Goal: Task Accomplishment & Management: Manage account settings

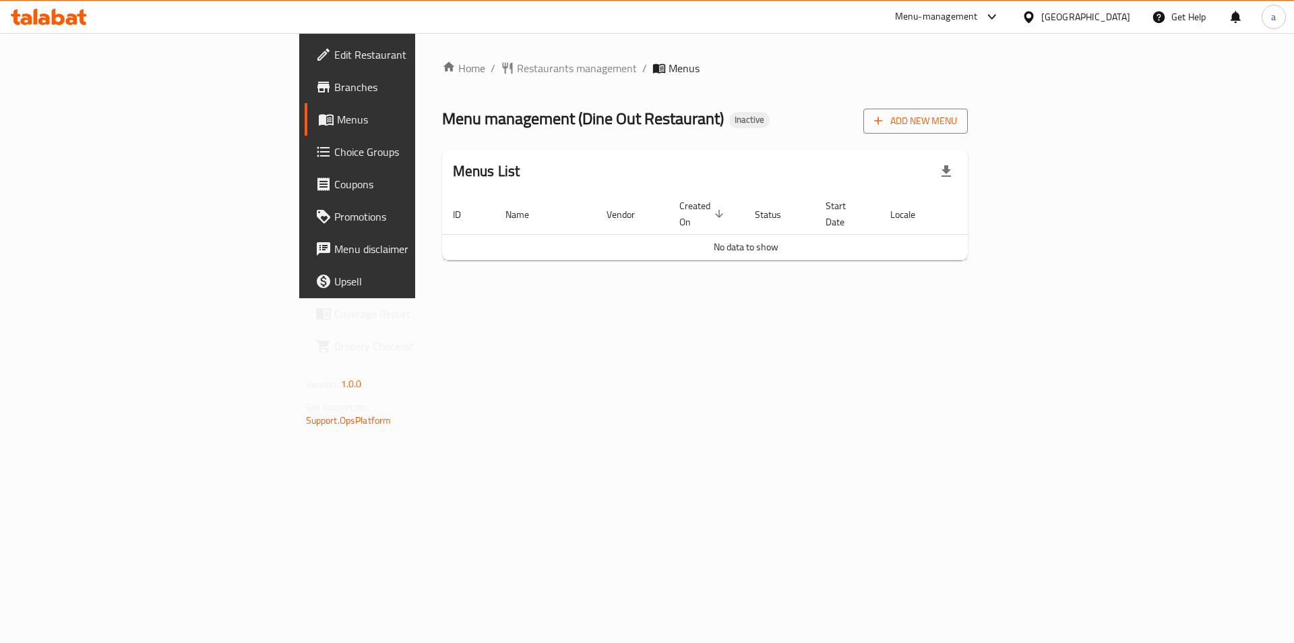
click at [885, 119] on icon "button" at bounding box center [878, 120] width 13 height 13
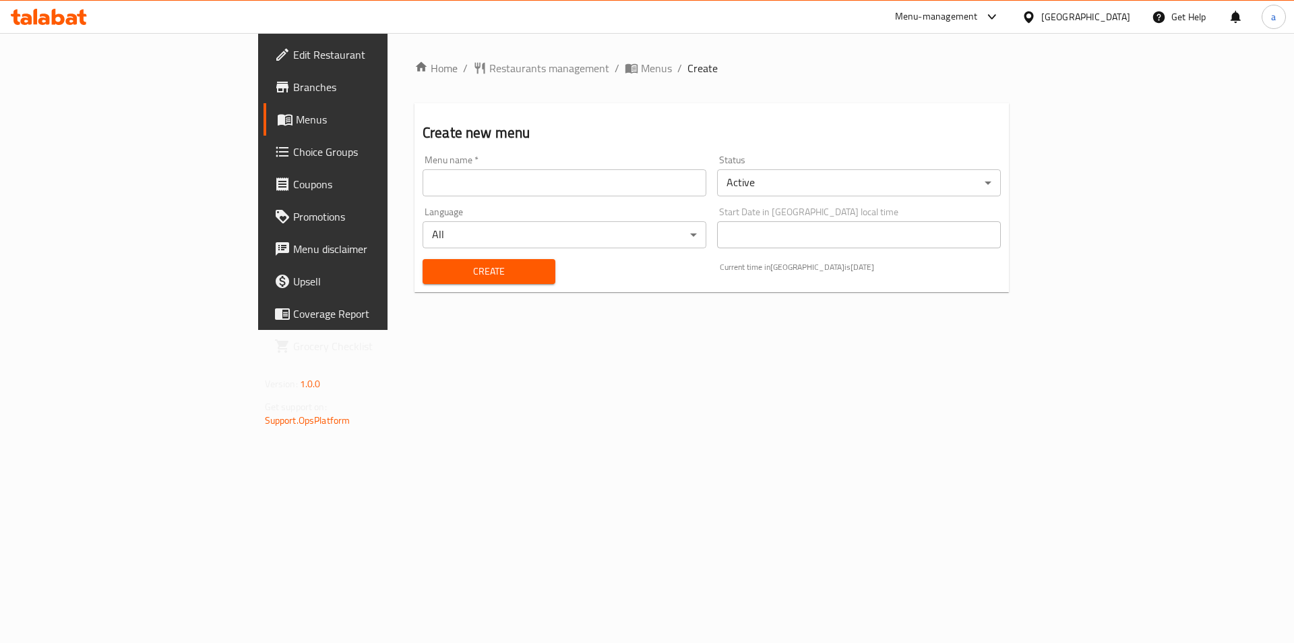
click at [639, 181] on input "text" at bounding box center [565, 182] width 284 height 27
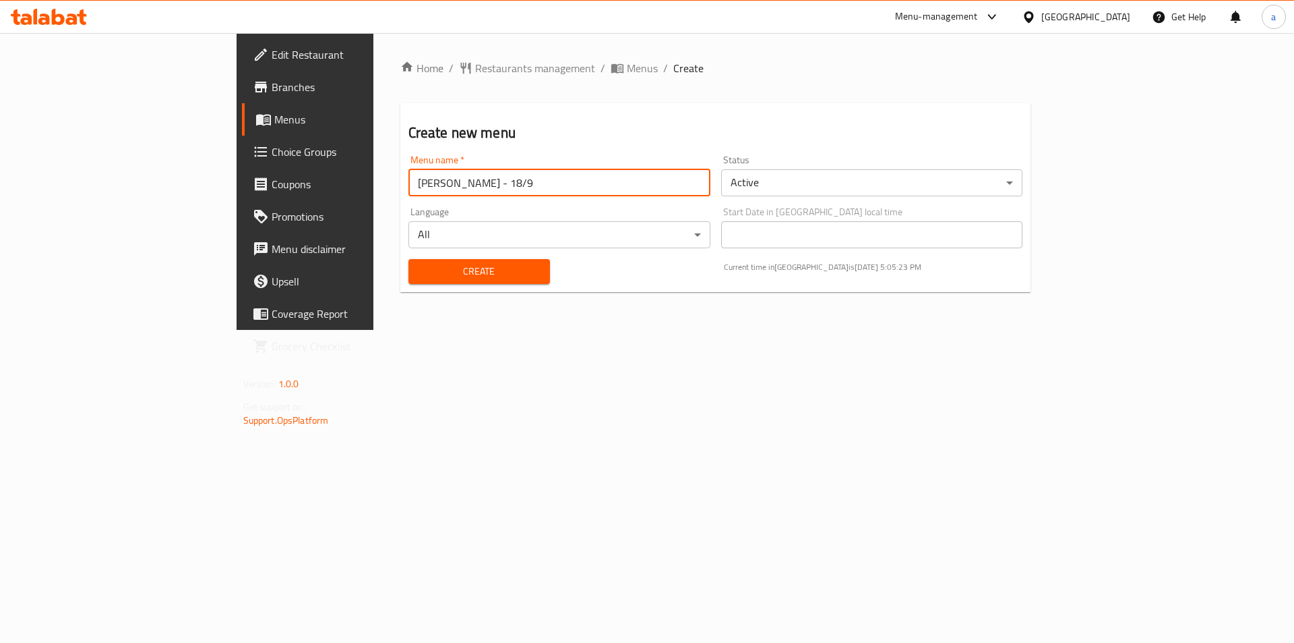
type input "[PERSON_NAME] - 18/9"
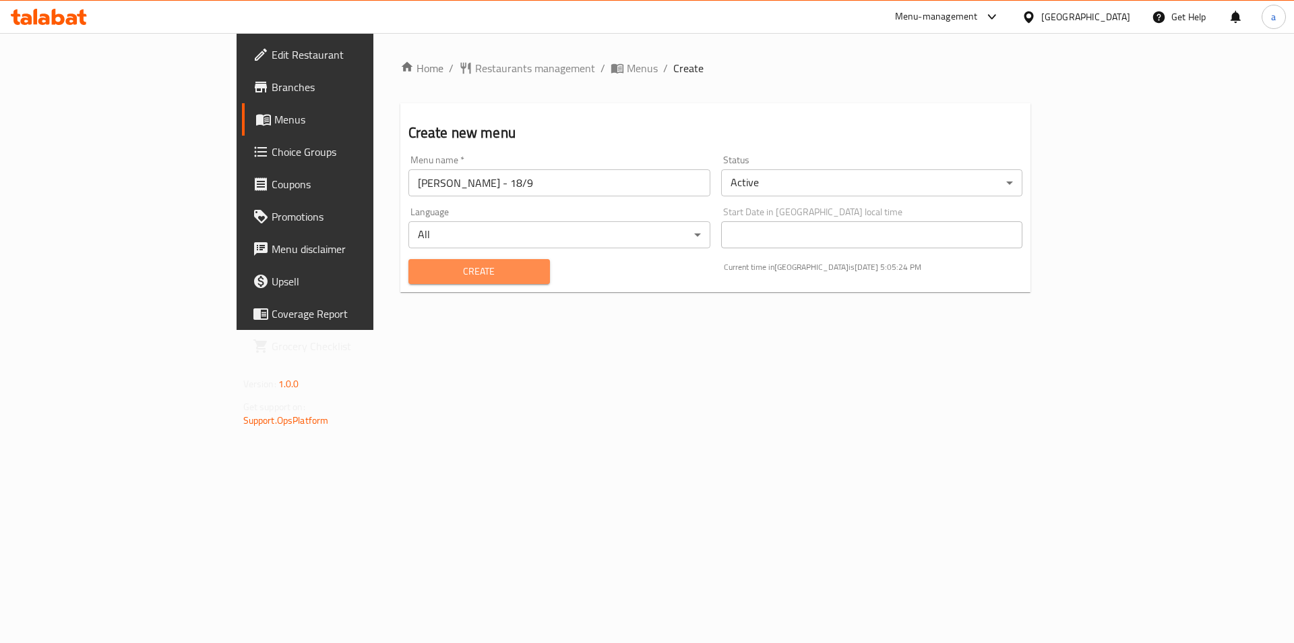
click at [421, 273] on span "Create" at bounding box center [479, 271] width 120 height 17
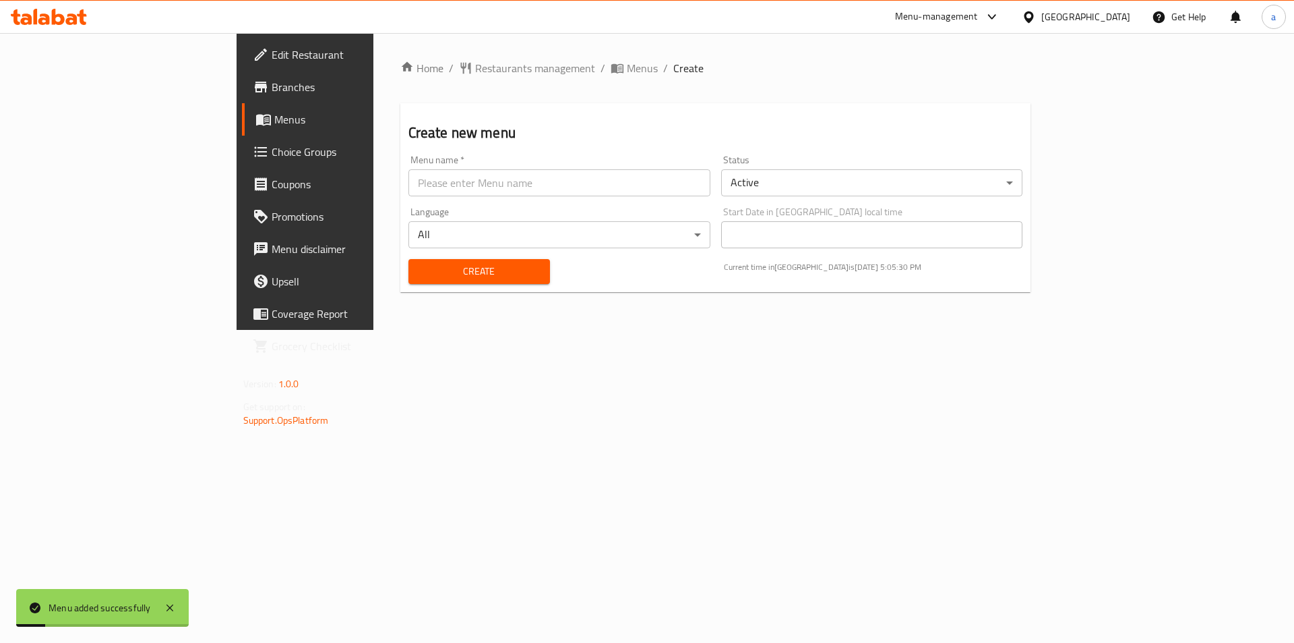
click at [242, 132] on link "Menus" at bounding box center [347, 119] width 211 height 32
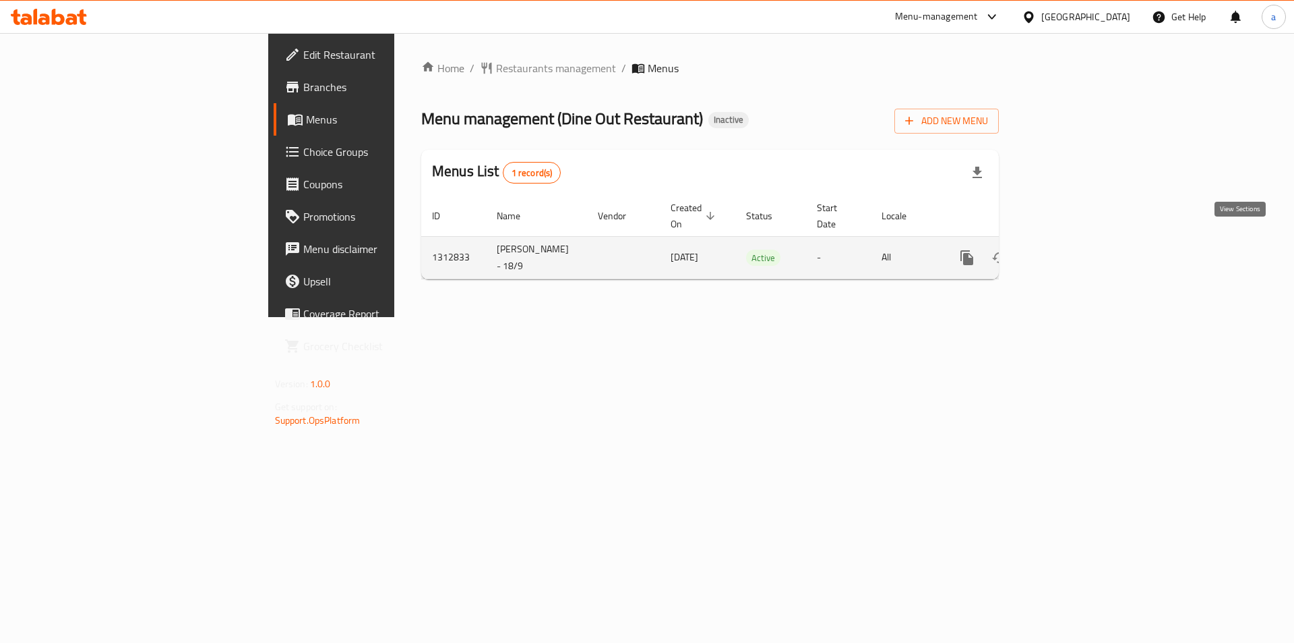
click at [1081, 241] on link "enhanced table" at bounding box center [1064, 257] width 32 height 32
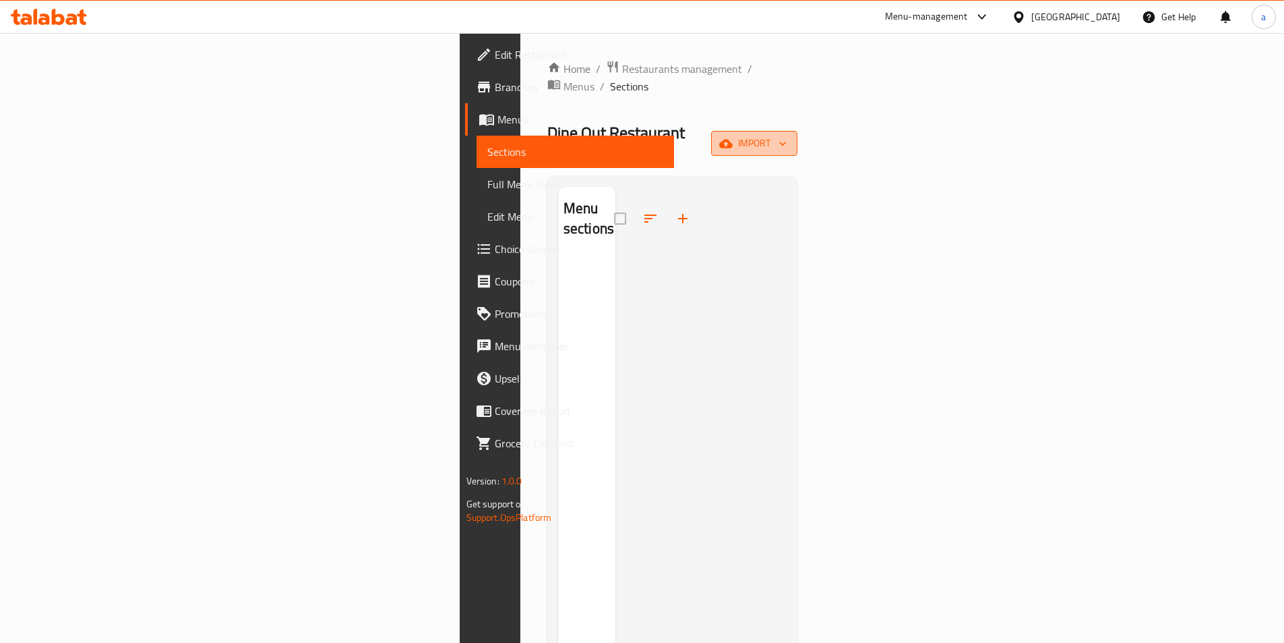
click at [798, 131] on button "import" at bounding box center [754, 143] width 86 height 25
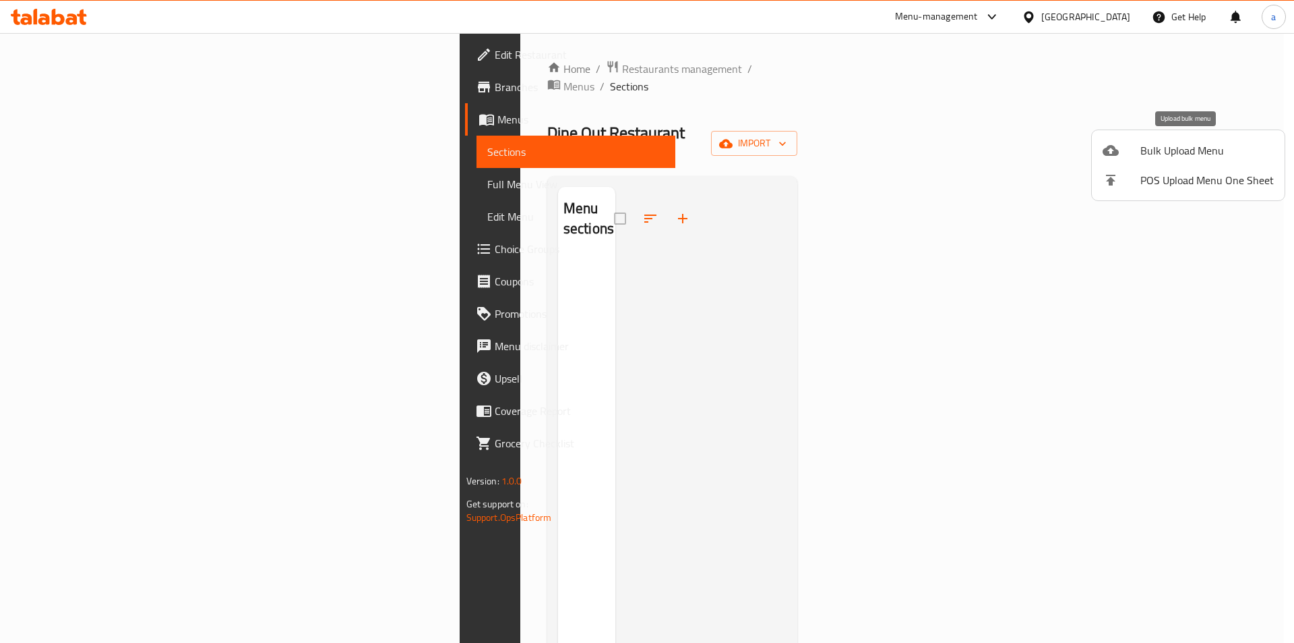
click at [1176, 149] on span "Bulk Upload Menu" at bounding box center [1207, 150] width 133 height 16
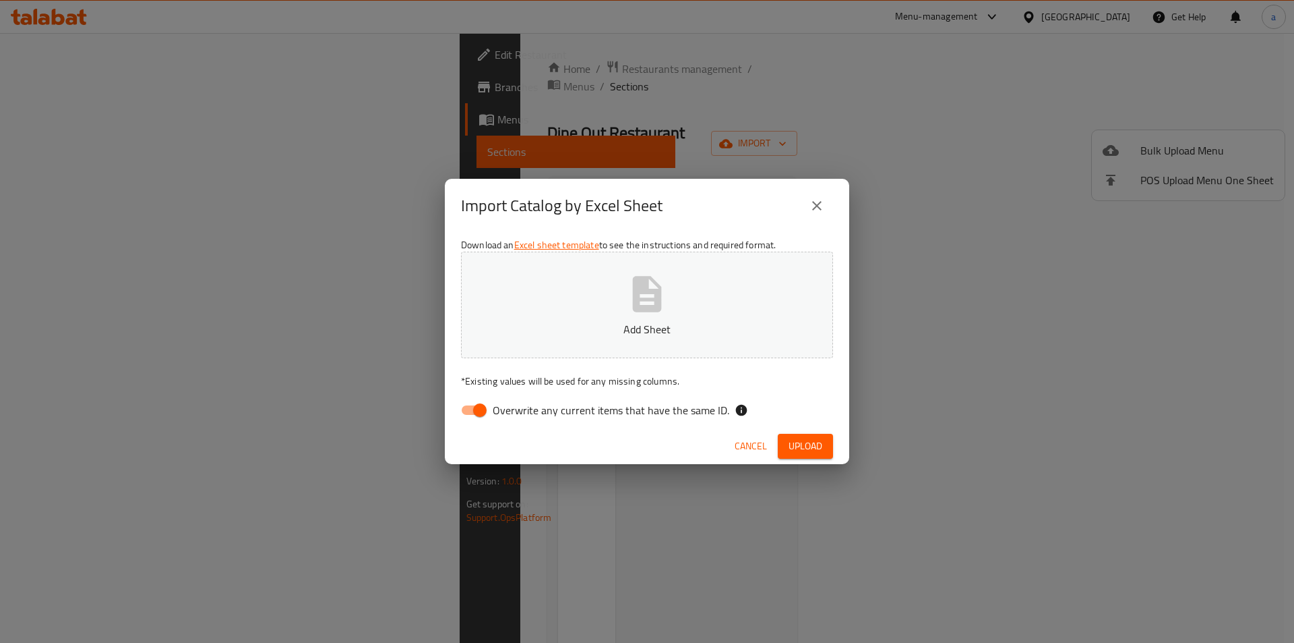
click at [616, 402] on span "Overwrite any current items that have the same ID." at bounding box center [611, 410] width 237 height 16
click at [518, 402] on input "Overwrite any current items that have the same ID." at bounding box center [480, 410] width 77 height 26
checkbox input "false"
click at [621, 268] on button "Add Sheet" at bounding box center [647, 304] width 372 height 107
click at [802, 446] on span "Upload" at bounding box center [806, 446] width 34 height 17
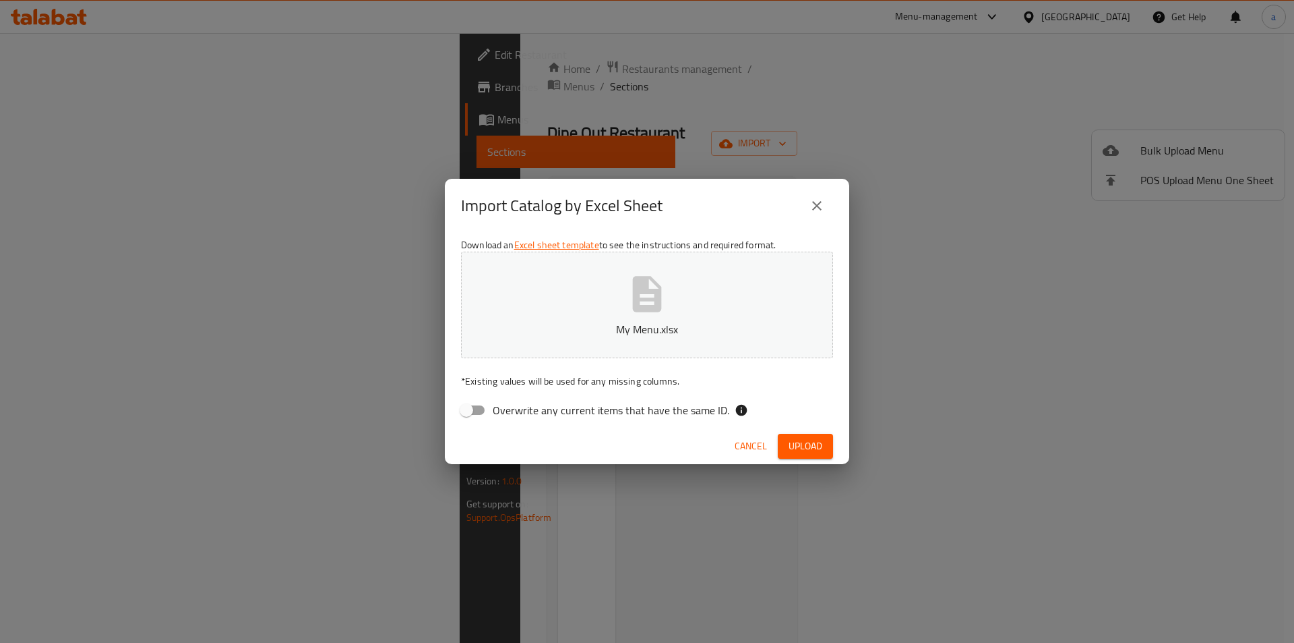
click at [732, 322] on p "My Menu.xlsx" at bounding box center [647, 329] width 330 height 16
click at [808, 446] on span "Upload" at bounding box center [806, 446] width 34 height 17
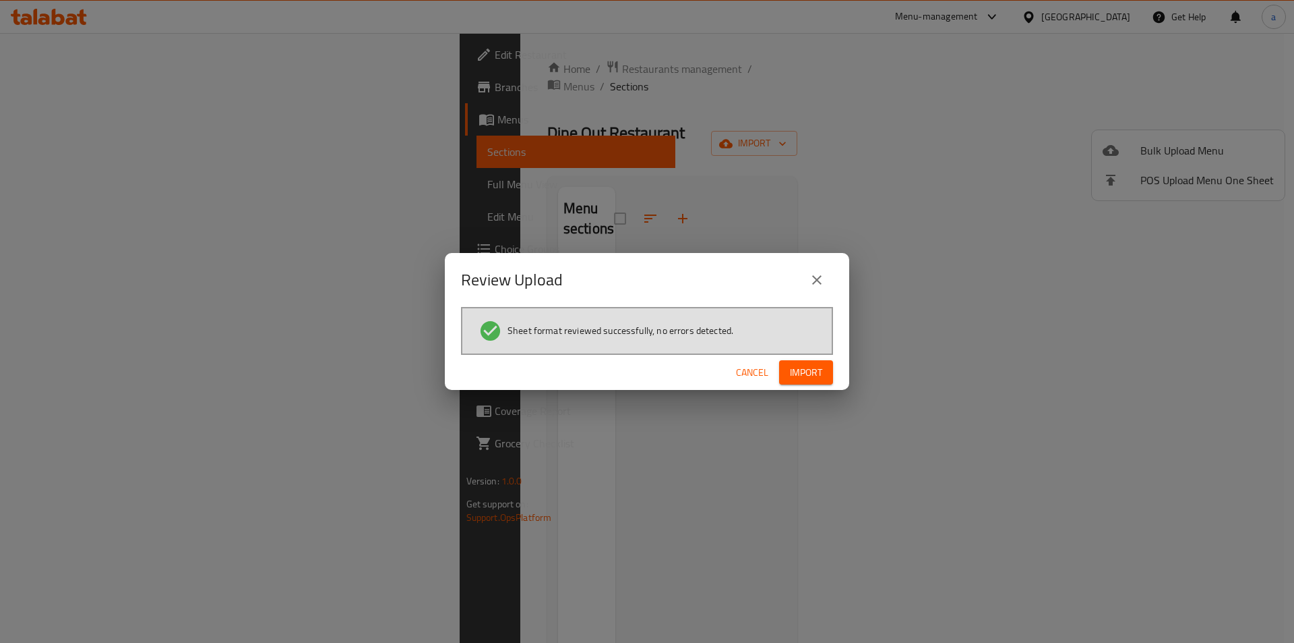
click at [810, 375] on span "Import" at bounding box center [806, 372] width 32 height 17
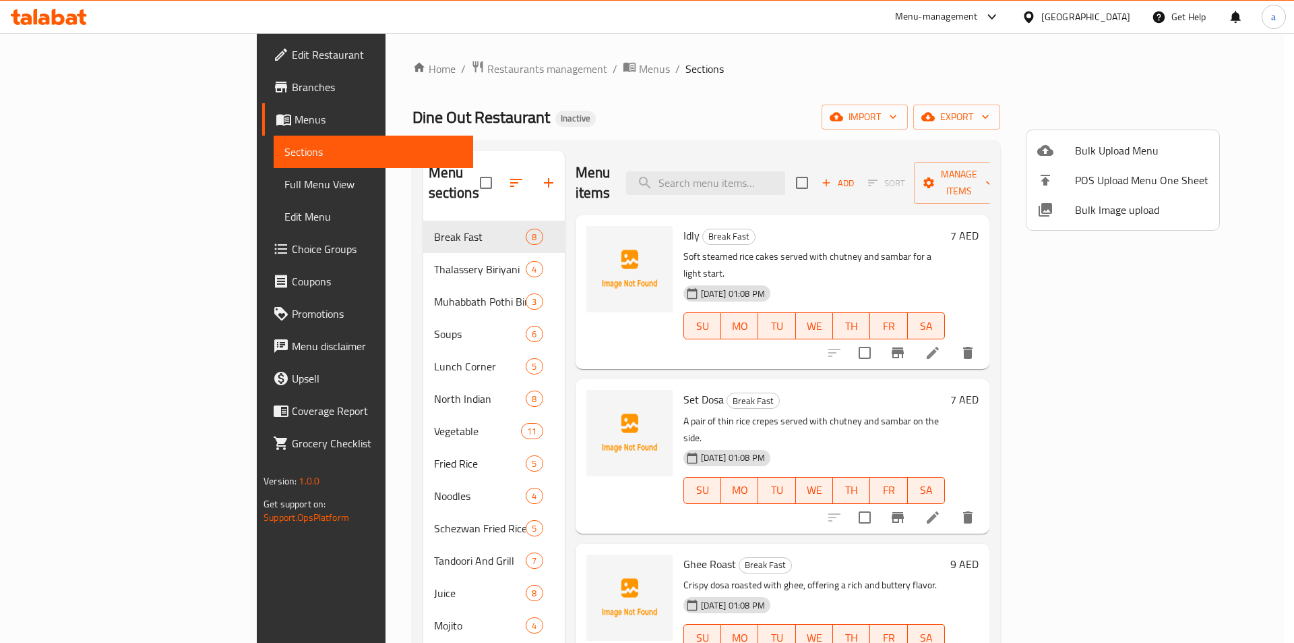
click at [1176, 314] on div at bounding box center [647, 321] width 1294 height 643
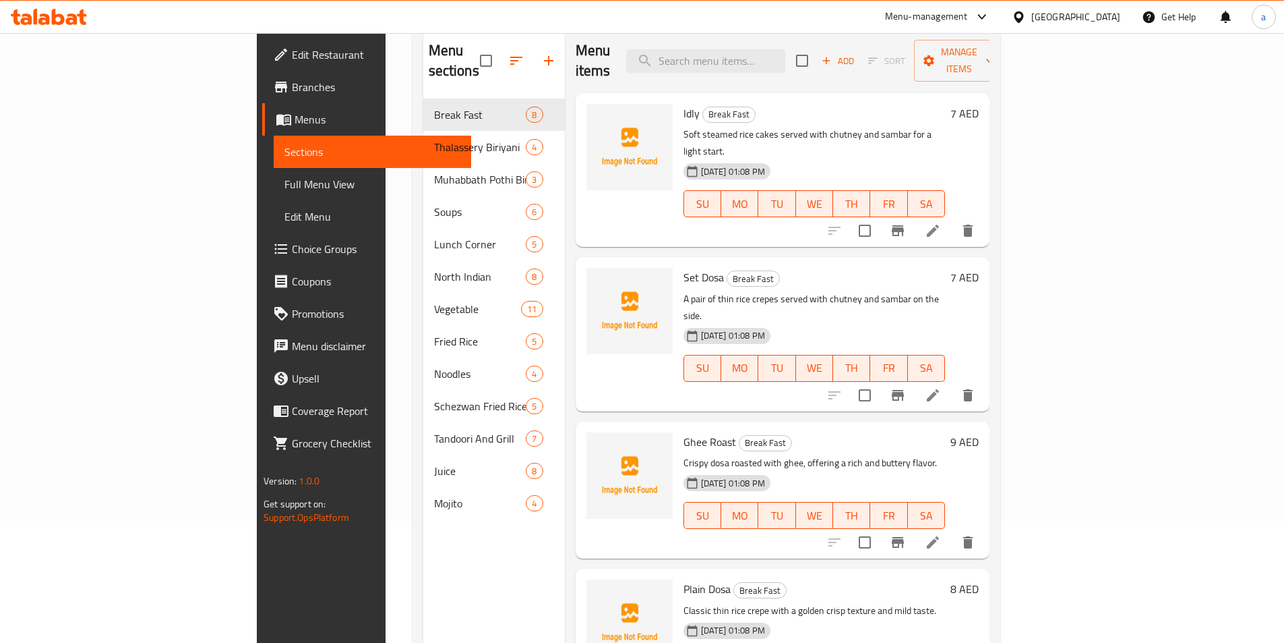
scroll to position [121, 0]
click at [472, 53] on input "checkbox" at bounding box center [486, 61] width 28 height 28
click at [472, 51] on input "checkbox" at bounding box center [486, 61] width 28 height 28
checkbox input "false"
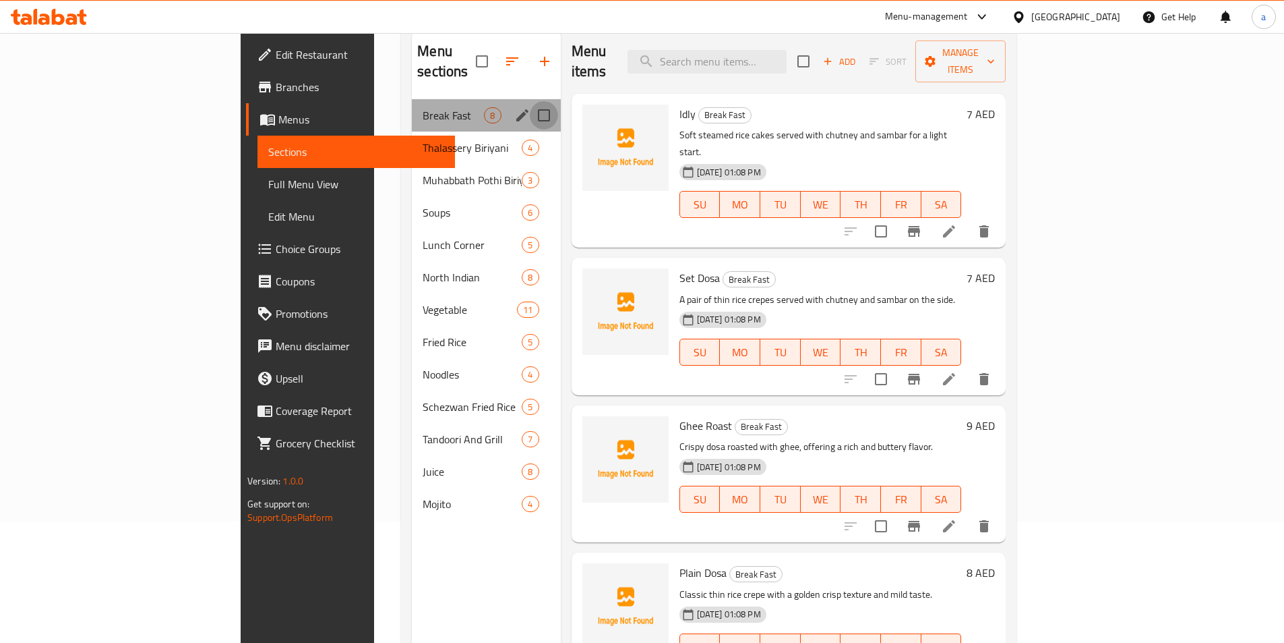
click at [530, 101] on input "Menu sections" at bounding box center [544, 115] width 28 height 28
checkbox input "true"
click at [530, 133] on input "Menu sections" at bounding box center [544, 147] width 28 height 28
checkbox input "true"
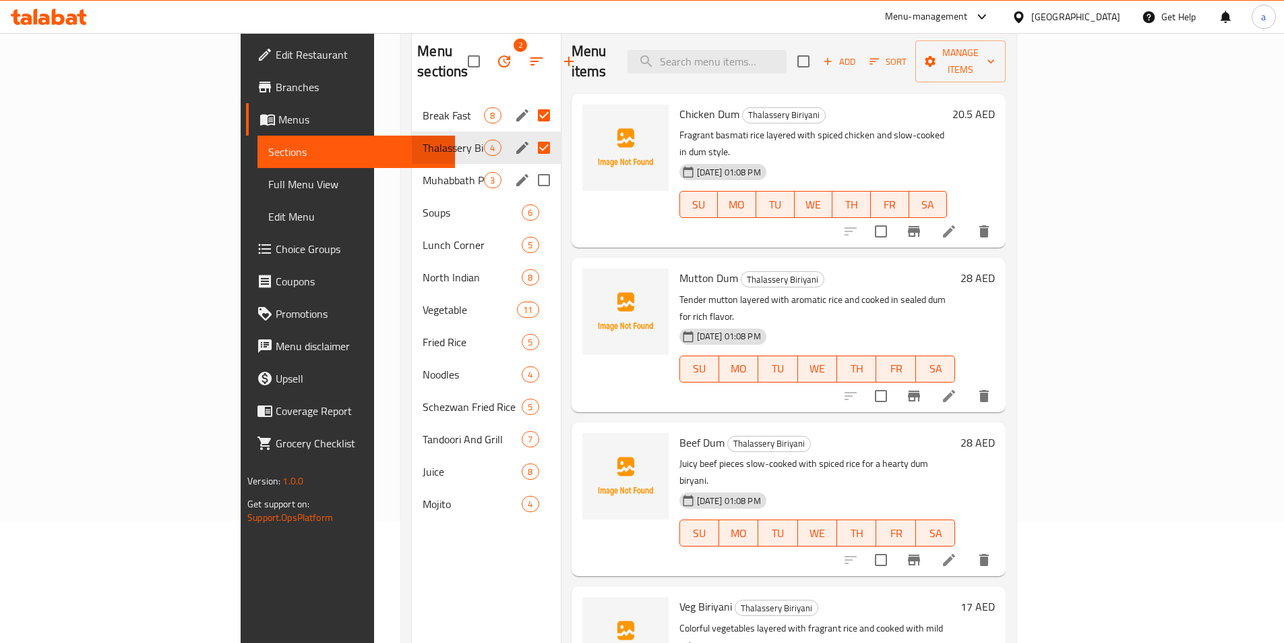
click at [530, 166] on input "Menu sections" at bounding box center [544, 180] width 28 height 28
checkbox input "true"
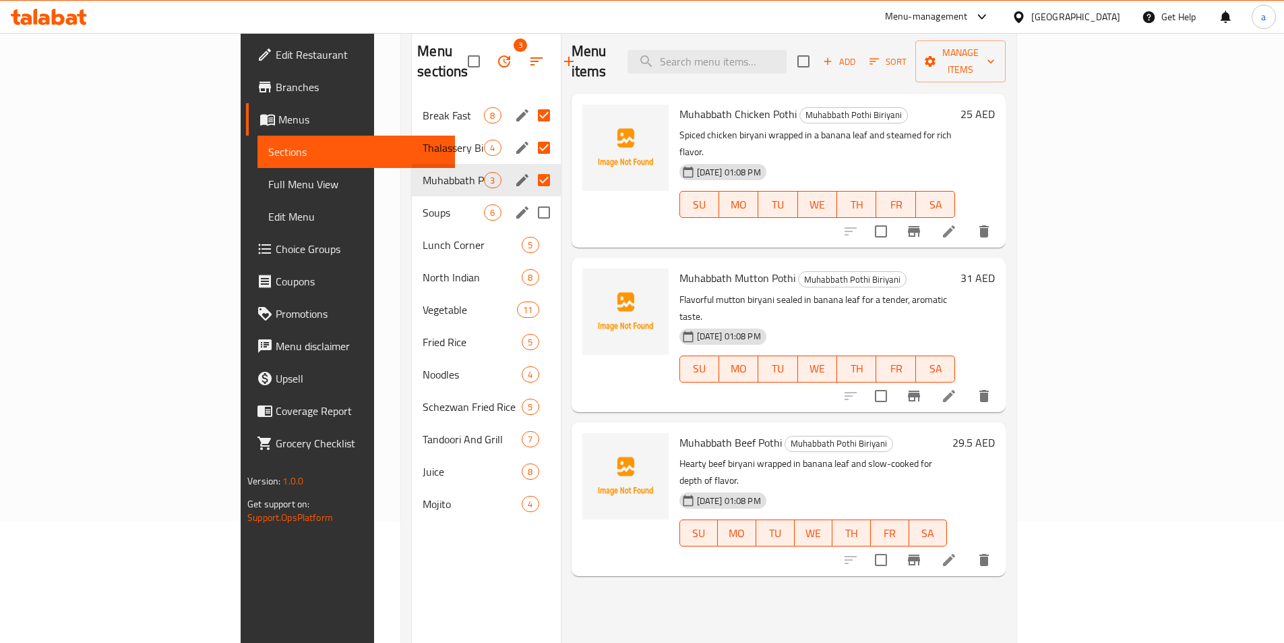
click at [530, 202] on input "Menu sections" at bounding box center [544, 212] width 28 height 28
checkbox input "true"
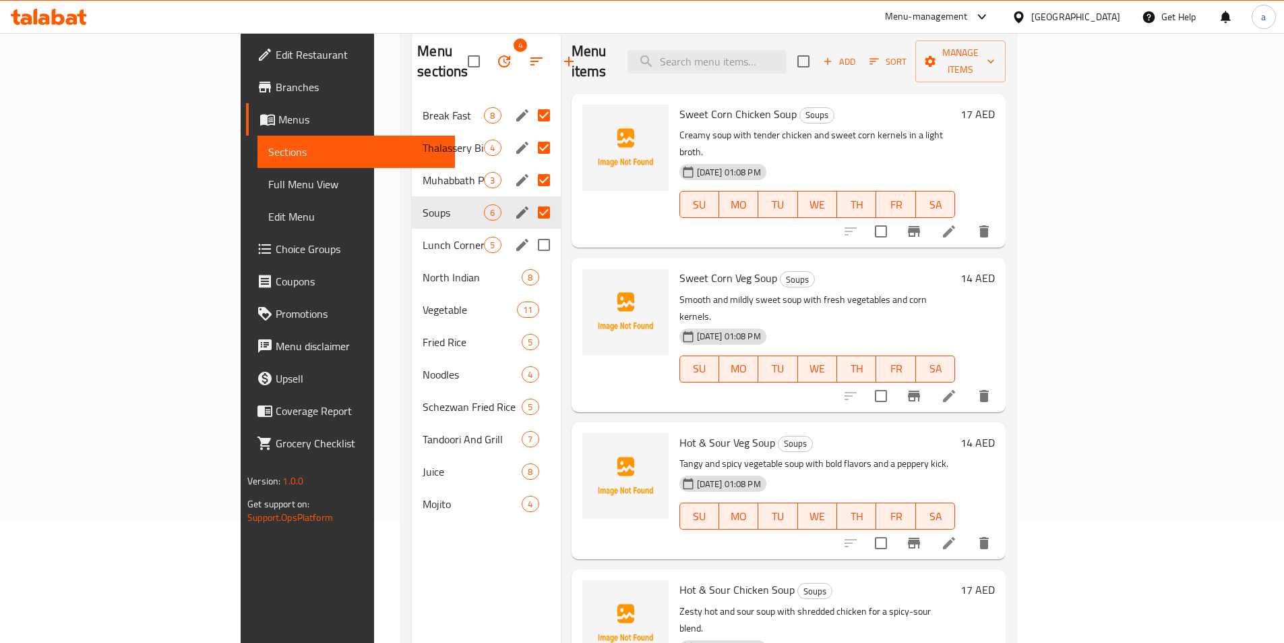
click at [530, 231] on input "Menu sections" at bounding box center [544, 245] width 28 height 28
checkbox input "true"
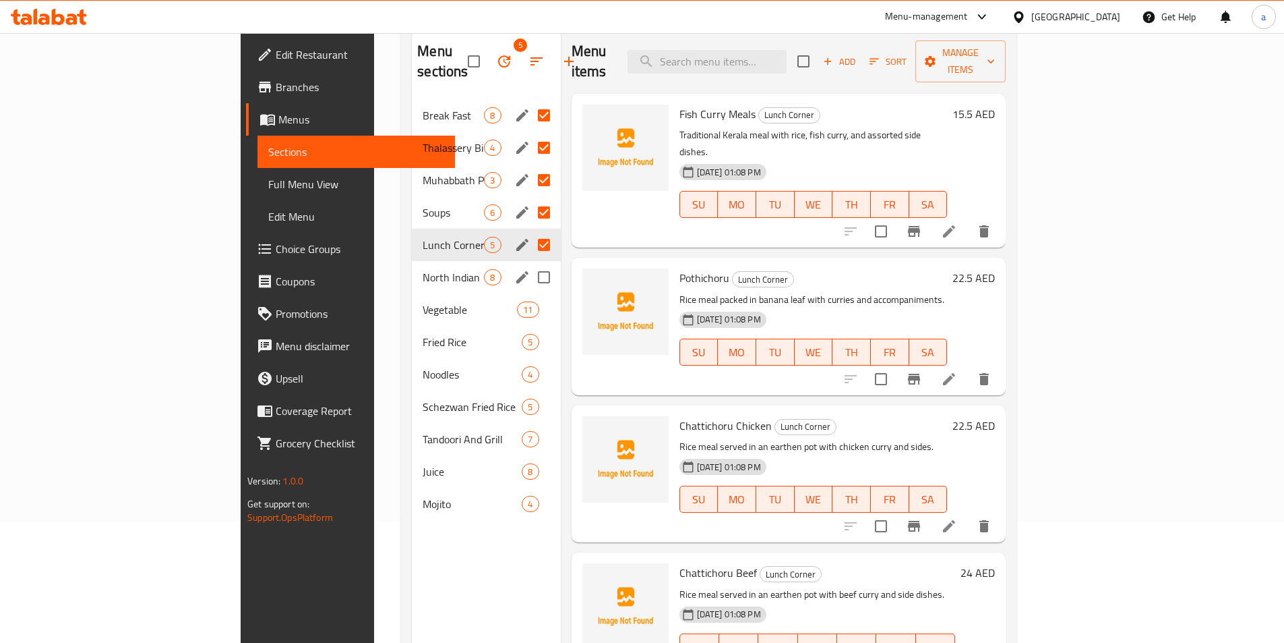
click at [530, 263] on input "Menu sections" at bounding box center [544, 277] width 28 height 28
checkbox input "true"
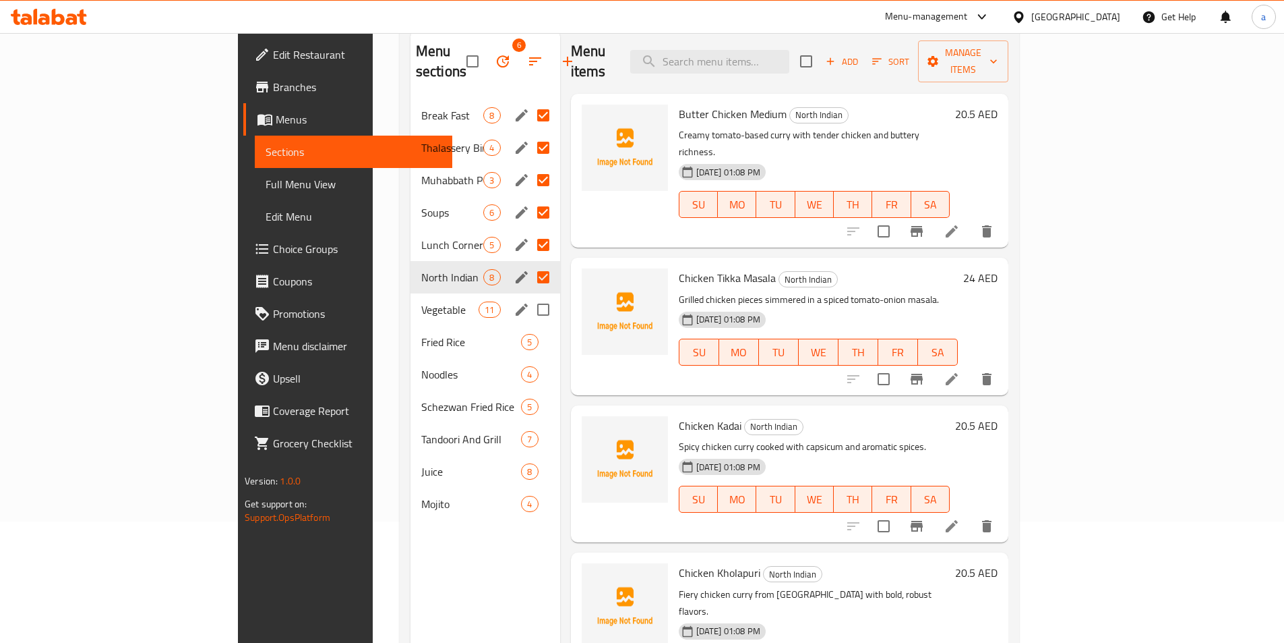
click at [529, 295] on input "Menu sections" at bounding box center [543, 309] width 28 height 28
checkbox input "true"
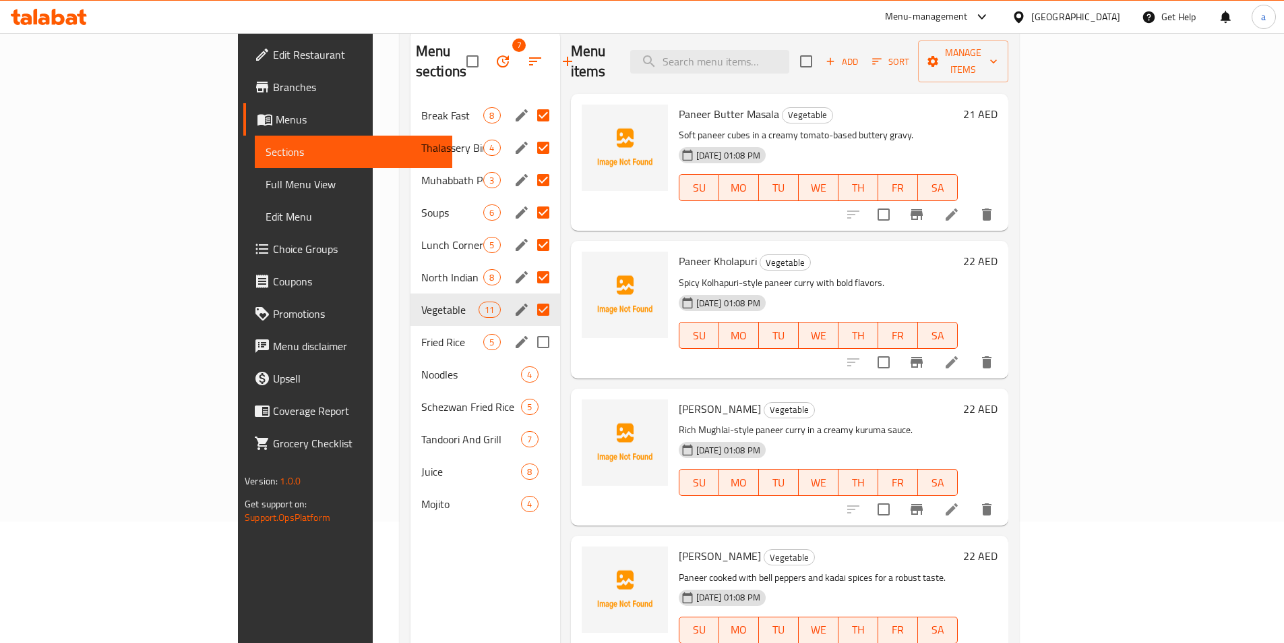
click at [529, 328] on input "Menu sections" at bounding box center [543, 342] width 28 height 28
checkbox input "true"
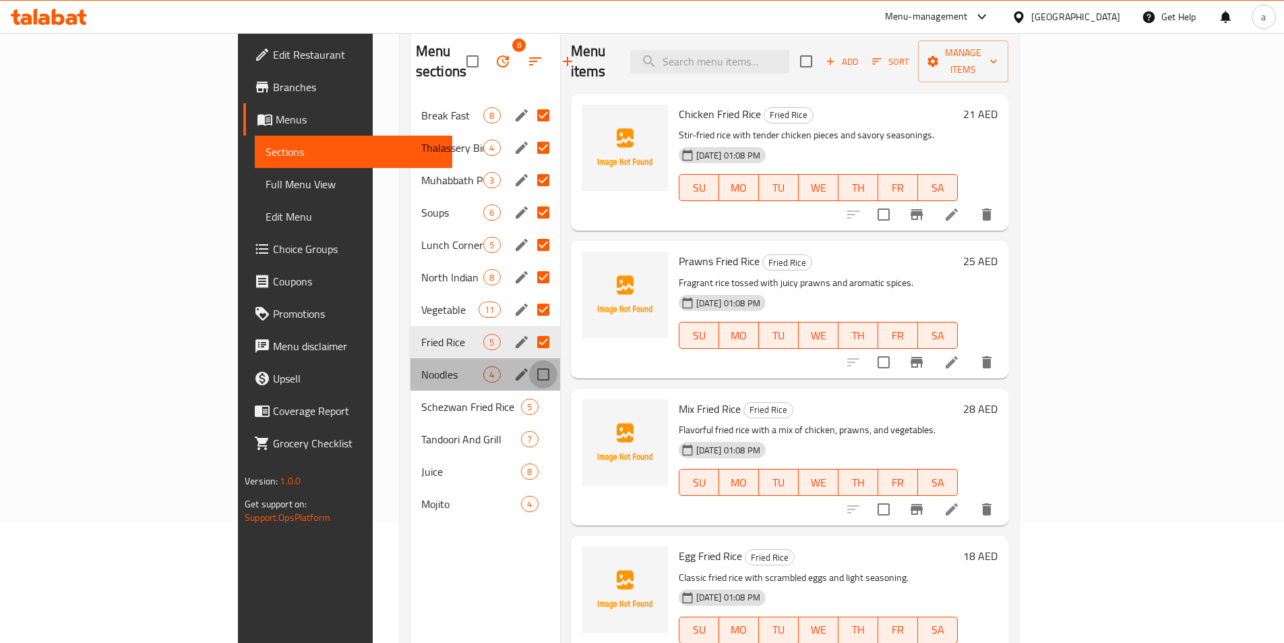
click at [529, 360] on input "Menu sections" at bounding box center [543, 374] width 28 height 28
checkbox input "true"
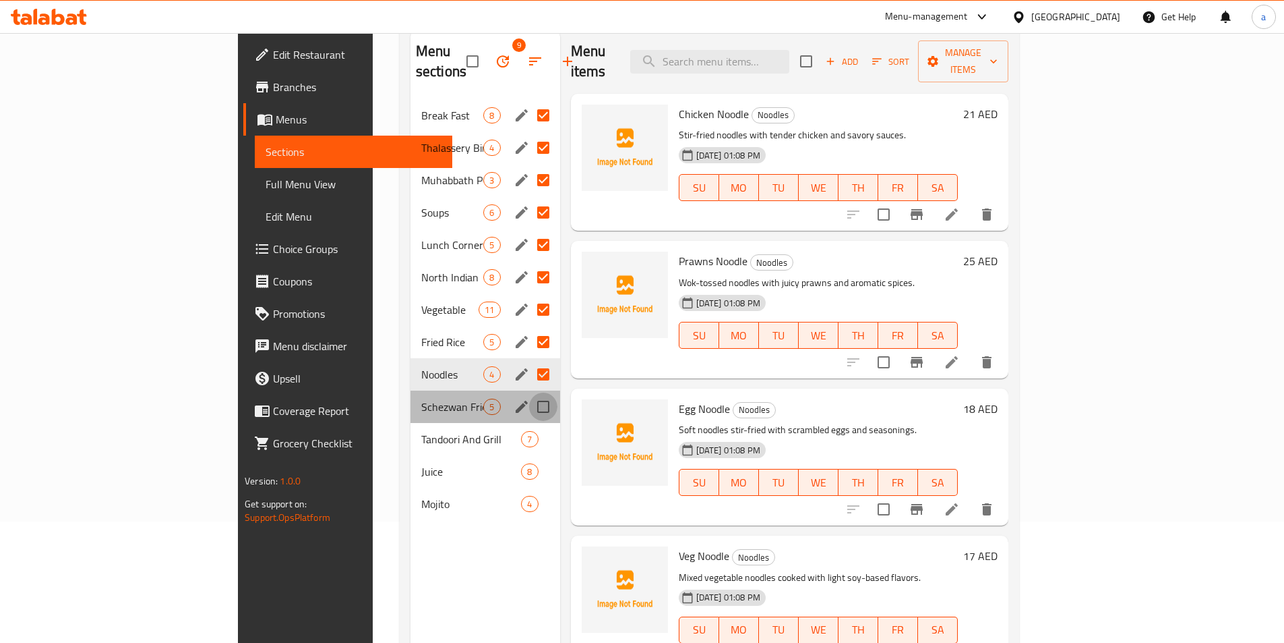
click at [529, 392] on input "Menu sections" at bounding box center [543, 406] width 28 height 28
checkbox input "true"
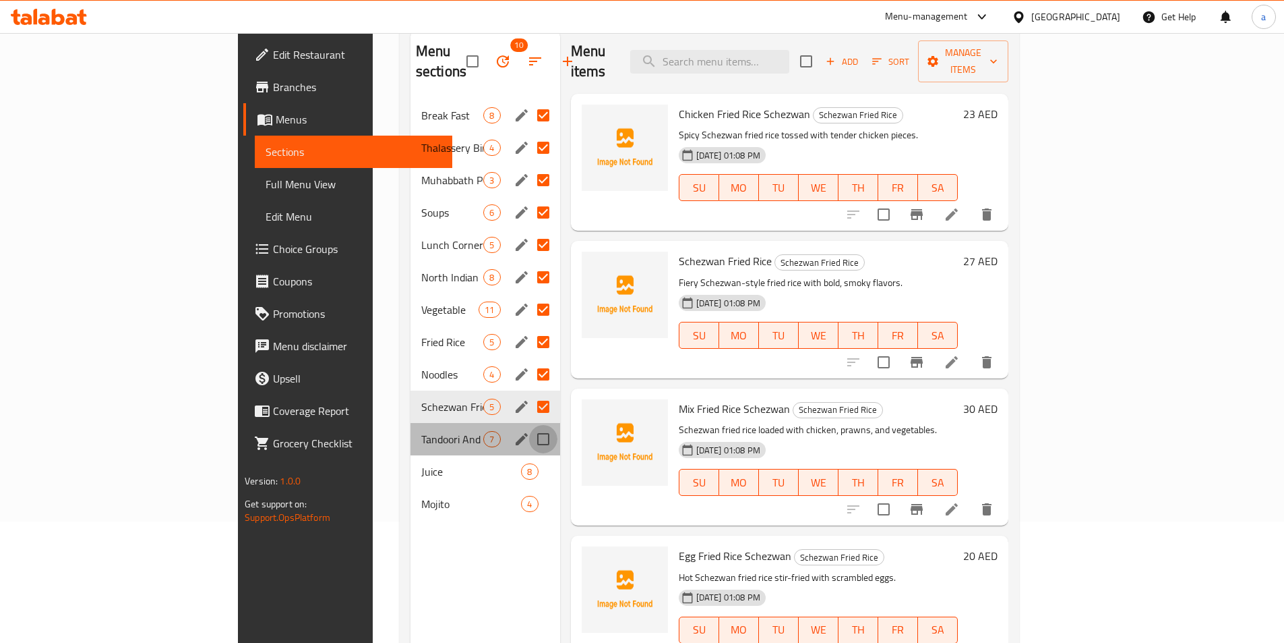
drag, startPoint x: 481, startPoint y: 412, endPoint x: 475, endPoint y: 458, distance: 46.9
click at [529, 425] on input "Menu sections" at bounding box center [543, 439] width 28 height 28
checkbox input "true"
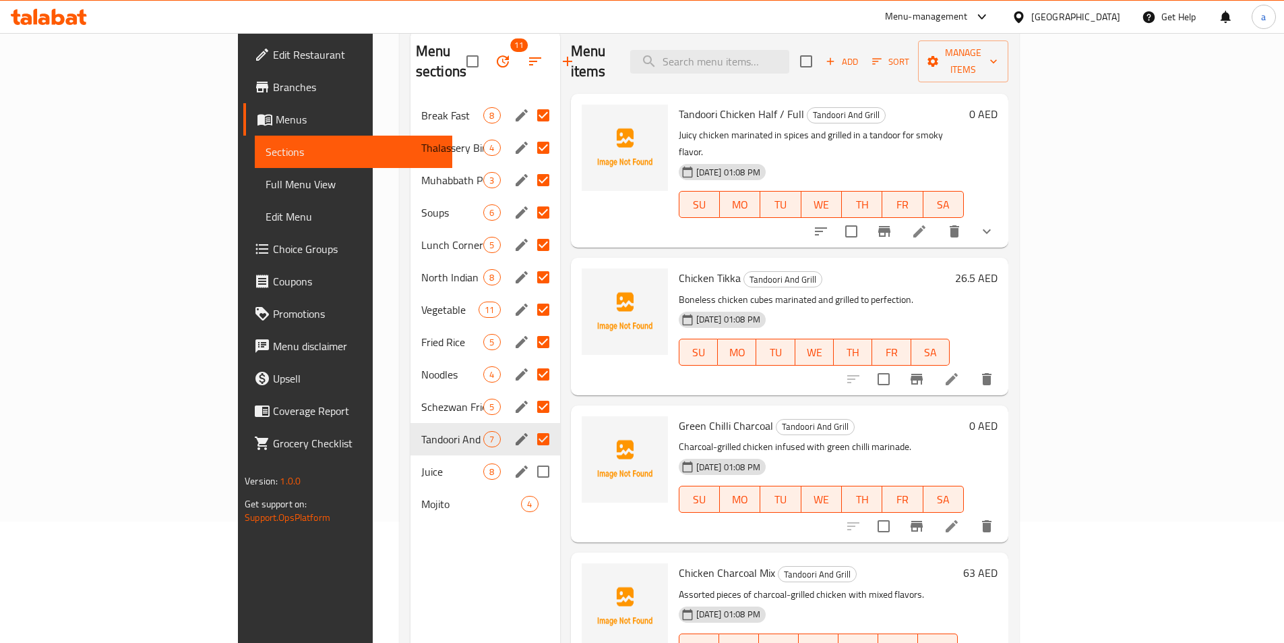
click at [529, 457] on input "Menu sections" at bounding box center [543, 471] width 28 height 28
checkbox input "true"
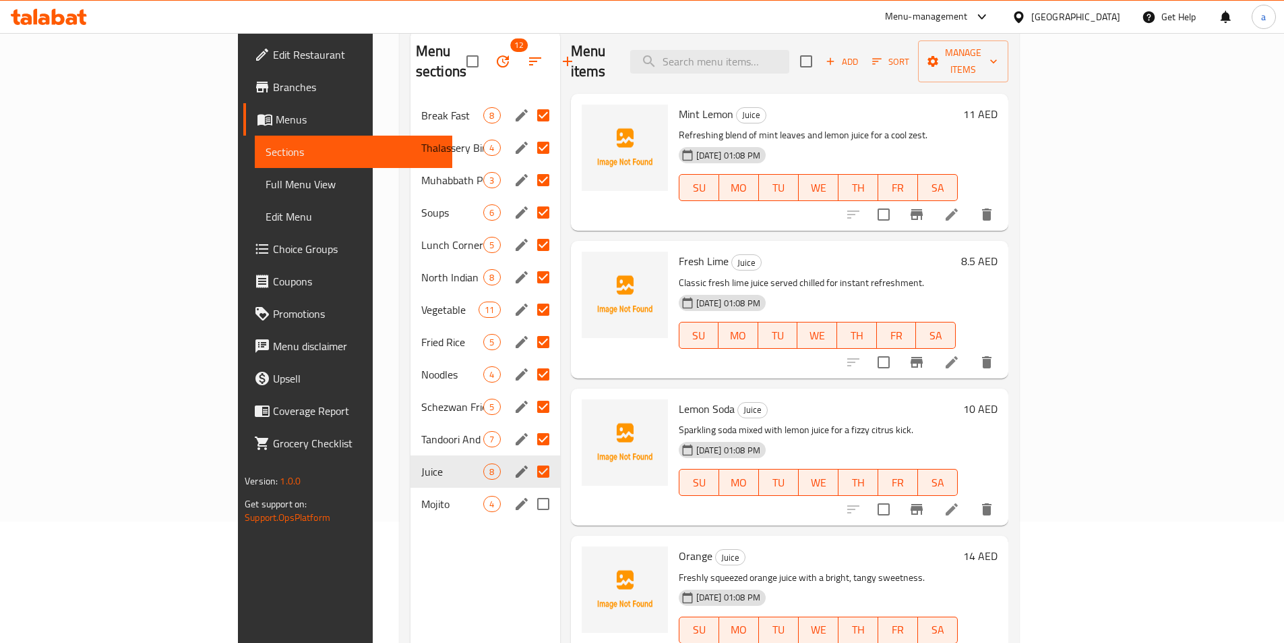
click at [529, 489] on input "Menu sections" at bounding box center [543, 503] width 28 height 28
checkbox input "true"
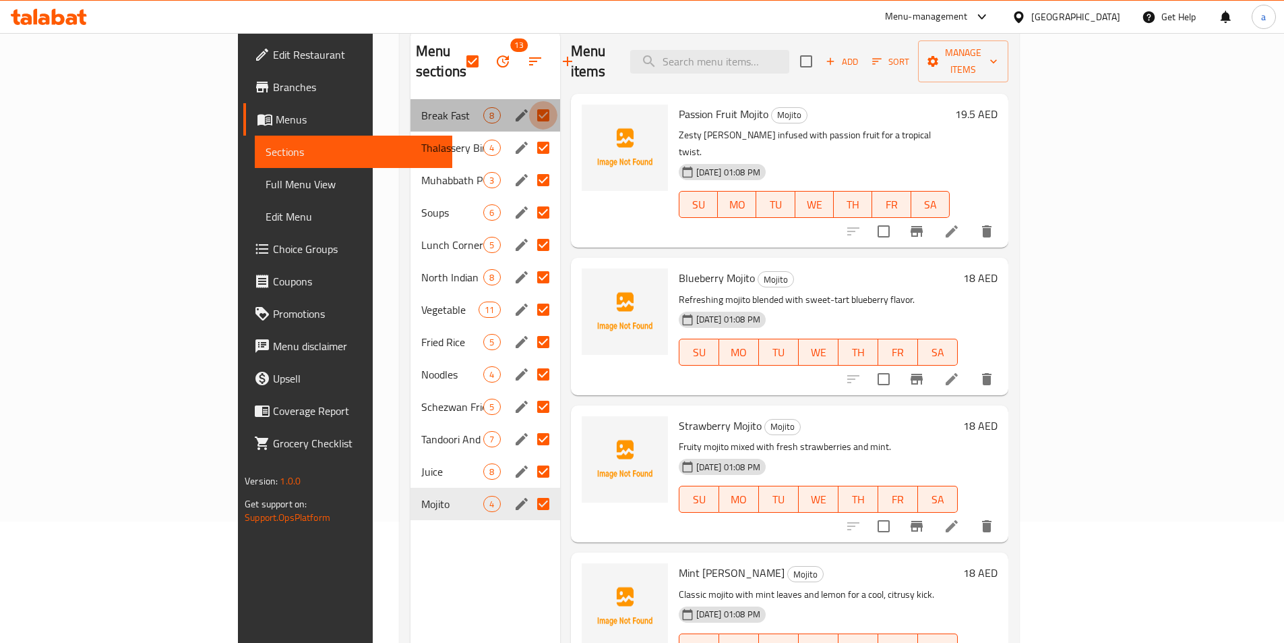
click at [529, 101] on input "Menu sections" at bounding box center [543, 115] width 28 height 28
checkbox input "false"
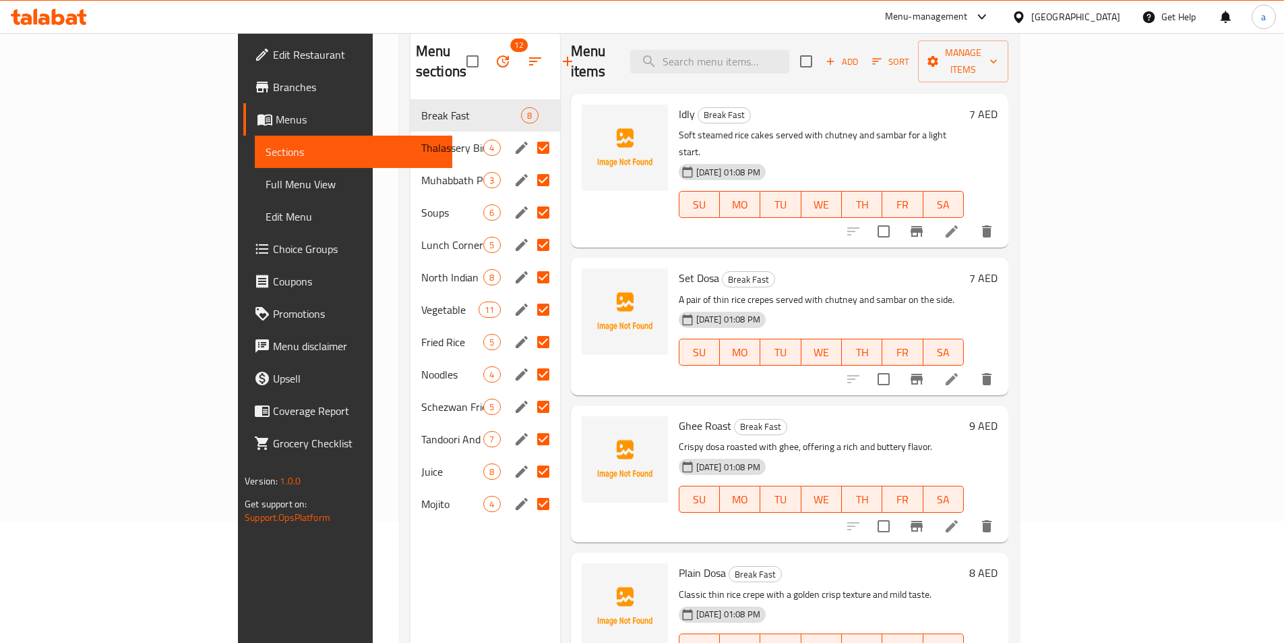
click at [529, 198] on input "Menu sections" at bounding box center [543, 212] width 28 height 28
checkbox input "false"
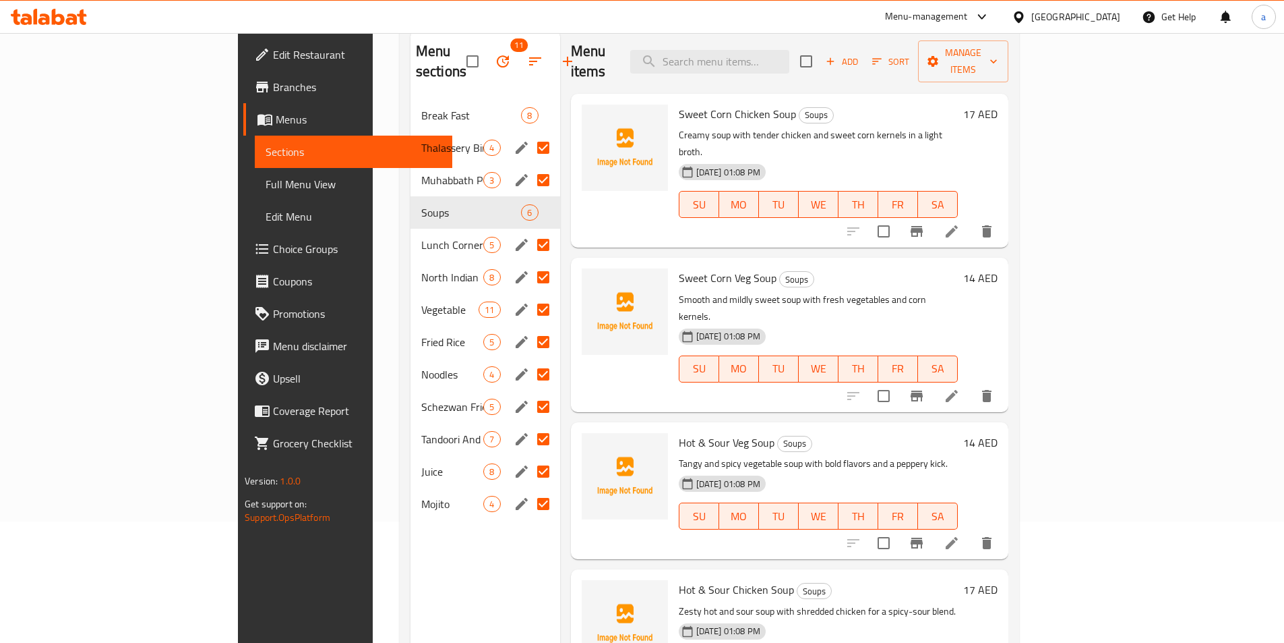
click at [411, 545] on div "Menu sections 11 Break Fast 8 Thalassery Biriyani 4 Muhabbath Pothi Biriyani 3 …" at bounding box center [486, 351] width 150 height 643
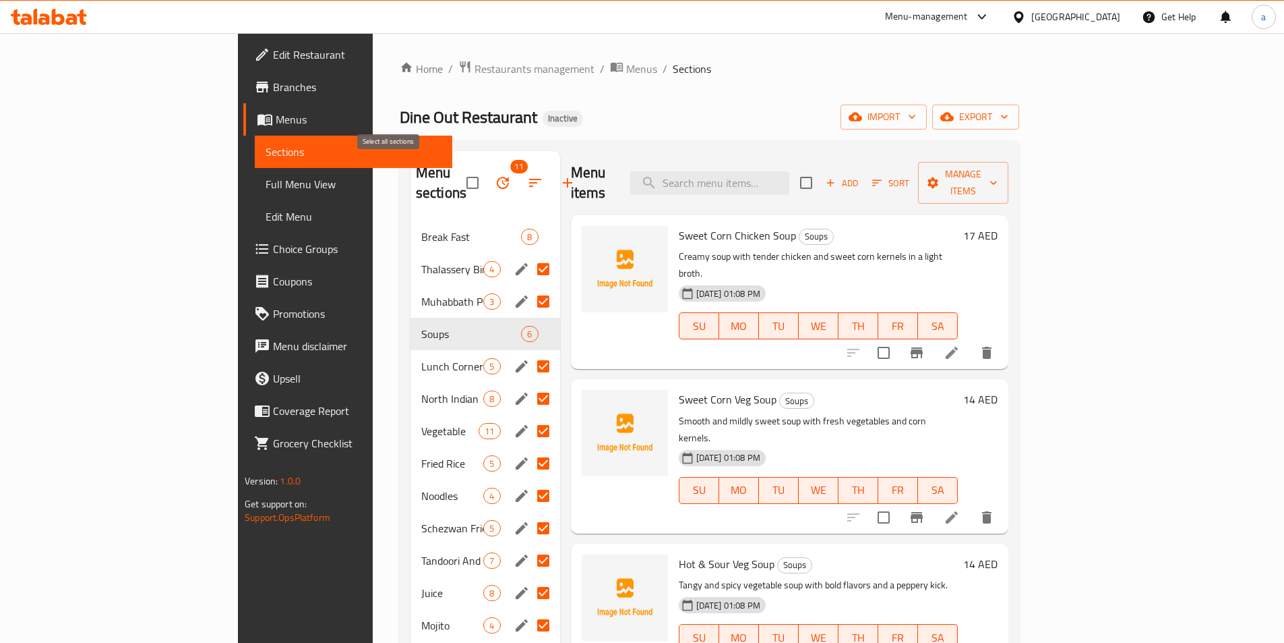
click at [458, 177] on input "checkbox" at bounding box center [472, 183] width 28 height 28
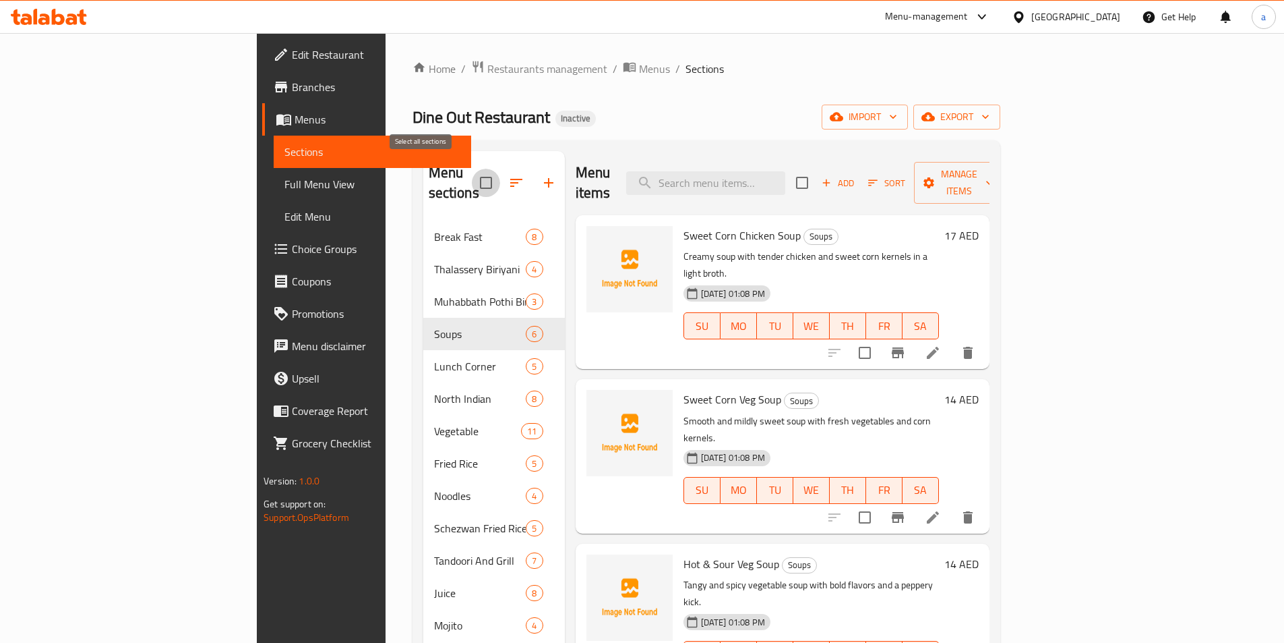
click at [472, 177] on input "checkbox" at bounding box center [486, 183] width 28 height 28
checkbox input "false"
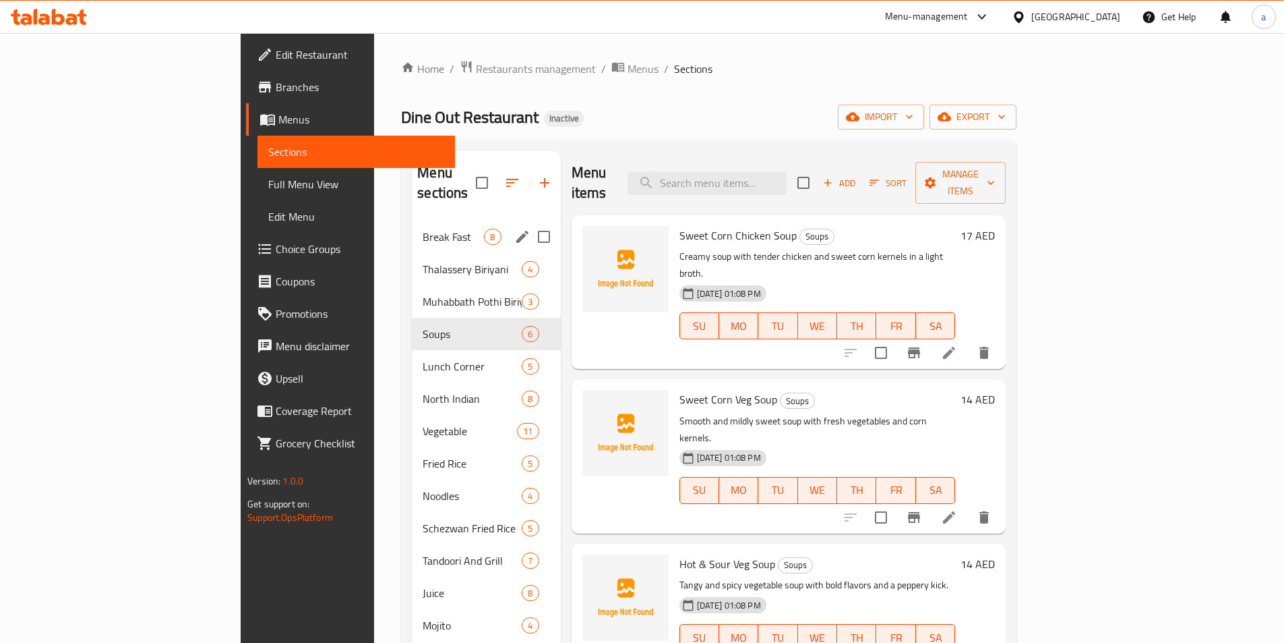
click at [530, 222] on input "Menu sections" at bounding box center [544, 236] width 28 height 28
checkbox input "true"
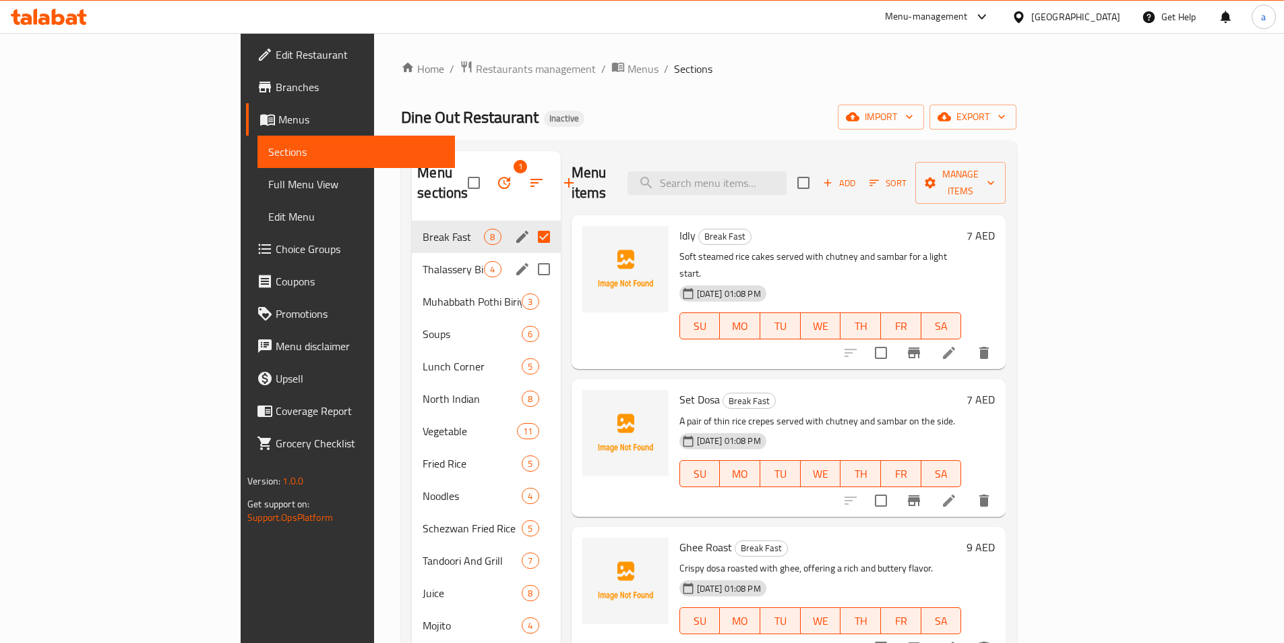
click at [530, 255] on input "Menu sections" at bounding box center [544, 269] width 28 height 28
checkbox input "true"
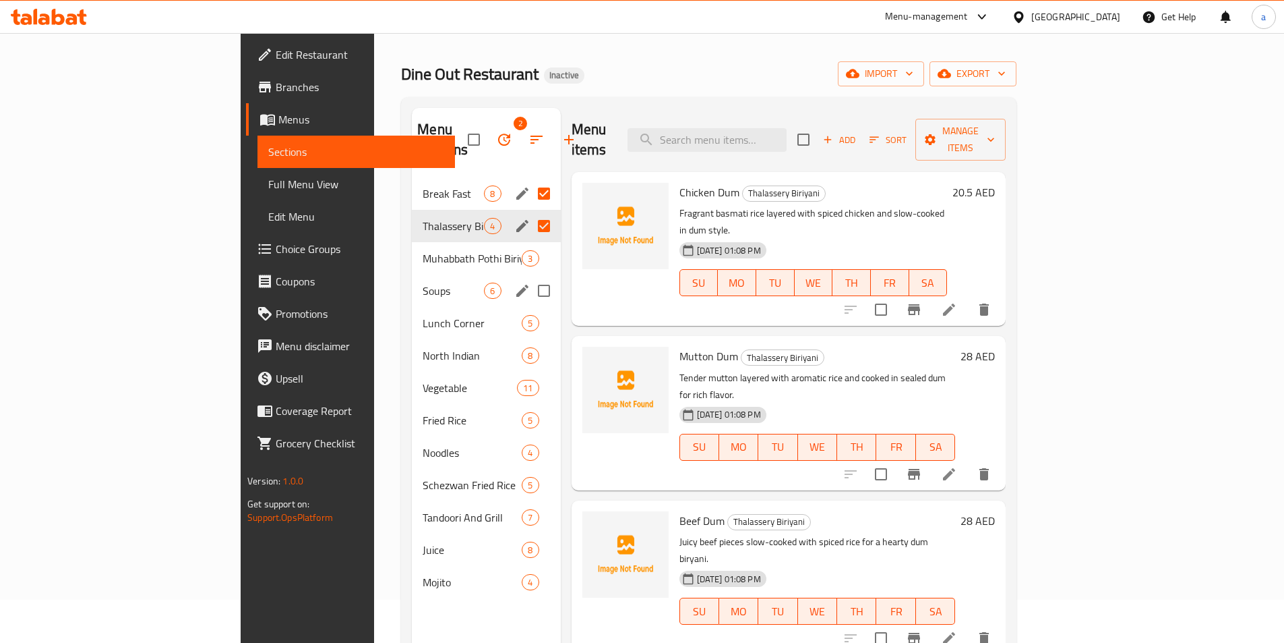
scroll to position [67, 0]
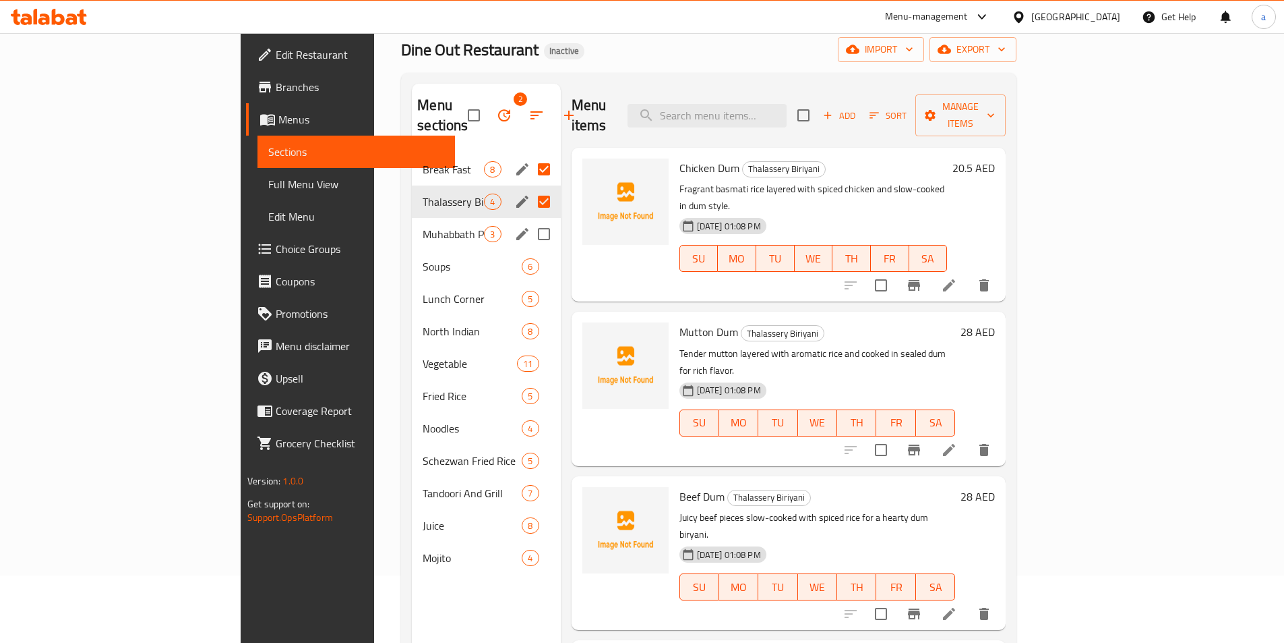
click at [530, 220] on input "Menu sections" at bounding box center [544, 234] width 28 height 28
checkbox input "true"
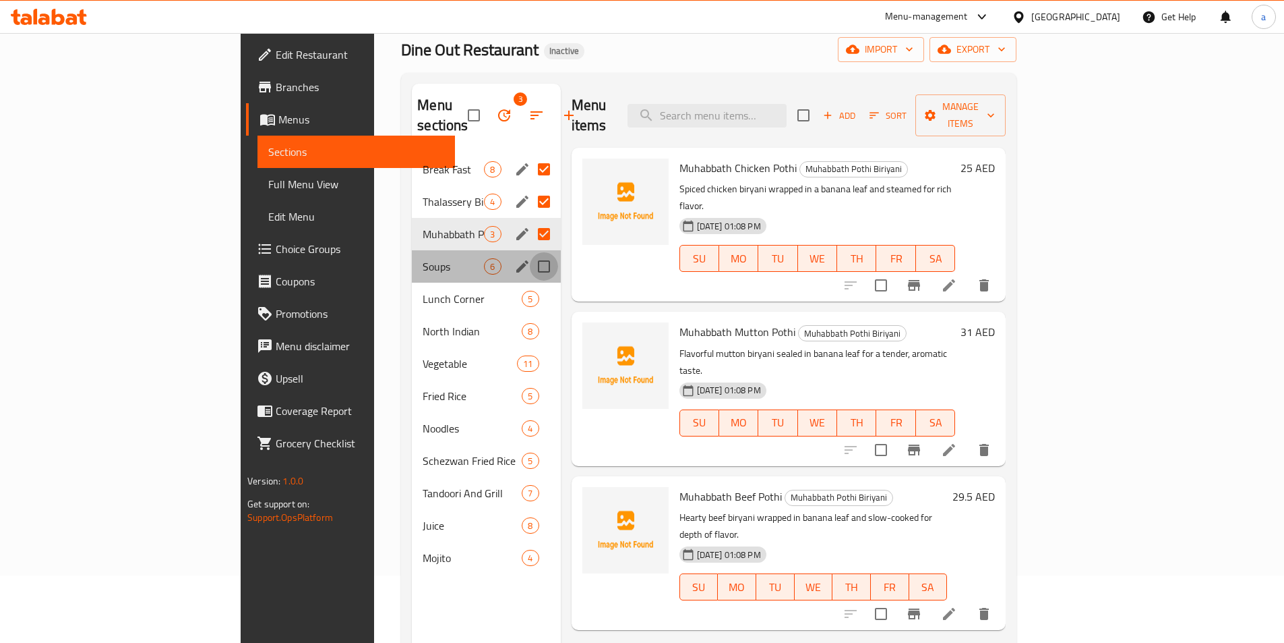
click at [530, 252] on input "Menu sections" at bounding box center [544, 266] width 28 height 28
checkbox input "true"
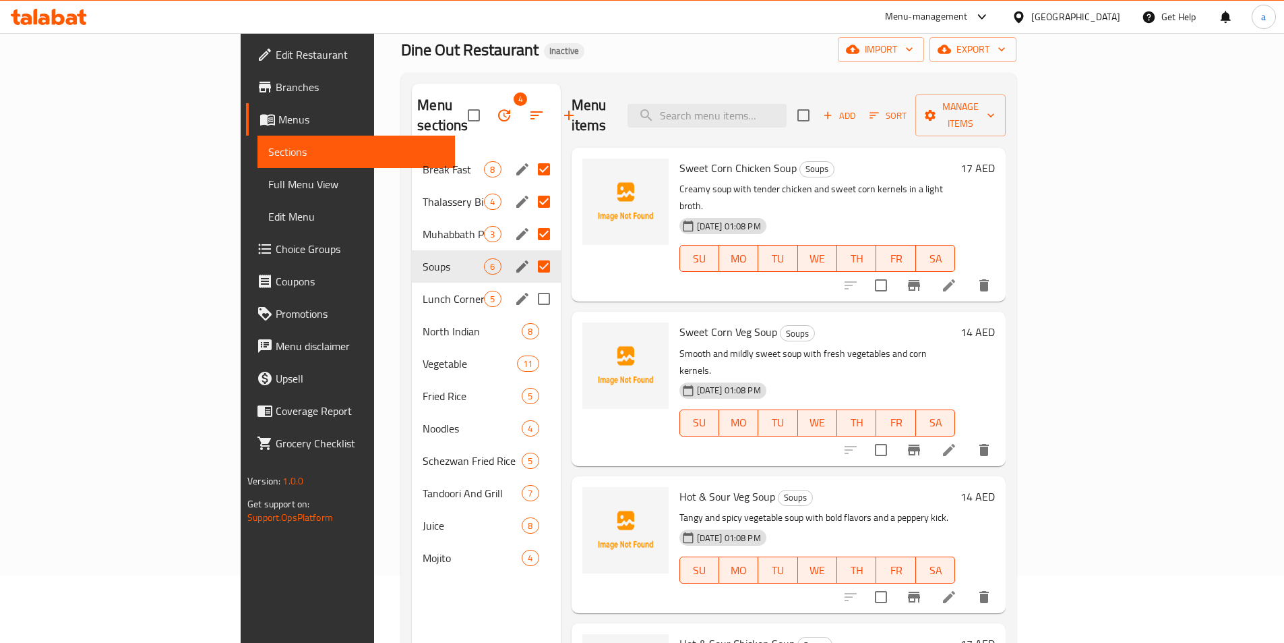
click at [530, 285] on input "Menu sections" at bounding box center [544, 299] width 28 height 28
checkbox input "true"
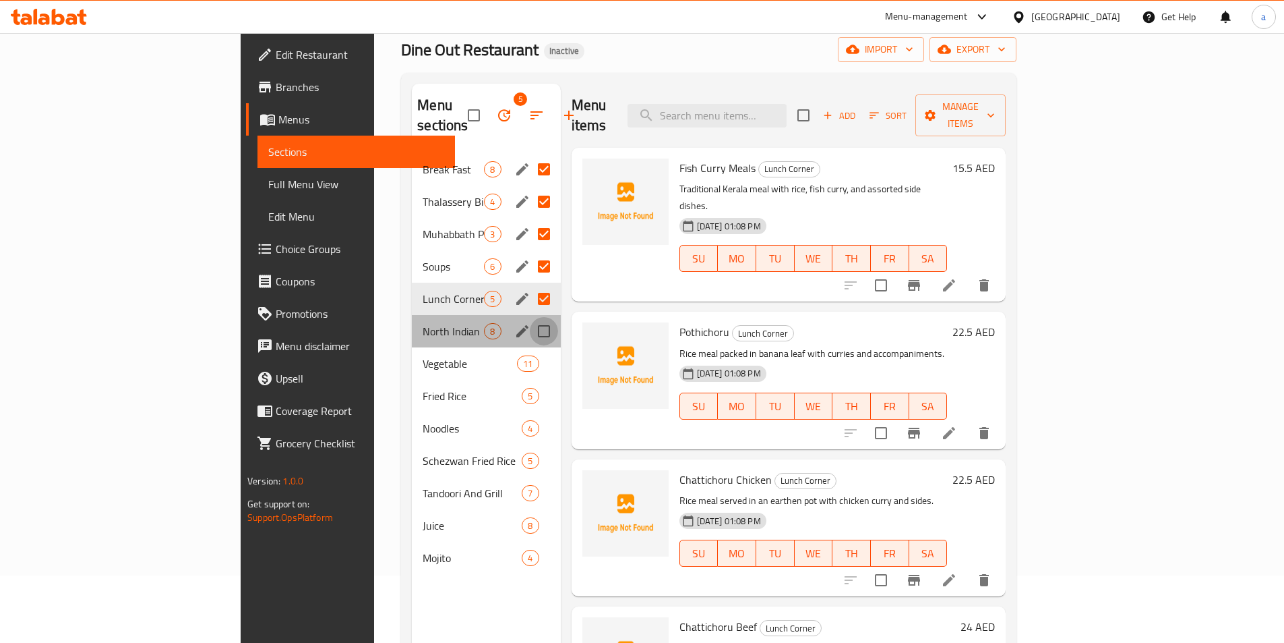
click at [530, 317] on input "Menu sections" at bounding box center [544, 331] width 28 height 28
checkbox input "true"
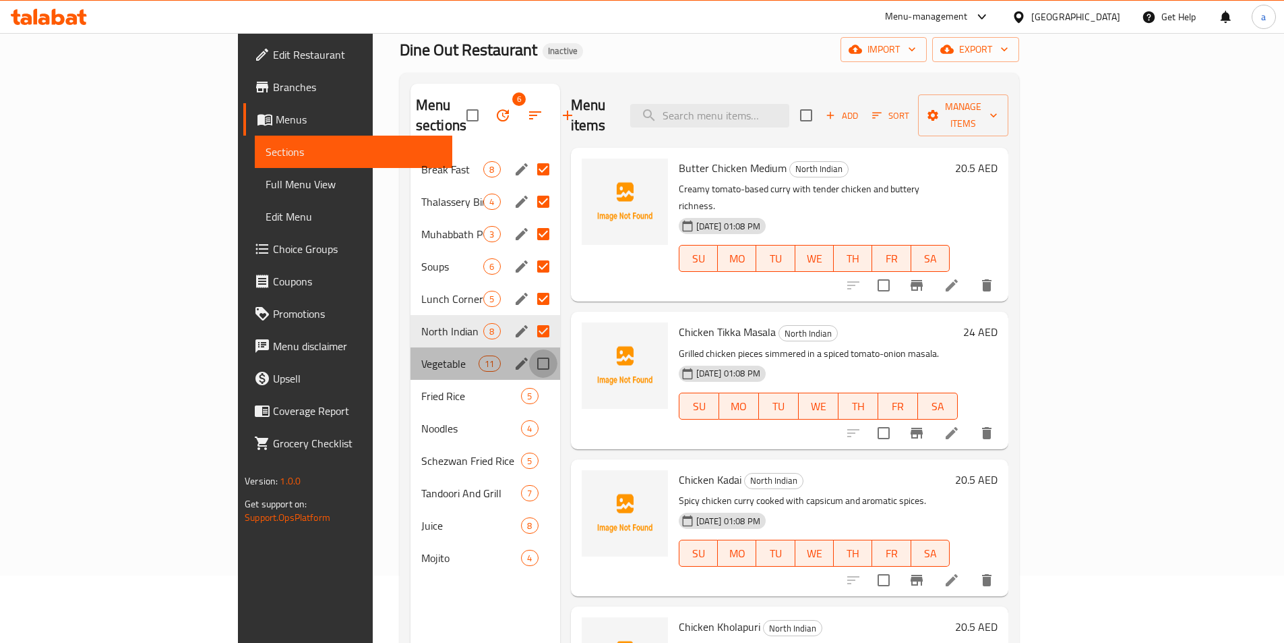
click at [529, 350] on input "Menu sections" at bounding box center [543, 363] width 28 height 28
checkbox input "true"
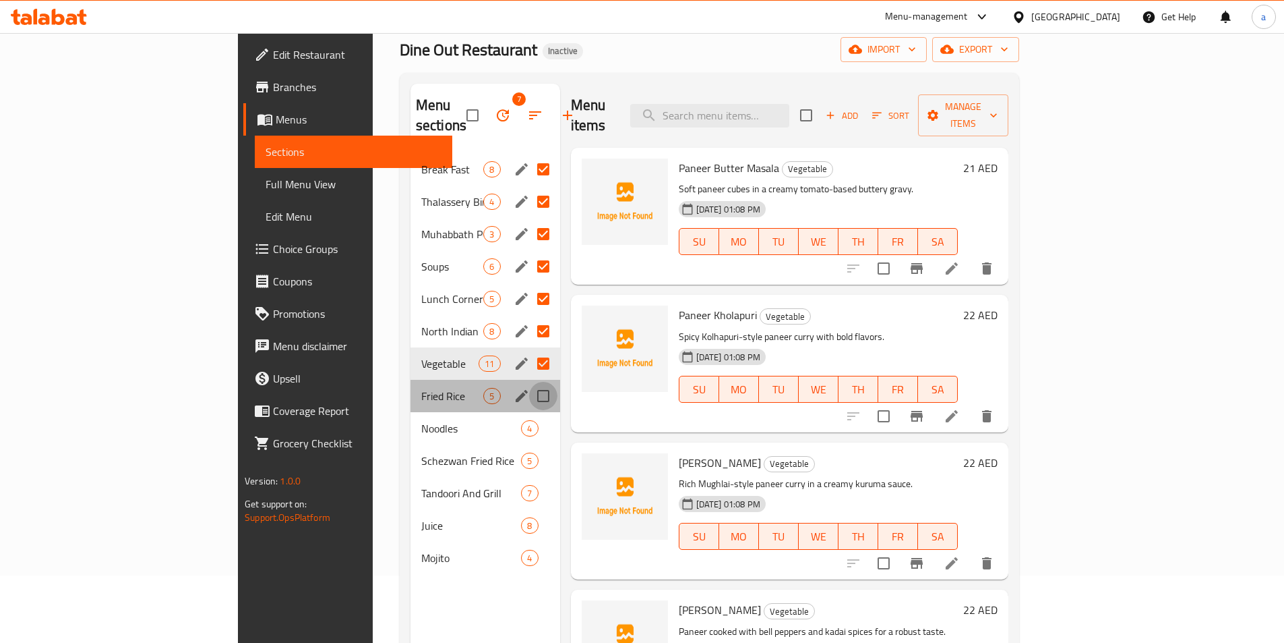
click at [529, 382] on input "Menu sections" at bounding box center [543, 396] width 28 height 28
checkbox input "true"
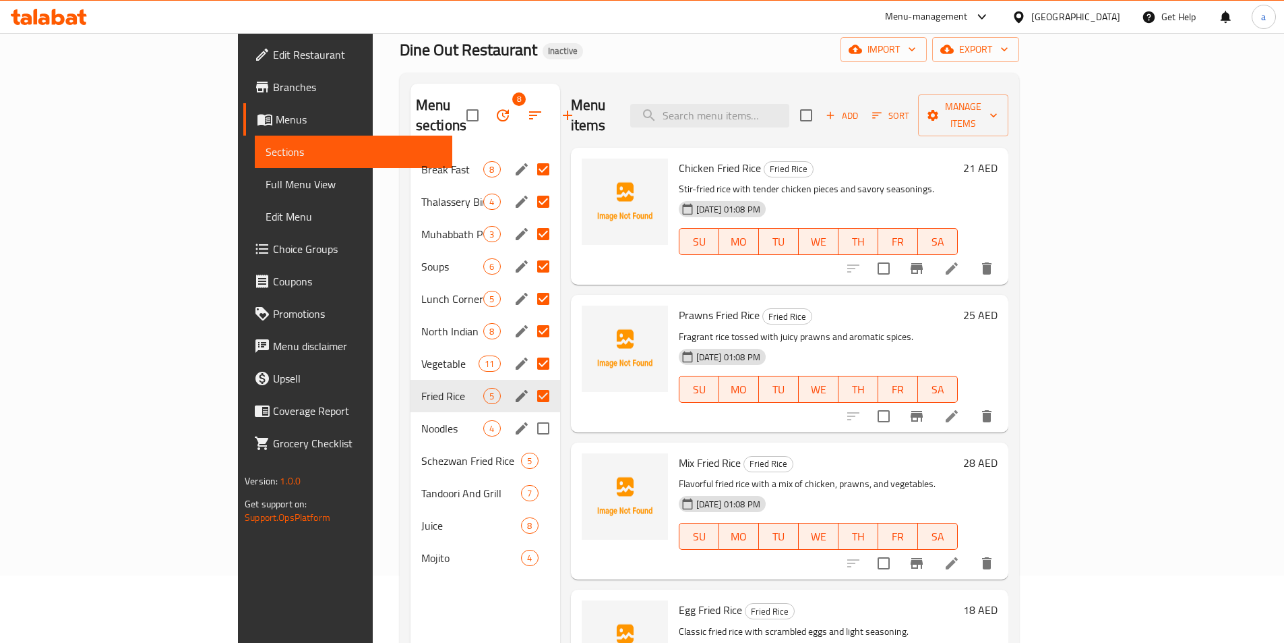
click at [529, 414] on input "Menu sections" at bounding box center [543, 428] width 28 height 28
checkbox input "true"
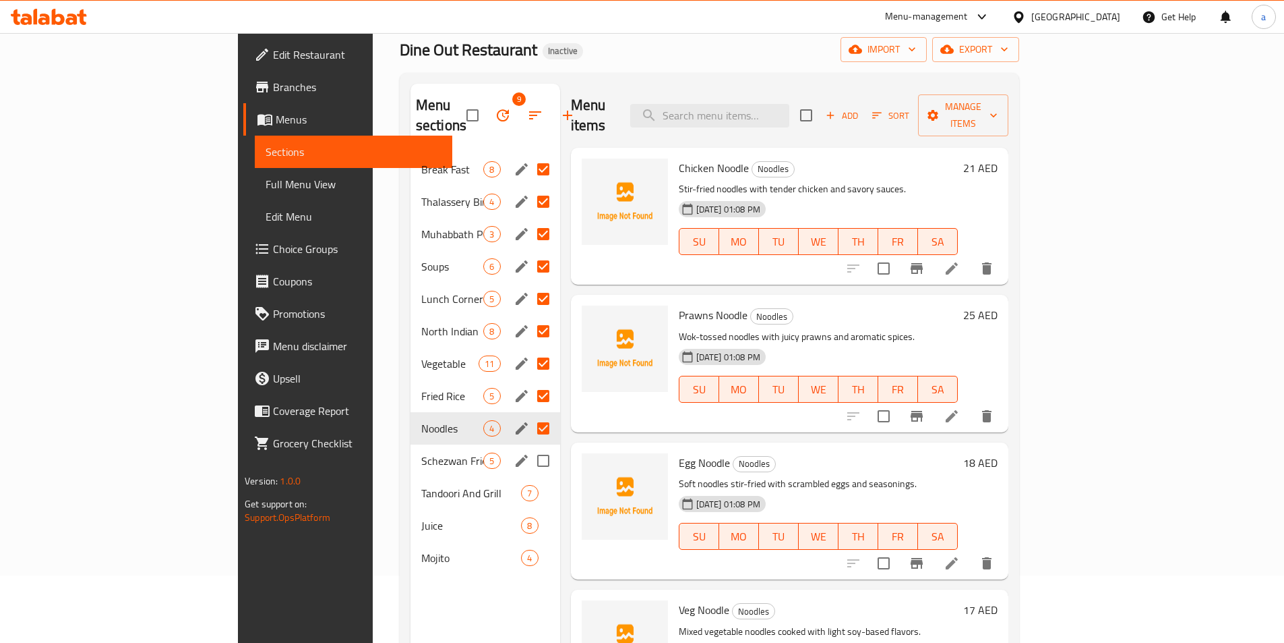
click at [529, 446] on input "Menu sections" at bounding box center [543, 460] width 28 height 28
checkbox input "true"
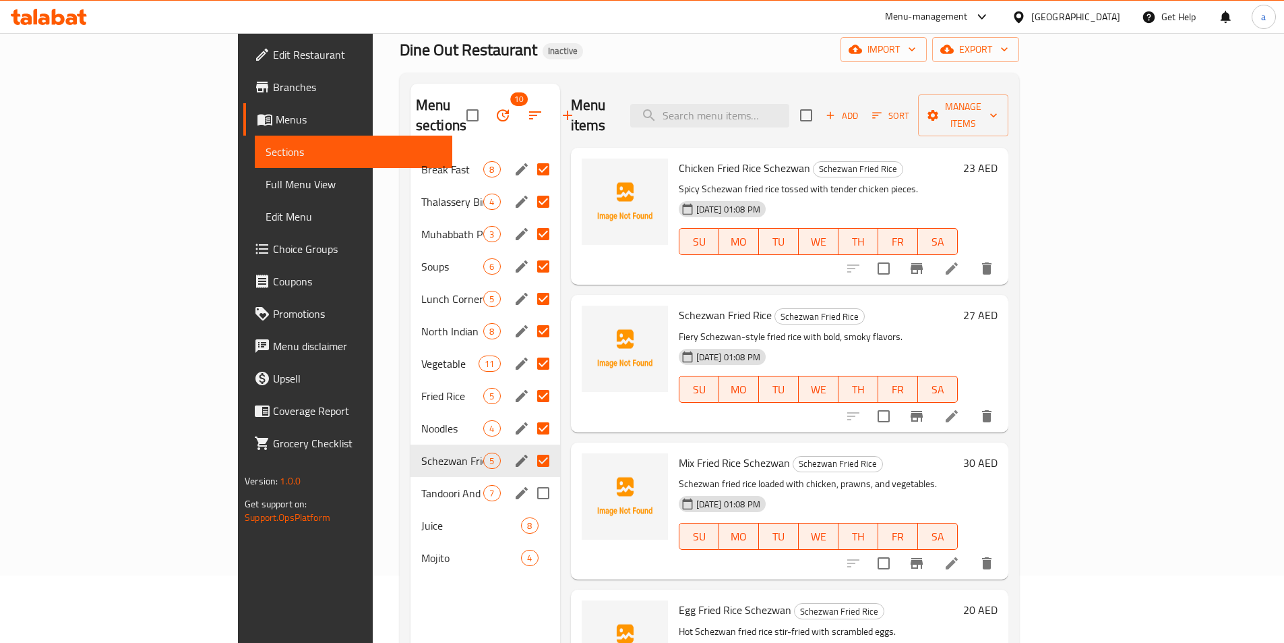
click at [529, 479] on input "Menu sections" at bounding box center [543, 493] width 28 height 28
checkbox input "true"
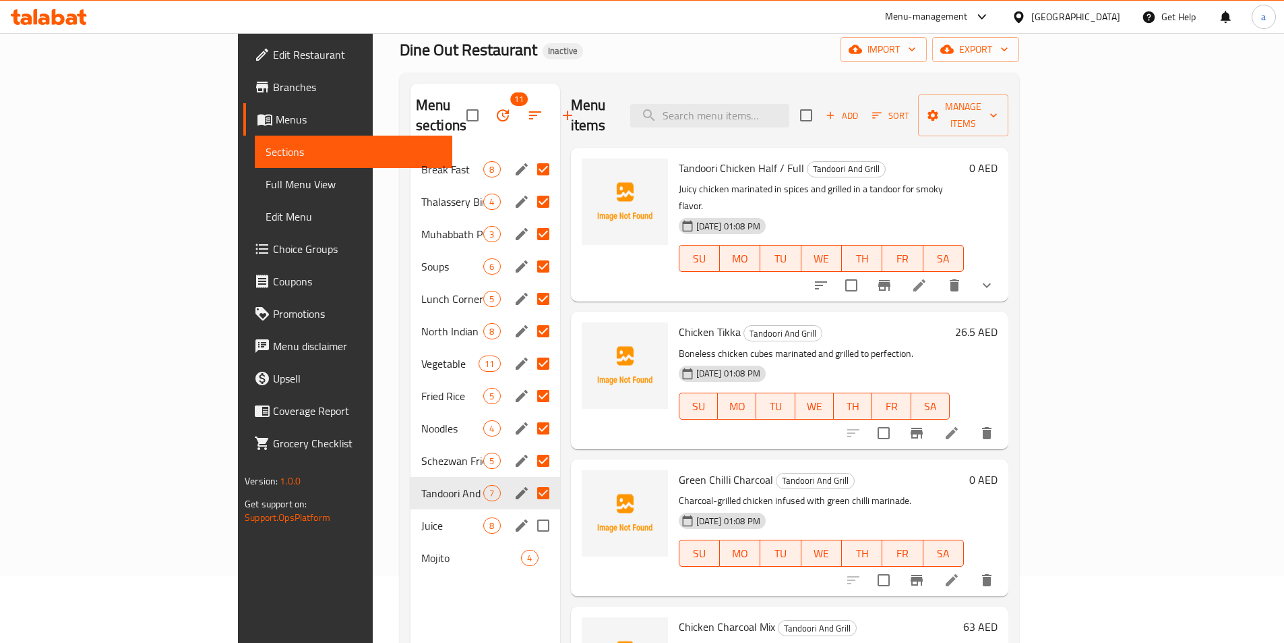
click at [529, 511] on input "Menu sections" at bounding box center [543, 525] width 28 height 28
checkbox input "true"
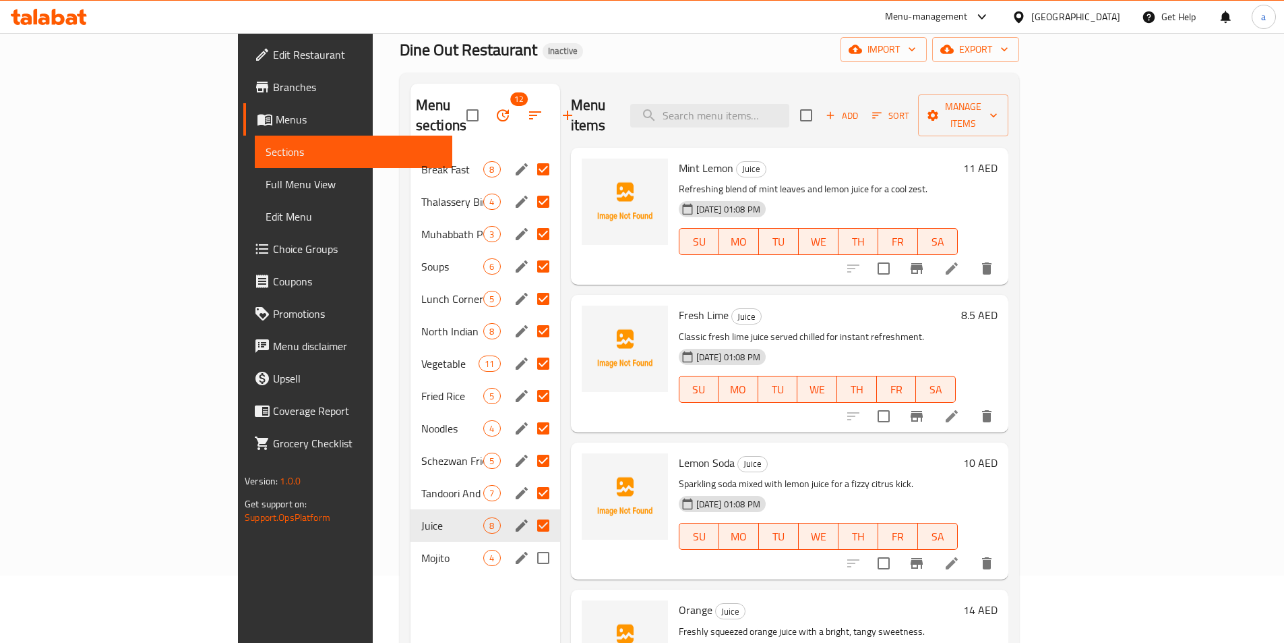
click at [529, 543] on input "Menu sections" at bounding box center [543, 557] width 28 height 28
checkbox input "true"
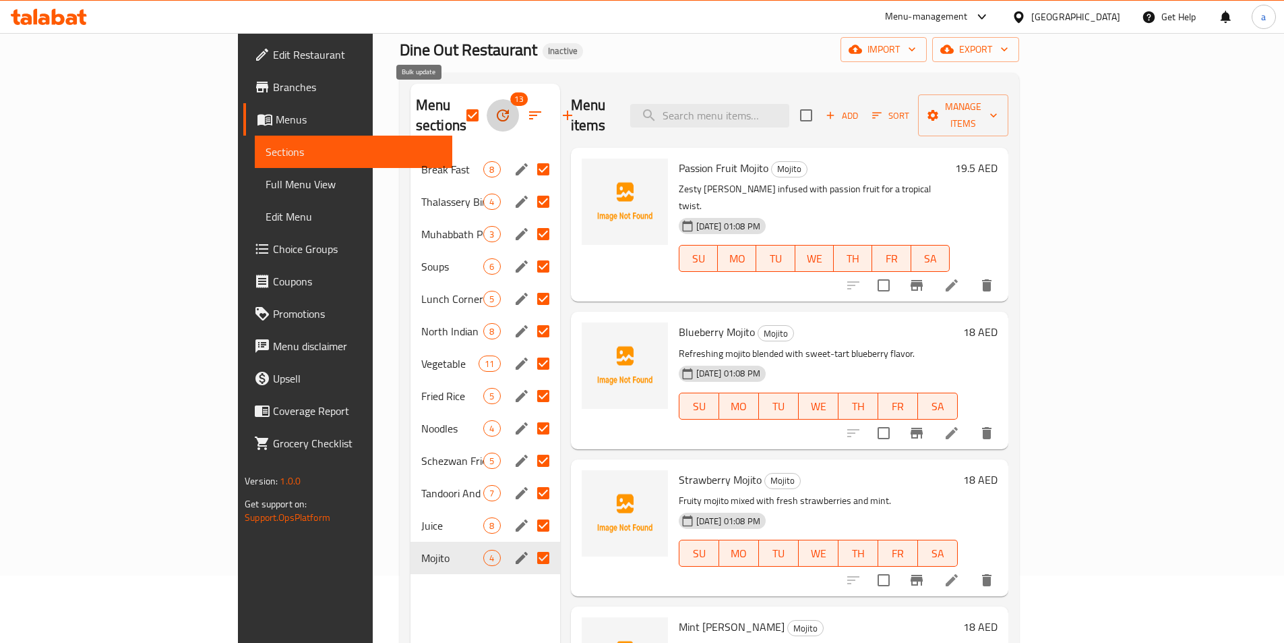
click at [487, 115] on button "button" at bounding box center [503, 115] width 32 height 32
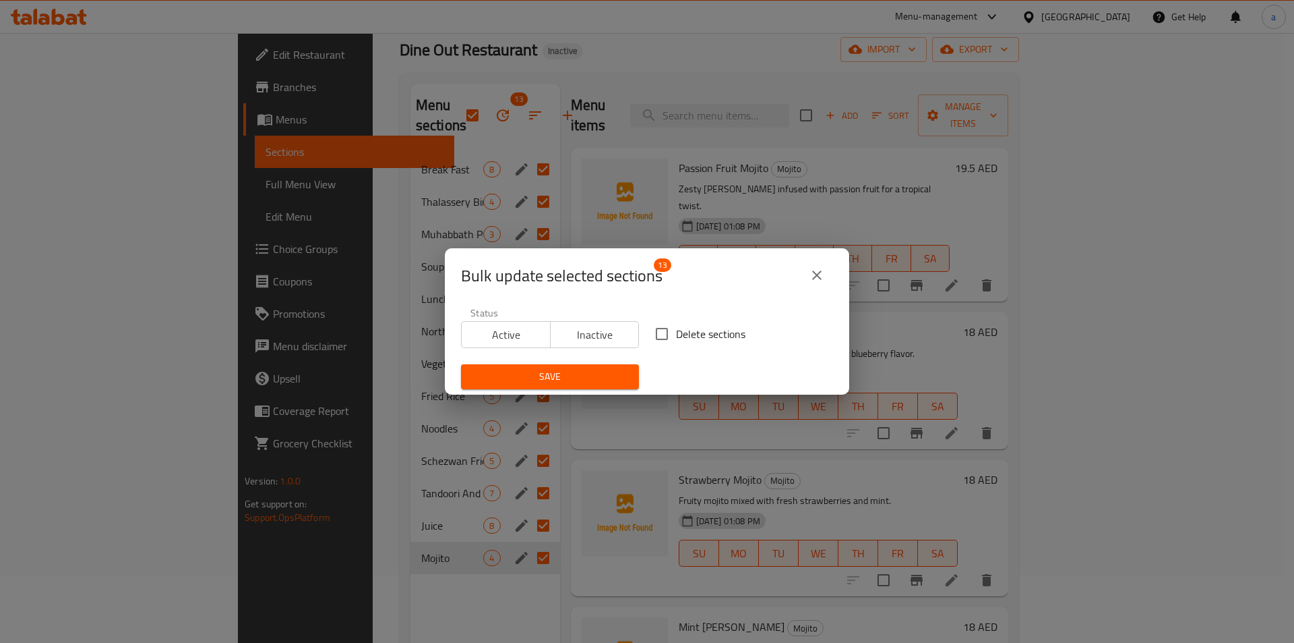
click at [649, 338] on input "Delete sections" at bounding box center [662, 334] width 28 height 28
checkbox input "true"
click at [603, 369] on span "Save" at bounding box center [550, 376] width 156 height 17
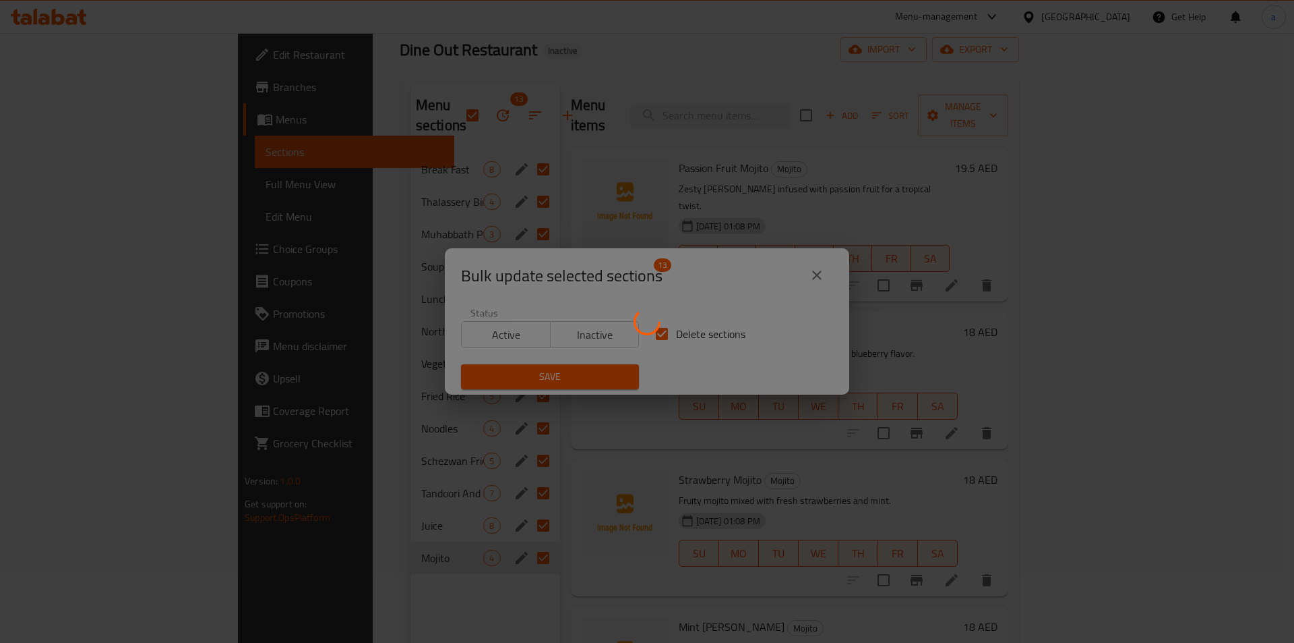
checkbox input "false"
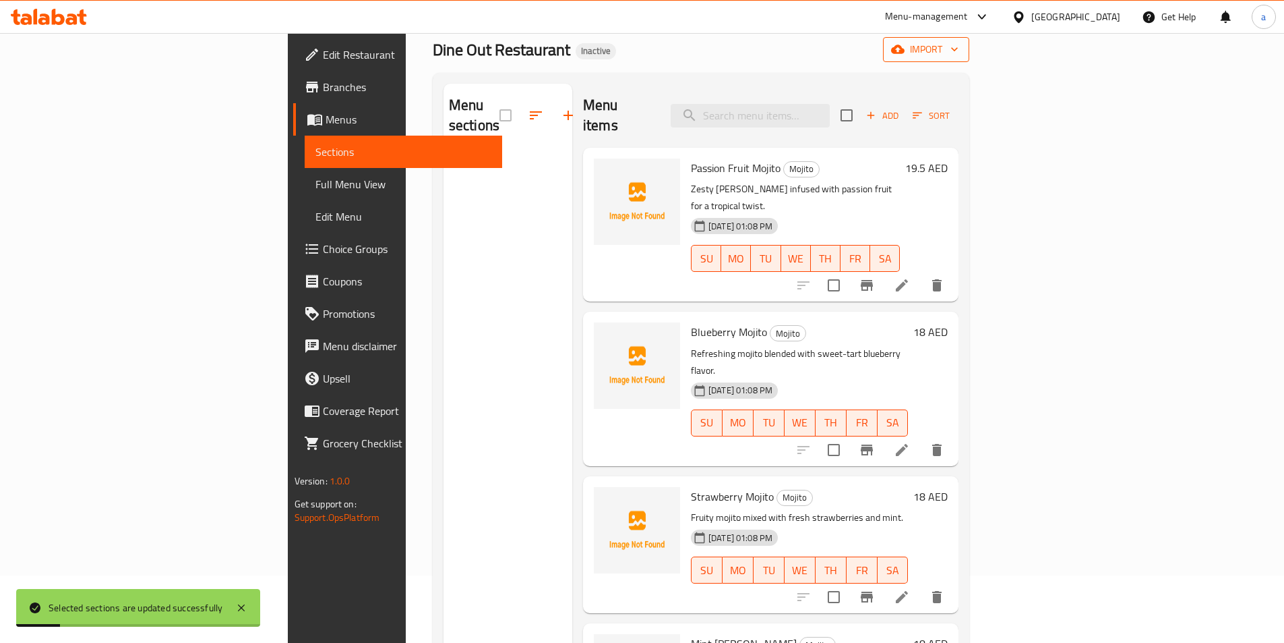
click at [959, 57] on span "import" at bounding box center [926, 49] width 65 height 17
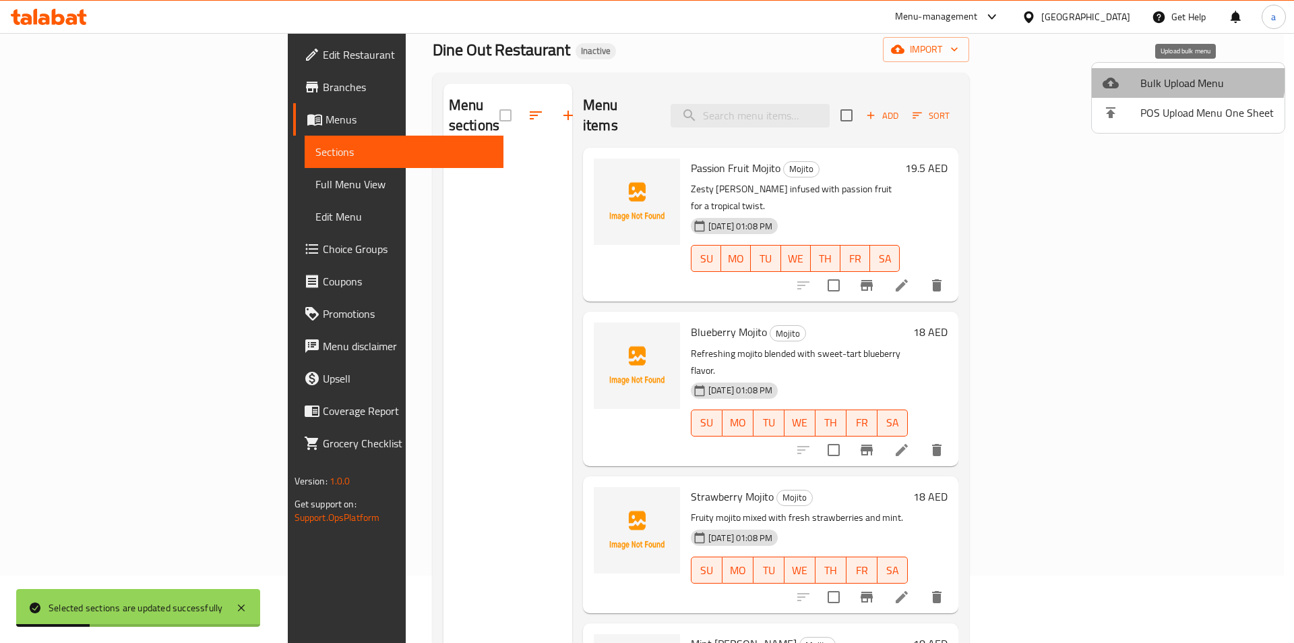
click at [1186, 80] on span "Bulk Upload Menu" at bounding box center [1207, 83] width 133 height 16
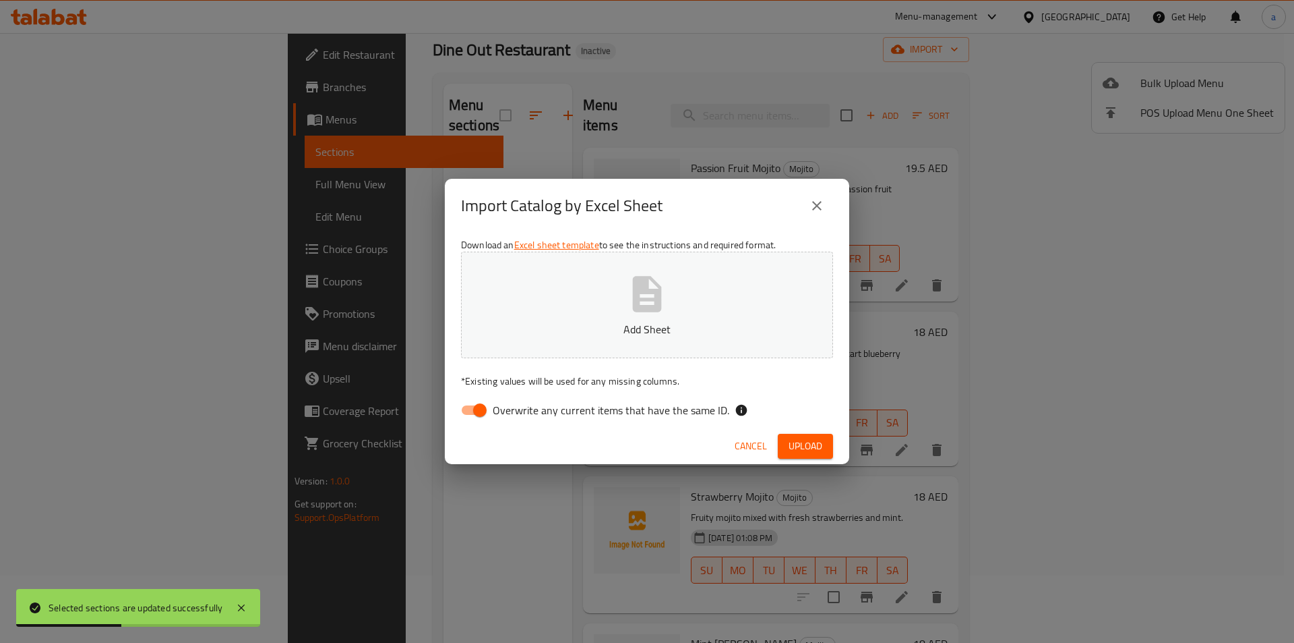
click at [627, 407] on span "Overwrite any current items that have the same ID." at bounding box center [611, 410] width 237 height 16
click at [518, 407] on input "Overwrite any current items that have the same ID." at bounding box center [480, 410] width 77 height 26
checkbox input "false"
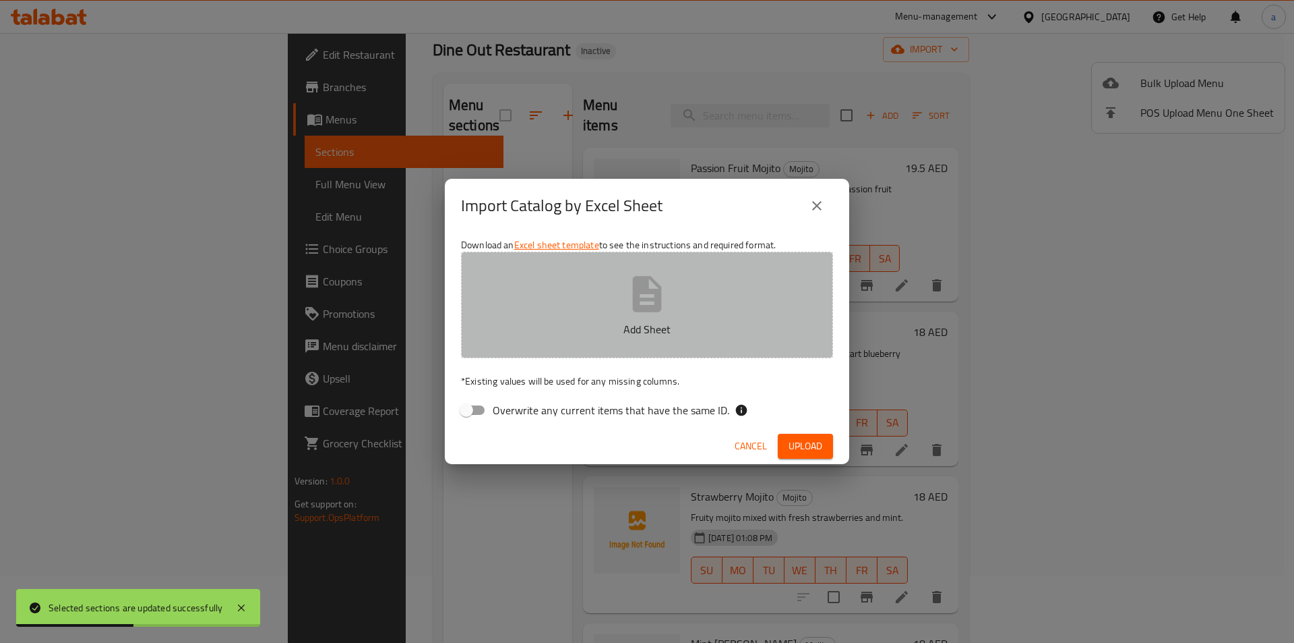
click at [624, 343] on button "Add Sheet" at bounding box center [647, 304] width 372 height 107
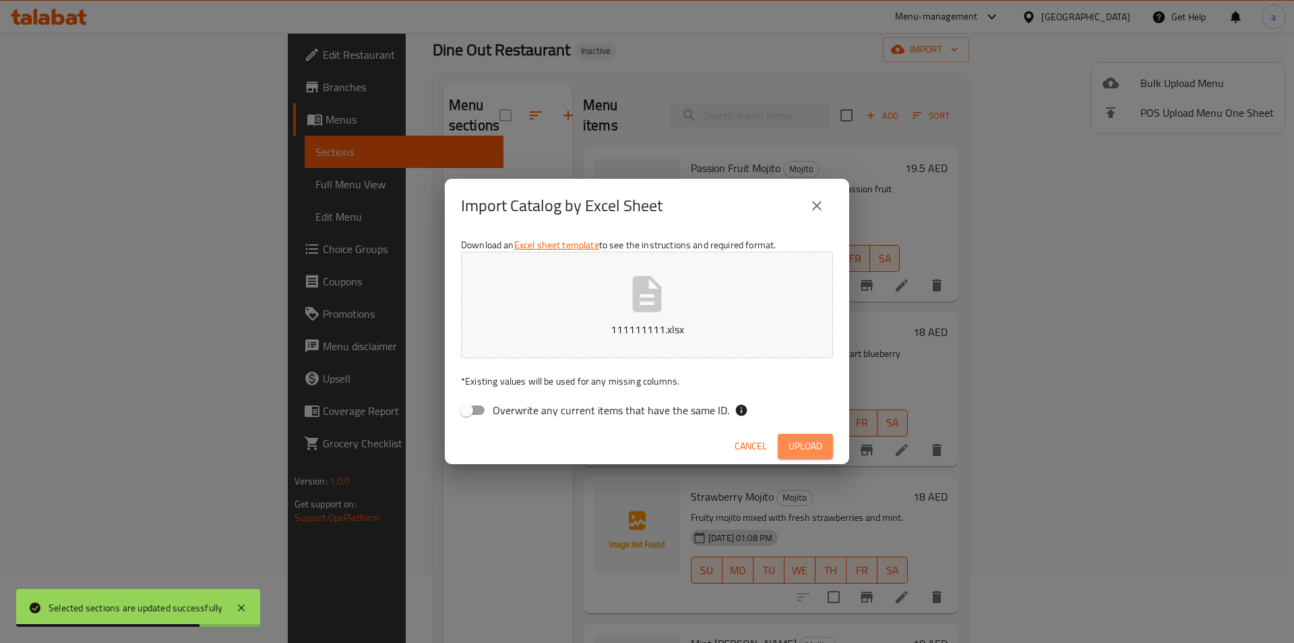
click at [800, 452] on span "Upload" at bounding box center [806, 446] width 34 height 17
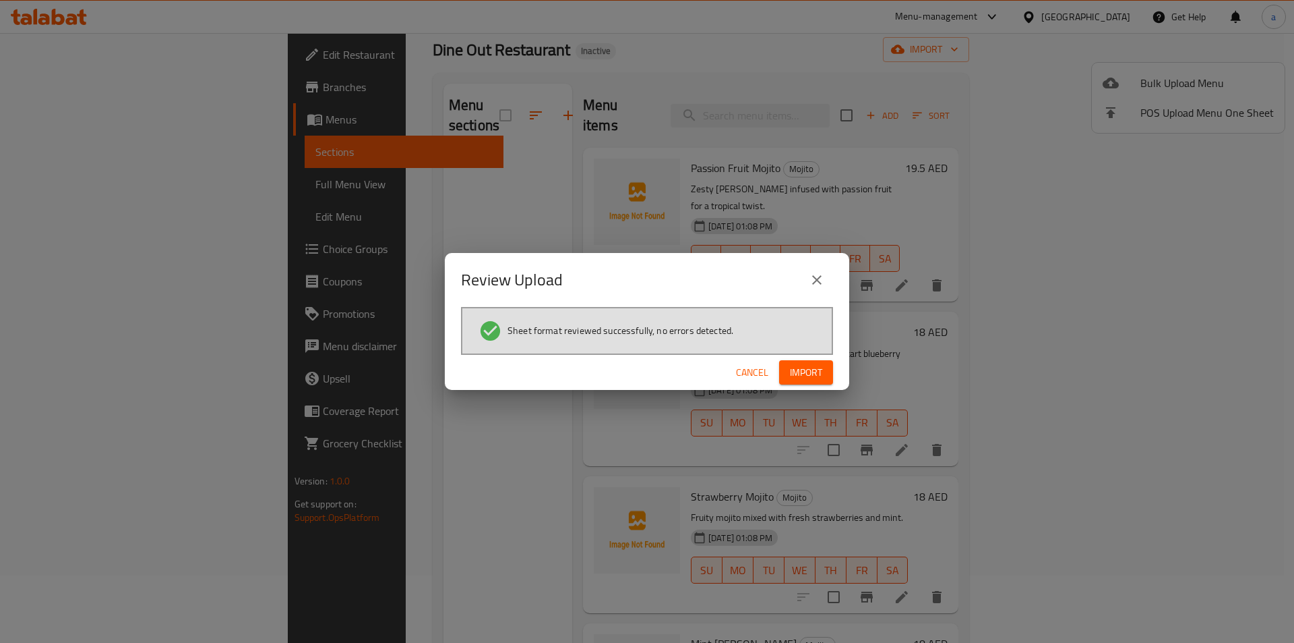
click at [792, 376] on span "Import" at bounding box center [806, 372] width 32 height 17
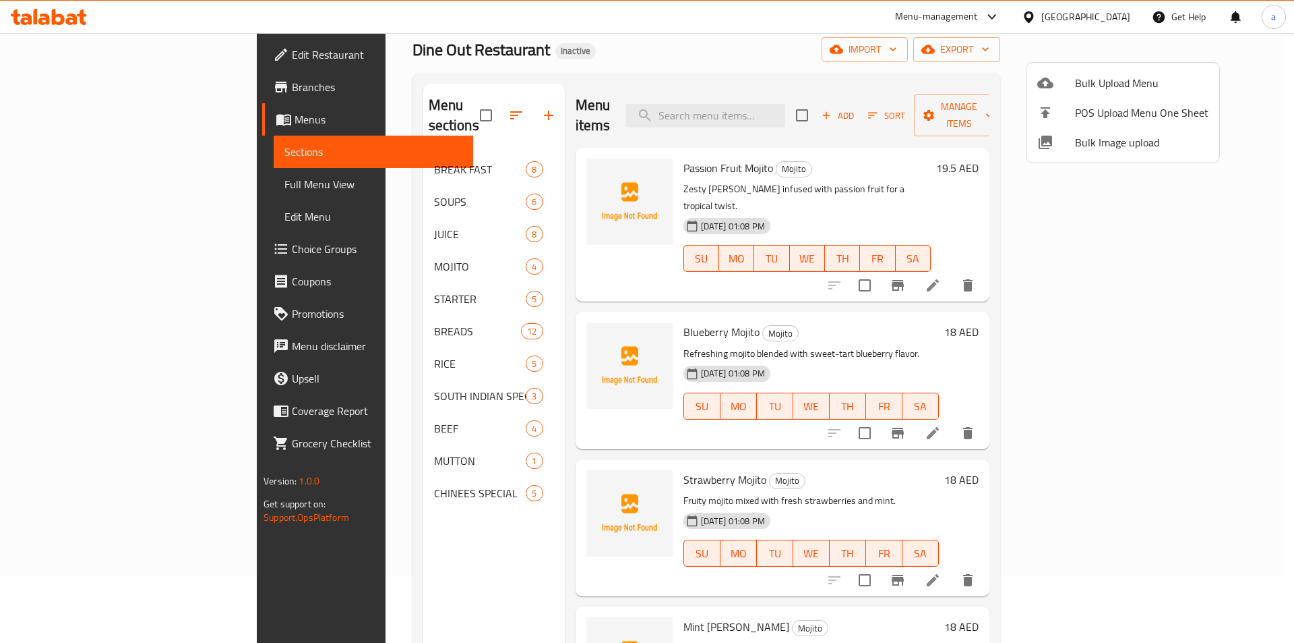
click at [311, 154] on div at bounding box center [647, 321] width 1294 height 643
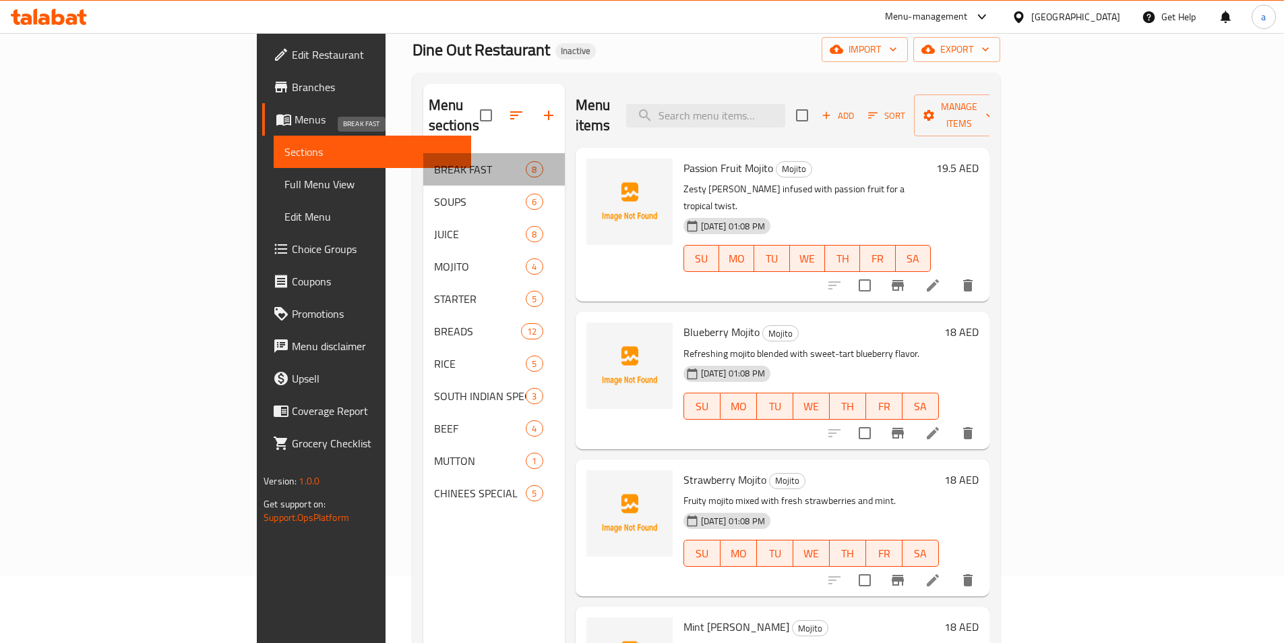
click at [434, 161] on span "BREAK FAST" at bounding box center [480, 169] width 92 height 16
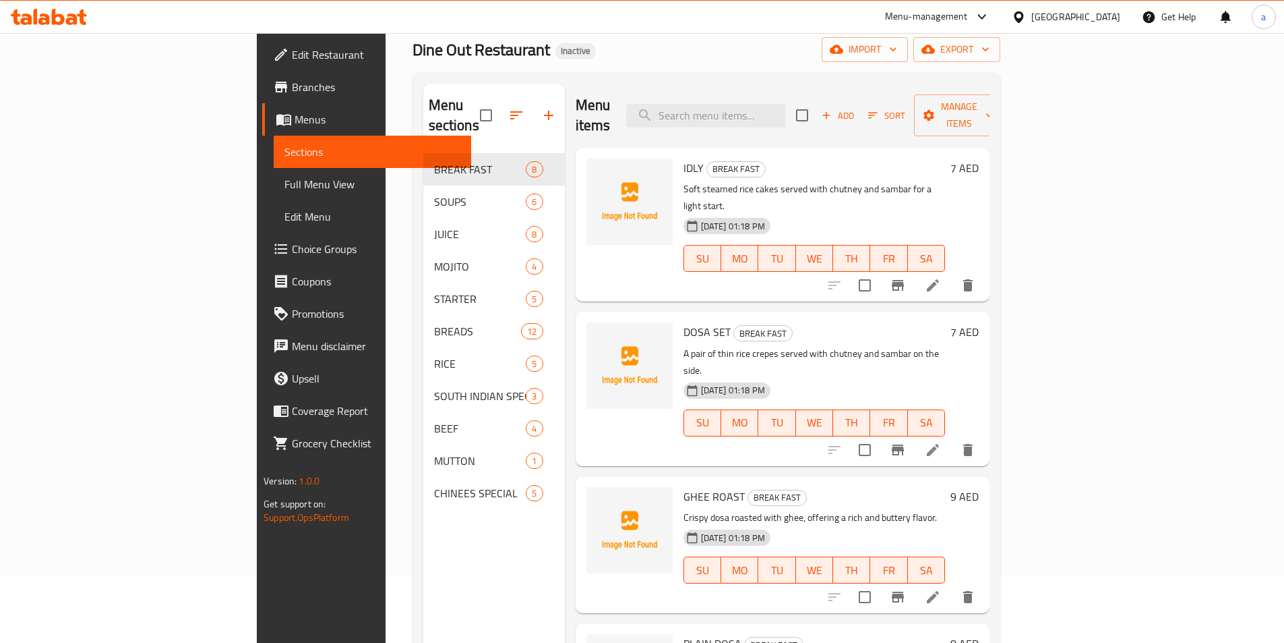
click at [952, 273] on li at bounding box center [933, 285] width 38 height 24
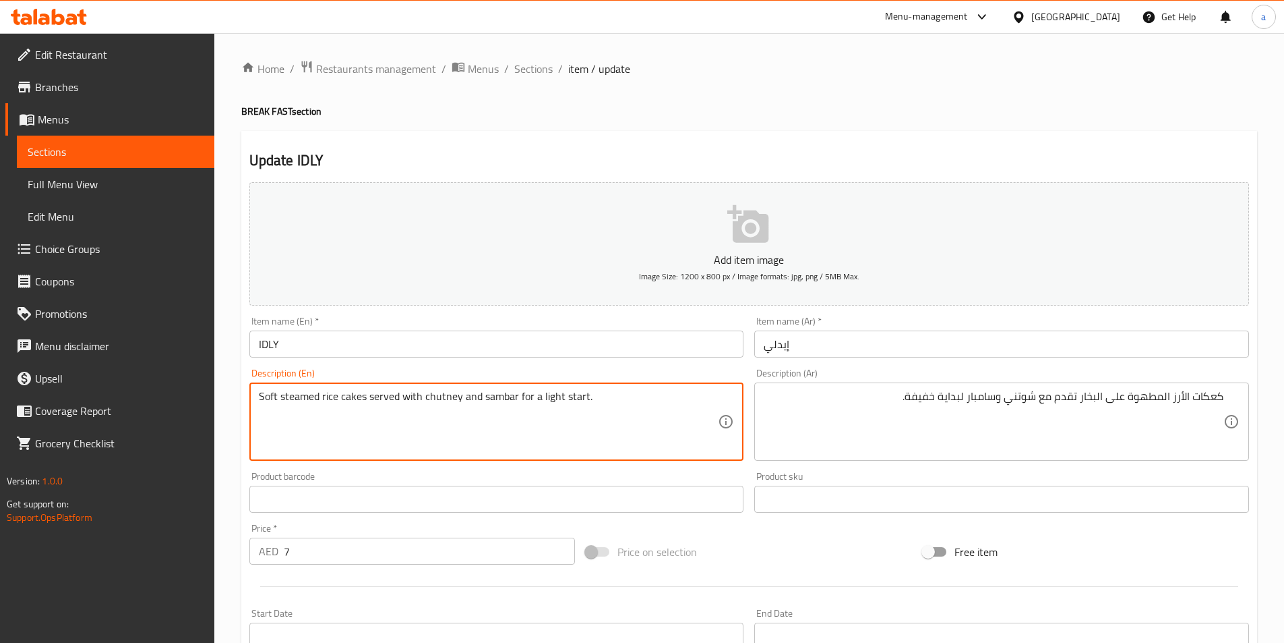
click at [309, 400] on textarea "Soft steamed rice cakes served with chutney and sambar for a light start." at bounding box center [489, 422] width 460 height 64
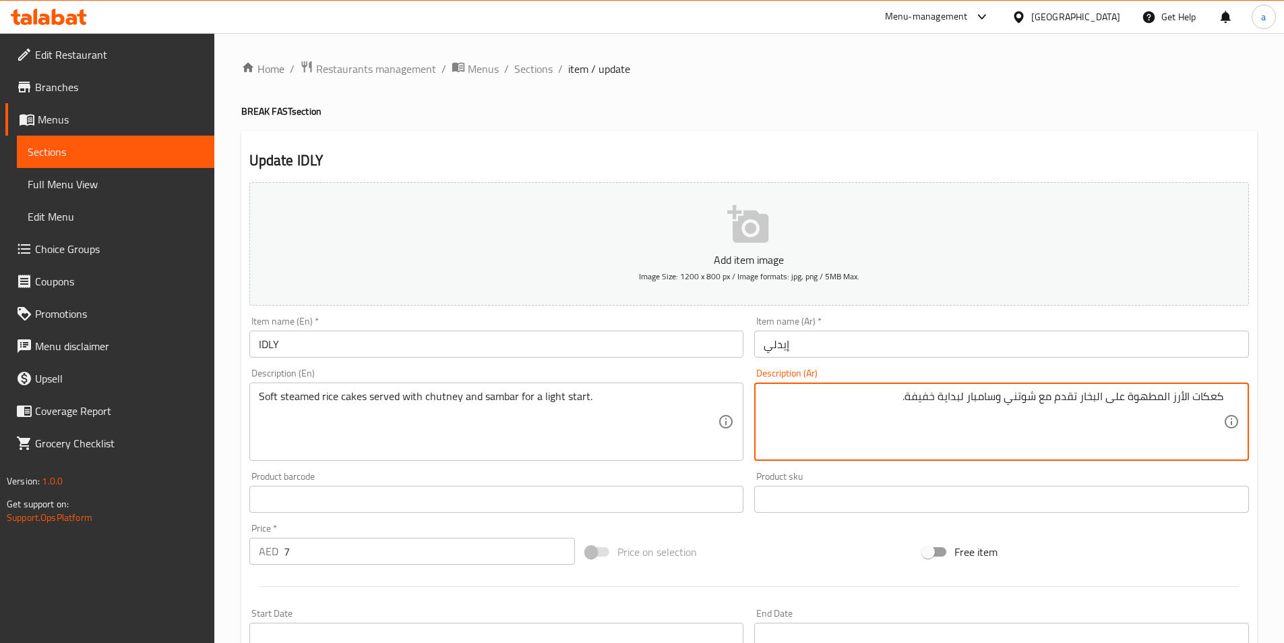
click at [1208, 390] on textarea "كعكات الأرز المطهوة على البخار تقدم مع شوتني وسامبار لبداية خفيفة." at bounding box center [994, 422] width 460 height 64
type textarea "كيك أرز ناعمه على البخار تقدم مع شوتني و سامبار للايت ستارت."
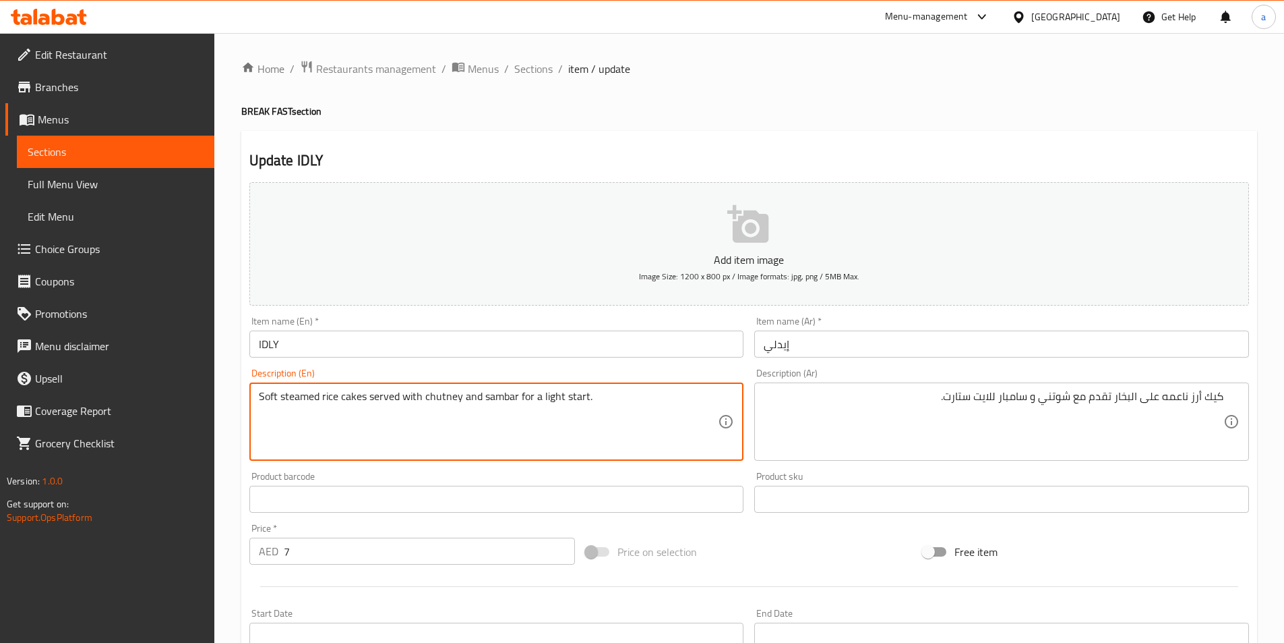
drag, startPoint x: 586, startPoint y: 399, endPoint x: 516, endPoint y: 392, distance: 70.4
type textarea "Soft steamed rice cakes served with chutney and sambar for a light start."
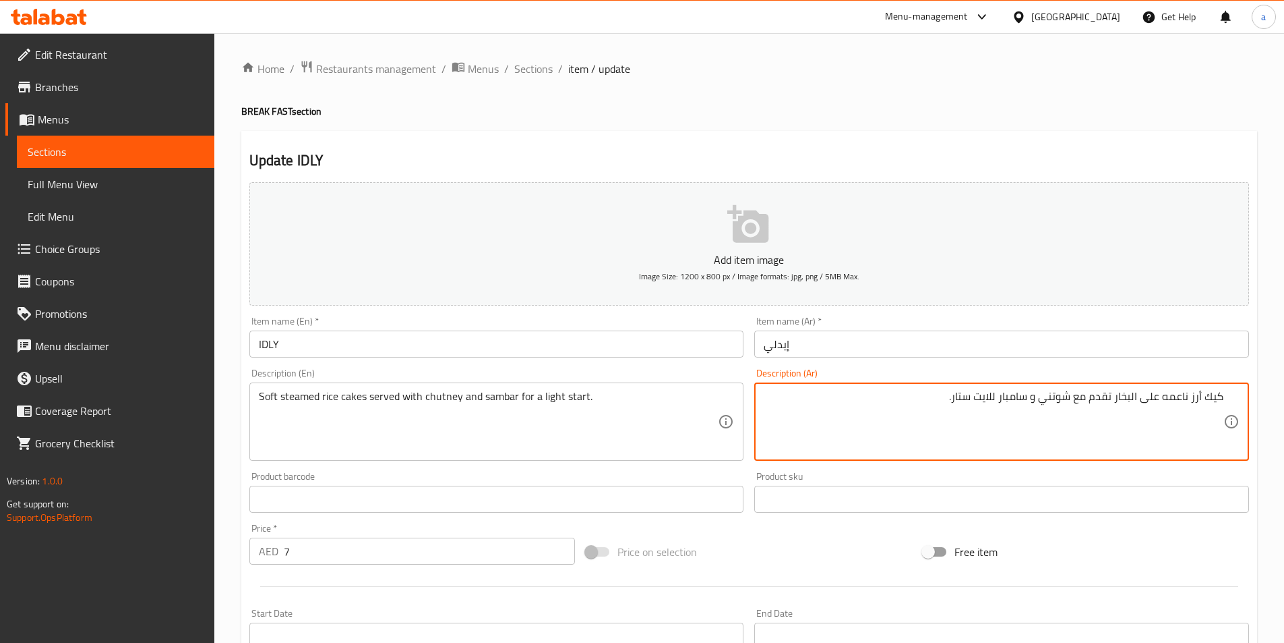
type textarea "كيك أرز ناعمه على البخار تقدم مع شوتني و سامبار للايت ستارت."
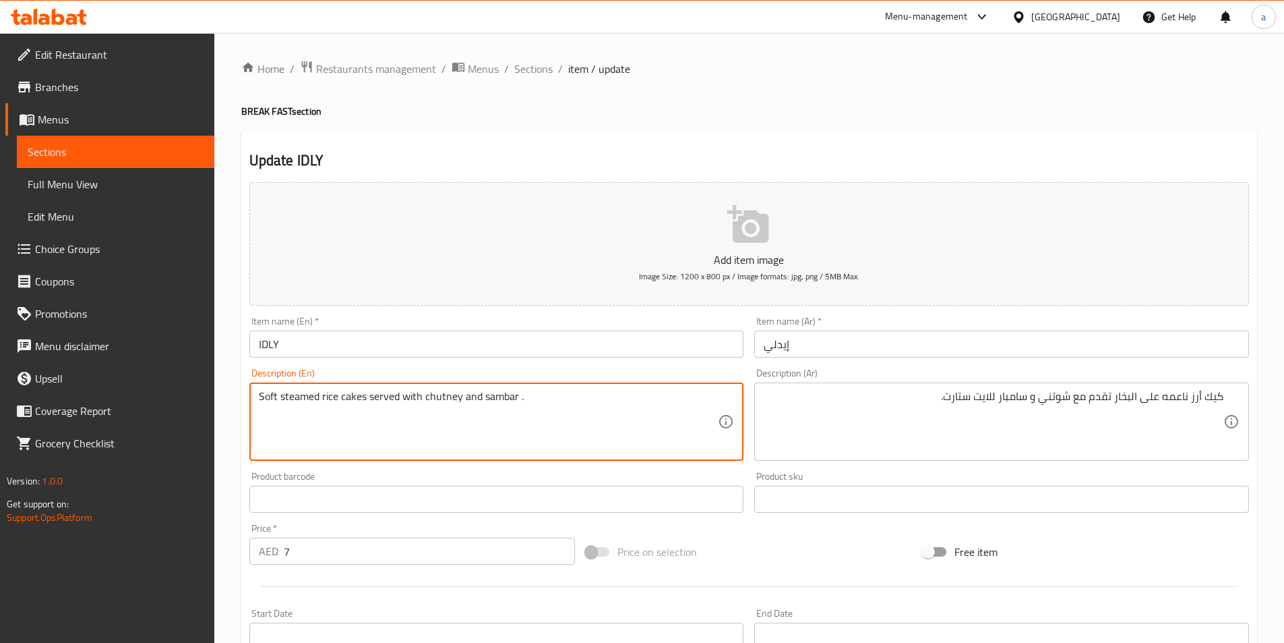
type textarea "Soft steamed rice cakes served with chutney and sambar ."
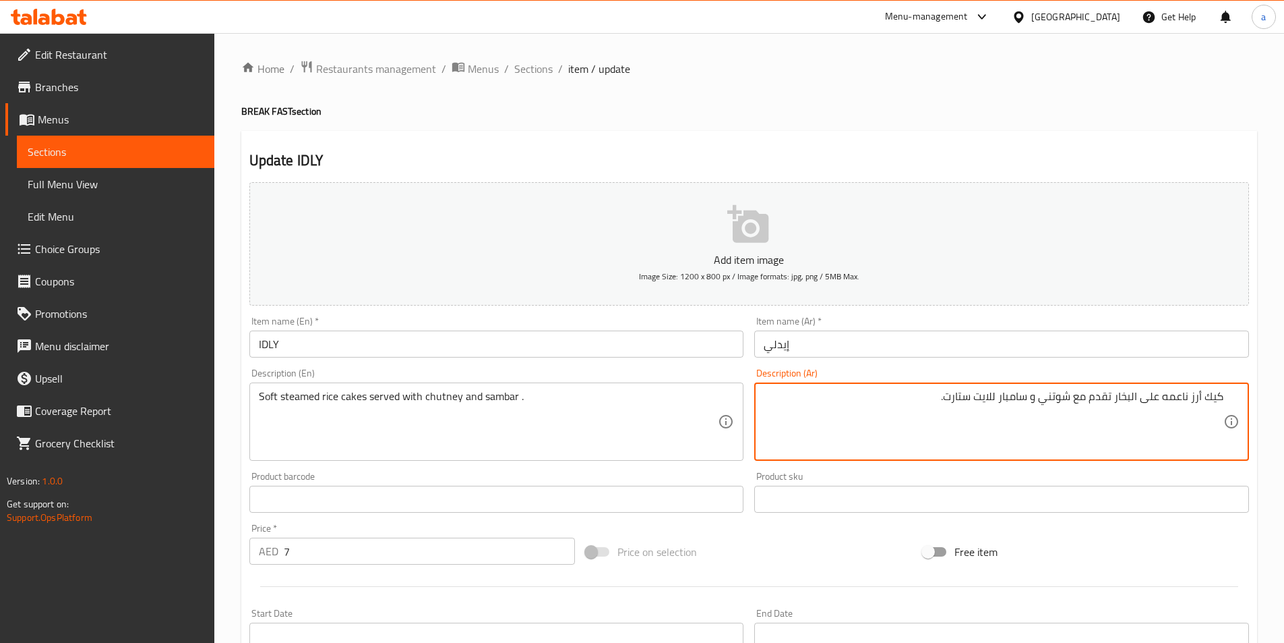
drag, startPoint x: 1000, startPoint y: 393, endPoint x: 950, endPoint y: 396, distance: 50.0
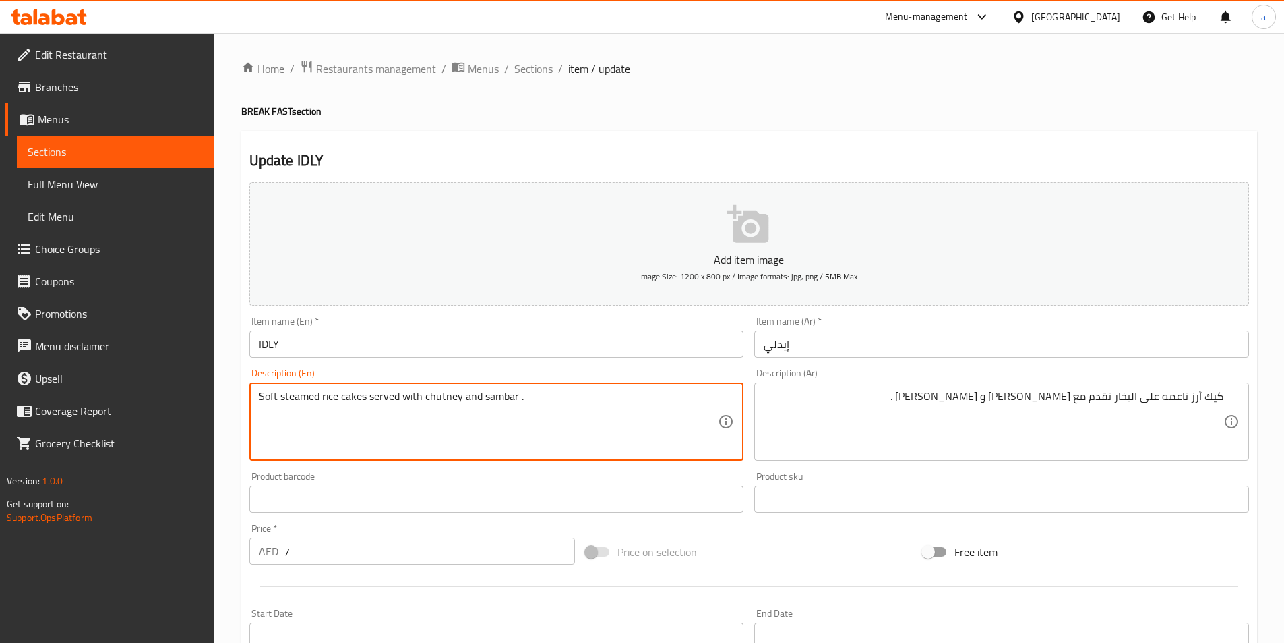
click at [429, 394] on textarea "Soft steamed rice cakes served with chutney and sambar ." at bounding box center [489, 422] width 460 height 64
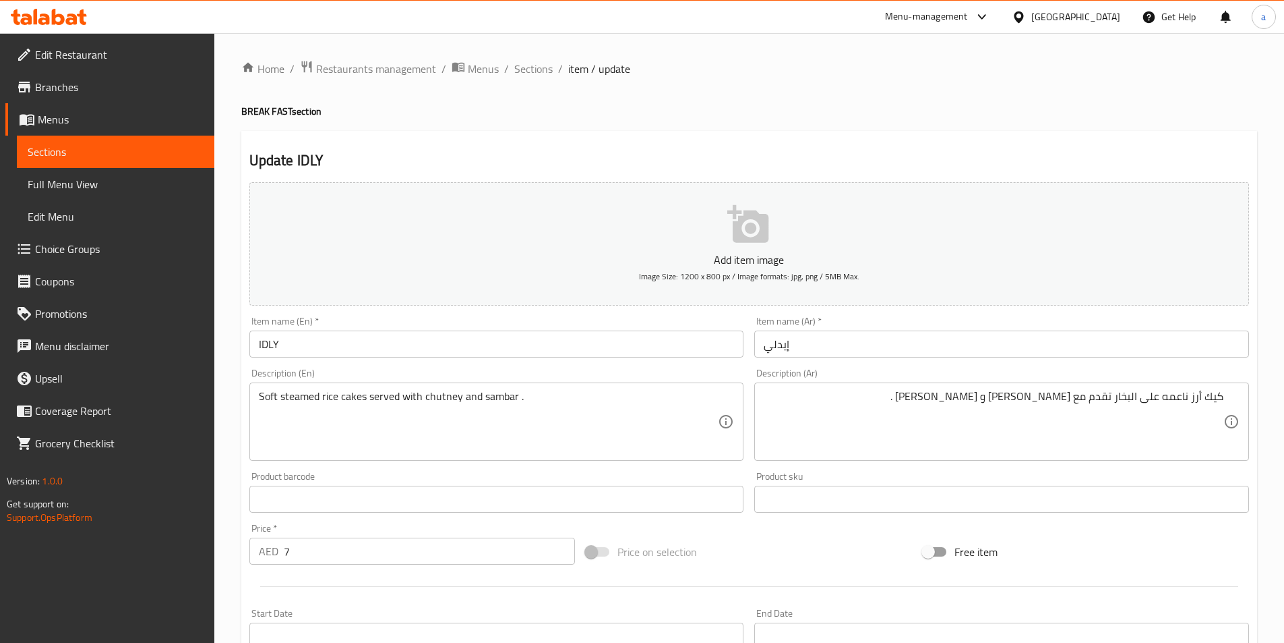
click at [496, 392] on textarea "Soft steamed rice cakes served with chutney and sambar ." at bounding box center [489, 422] width 460 height 64
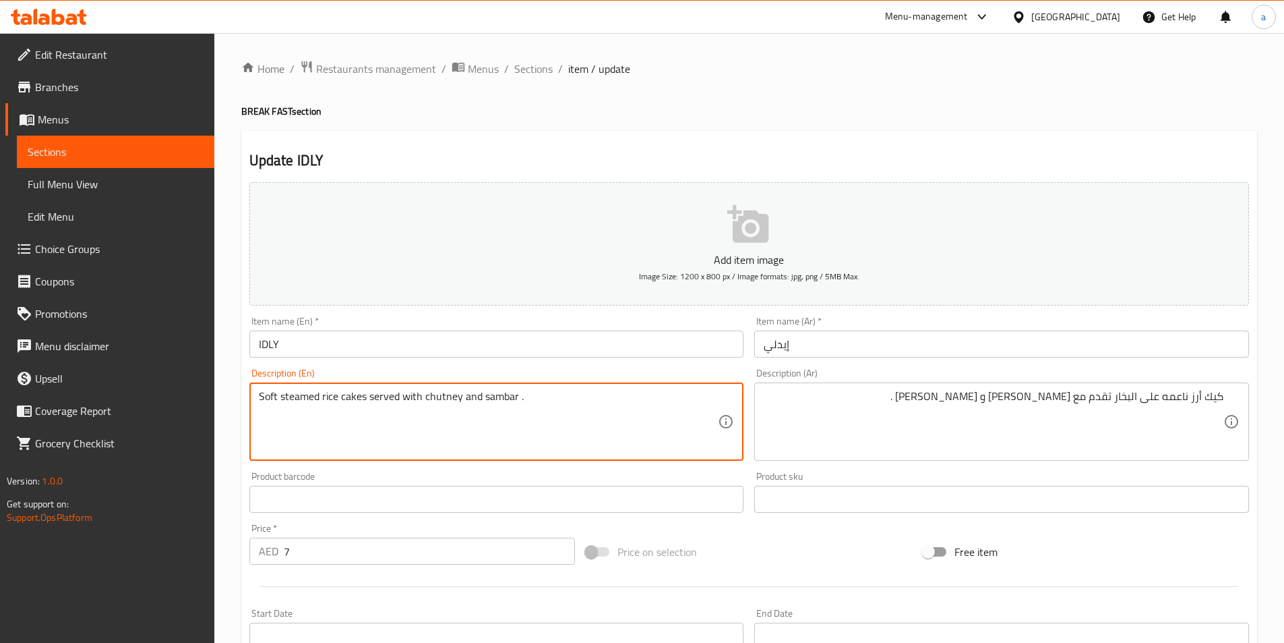
click at [496, 392] on textarea "Soft steamed rice cakes served with chutney and sambar ." at bounding box center [489, 422] width 460 height 64
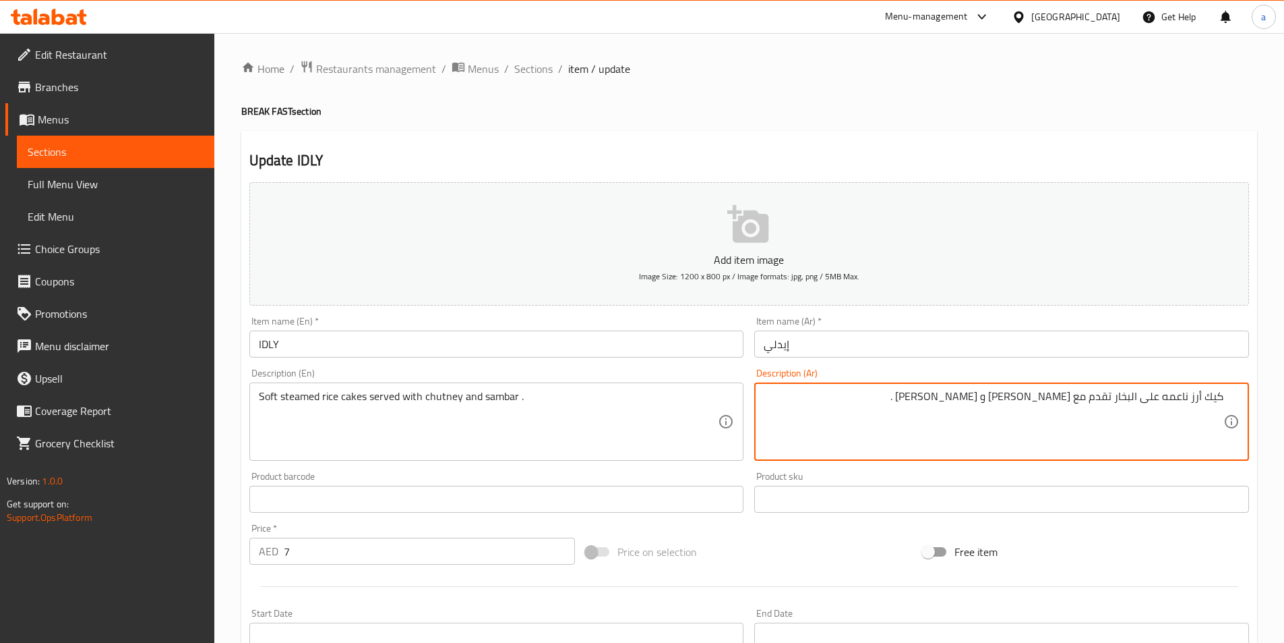
click at [1018, 396] on textarea "كيك أرز ناعمه على البخار تقدم مع [PERSON_NAME] و [PERSON_NAME] ." at bounding box center [994, 422] width 460 height 64
paste textarea
type textarea "كيك أرز ناعمه على البخار تقدم مع شوتني و سامبر."
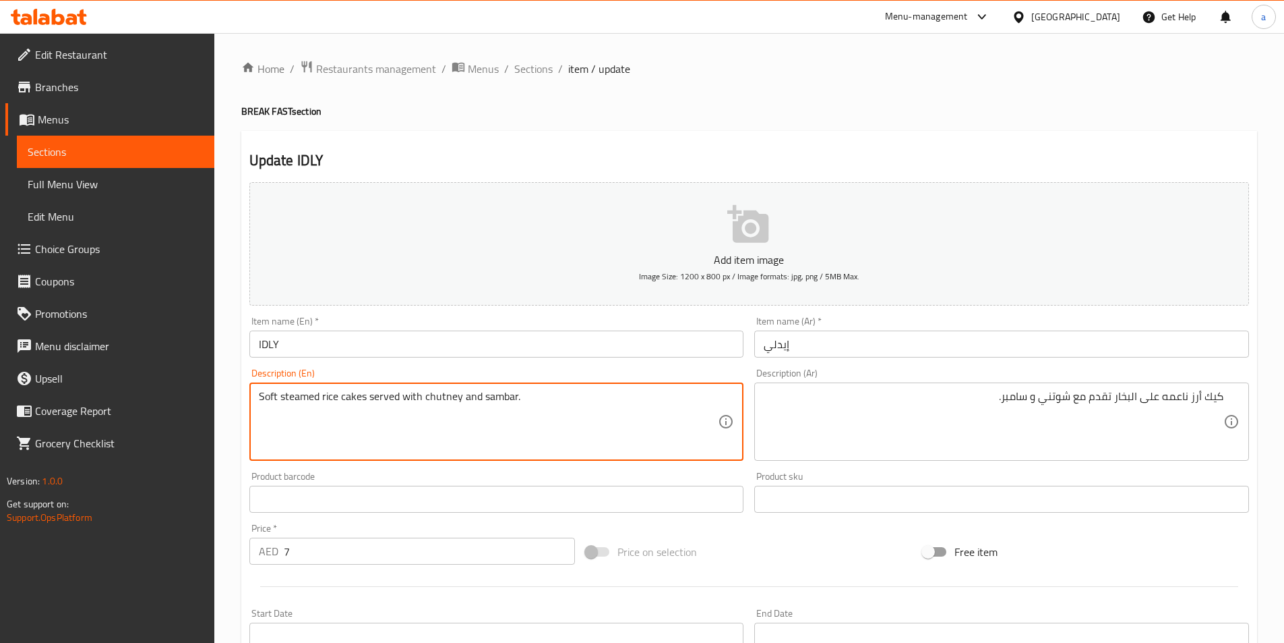
type textarea "Soft steamed rice cakes served with chutney and sambar."
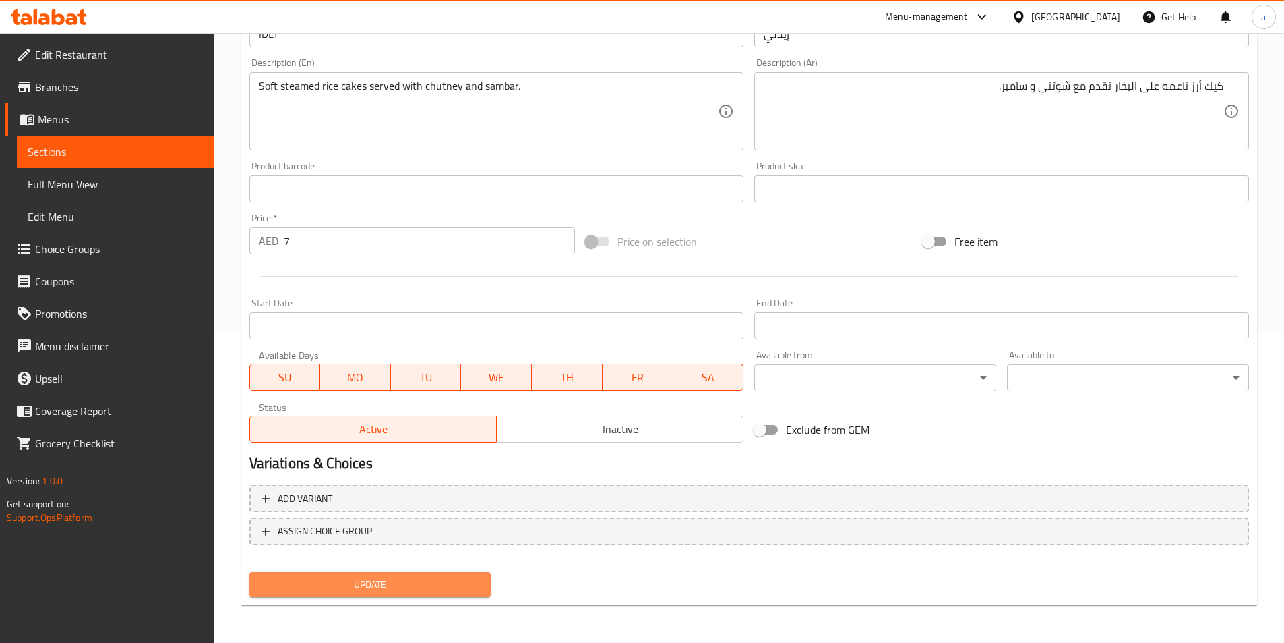
click at [397, 585] on span "Update" at bounding box center [370, 584] width 220 height 17
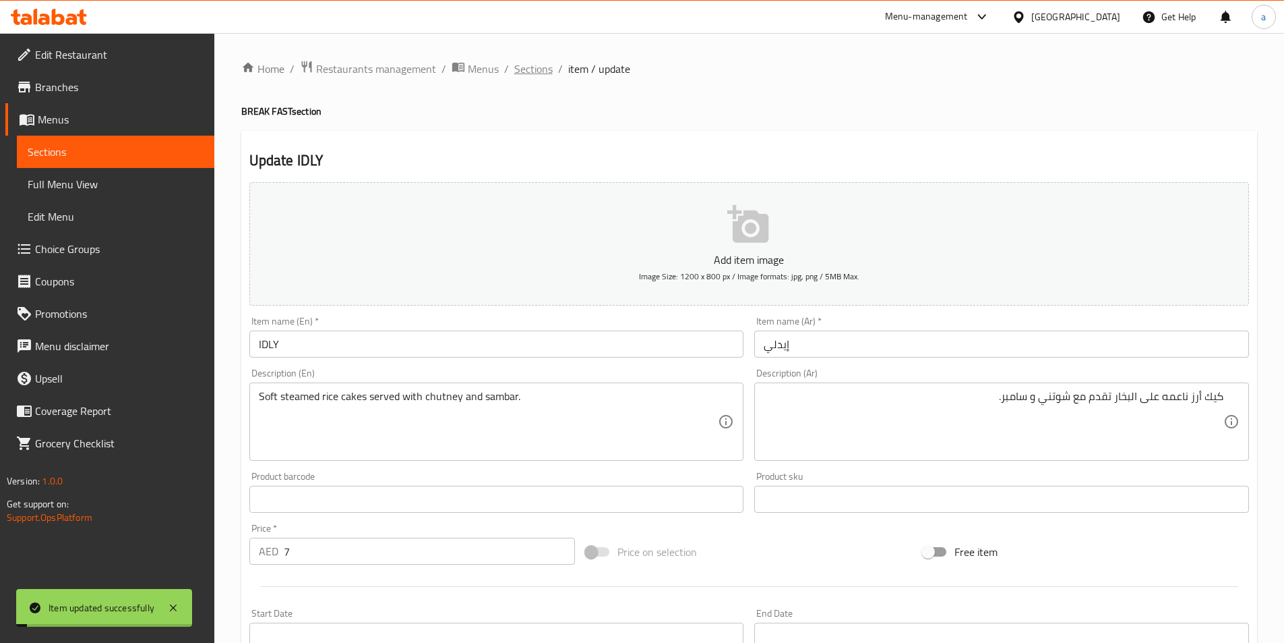
click at [532, 62] on span "Sections" at bounding box center [533, 69] width 38 height 16
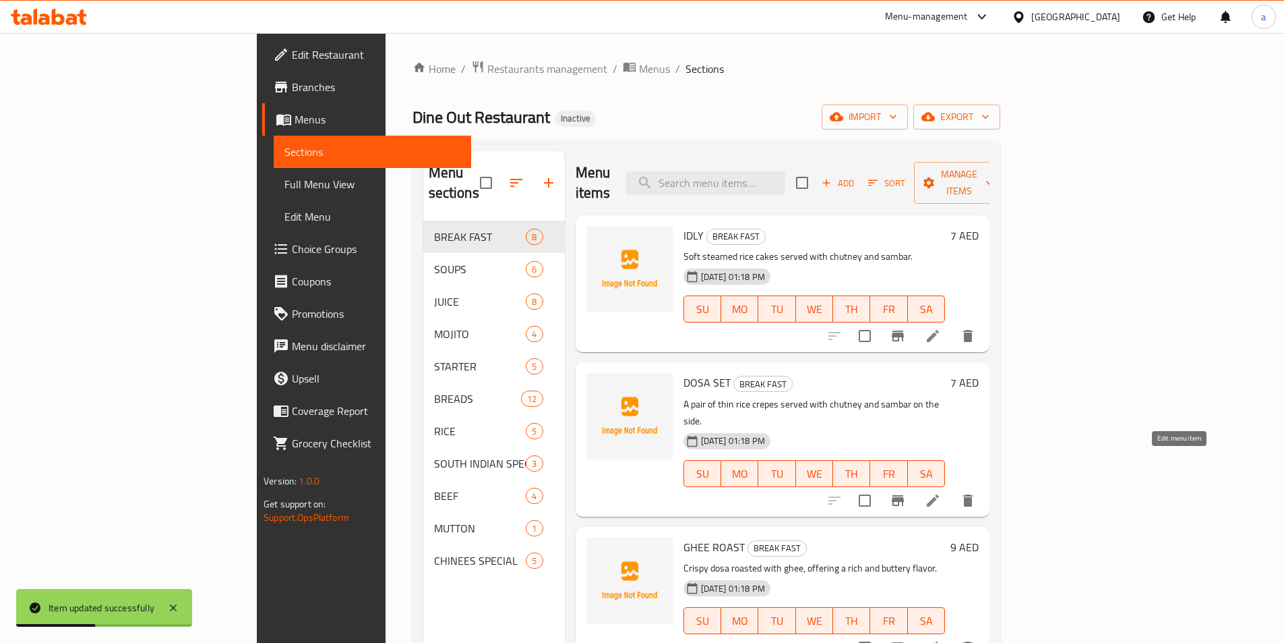
click at [939, 494] on icon at bounding box center [933, 500] width 12 height 12
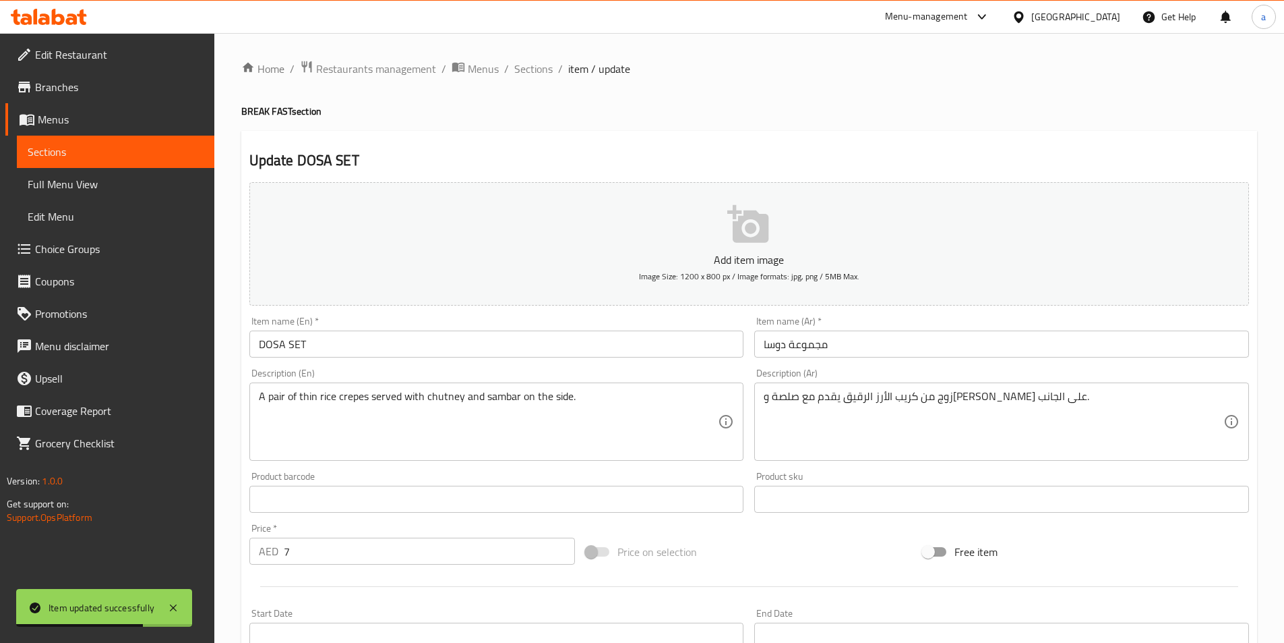
click at [789, 348] on input "مجموعة دوسا" at bounding box center [1001, 343] width 495 height 27
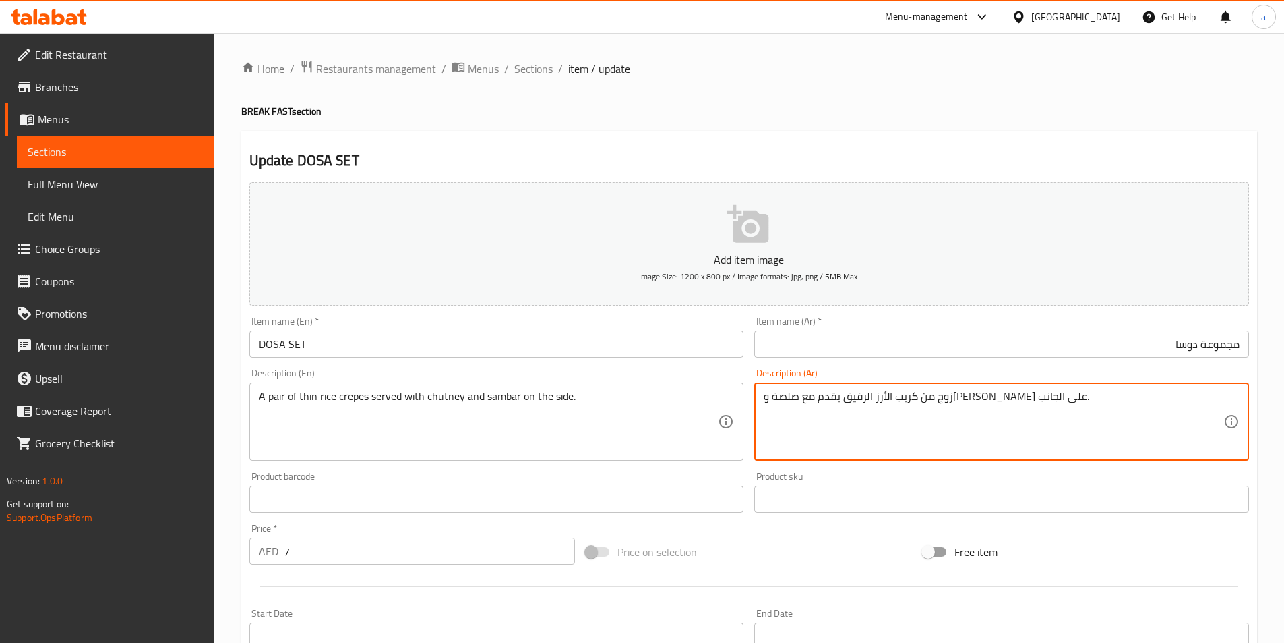
drag, startPoint x: 949, startPoint y: 418, endPoint x: 1146, endPoint y: 420, distance: 196.9
click at [1146, 420] on textarea "زوج من كريب الأرز الرقيق يقدم مع صلصة و[PERSON_NAME] على الجانب." at bounding box center [994, 422] width 460 height 64
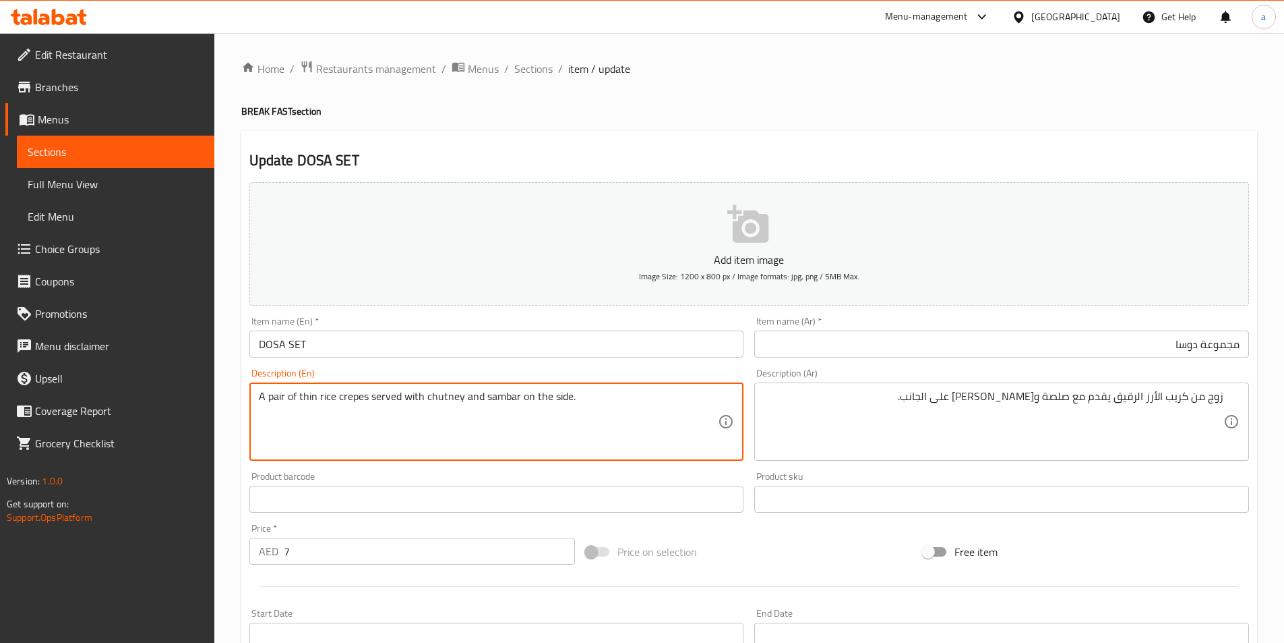
click at [284, 393] on textarea "A pair of thin rice crepes served with chutney and sambar on the side." at bounding box center [489, 422] width 460 height 64
click at [277, 390] on textarea "A pair of thin rice crepes served with chutney and sambar on the side." at bounding box center [489, 422] width 460 height 64
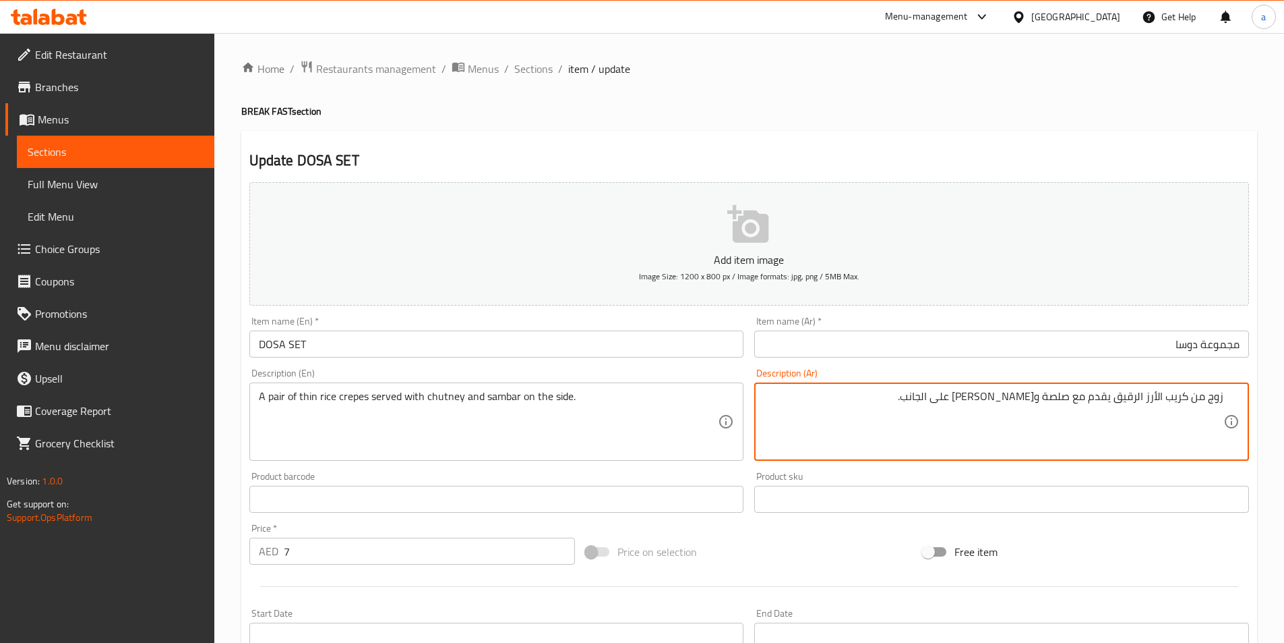
click at [1220, 393] on textarea "زوج من كريب الأرز الرقيق يقدم مع صلصة و[PERSON_NAME] على الجانب." at bounding box center [994, 422] width 460 height 64
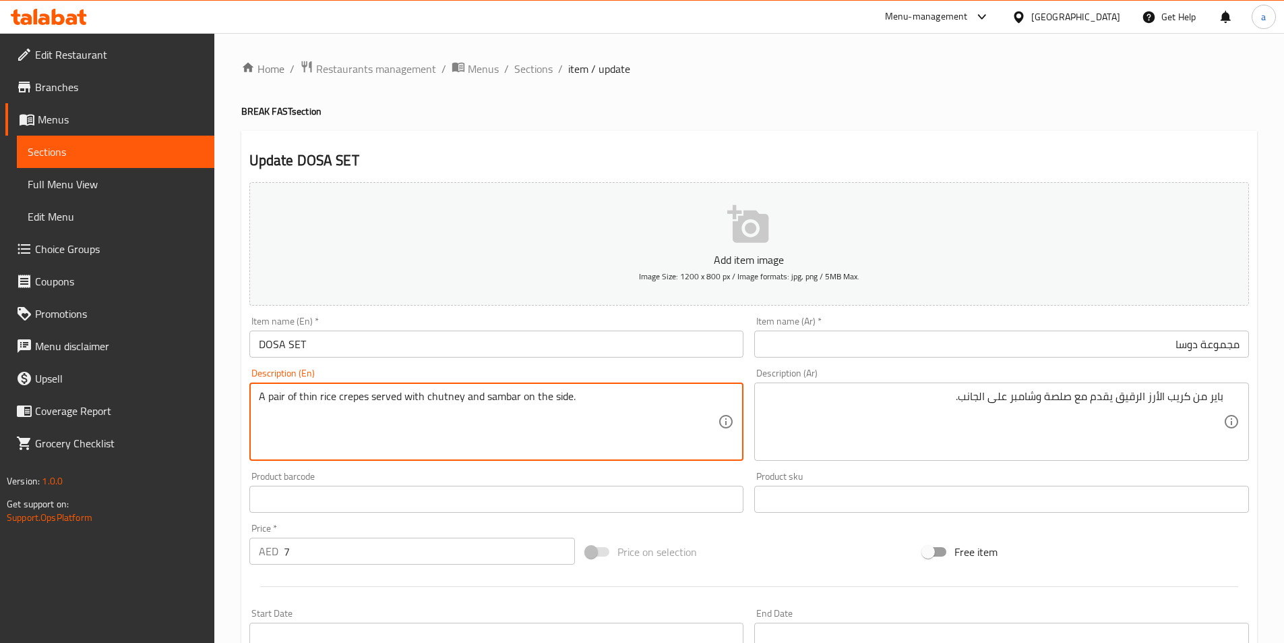
click at [444, 399] on textarea "A pair of thin rice crepes served with chutney and sambar on the side." at bounding box center [489, 422] width 460 height 64
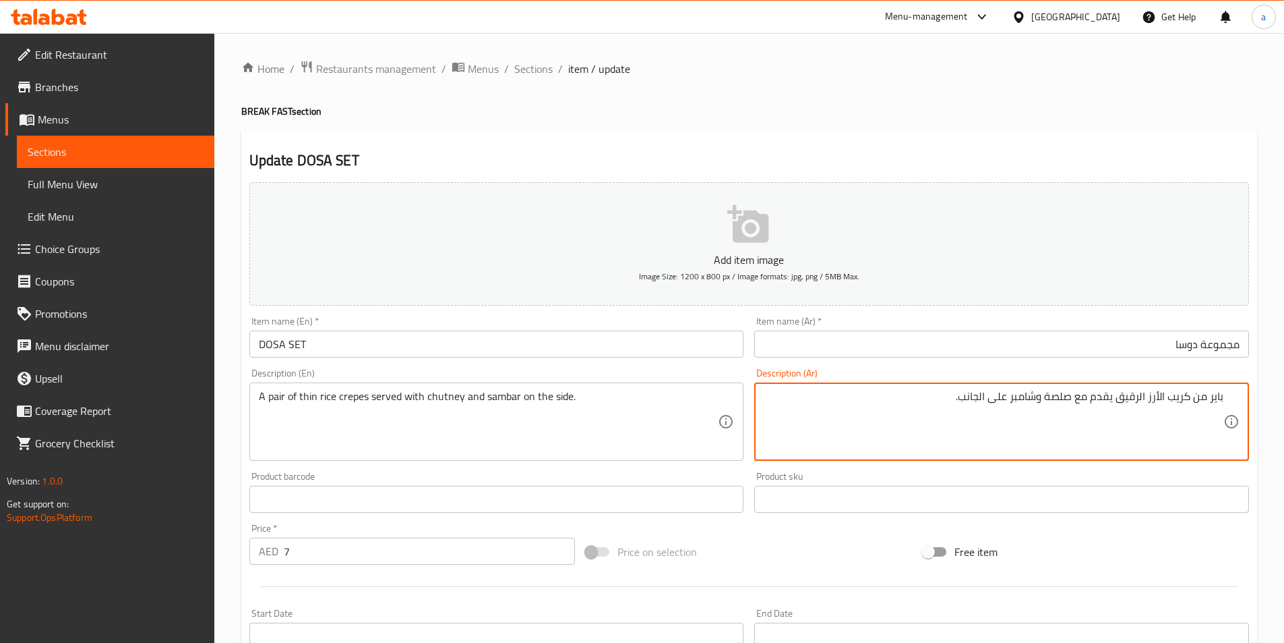
click at [1065, 401] on textarea "باير من كريب الأرز الرقيق يقدم مع صلصة وشامبر على الجانب." at bounding box center [994, 422] width 460 height 64
paste textarea "وتني"
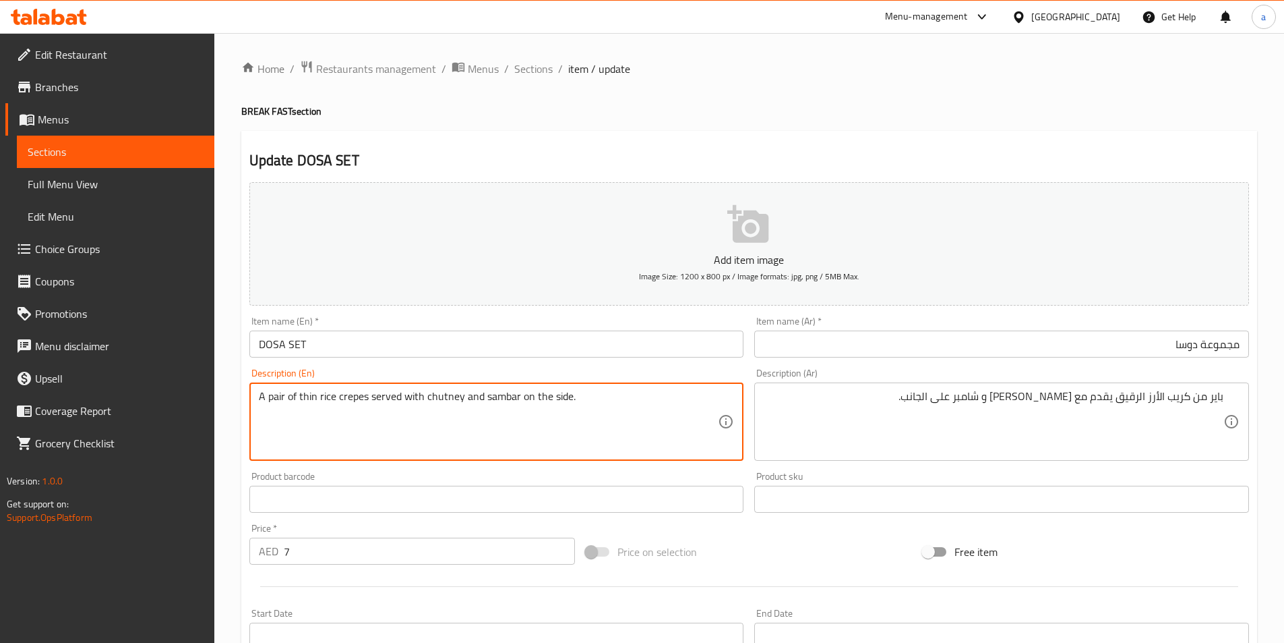
click at [510, 400] on textarea "A pair of thin rice crepes served with chutney and sambar on the side." at bounding box center [489, 422] width 460 height 64
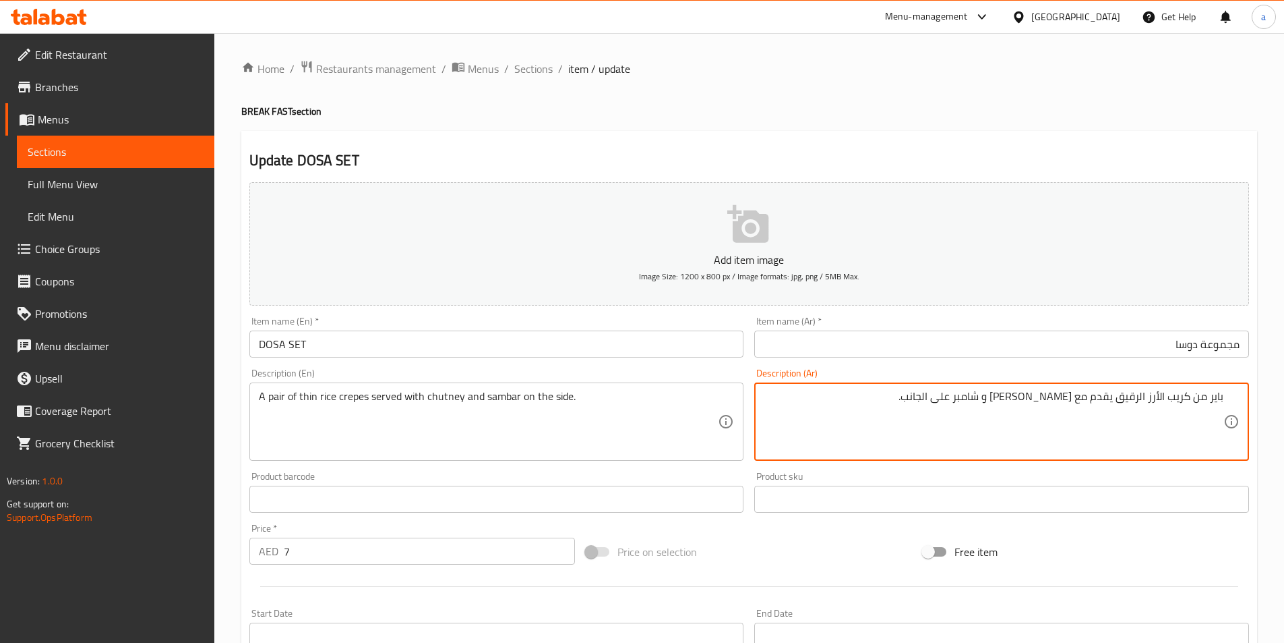
click at [1009, 394] on textarea "باير من كريب الأرز الرقيق يقدم مع [PERSON_NAME] و شامبر على الجانب." at bounding box center [994, 422] width 460 height 64
paste textarea "امبر"
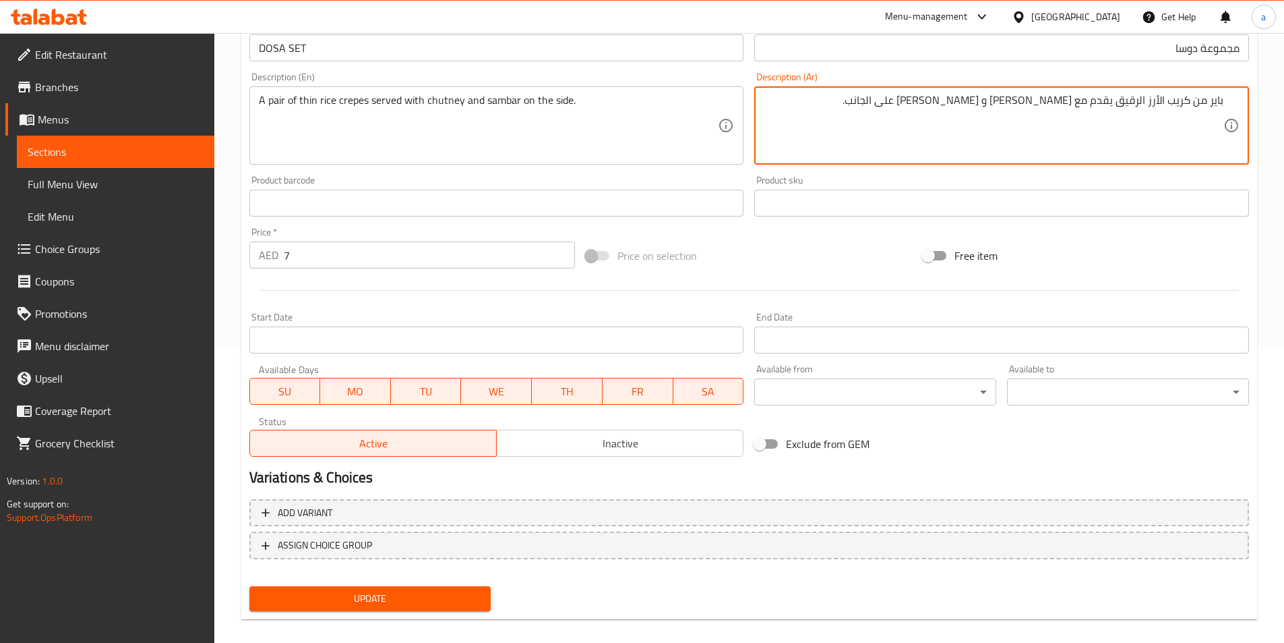
scroll to position [310, 0]
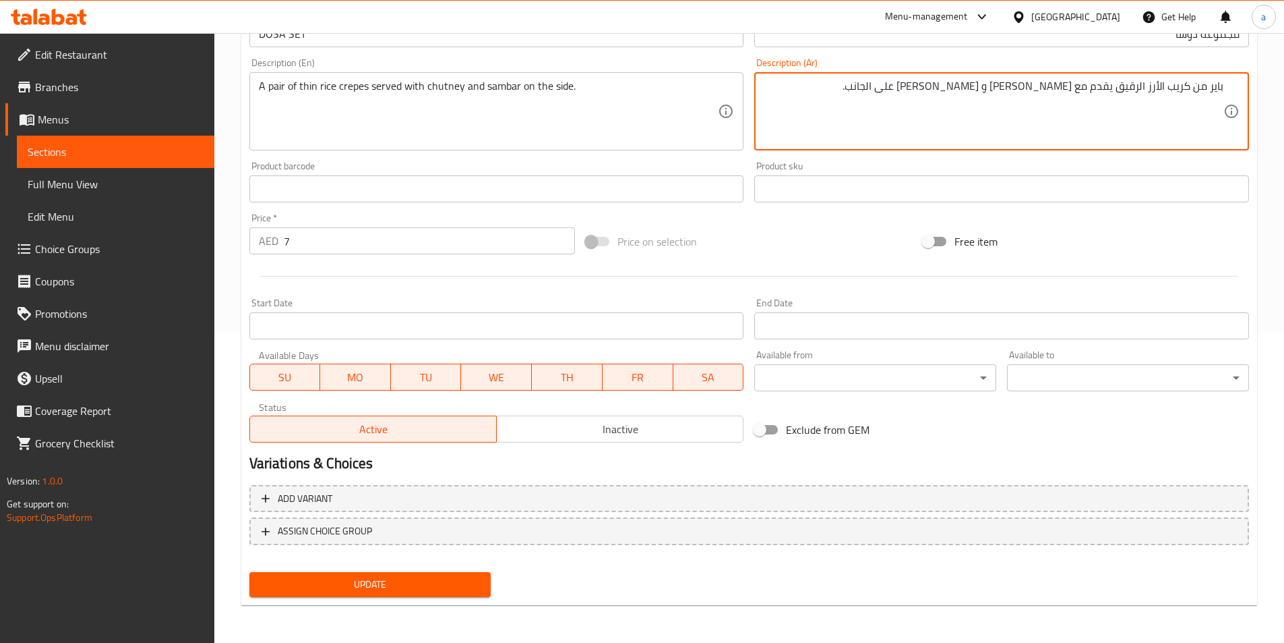
type textarea "باير من كريب الأرز الرقيق يقدم مع [PERSON_NAME] و [PERSON_NAME] على الجانب."
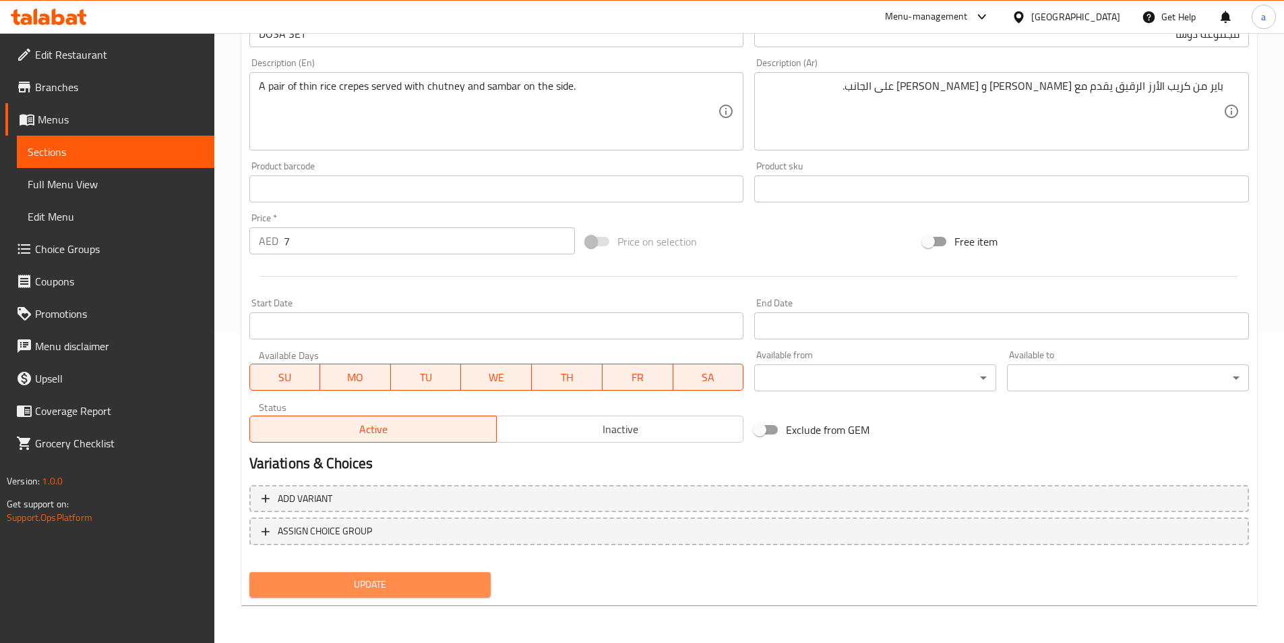
click at [448, 576] on span "Update" at bounding box center [370, 584] width 220 height 17
click at [434, 587] on span "Update" at bounding box center [370, 584] width 220 height 17
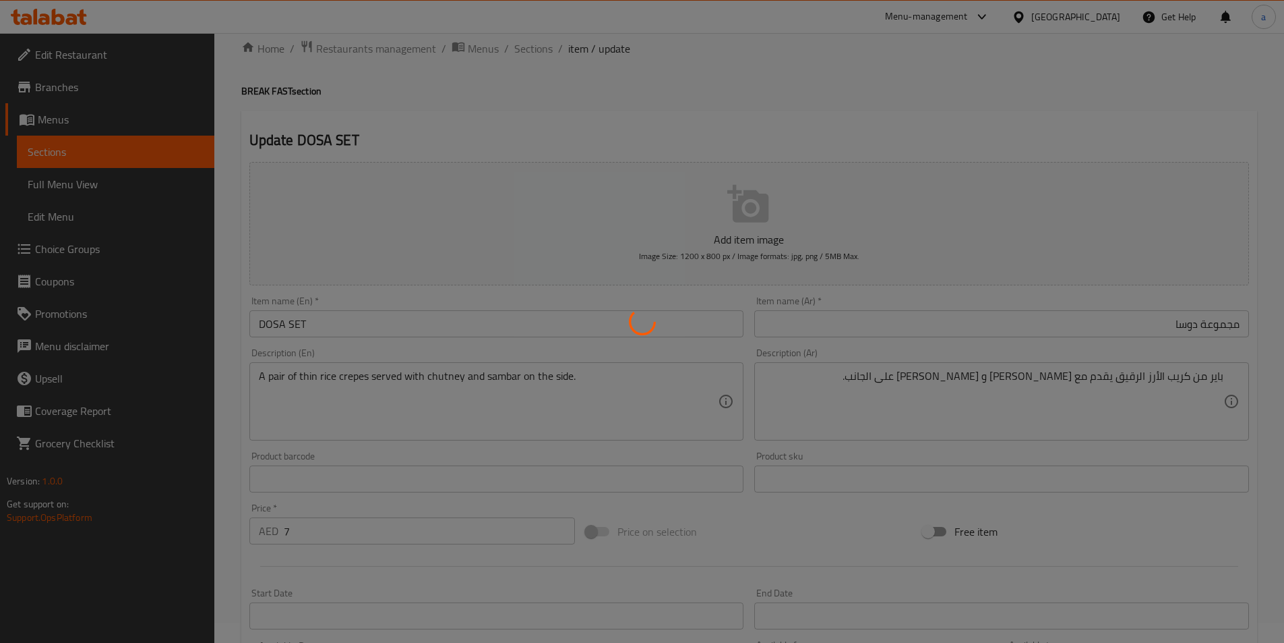
scroll to position [0, 0]
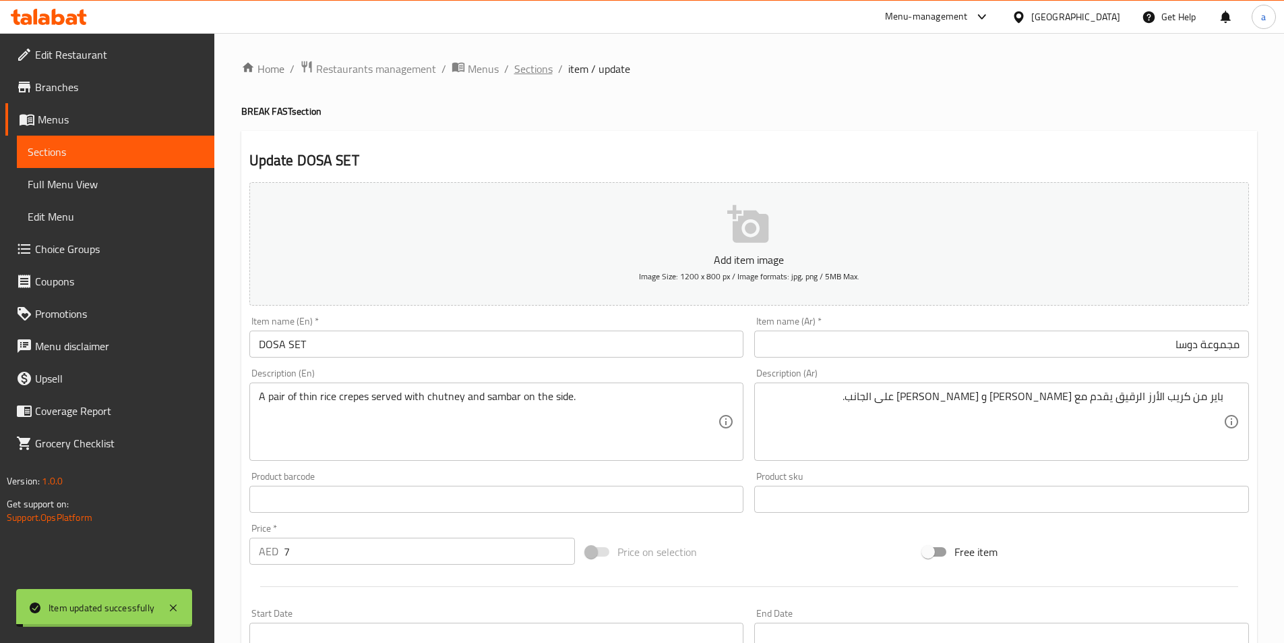
click at [531, 69] on span "Sections" at bounding box center [533, 69] width 38 height 16
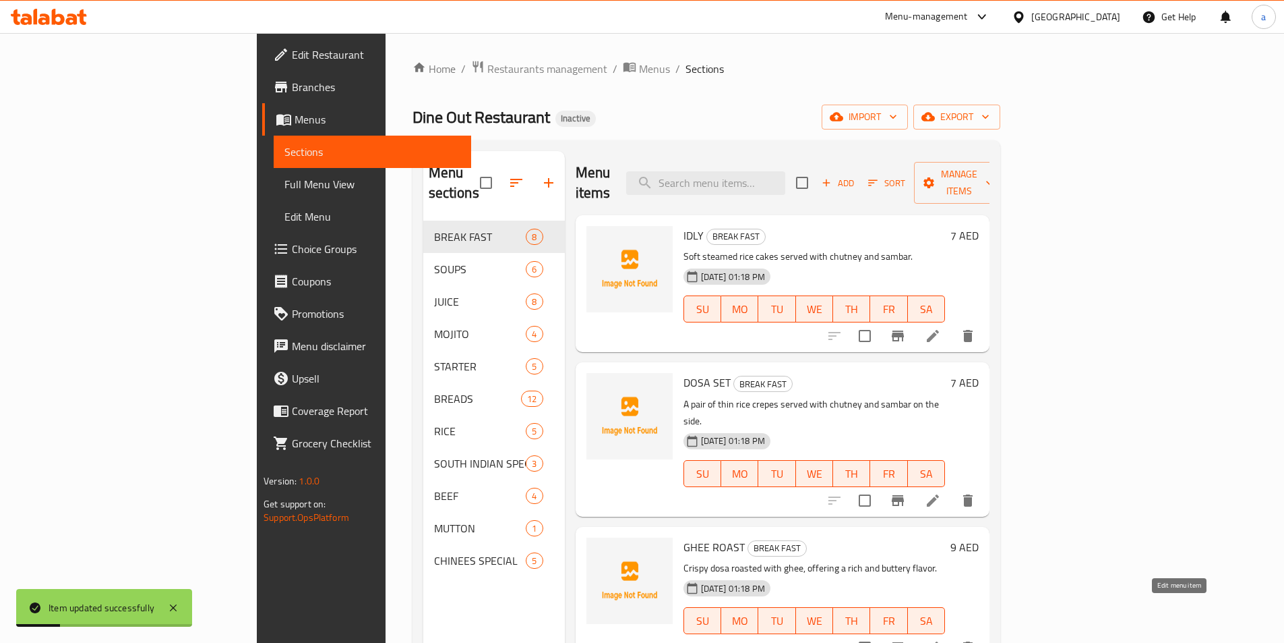
click at [941, 639] on icon at bounding box center [933, 647] width 16 height 16
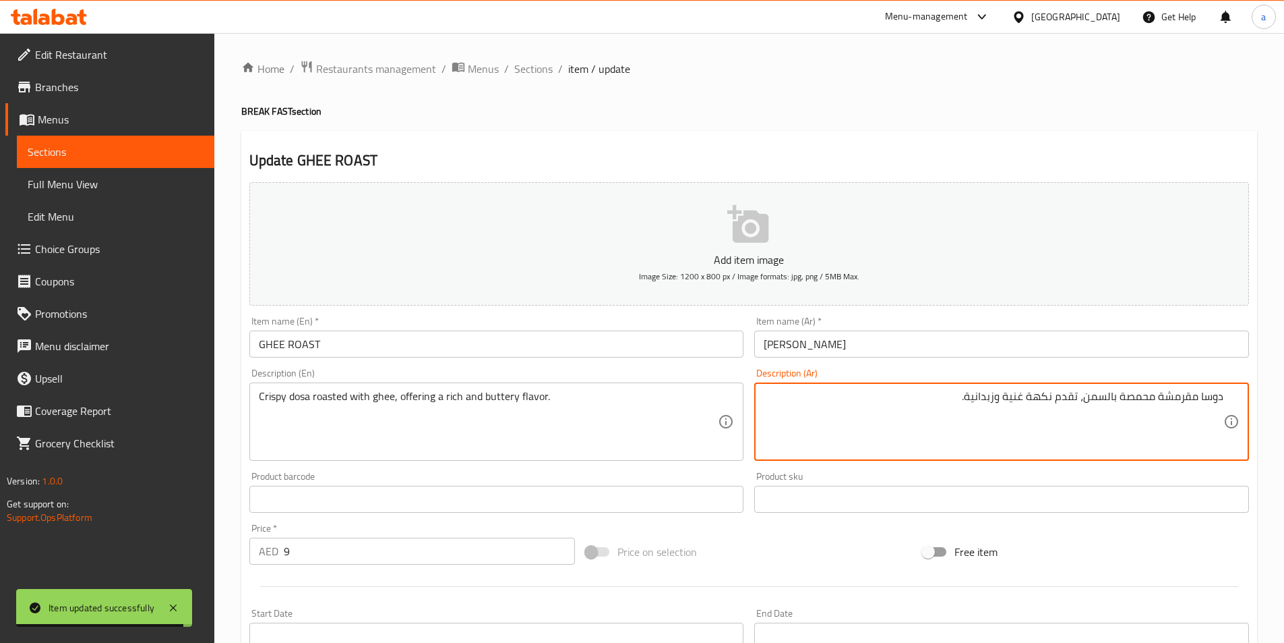
click at [1164, 395] on textarea "دوسا مقرمشة محمصة بالسمن، تقدم نكهة غنية وزبدانية." at bounding box center [994, 422] width 460 height 64
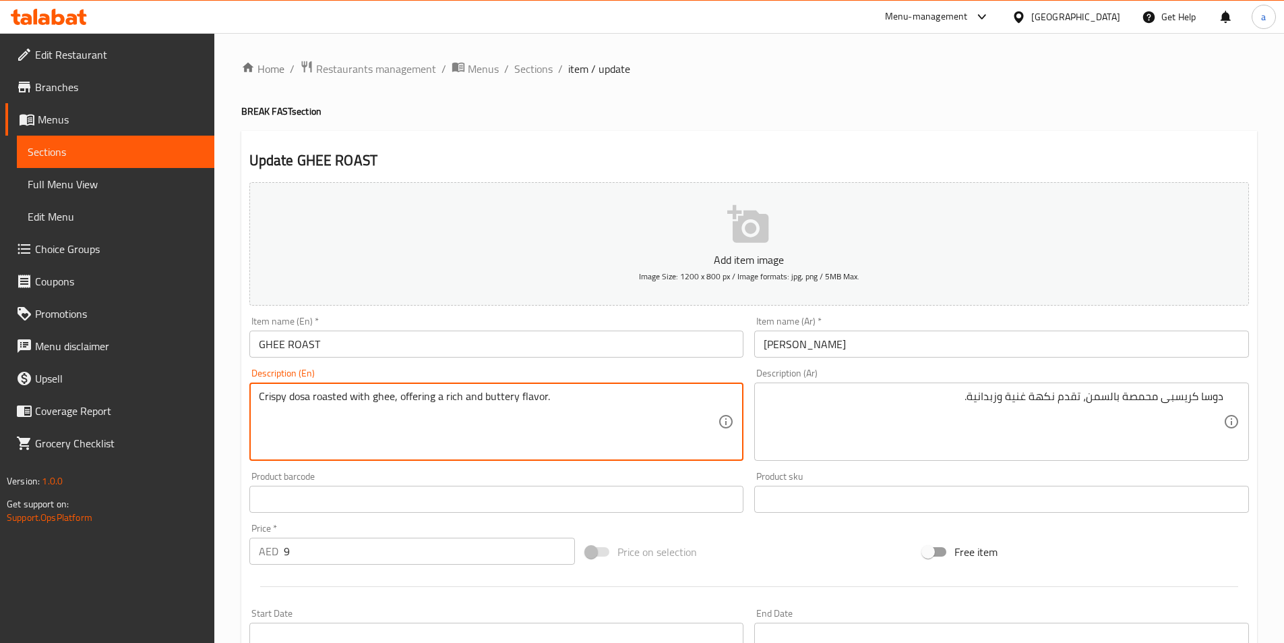
click at [342, 396] on textarea "Crispy dosa roasted with ghee, offering a rich and buttery flavor." at bounding box center [489, 422] width 460 height 64
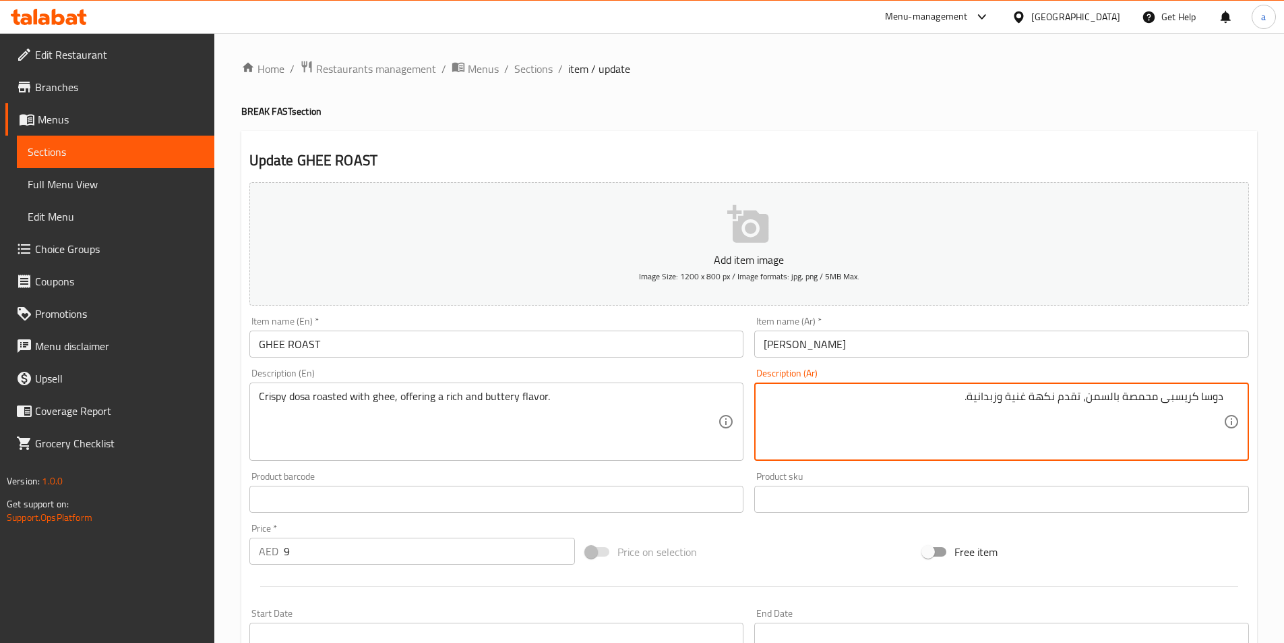
click at [1139, 398] on textarea "دوسا كريسبى محمصة بالسمن، تقدم نكهة غنية وزبدانية." at bounding box center [994, 422] width 460 height 64
type textarea "دوسا كريسبى محمصة بالسمن ، تقدم نكهة غنية و زبدانية."
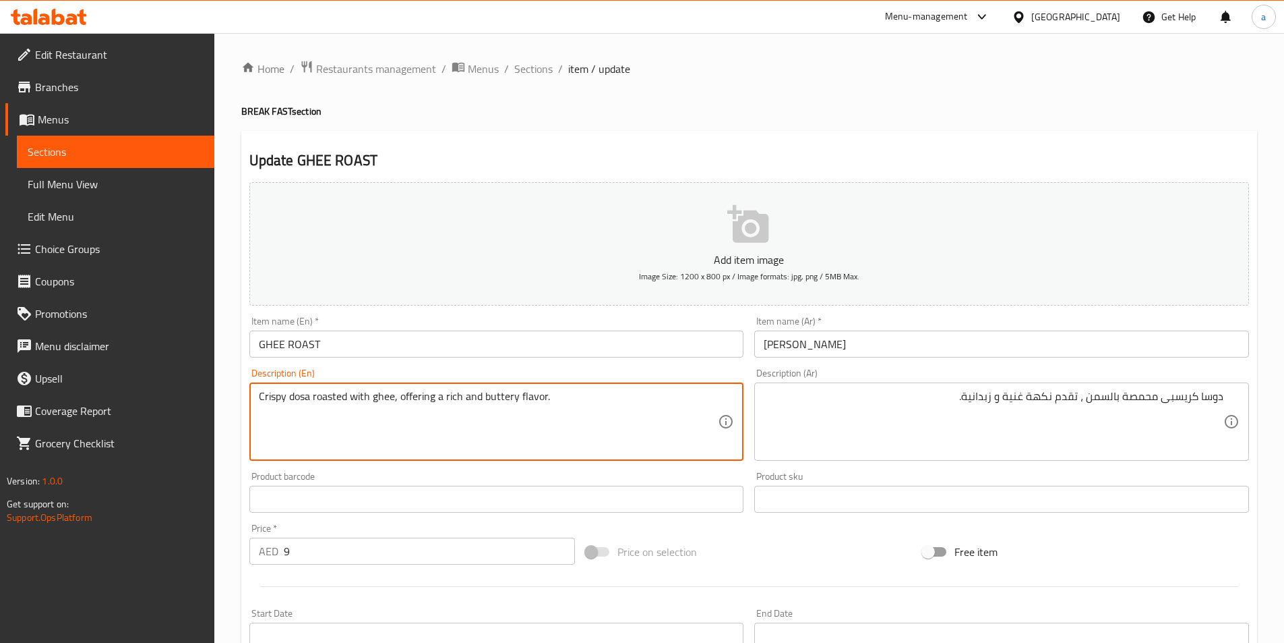
click at [504, 396] on textarea "Crispy dosa roasted with ghee, offering a rich and buttery flavor." at bounding box center [489, 422] width 460 height 64
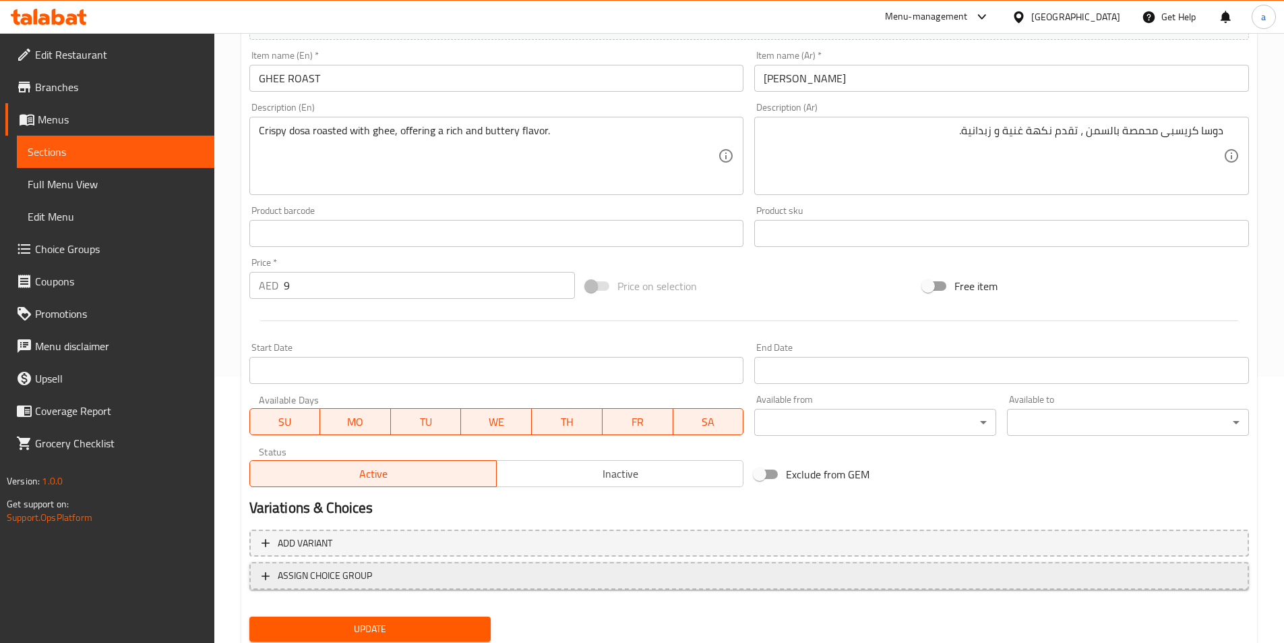
scroll to position [310, 0]
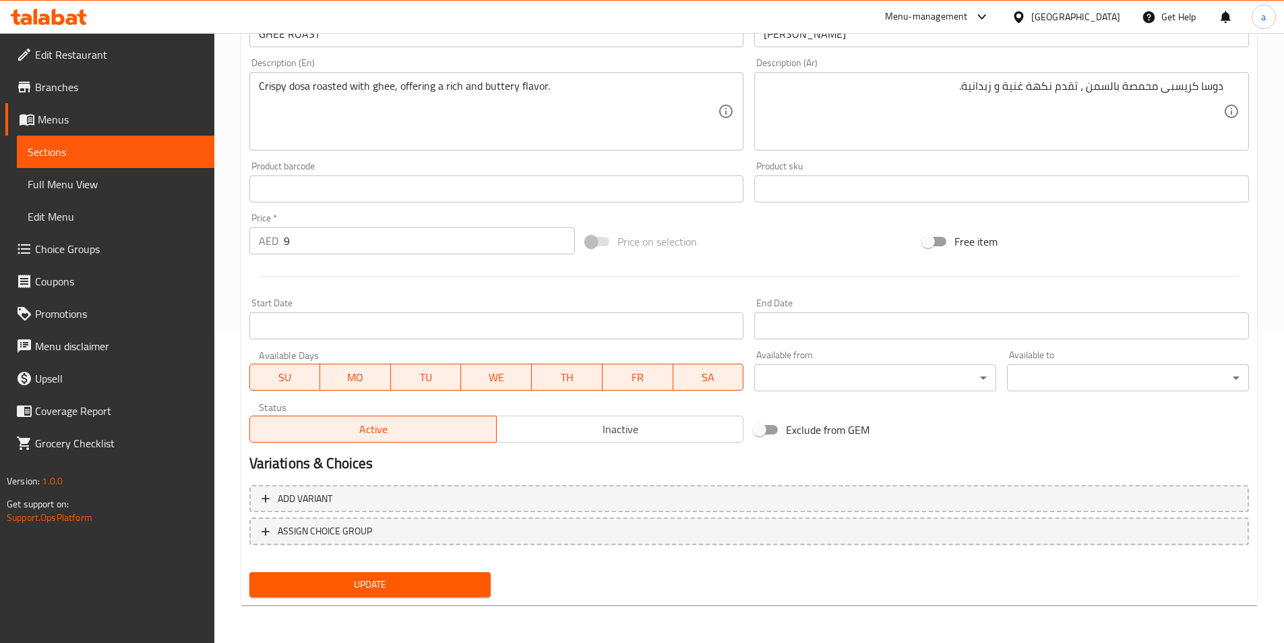
click at [384, 578] on span "Update" at bounding box center [370, 584] width 220 height 17
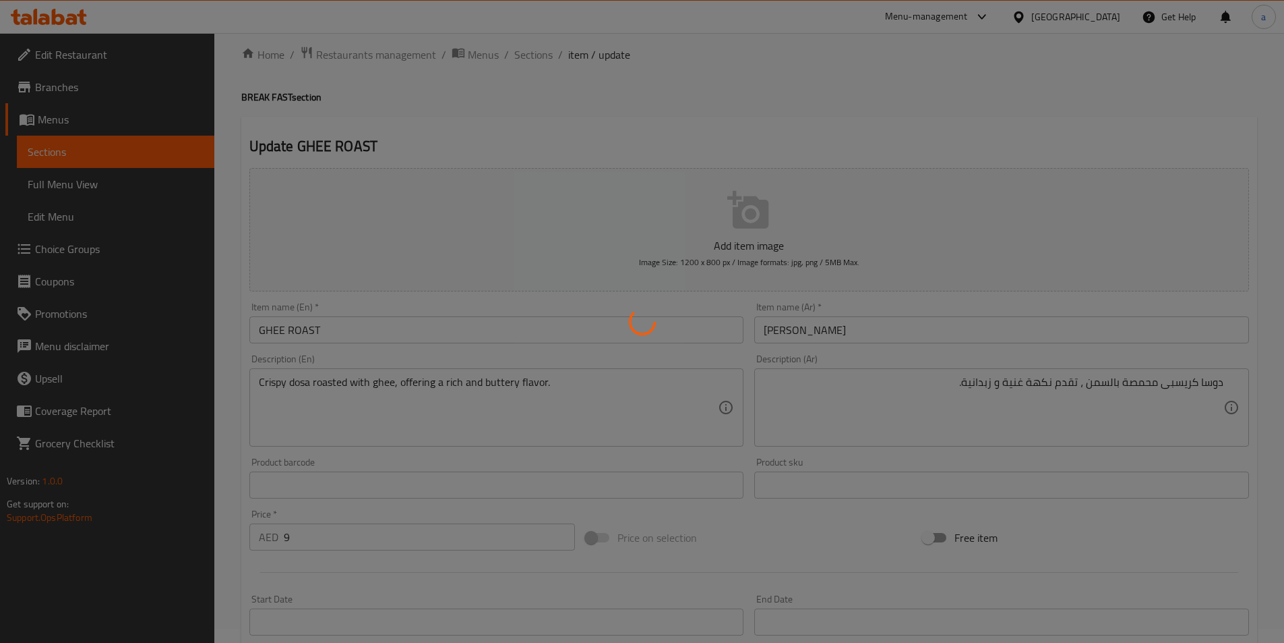
scroll to position [0, 0]
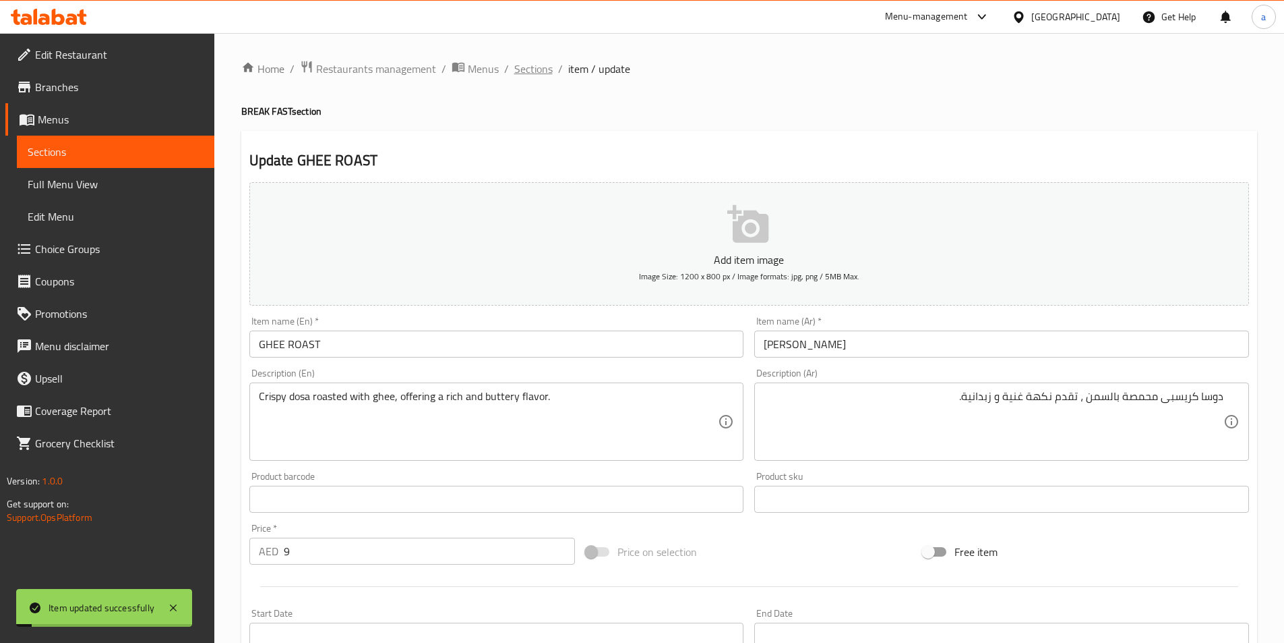
click at [516, 75] on span "Sections" at bounding box center [533, 69] width 38 height 16
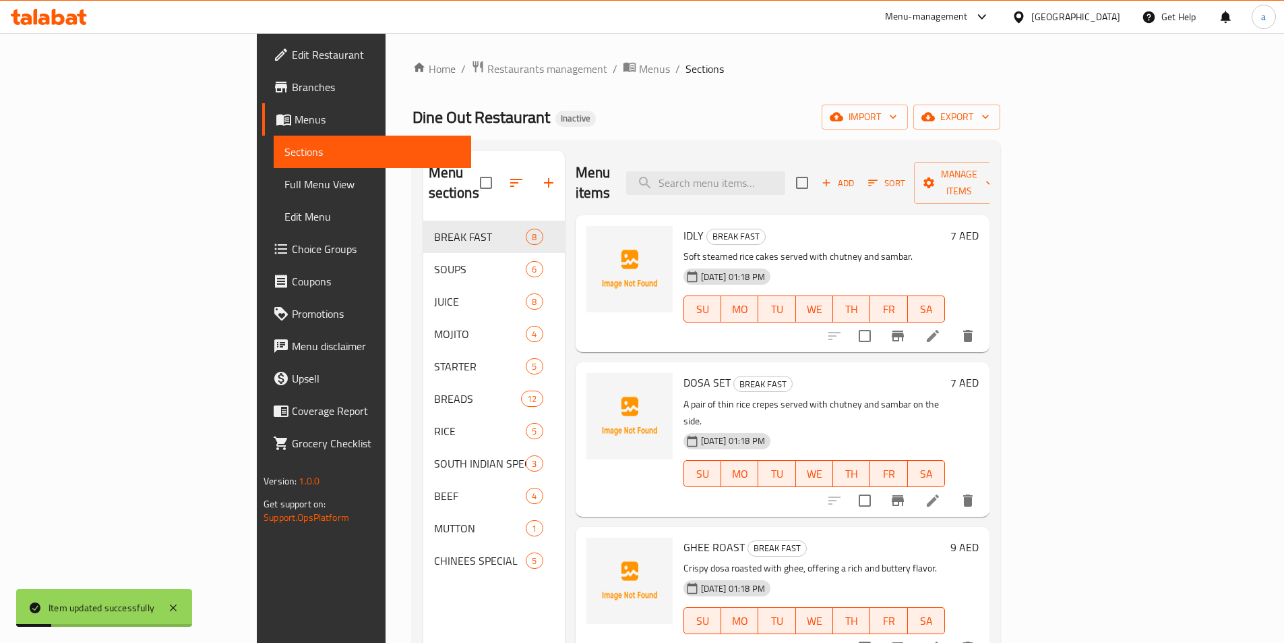
scroll to position [135, 0]
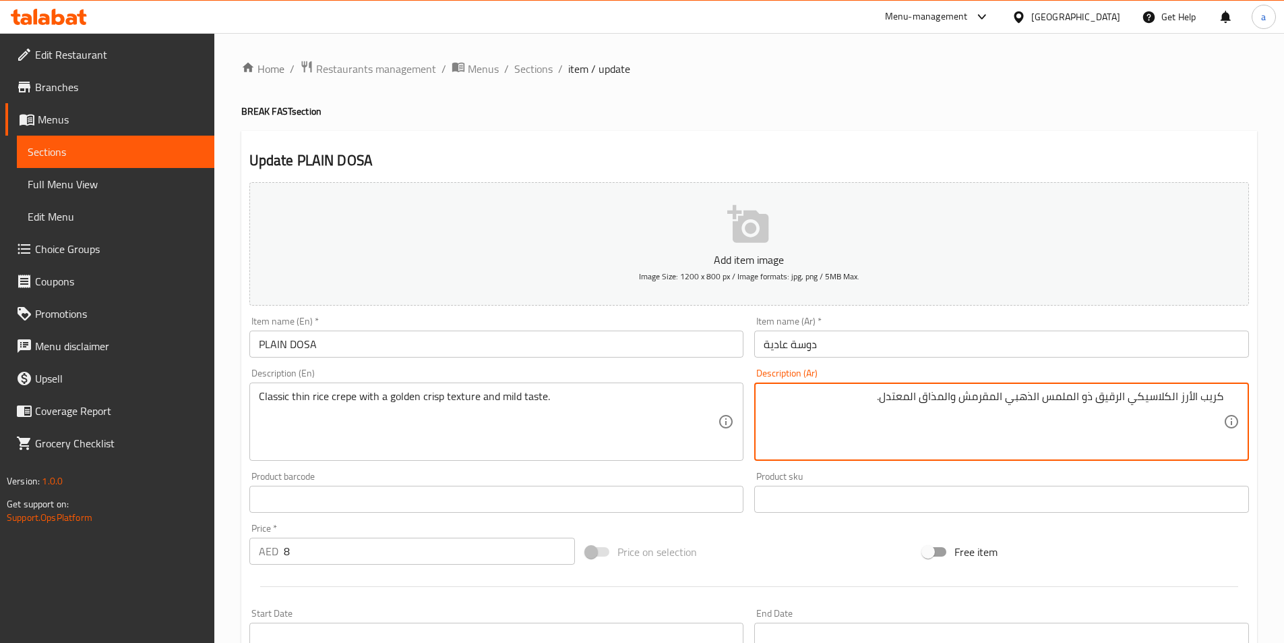
click at [1174, 396] on textarea "كريب الأرز الكلاسيكي الرقيق ذو الملمس الذهبي المقرمش والمذاق المعتدل." at bounding box center [994, 422] width 460 height 64
click at [1194, 399] on textarea "كريب الأرز الكلاسيكي الرقيق ذو الملمس الذهبي المقرمش والمذاق المعتدل." at bounding box center [994, 422] width 460 height 64
click at [1178, 396] on textarea "كريب أرز الكلاسيكي الرقيق ذو الملمس الذهبي المقرمش والمذاق المعتدل." at bounding box center [994, 422] width 460 height 64
click at [1144, 400] on textarea "كريب أرز كلاسيكي الرقيق ذو الملمس الذهبي المقرمش والمذاق المعتدل." at bounding box center [994, 422] width 460 height 64
click at [1141, 401] on textarea "كريب أرز كلاسيك الرقيق ذو الملمس الذهبي المقرمش والمذاق المعتدل." at bounding box center [994, 422] width 460 height 64
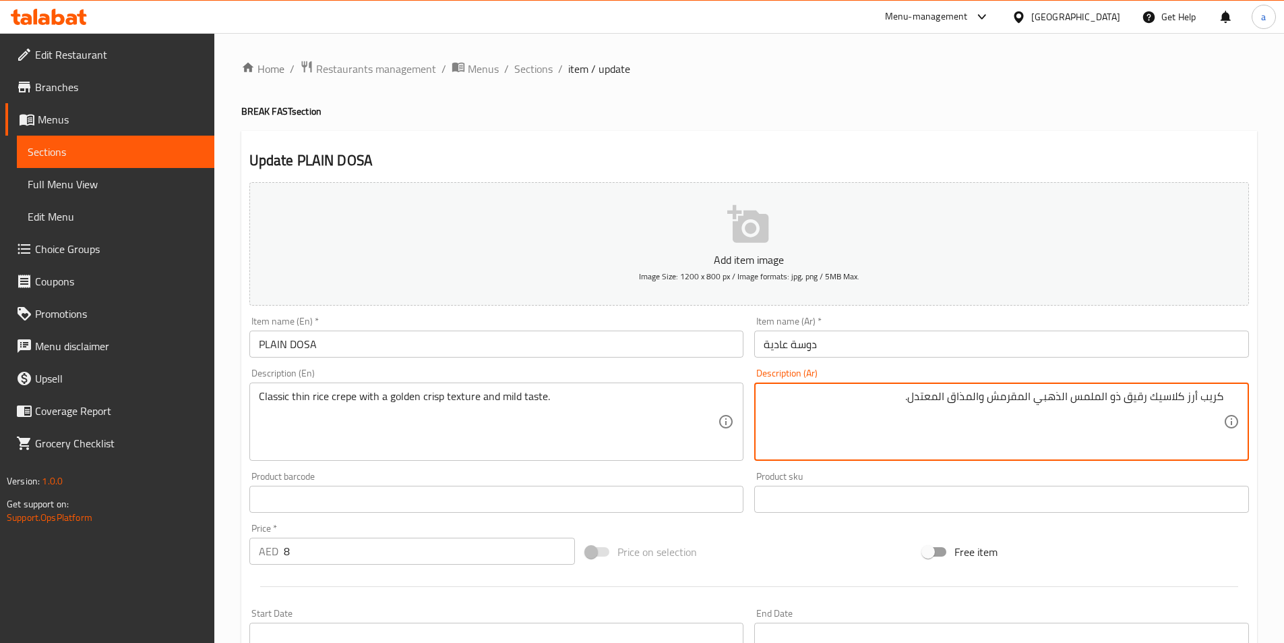
click at [1117, 405] on textarea "كريب أرز كلاسيك رقيق ذو الملمس الذهبي المقرمش والمذاق المعتدل." at bounding box center [994, 422] width 460 height 64
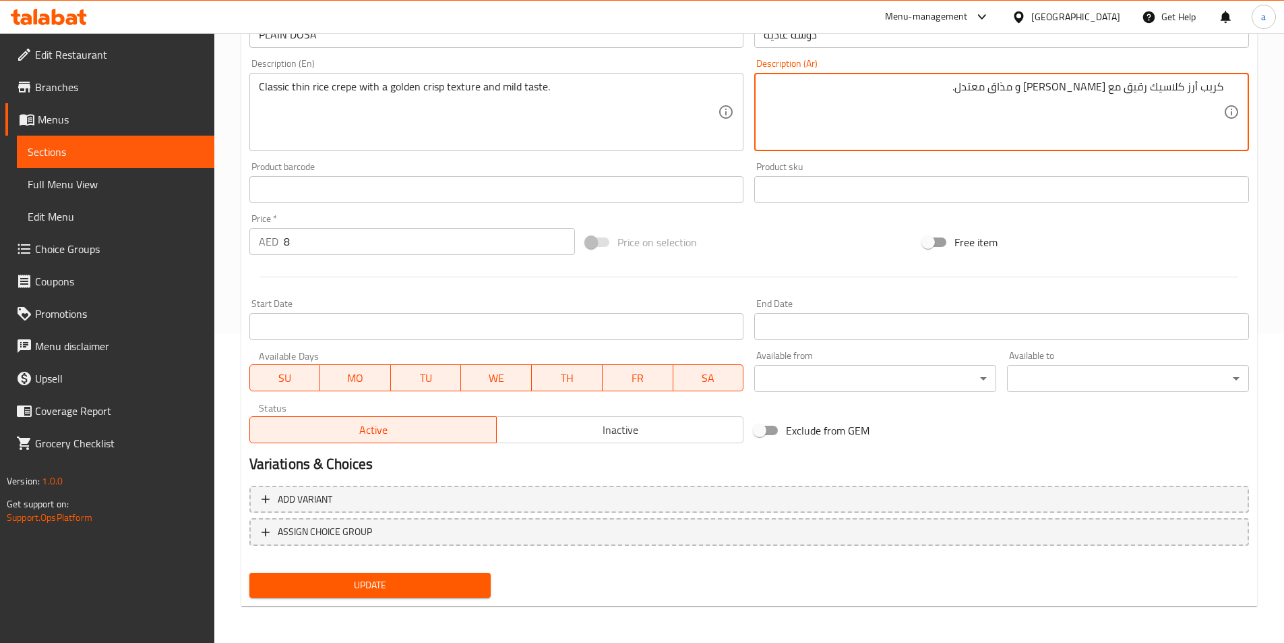
scroll to position [310, 0]
type textarea "كريب أرز كلاسيك رقيق مع [PERSON_NAME] و مذاق معتدل."
click at [419, 579] on span "Update" at bounding box center [370, 584] width 220 height 17
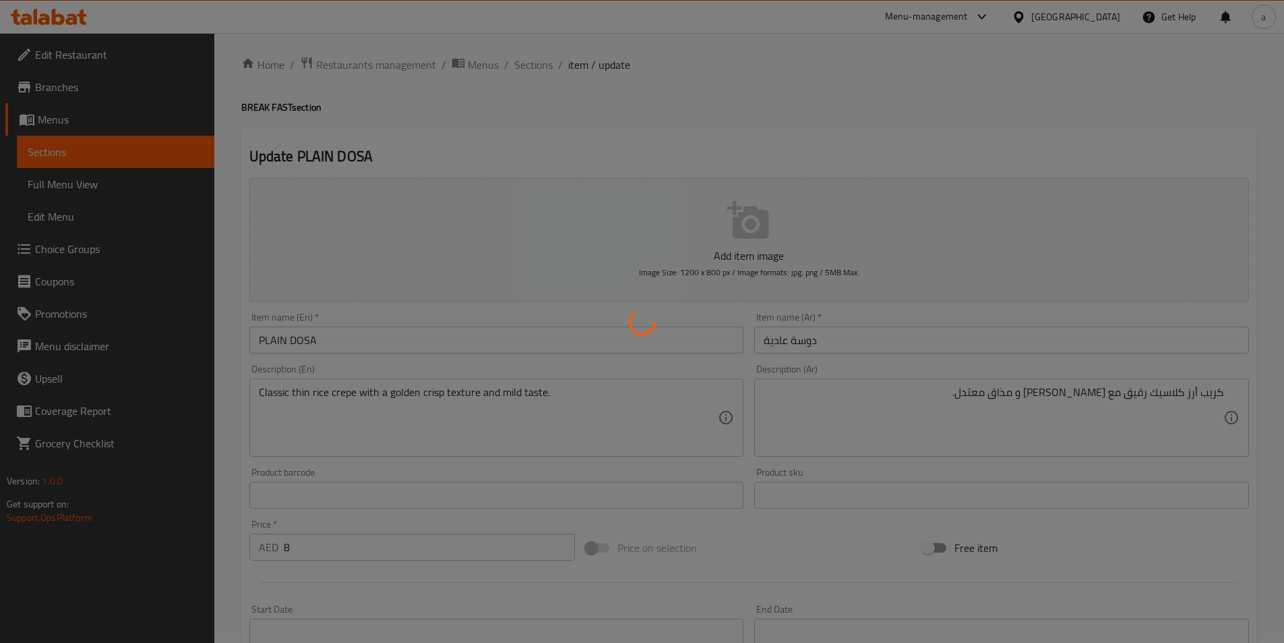
scroll to position [0, 0]
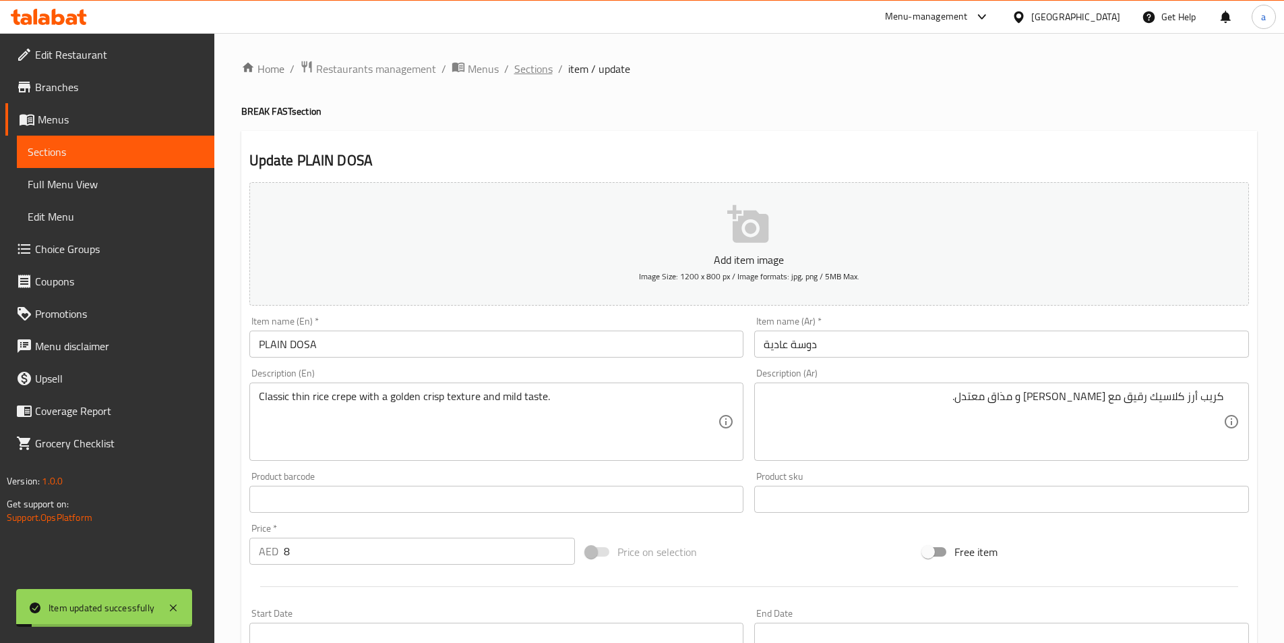
click at [542, 71] on span "Sections" at bounding box center [533, 69] width 38 height 16
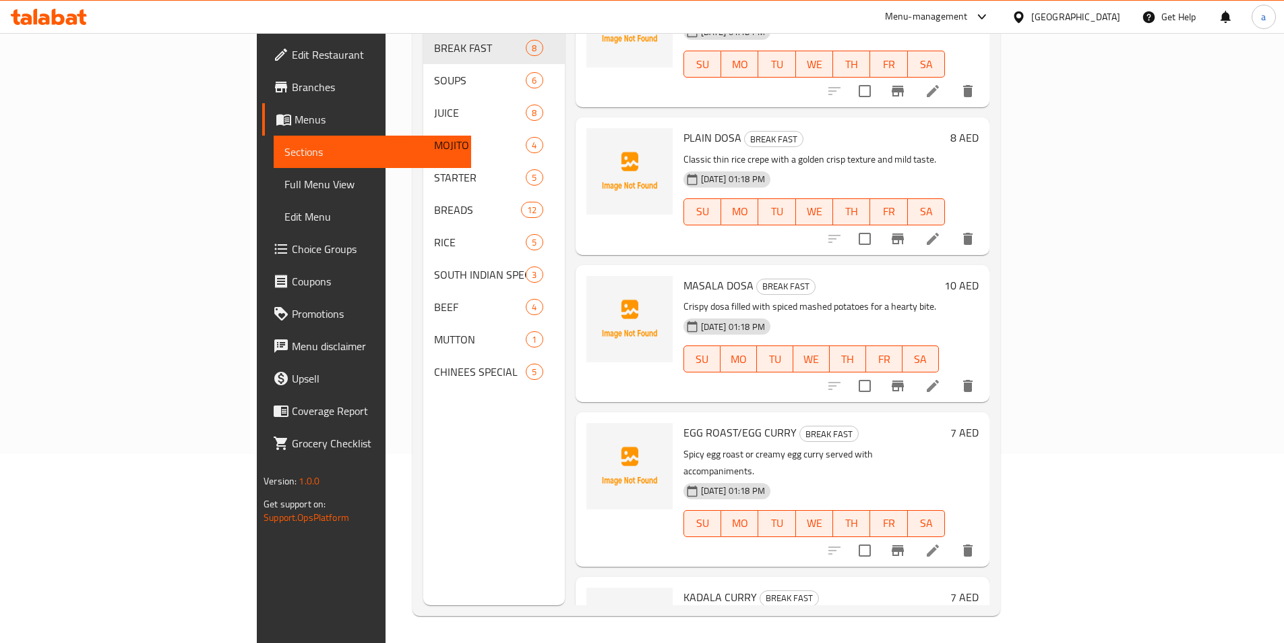
scroll to position [300, 0]
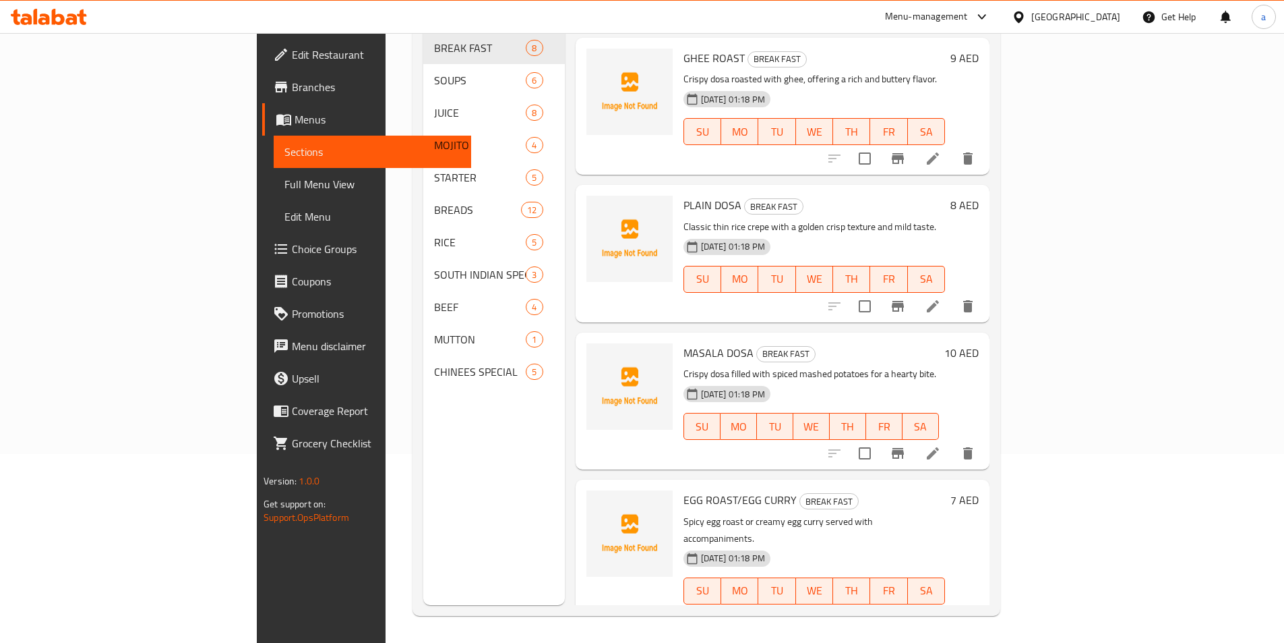
click at [952, 441] on li at bounding box center [933, 453] width 38 height 24
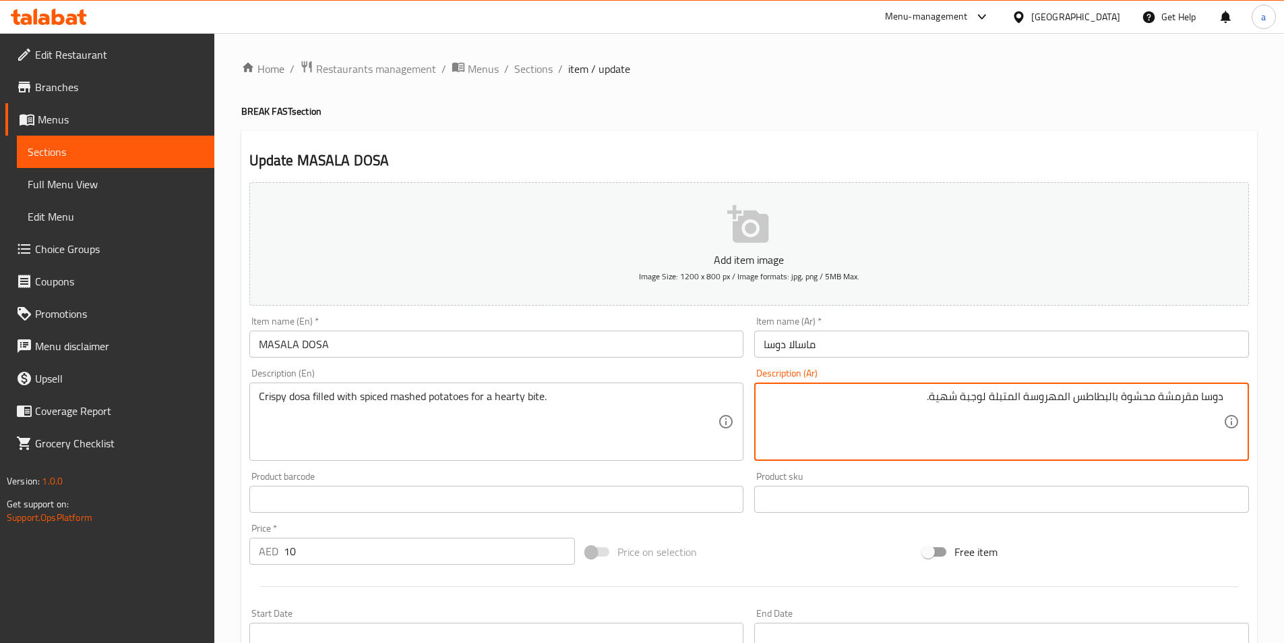
click at [1177, 394] on textarea "دوسا مقرمشة محشوة بالبطاطس المهروسة المتبلة لوجبة شهية." at bounding box center [994, 422] width 460 height 64
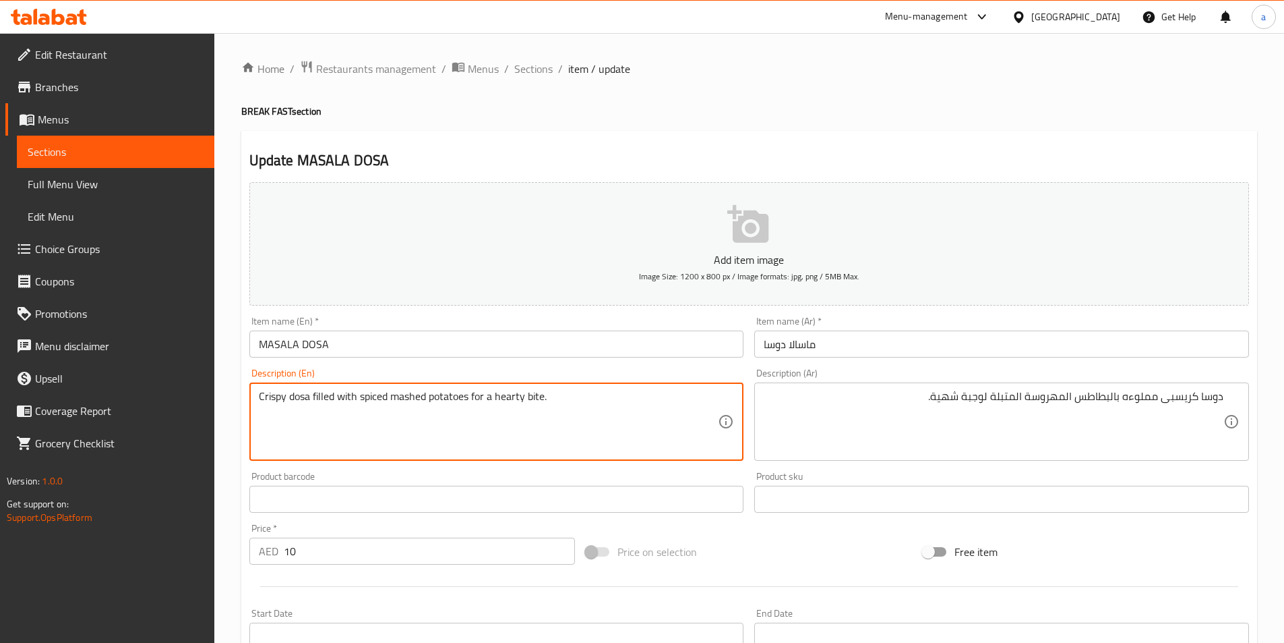
click at [529, 394] on textarea "Crispy dosa filled with spiced mashed potatoes for a hearty bite." at bounding box center [489, 422] width 460 height 64
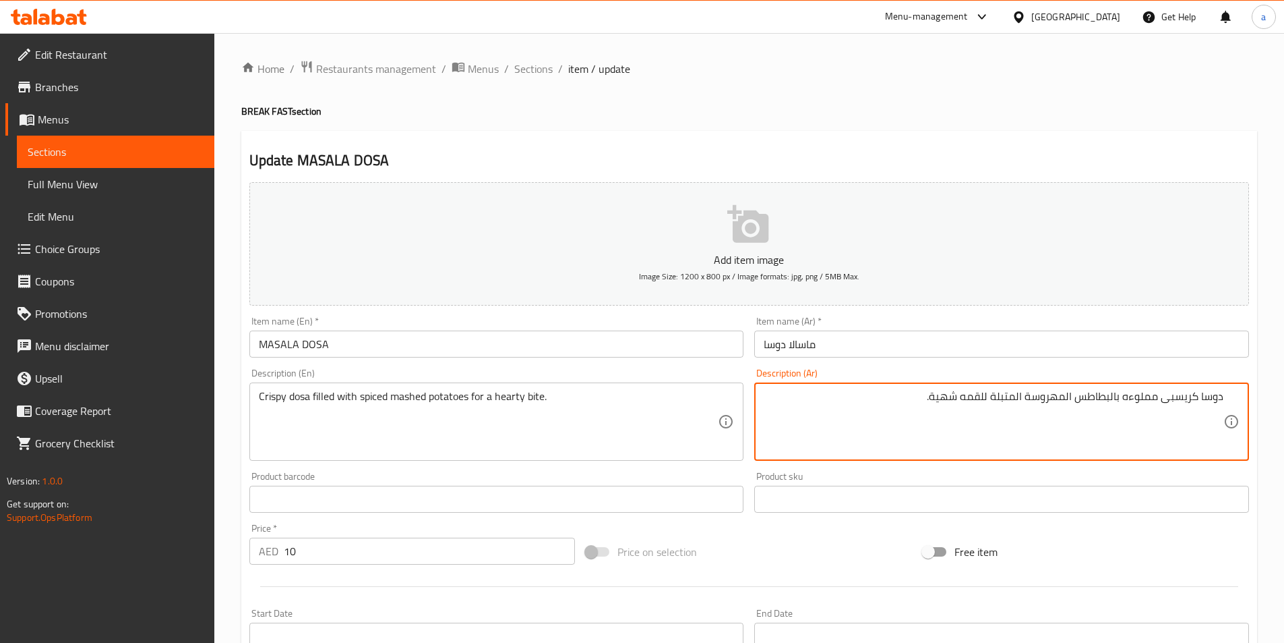
type textarea "دوسا كريسبى مملوءه بالبطاطس المهروسة المتبلة للقمه شهية."
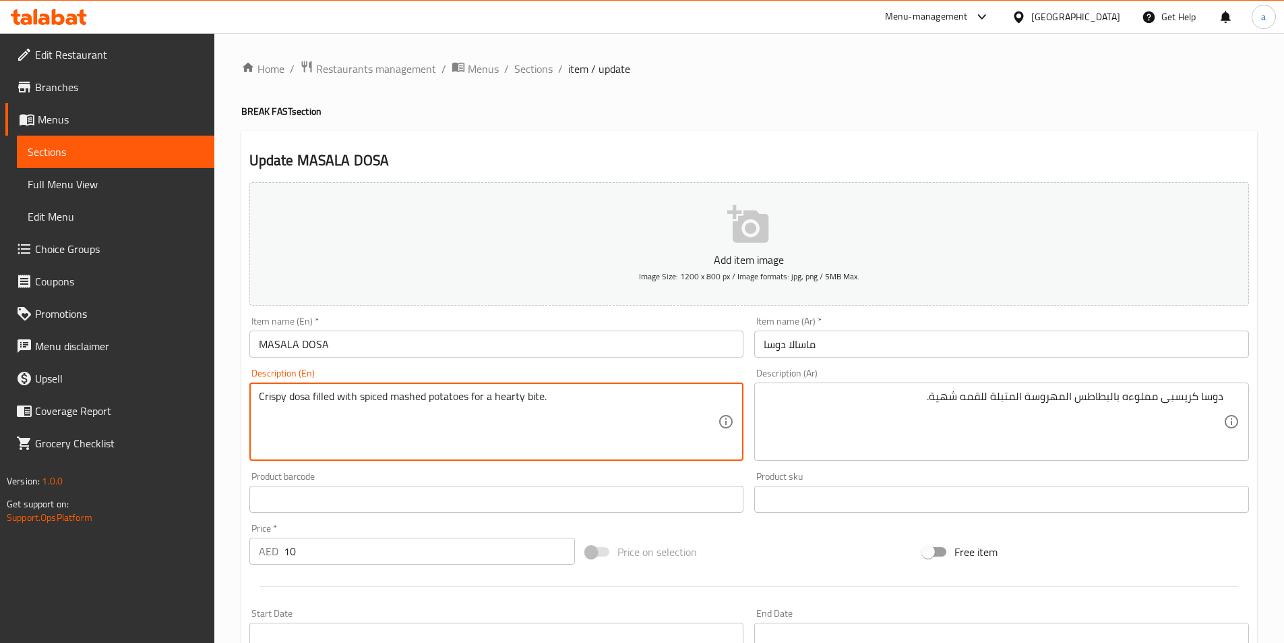
click at [510, 401] on textarea "Crispy dosa filled with spiced mashed potatoes for a hearty bite." at bounding box center [489, 422] width 460 height 64
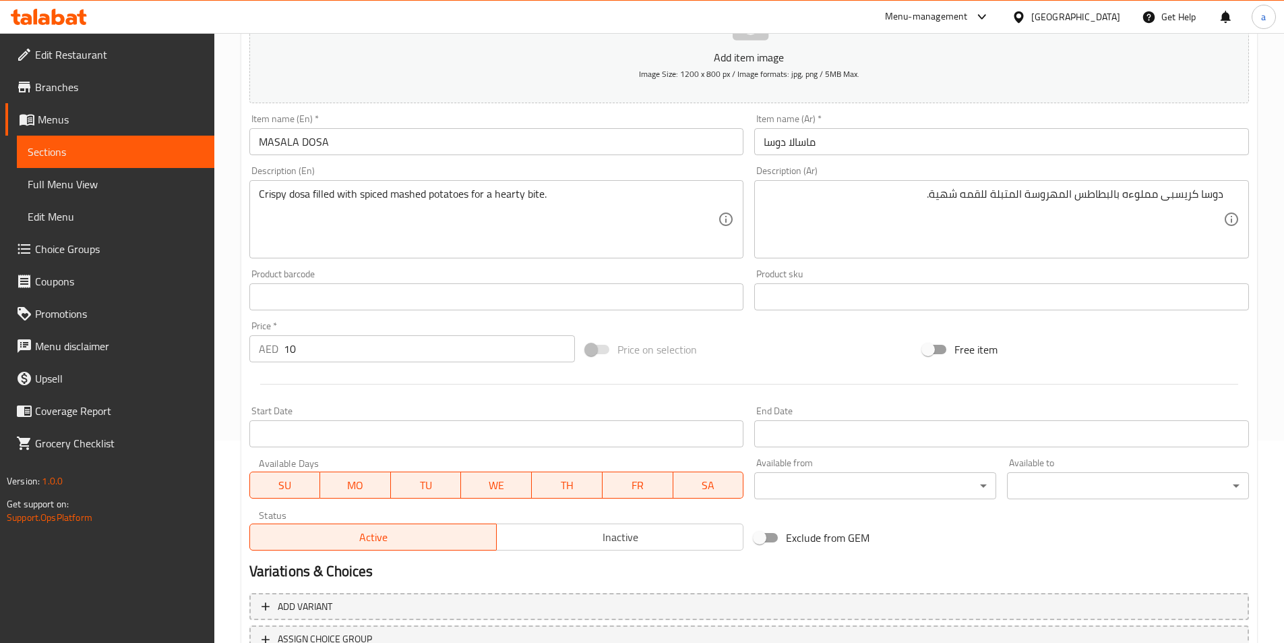
scroll to position [310, 0]
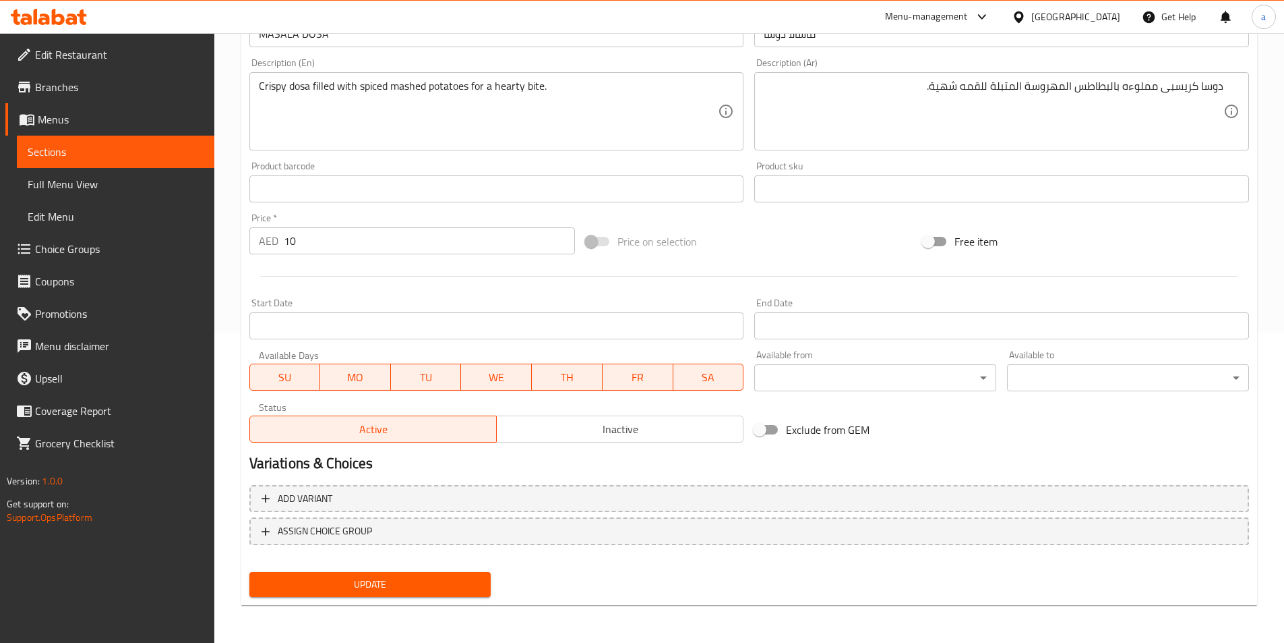
click at [411, 572] on button "Update" at bounding box center [370, 584] width 242 height 25
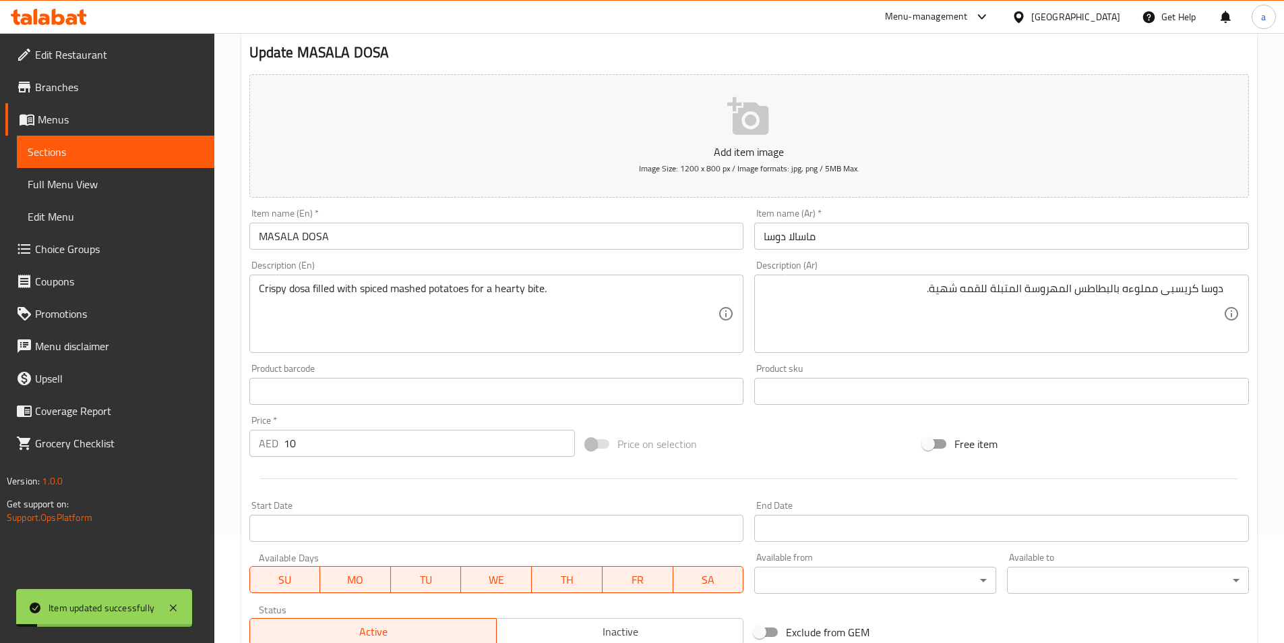
scroll to position [0, 0]
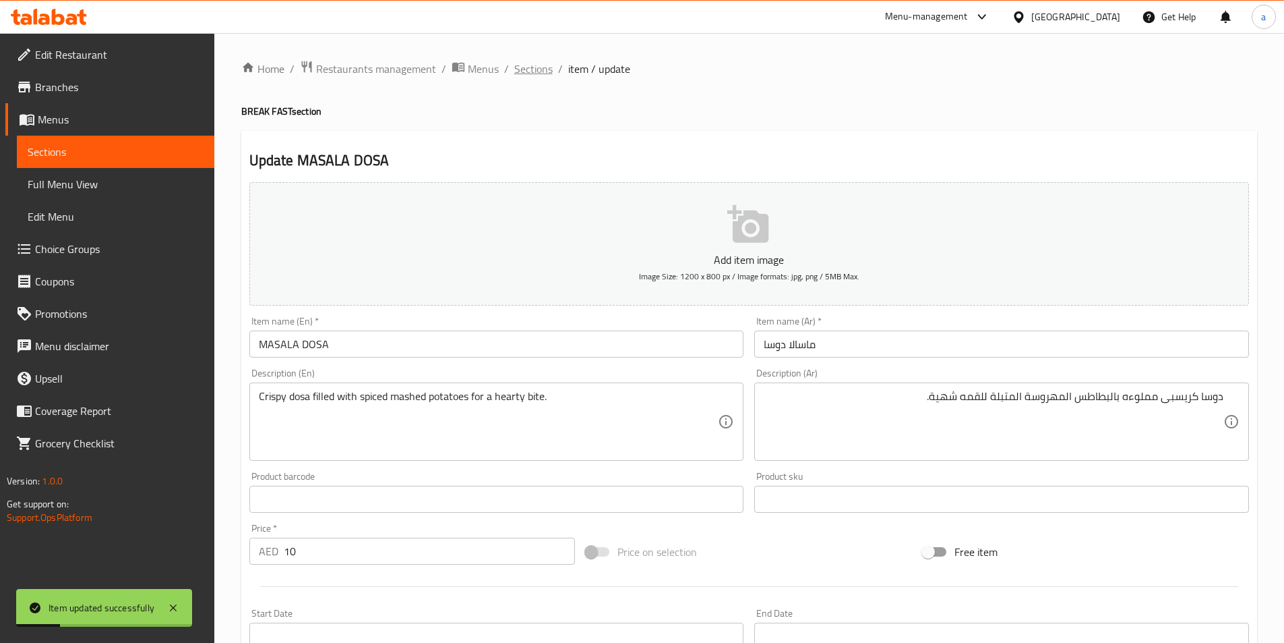
click at [529, 75] on span "Sections" at bounding box center [533, 69] width 38 height 16
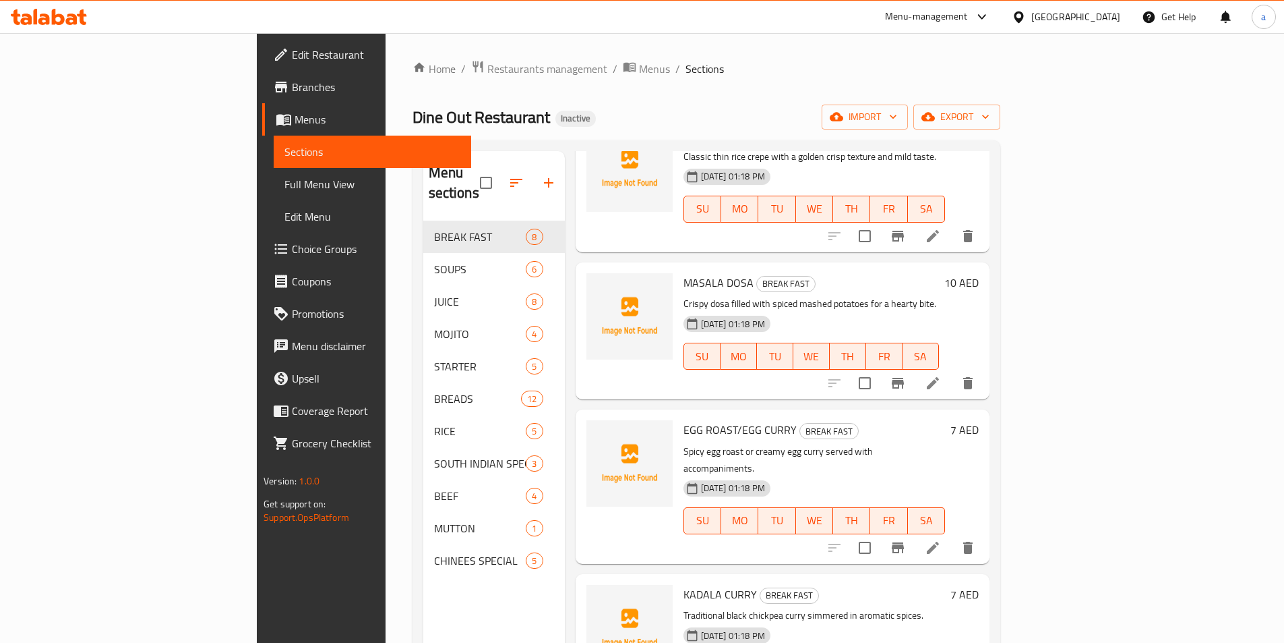
scroll to position [570, 0]
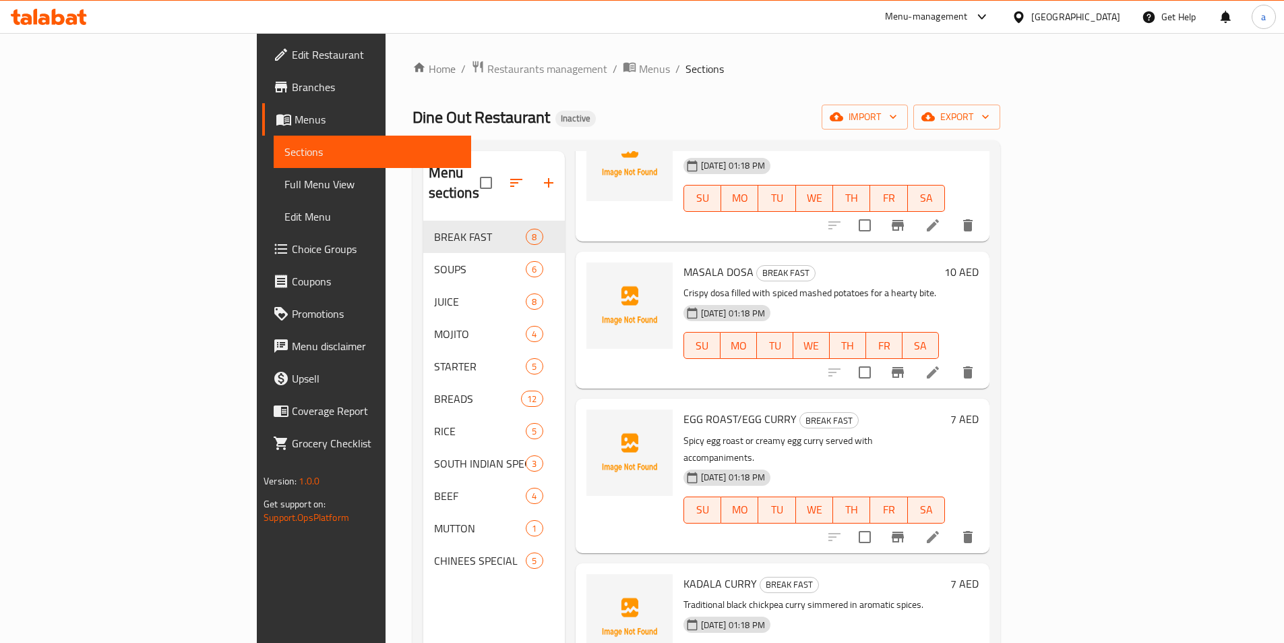
click at [952, 525] on li at bounding box center [933, 537] width 38 height 24
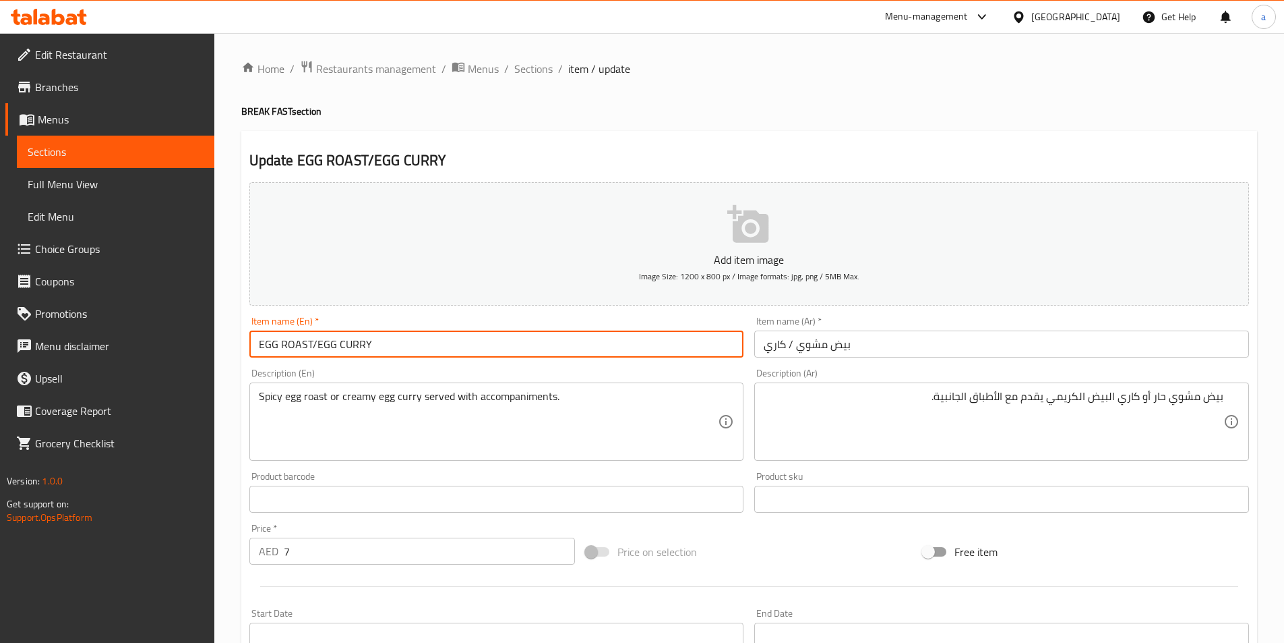
click at [308, 345] on input "EGG ROAST/EGG CURRY" at bounding box center [496, 343] width 495 height 27
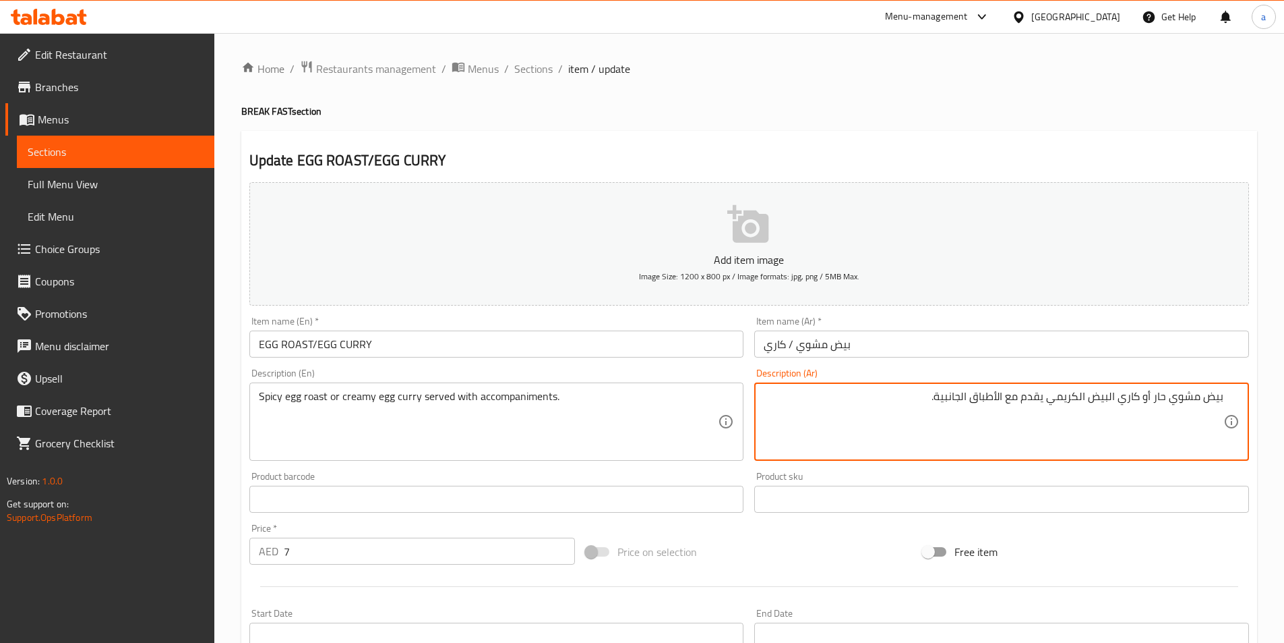
click at [1110, 402] on textarea "بيض مشوي حار أو كاري البيض الكريمي يقدم مع الأطباق الجانبية." at bounding box center [994, 422] width 460 height 64
click at [1087, 396] on textarea "بيض مشوي حار أو كاري بيض الكريمي يقدم مع الأطباق الجانبية." at bounding box center [994, 422] width 460 height 64
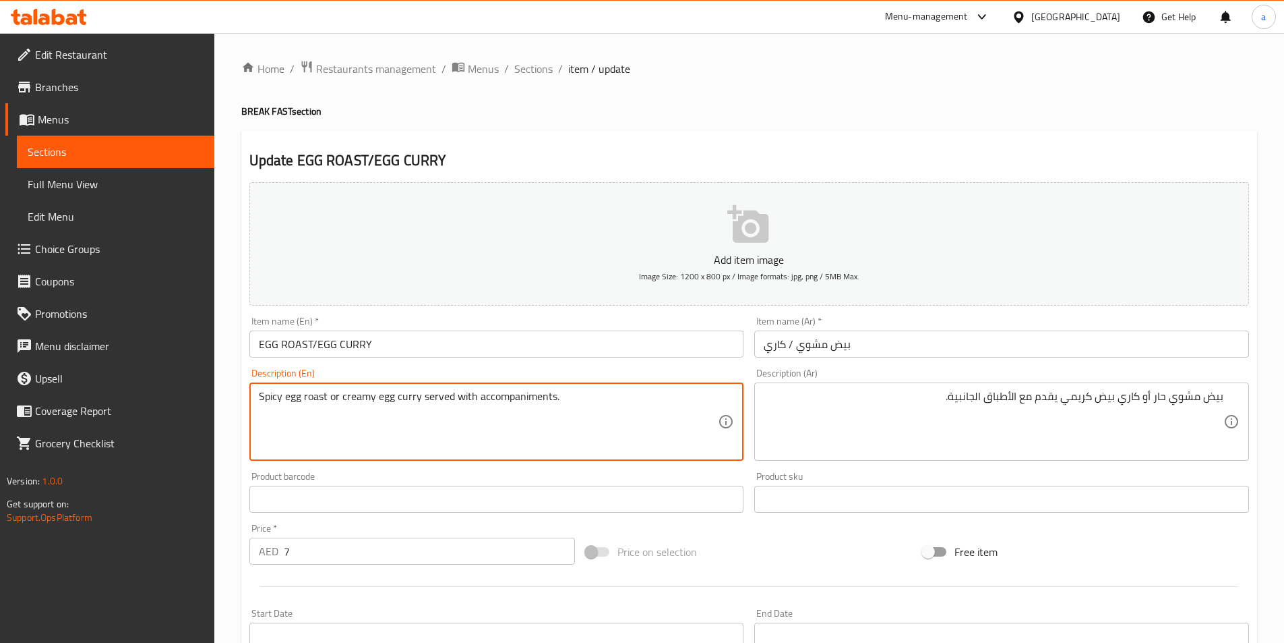
click at [526, 399] on textarea "Spicy egg roast or creamy egg curry served with accompaniments." at bounding box center [489, 422] width 460 height 64
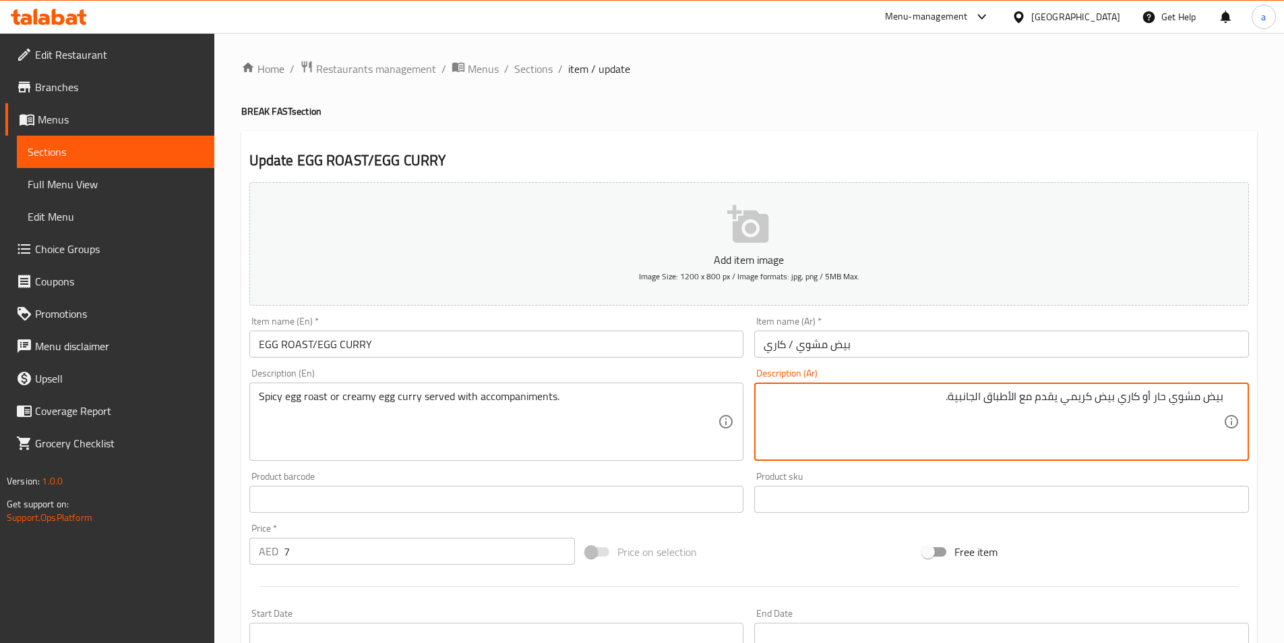
drag, startPoint x: 1023, startPoint y: 400, endPoint x: 956, endPoint y: 429, distance: 73.7
click at [956, 429] on textarea "بيض مشوي حار أو كاري بيض كريمي يقدم مع الأطباق الجانبية." at bounding box center [994, 422] width 460 height 64
paste textarea "مرافقات"
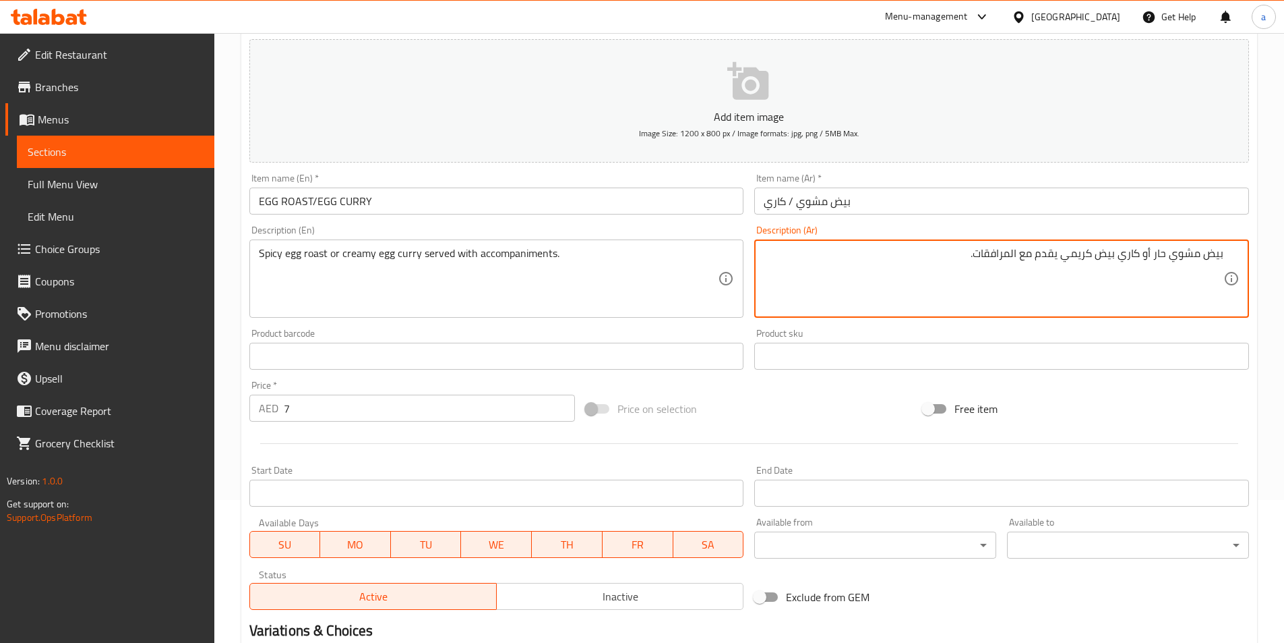
scroll to position [310, 0]
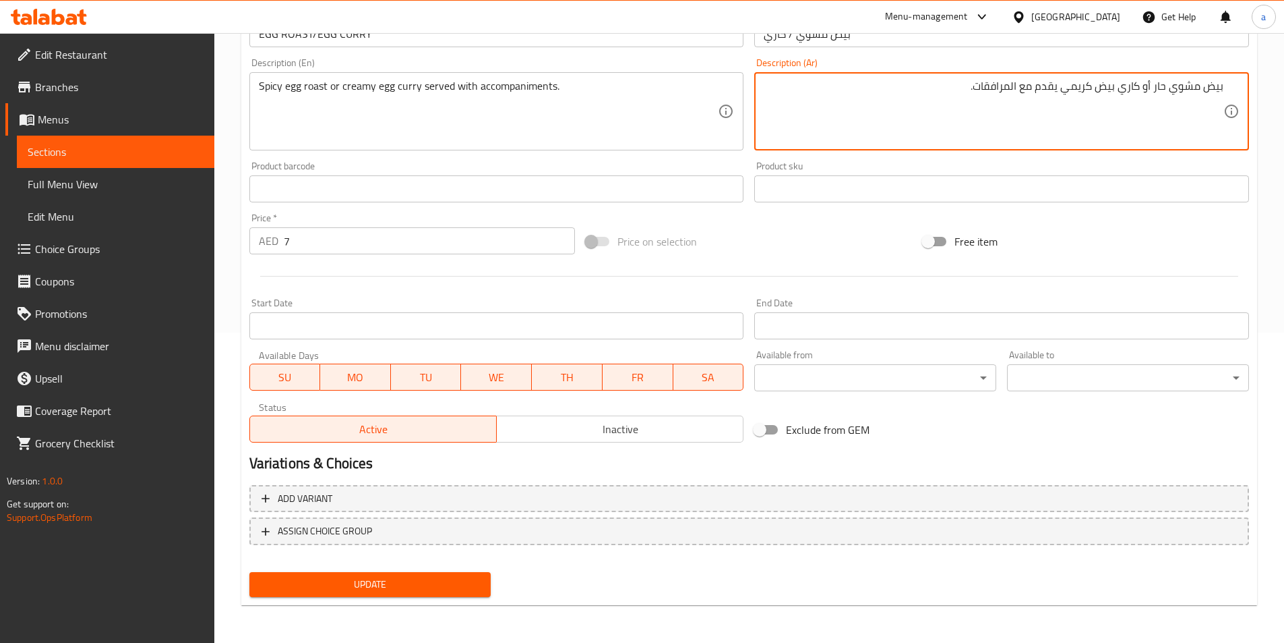
click at [1002, 90] on textarea "بيض مشوي حار أو كاري بيض كريمي يقدم مع المرافقات." at bounding box center [994, 112] width 460 height 64
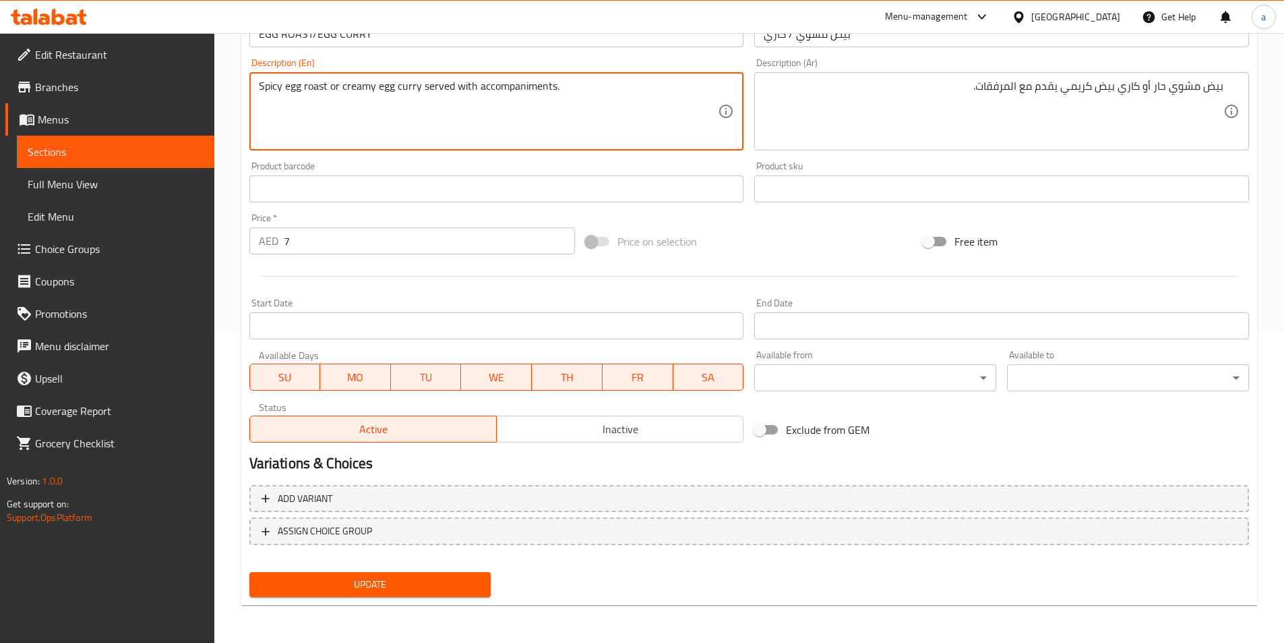
drag, startPoint x: 587, startPoint y: 100, endPoint x: 380, endPoint y: 100, distance: 207.0
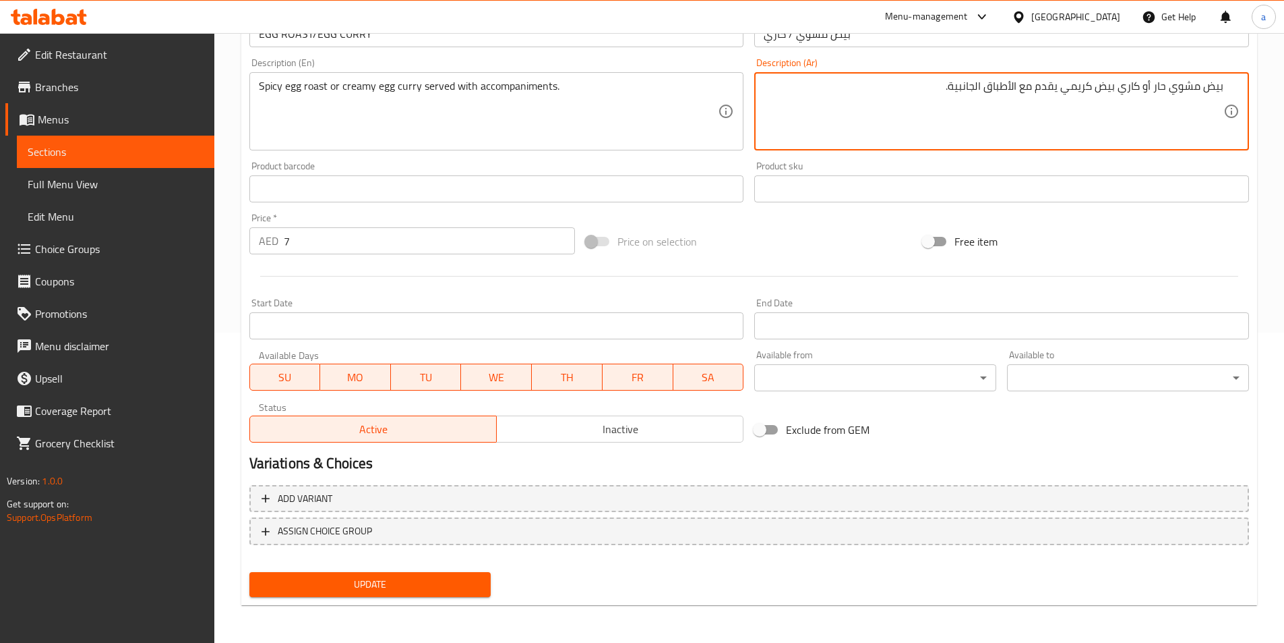
type textarea "بيض مشوي حار أو كاري بيض كريمي يقدم مع الأطباق الجانبية."
click at [458, 575] on button "Update" at bounding box center [370, 584] width 242 height 25
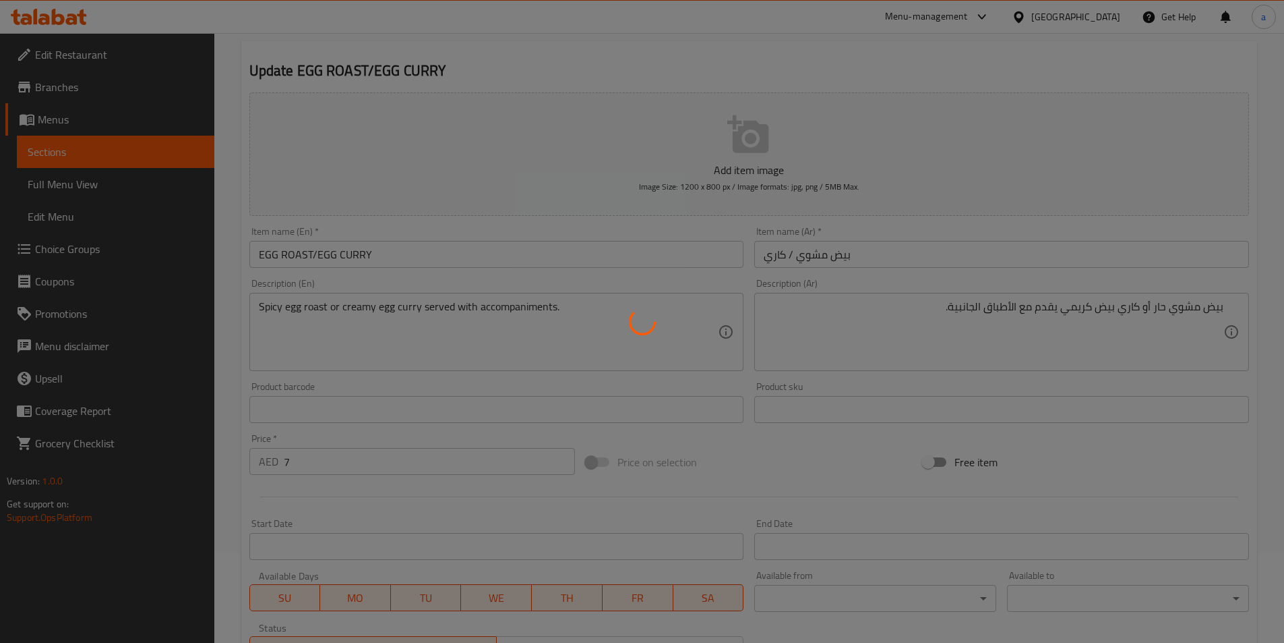
scroll to position [0, 0]
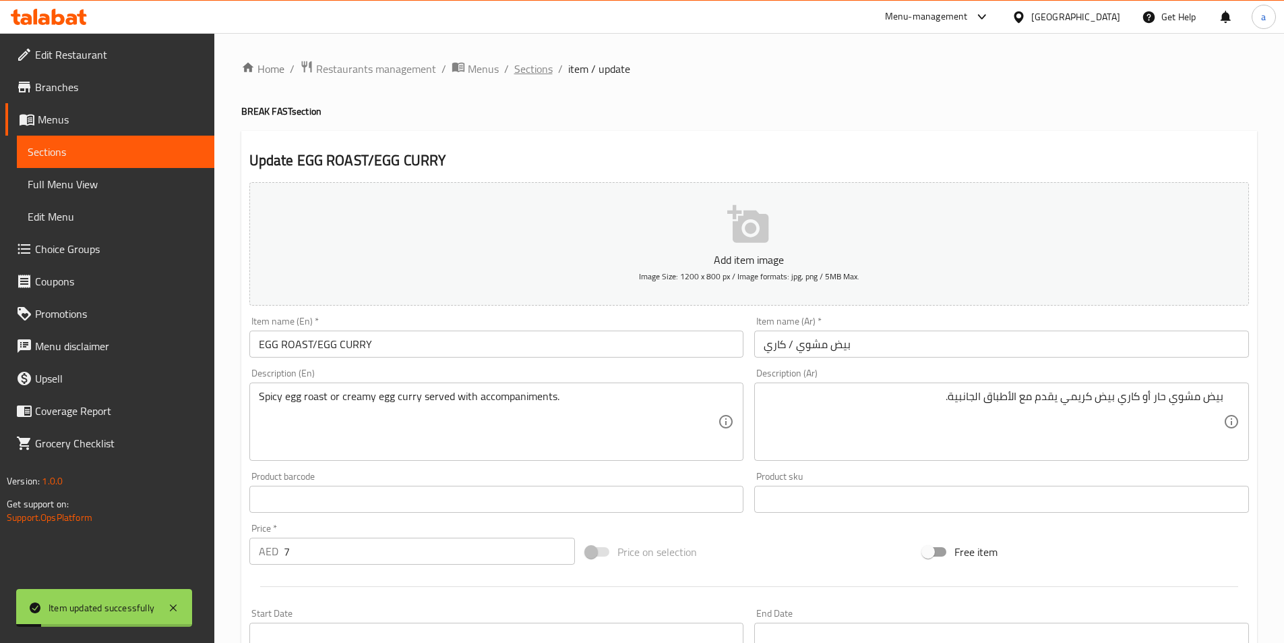
click at [543, 73] on span "Sections" at bounding box center [533, 69] width 38 height 16
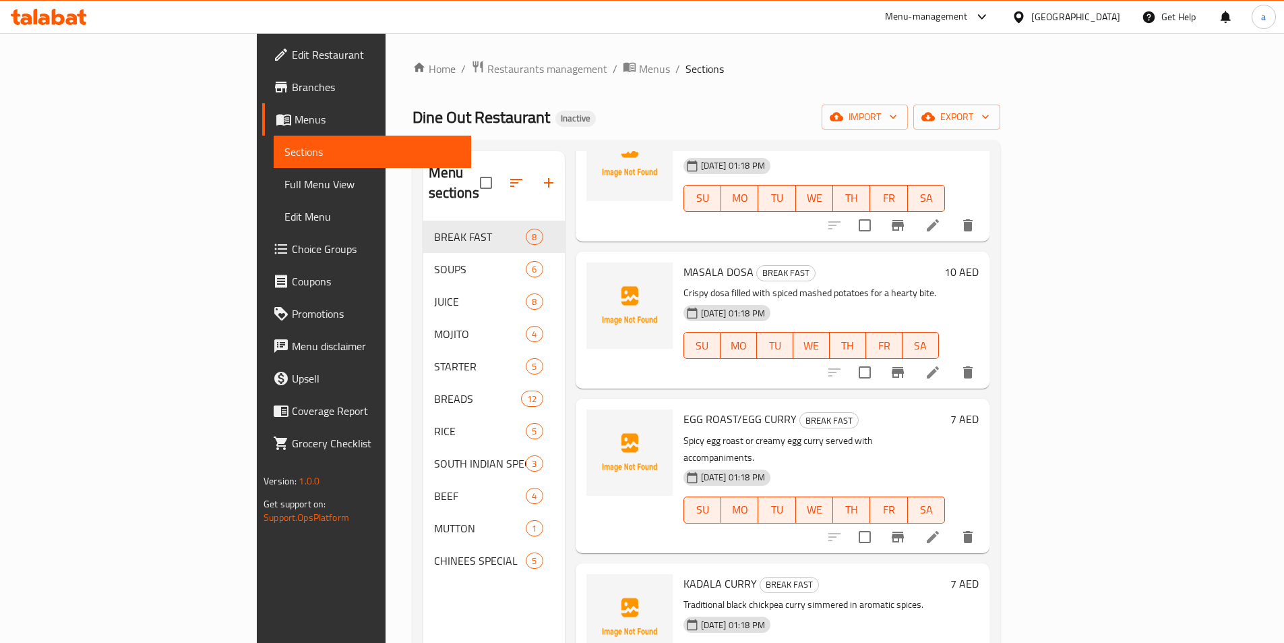
scroll to position [189, 0]
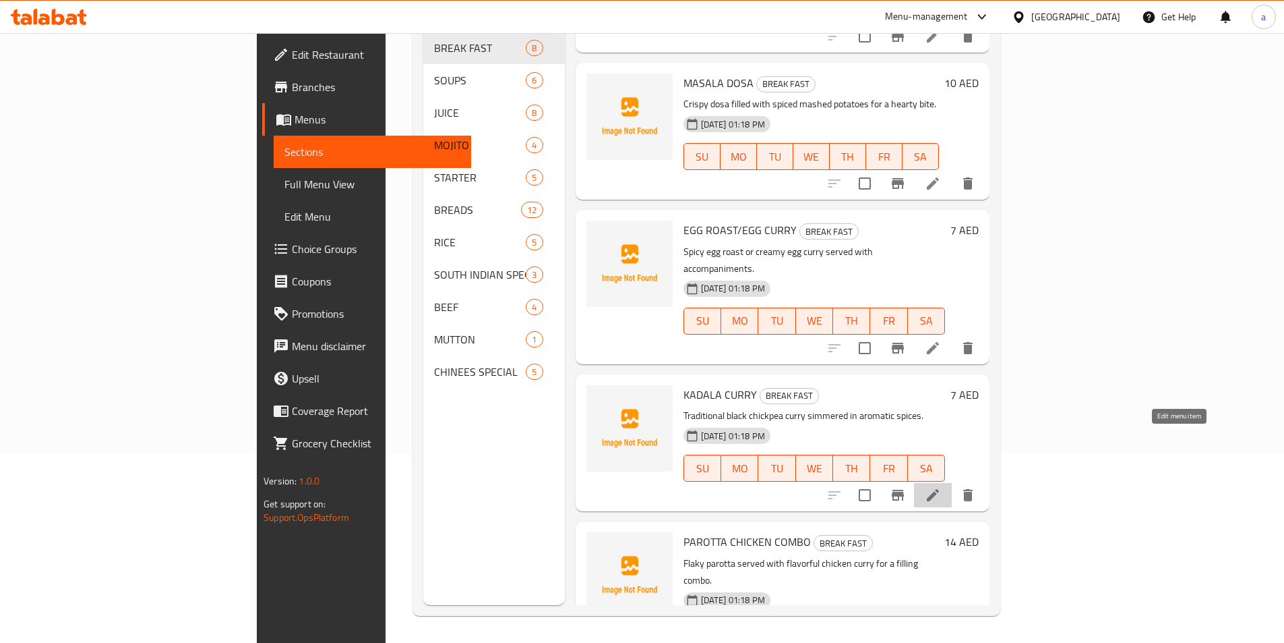
click at [941, 487] on icon at bounding box center [933, 495] width 16 height 16
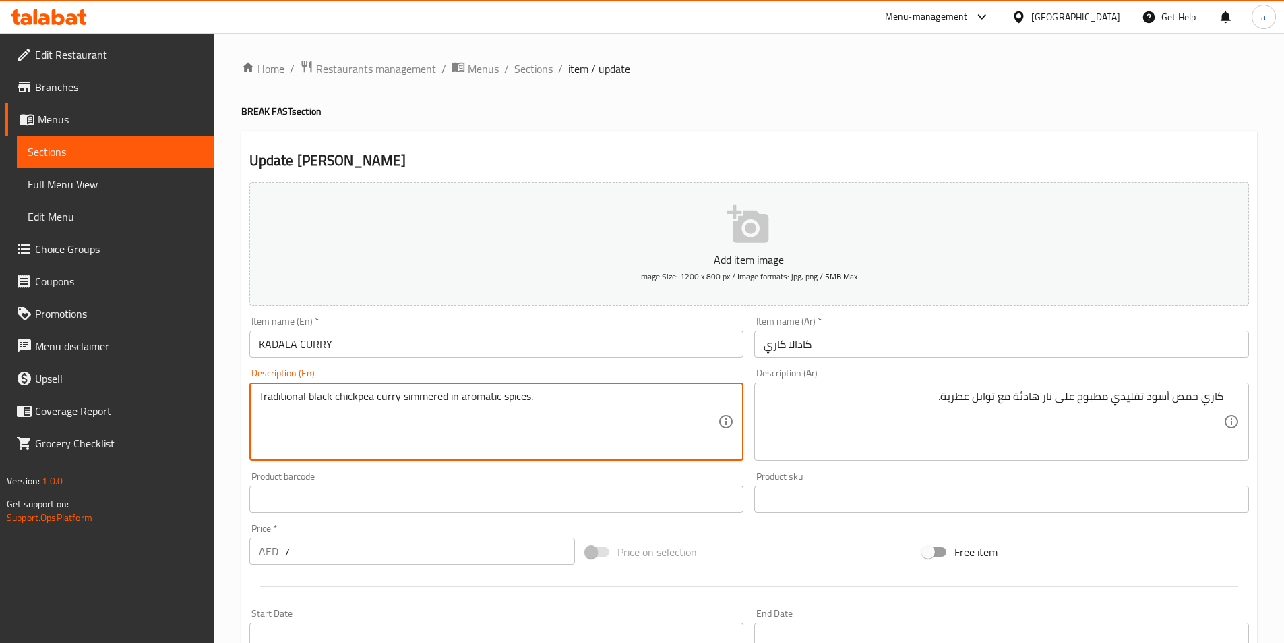
click at [359, 396] on textarea "Traditional black chickpea curry simmered in aromatic spices." at bounding box center [489, 422] width 460 height 64
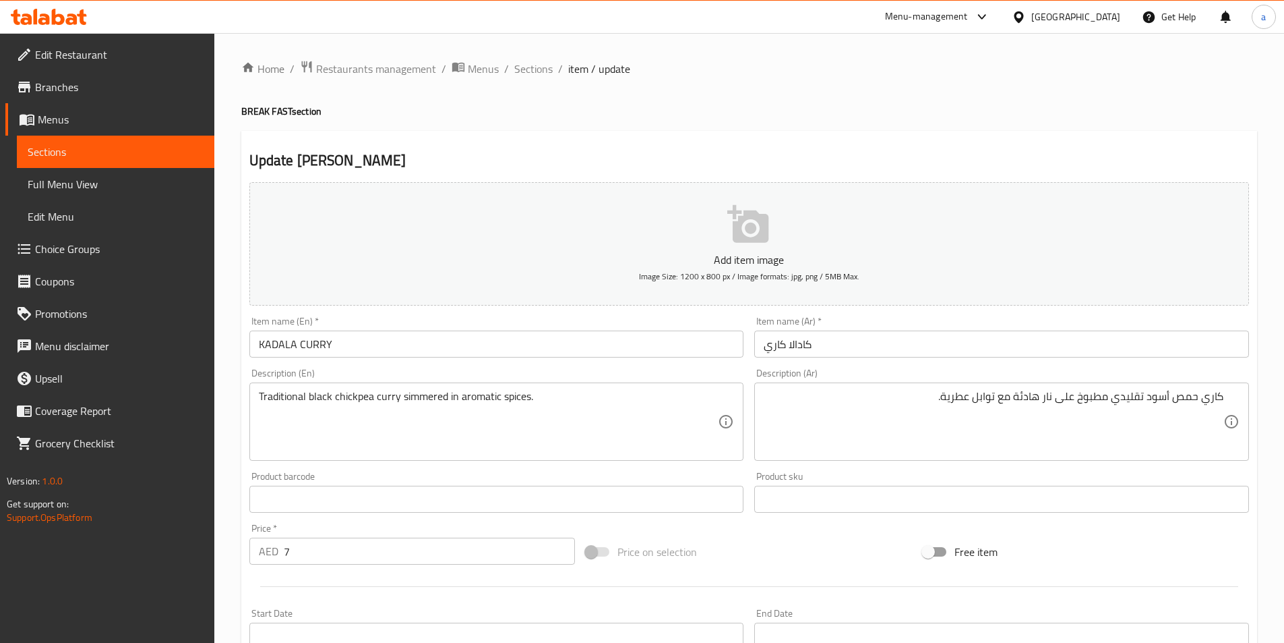
click at [430, 396] on textarea "Traditional black chickpea curry simmered in aromatic spices." at bounding box center [489, 422] width 460 height 64
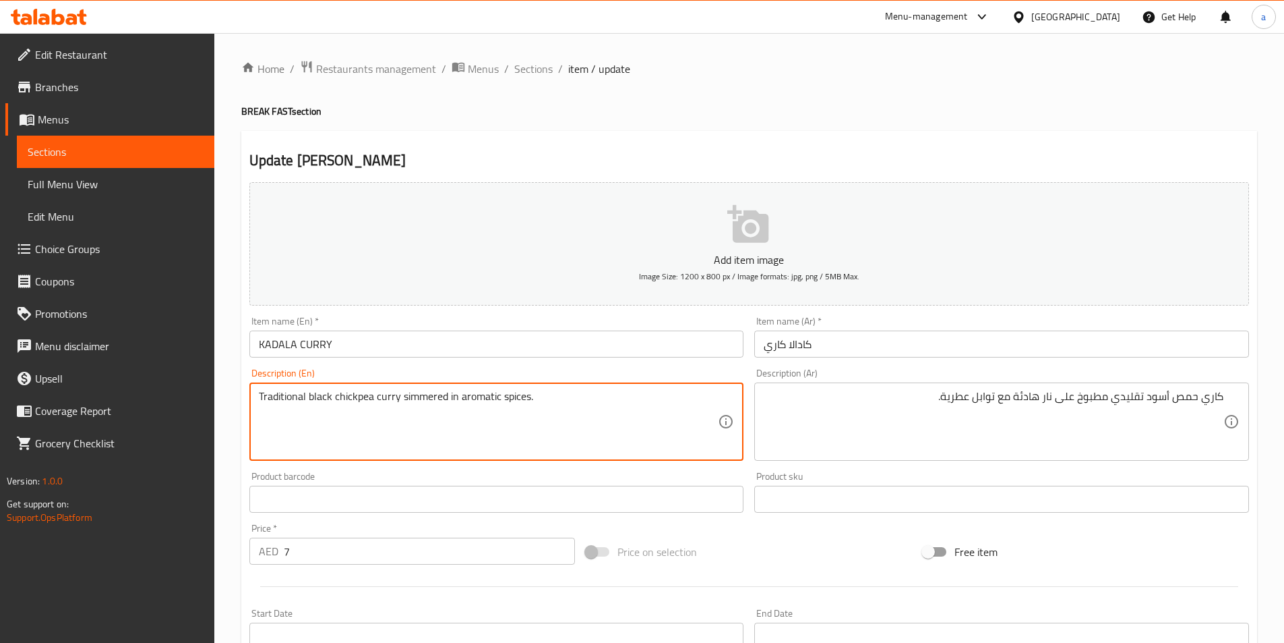
click at [430, 396] on textarea "Traditional black chickpea curry simmered in aromatic spices." at bounding box center [489, 422] width 460 height 64
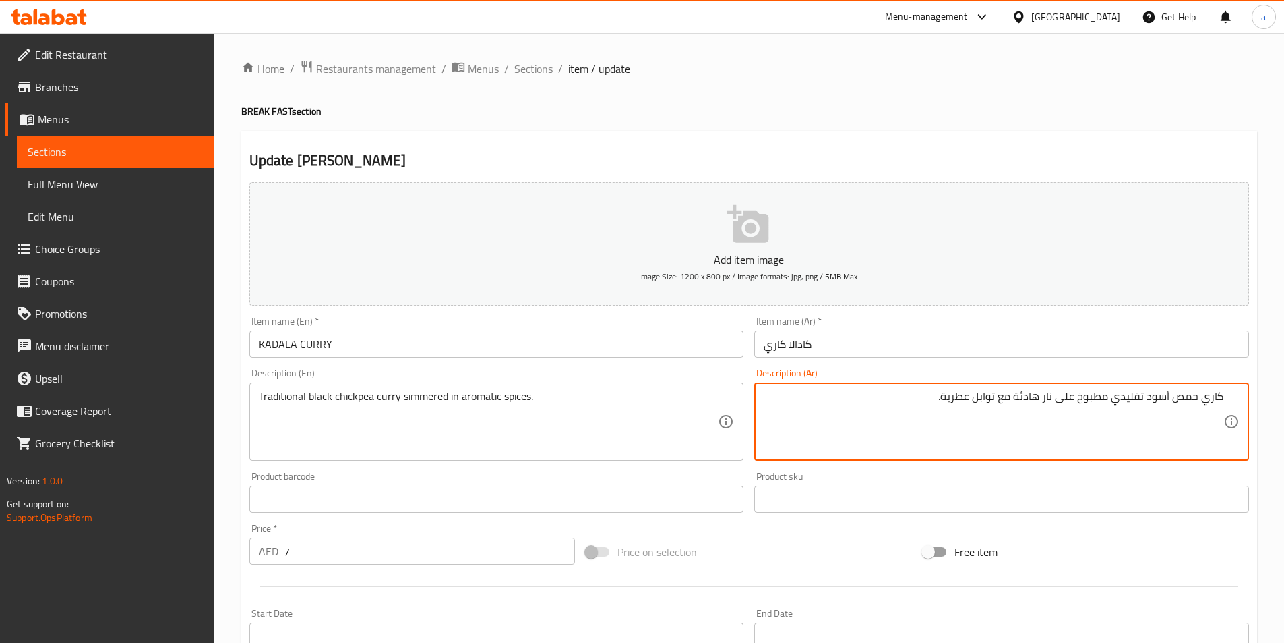
drag, startPoint x: 1109, startPoint y: 398, endPoint x: 1017, endPoint y: 404, distance: 91.9
paste textarea "هو ببطء"
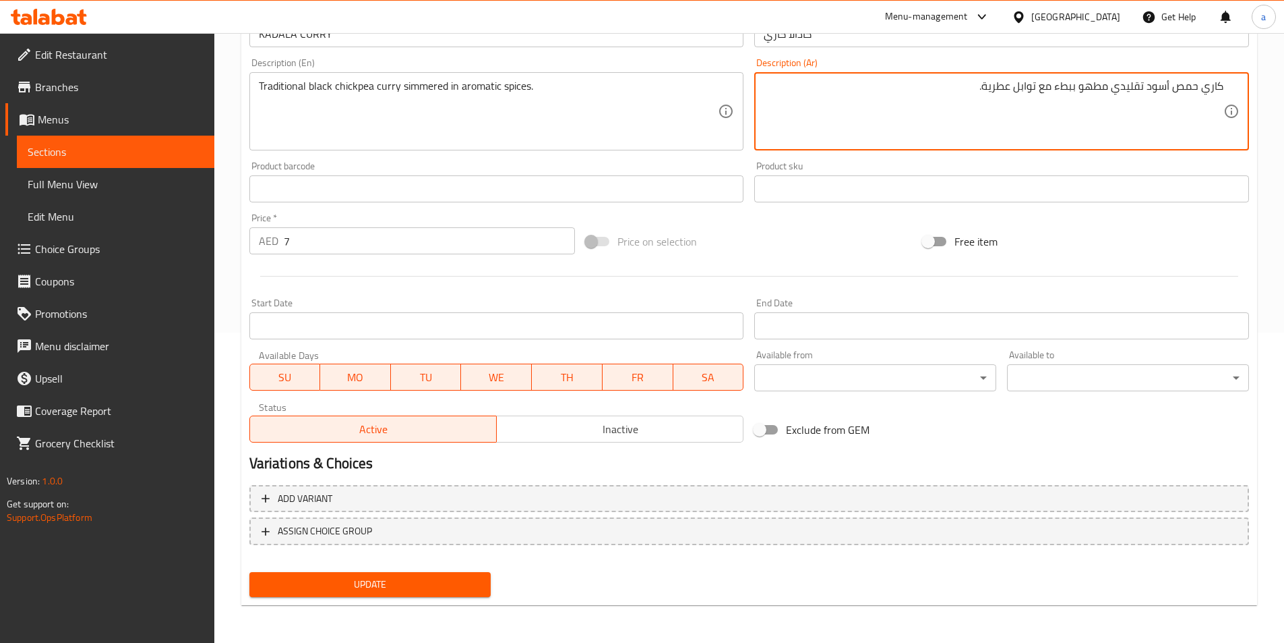
type textarea "كاري حمص أسود تقليدي مطهو ببطء مع توابل عطرية."
click at [408, 570] on div "Update" at bounding box center [370, 584] width 253 height 36
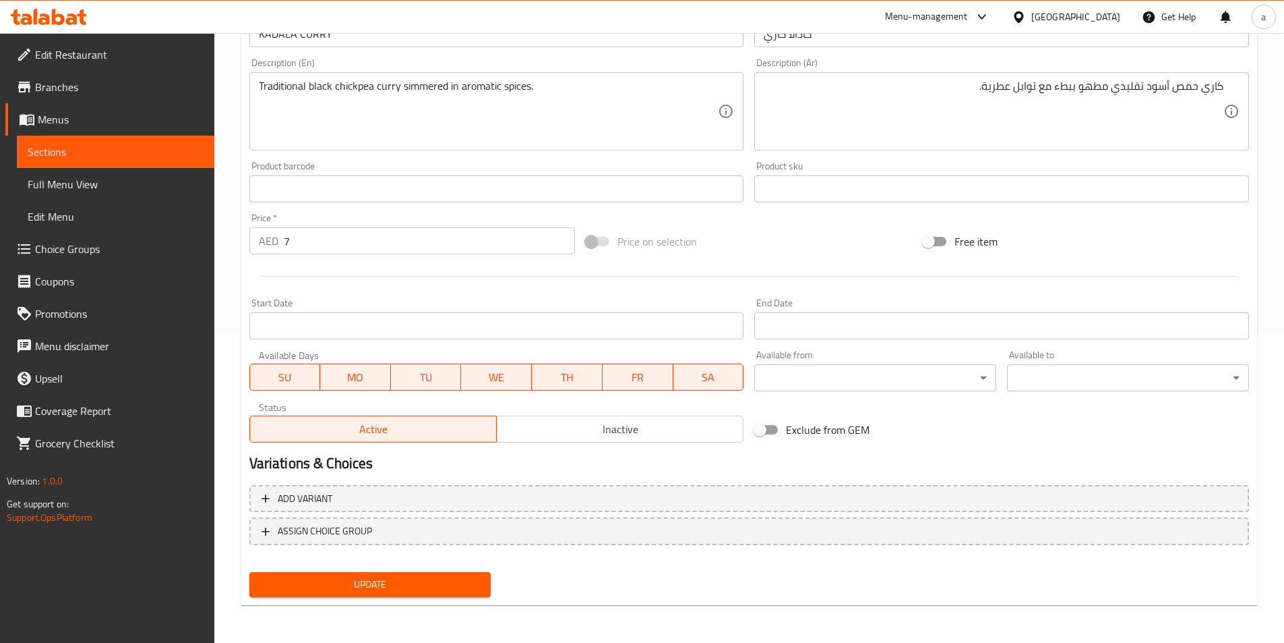
click at [416, 586] on span "Update" at bounding box center [370, 584] width 220 height 17
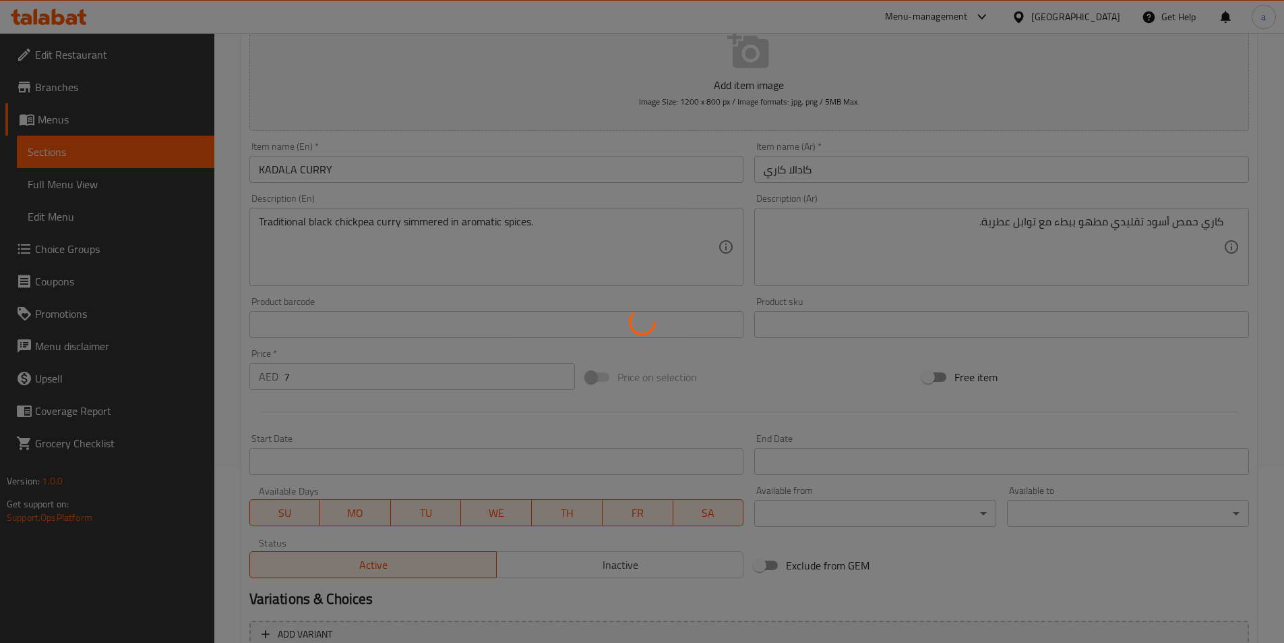
scroll to position [0, 0]
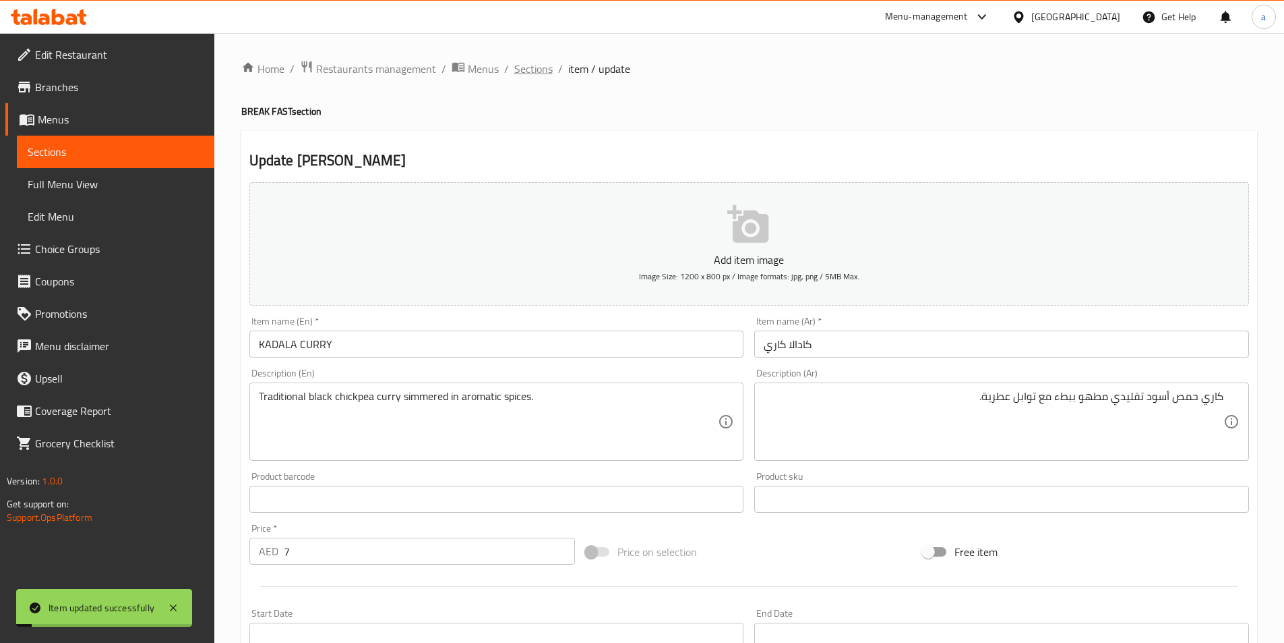
click at [531, 72] on span "Sections" at bounding box center [533, 69] width 38 height 16
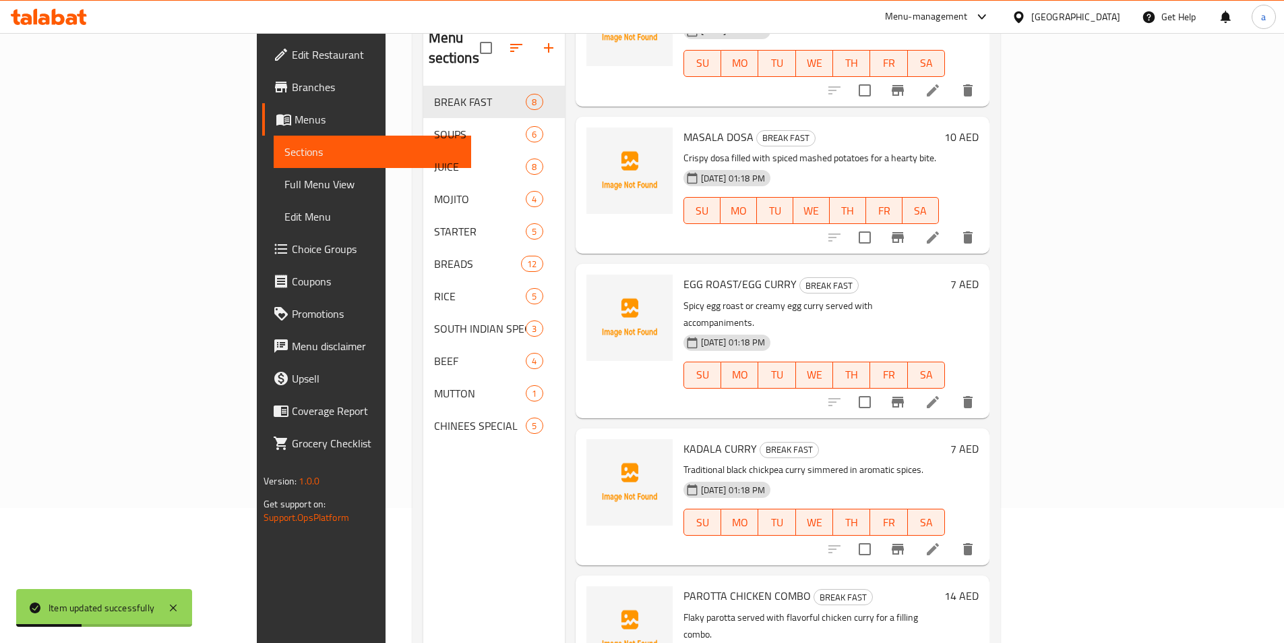
scroll to position [189, 0]
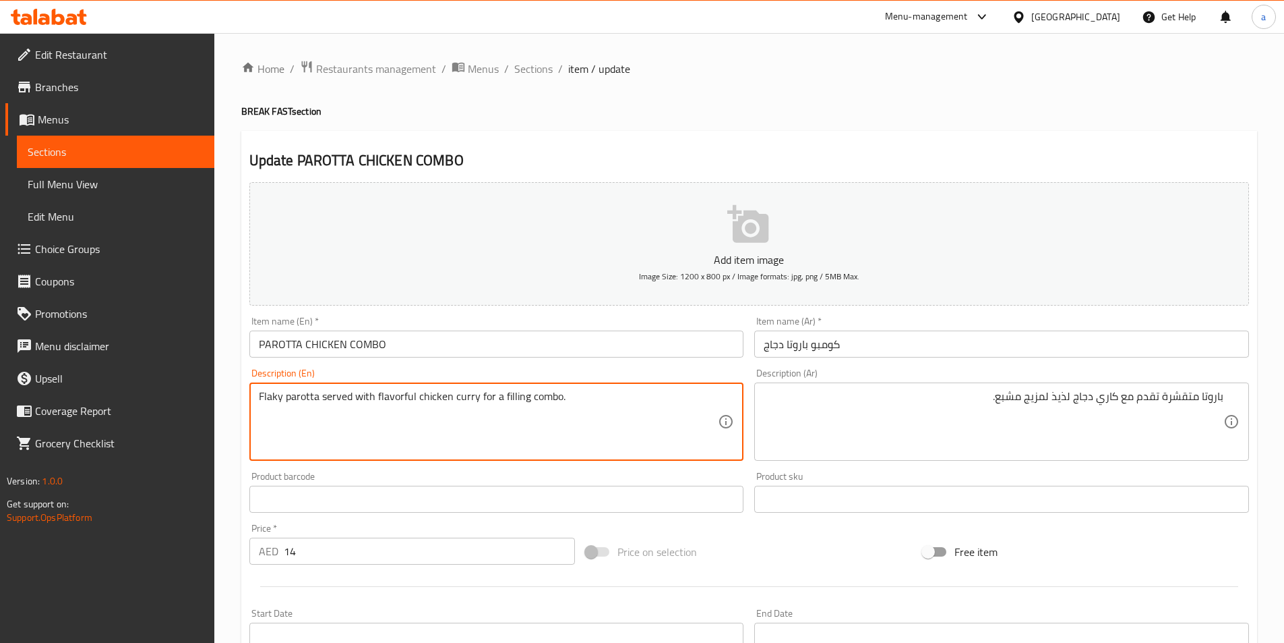
click at [299, 399] on textarea "Flaky parotta served with flavorful chicken curry for a filling combo." at bounding box center [489, 422] width 460 height 64
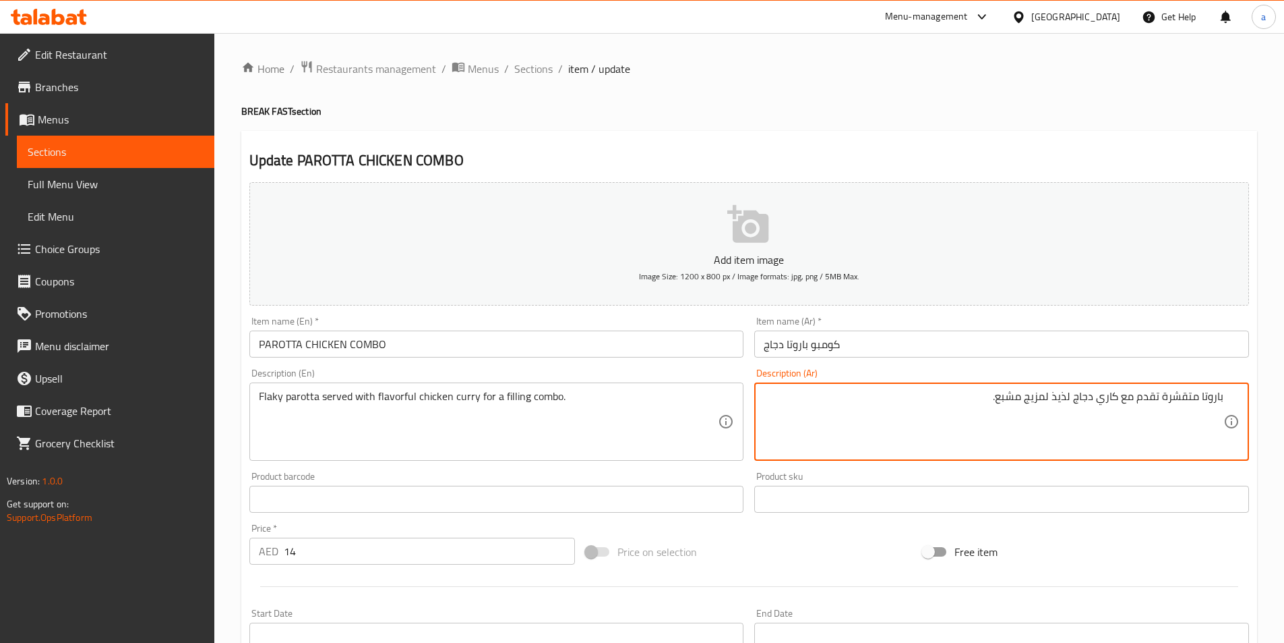
click at [1214, 394] on textarea "باروتا متقشرة تقدم مع كاري دجاج لذيذ لمزيج مشبع." at bounding box center [994, 422] width 460 height 64
paste textarea
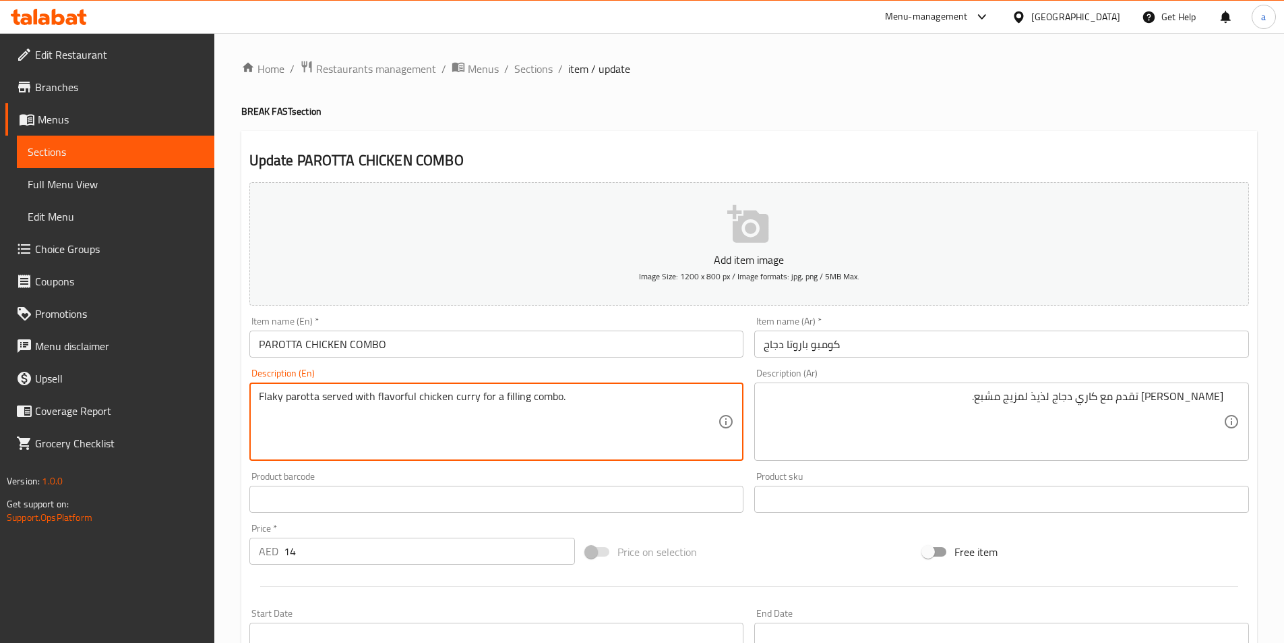
click at [269, 394] on textarea "Flaky parotta served with flavorful chicken curry for a filling combo." at bounding box center [489, 422] width 460 height 64
drag, startPoint x: 417, startPoint y: 402, endPoint x: 479, endPoint y: 402, distance: 61.4
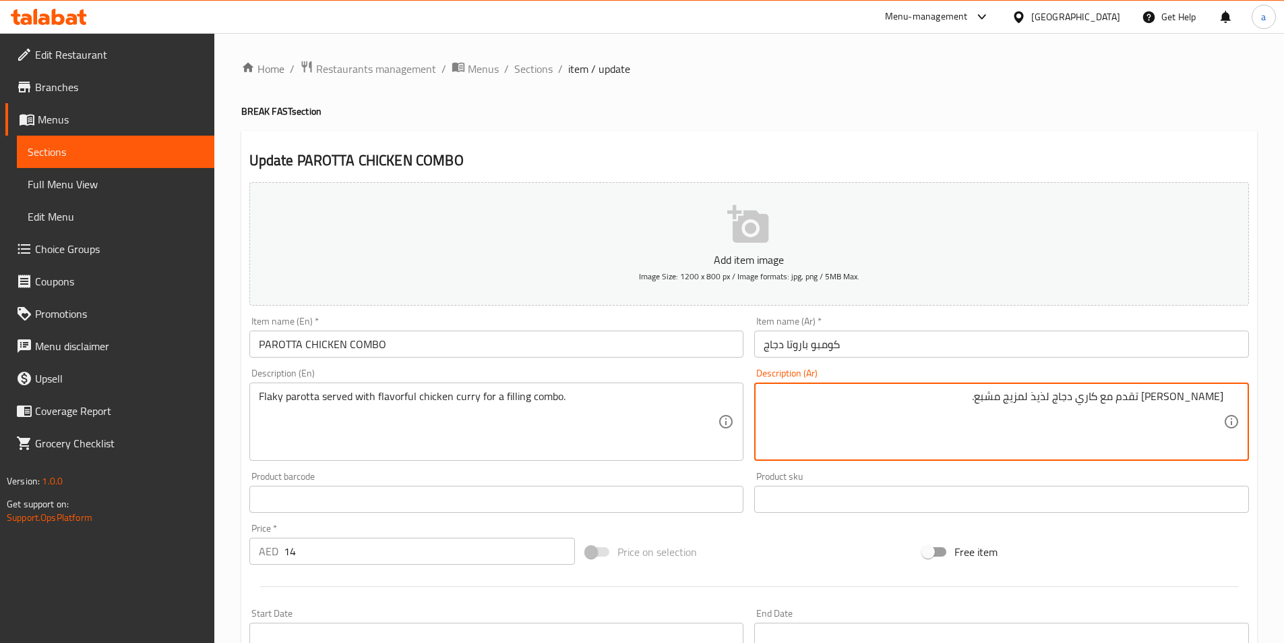
drag, startPoint x: 1127, startPoint y: 401, endPoint x: 1086, endPoint y: 402, distance: 41.1
paste textarea "دجاج بالكاري"
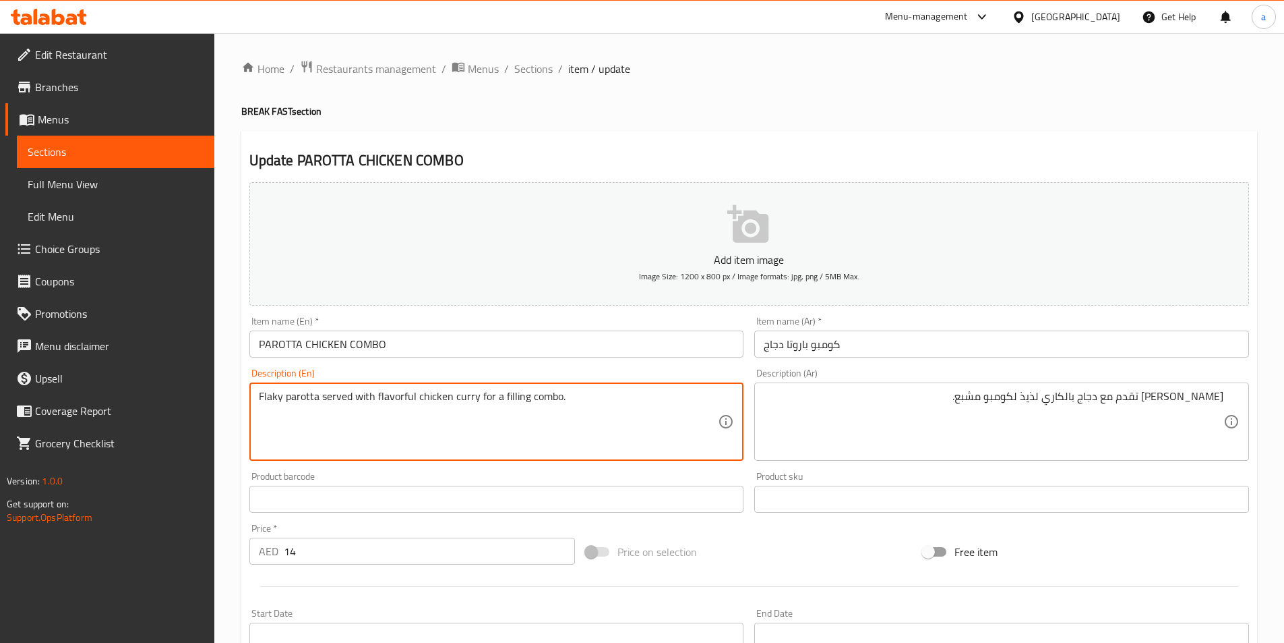
click at [512, 394] on textarea "Flaky parotta served with flavorful chicken curry for a filling combo." at bounding box center [489, 422] width 460 height 64
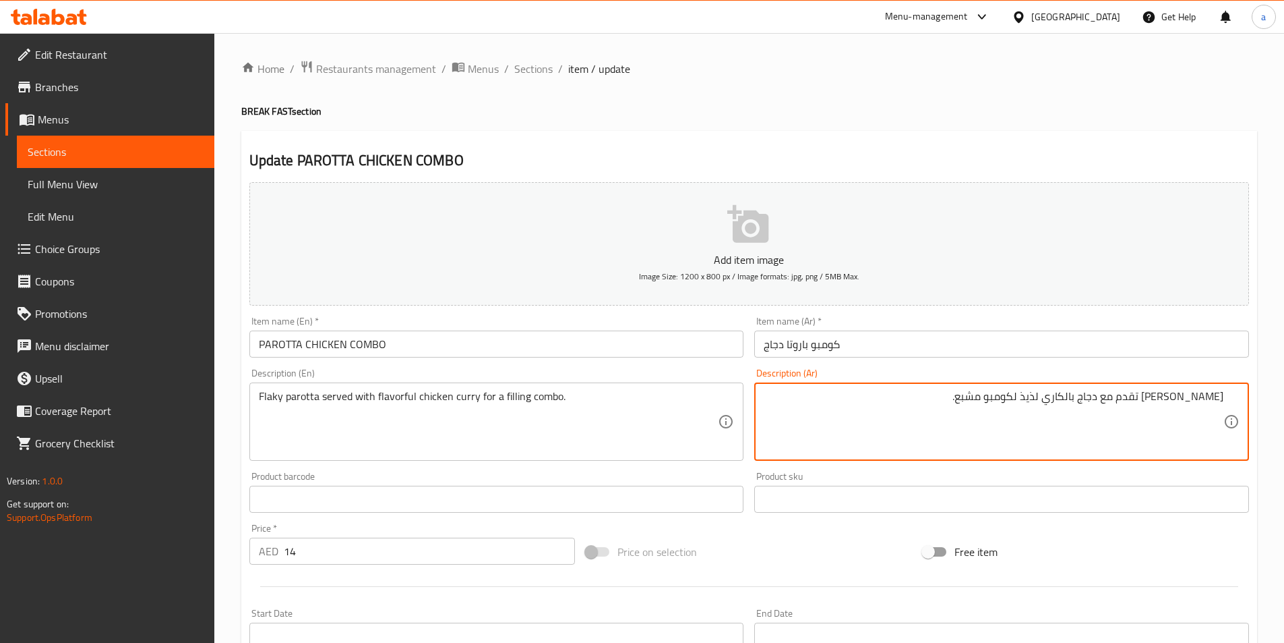
click at [998, 397] on textarea "[PERSON_NAME] تقدم مع دجاج بالكاري لذيذ لكومبو مشبع." at bounding box center [994, 422] width 460 height 64
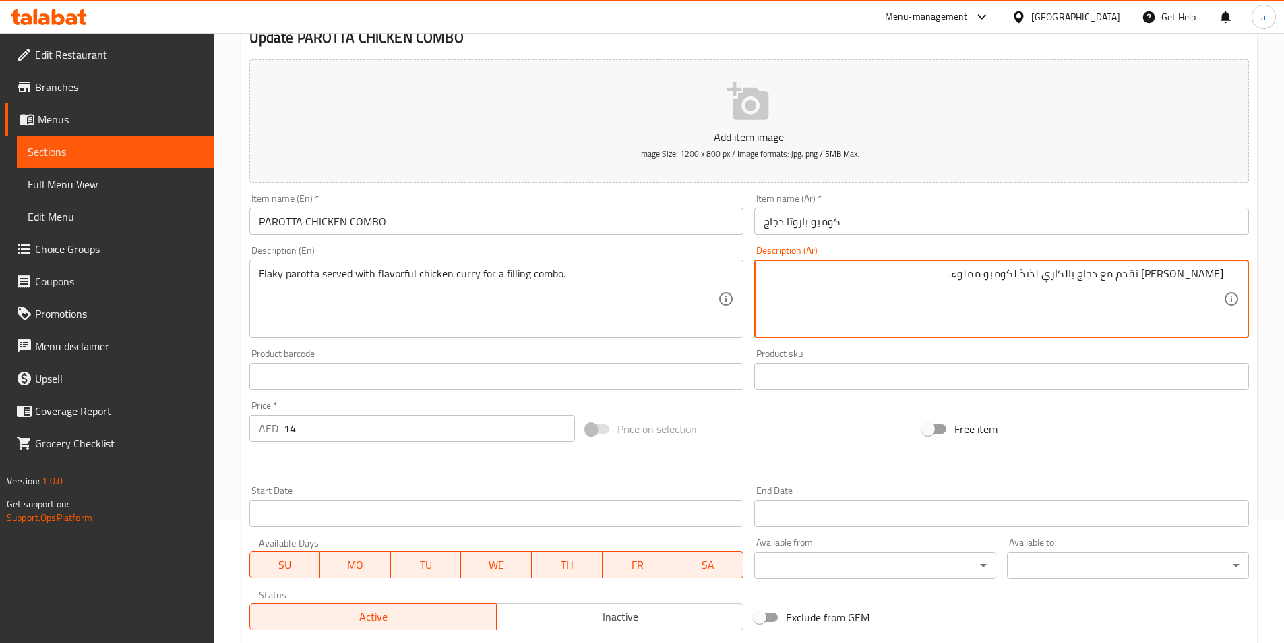
scroll to position [310, 0]
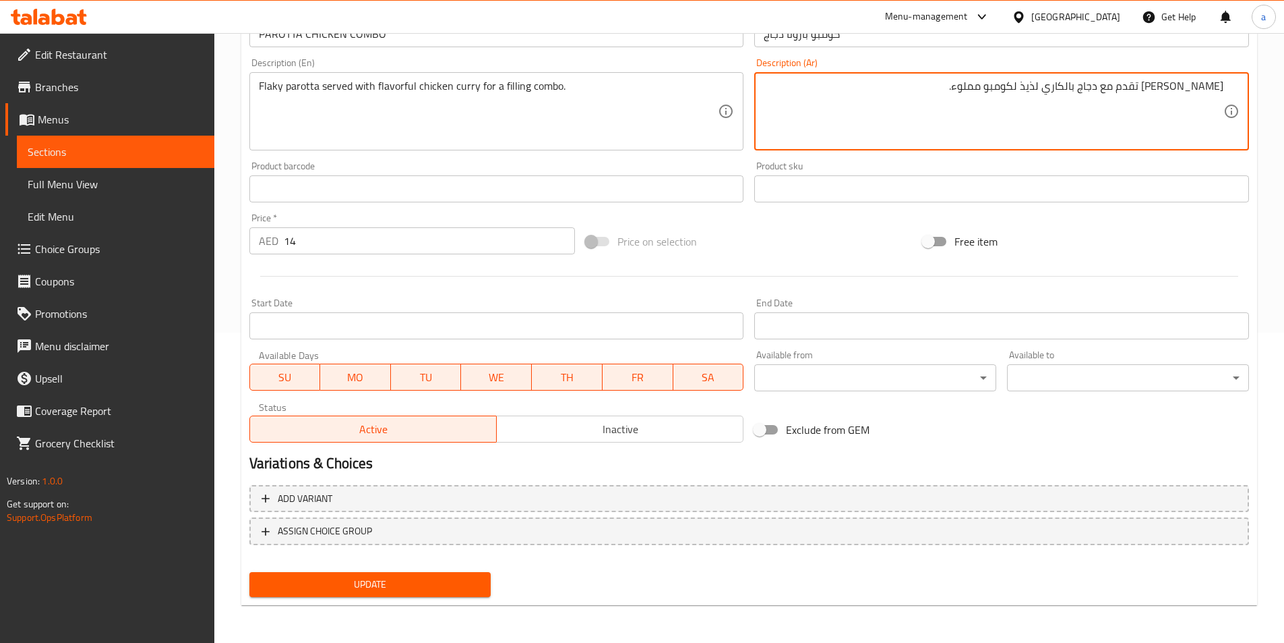
type textarea "[PERSON_NAME] تقدم مع دجاج بالكاري لذيذ لكومبو مملوء."
click at [418, 576] on span "Update" at bounding box center [370, 584] width 220 height 17
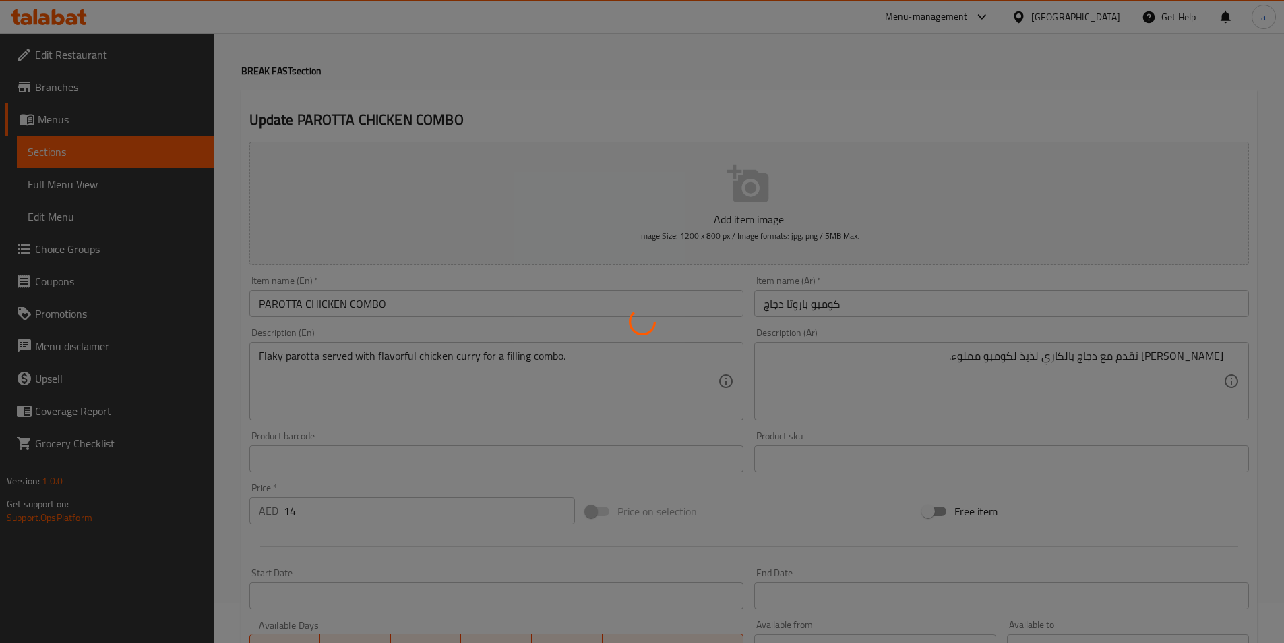
scroll to position [0, 0]
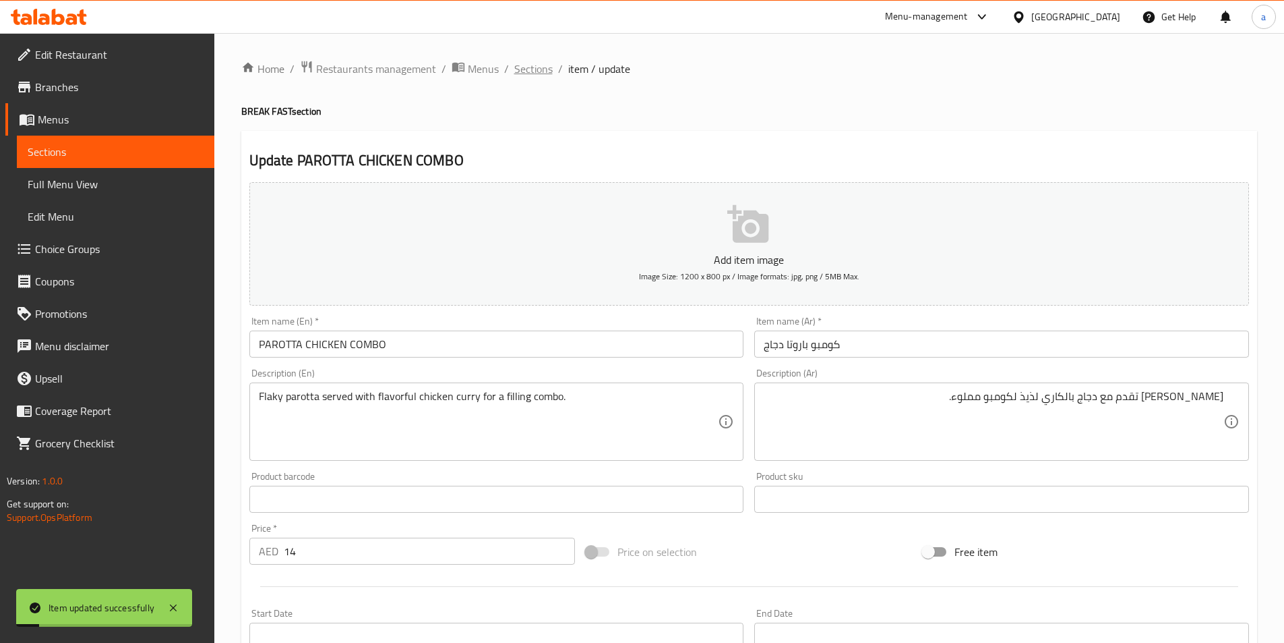
click at [533, 69] on span "Sections" at bounding box center [533, 69] width 38 height 16
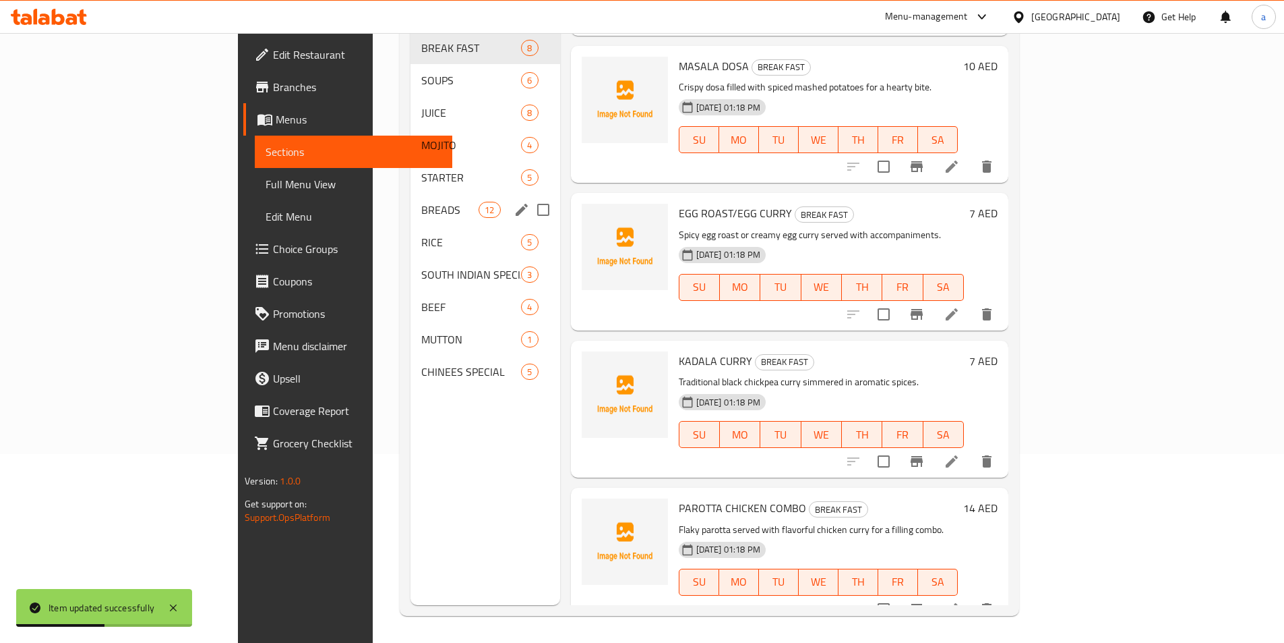
scroll to position [121, 0]
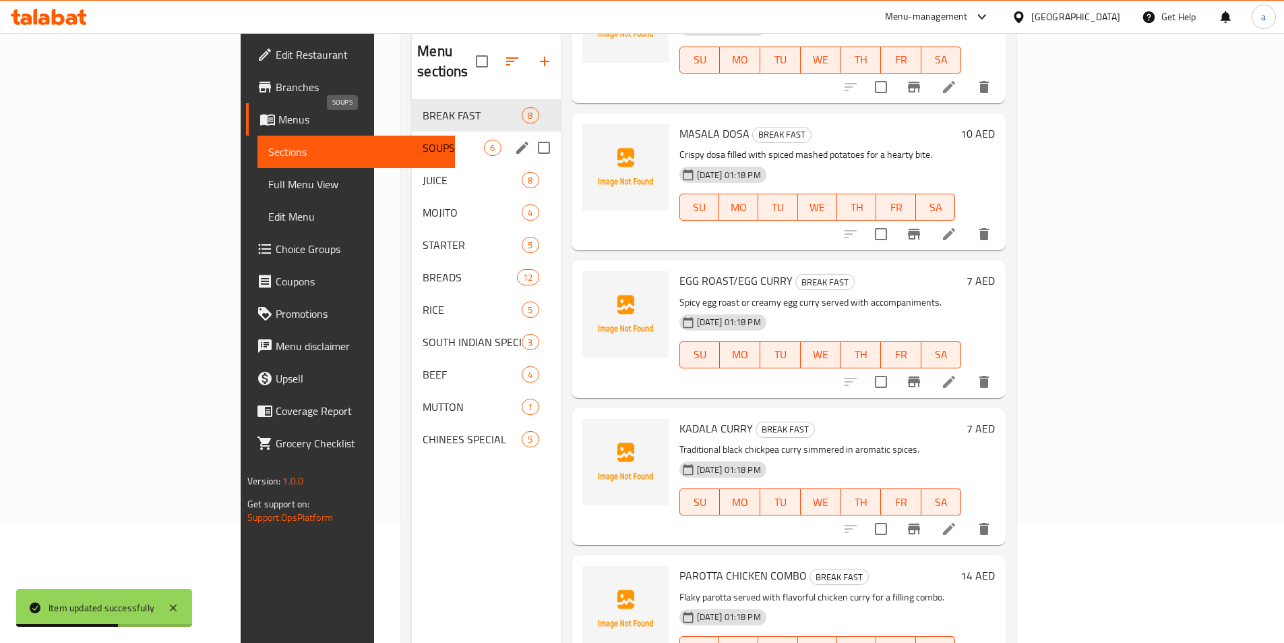
click at [423, 140] on span "SOUPS" at bounding box center [453, 148] width 61 height 16
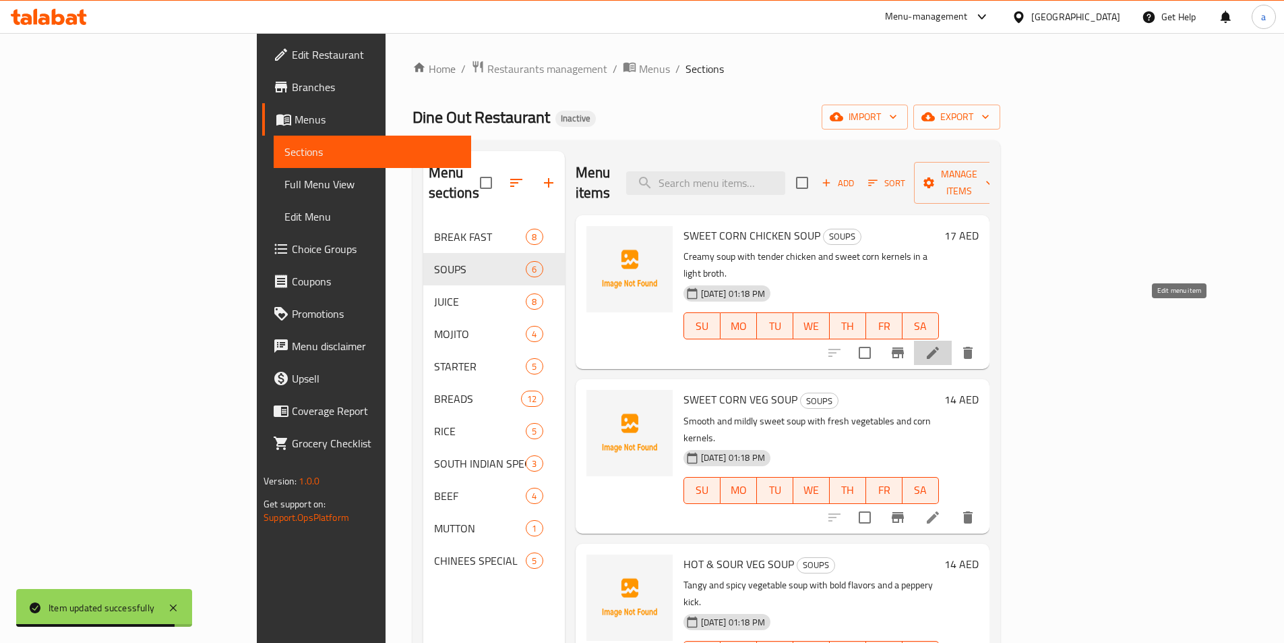
click at [941, 345] on icon at bounding box center [933, 353] width 16 height 16
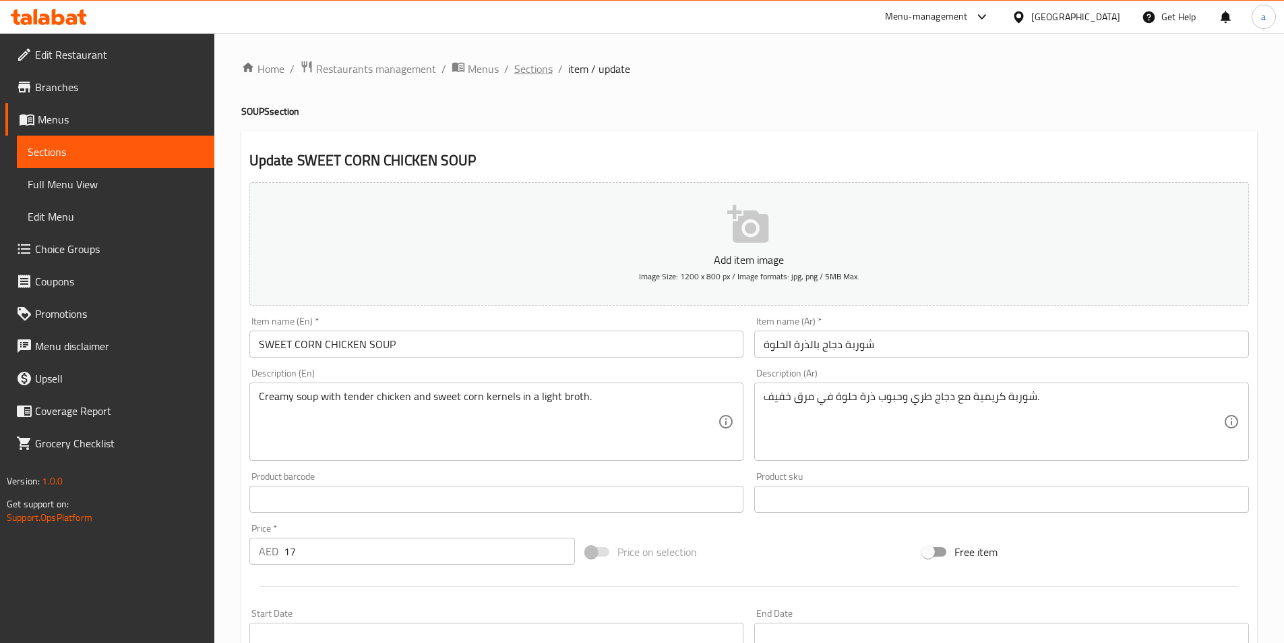
click at [540, 66] on span "Sections" at bounding box center [533, 69] width 38 height 16
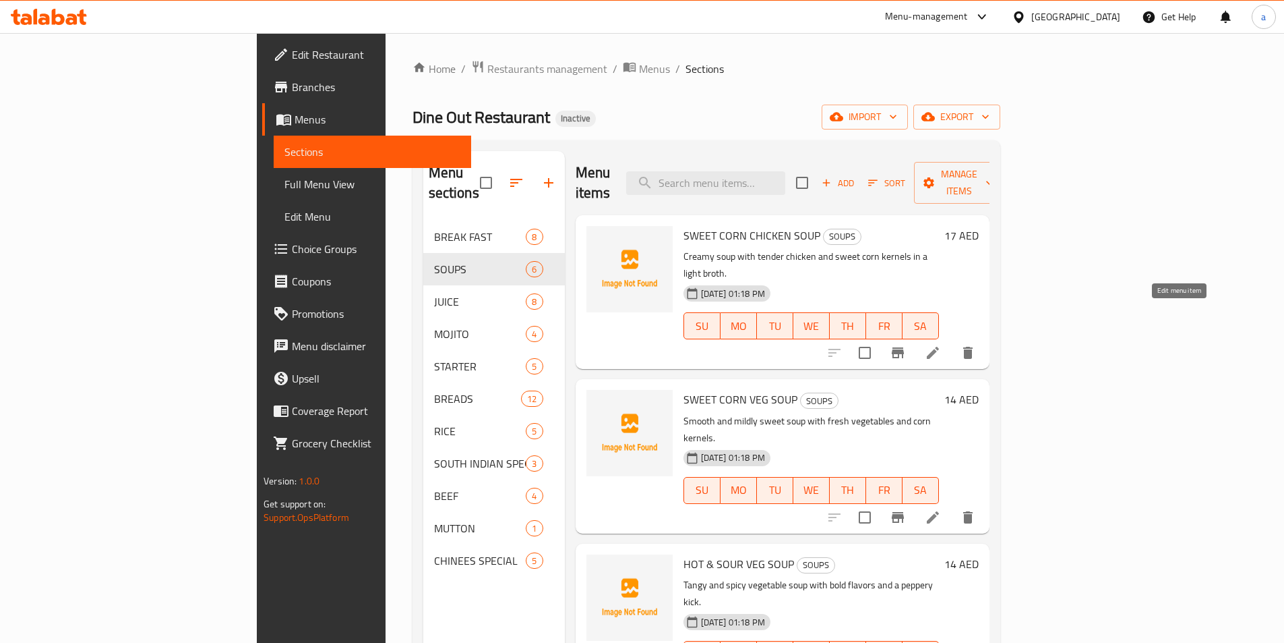
click at [939, 347] on icon at bounding box center [933, 353] width 12 height 12
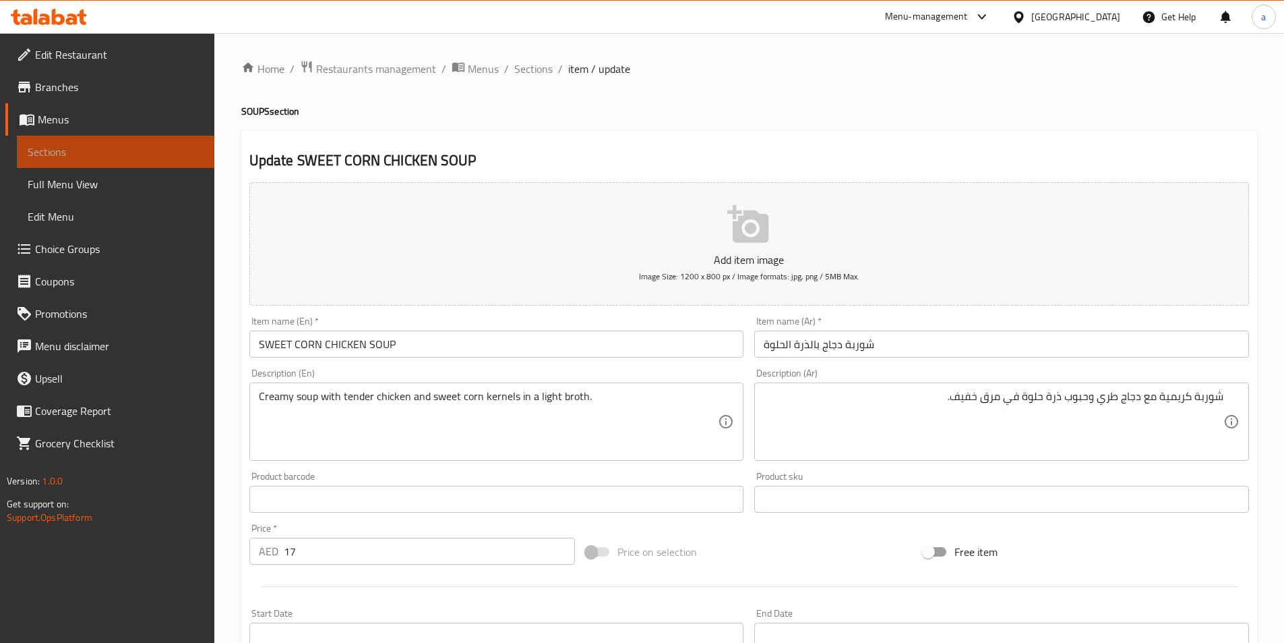
click at [113, 149] on span "Sections" at bounding box center [116, 152] width 176 height 16
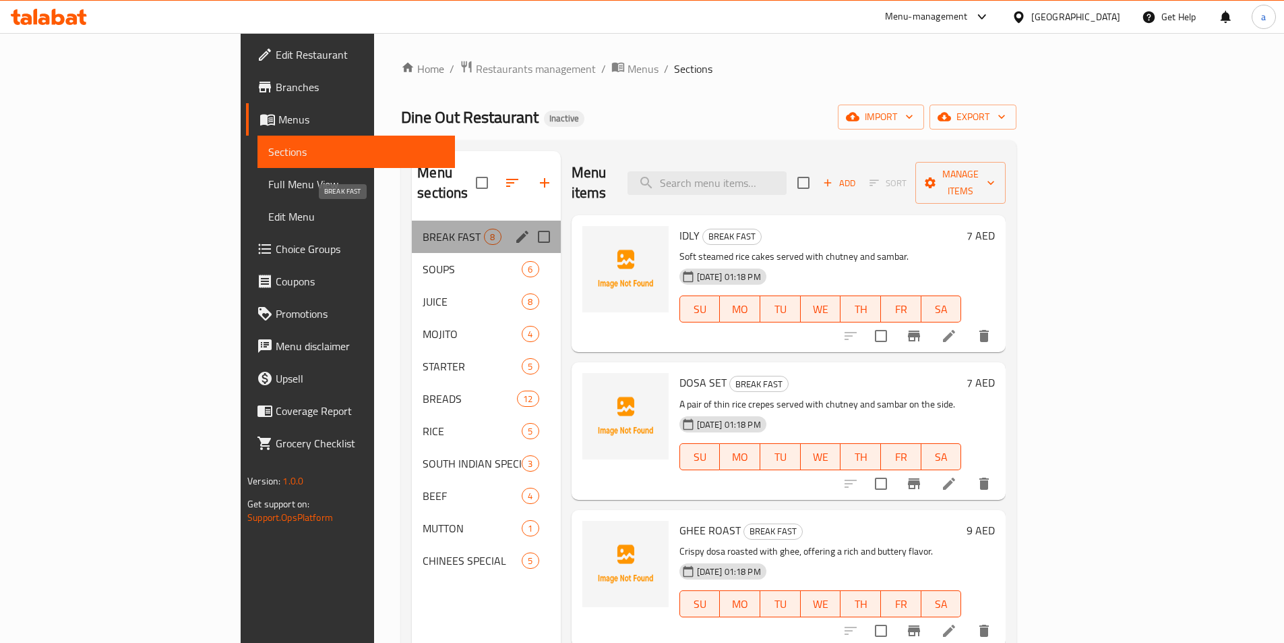
click at [423, 229] on span "BREAK FAST" at bounding box center [453, 237] width 61 height 16
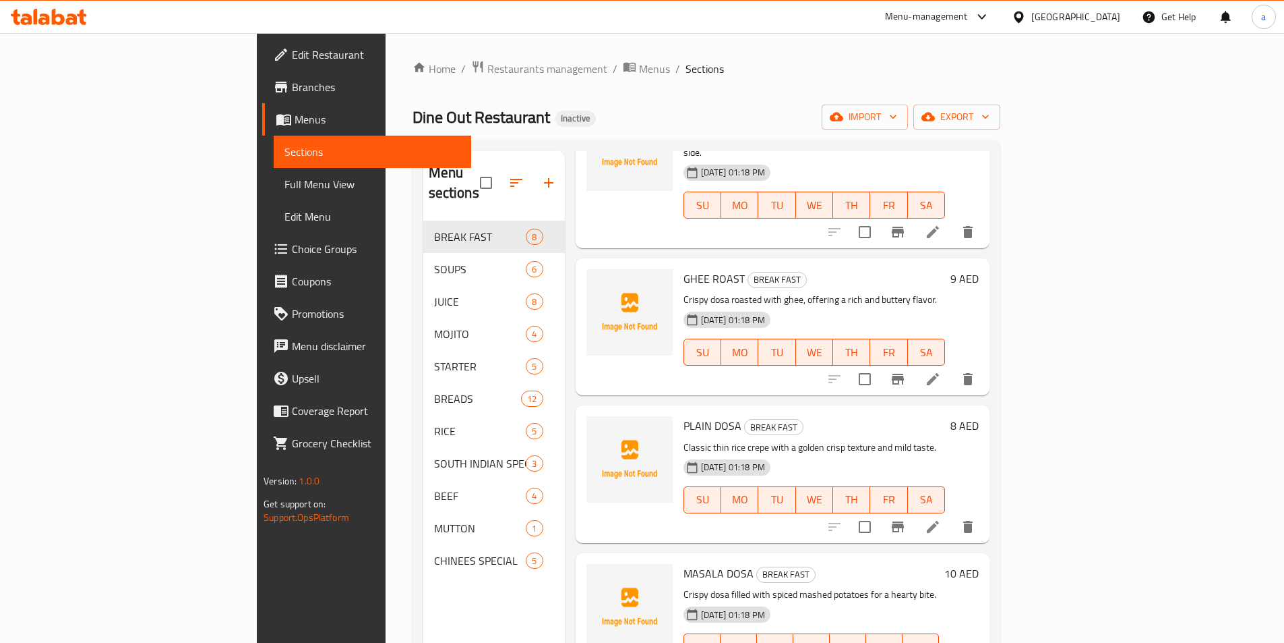
scroll to position [270, 0]
click at [952, 513] on li at bounding box center [933, 525] width 38 height 24
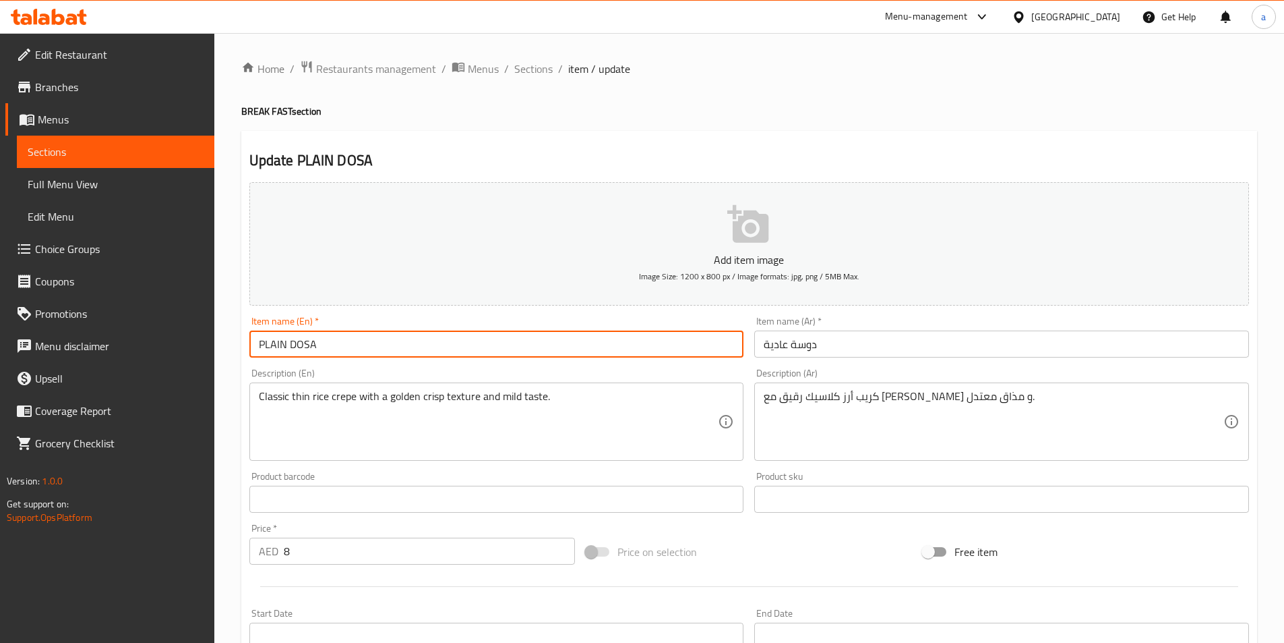
click at [413, 349] on input "PLAIN DOSA" at bounding box center [496, 343] width 495 height 27
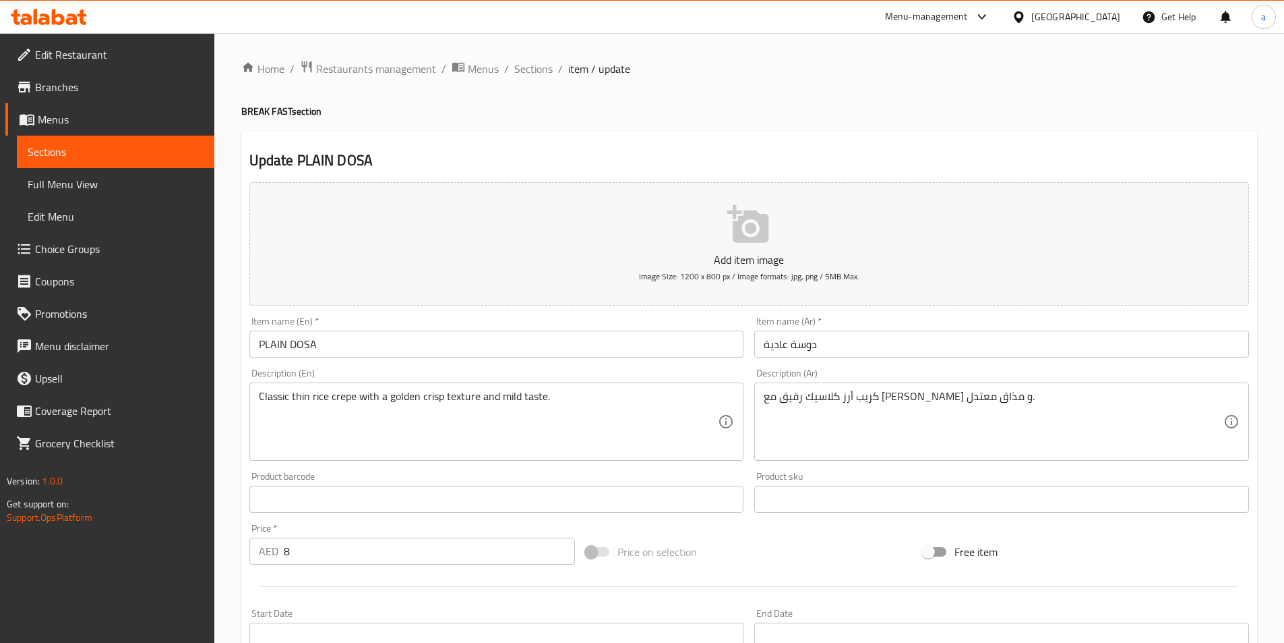
click at [918, 347] on input "دوسة عادية" at bounding box center [1001, 343] width 495 height 27
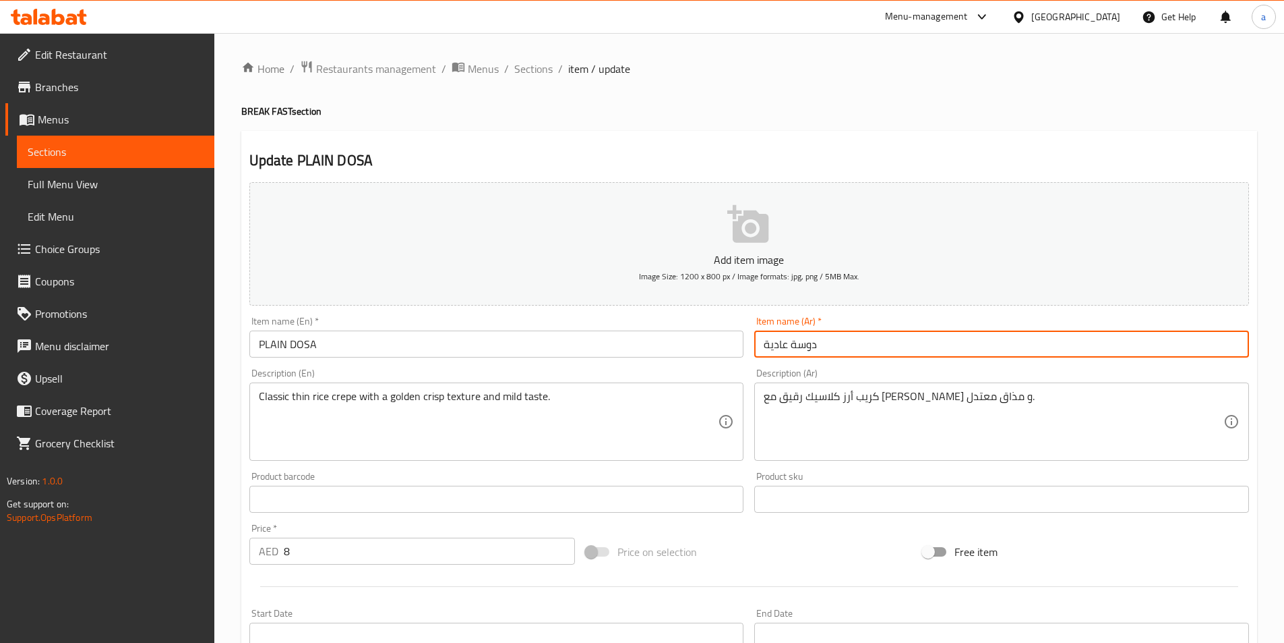
paste input "دوسا سادة"
paste input "text"
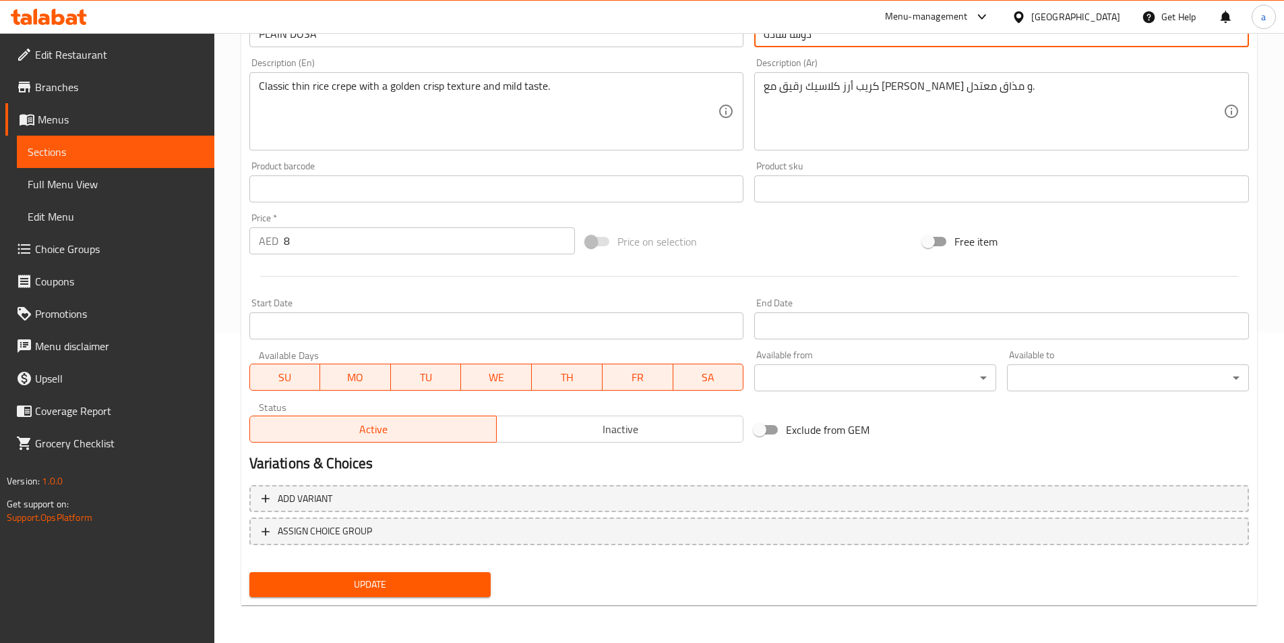
type input "دوسا سادة"
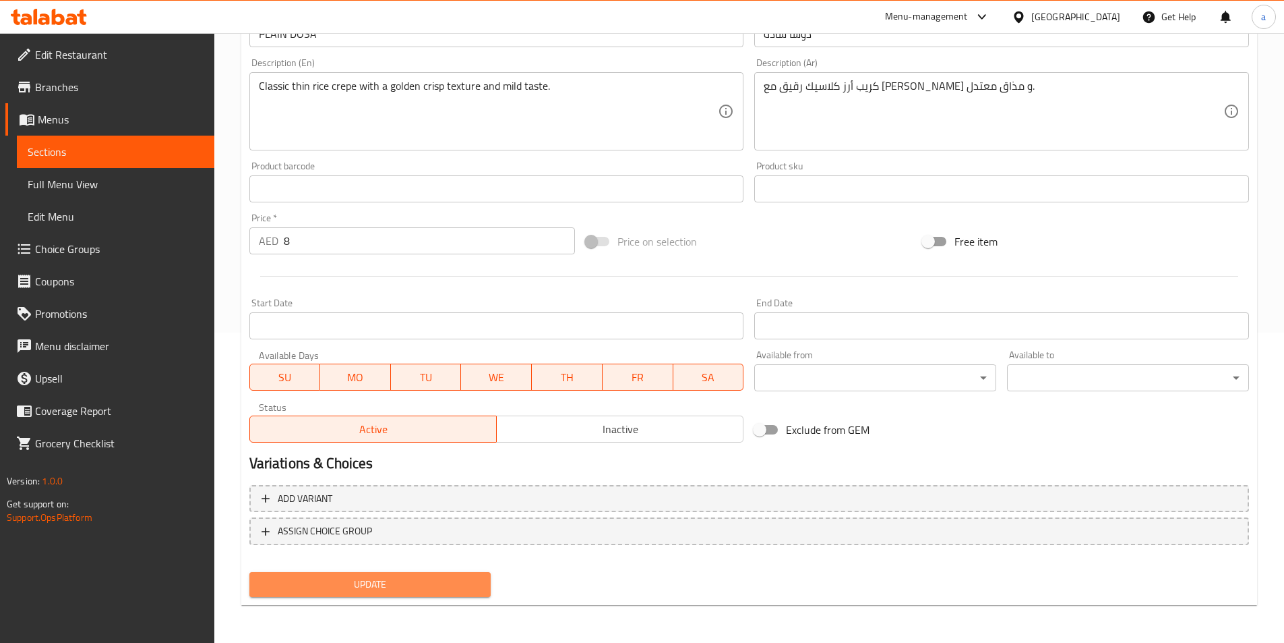
click at [459, 584] on span "Update" at bounding box center [370, 584] width 220 height 17
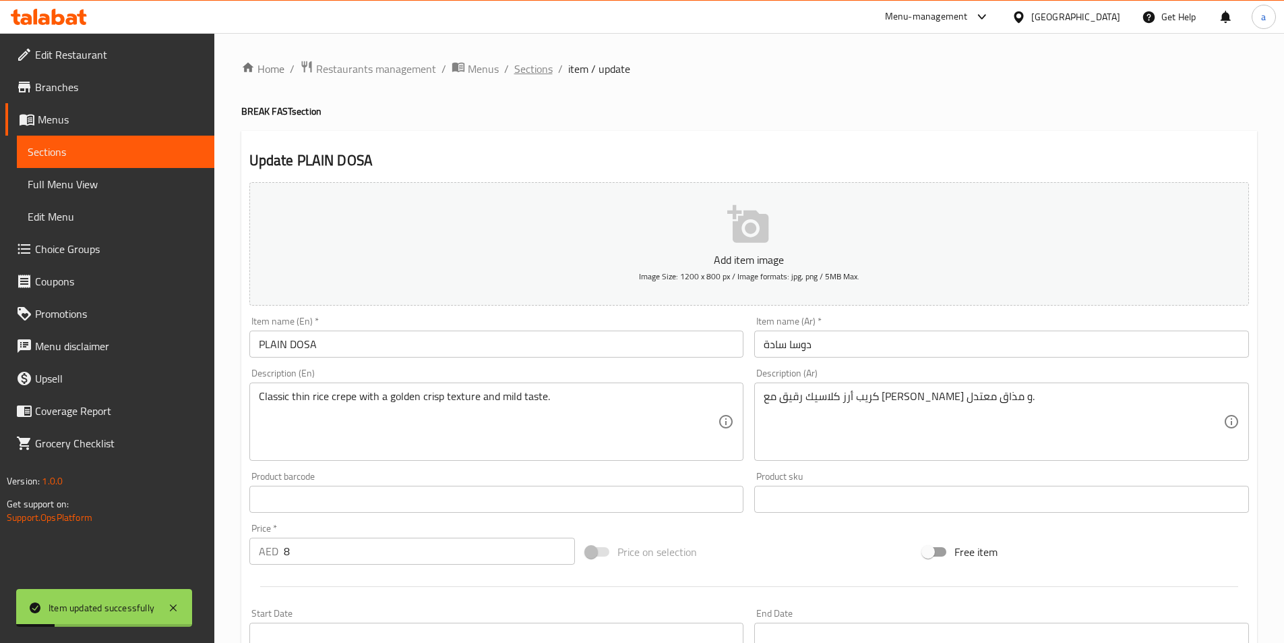
click at [533, 65] on span "Sections" at bounding box center [533, 69] width 38 height 16
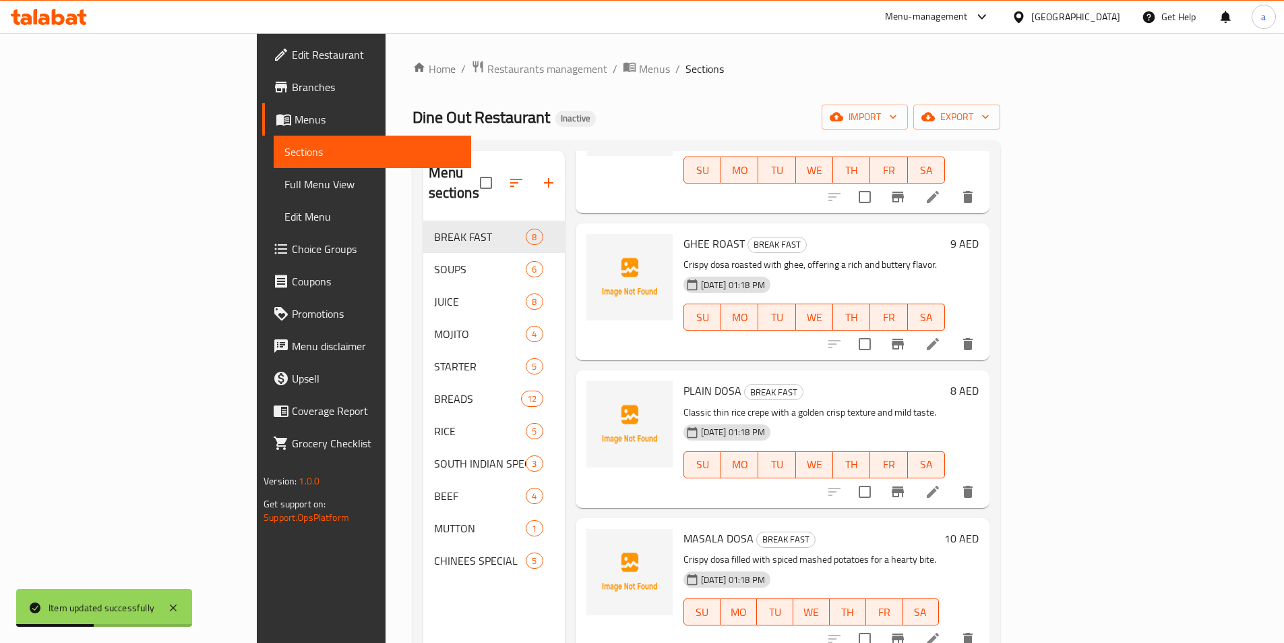
scroll to position [337, 0]
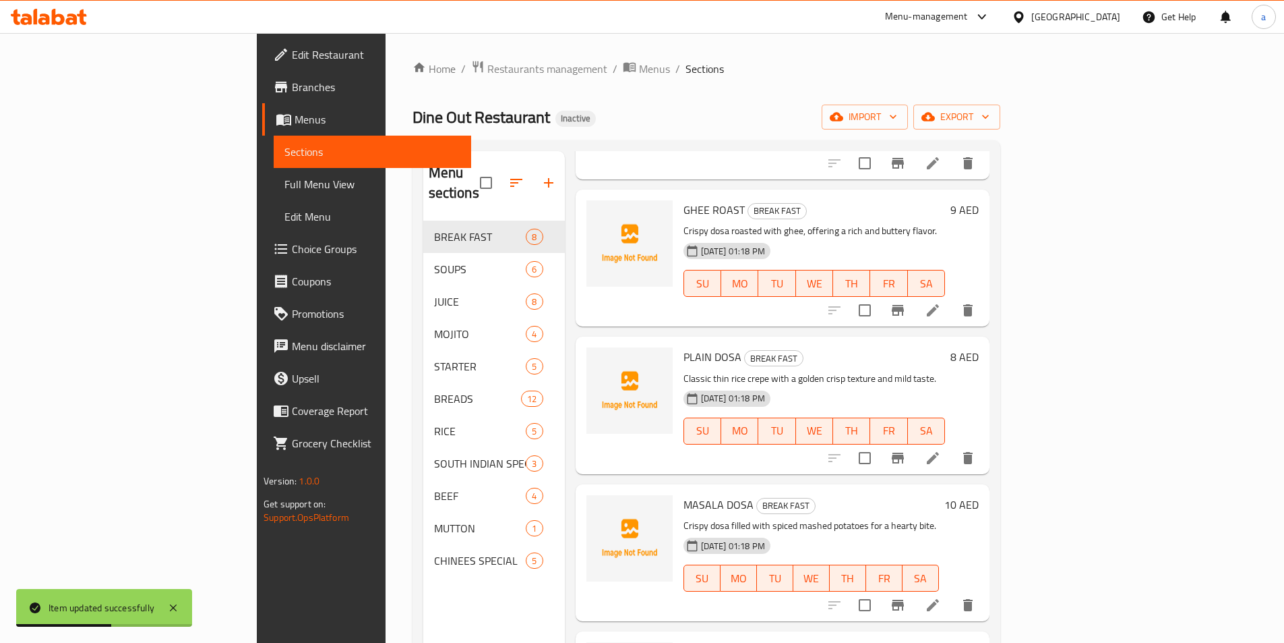
click at [941, 597] on icon at bounding box center [933, 605] width 16 height 16
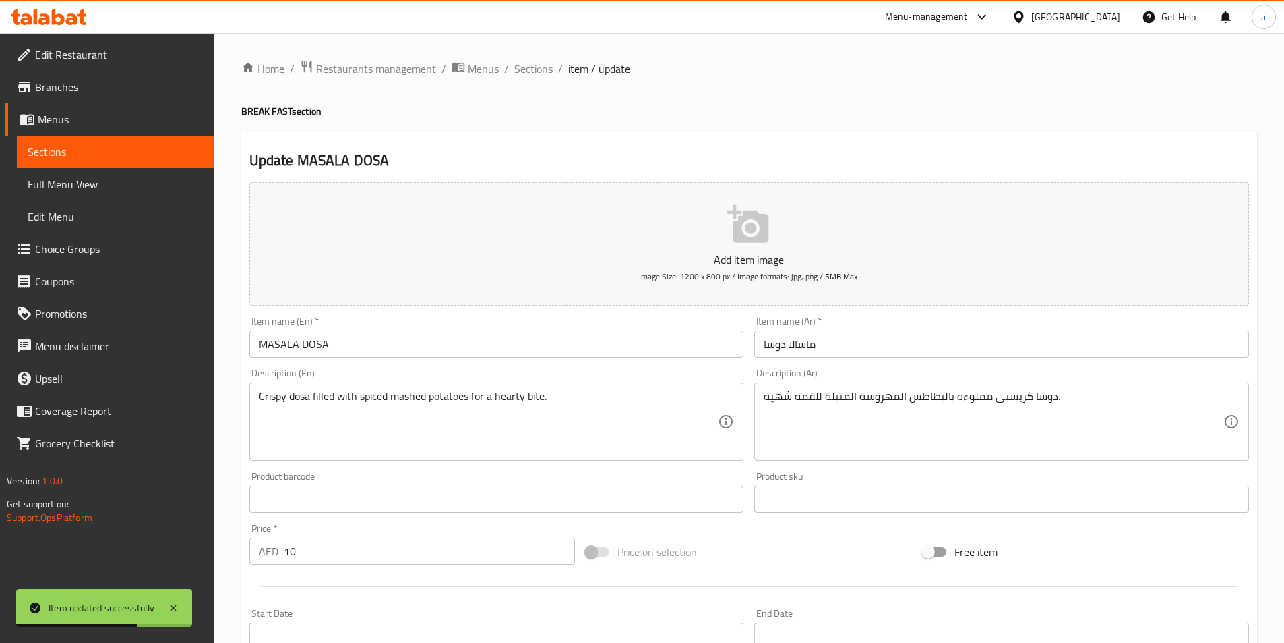
click at [332, 336] on input "MASALA DOSA" at bounding box center [496, 343] width 495 height 27
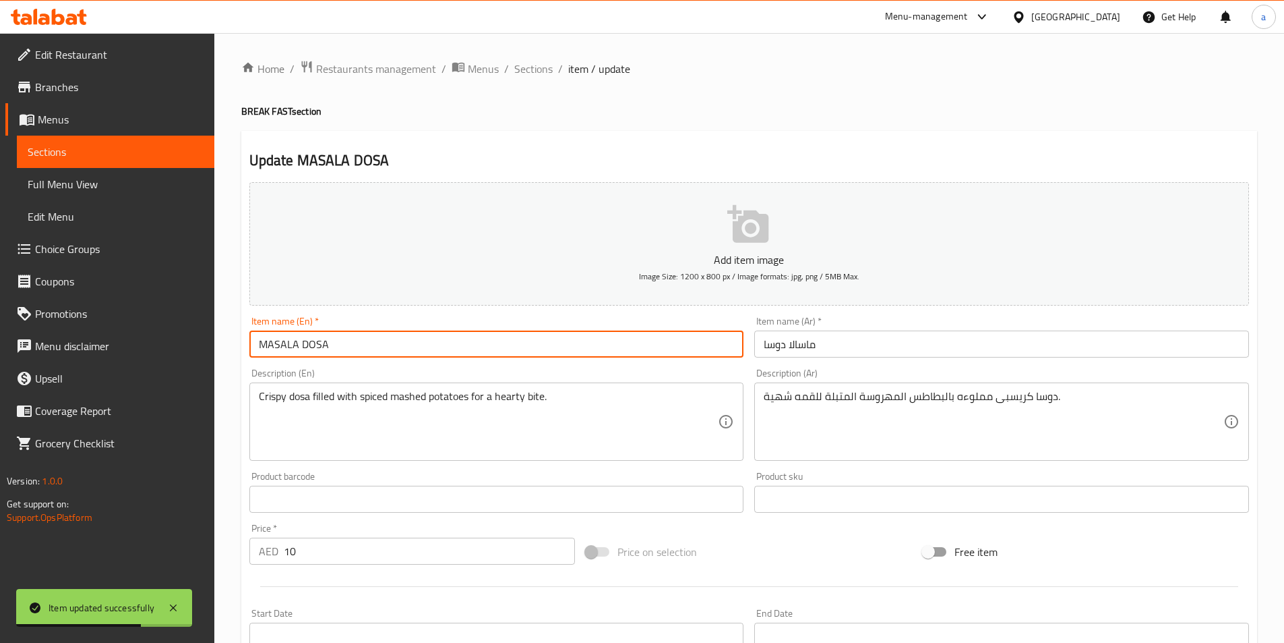
click at [332, 336] on input "MASALA DOSA" at bounding box center [496, 343] width 495 height 27
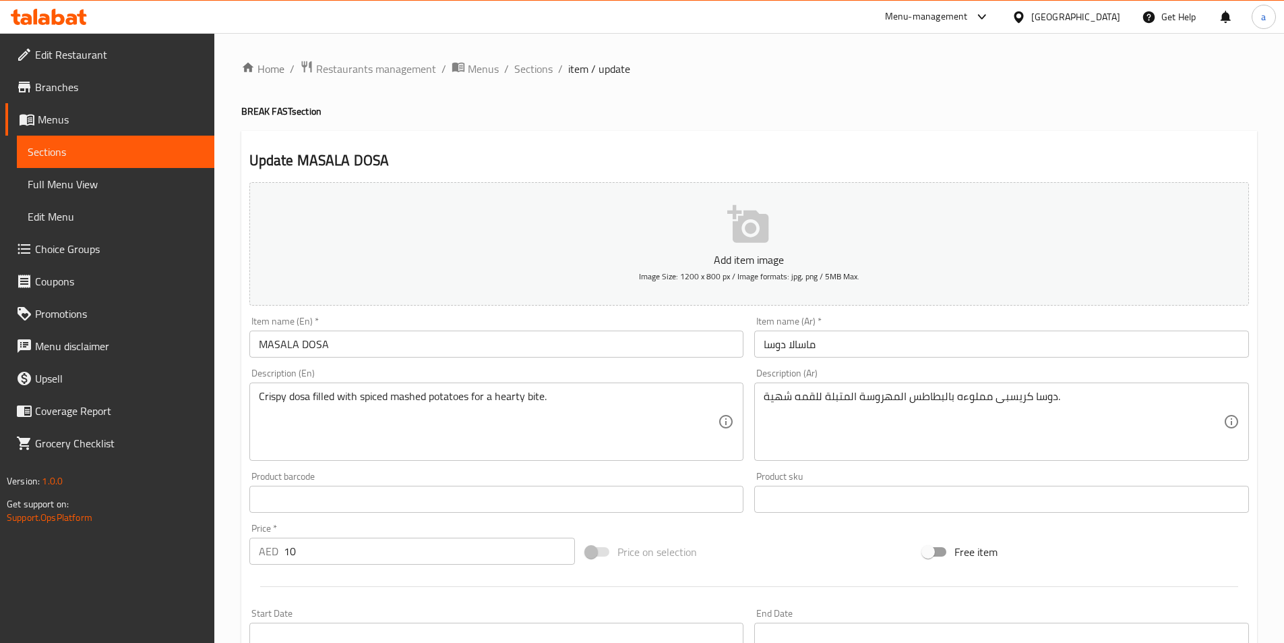
click at [808, 358] on div "Item name (Ar)   * [PERSON_NAME] Item name (Ar) *" at bounding box center [1002, 337] width 506 height 52
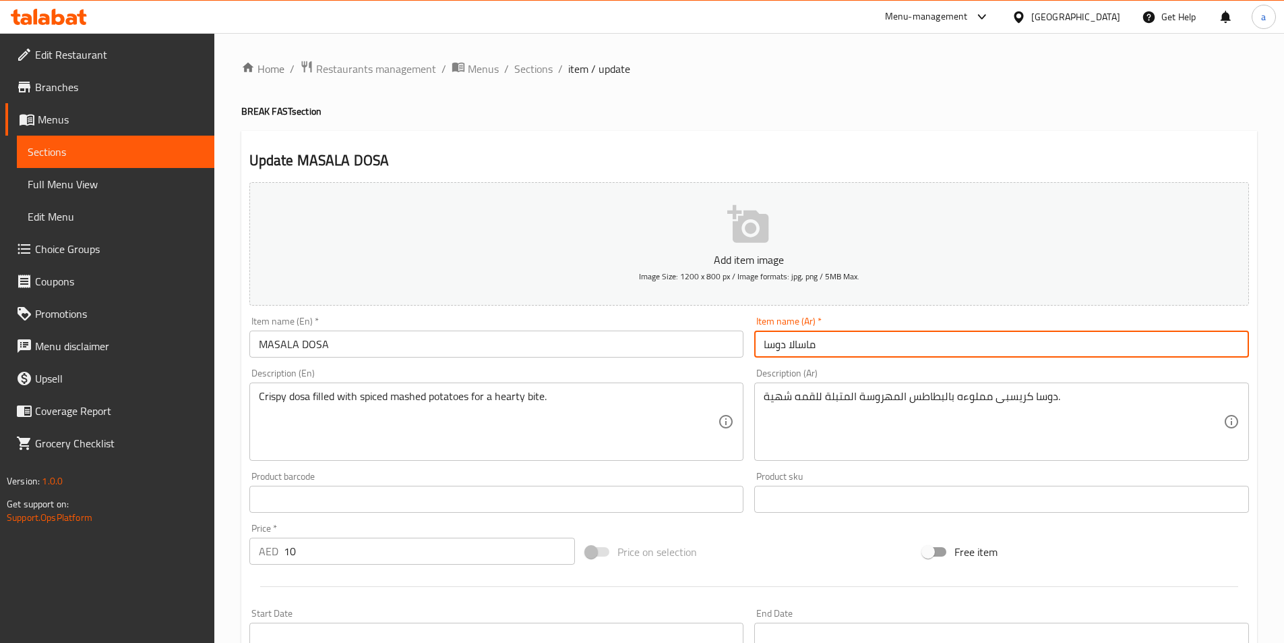
click at [812, 348] on input "ماسالا دوسا" at bounding box center [1001, 343] width 495 height 27
paste input "دوسا ماسال"
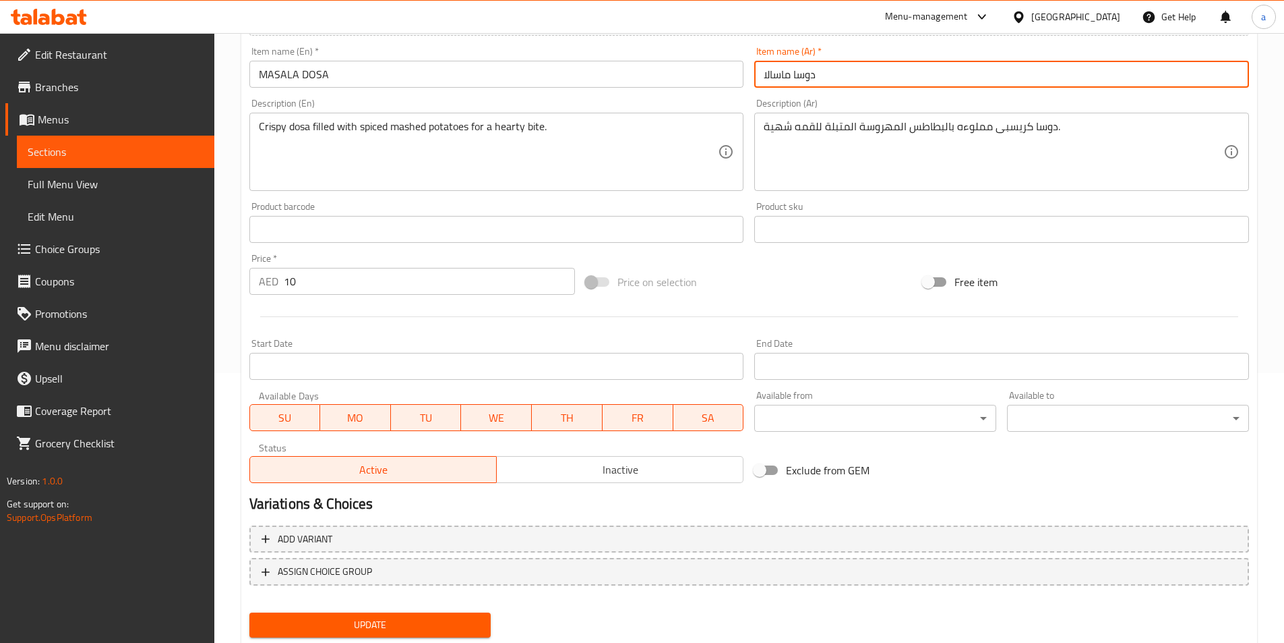
scroll to position [310, 0]
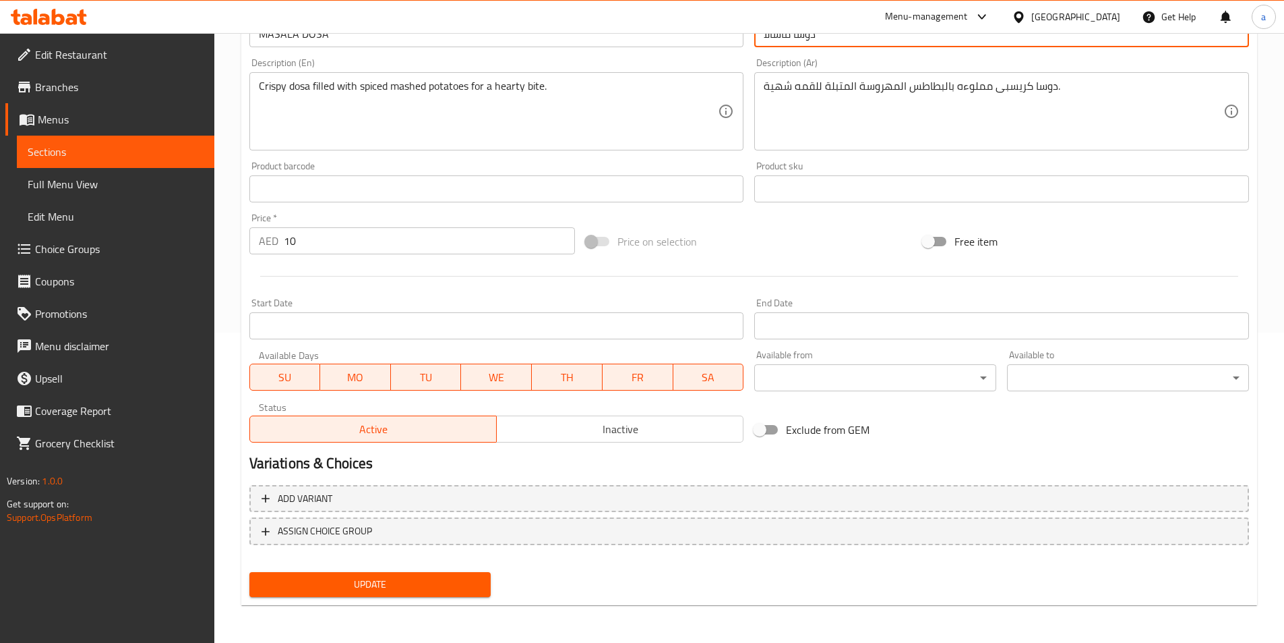
type input "دوسا ماسالا"
click at [442, 585] on span "Update" at bounding box center [370, 584] width 220 height 17
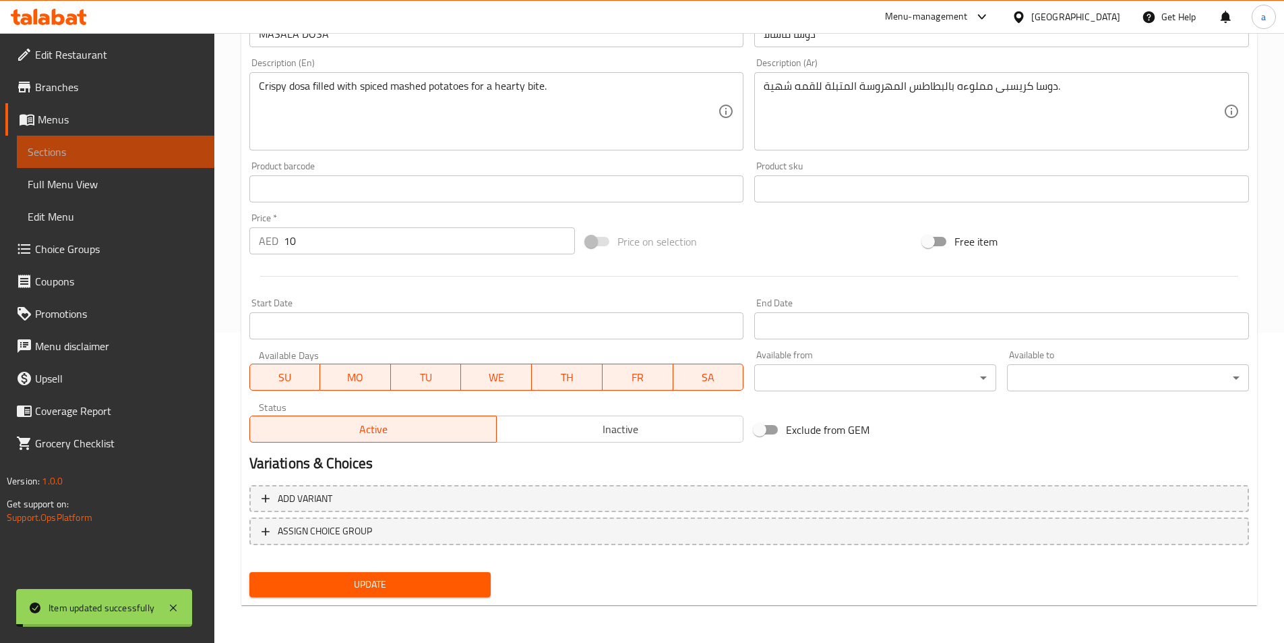
click at [136, 150] on span "Sections" at bounding box center [116, 152] width 176 height 16
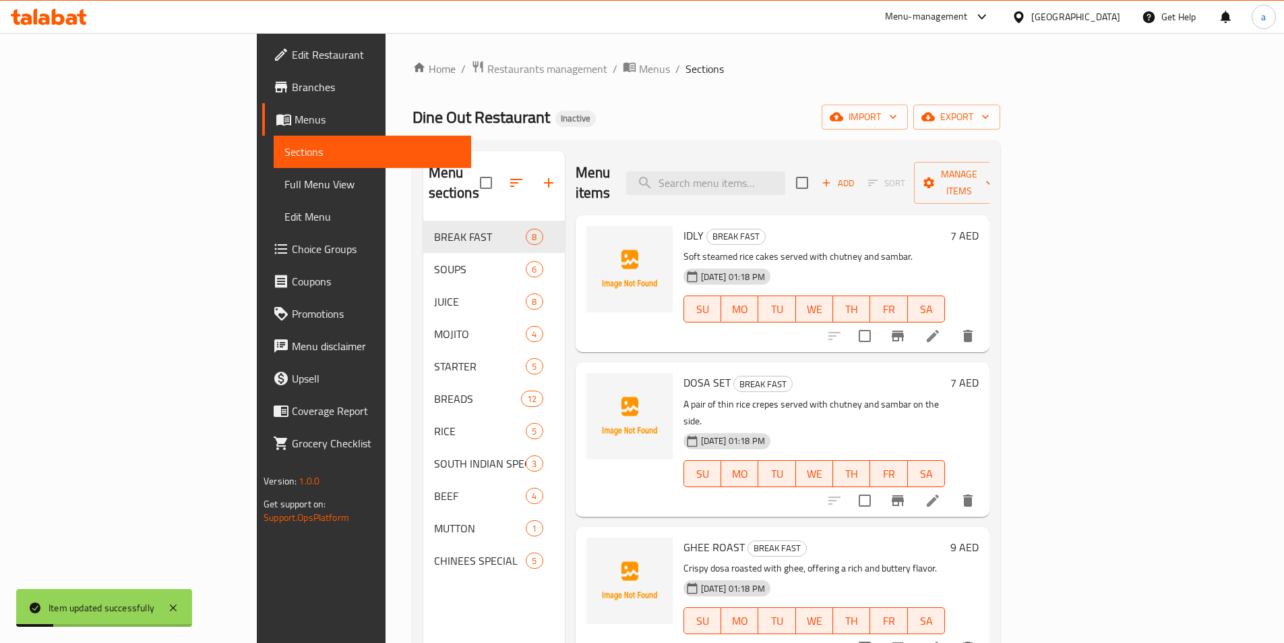
click at [939, 330] on icon at bounding box center [933, 336] width 12 height 12
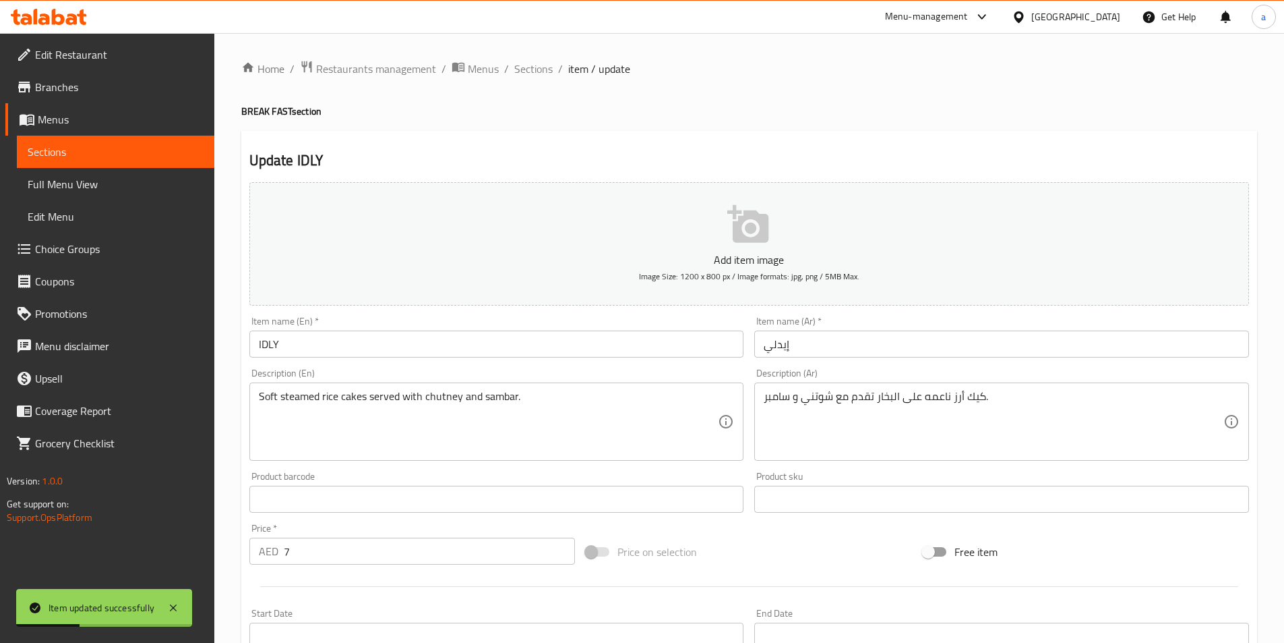
click at [394, 349] on input "IDLY" at bounding box center [496, 343] width 495 height 27
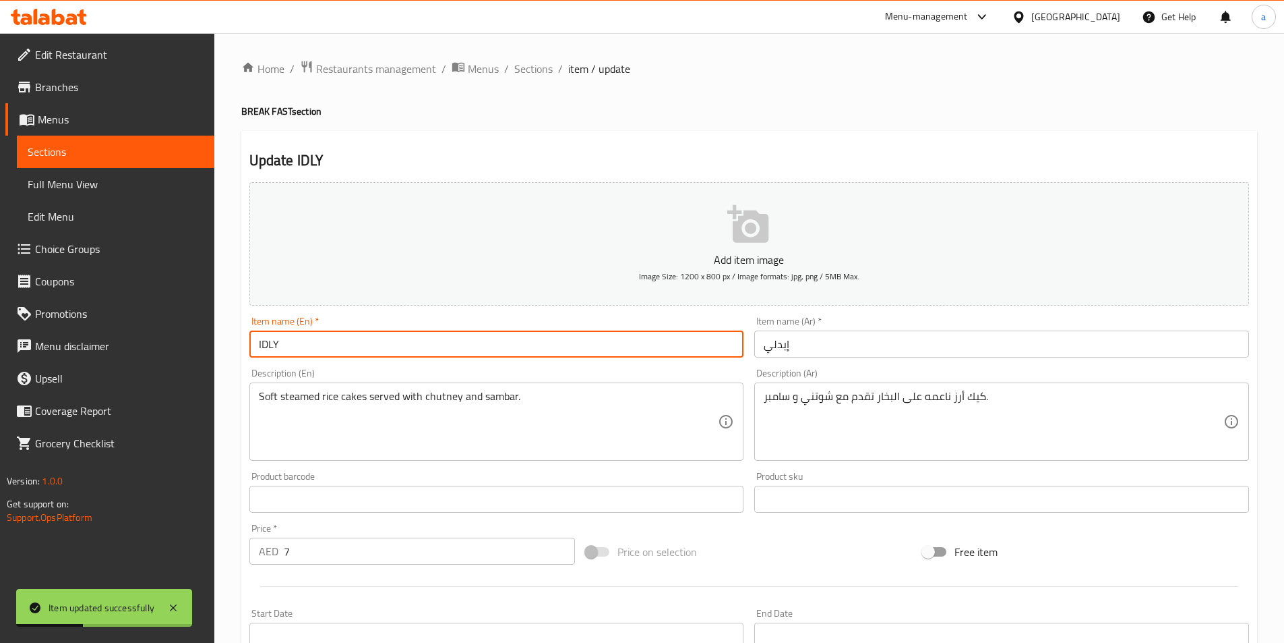
click at [393, 349] on input "IDLY" at bounding box center [496, 343] width 495 height 27
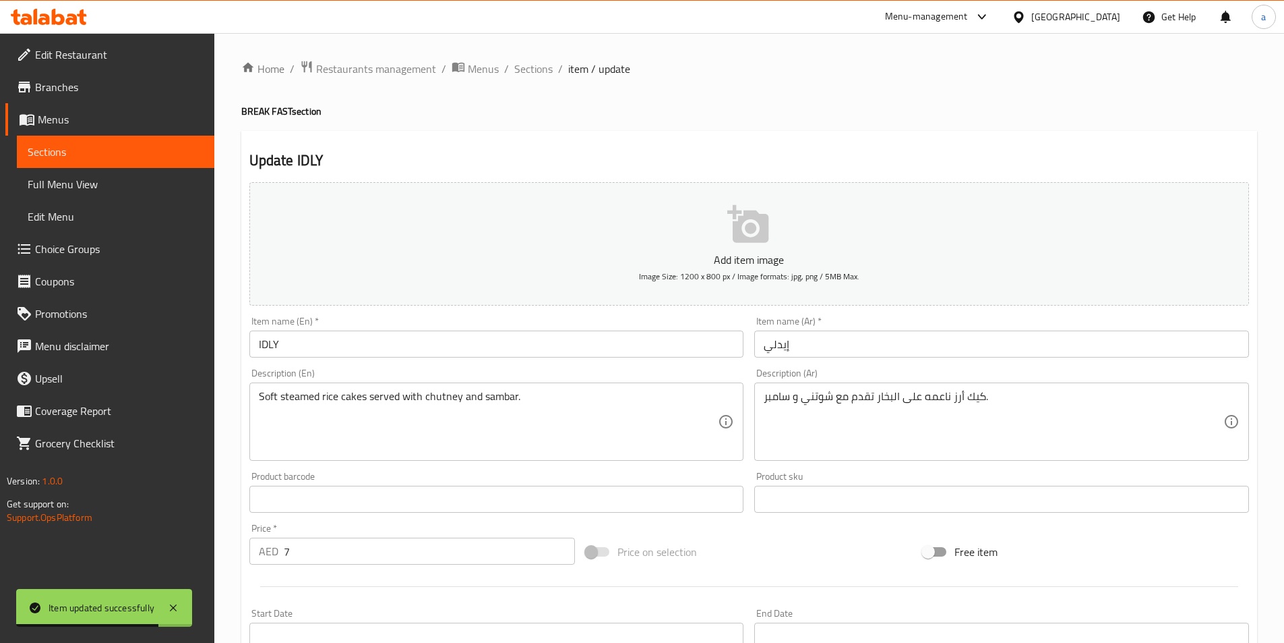
scroll to position [310, 0]
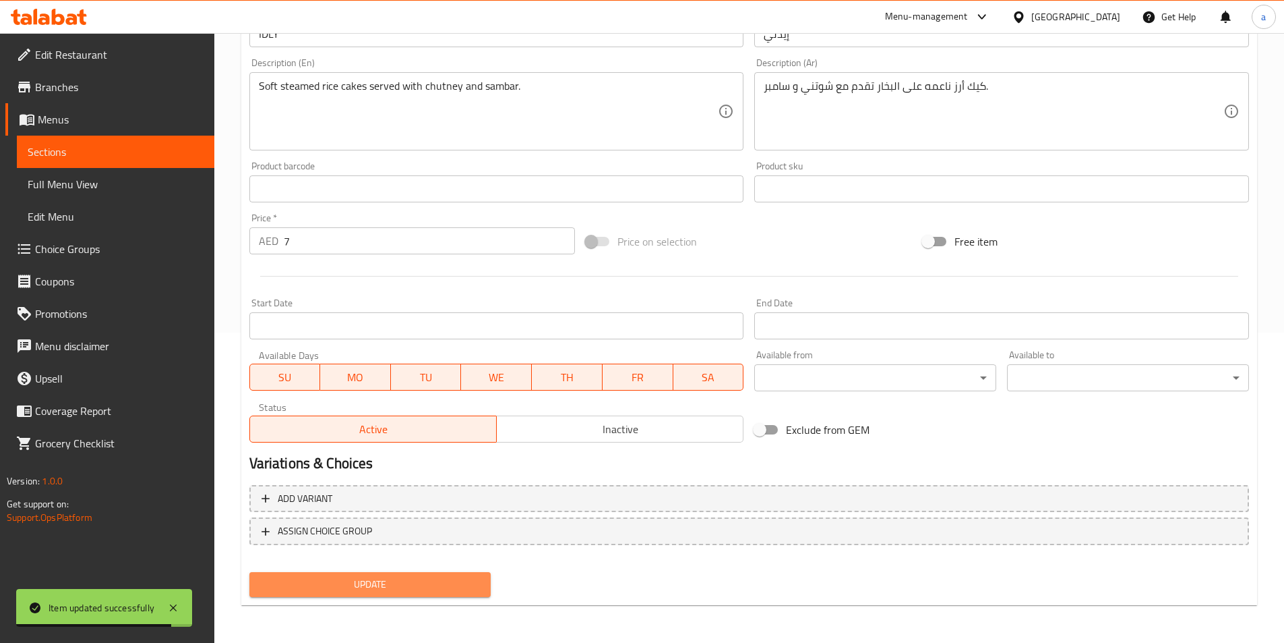
click at [378, 577] on span "Update" at bounding box center [370, 584] width 220 height 17
click at [119, 153] on span "Sections" at bounding box center [116, 152] width 176 height 16
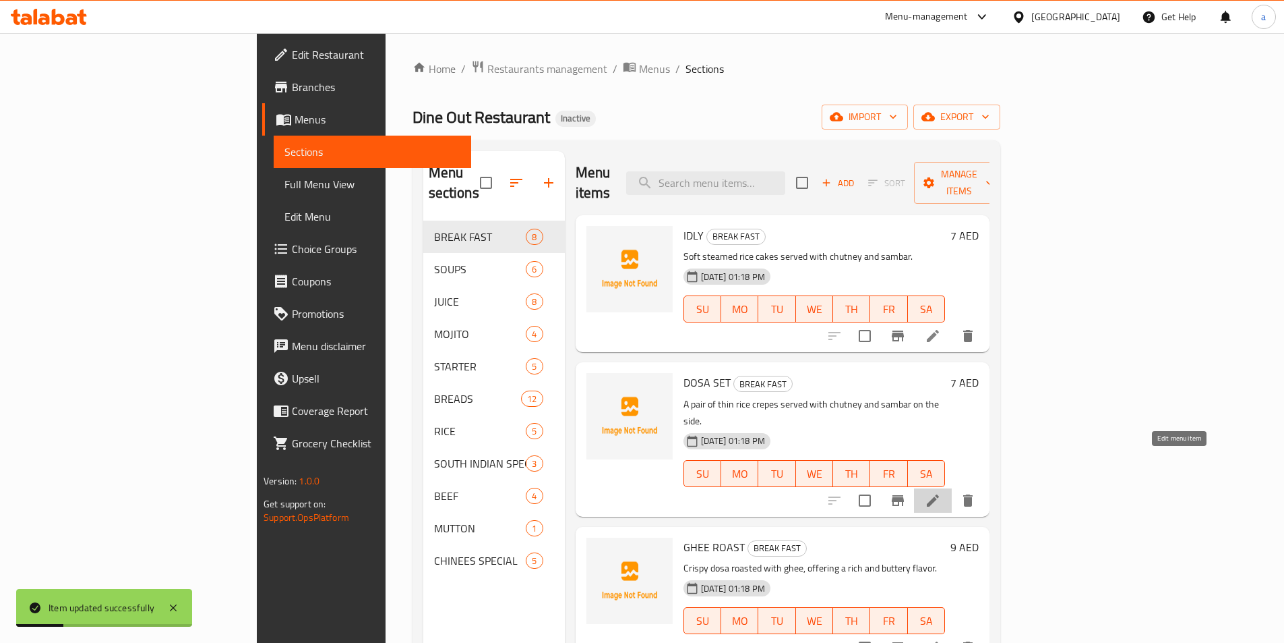
click at [941, 492] on icon at bounding box center [933, 500] width 16 height 16
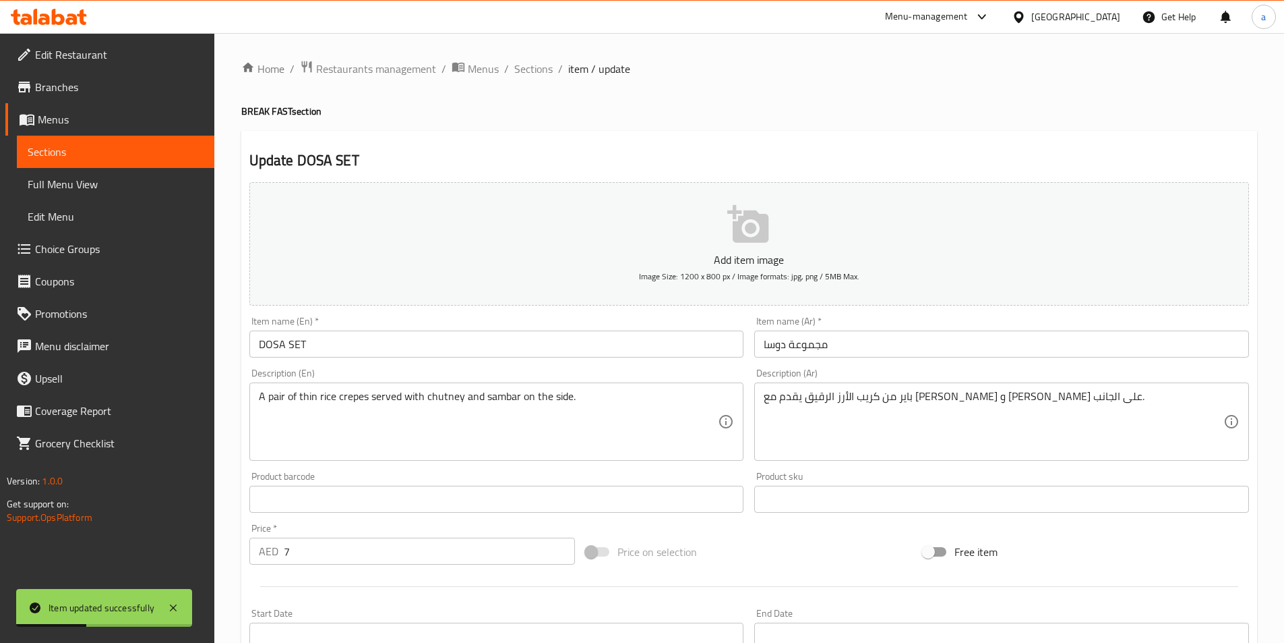
click at [810, 345] on input "مجموعة دوسا" at bounding box center [1001, 343] width 495 height 27
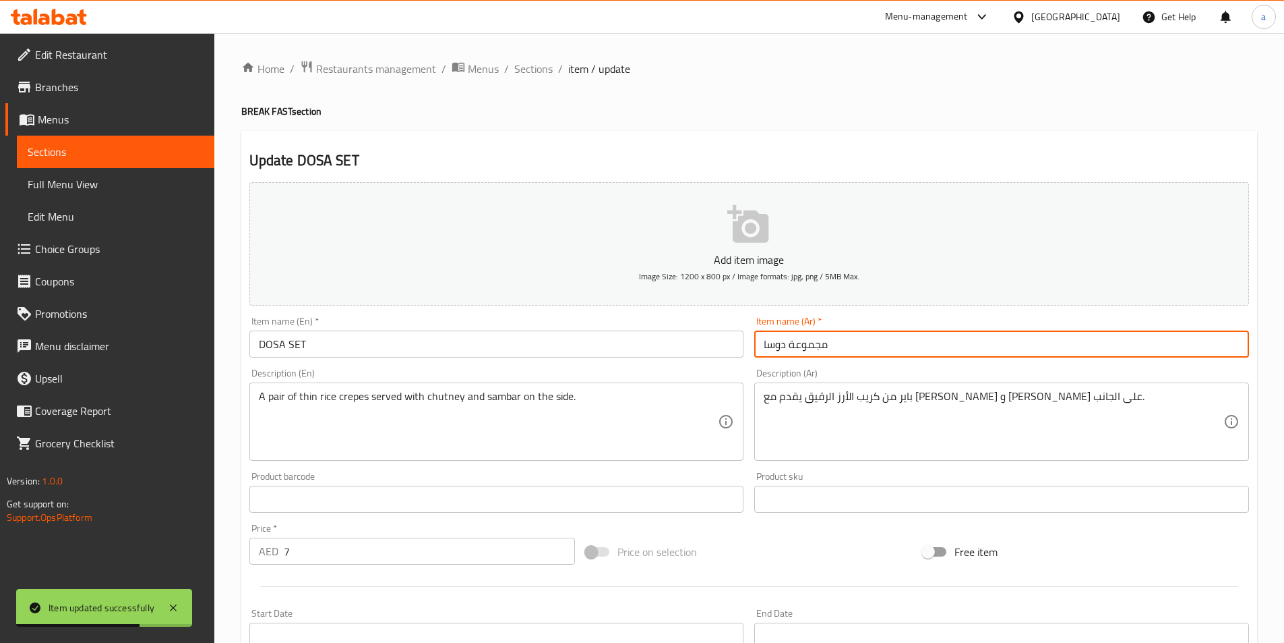
click at [801, 346] on input "مجموعة دوسا" at bounding box center [1001, 343] width 495 height 27
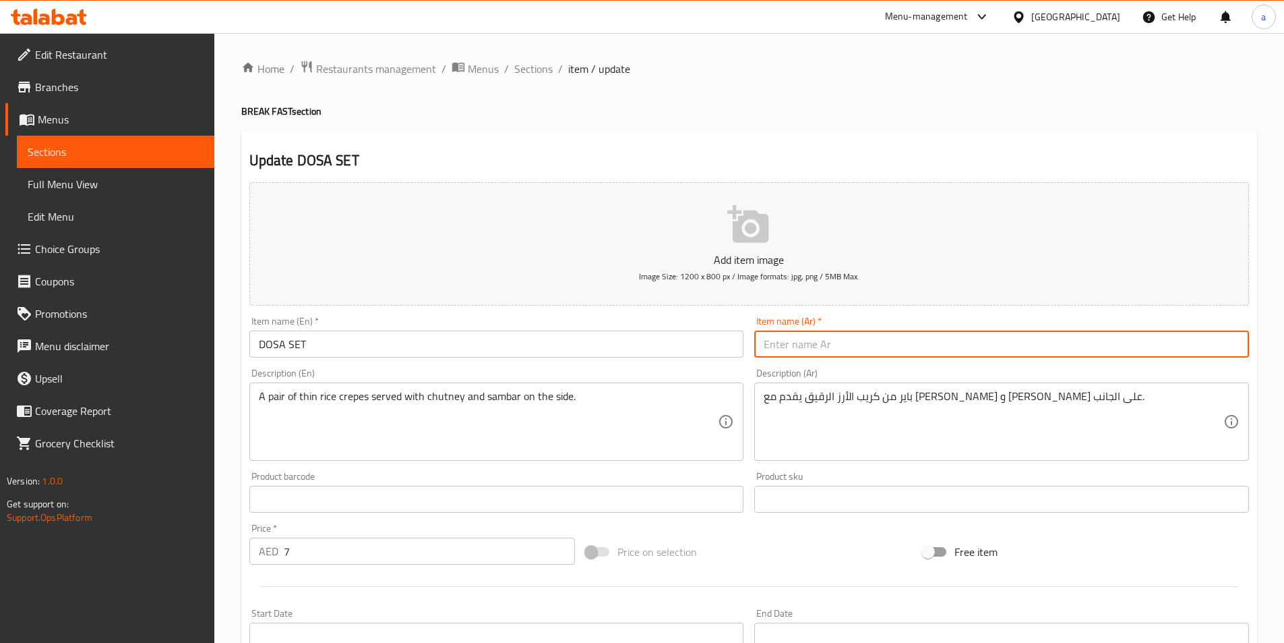
click at [302, 340] on input "DOSA SET" at bounding box center [496, 343] width 495 height 27
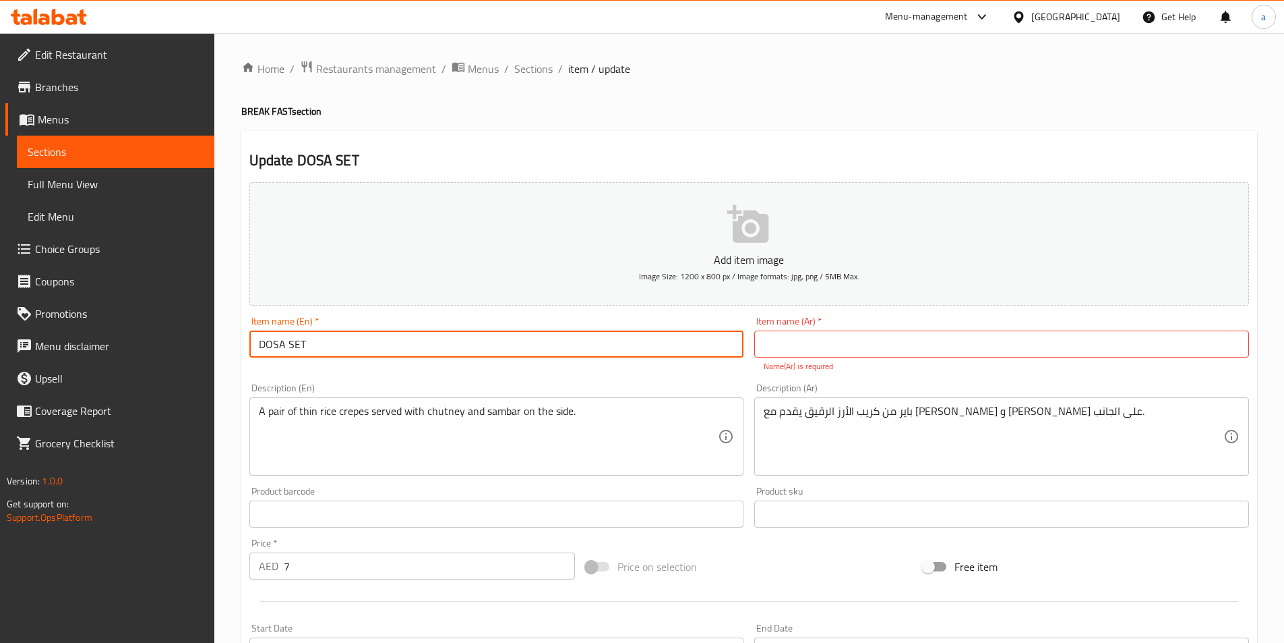
click at [302, 340] on input "DOSA SET" at bounding box center [496, 343] width 495 height 27
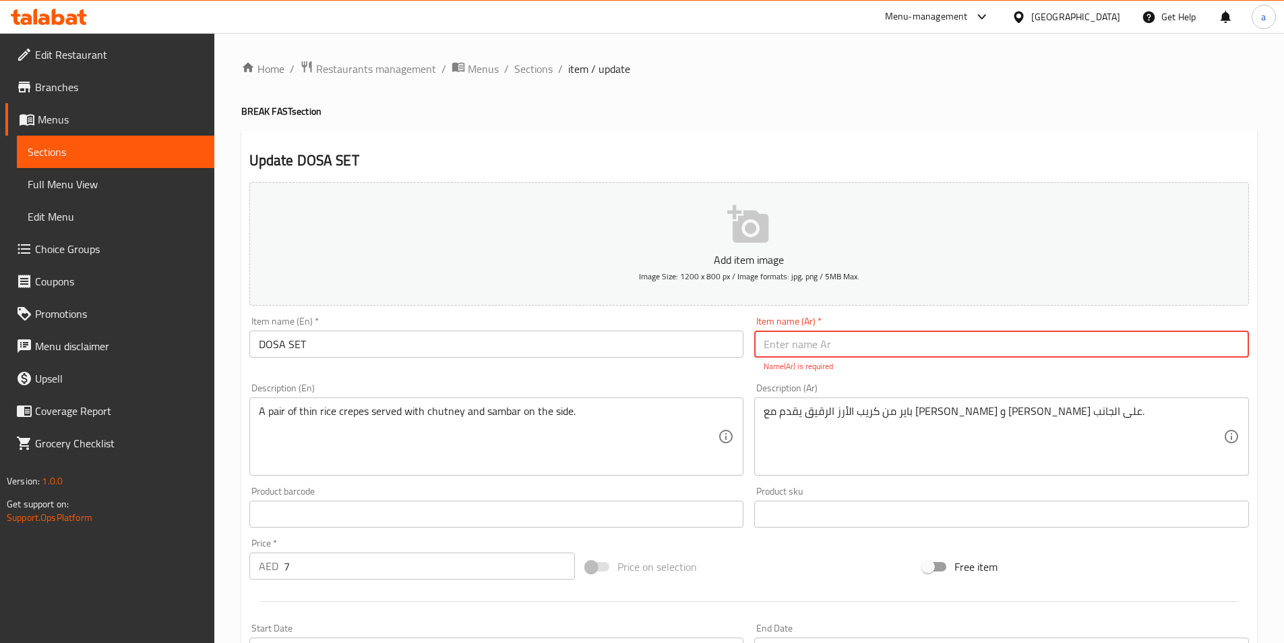
click at [810, 340] on input "text" at bounding box center [1001, 343] width 495 height 27
paste input "[PERSON_NAME]"
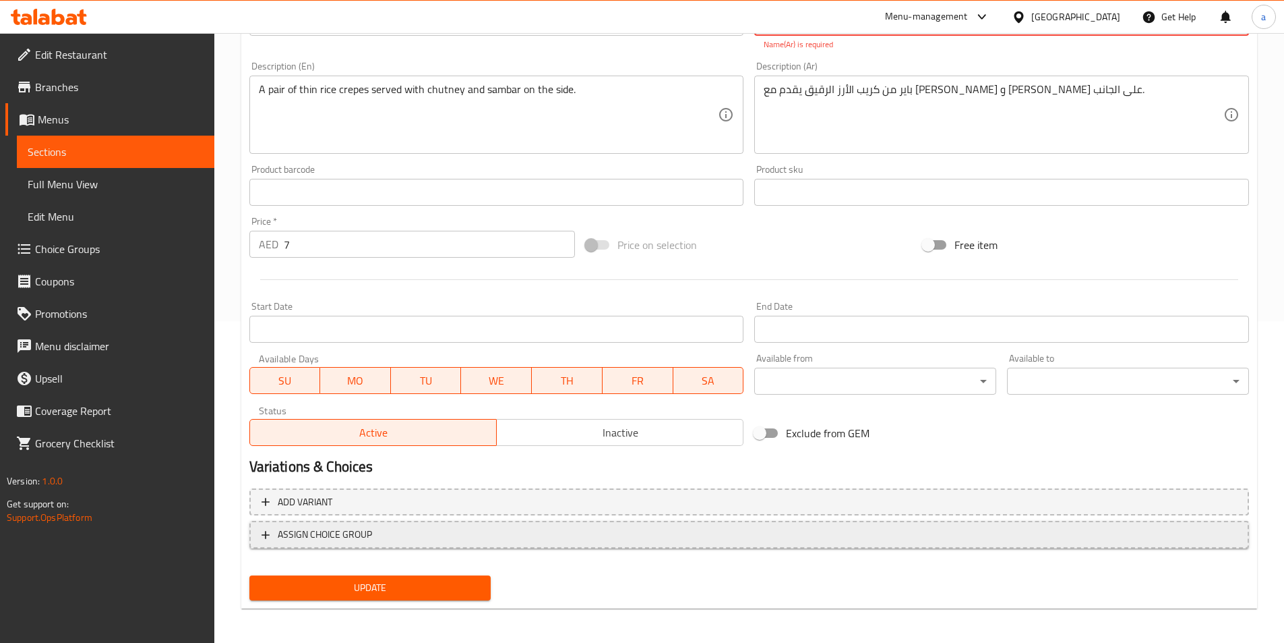
scroll to position [325, 0]
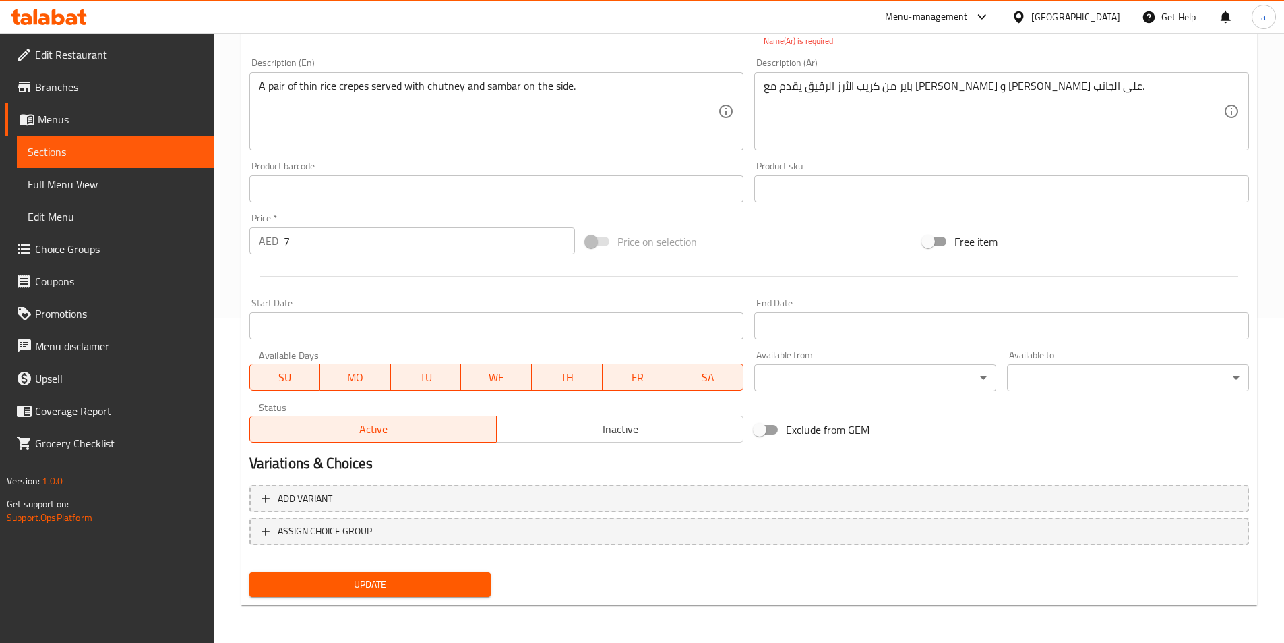
type input "[PERSON_NAME]"
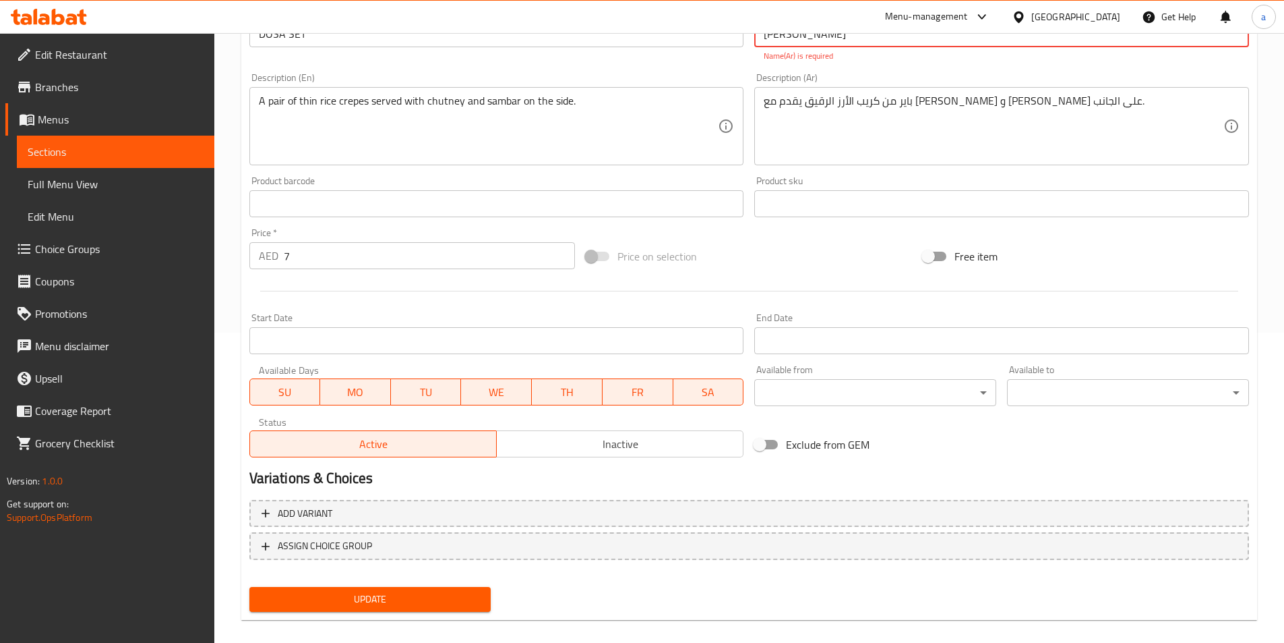
click at [409, 591] on span "Update" at bounding box center [370, 599] width 220 height 17
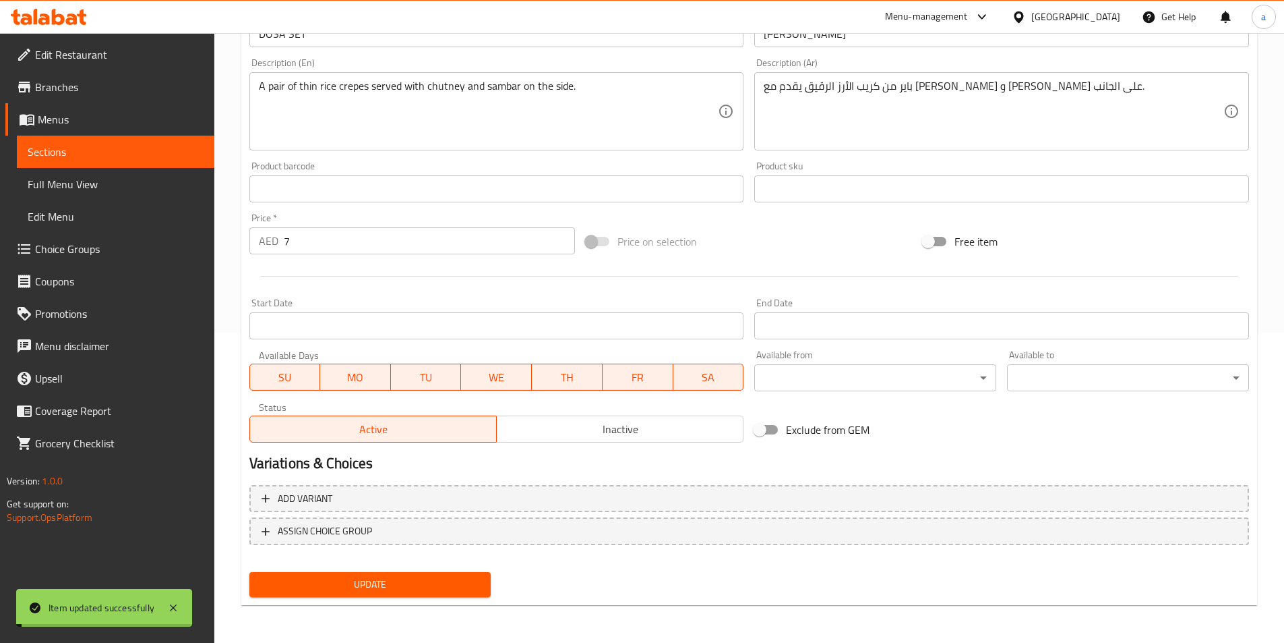
click at [118, 149] on span "Sections" at bounding box center [116, 152] width 176 height 16
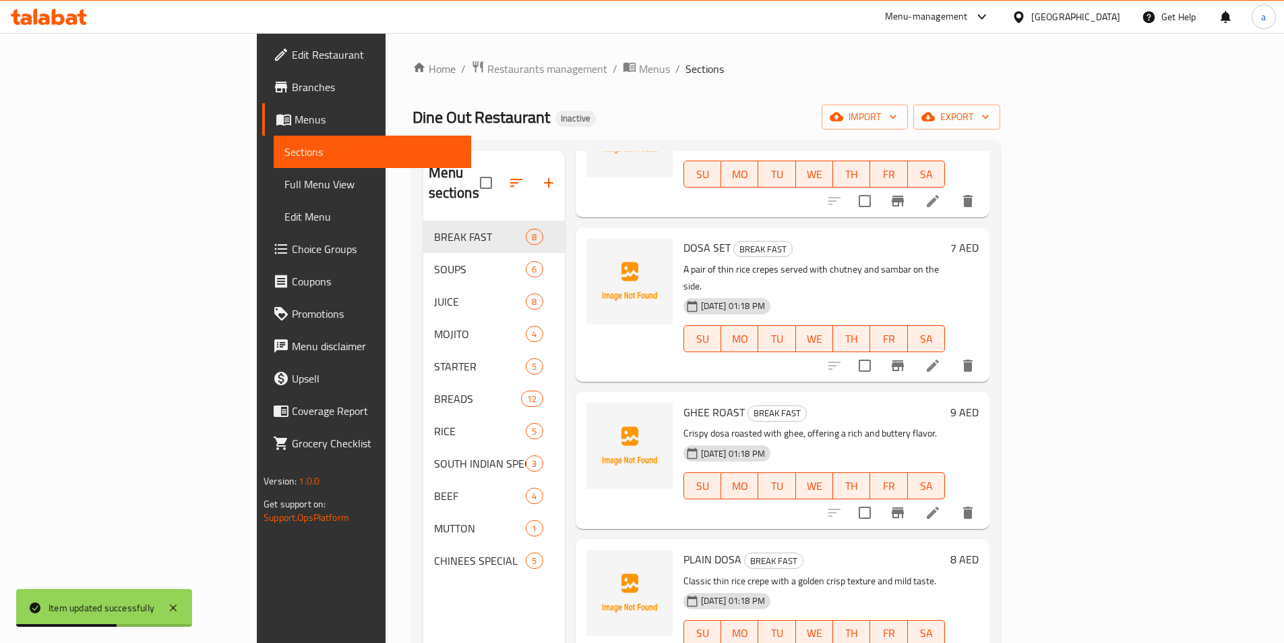
scroll to position [67, 0]
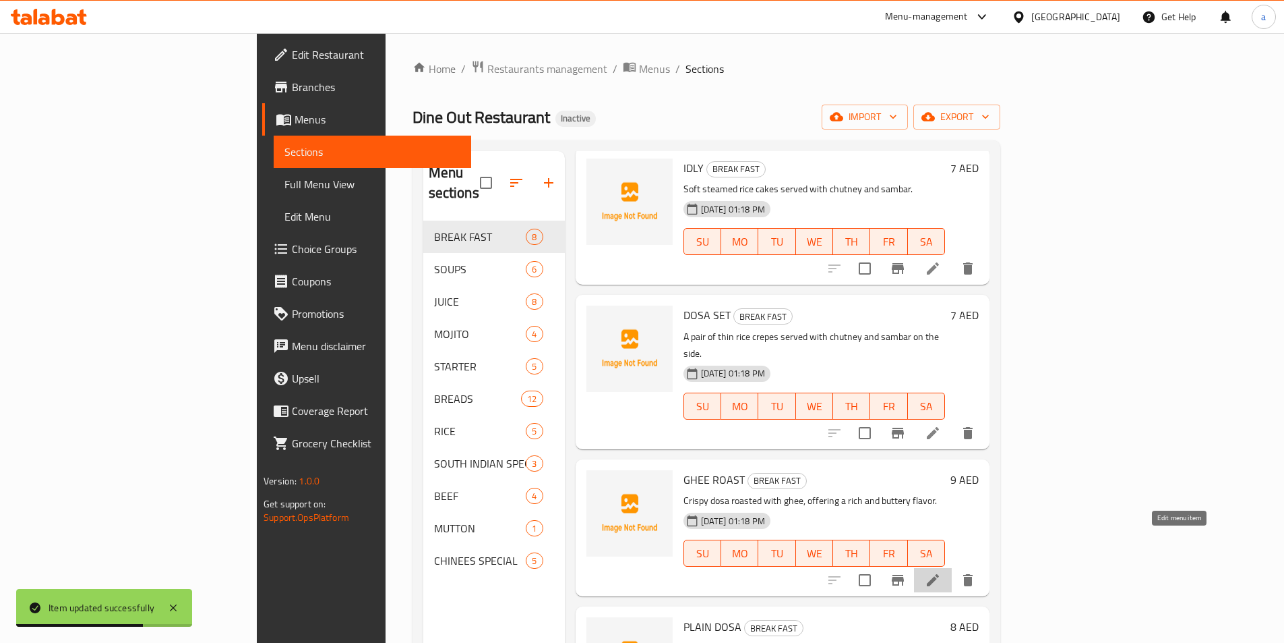
click at [941, 572] on icon at bounding box center [933, 580] width 16 height 16
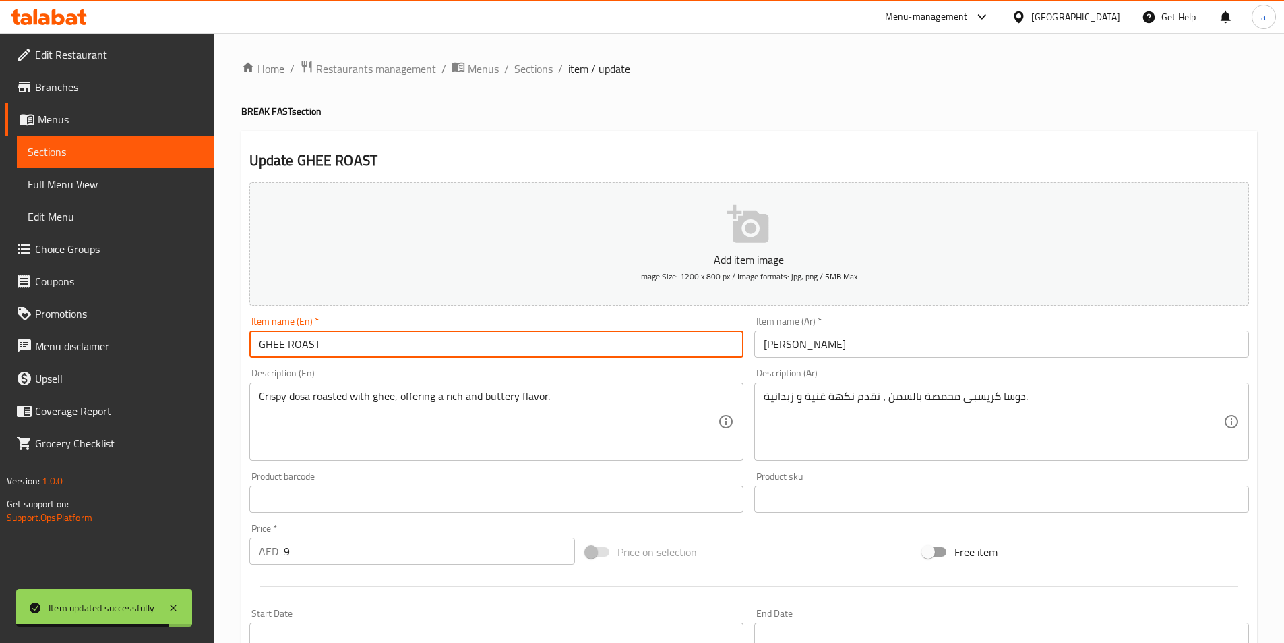
click at [526, 349] on input "GHEE ROAST" at bounding box center [496, 343] width 495 height 27
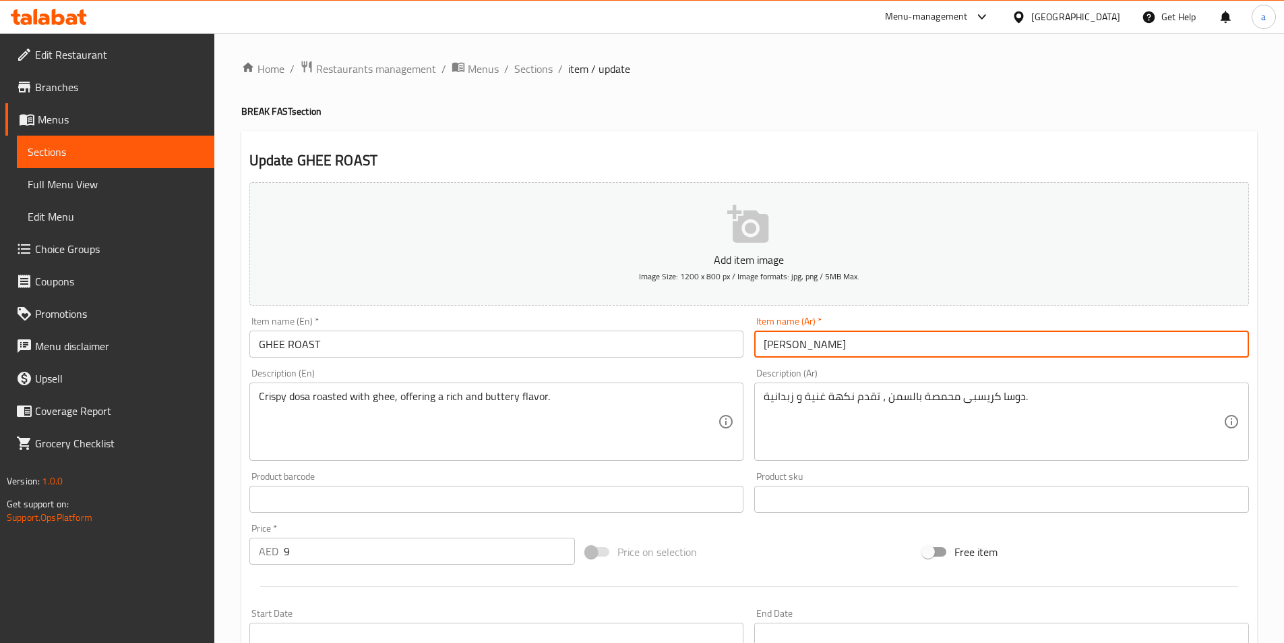
click at [845, 345] on input "[PERSON_NAME]" at bounding box center [1001, 343] width 495 height 27
paste input "ماسالا مشوية بالسمنة"
click at [833, 340] on input "ماسالا مشوية بالسمنة" at bounding box center [1001, 343] width 495 height 27
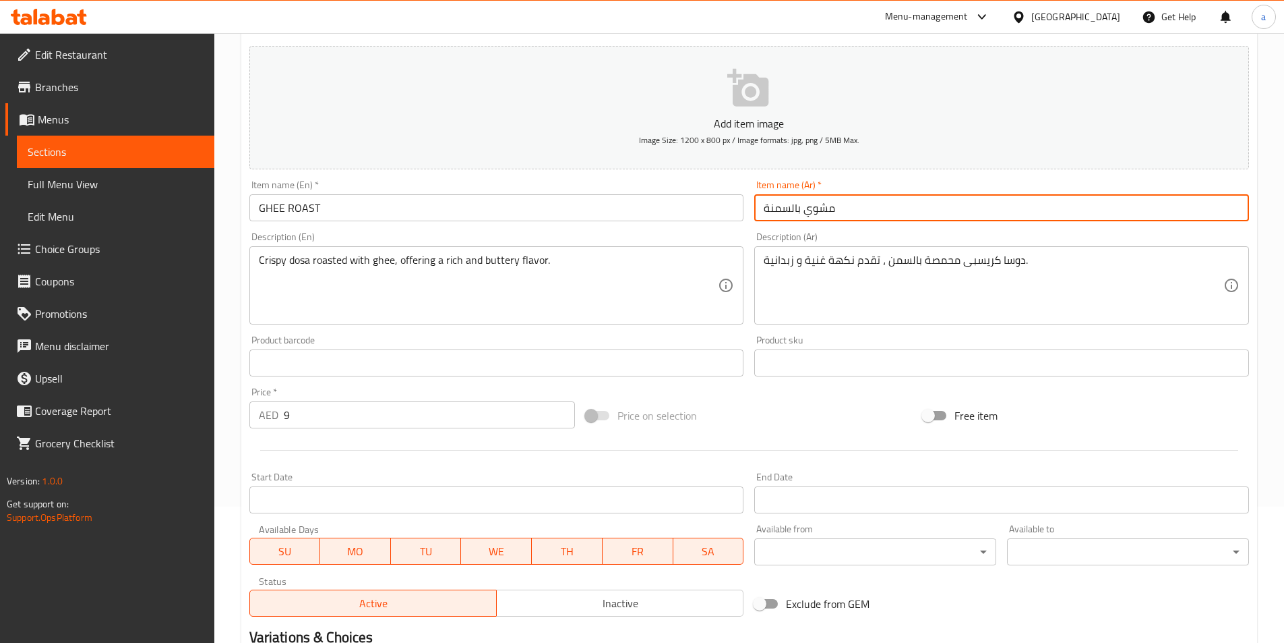
scroll to position [310, 0]
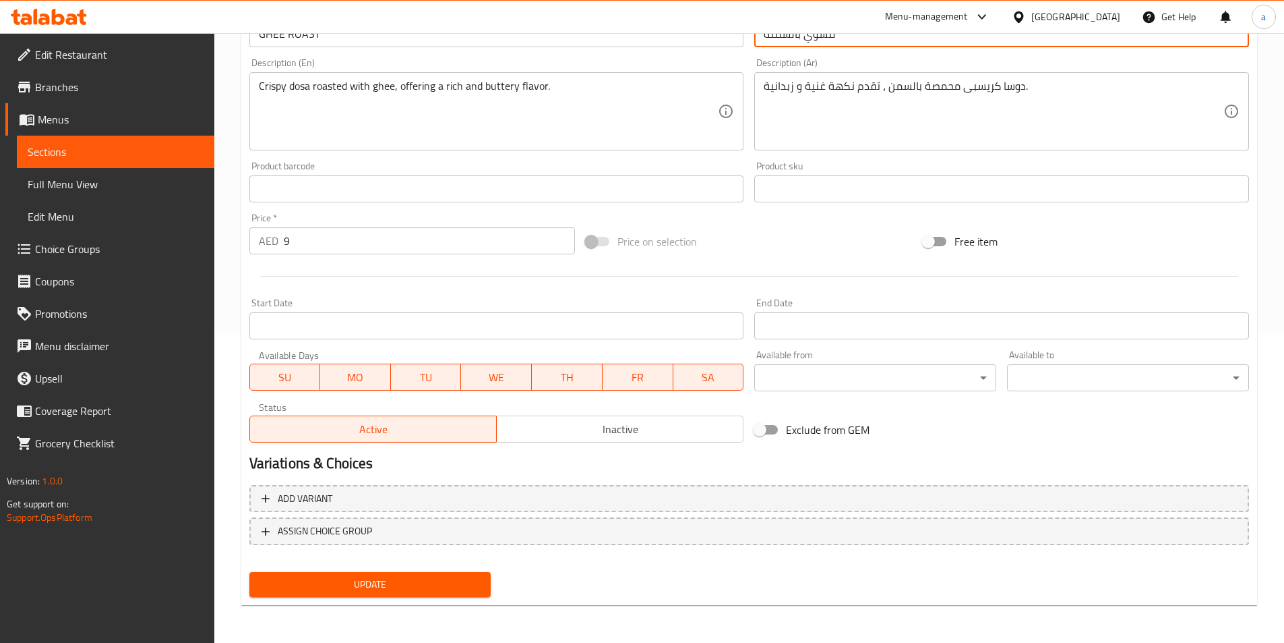
type input "مشوي بالسمنة"
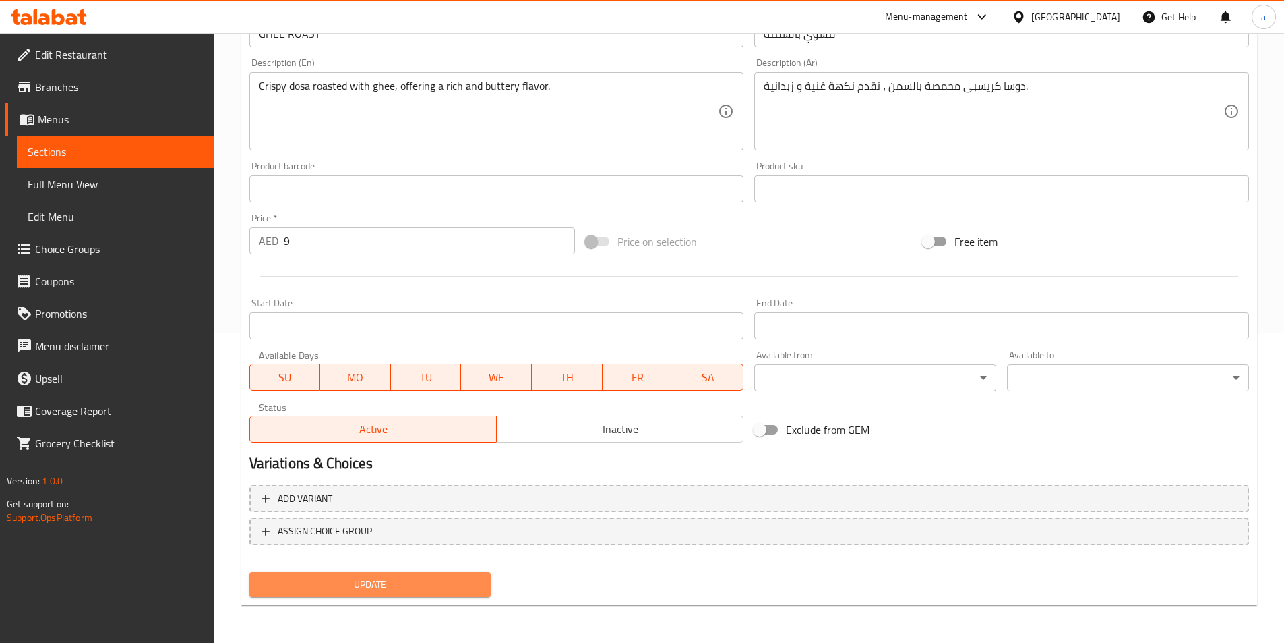
click at [409, 587] on span "Update" at bounding box center [370, 584] width 220 height 17
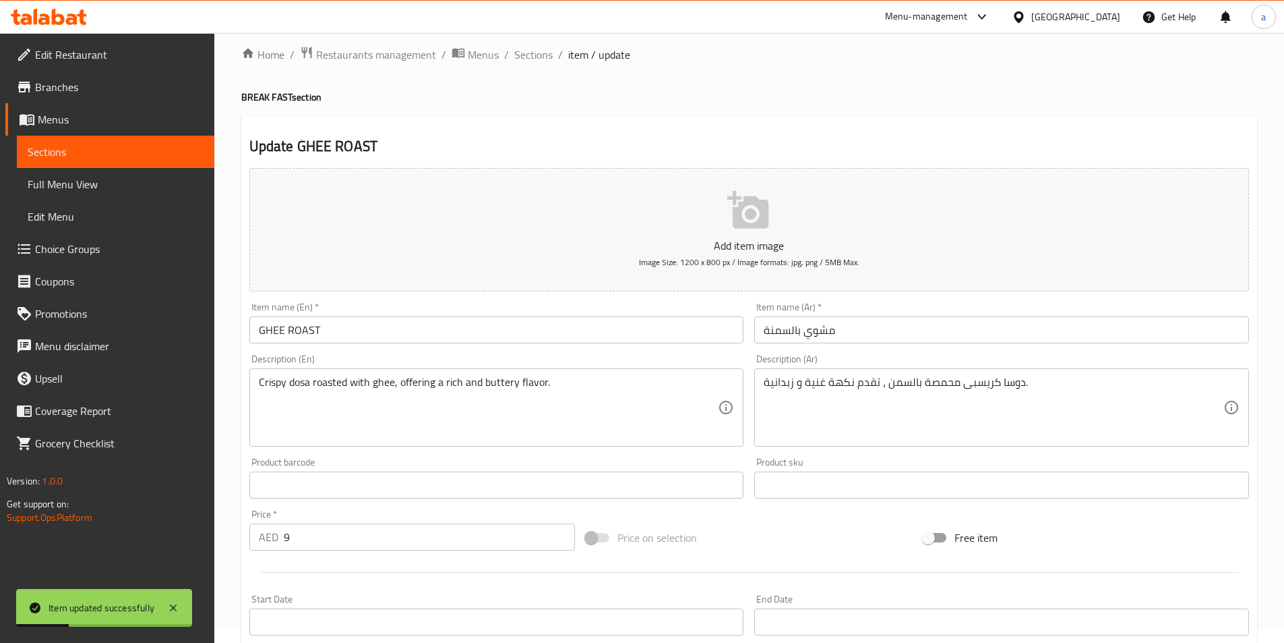
scroll to position [0, 0]
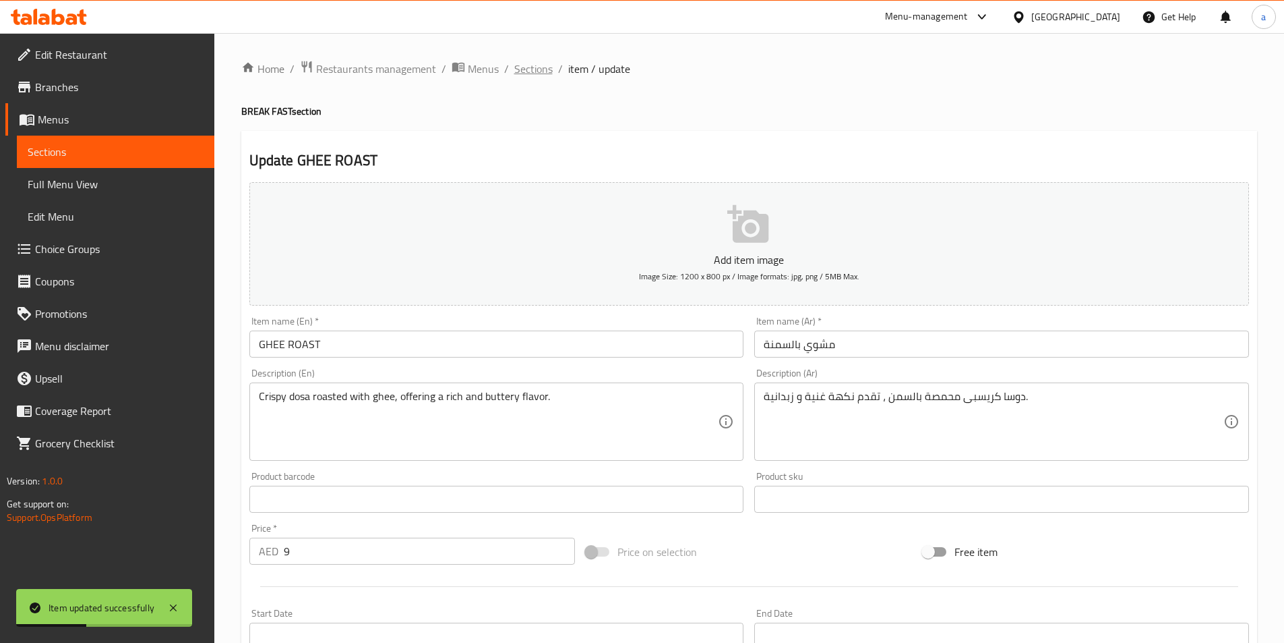
click at [540, 70] on span "Sections" at bounding box center [533, 69] width 38 height 16
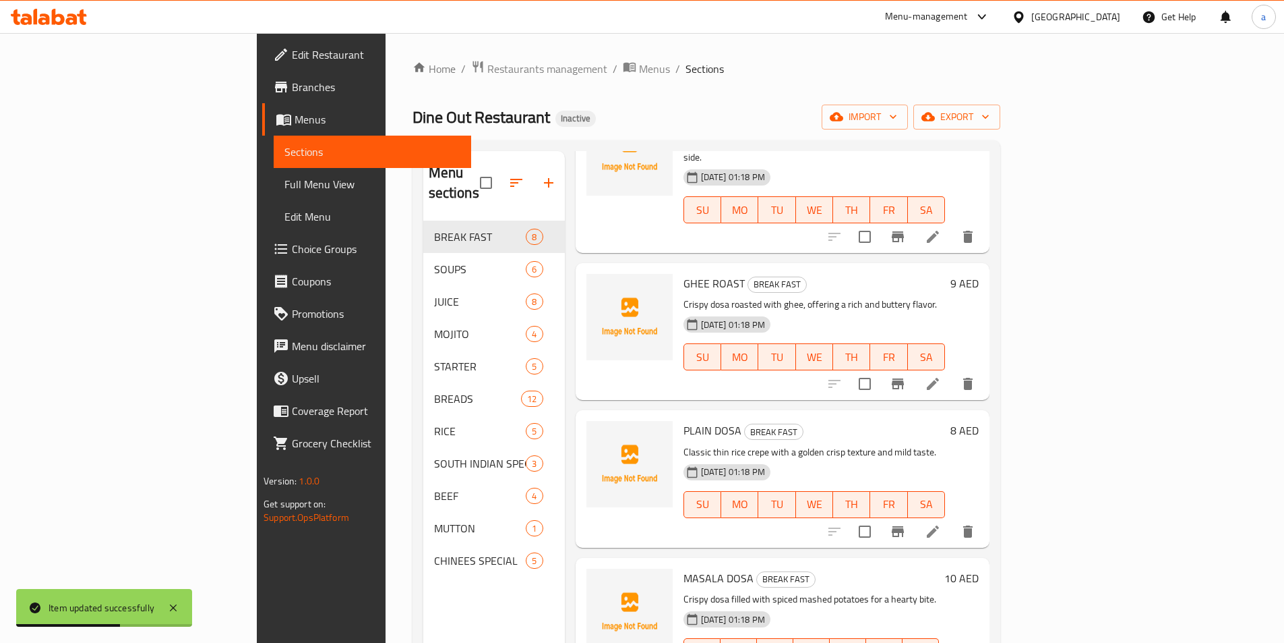
scroll to position [270, 0]
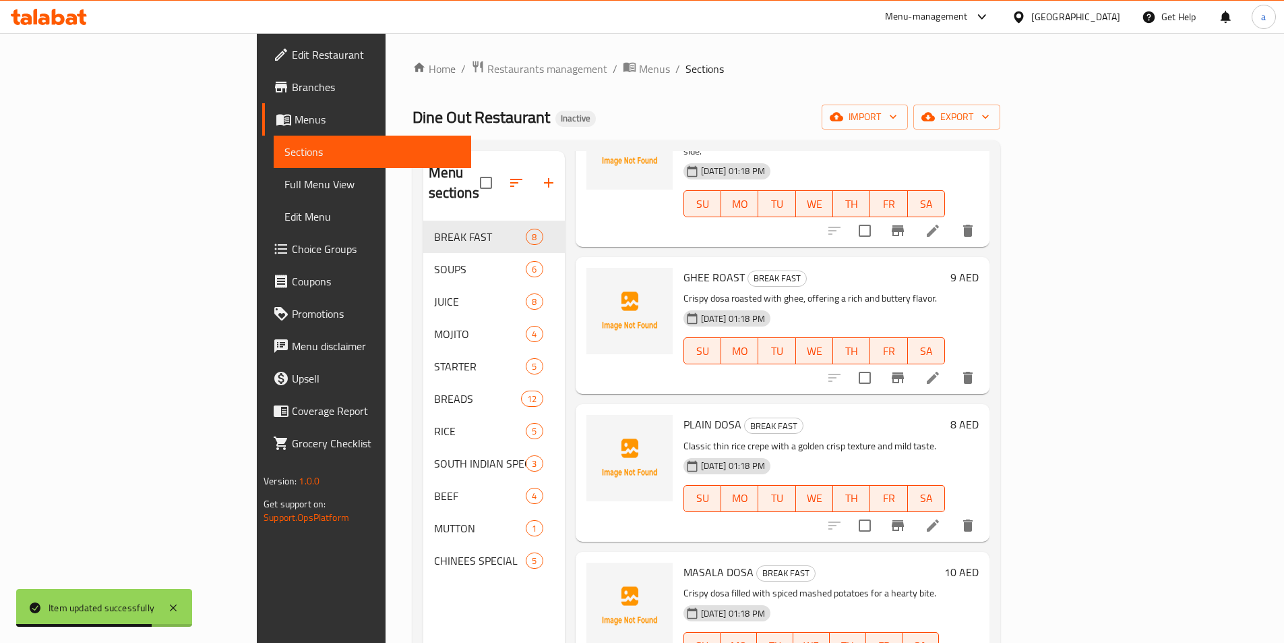
click at [952, 513] on li at bounding box center [933, 525] width 38 height 24
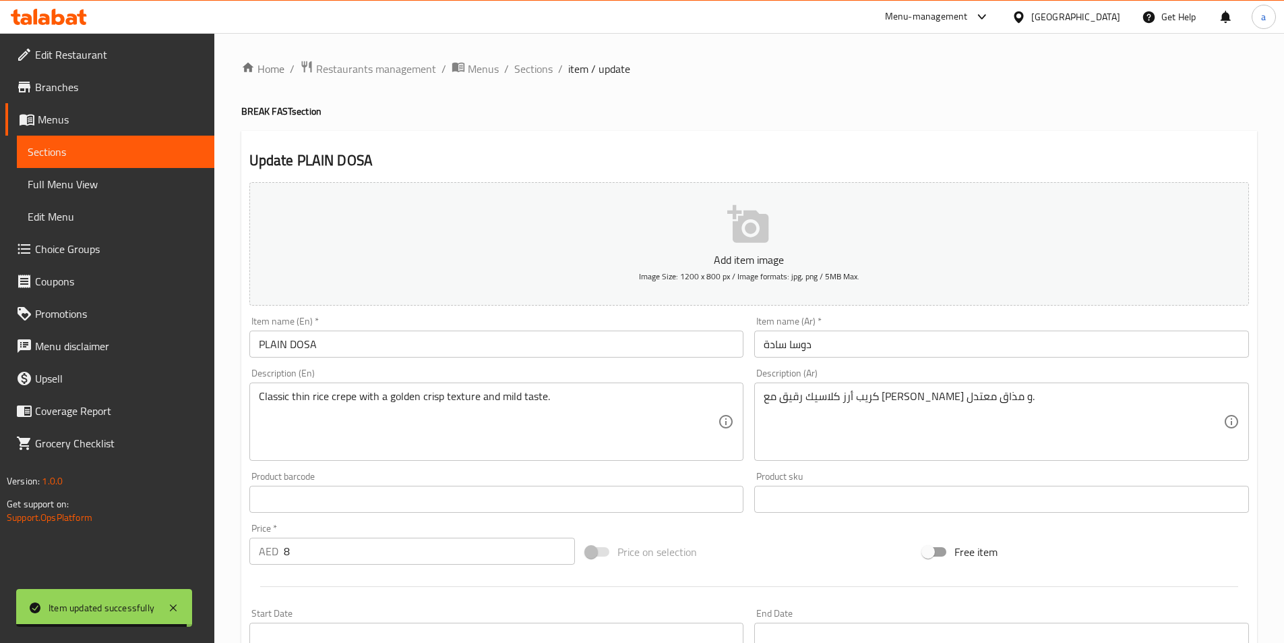
click at [499, 345] on input "PLAIN DOSA" at bounding box center [496, 343] width 495 height 27
click at [768, 345] on input "دوسا سادة" at bounding box center [1001, 343] width 495 height 27
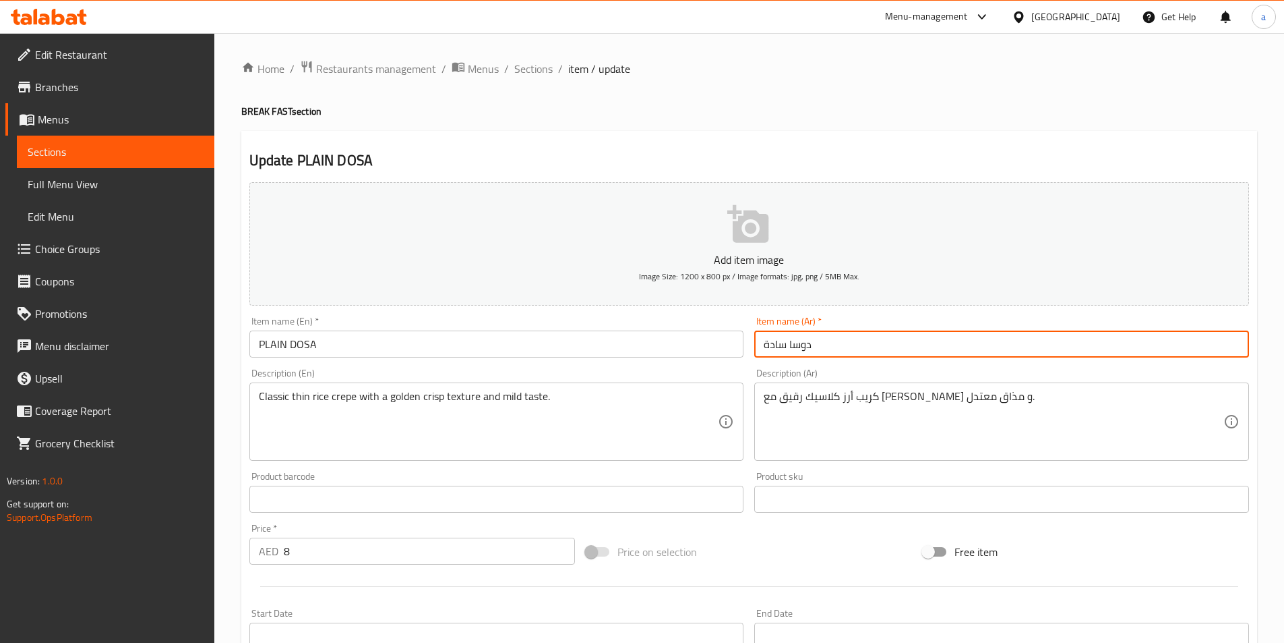
click at [768, 345] on input "دوسا سادة" at bounding box center [1001, 343] width 495 height 27
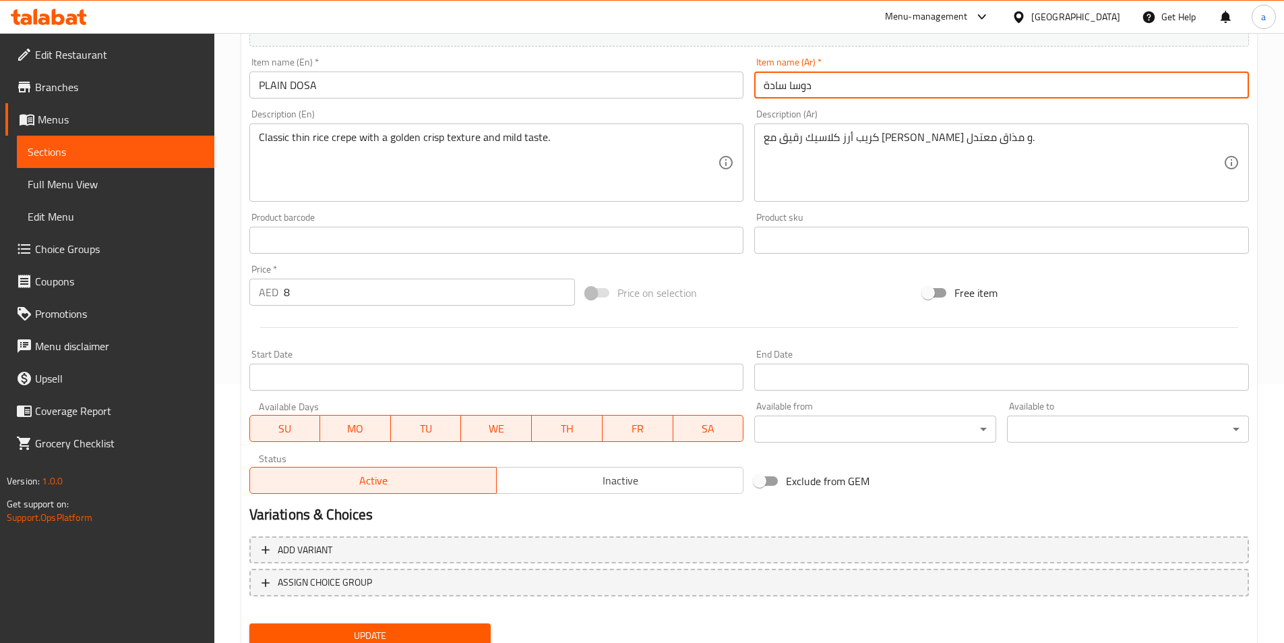
scroll to position [310, 0]
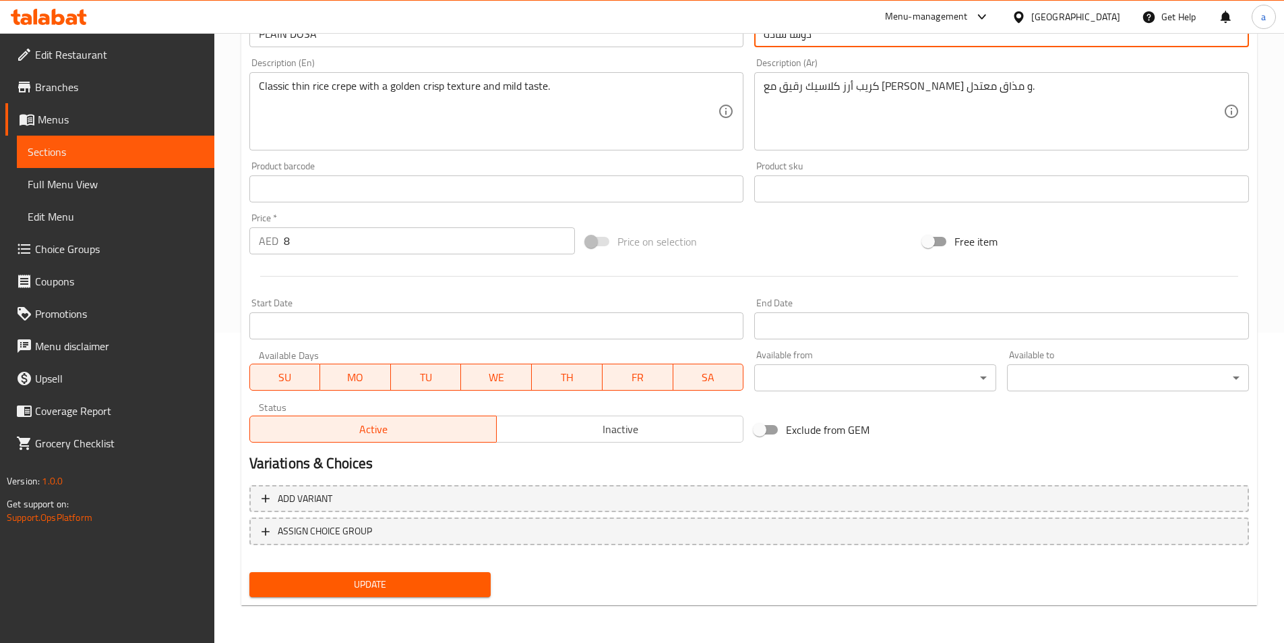
click at [386, 569] on div "Update" at bounding box center [370, 584] width 253 height 36
click at [386, 583] on span "Update" at bounding box center [370, 584] width 220 height 17
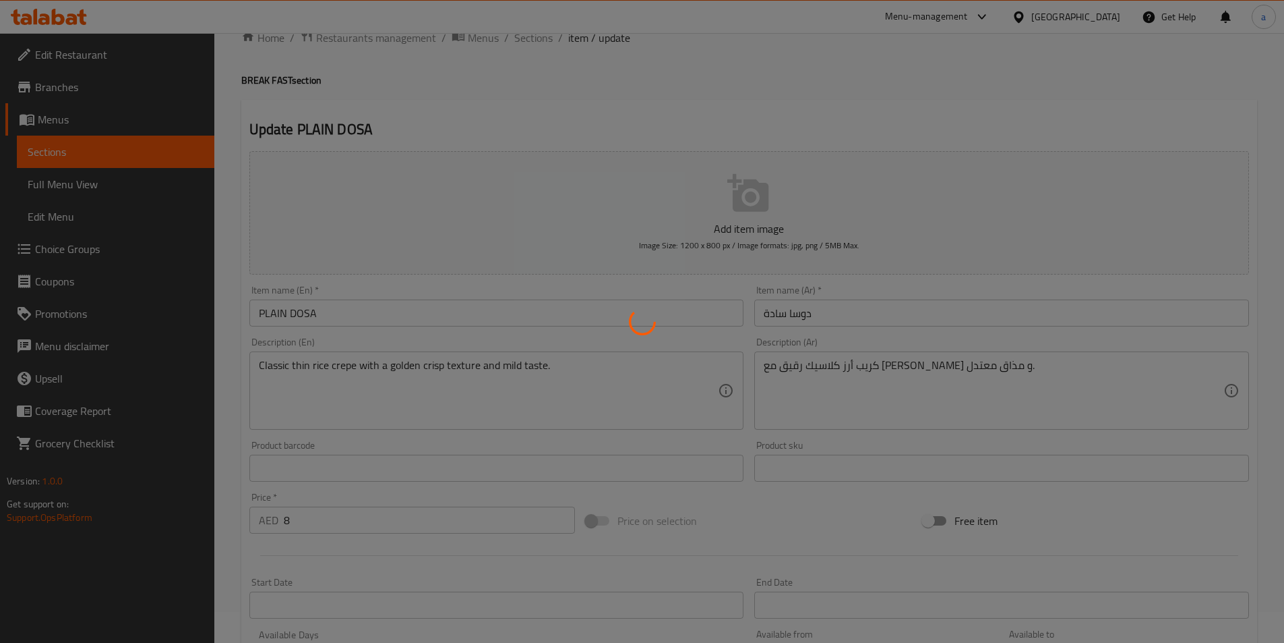
scroll to position [0, 0]
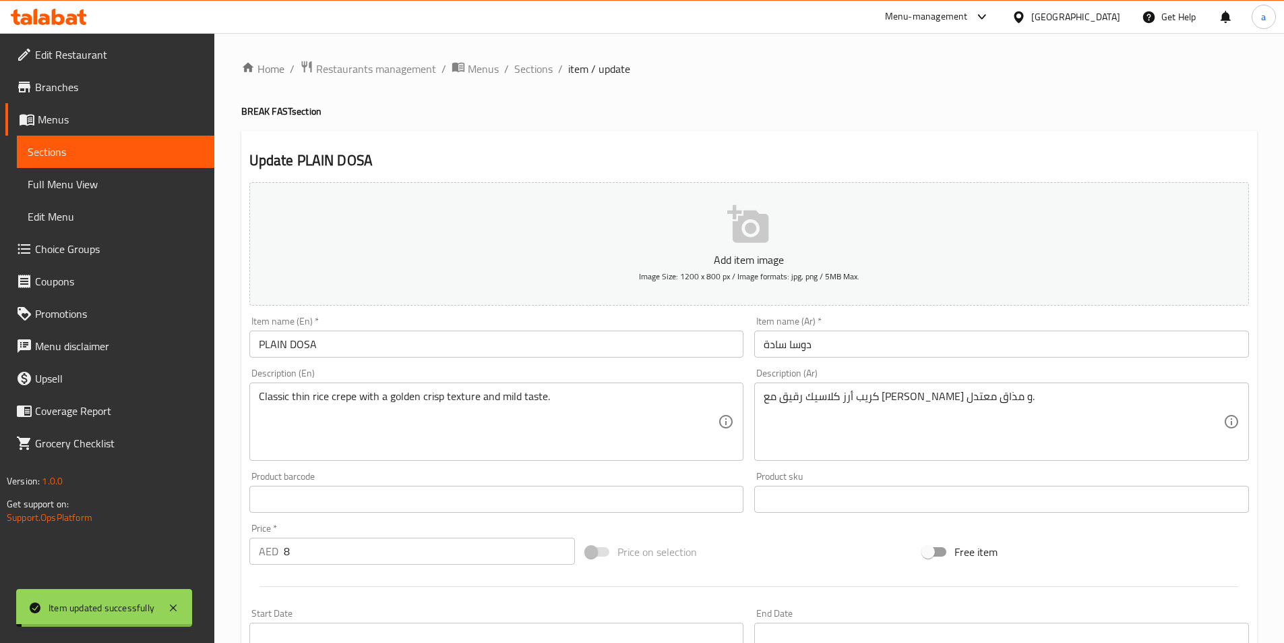
click at [543, 73] on span "Sections" at bounding box center [533, 69] width 38 height 16
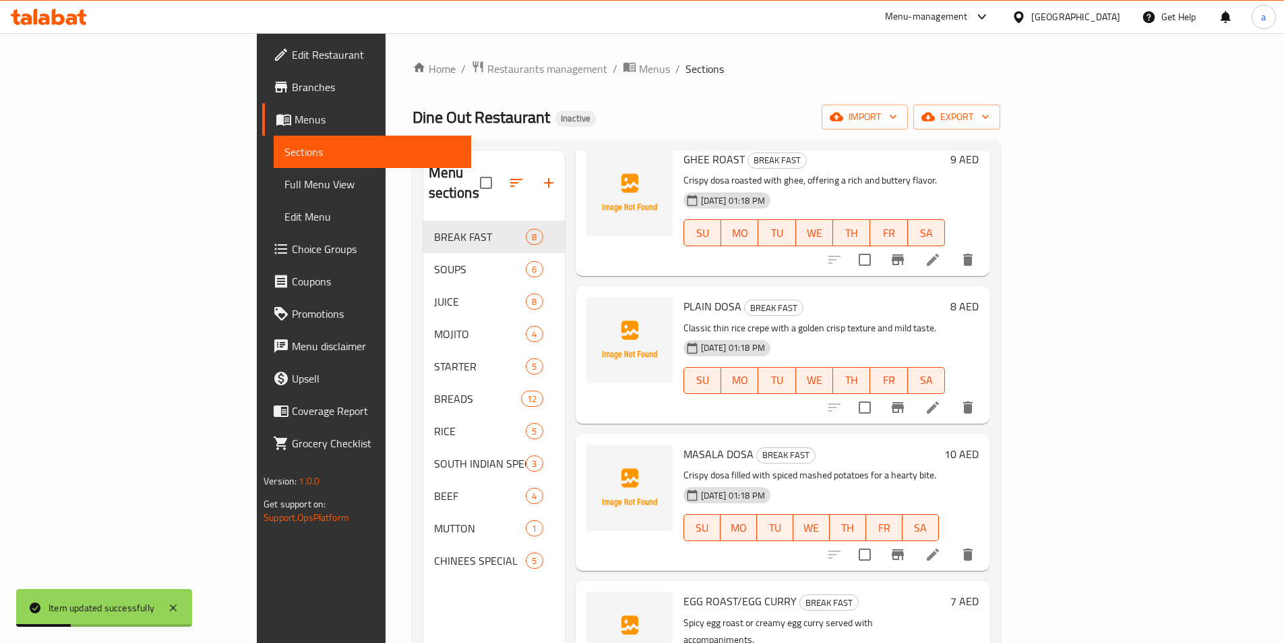
scroll to position [405, 0]
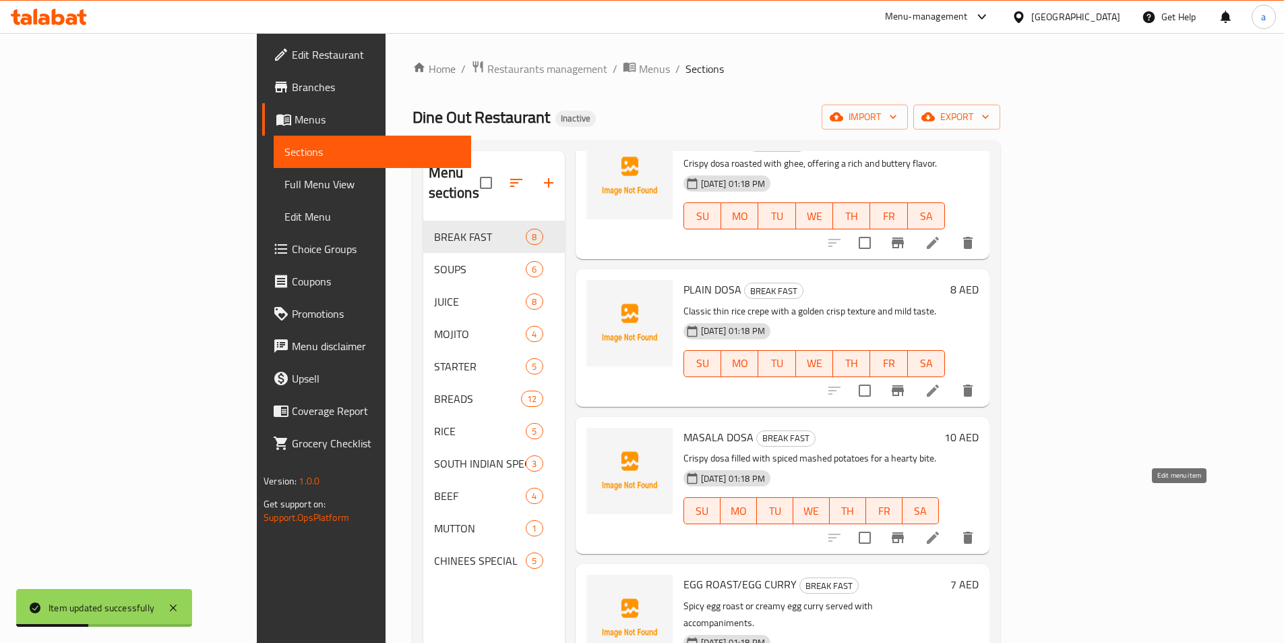
click at [941, 529] on icon at bounding box center [933, 537] width 16 height 16
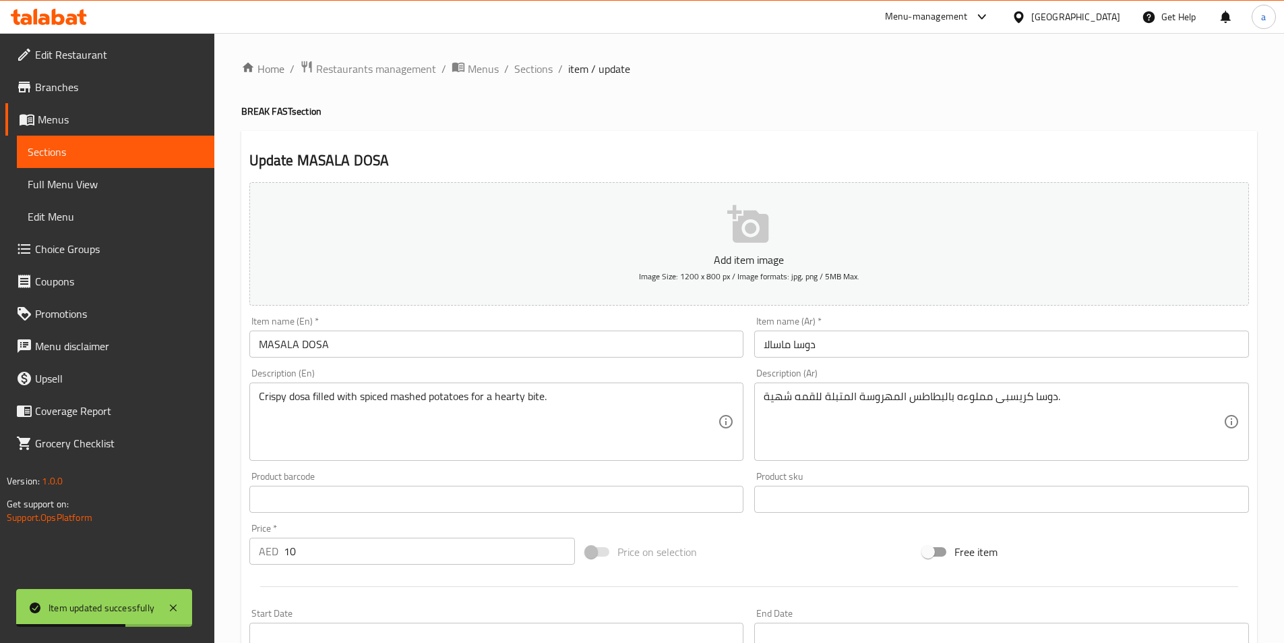
click at [407, 352] on input "MASALA DOSA" at bounding box center [496, 343] width 495 height 27
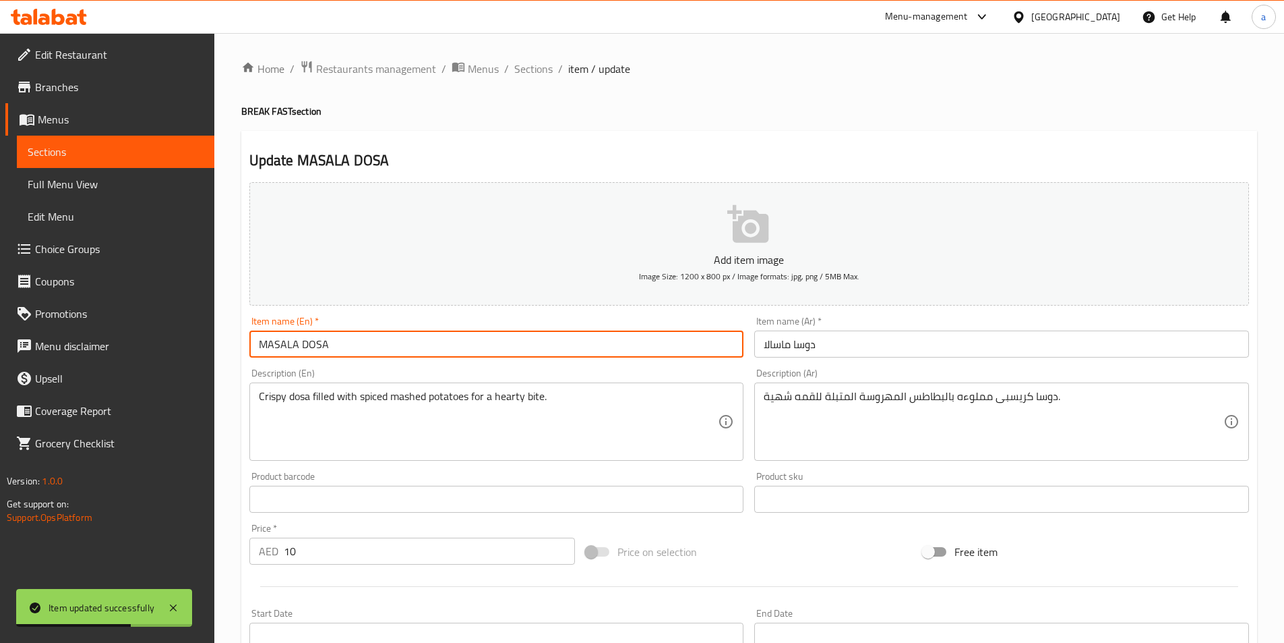
click at [407, 352] on input "MASALA DOSA" at bounding box center [496, 343] width 495 height 27
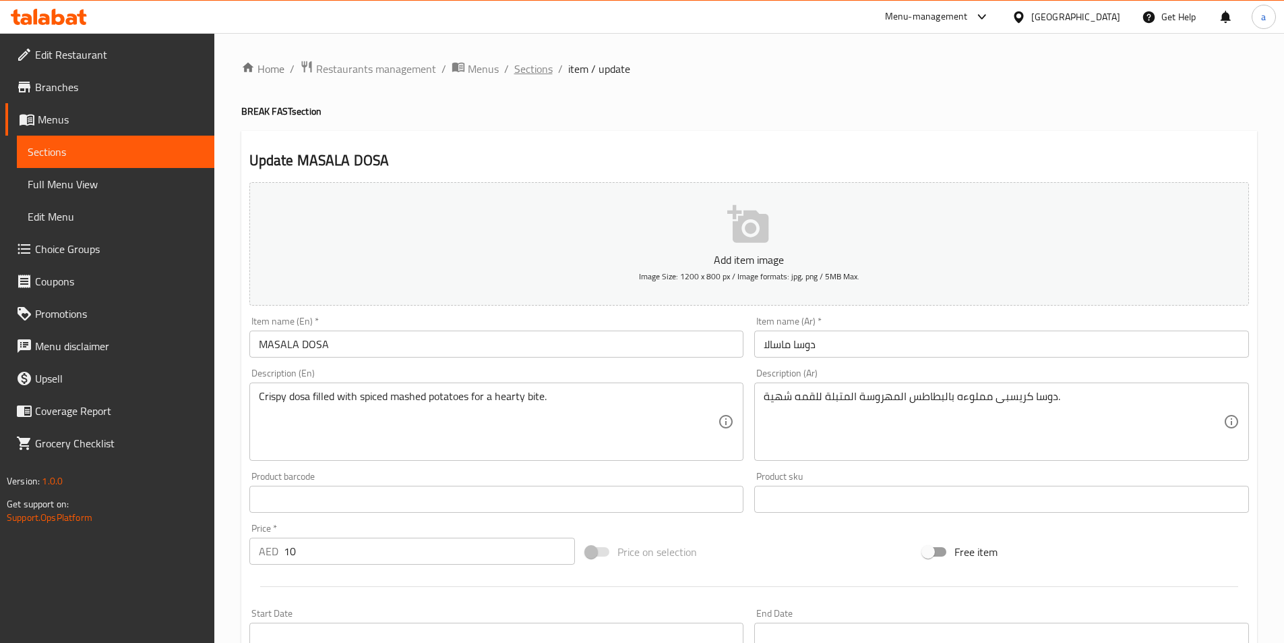
click at [518, 66] on span "Sections" at bounding box center [533, 69] width 38 height 16
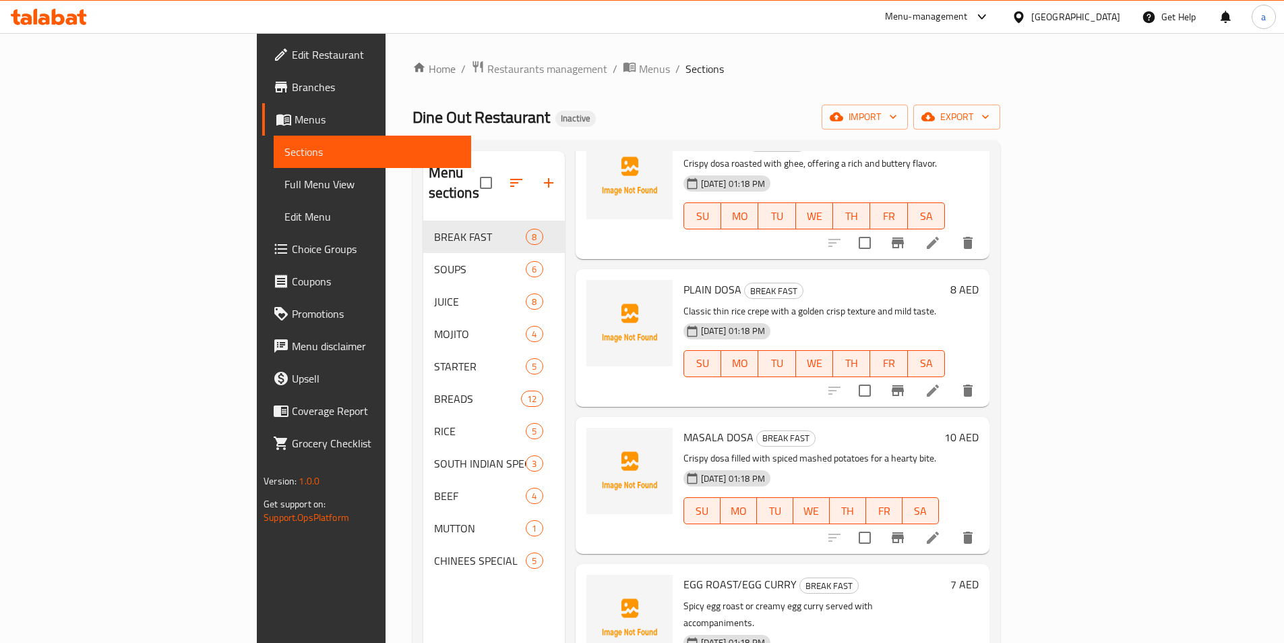
scroll to position [539, 0]
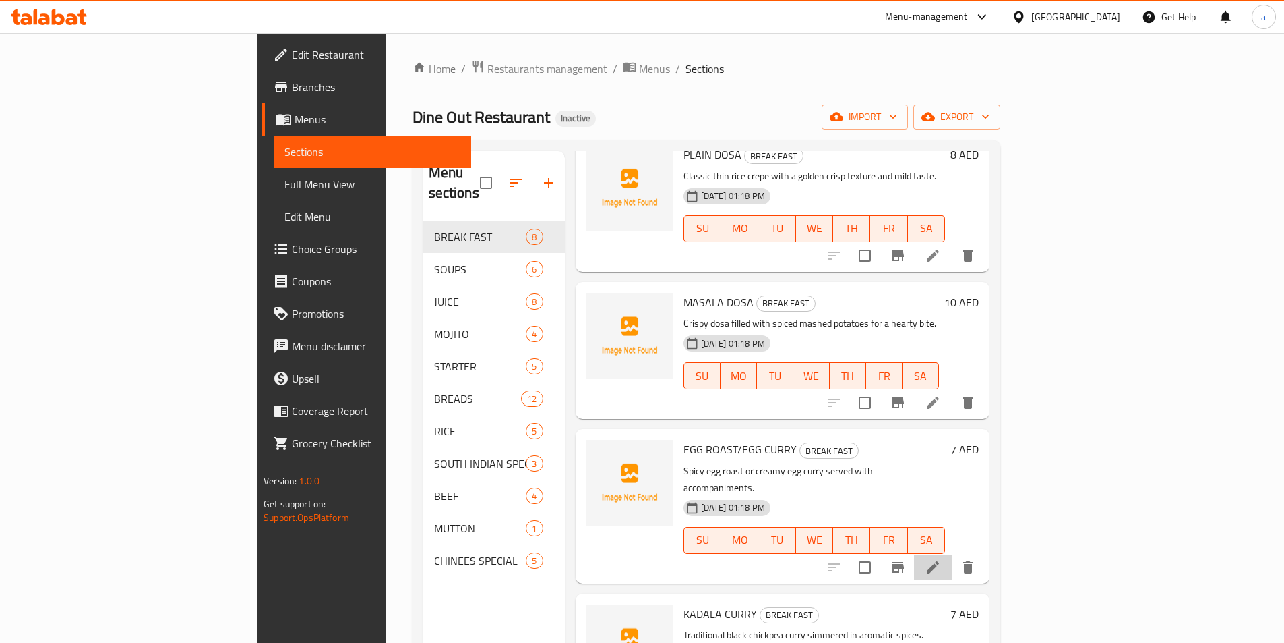
click at [952, 555] on li at bounding box center [933, 567] width 38 height 24
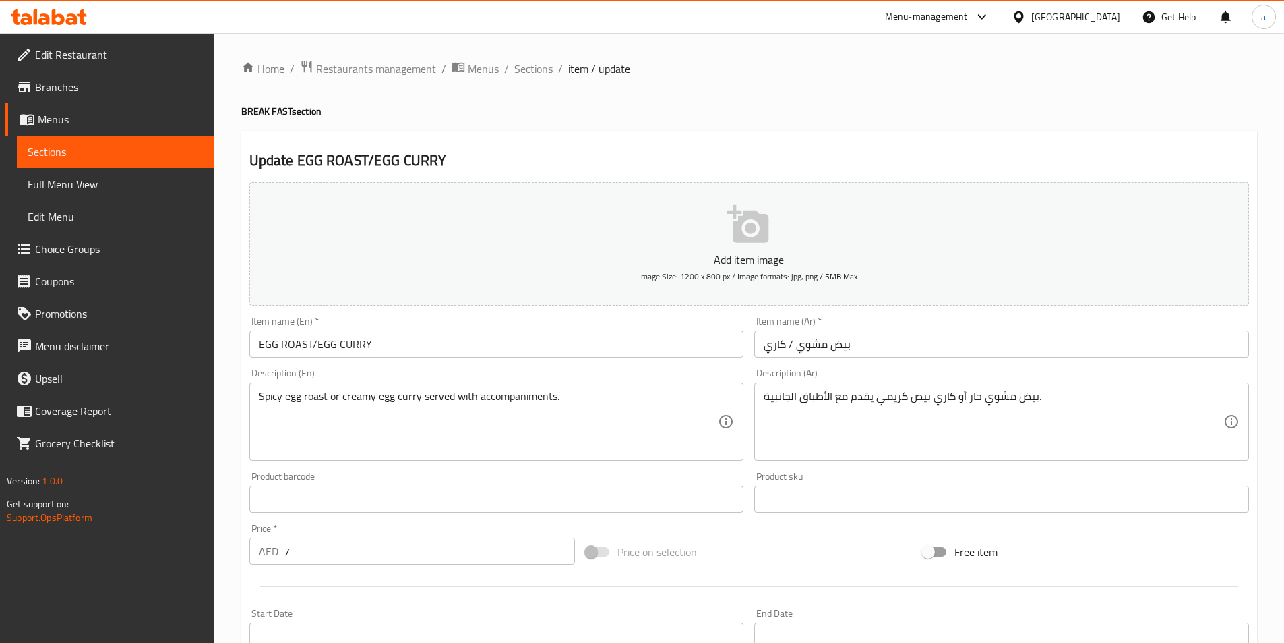
click at [793, 353] on input "بيض مشوي / كاري" at bounding box center [1001, 343] width 495 height 27
click at [1187, 348] on input "بيض مشوي / كاري" at bounding box center [1001, 343] width 495 height 27
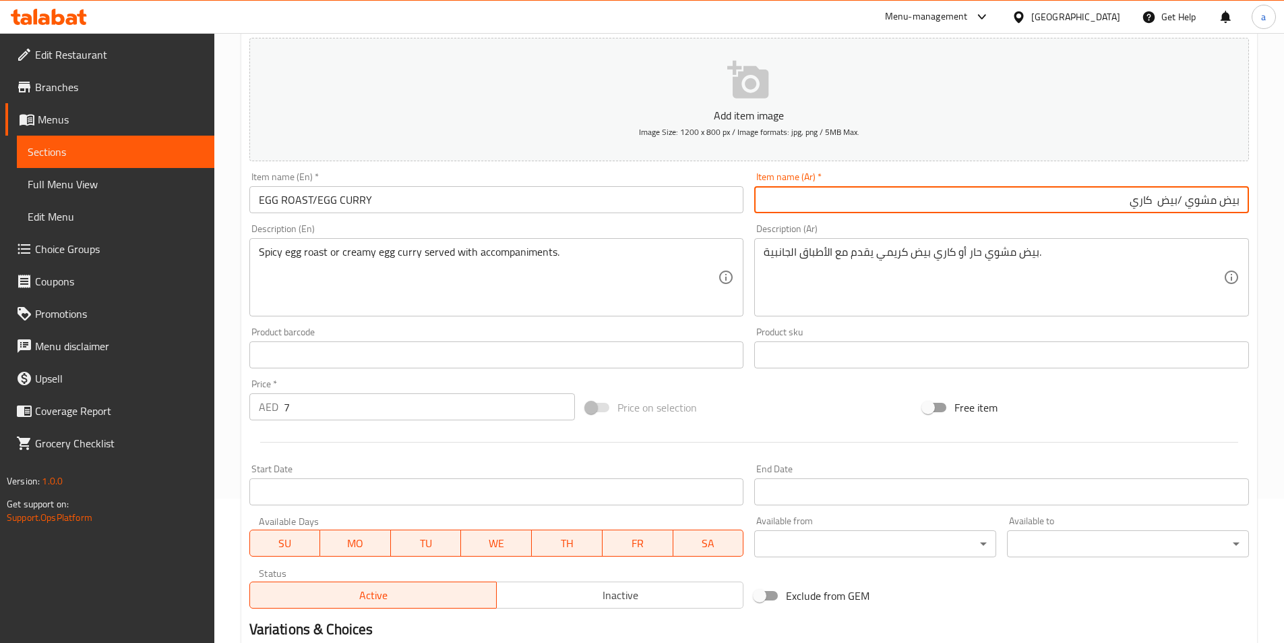
scroll to position [310, 0]
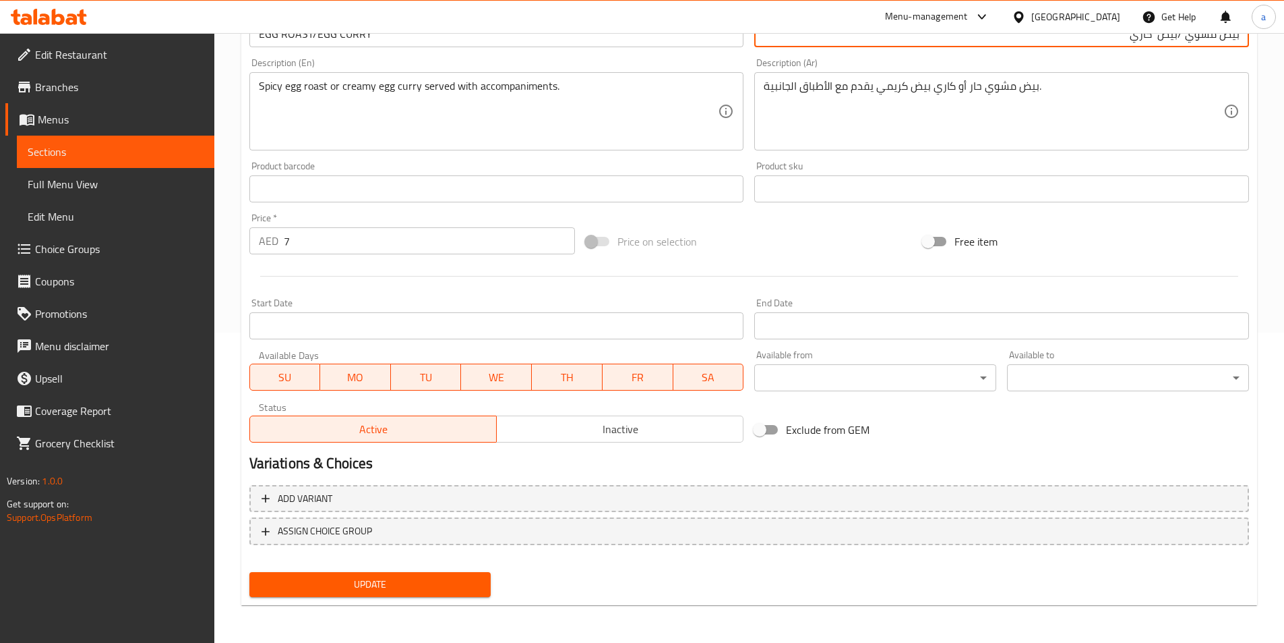
type input "بيض مشوي /بيض كاري"
click at [460, 590] on span "Update" at bounding box center [370, 584] width 220 height 17
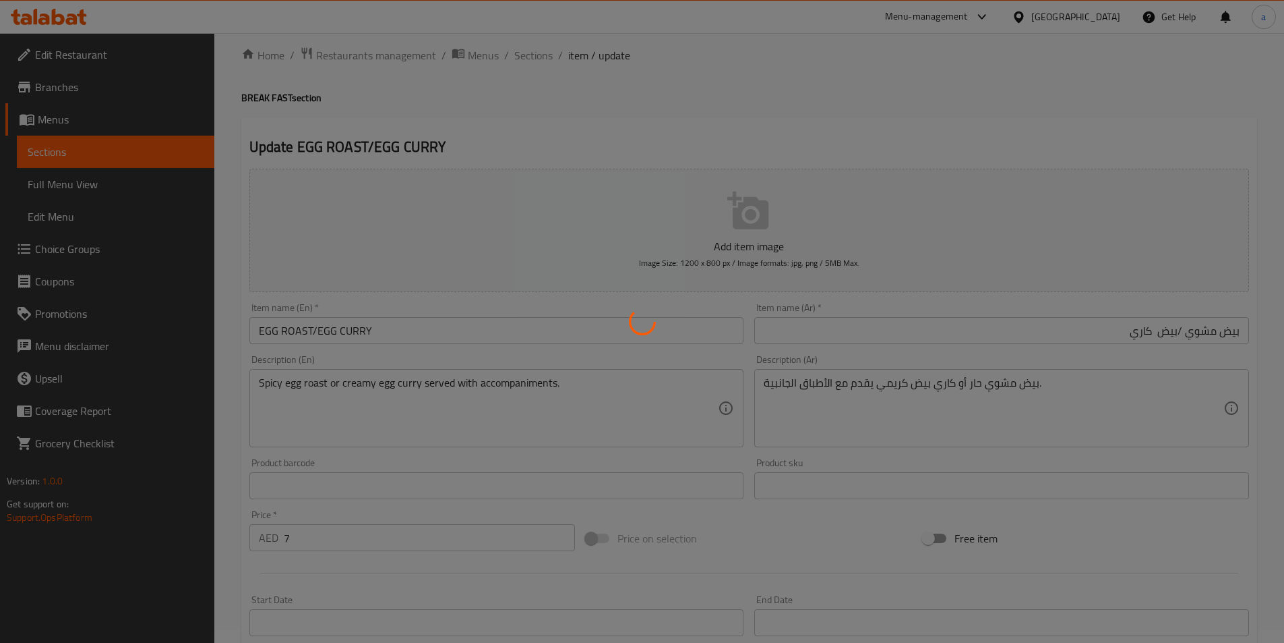
scroll to position [0, 0]
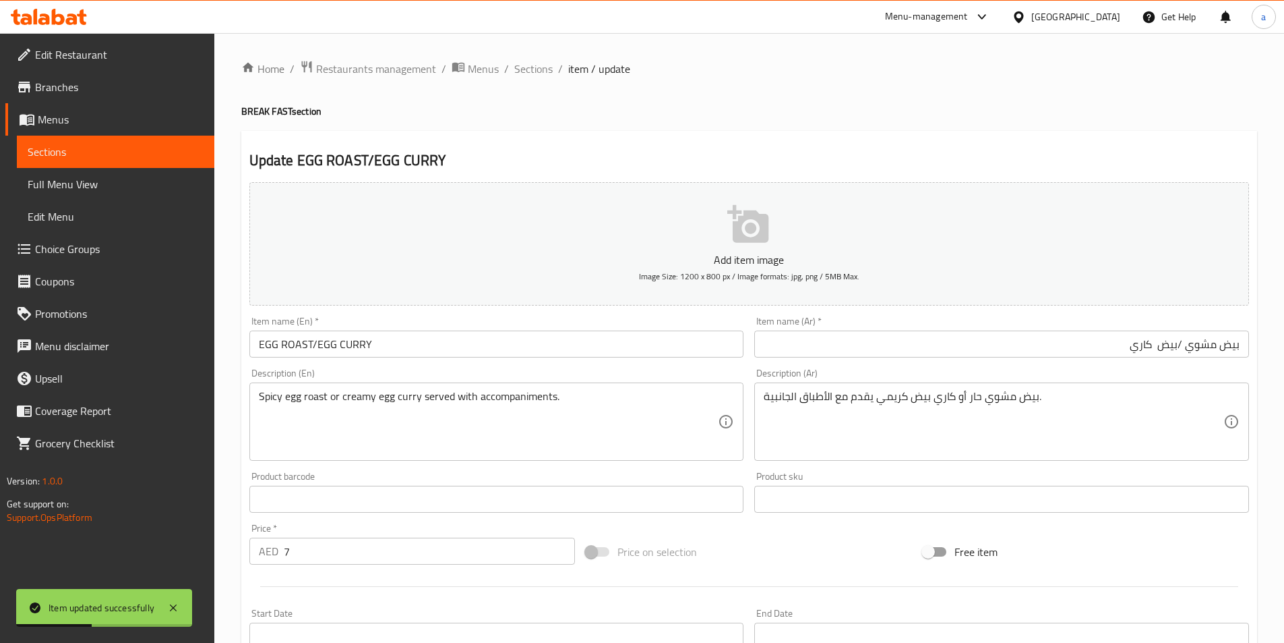
click at [310, 342] on input "EGG ROAST/EGG CURRY" at bounding box center [496, 343] width 495 height 27
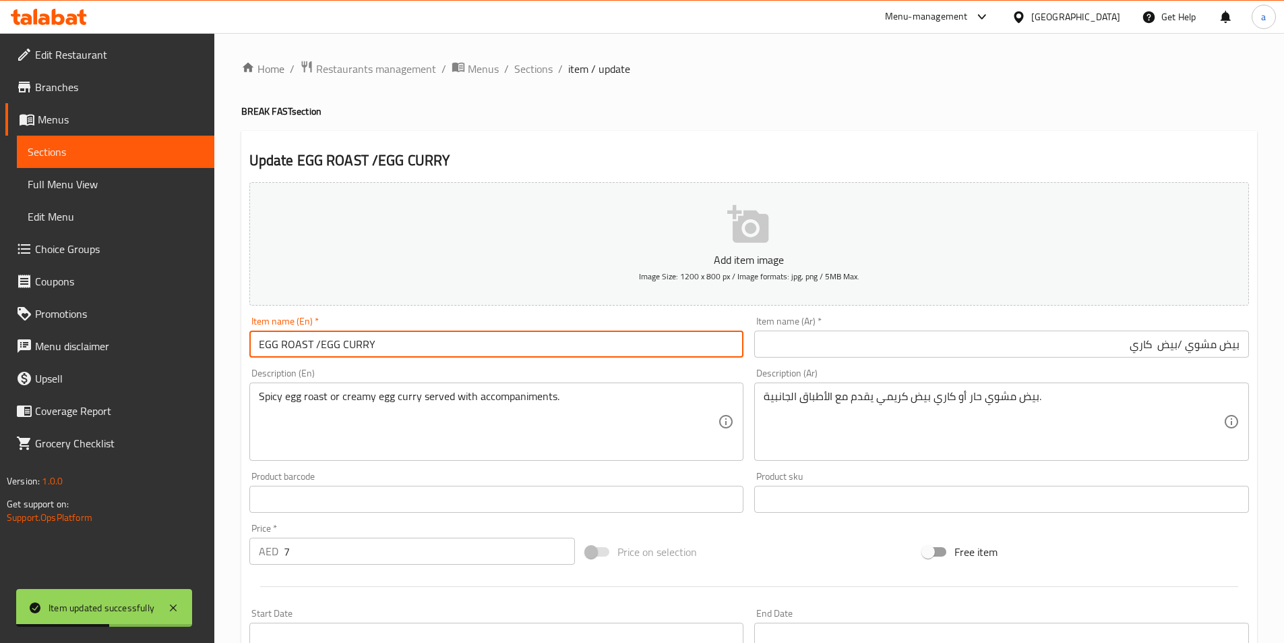
click at [318, 347] on input "EGG ROAST /EGG CURRY" at bounding box center [496, 343] width 495 height 27
type input "EGG ROAST / EGG CURRY"
click at [1181, 340] on input "بيض مشوي /بيض كاري" at bounding box center [1001, 343] width 495 height 27
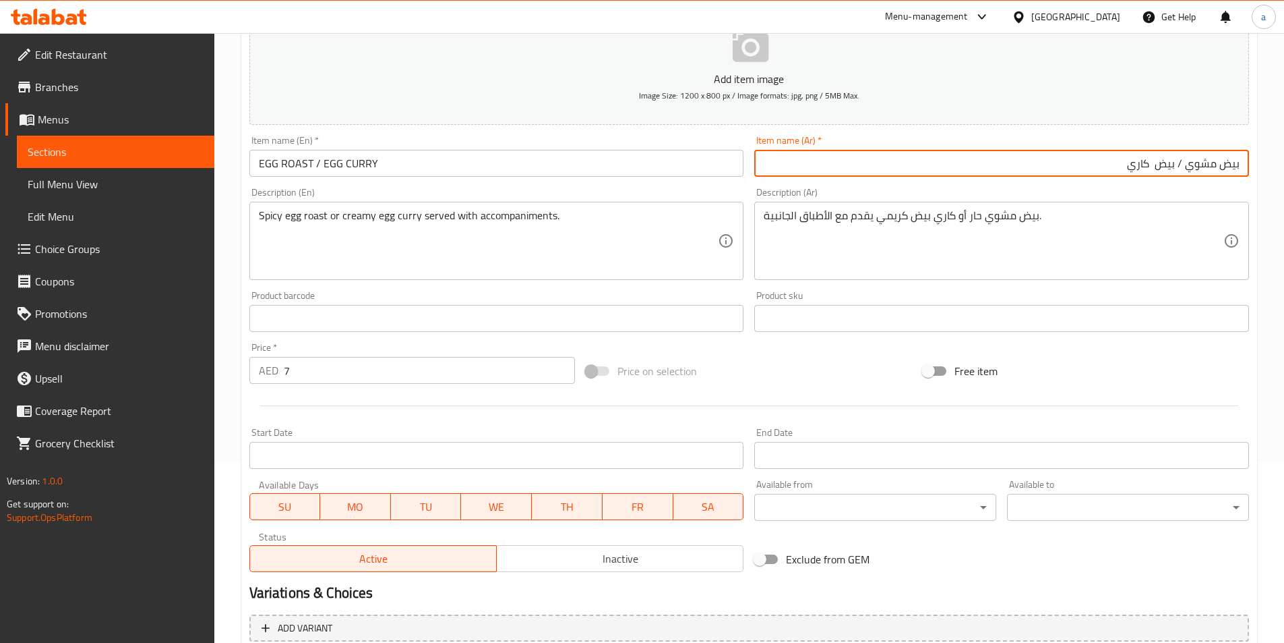
scroll to position [310, 0]
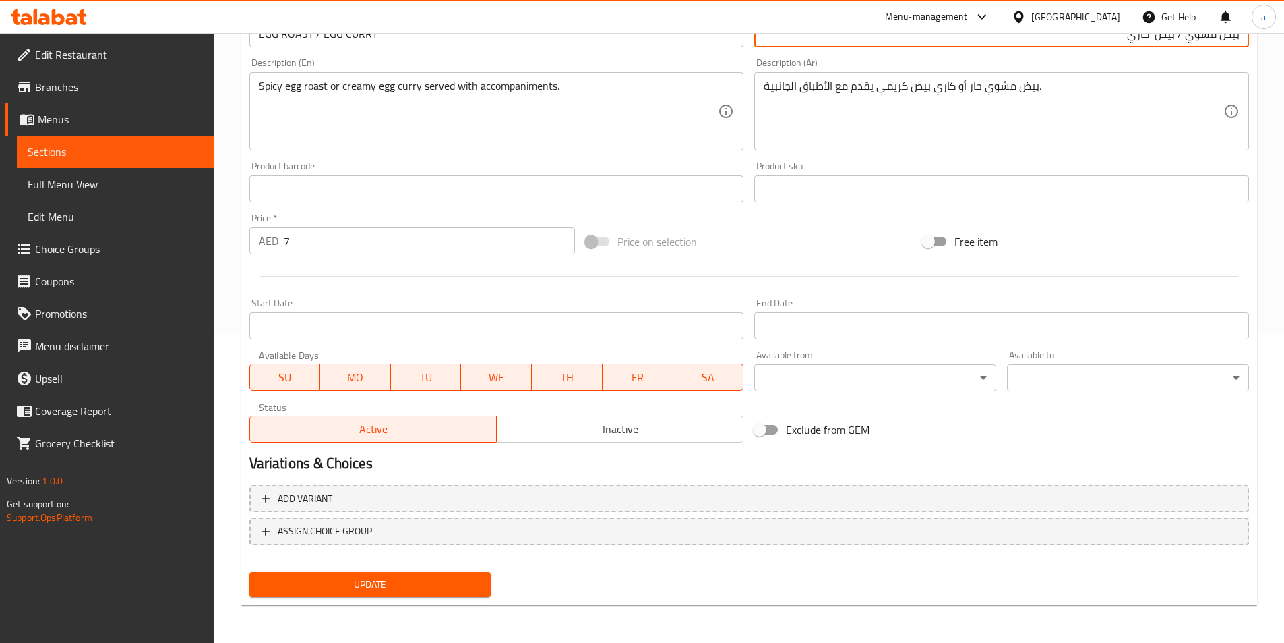
type input "بيض مشوي / بيض كاري"
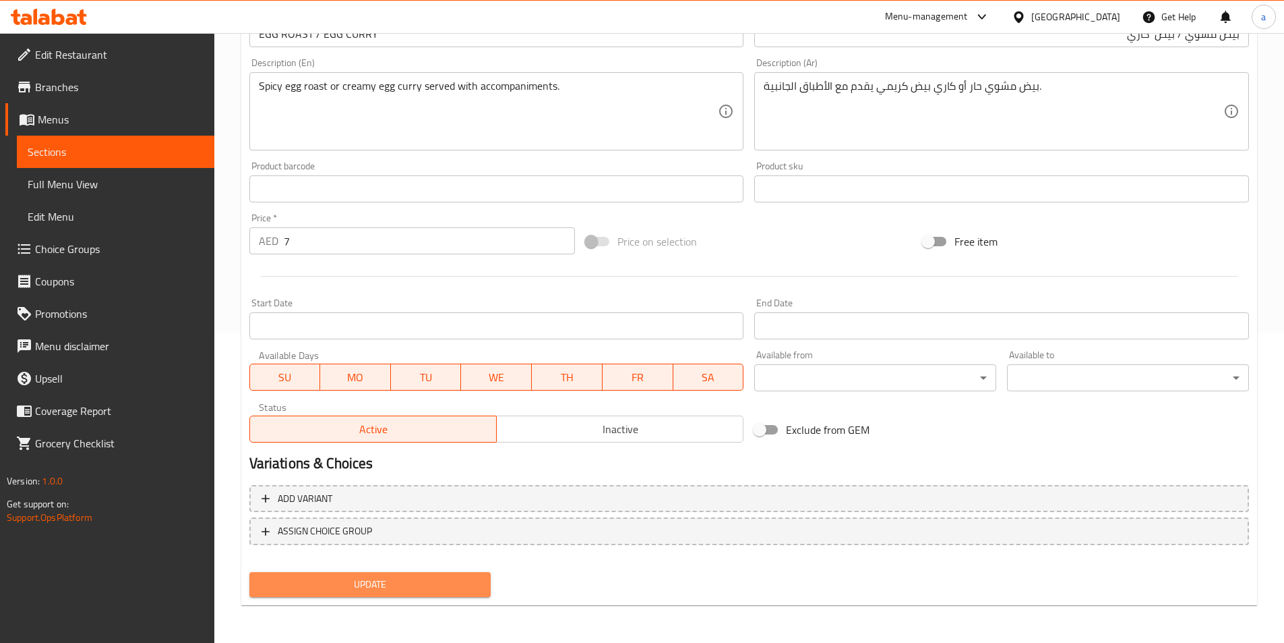
click at [326, 576] on span "Update" at bounding box center [370, 584] width 220 height 17
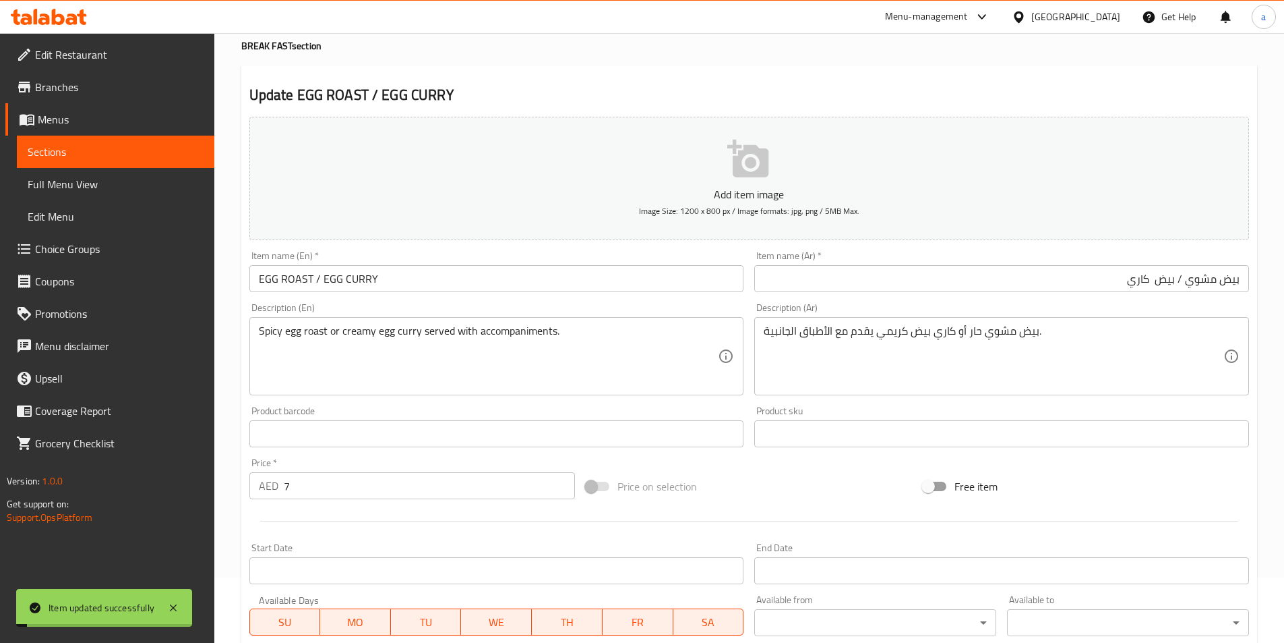
scroll to position [0, 0]
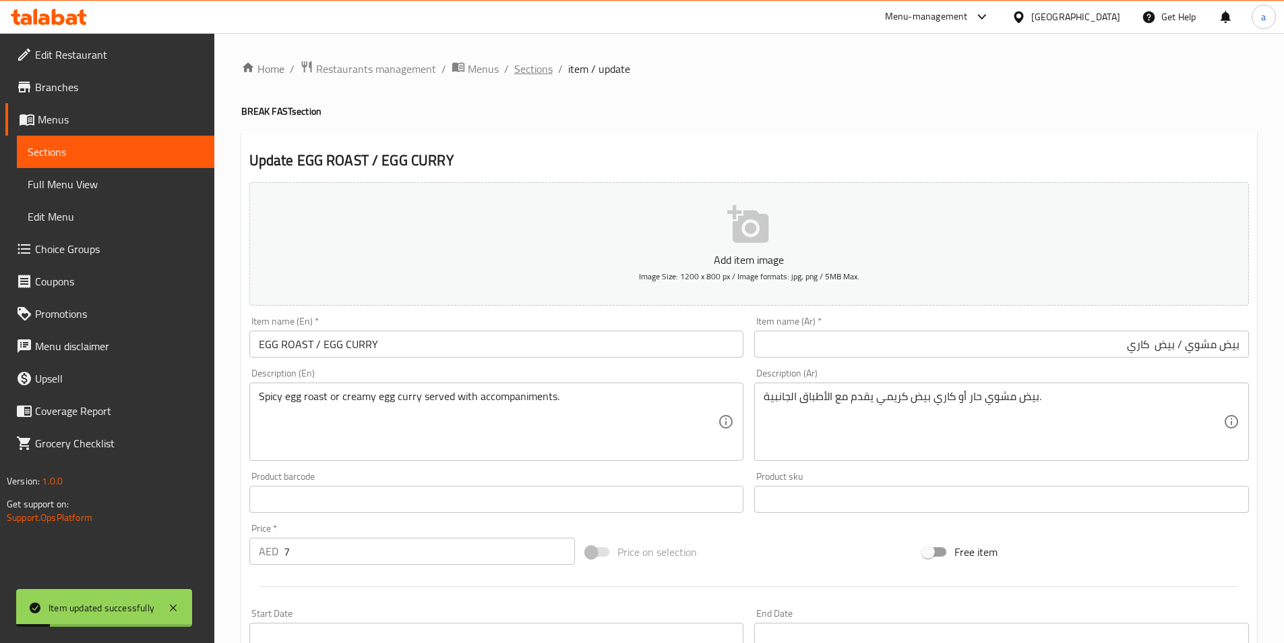
click at [523, 67] on span "Sections" at bounding box center [533, 69] width 38 height 16
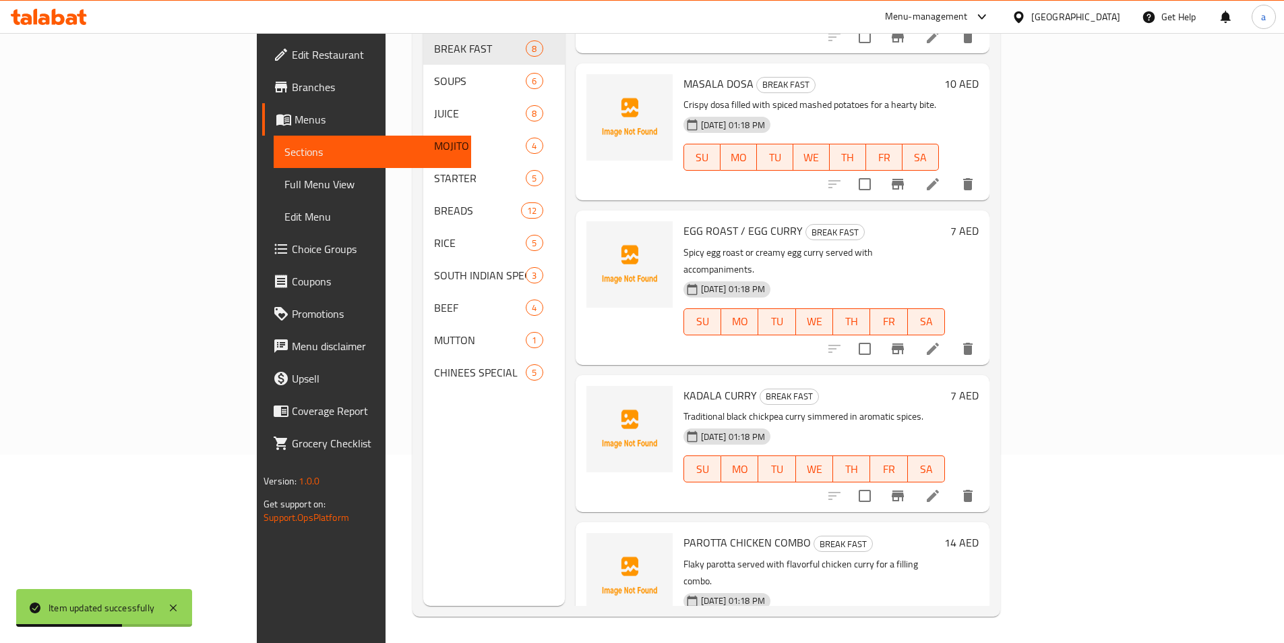
scroll to position [189, 0]
click at [941, 487] on icon at bounding box center [933, 495] width 16 height 16
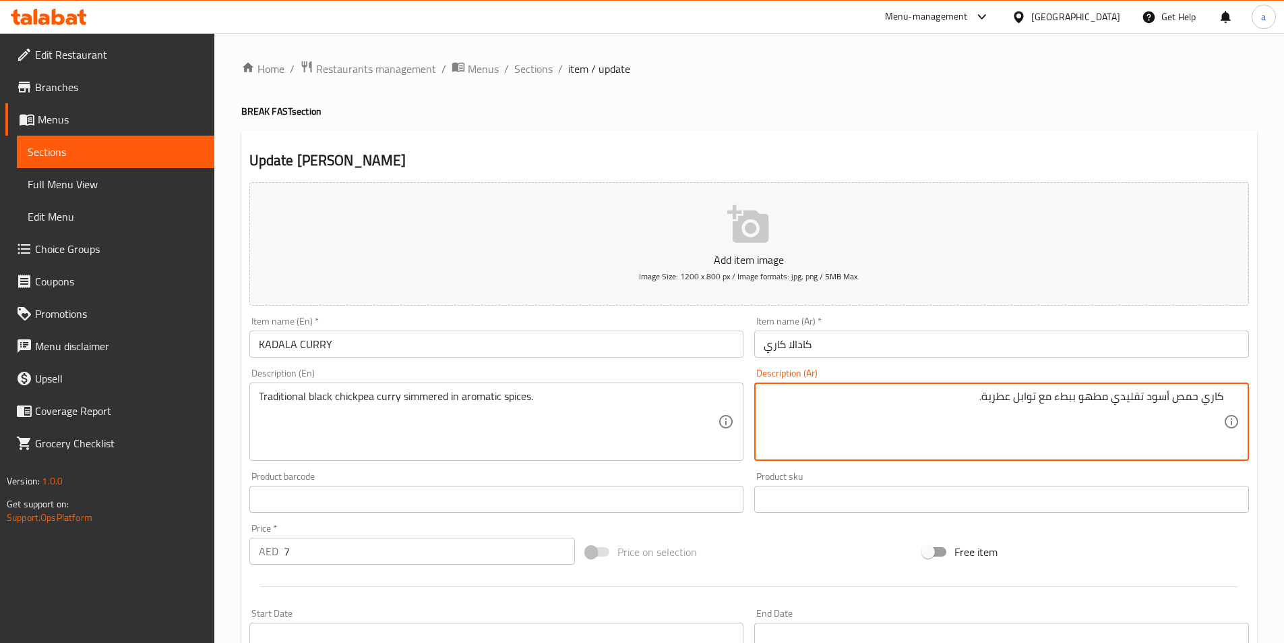
click at [278, 340] on input "KADALA CURRY" at bounding box center [496, 343] width 495 height 27
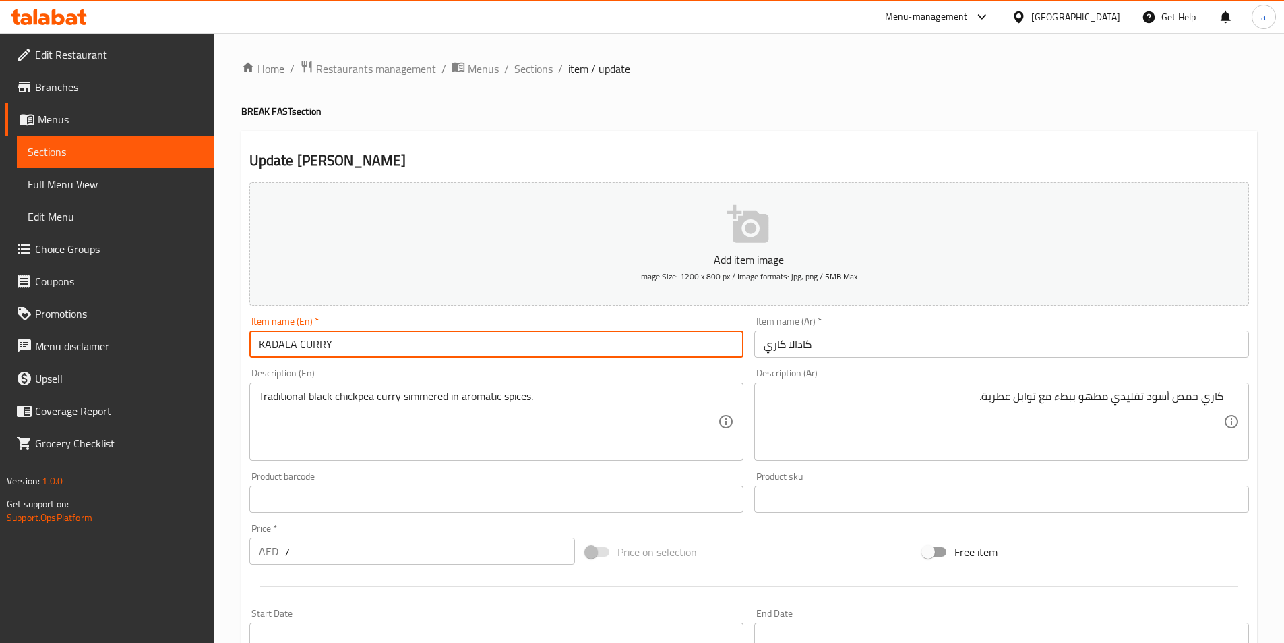
click at [278, 340] on input "KADALA CURRY" at bounding box center [496, 343] width 495 height 27
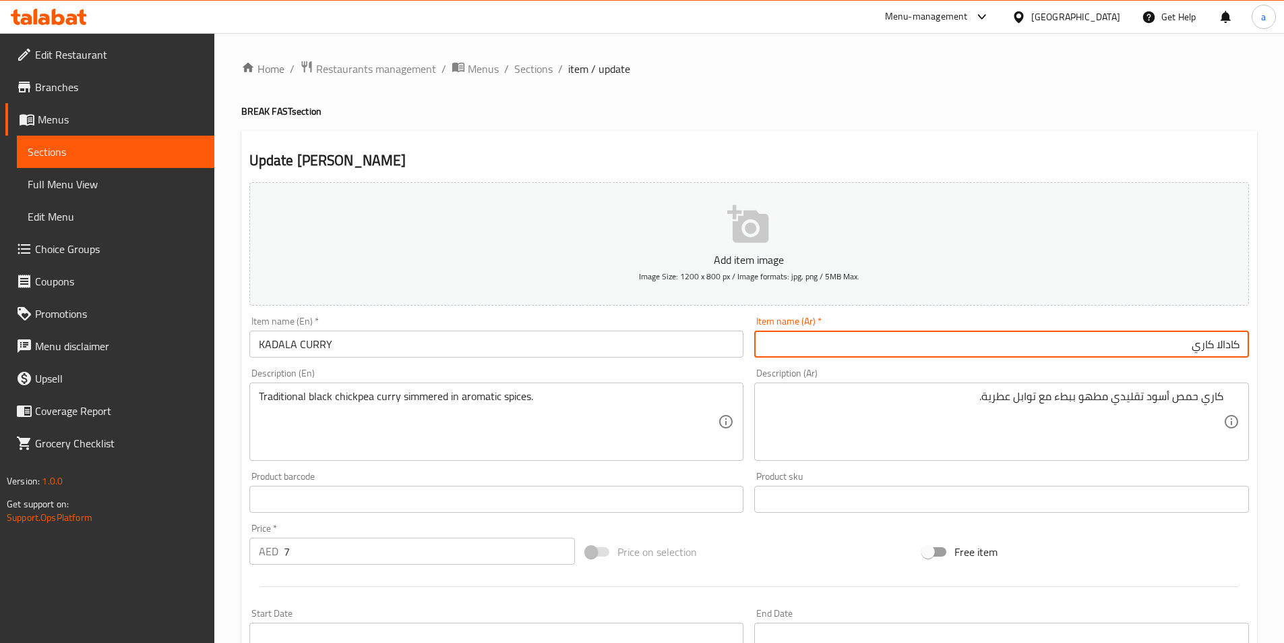
paste input "[GEOGRAPHIC_DATA]"
type input "حمص كارى"
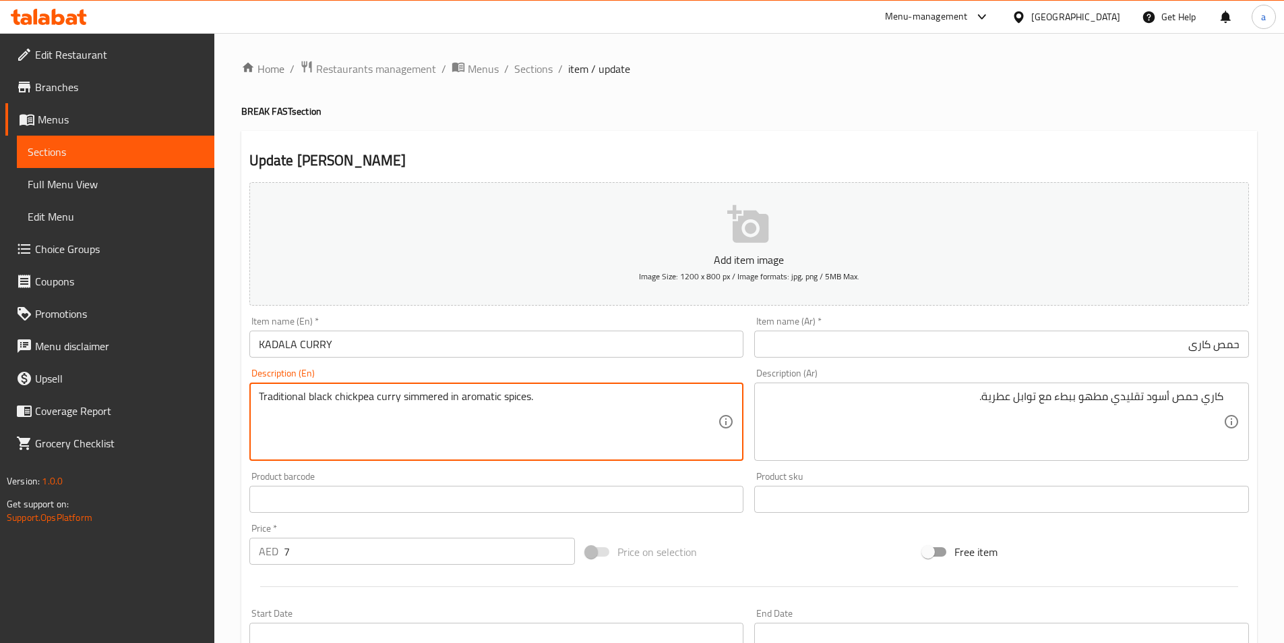
click at [362, 397] on textarea "Traditional black chickpea curry simmered in aromatic spices." at bounding box center [489, 422] width 460 height 64
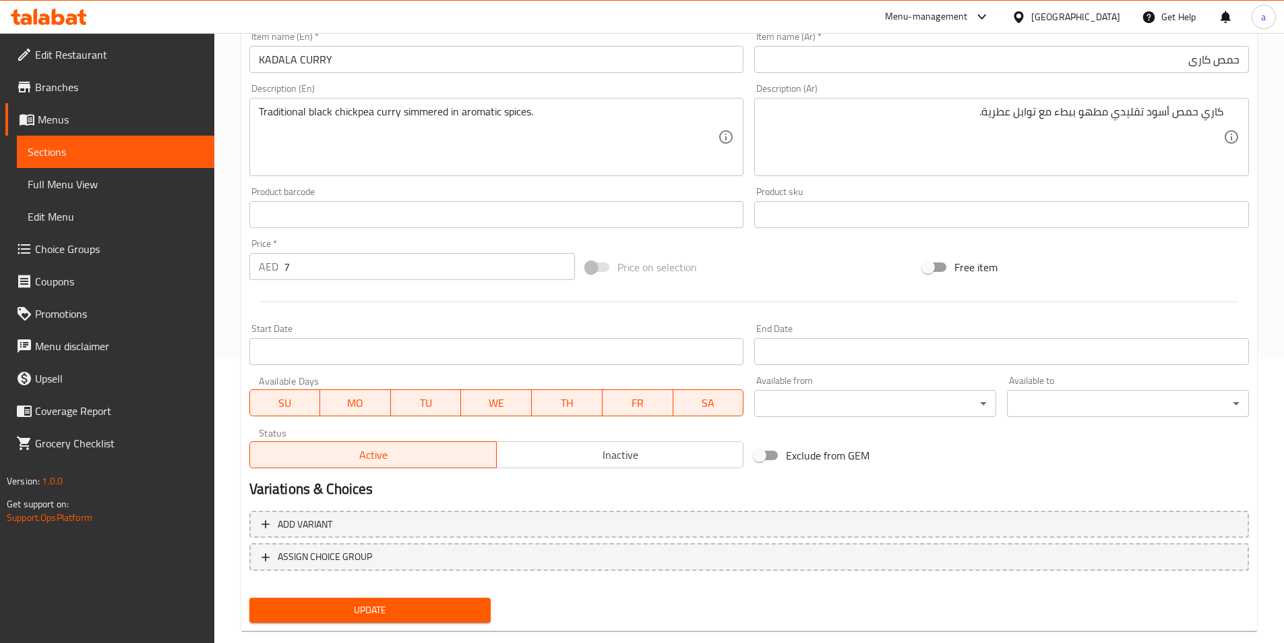
scroll to position [310, 0]
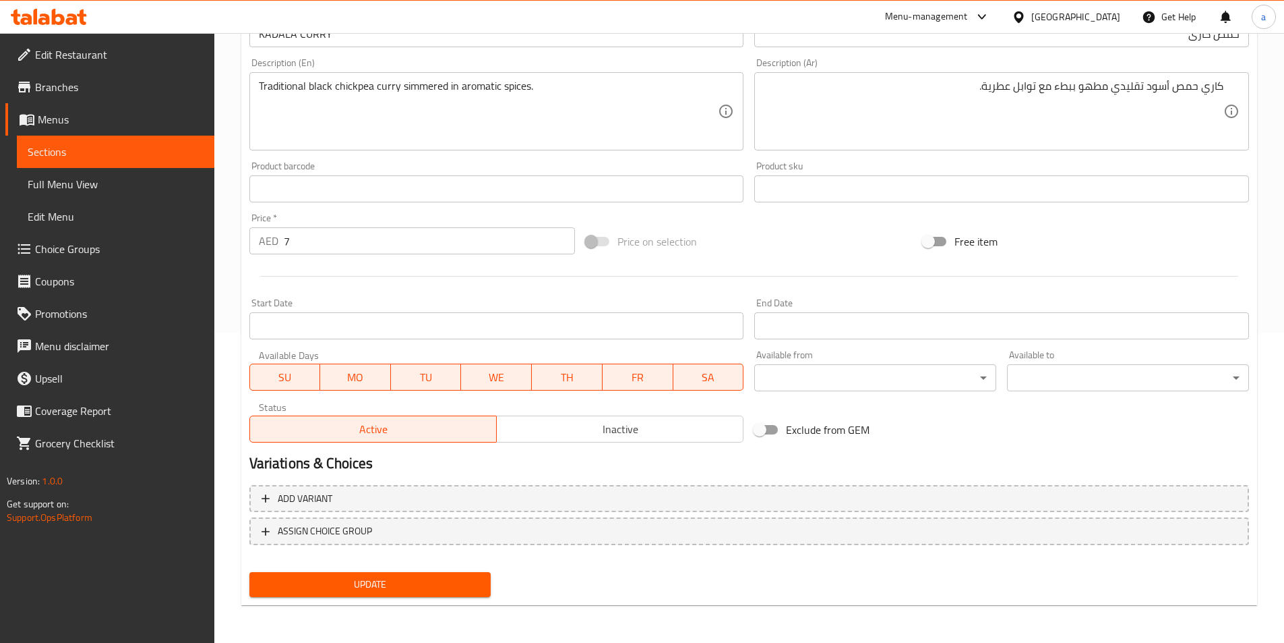
click at [415, 580] on span "Update" at bounding box center [370, 584] width 220 height 17
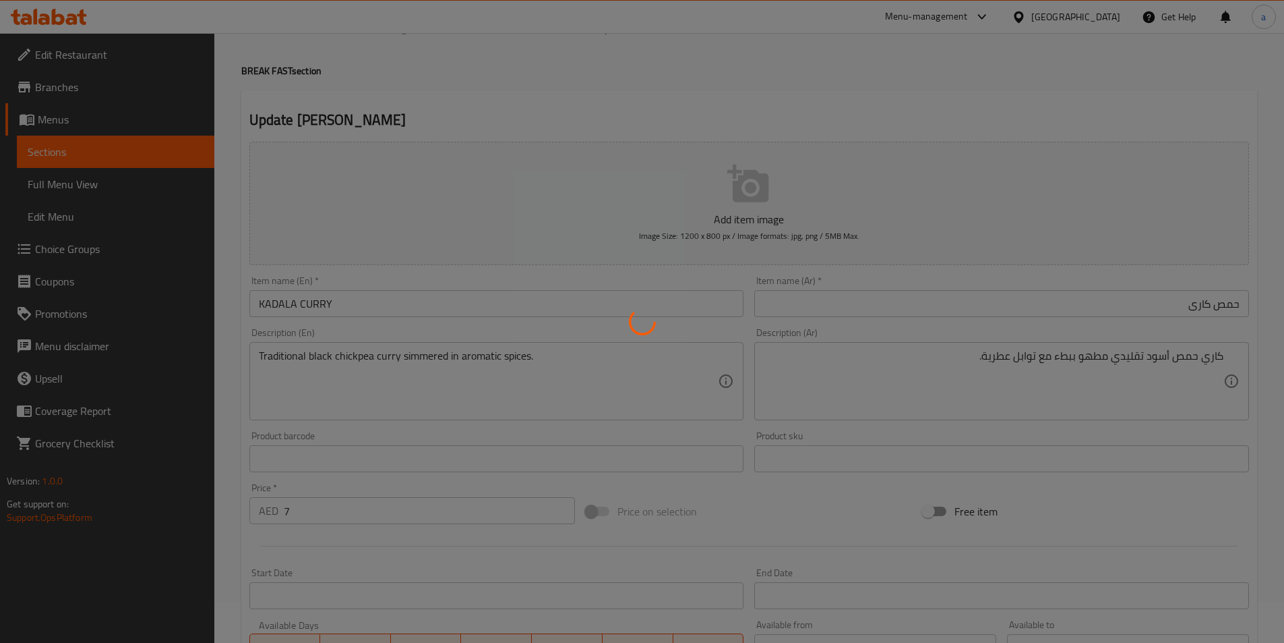
scroll to position [0, 0]
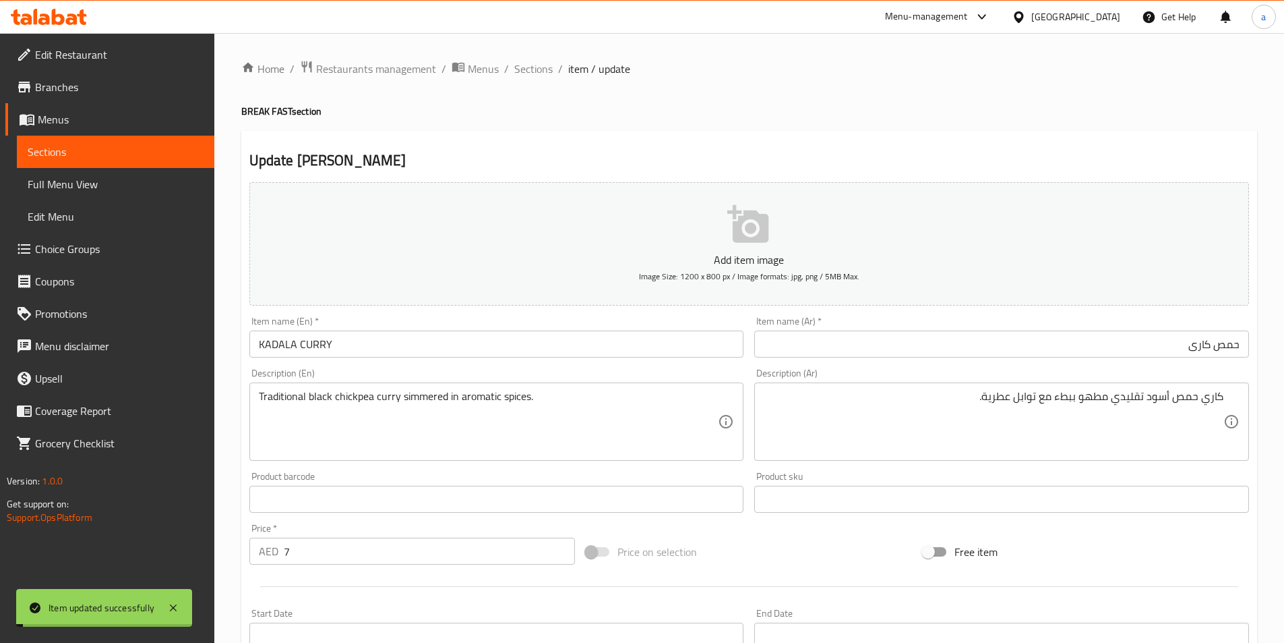
click at [537, 71] on span "Sections" at bounding box center [533, 69] width 38 height 16
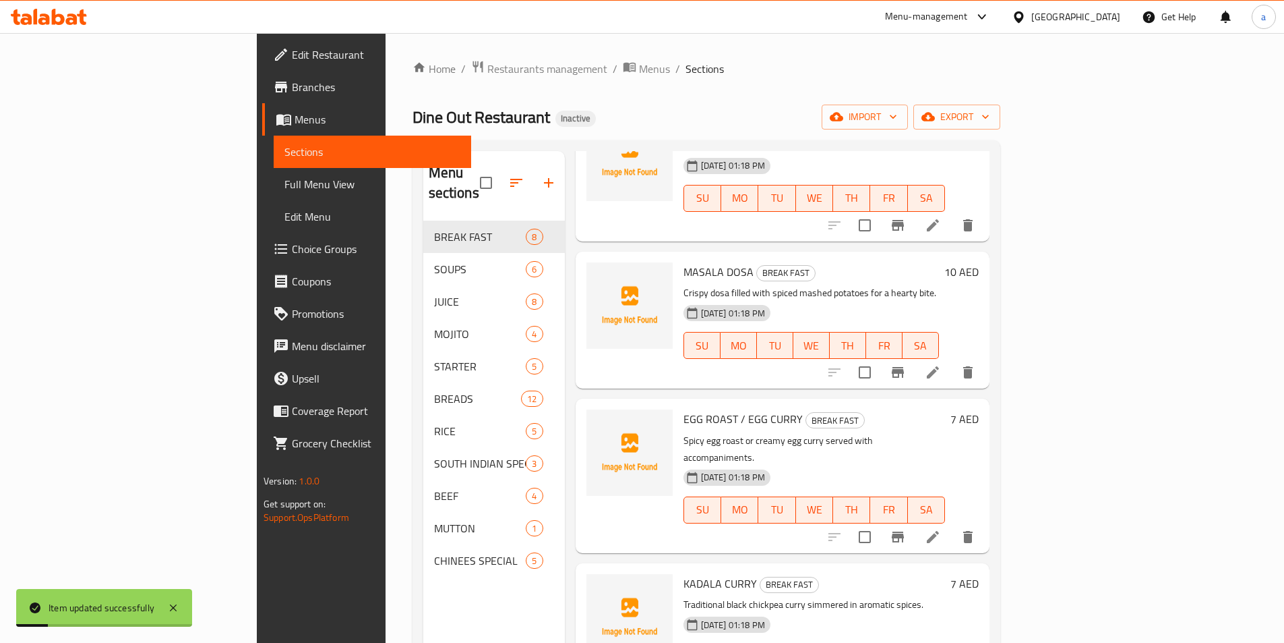
scroll to position [189, 0]
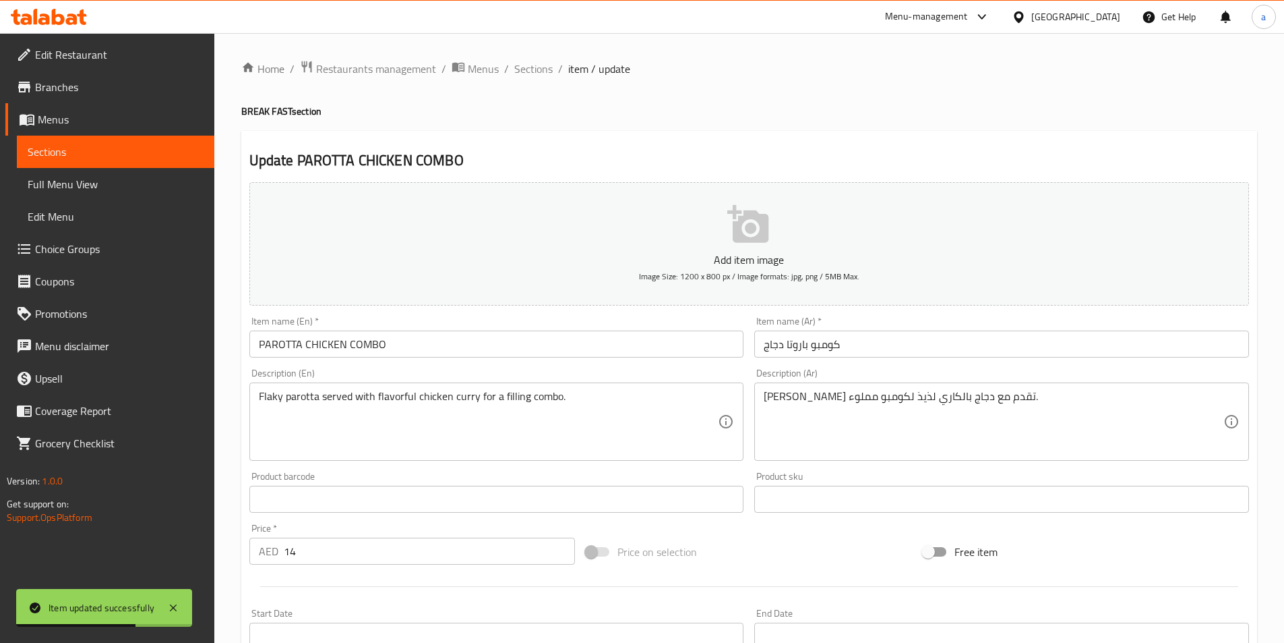
click at [978, 383] on div "[PERSON_NAME] تقدم مع دجاج بالكاري لذيذ لكومبو مملوء. Description (Ar)" at bounding box center [1001, 421] width 495 height 78
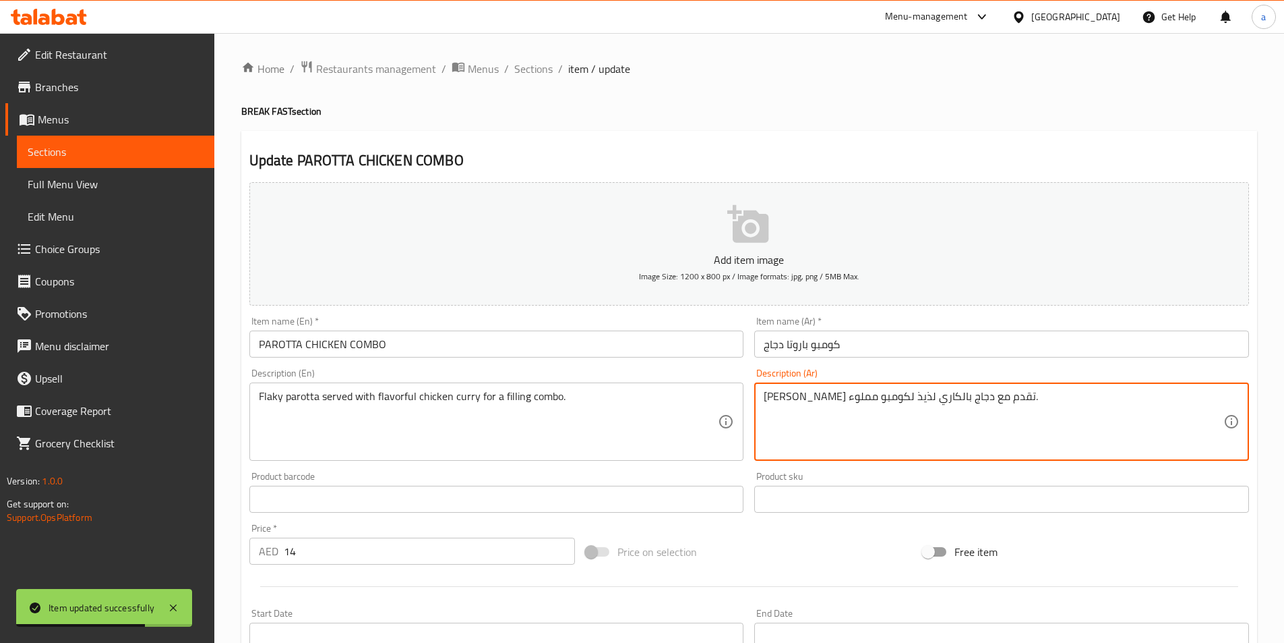
click at [959, 404] on textarea "[PERSON_NAME] تقدم مع دجاج بالكاري لذيذ لكومبو مملوء." at bounding box center [994, 422] width 460 height 64
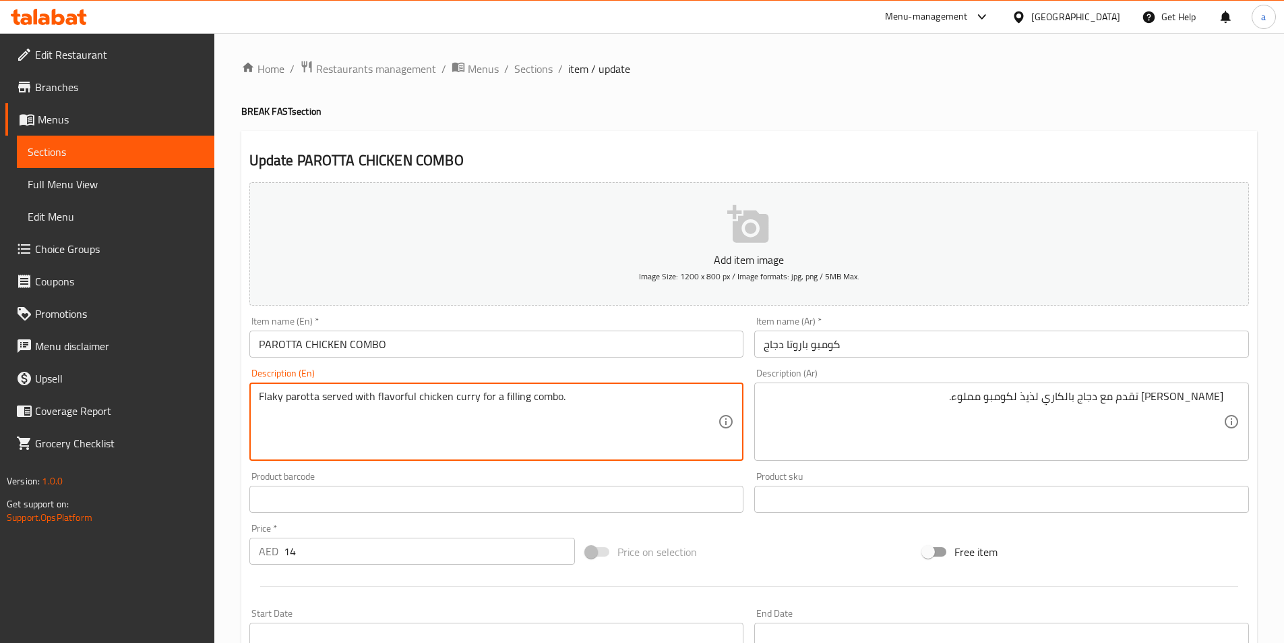
click at [303, 399] on textarea "Flaky parotta served with flavorful chicken curry for a filling combo." at bounding box center [489, 422] width 460 height 64
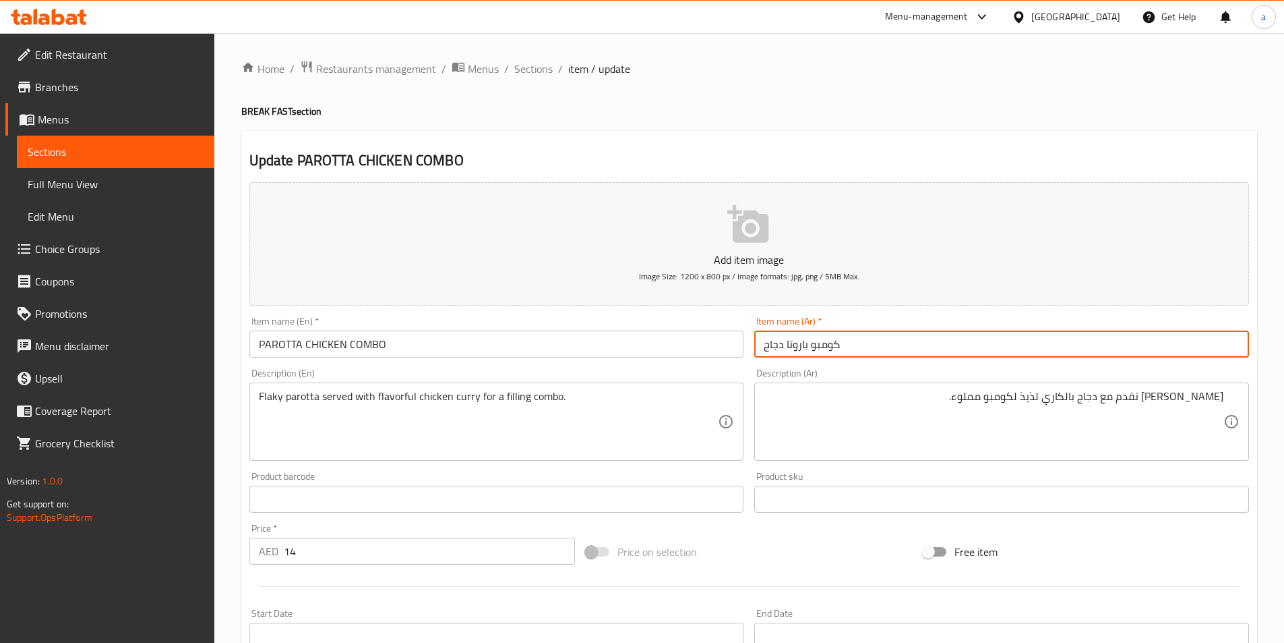
click at [842, 344] on input "كومبو باروتا دجاج" at bounding box center [1001, 343] width 495 height 27
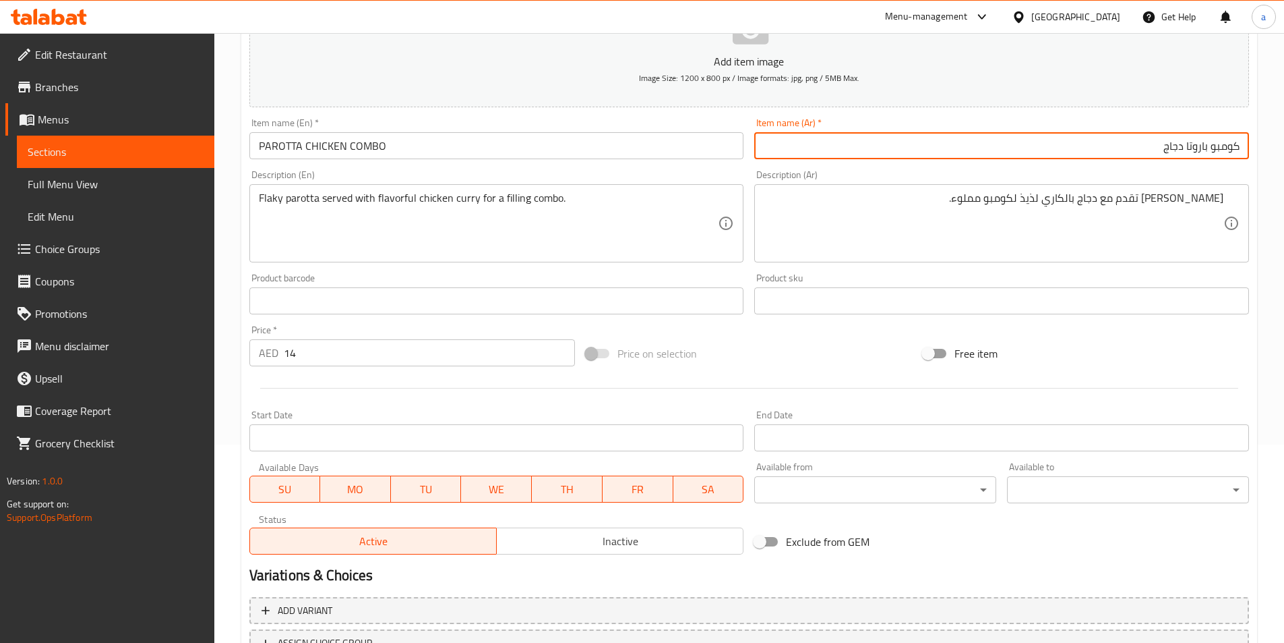
scroll to position [202, 0]
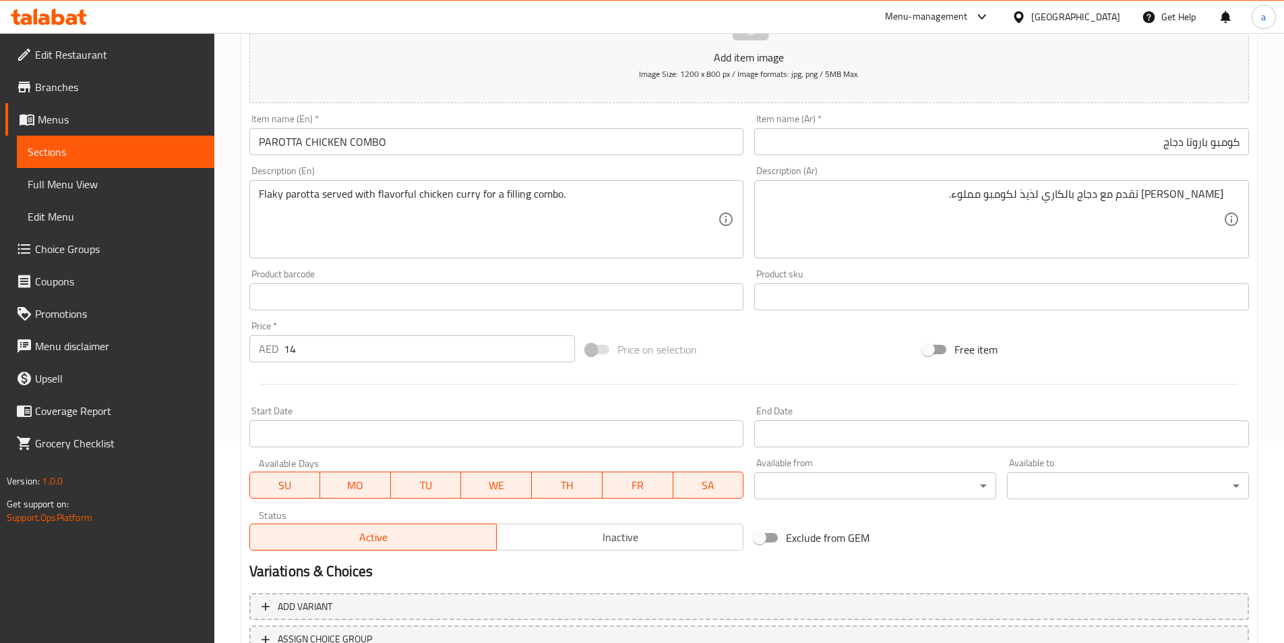
click at [1205, 141] on input "كومبو باروتا دجاج" at bounding box center [1001, 141] width 495 height 27
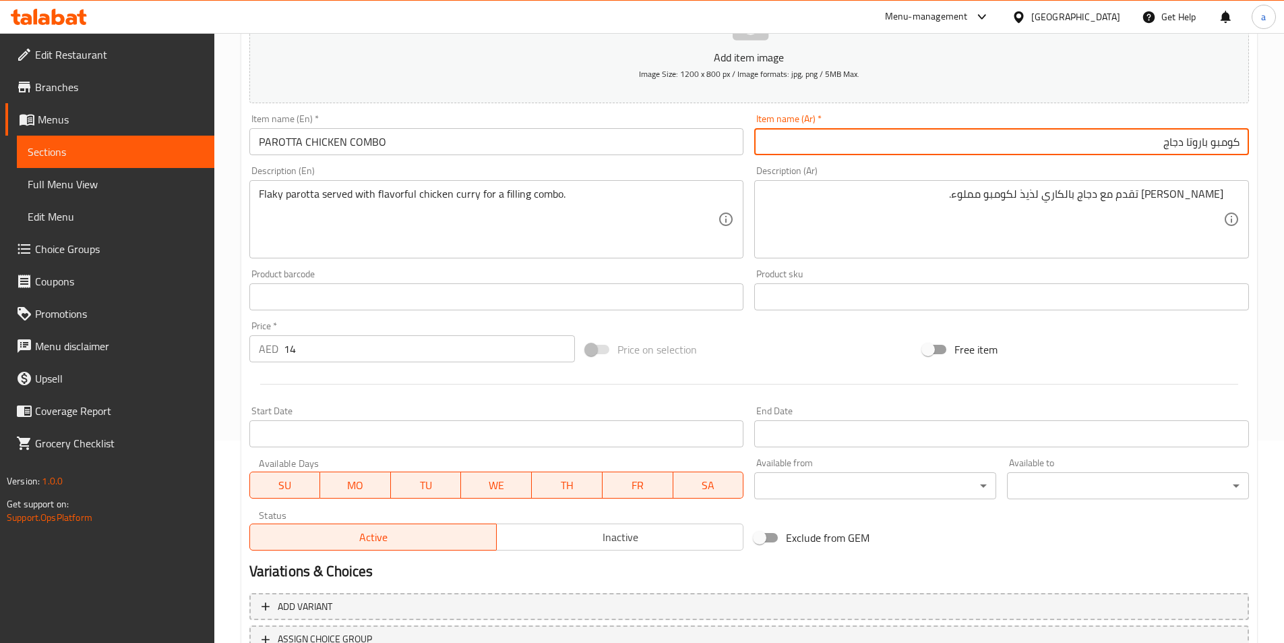
click at [1205, 141] on input "كومبو باروتا دجاج" at bounding box center [1001, 141] width 495 height 27
paste input "text"
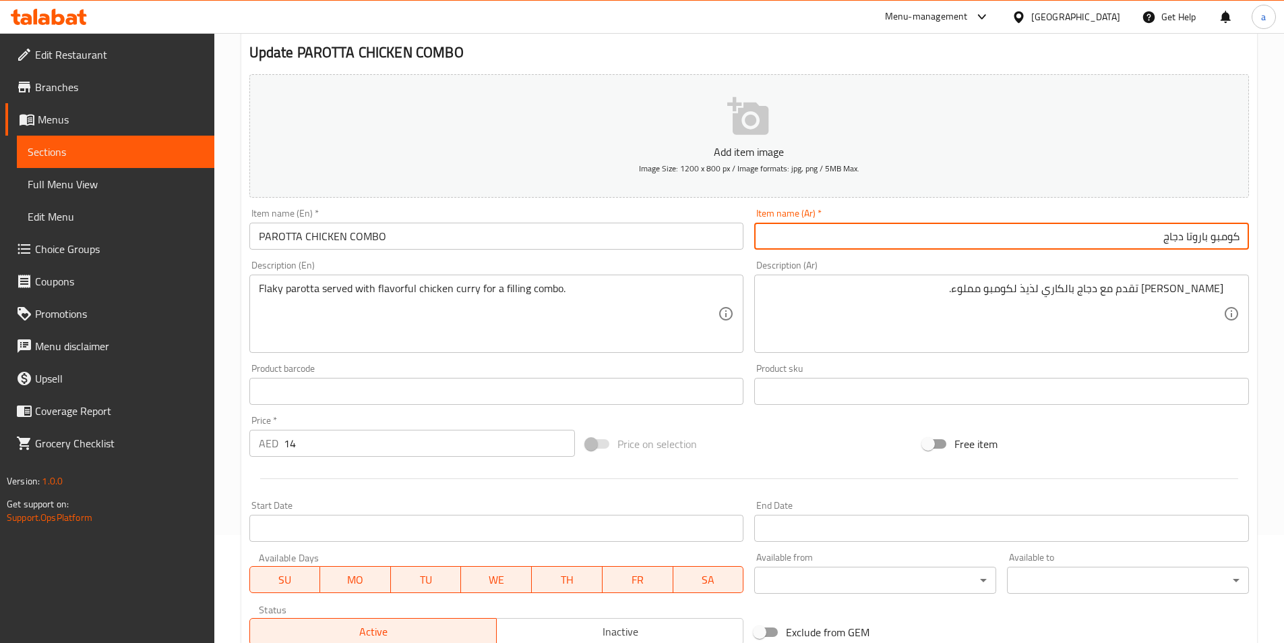
click at [1232, 239] on input "كومبو باروتا دجاج" at bounding box center [1001, 235] width 495 height 27
paste input "كومبو"
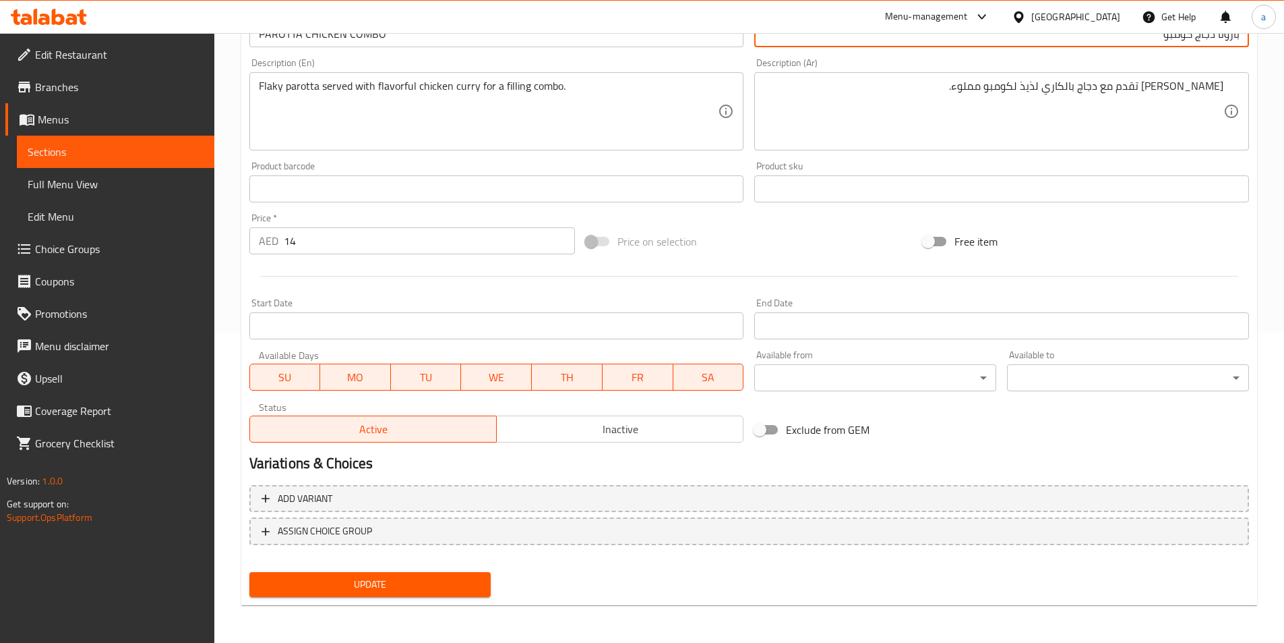
type input "باروتا دجاج كومبو"
click at [419, 591] on span "Update" at bounding box center [370, 584] width 220 height 17
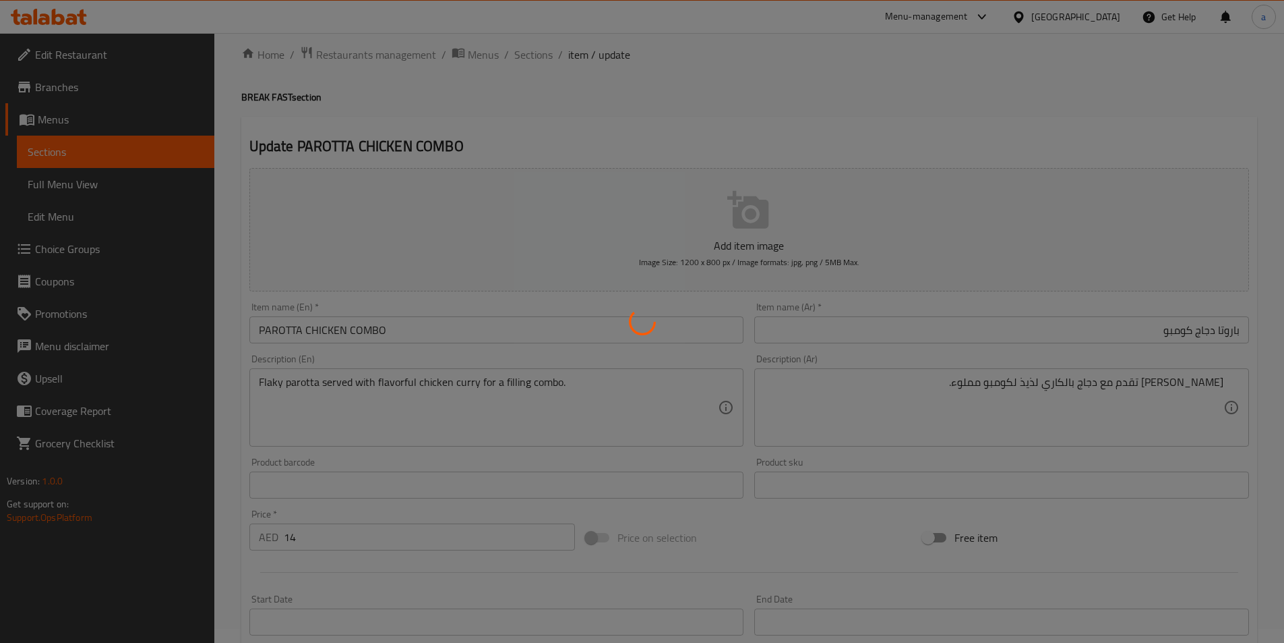
scroll to position [0, 0]
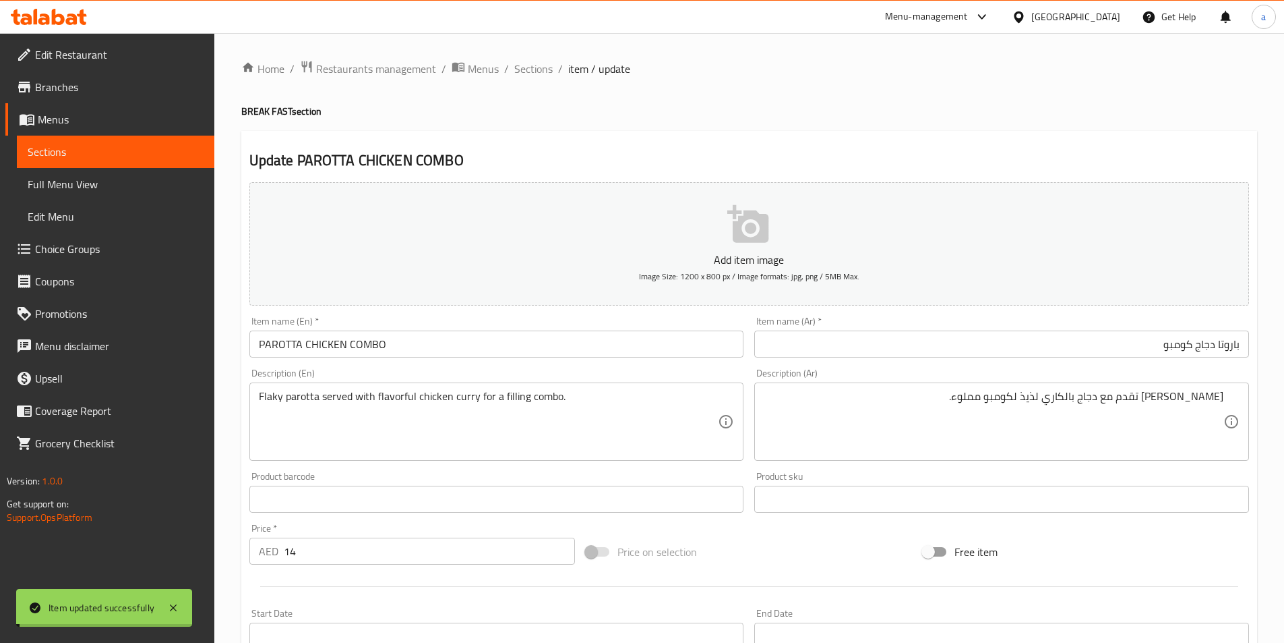
click at [536, 69] on span "Sections" at bounding box center [533, 69] width 38 height 16
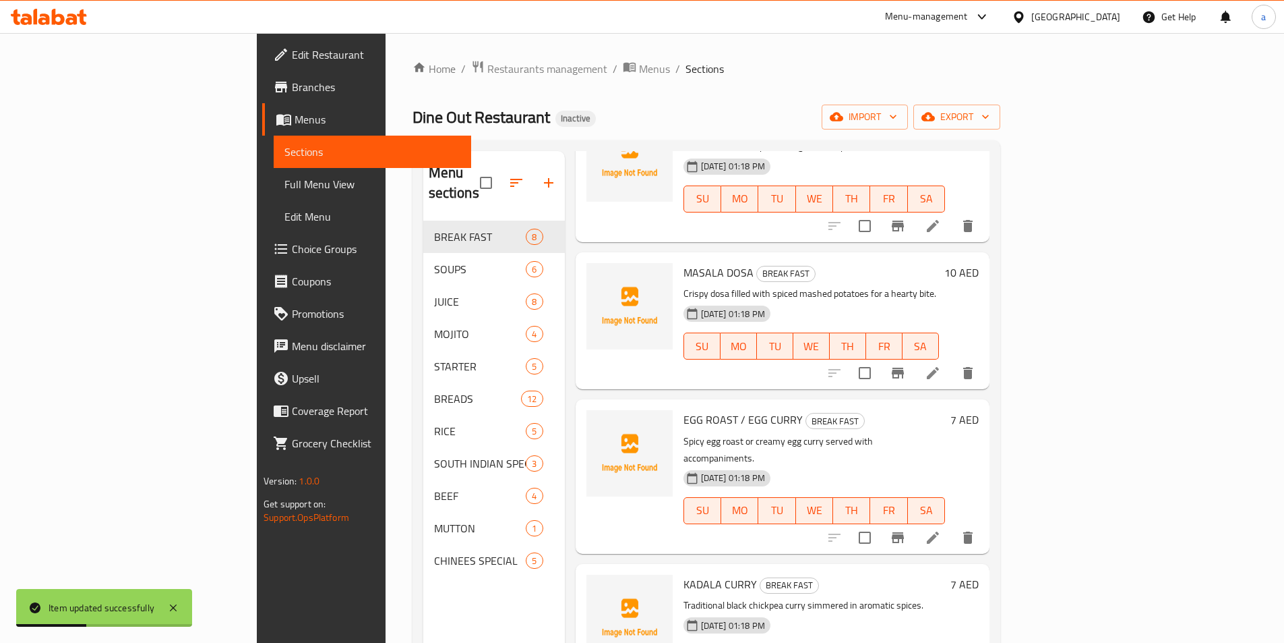
scroll to position [570, 0]
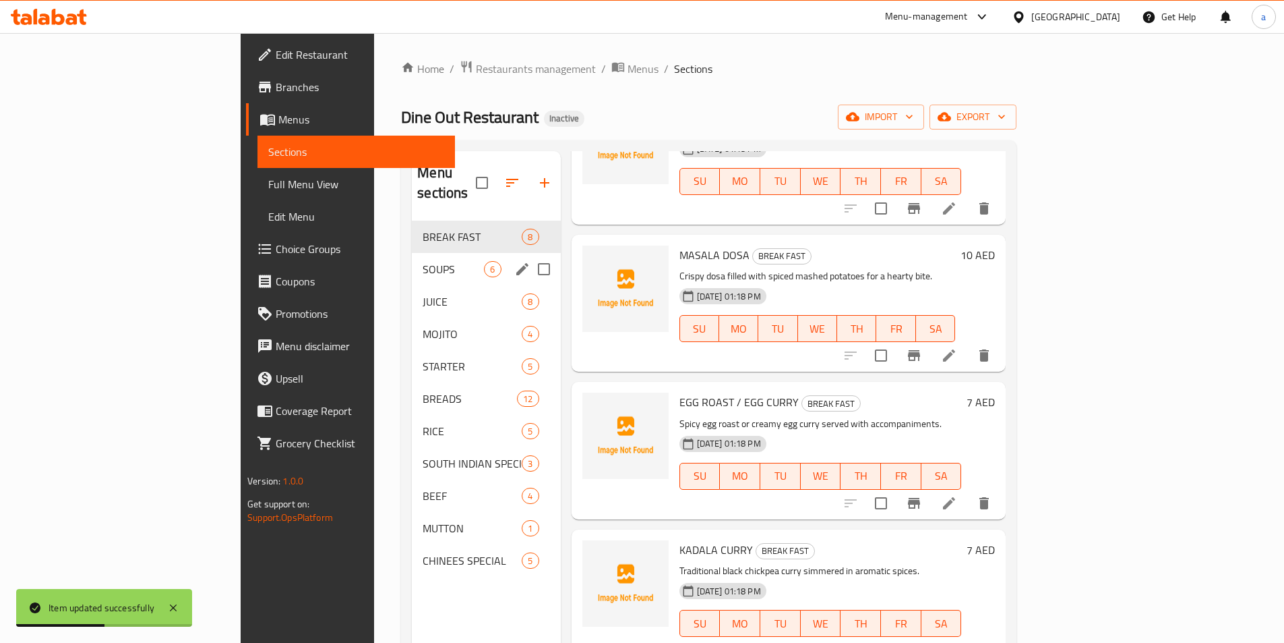
click at [412, 253] on div "SOUPS 6" at bounding box center [486, 269] width 148 height 32
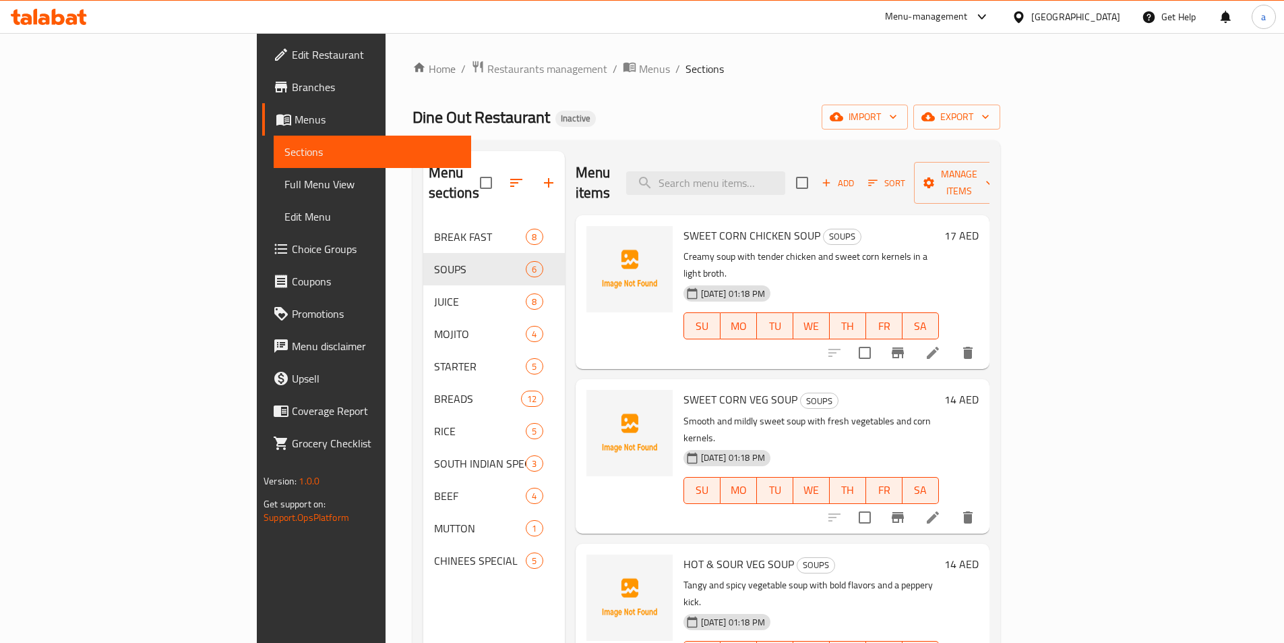
click at [952, 340] on li at bounding box center [933, 352] width 38 height 24
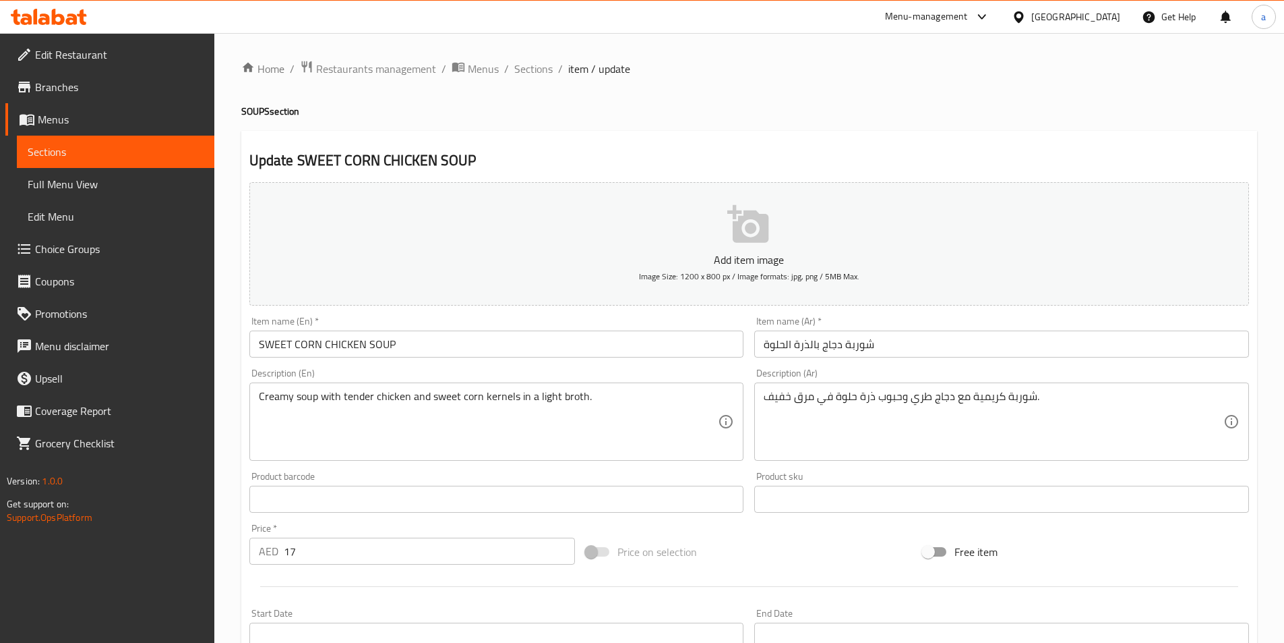
click at [864, 329] on div "Item name (Ar)   * شوربة دجاج بالذرة الحلوة Item name (Ar) *" at bounding box center [1001, 336] width 495 height 41
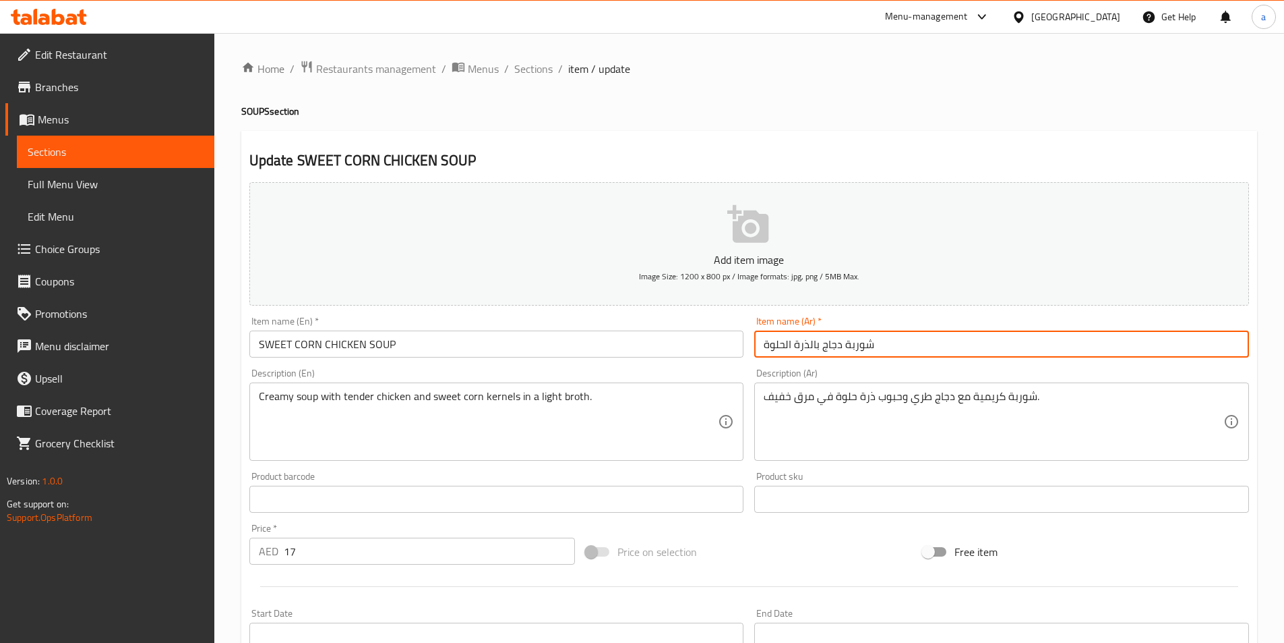
click at [864, 334] on input "شوربة دجاج بالذرة الحلوة" at bounding box center [1001, 343] width 495 height 27
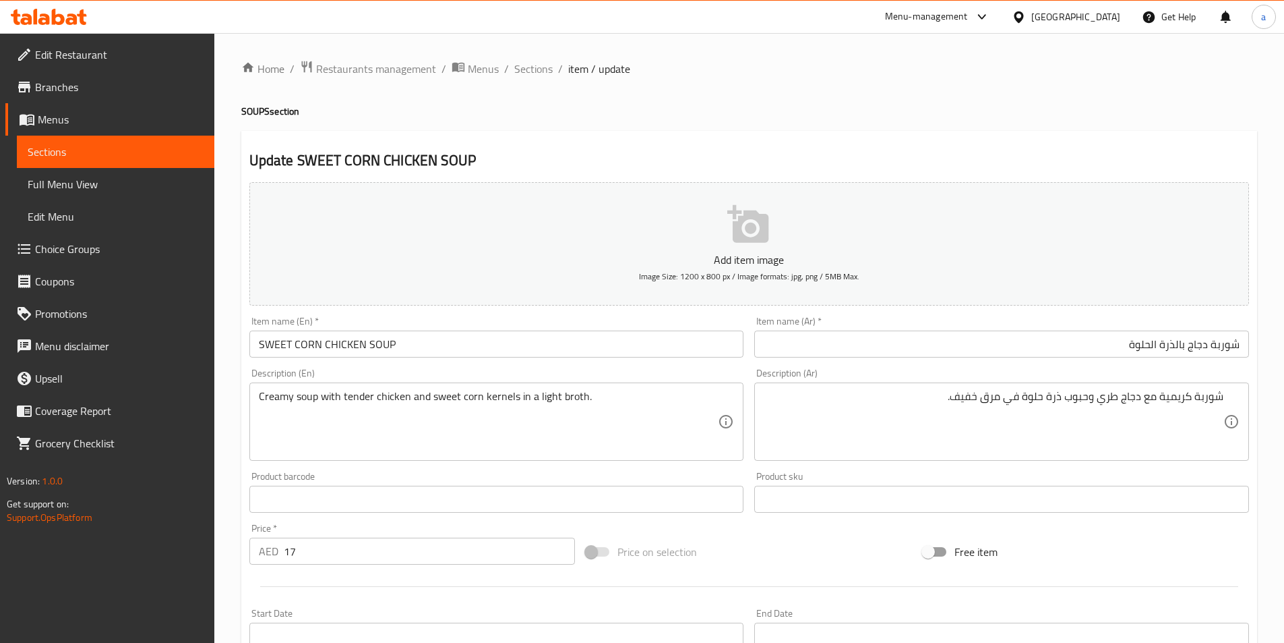
drag, startPoint x: 1224, startPoint y: 401, endPoint x: 1237, endPoint y: 402, distance: 12.8
click at [1237, 402] on div "شوربة كريمية مع دجاج طري وحبوب ذرة حلوة في مرق خفيف. Description (Ar)" at bounding box center [1001, 421] width 495 height 78
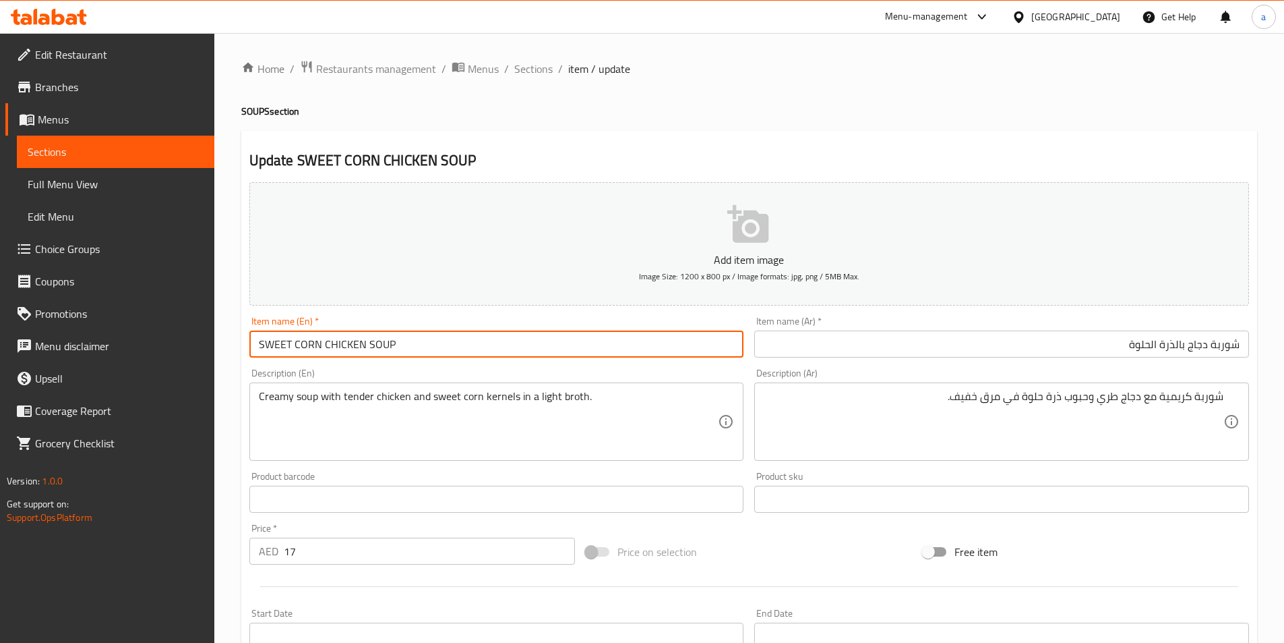
click at [311, 347] on input "SWEET CORN CHICKEN SOUP" at bounding box center [496, 343] width 495 height 27
click at [308, 351] on input "SWEET CORN CHICKEN SOUP" at bounding box center [496, 343] width 495 height 27
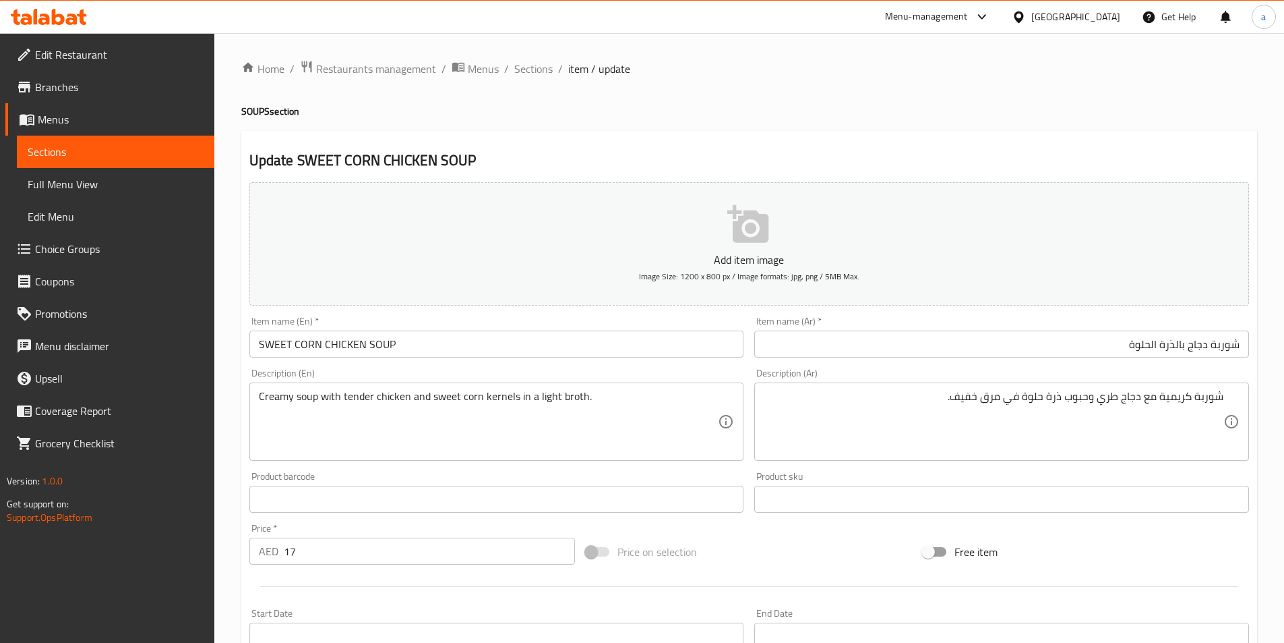
click at [1179, 344] on input "شوربة دجاج بالذرة الحلوة" at bounding box center [1001, 343] width 495 height 27
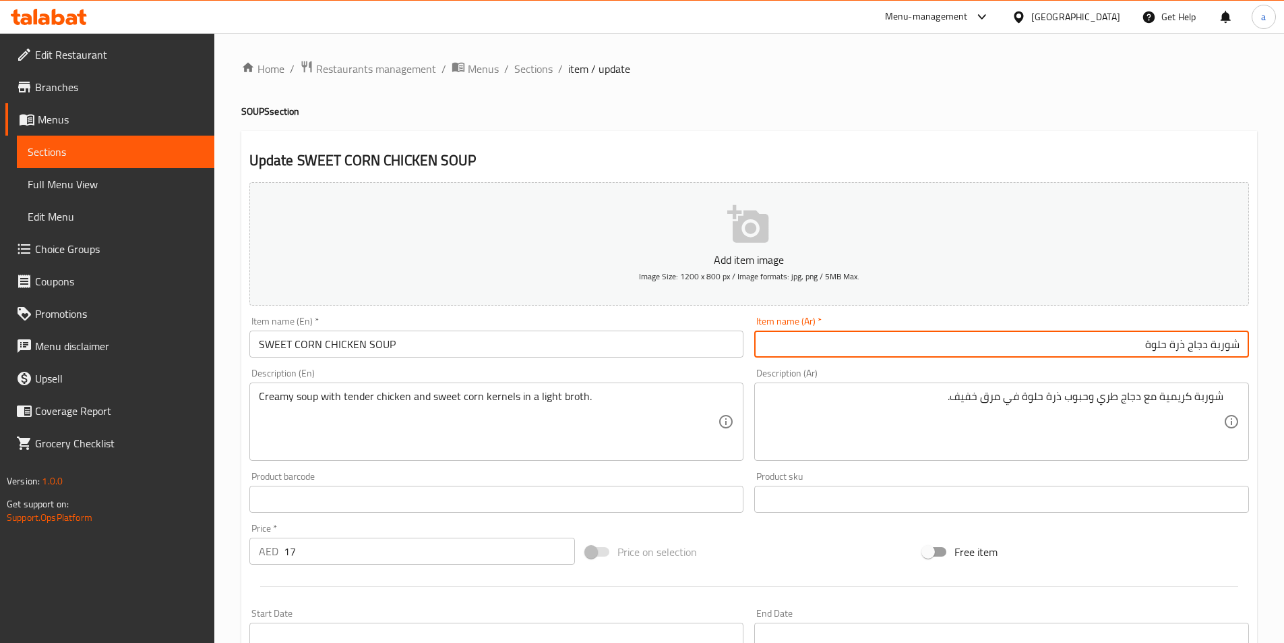
type input "شوربة دجاج ذرة حلوة"
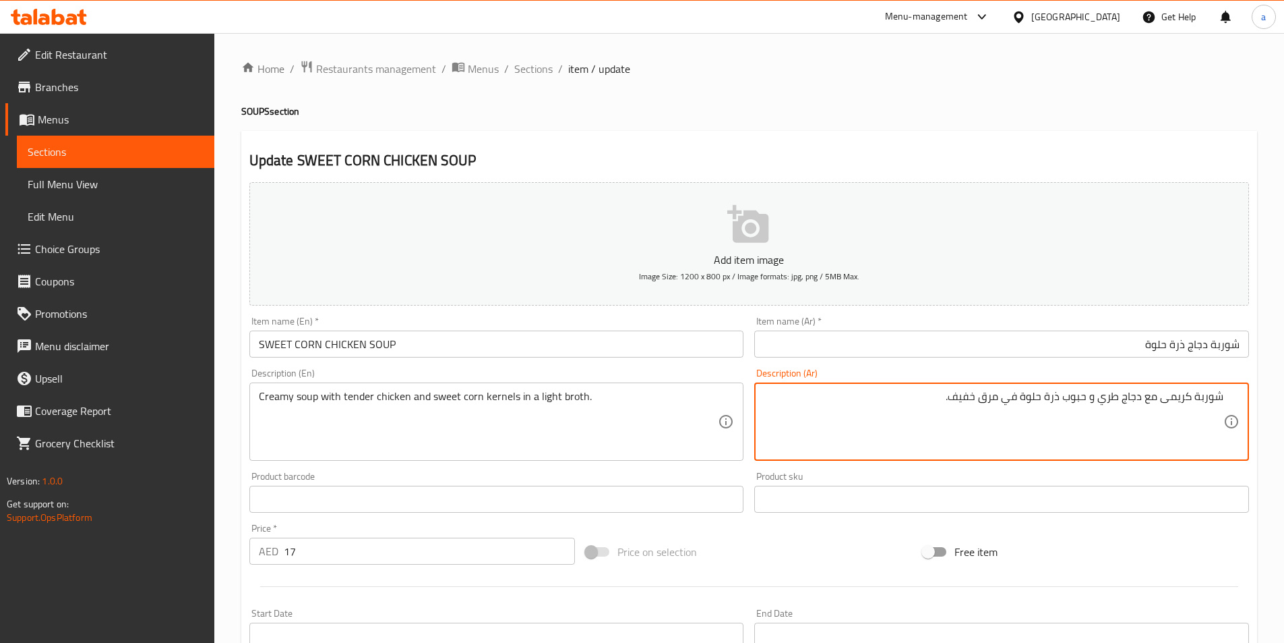
type textarea "شوربة كريمى مع دجاج طري و حبوب ذرة حلوة في مرق خفيف."
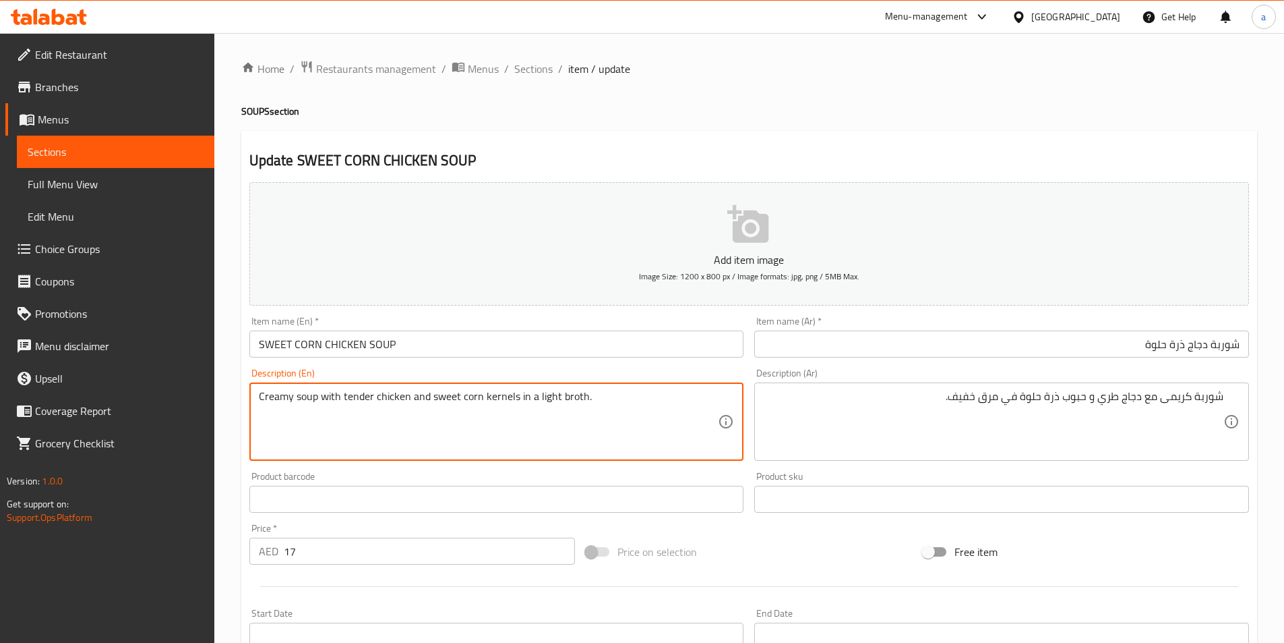
click at [516, 403] on textarea "Creamy soup with tender chicken and sweet corn kernels in a light broth." at bounding box center [489, 422] width 460 height 64
click at [504, 400] on textarea "Creamy soup with tender chicken and sweet corn kernels in a light broth." at bounding box center [489, 422] width 460 height 64
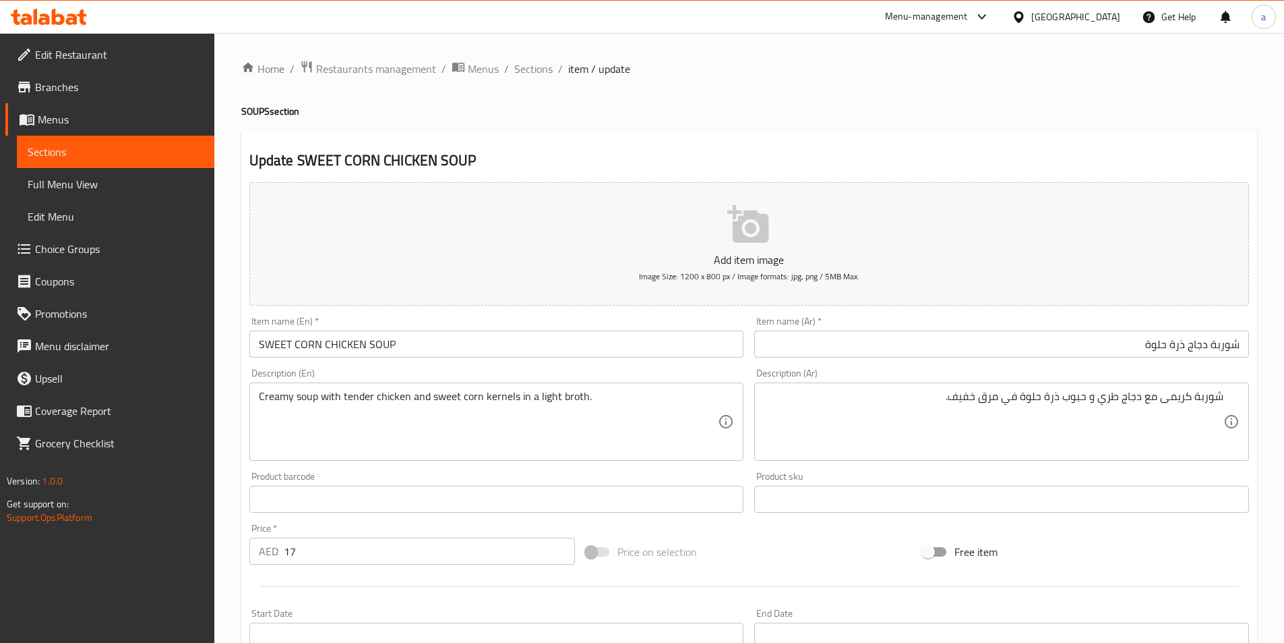
click at [1176, 345] on input "شوربة دجاج ذرة حلوة" at bounding box center [1001, 343] width 495 height 27
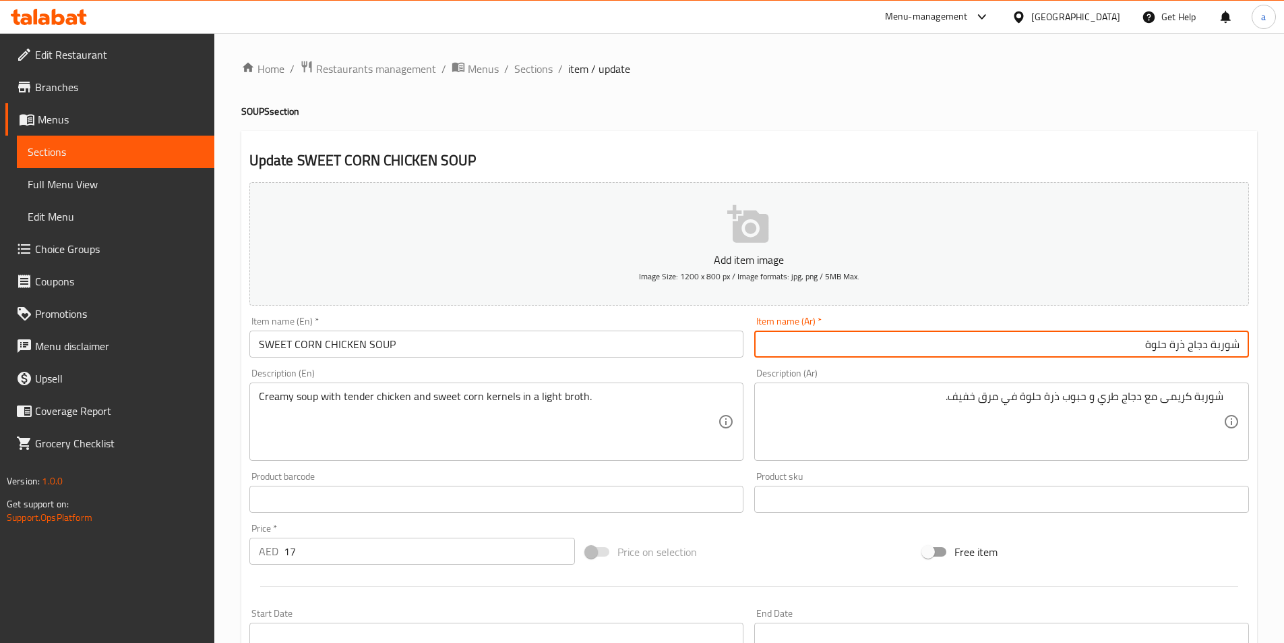
click at [1176, 345] on input "شوربة دجاج ذرة حلوة" at bounding box center [1001, 343] width 495 height 27
type input "شوربة دجاج كورن حلوة"
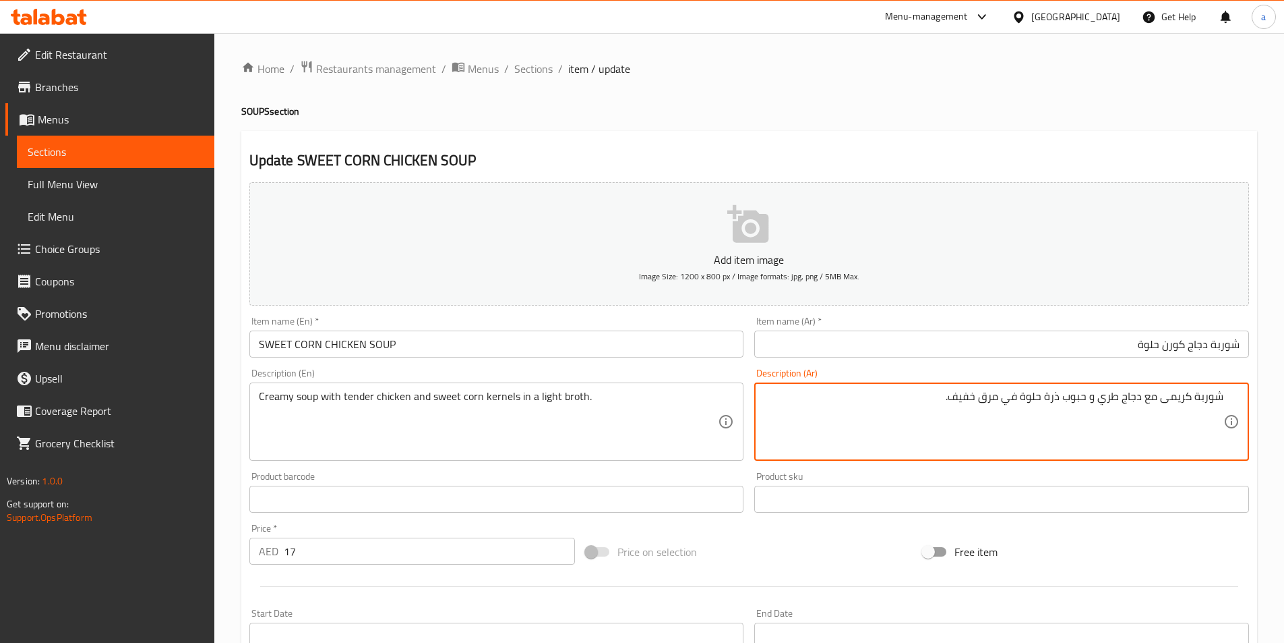
drag, startPoint x: 1086, startPoint y: 396, endPoint x: 1048, endPoint y: 396, distance: 37.8
paste textarea "حبوب ذرة"
type textarea "شوربة كريمى مع دجاج طري و كورن حبوب ذرة حلوة في مرق خفيف."
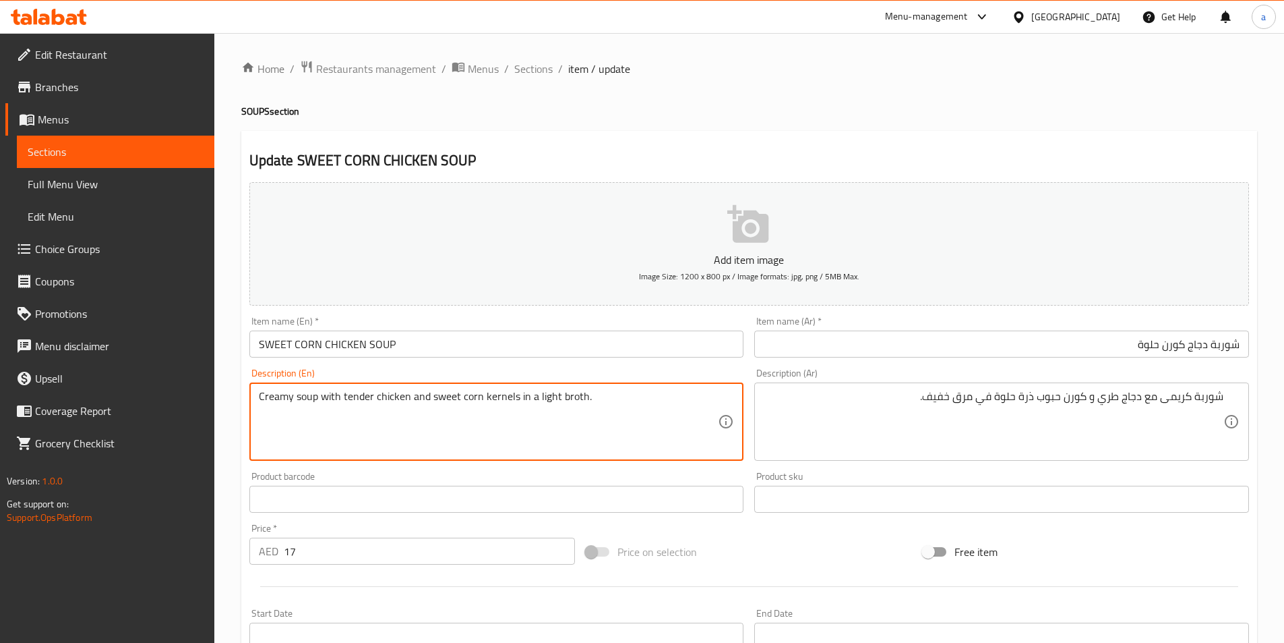
click at [578, 396] on textarea "Creamy soup with tender chicken and sweet corn kernels in a light broth." at bounding box center [489, 422] width 460 height 64
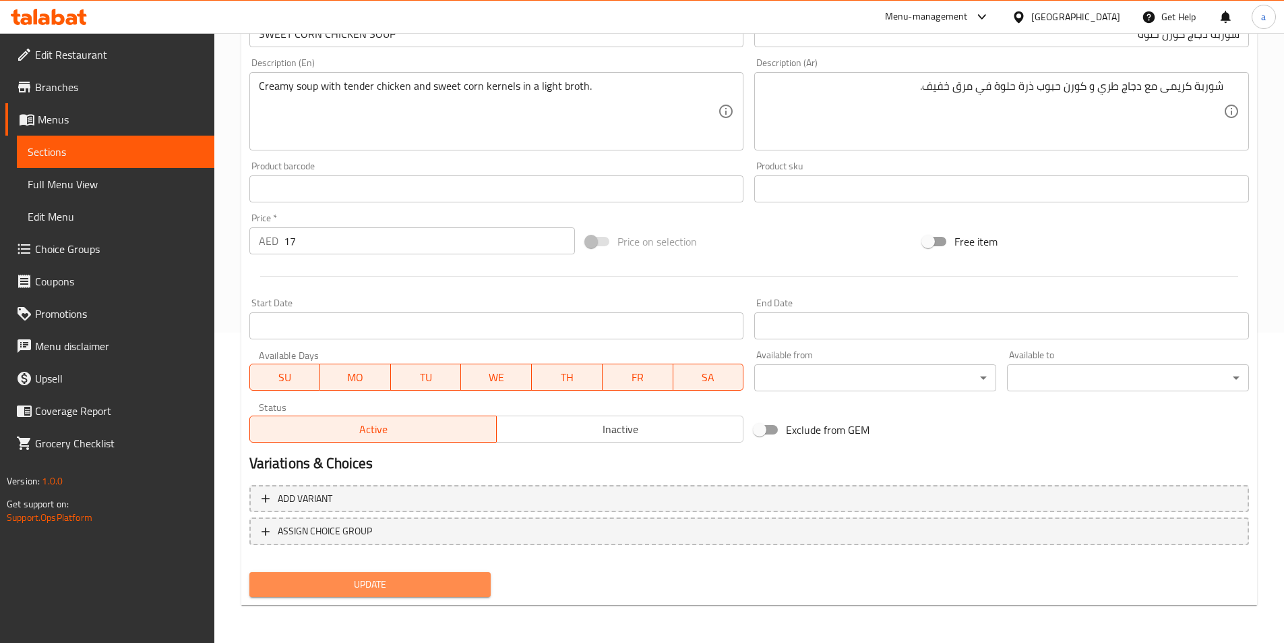
click at [414, 589] on span "Update" at bounding box center [370, 584] width 220 height 17
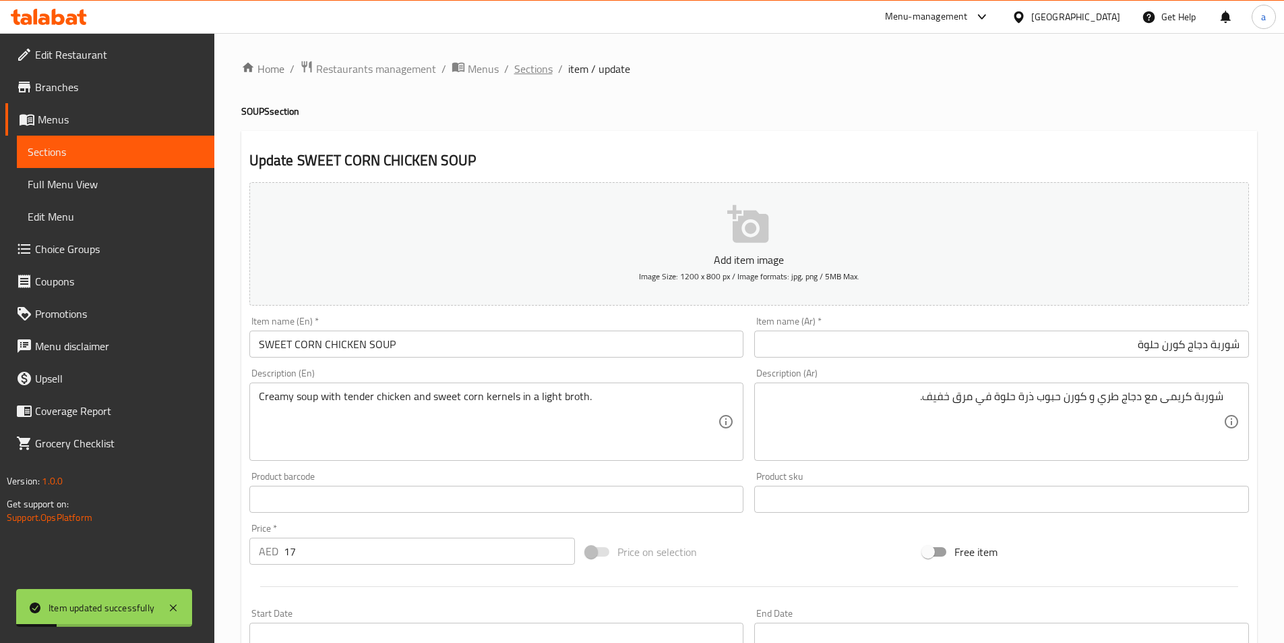
click at [541, 74] on span "Sections" at bounding box center [533, 69] width 38 height 16
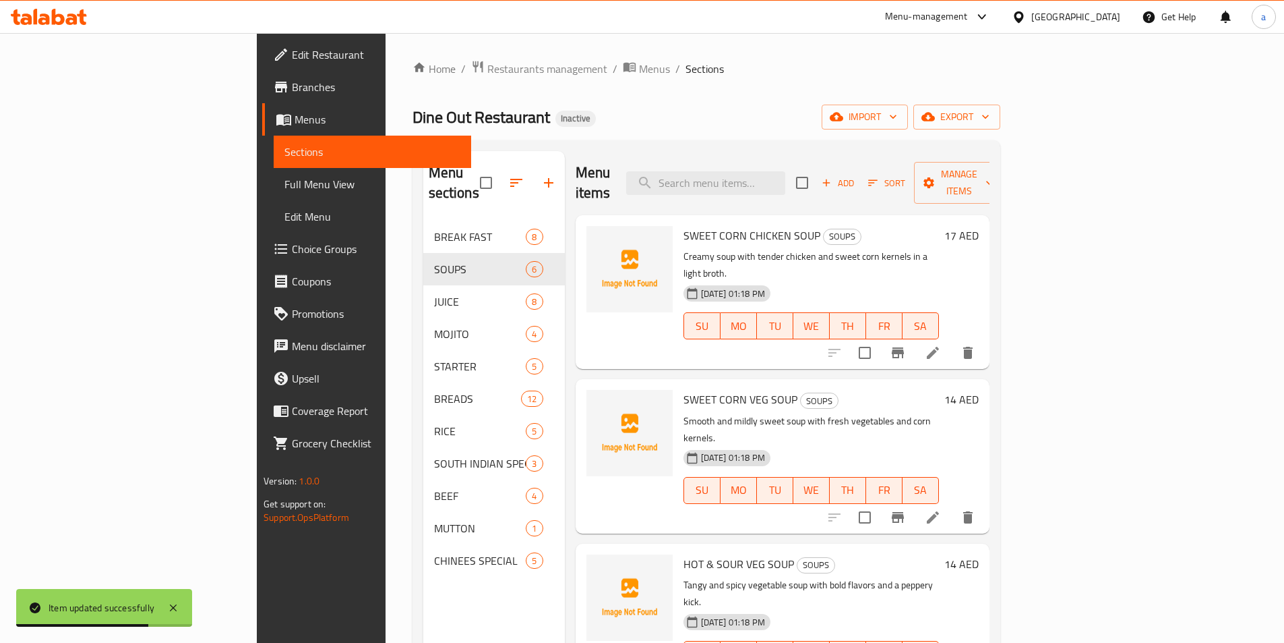
click at [952, 505] on li at bounding box center [933, 517] width 38 height 24
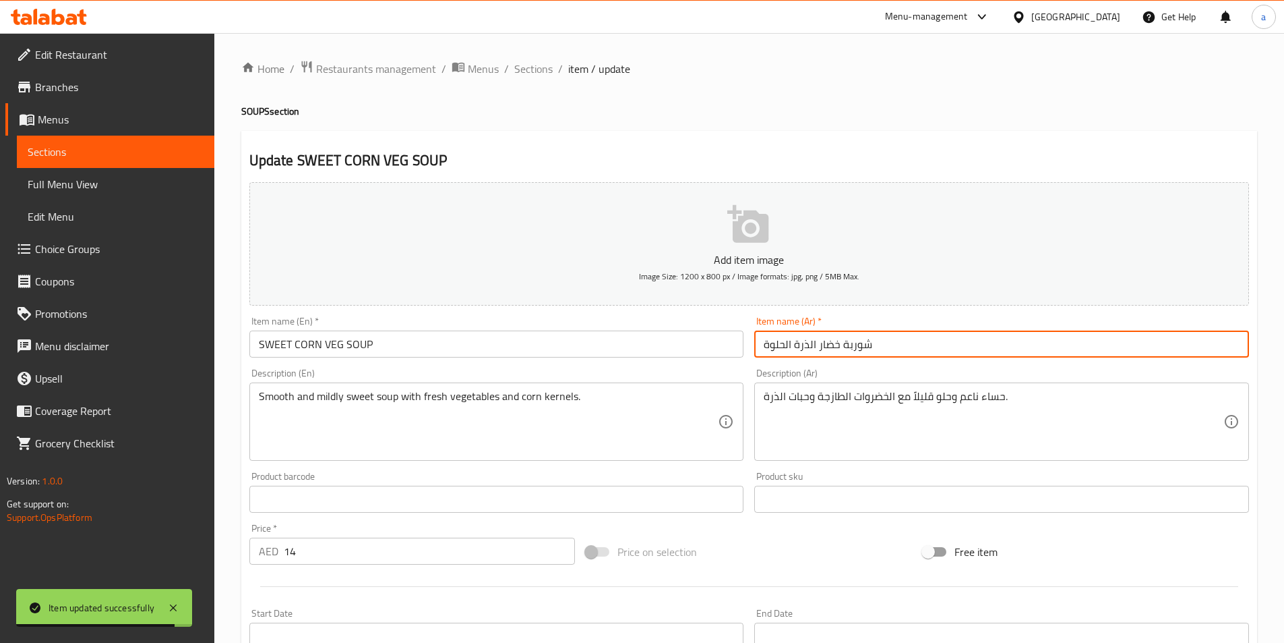
click at [878, 355] on input "شوربة خضار الذرة الحلوة" at bounding box center [1001, 343] width 495 height 27
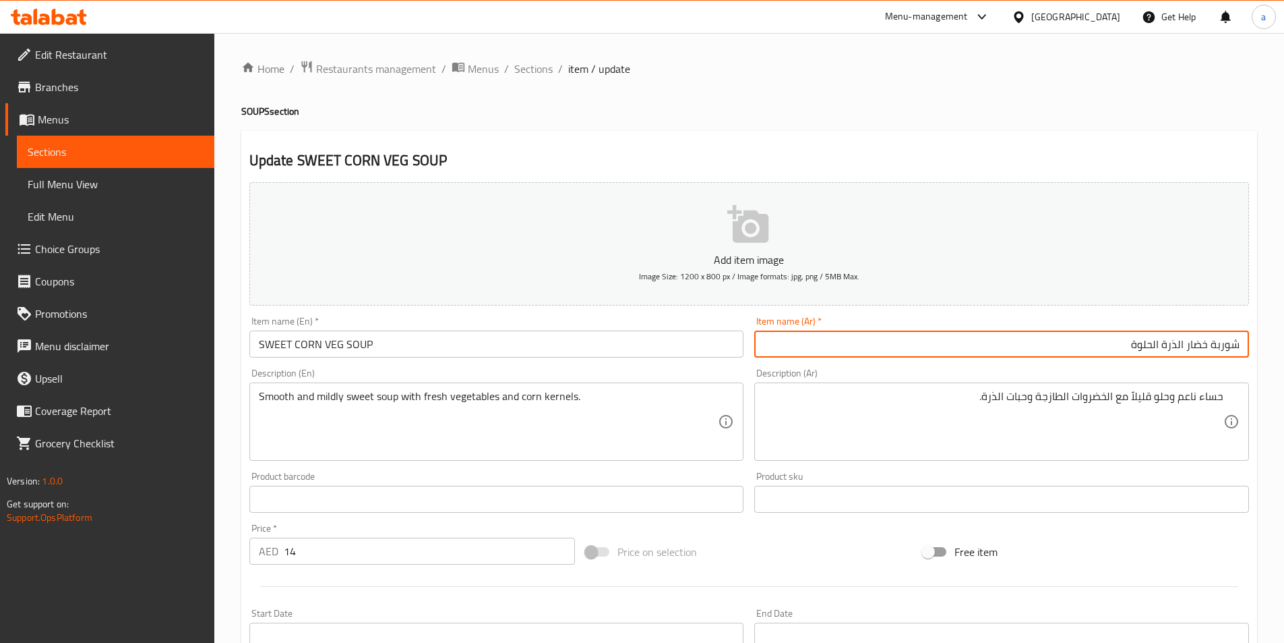
drag, startPoint x: 1156, startPoint y: 345, endPoint x: 1184, endPoint y: 356, distance: 29.7
click at [1184, 356] on input "شوربة خضار الذرة الحلوة" at bounding box center [1001, 343] width 495 height 27
type input "شوربة خضار كورن حلوة"
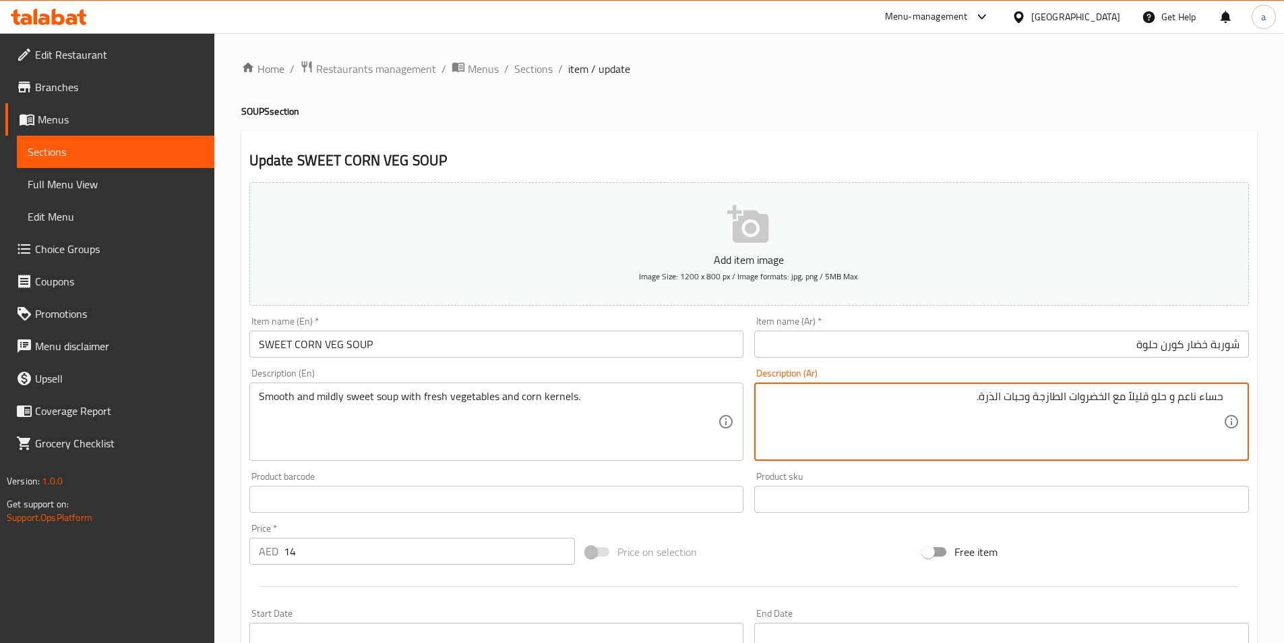
click at [1211, 394] on textarea "حساء ناعم و حلو قليلاً مع الخضروات الطازجة وحبات الذرة." at bounding box center [994, 422] width 460 height 64
click at [1217, 341] on input "شوربة خضار كورن حلوة" at bounding box center [1001, 343] width 495 height 27
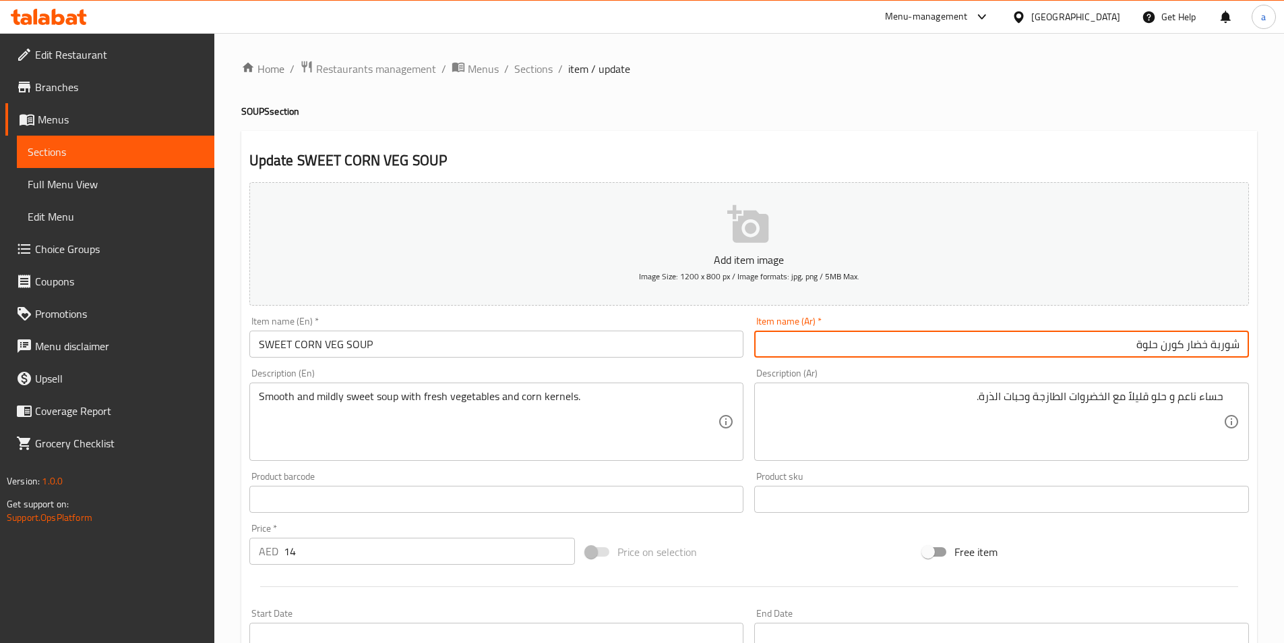
click at [1217, 341] on input "شوربة خضار كورن حلوة" at bounding box center [1001, 343] width 495 height 27
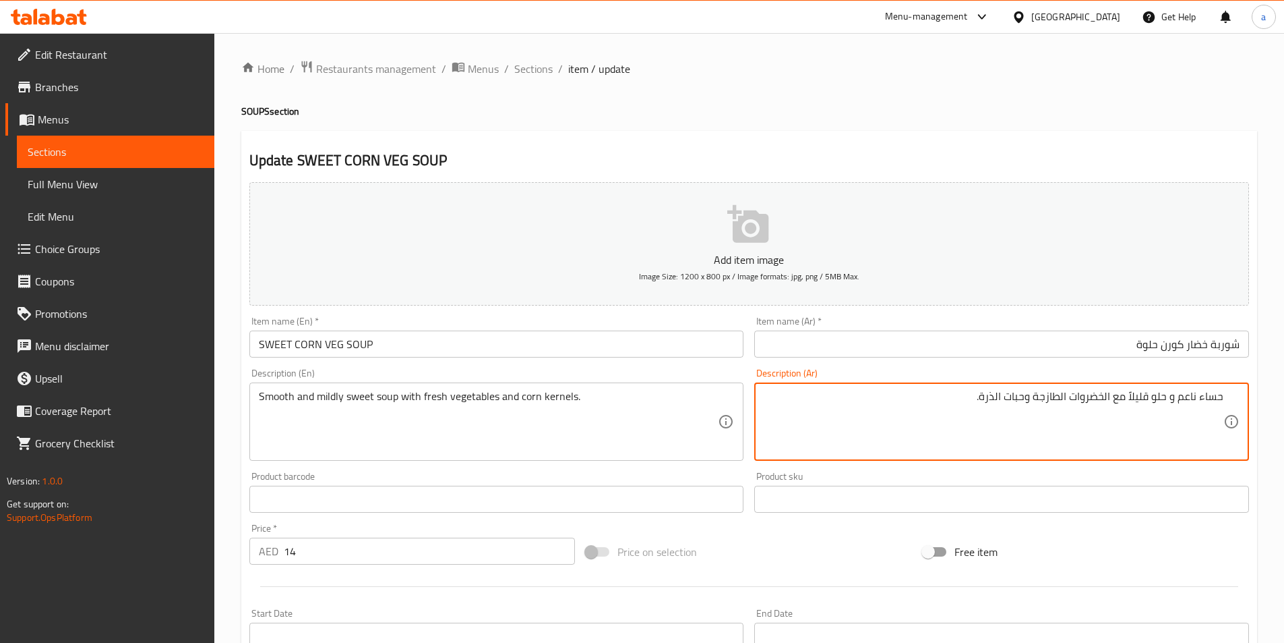
click at [1207, 398] on textarea "حساء ناعم و حلو قليلاً مع الخضروات الطازجة وحبات الذرة." at bounding box center [994, 422] width 460 height 64
paste textarea "وربة"
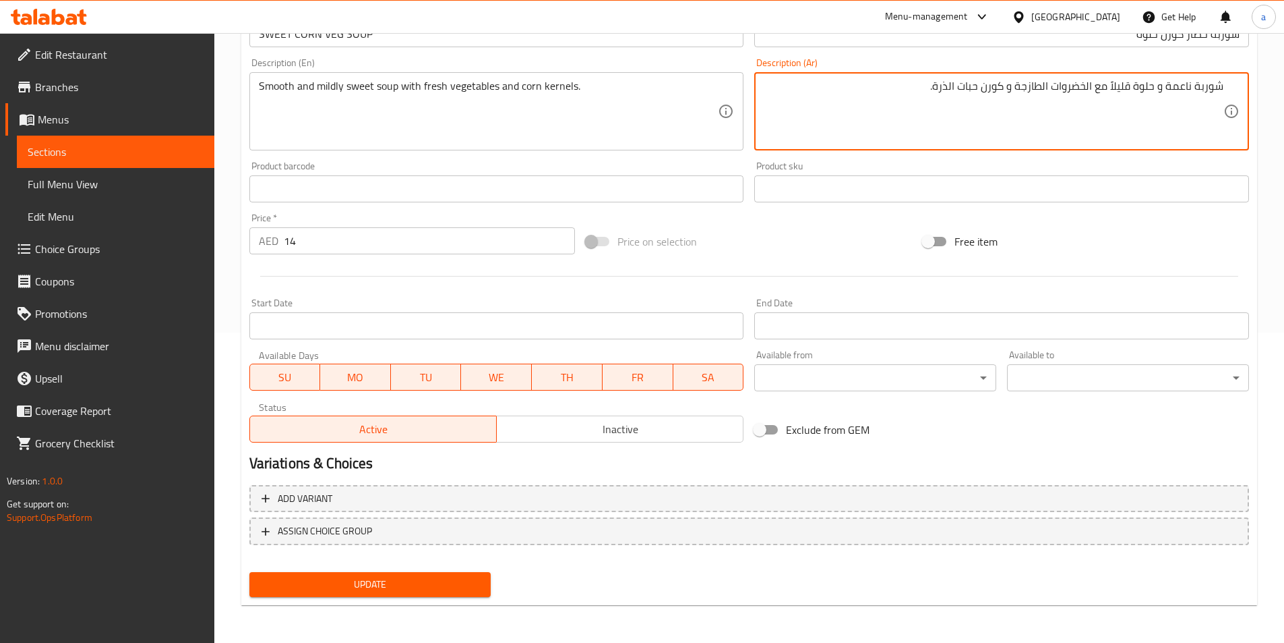
type textarea "شوربة ناعمة و حلوة قليلاً مع الخضروات الطازجة و كورن حبات الذرة."
click at [417, 580] on span "Update" at bounding box center [370, 584] width 220 height 17
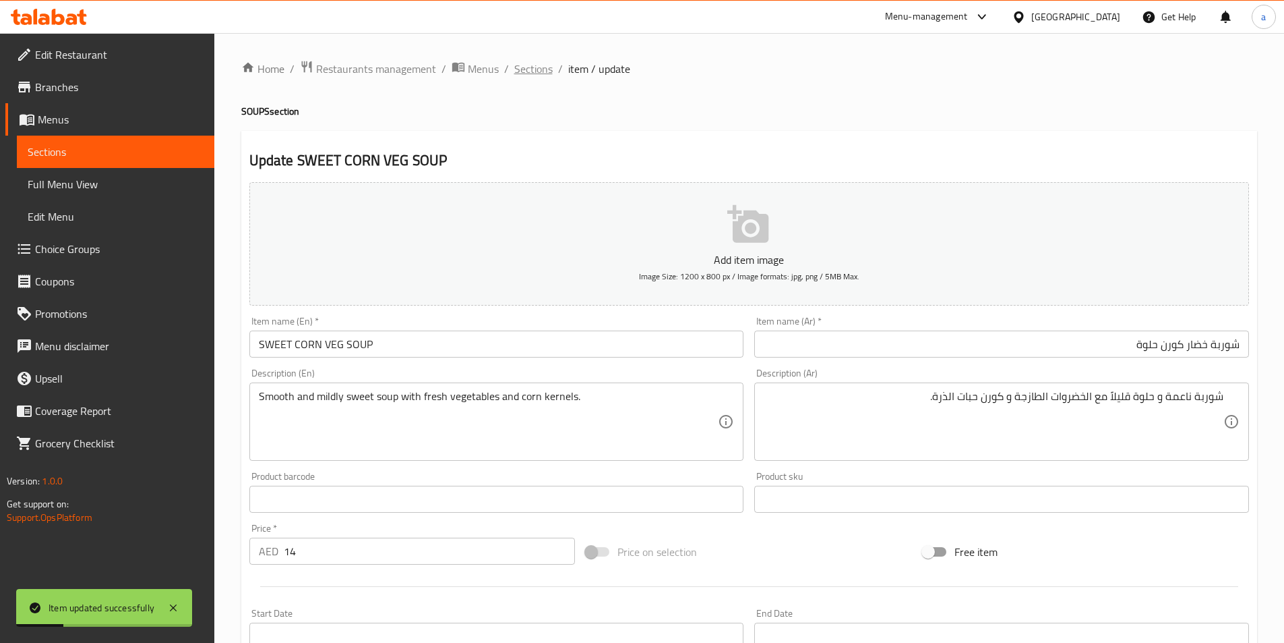
click at [535, 65] on span "Sections" at bounding box center [533, 69] width 38 height 16
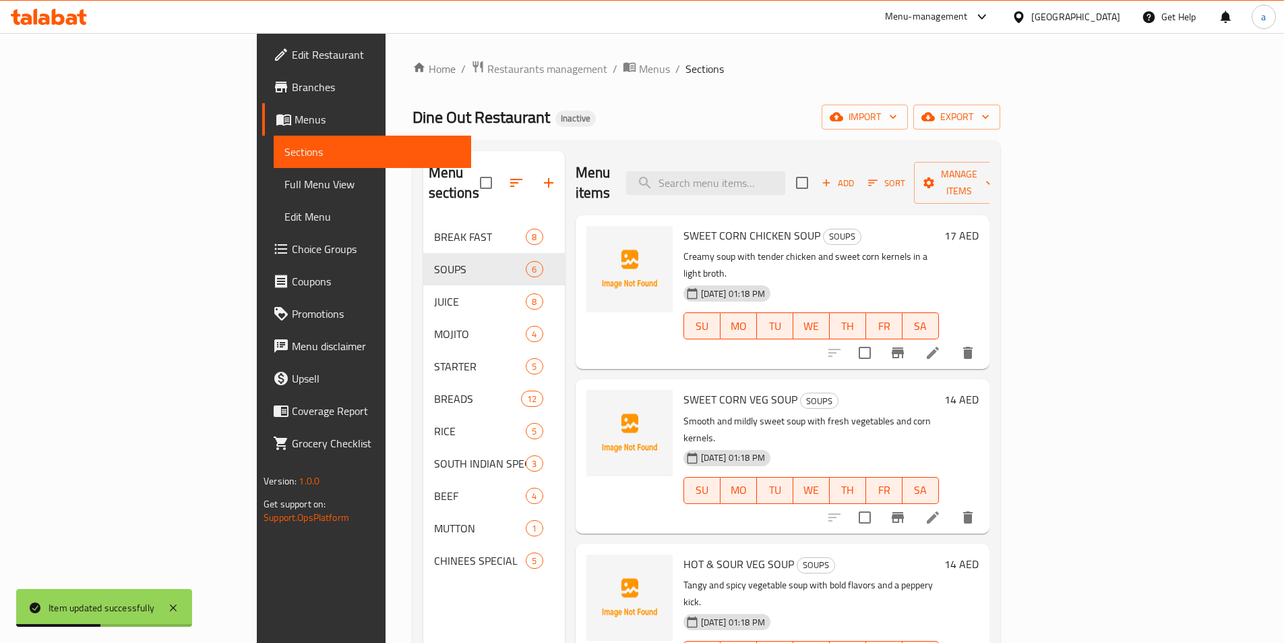
scroll to position [67, 0]
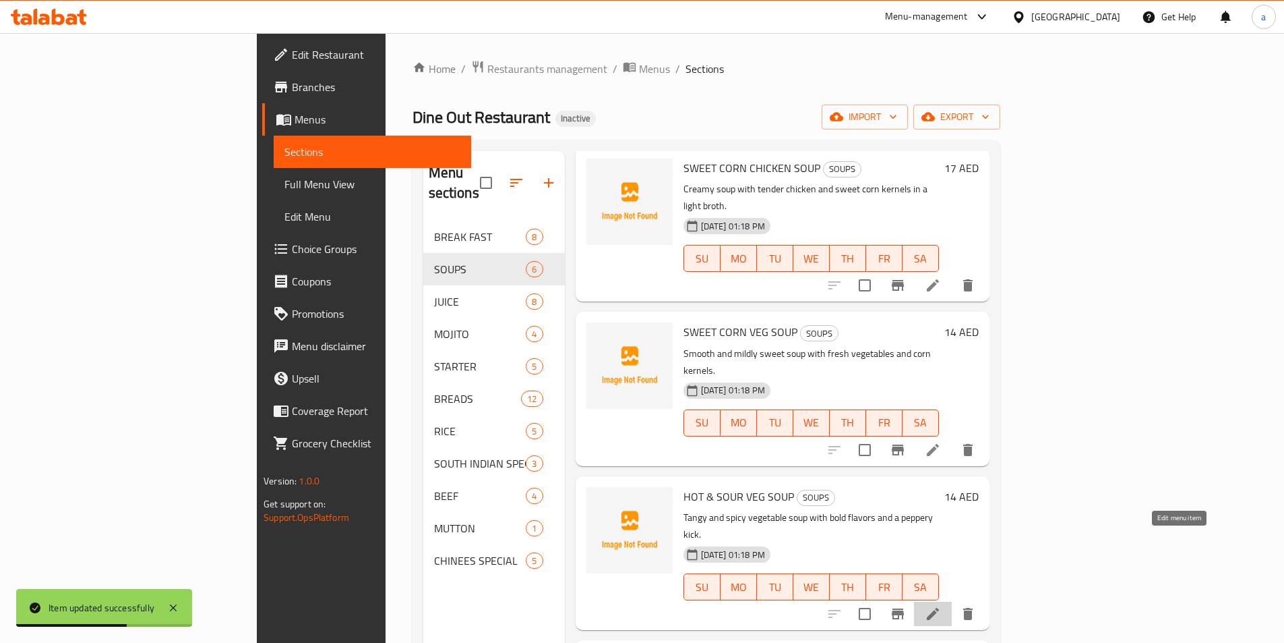
click at [941, 605] on icon at bounding box center [933, 613] width 16 height 16
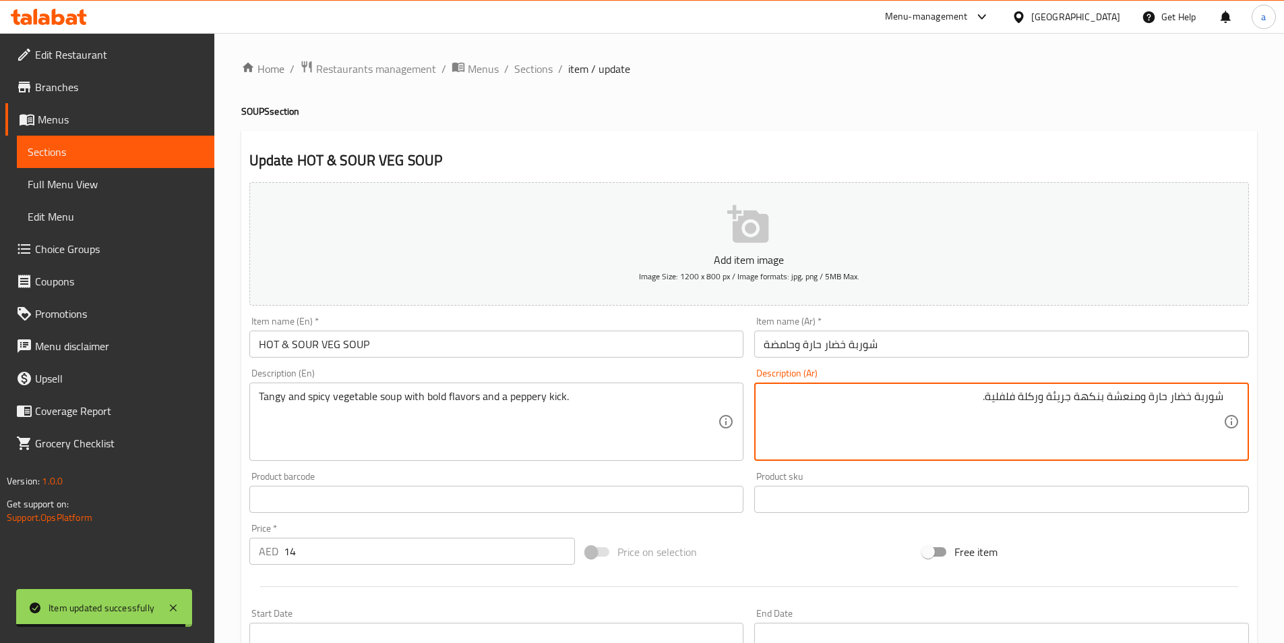
click at [858, 345] on input "شوربة خضار حارة وحامضة" at bounding box center [1001, 343] width 495 height 27
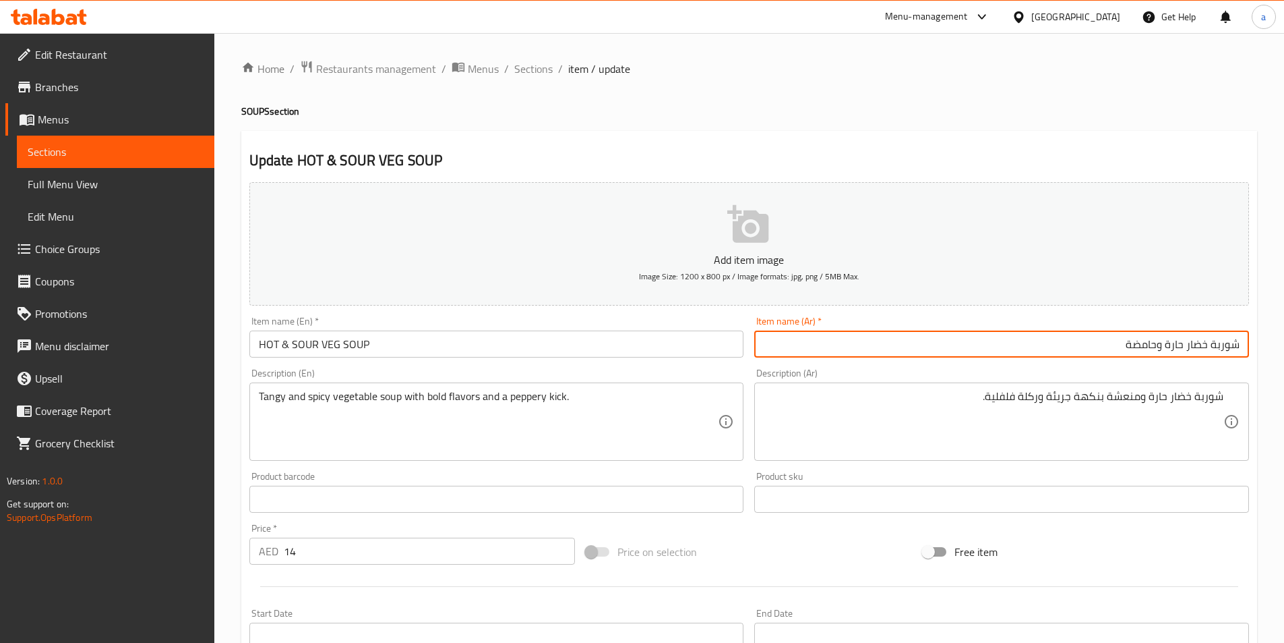
click at [1159, 351] on input "شوربة خضار حارة وحامضة" at bounding box center [1001, 343] width 495 height 27
type input "شوربة خضار حارة و حامضة"
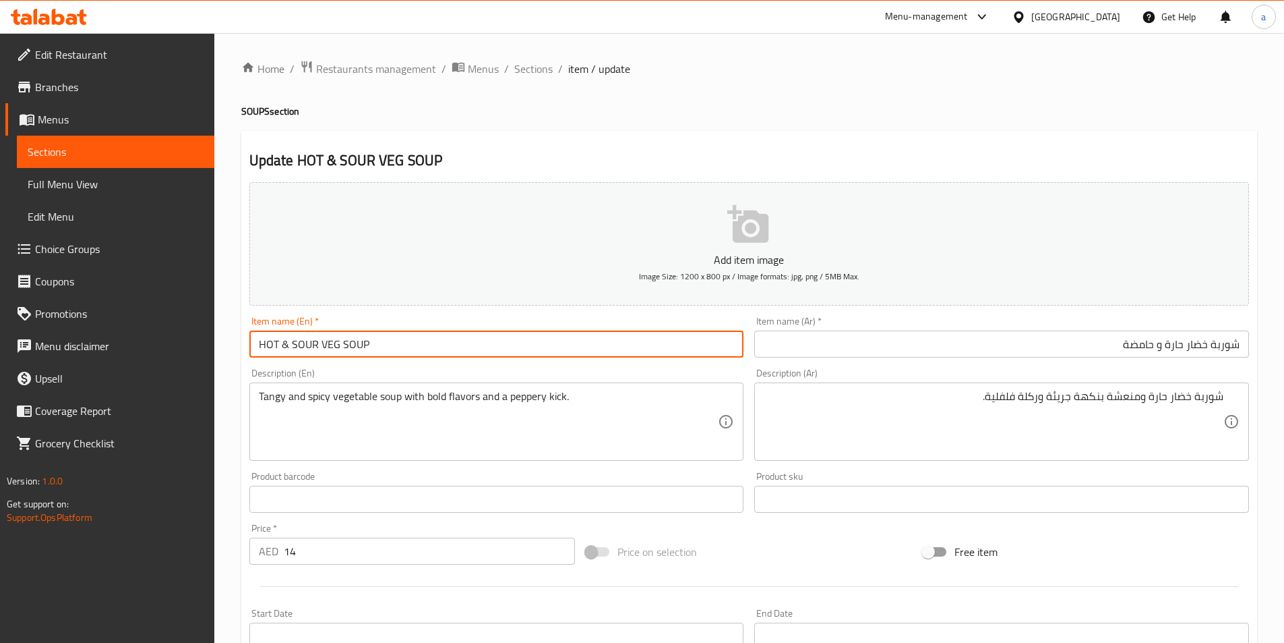
click at [316, 350] on input "HOT & SOUR VEG SOUP" at bounding box center [496, 343] width 495 height 27
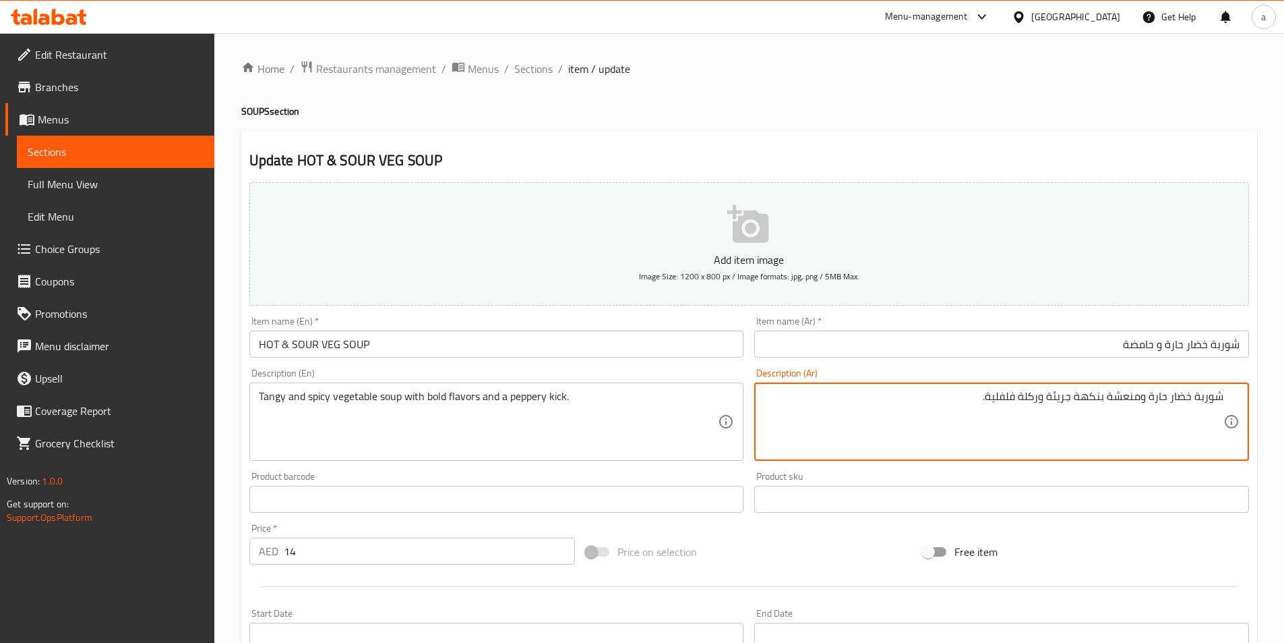
drag, startPoint x: 1144, startPoint y: 396, endPoint x: 1282, endPoint y: 392, distance: 137.6
type textarea "شوربة خضار حارة و منعشة بنكهة جريئة و كيك فلفلية."
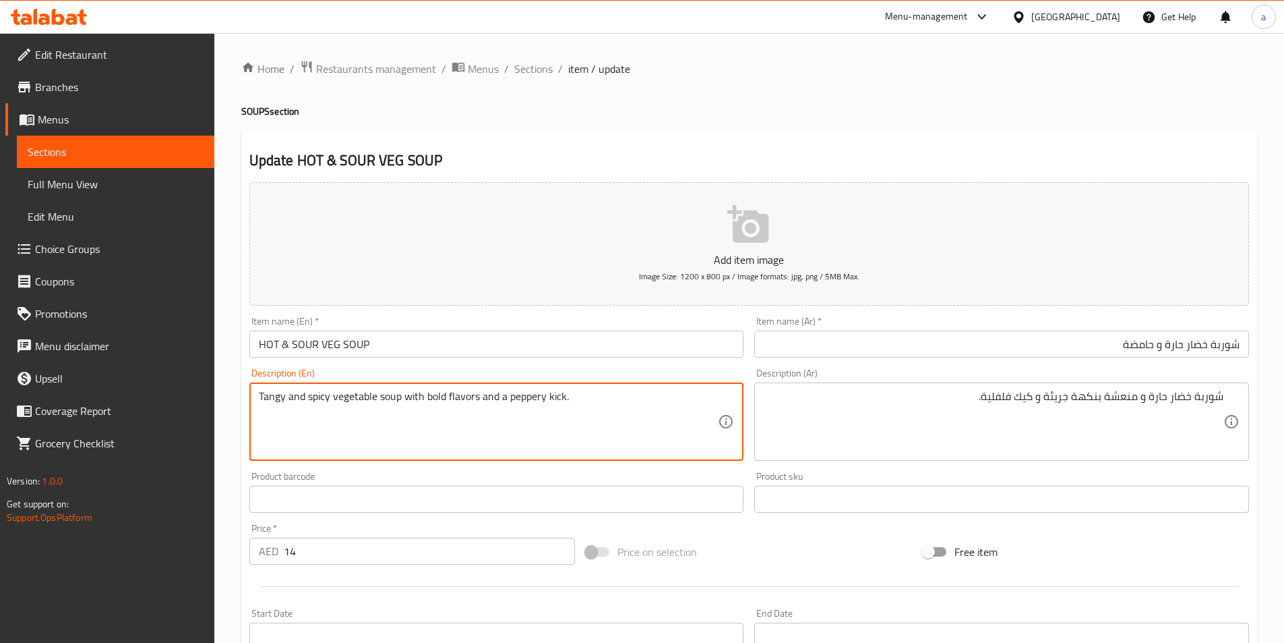
click at [560, 400] on textarea "Tangy and spicy vegetable soup with bold flavors and a peppery kick." at bounding box center [489, 422] width 460 height 64
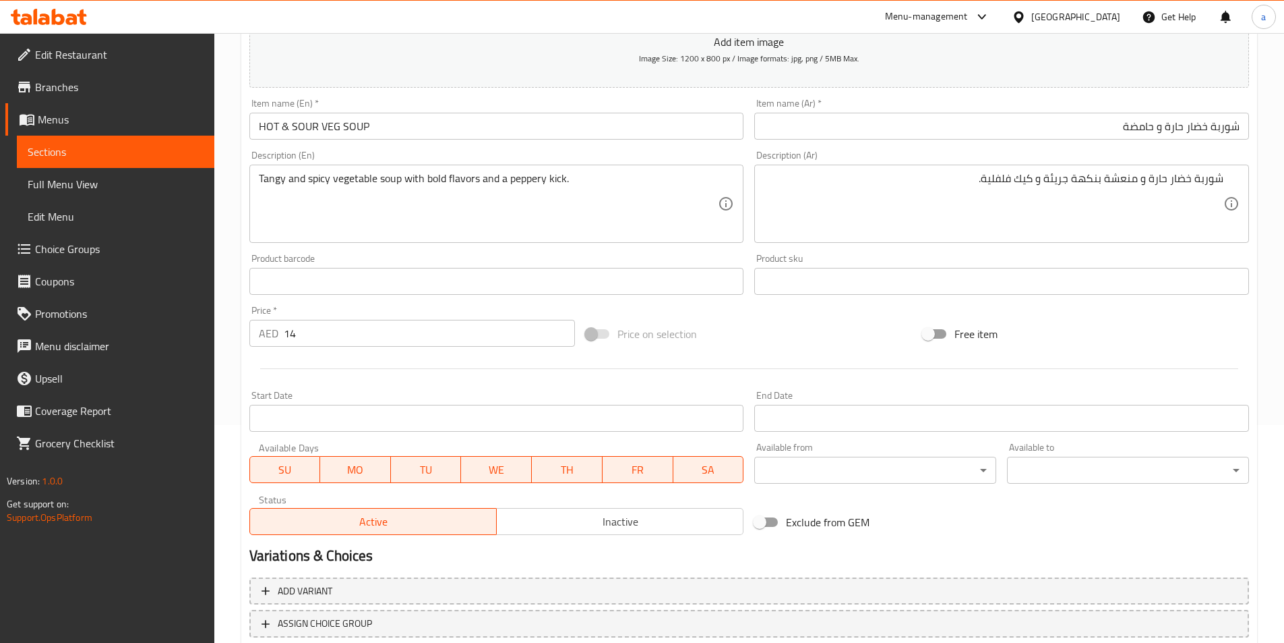
scroll to position [310, 0]
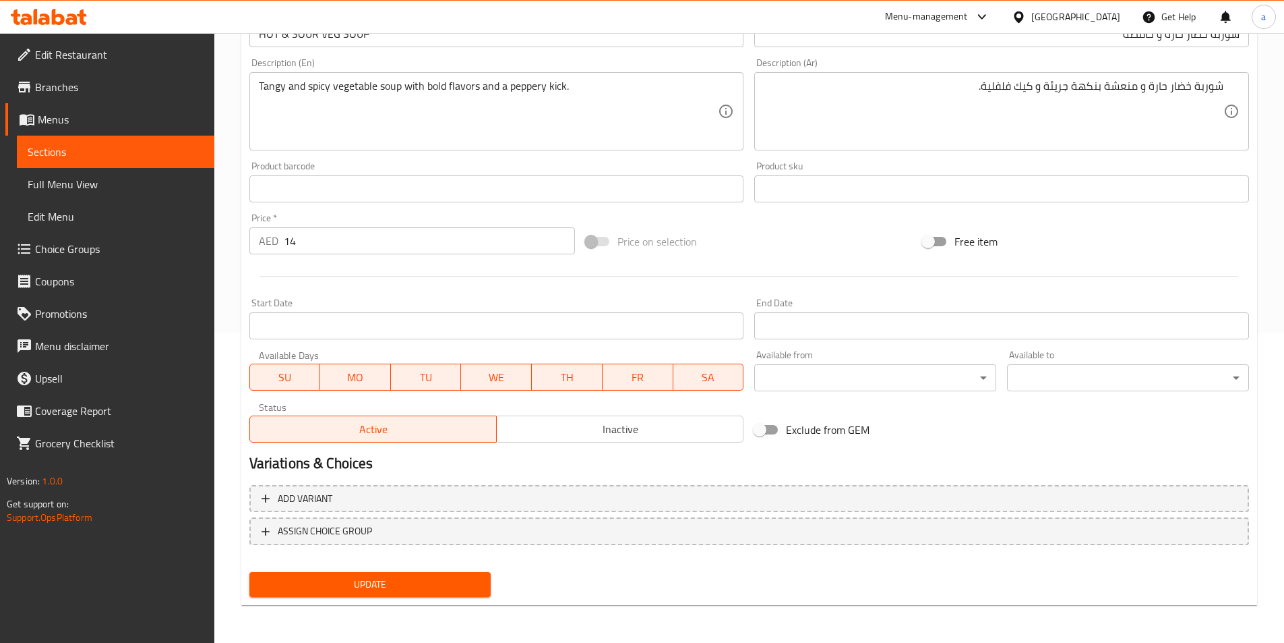
click at [348, 574] on button "Update" at bounding box center [370, 584] width 242 height 25
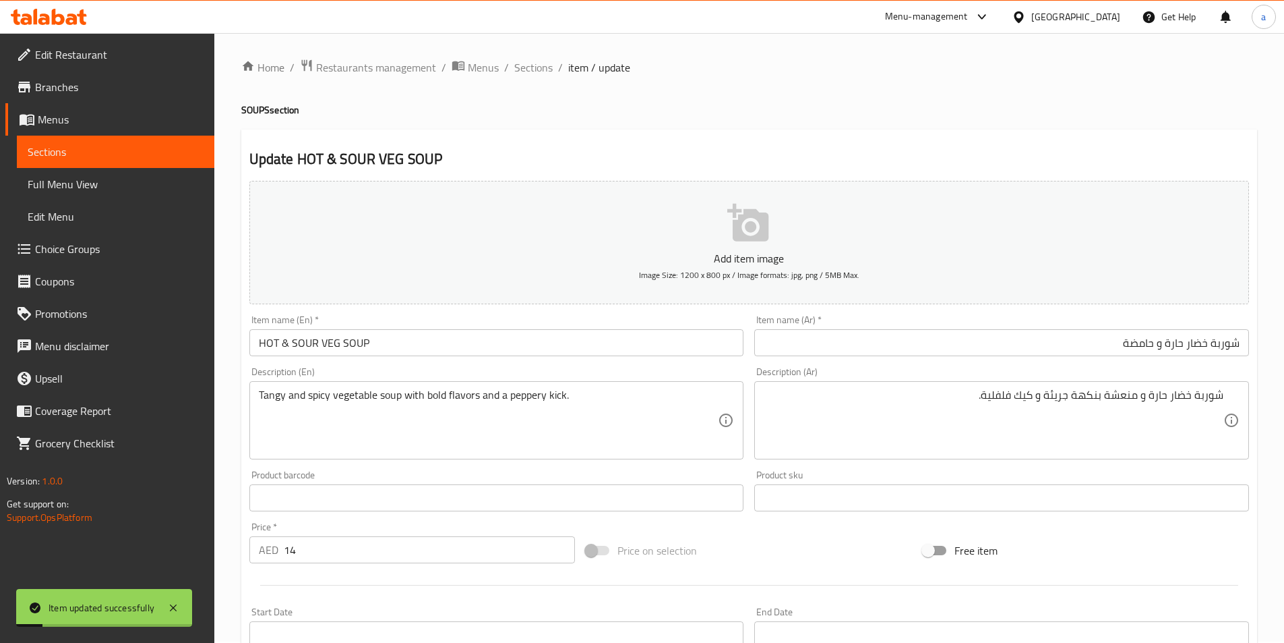
scroll to position [0, 0]
click at [328, 165] on h2 "Update HOT & SOUR VEG SOUP" at bounding box center [749, 160] width 1000 height 20
click at [334, 352] on input "HOT & SOUR VEG SOUP" at bounding box center [496, 343] width 495 height 27
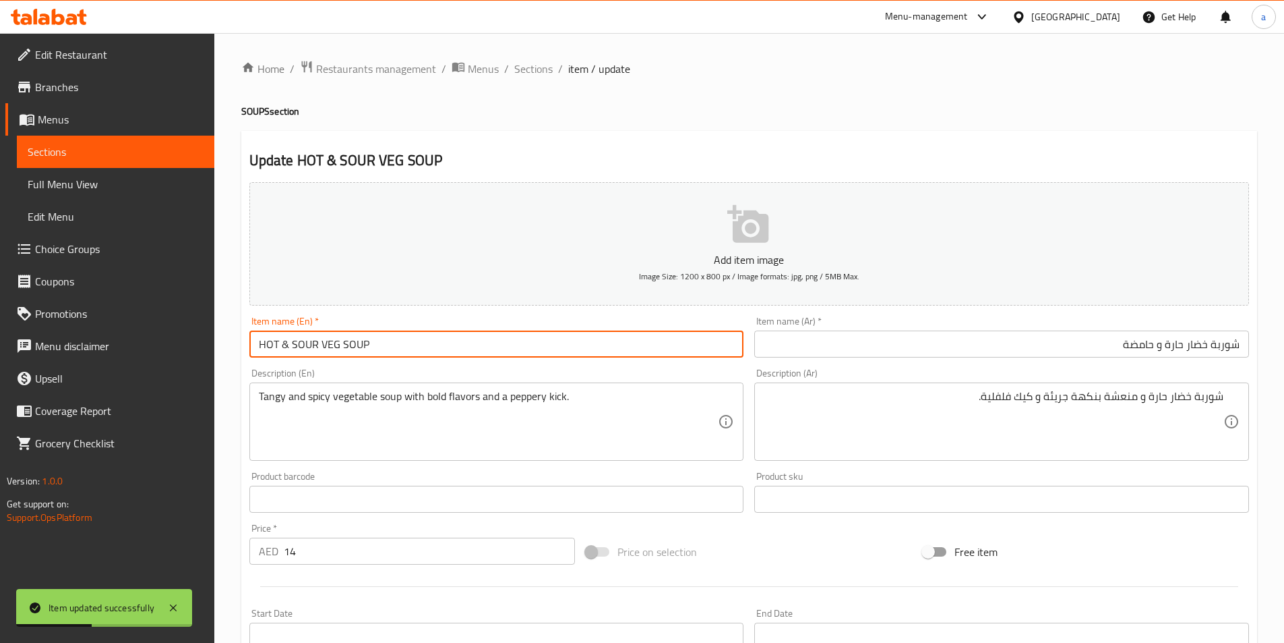
click at [334, 352] on input "HOT & SOUR VEG SOUP" at bounding box center [496, 343] width 495 height 27
click at [530, 67] on span "Sections" at bounding box center [533, 69] width 38 height 16
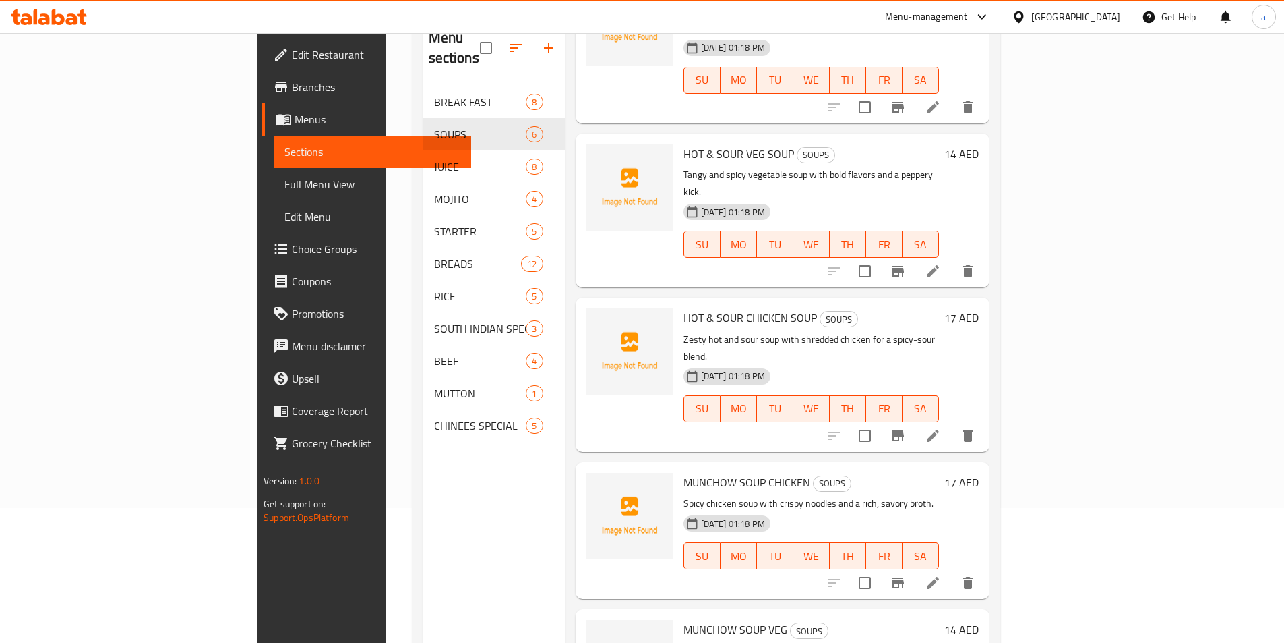
scroll to position [189, 0]
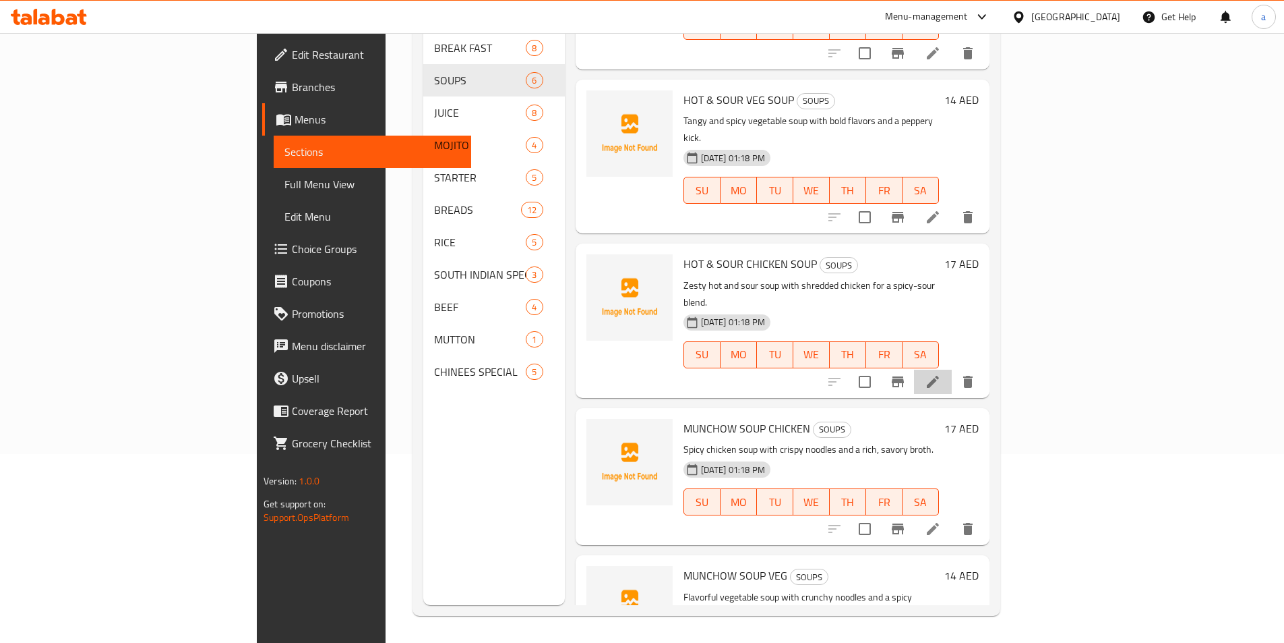
click at [952, 369] on li at bounding box center [933, 381] width 38 height 24
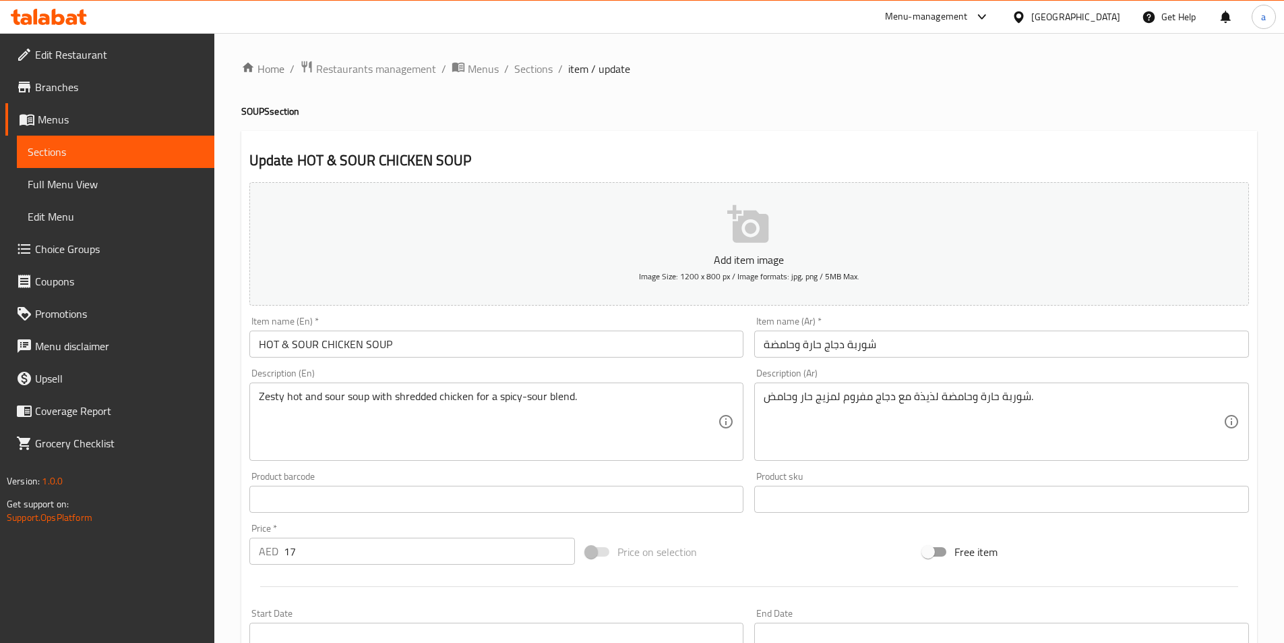
click at [1036, 337] on input "شوربة دجاج حارة وحامضة" at bounding box center [1001, 343] width 495 height 27
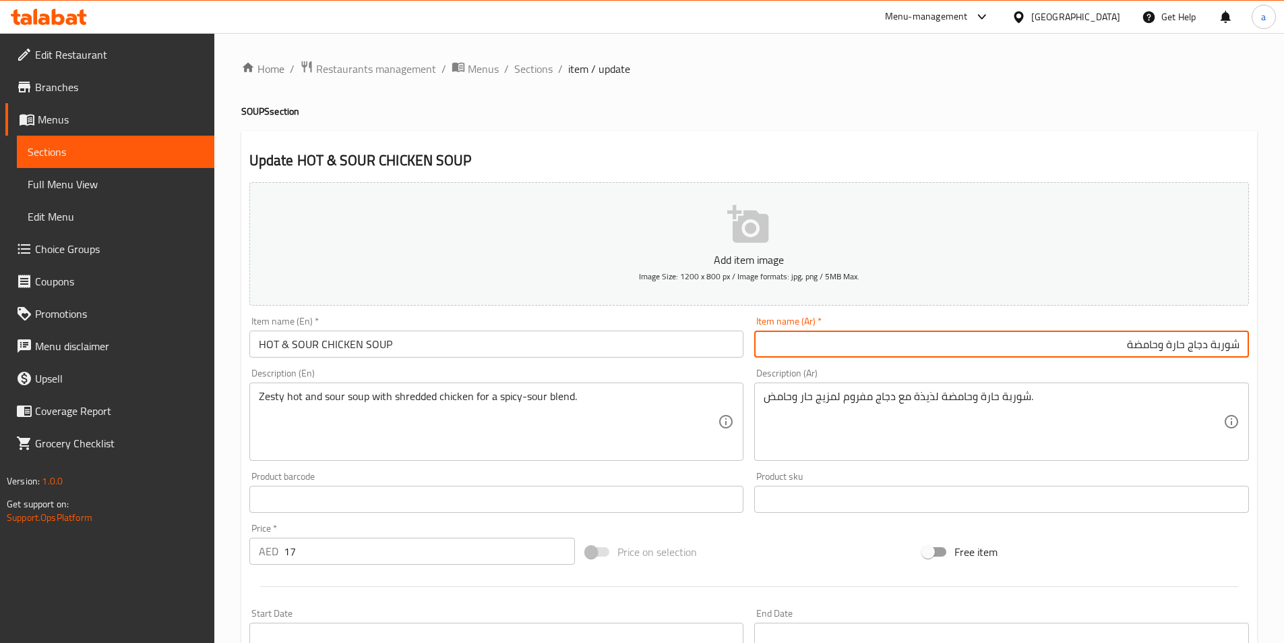
click at [1164, 340] on input "شوربة دجاج حارة وحامضة" at bounding box center [1001, 343] width 495 height 27
type input "شوربة دجاج حارة و حامضة"
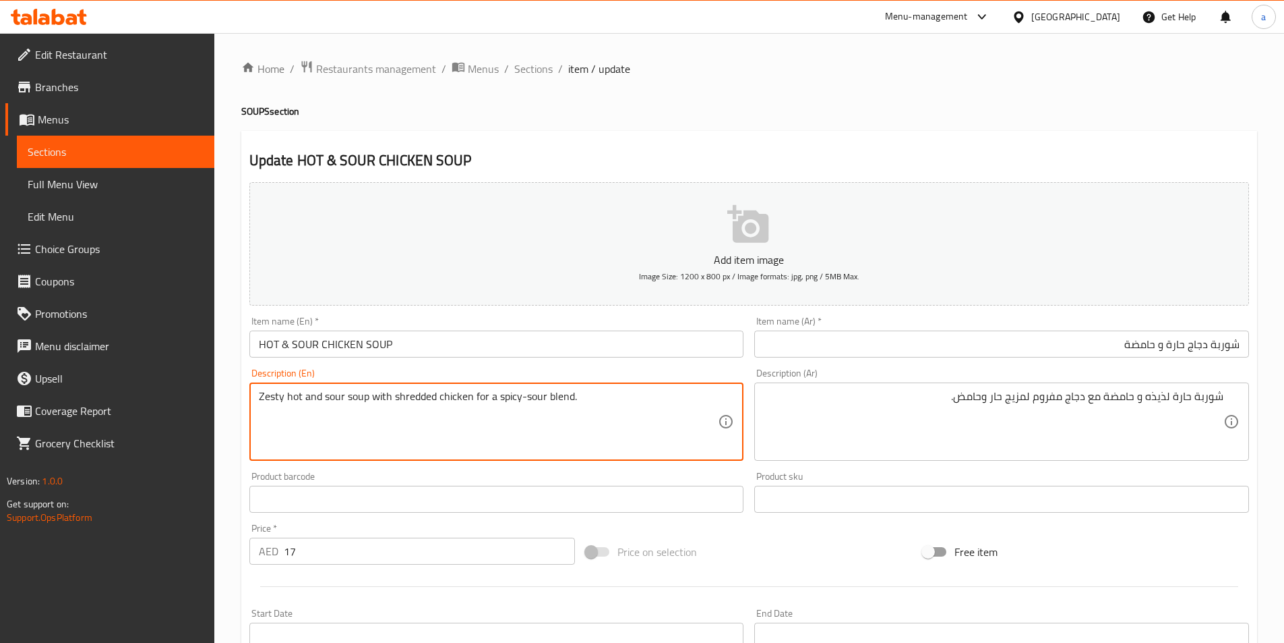
click at [395, 400] on textarea "Zesty hot and sour soup with shredded chicken for a spicy-sour blend." at bounding box center [489, 422] width 460 height 64
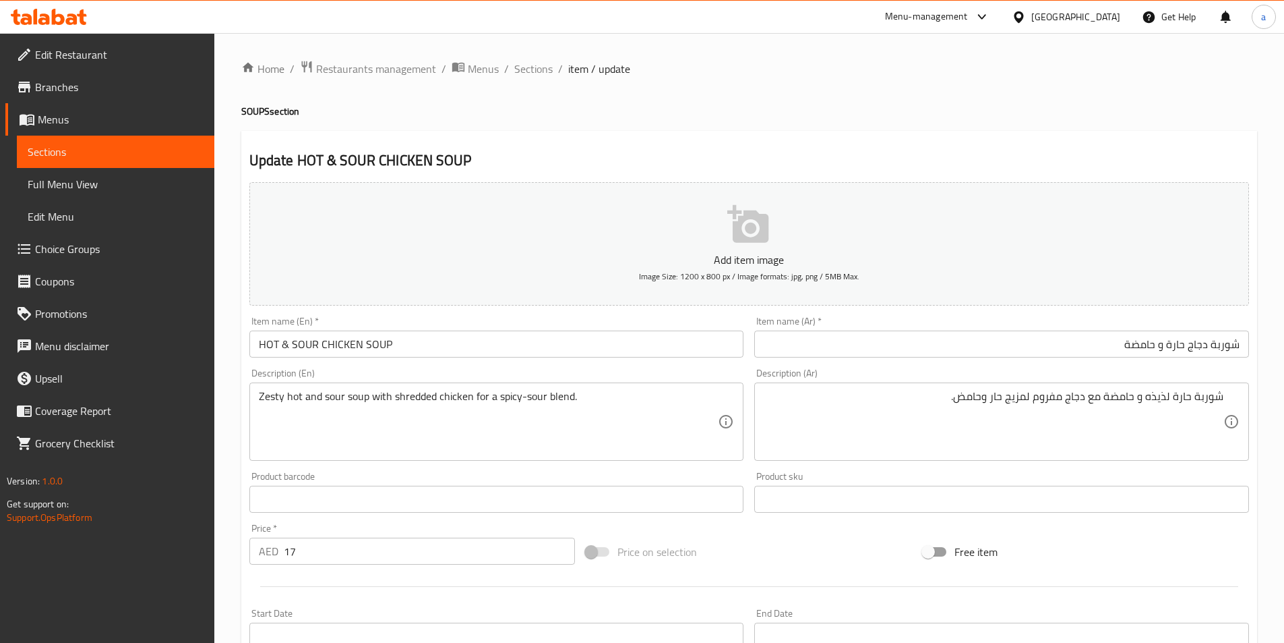
click at [392, 401] on textarea "Zesty hot and sour soup with shredded chicken for a spicy-sour blend." at bounding box center [489, 422] width 460 height 64
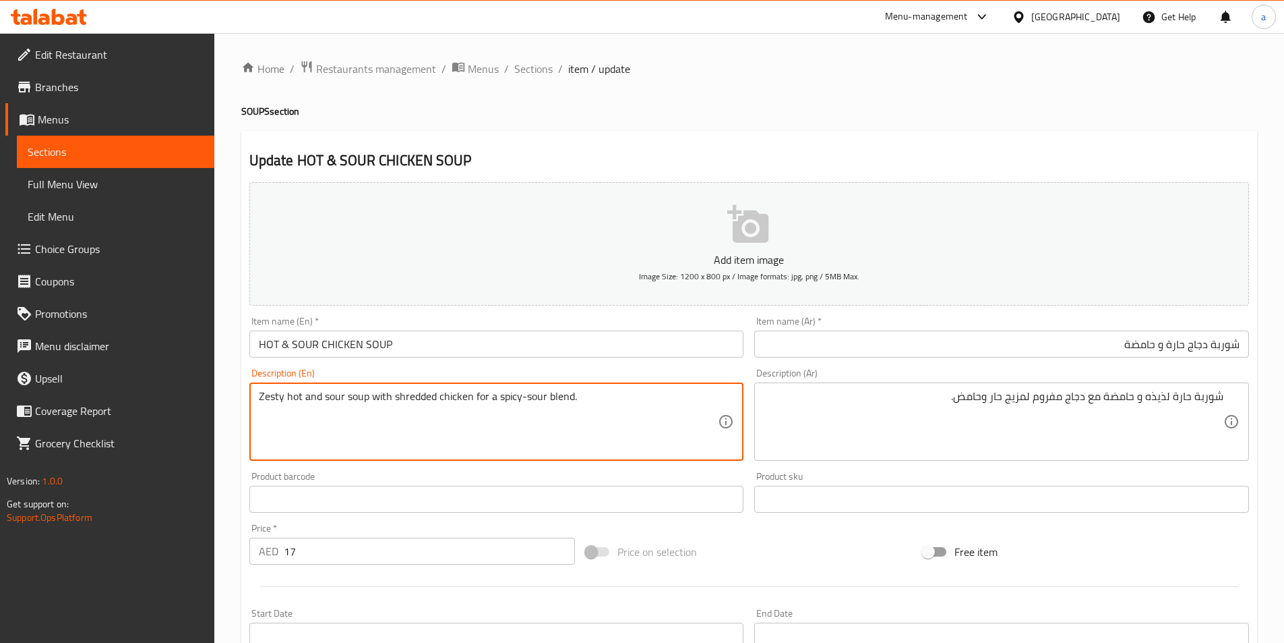
drag, startPoint x: 392, startPoint y: 401, endPoint x: 476, endPoint y: 407, distance: 83.8
click at [476, 407] on textarea "Zesty hot and sour soup with shredded chicken for a spicy-sour blend." at bounding box center [489, 422] width 460 height 64
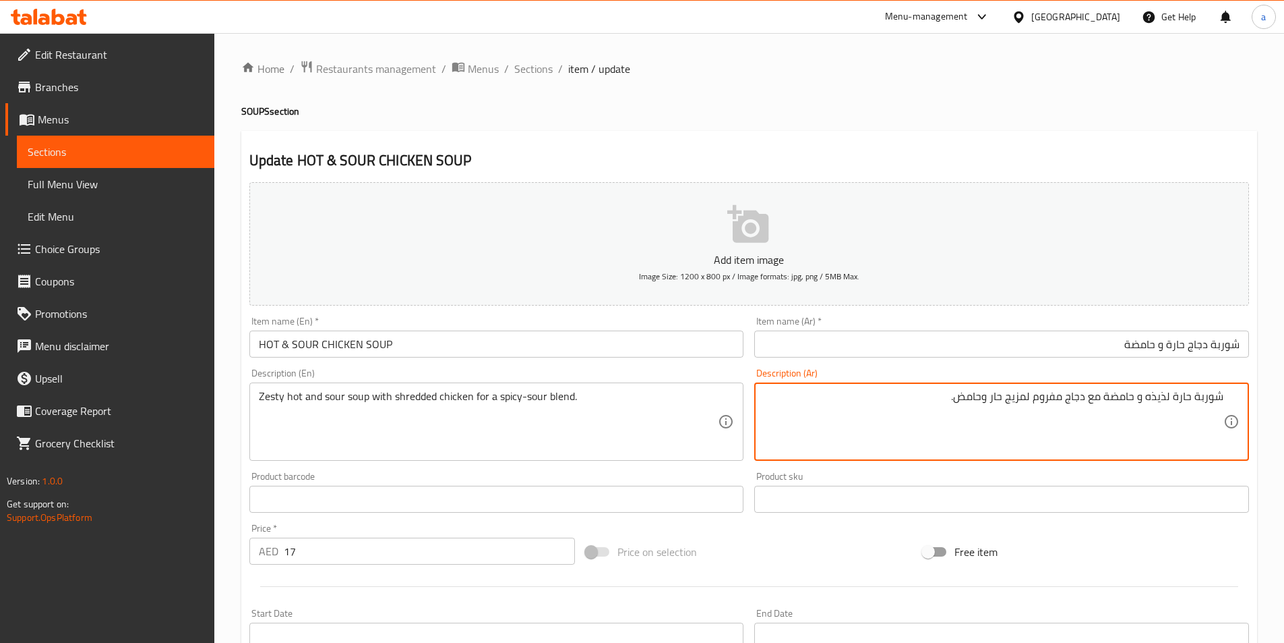
click at [1054, 399] on textarea "شوربة حارة لذيذه و حامضة مع دجاج مفروم لمزيج حار وحامض." at bounding box center [994, 422] width 460 height 64
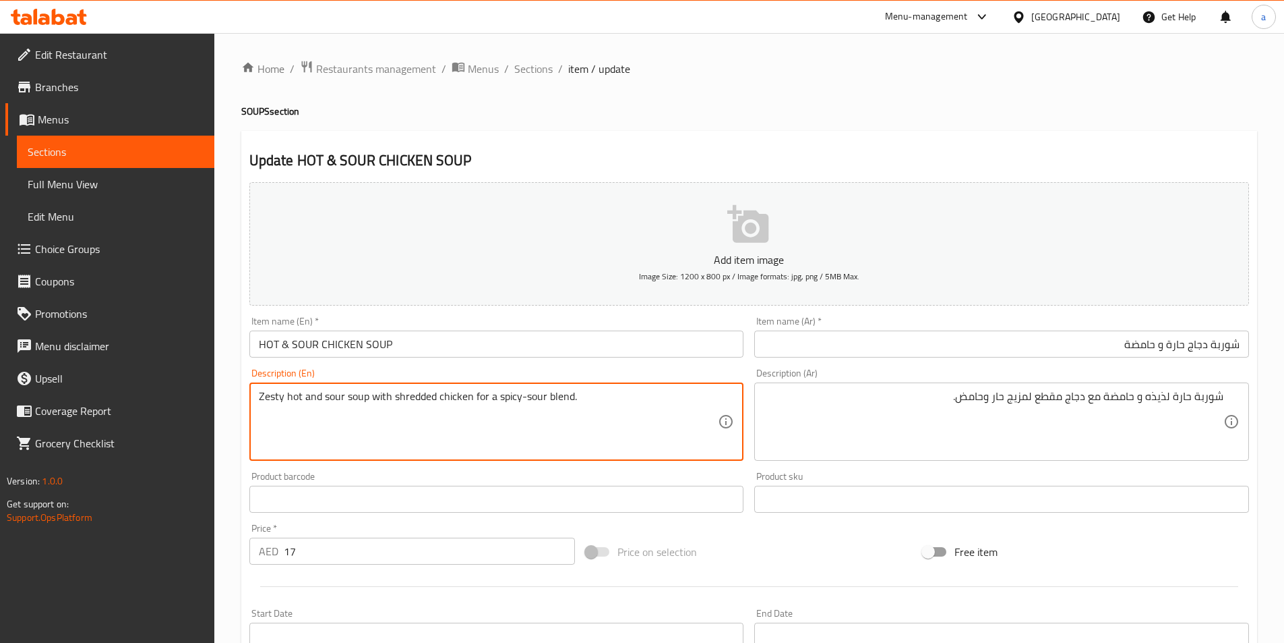
drag, startPoint x: 392, startPoint y: 396, endPoint x: 435, endPoint y: 404, distance: 43.2
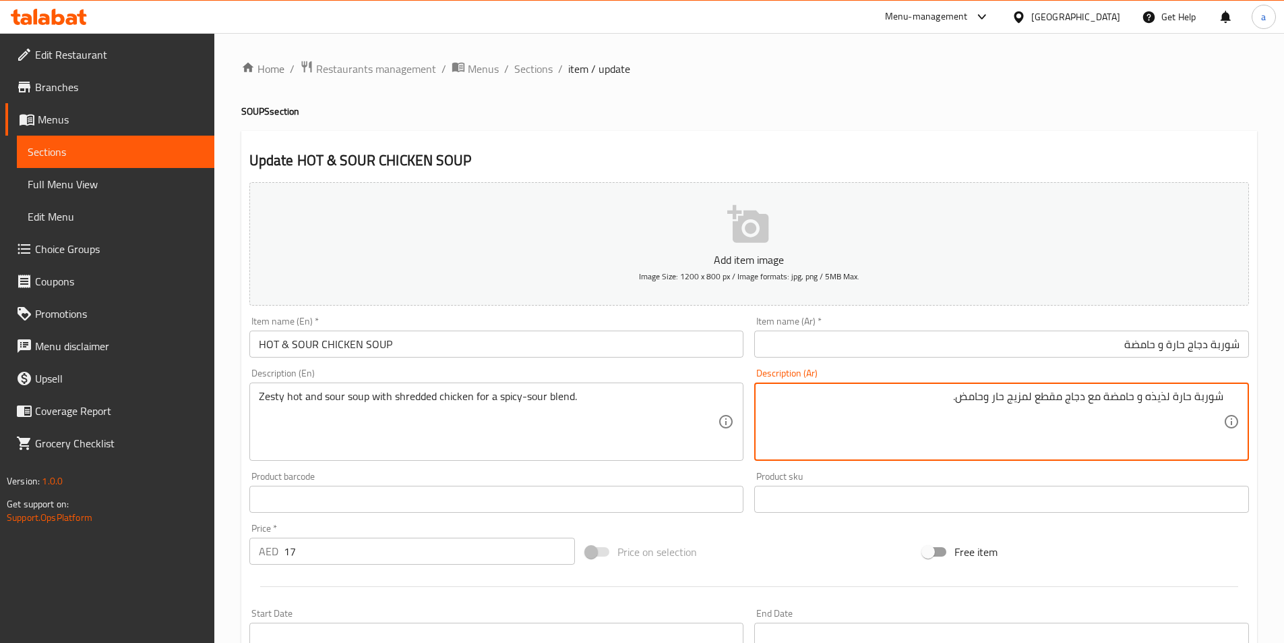
drag, startPoint x: 1089, startPoint y: 398, endPoint x: 1038, endPoint y: 403, distance: 51.5
paste textarea "بشور"
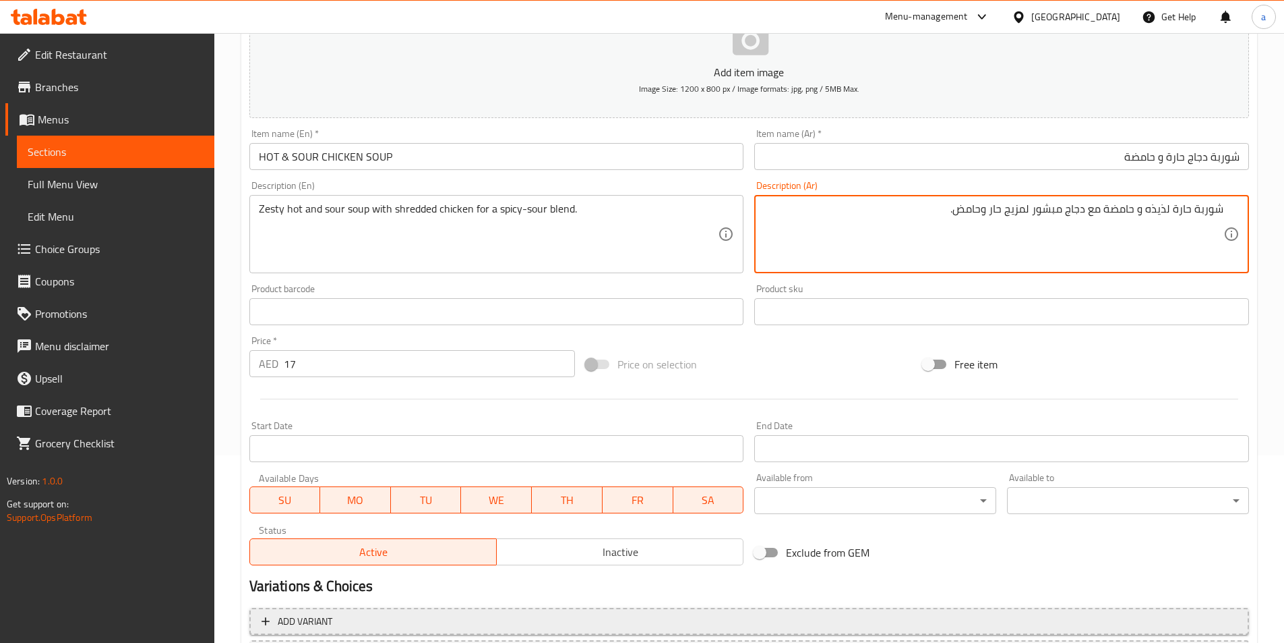
scroll to position [310, 0]
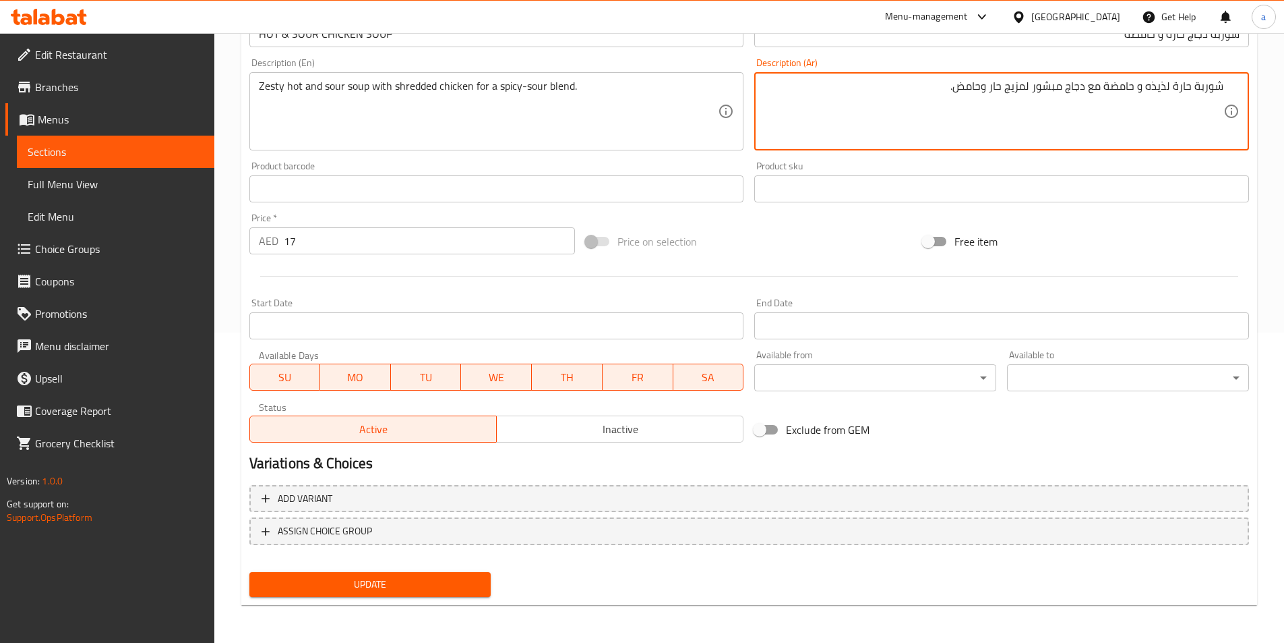
type textarea "شوربة حارة لذيذه و حامضة مع دجاج مبشور لمزيج حار وحامض."
click at [446, 574] on button "Update" at bounding box center [370, 584] width 242 height 25
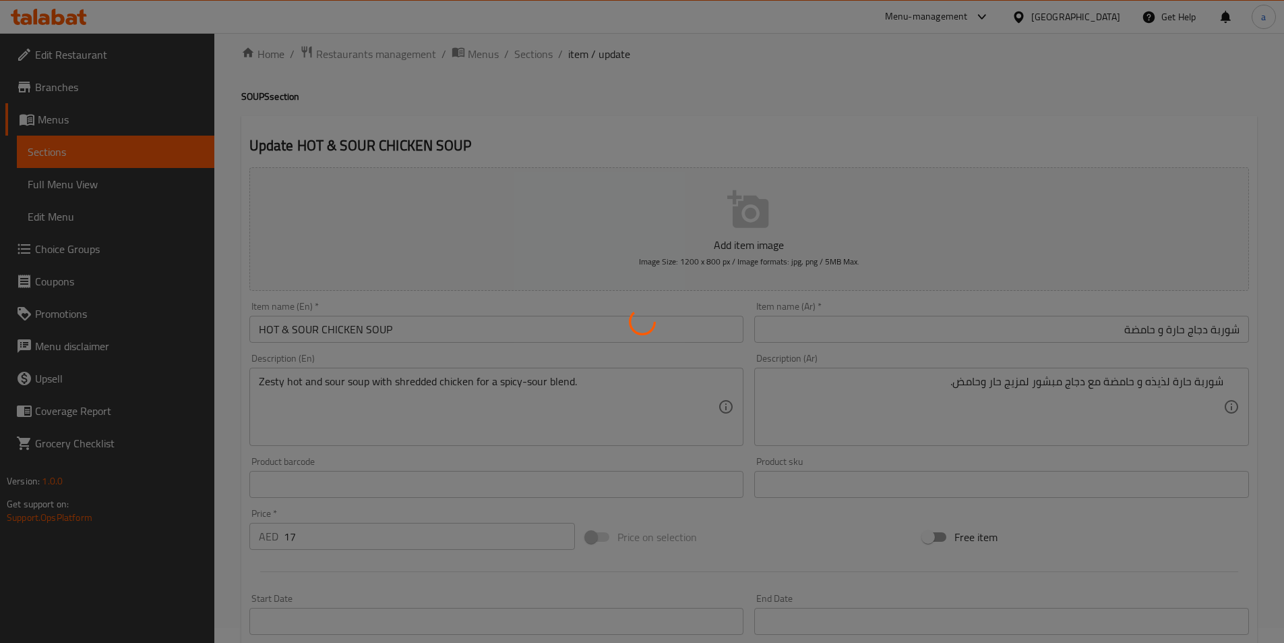
scroll to position [0, 0]
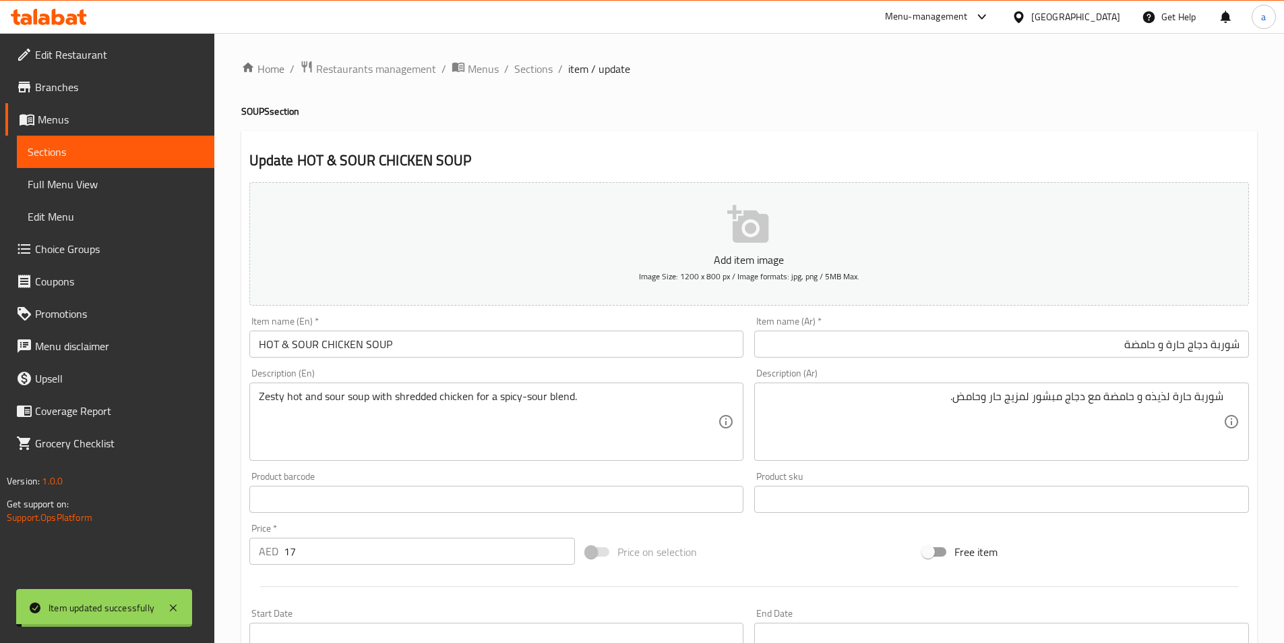
click at [534, 71] on span "Sections" at bounding box center [533, 69] width 38 height 16
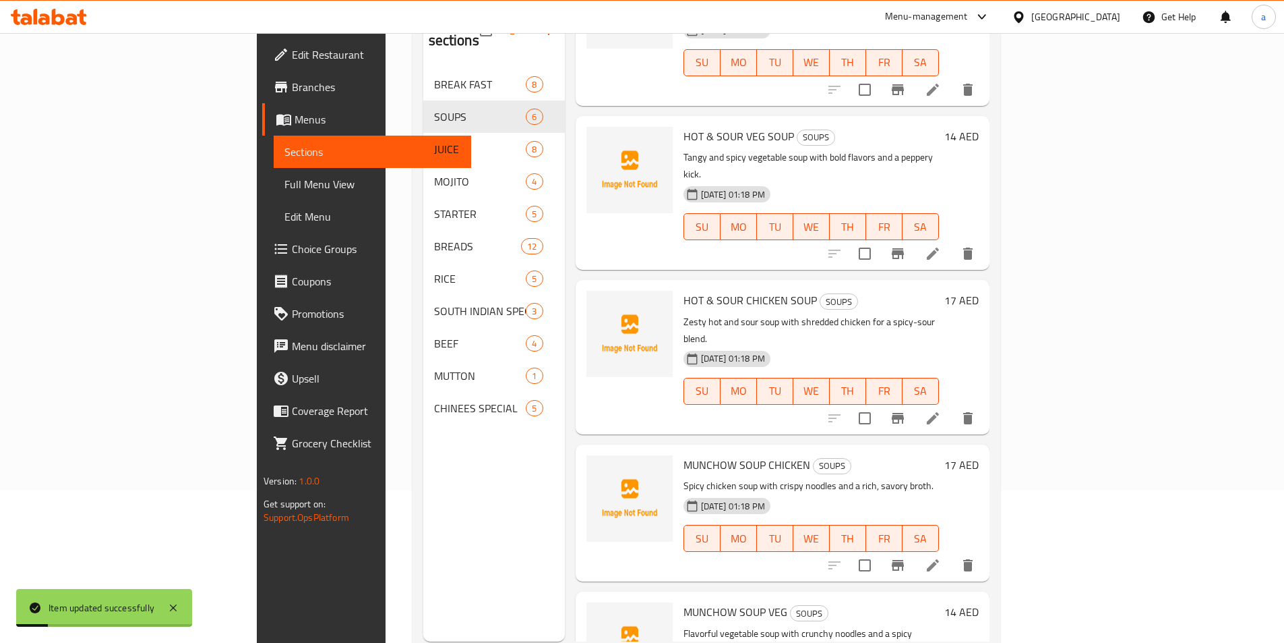
scroll to position [189, 0]
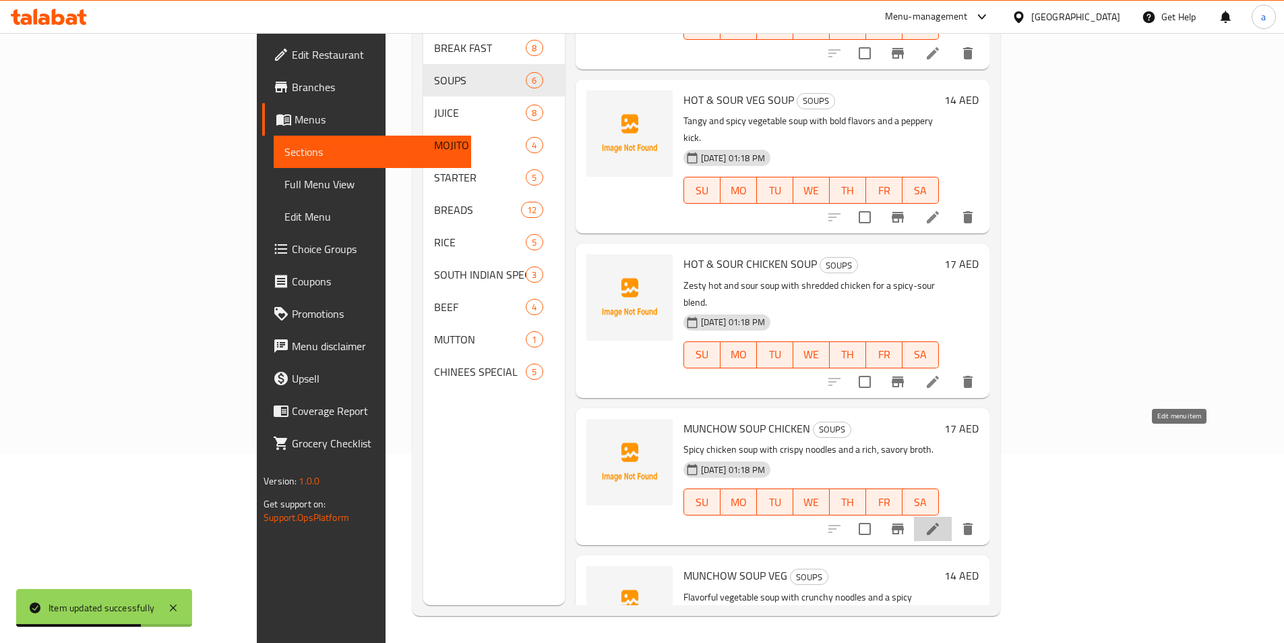
click at [941, 520] on icon at bounding box center [933, 528] width 16 height 16
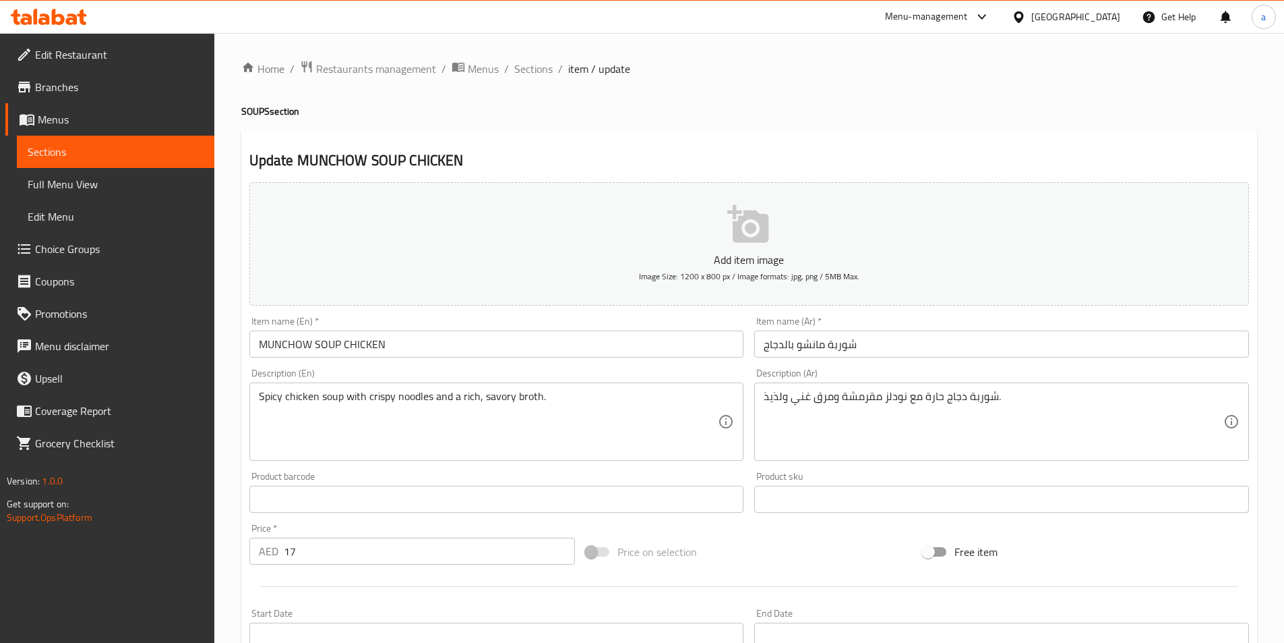
click at [798, 347] on input "شوربة مانشو بالدجاج" at bounding box center [1001, 343] width 495 height 27
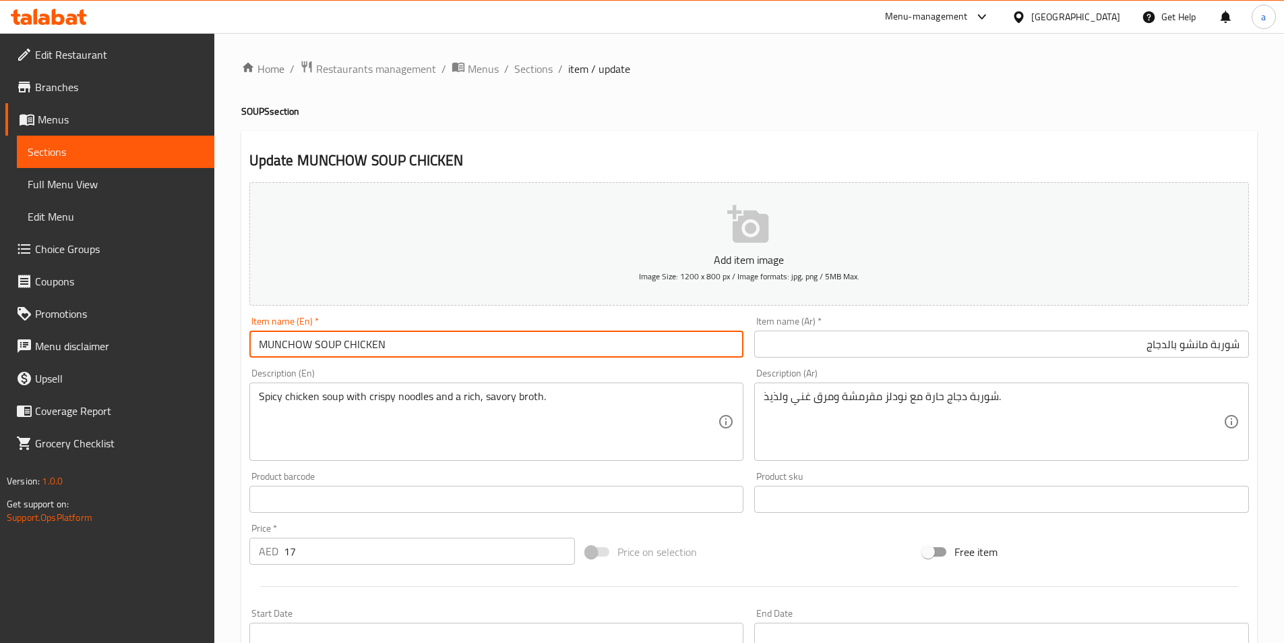
click at [280, 345] on input "MUNCHOW SOUP CHICKEN" at bounding box center [496, 343] width 495 height 27
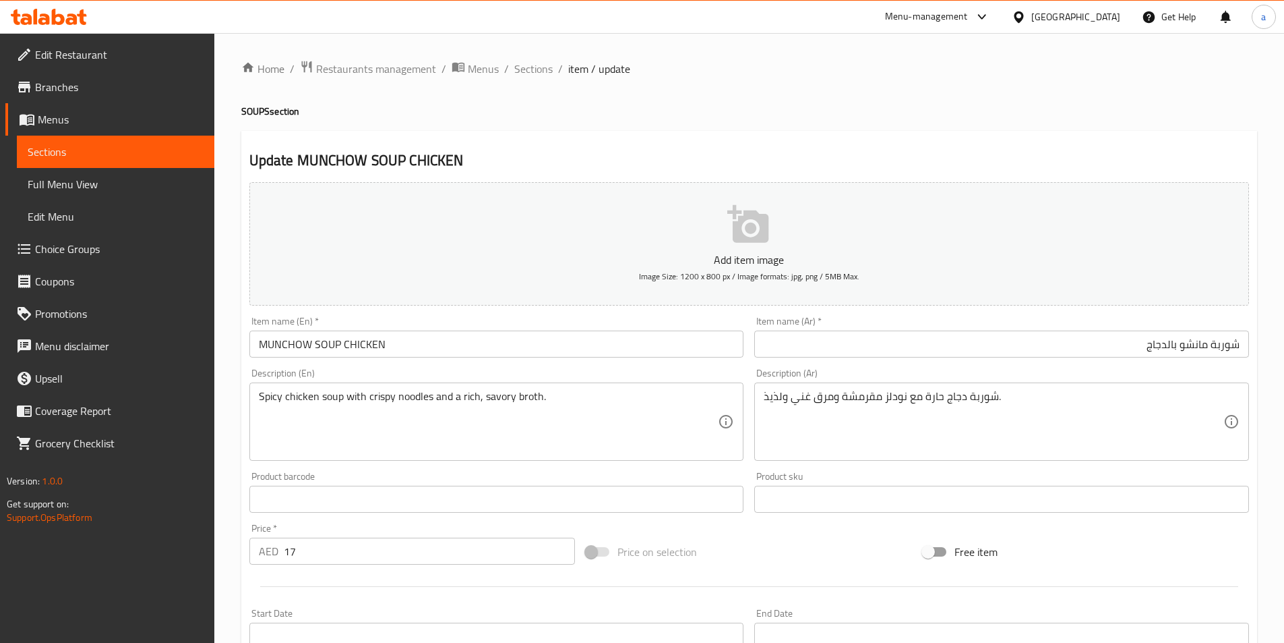
drag, startPoint x: 1169, startPoint y: 341, endPoint x: 1274, endPoint y: 354, distance: 106.0
click at [1169, 341] on input "شوربة مانشو بالدجاج" at bounding box center [1001, 343] width 495 height 27
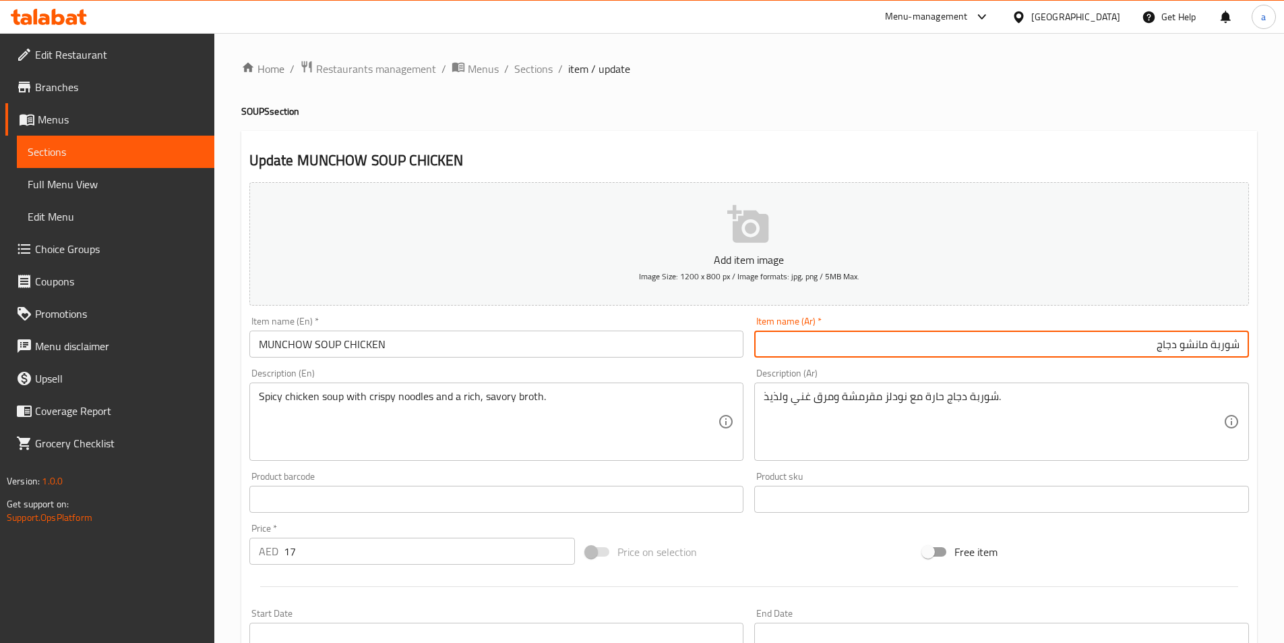
type input "شوربة مانشو دجاج"
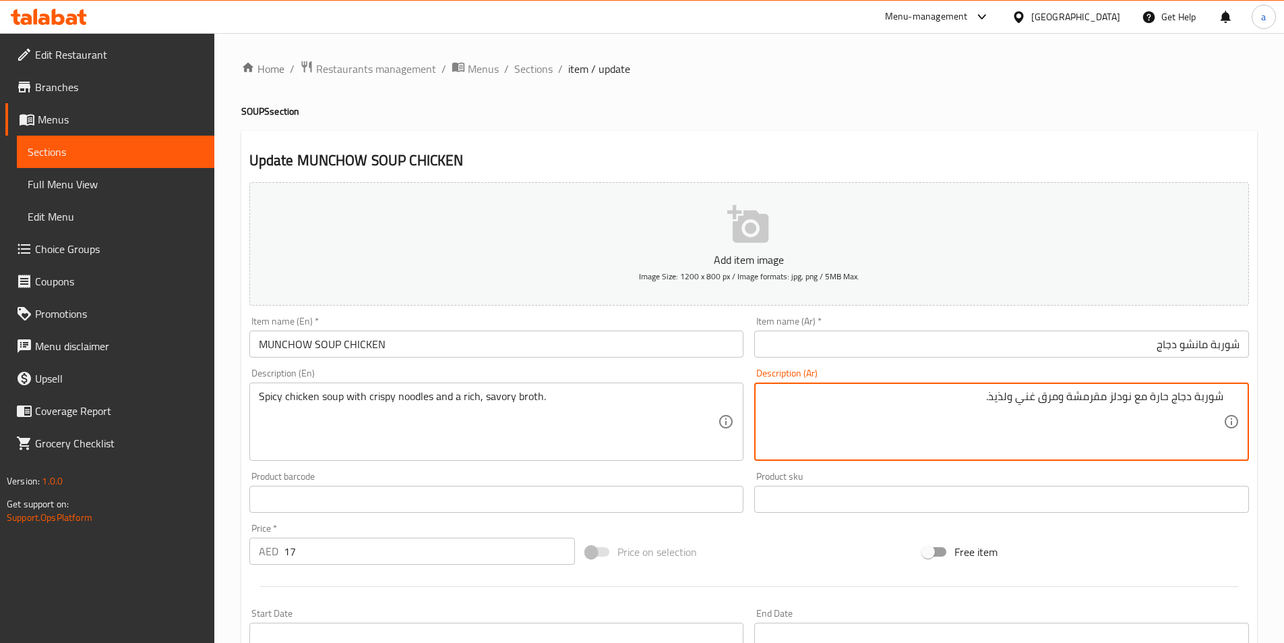
click at [1096, 394] on textarea "شوربة دجاج حارة مع نودلز مقرمشة ومرق غني ولذيذ." at bounding box center [994, 422] width 460 height 64
click at [1064, 398] on textarea "شوربة دجاج حارة مع نودلز كريسبى و[PERSON_NAME] ولذيذ." at bounding box center [994, 422] width 460 height 64
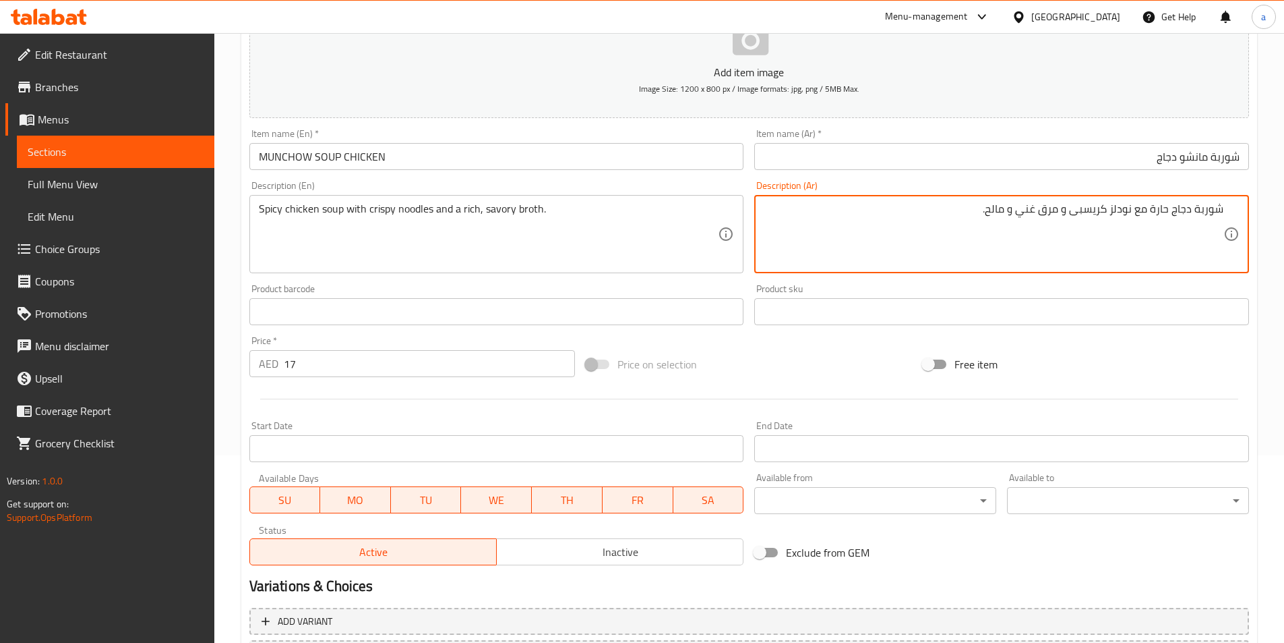
scroll to position [310, 0]
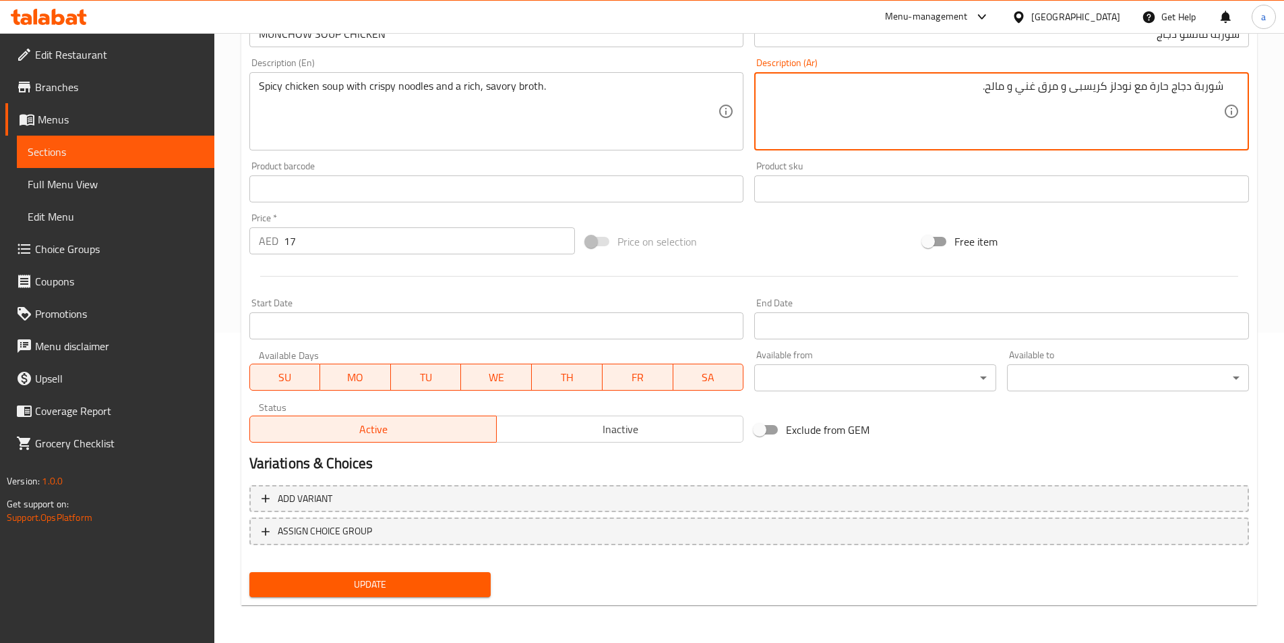
type textarea "شوربة دجاج حارة مع نودلز كريسبى و مرق غني و مالح."
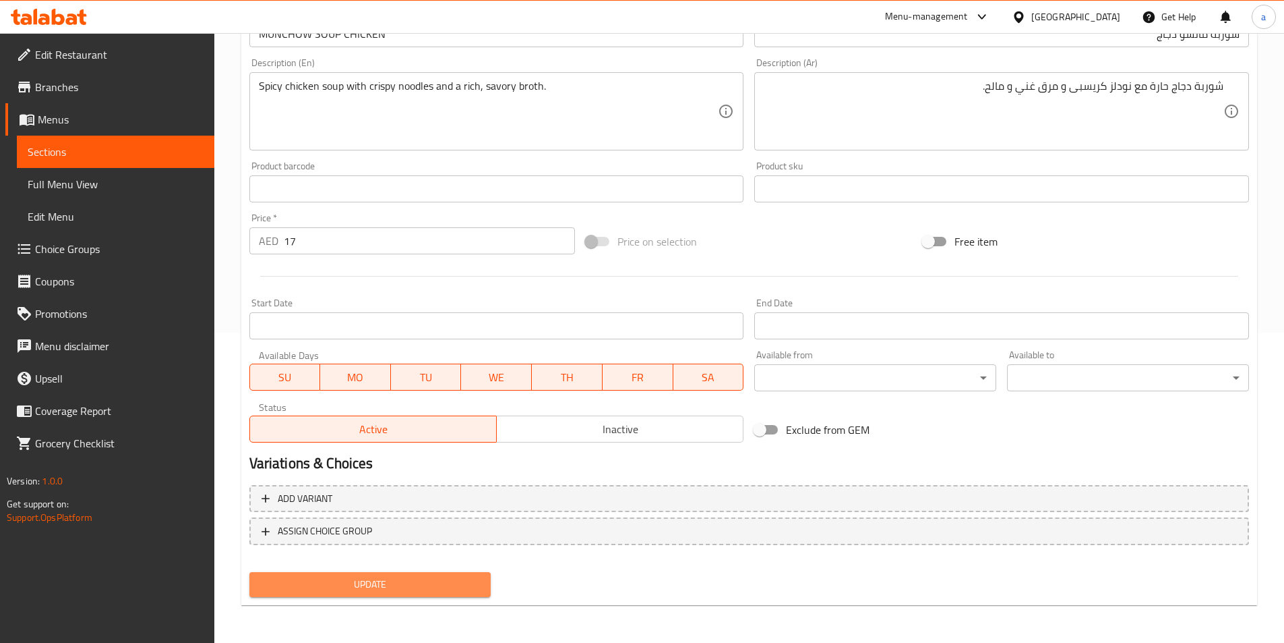
click at [388, 595] on button "Update" at bounding box center [370, 584] width 242 height 25
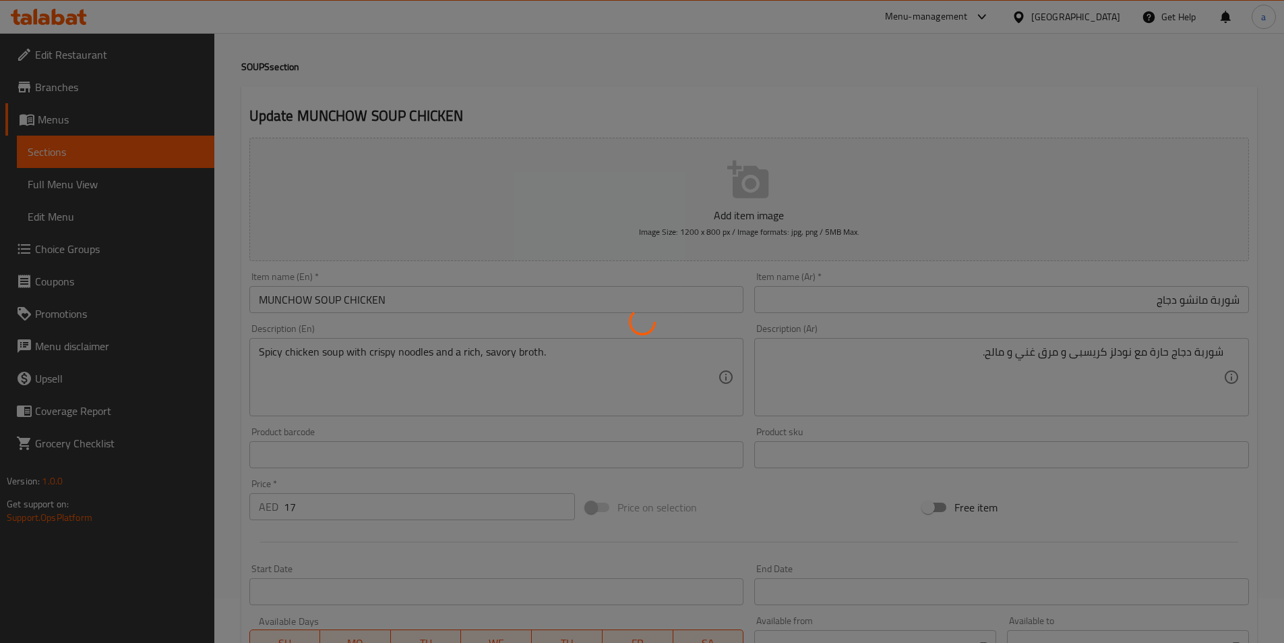
scroll to position [0, 0]
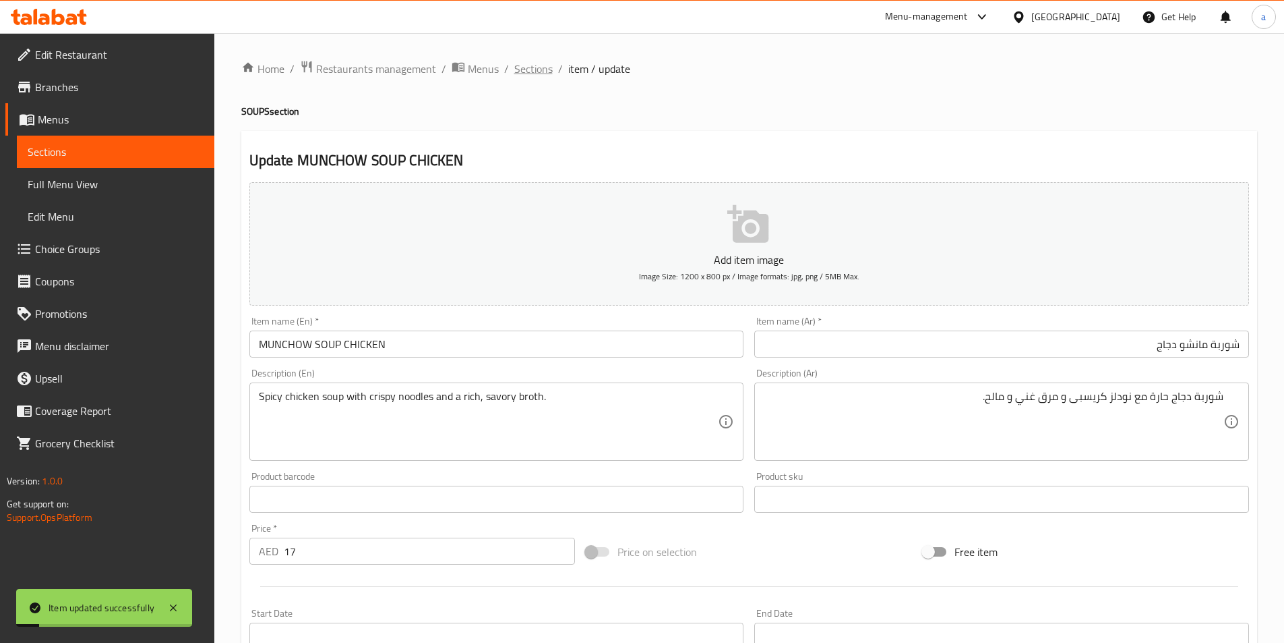
click at [536, 69] on span "Sections" at bounding box center [533, 69] width 38 height 16
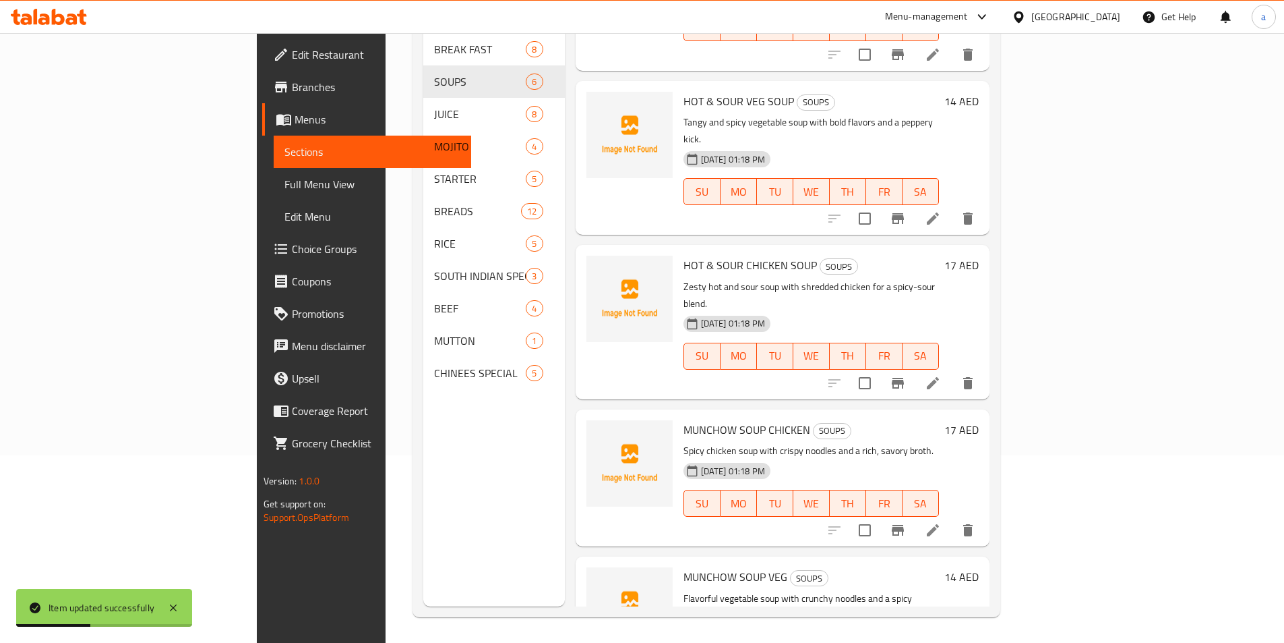
scroll to position [189, 0]
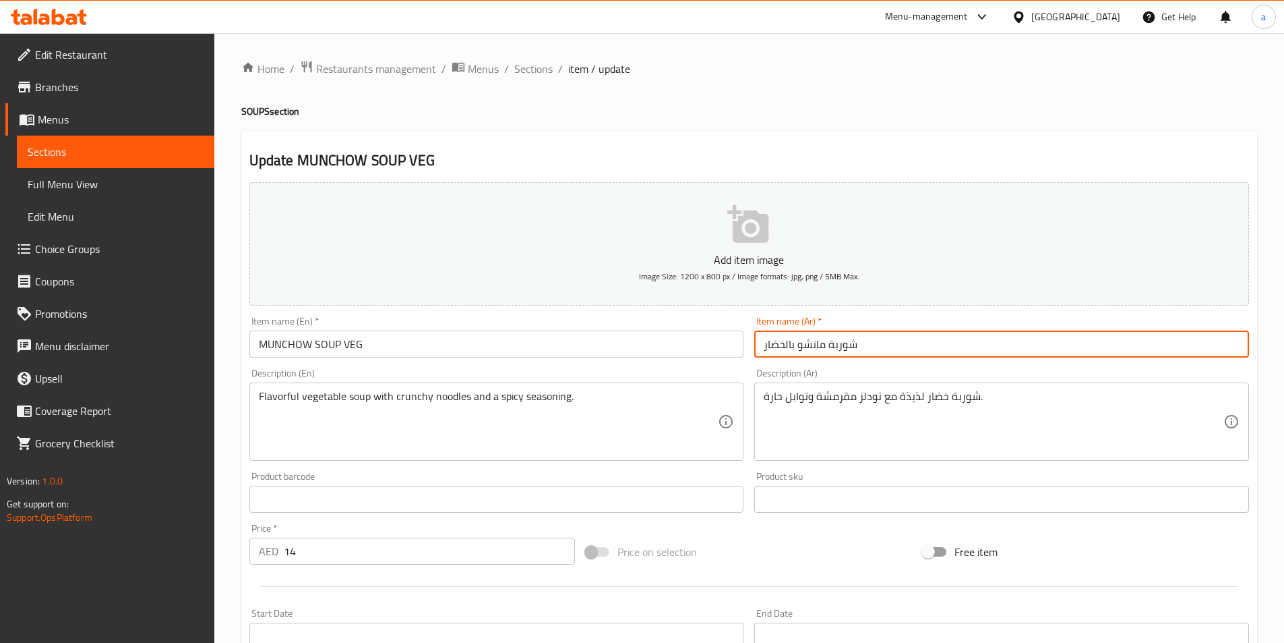
click at [855, 340] on input "شوربة مانشو بالخضار" at bounding box center [1001, 343] width 495 height 27
click at [1176, 345] on input "شوربة مانشو بالخضار" at bounding box center [1001, 343] width 495 height 27
type input "شوربة مانشو خضار"
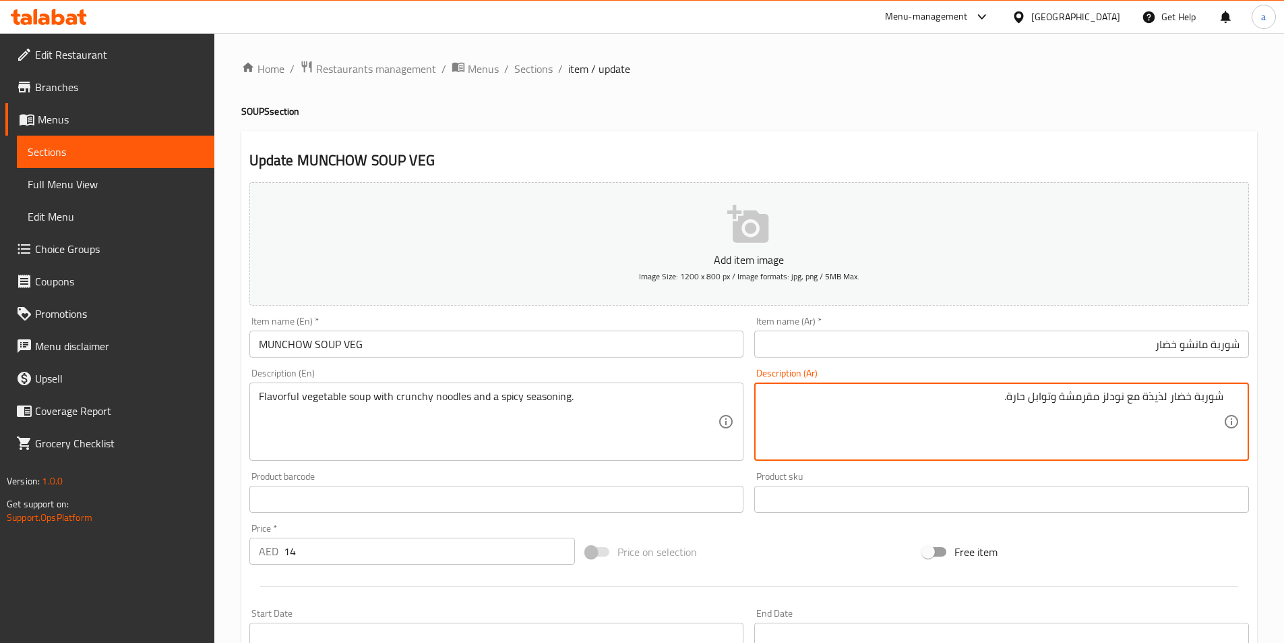
click at [1092, 396] on textarea "شوربة خضار لذيذة مع نودلز مقرمشة وتوابل حارة." at bounding box center [994, 422] width 460 height 64
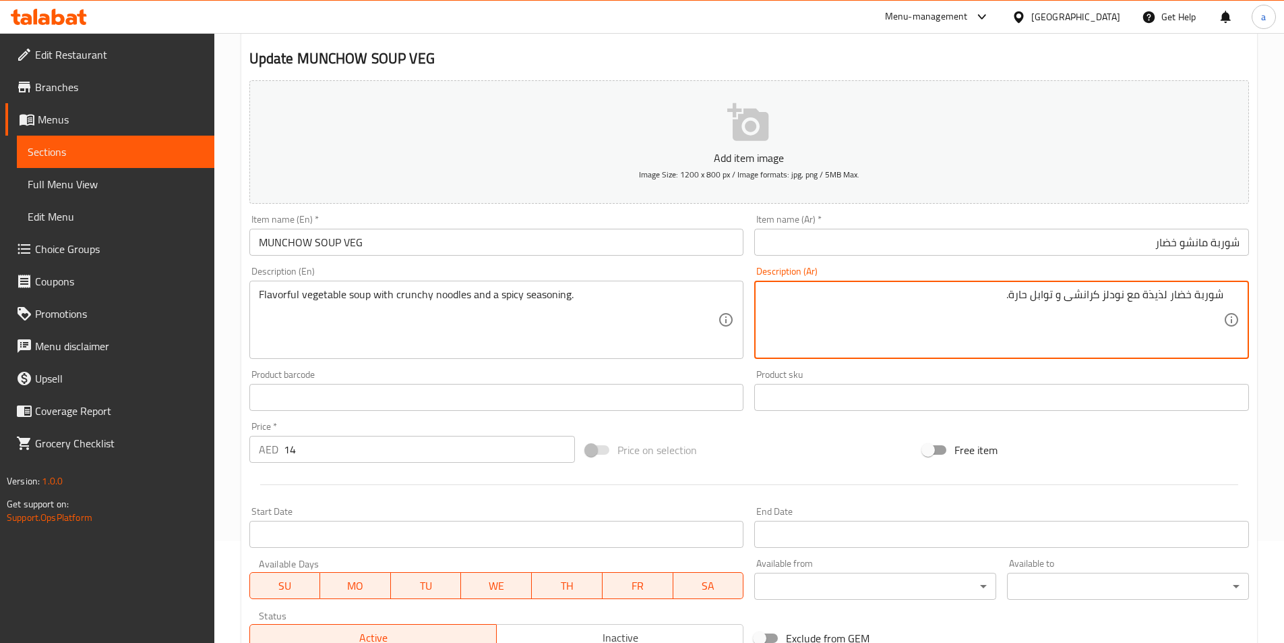
scroll to position [310, 0]
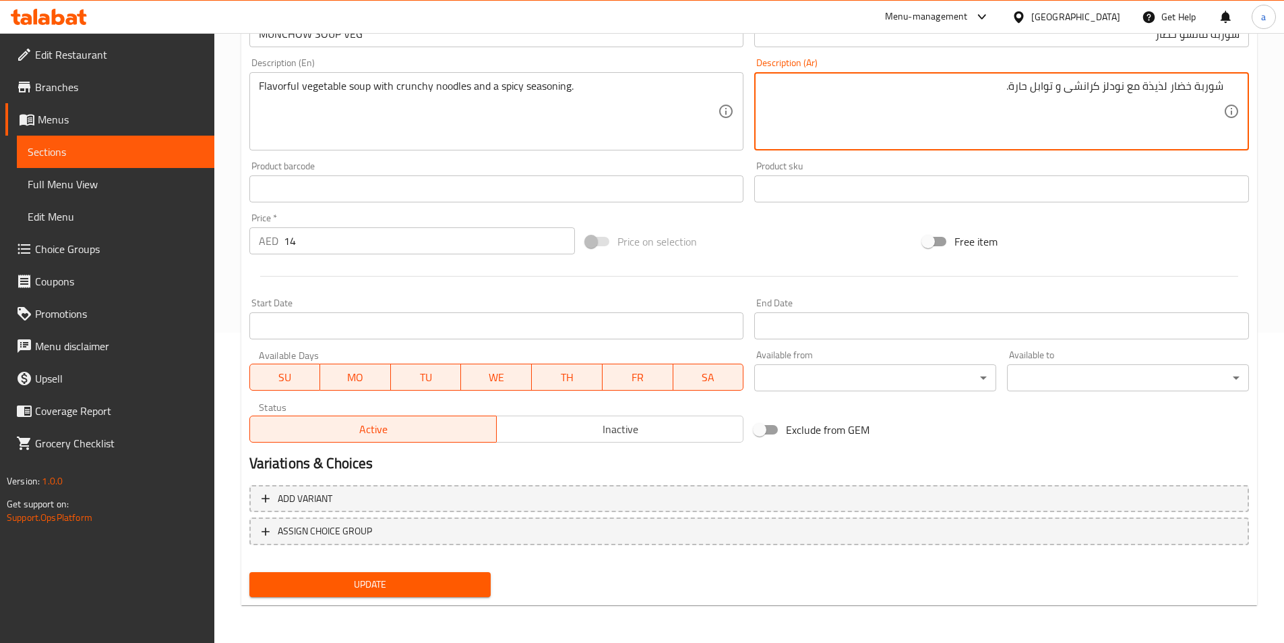
type textarea "شوربة خضار لذيذة مع نودلز كرانشى و توابل حارة."
click at [421, 573] on button "Update" at bounding box center [370, 584] width 242 height 25
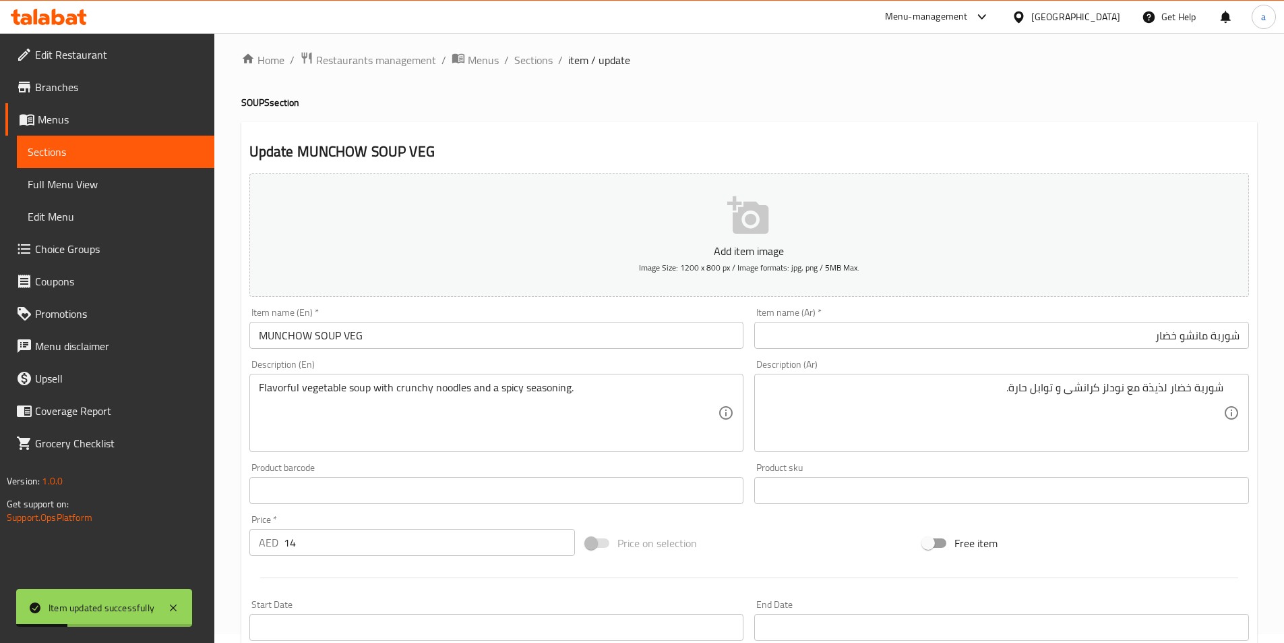
scroll to position [0, 0]
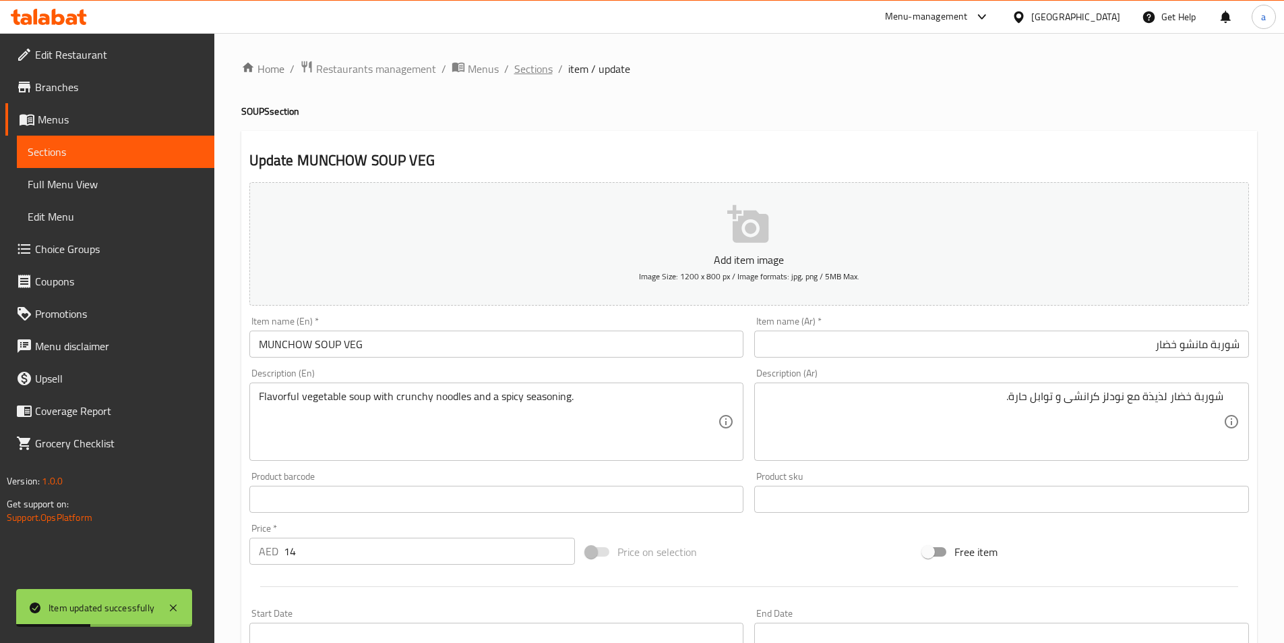
click at [541, 69] on span "Sections" at bounding box center [533, 69] width 38 height 16
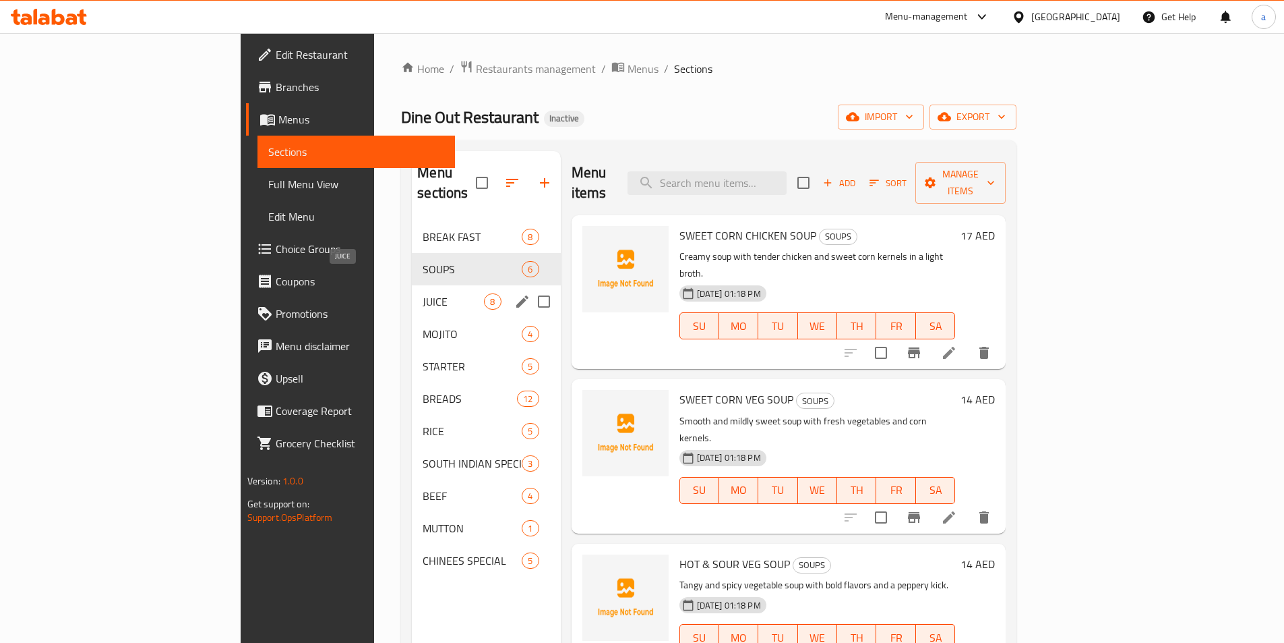
click at [423, 293] on span "JUICE" at bounding box center [453, 301] width 61 height 16
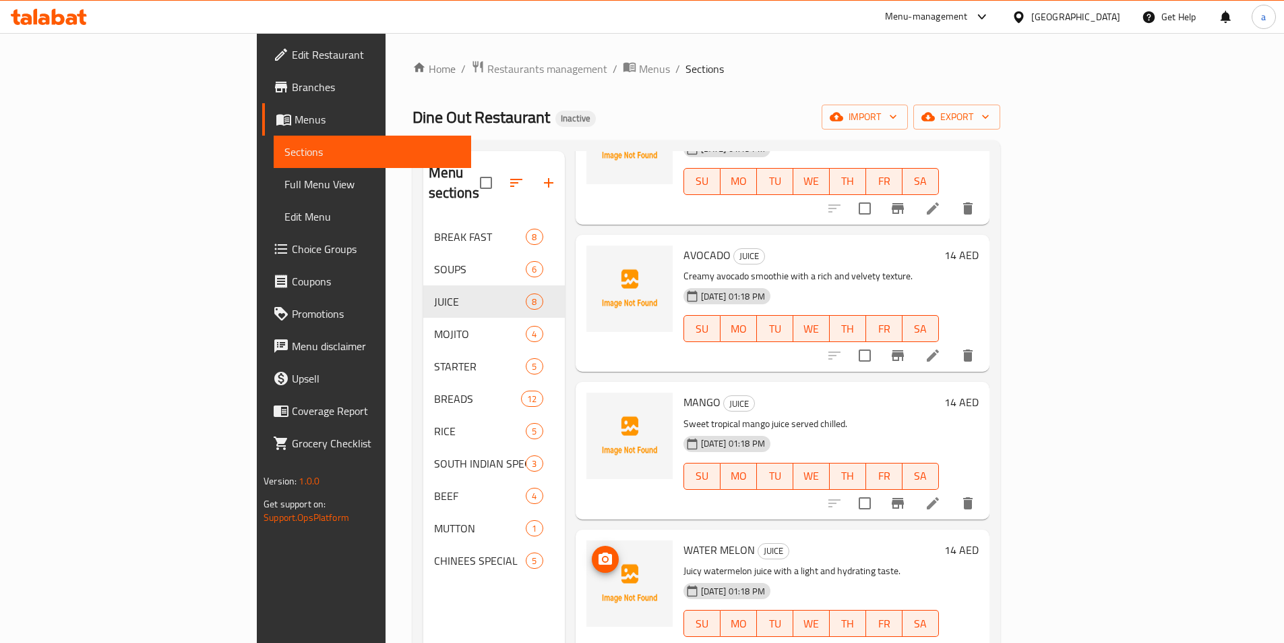
scroll to position [367, 0]
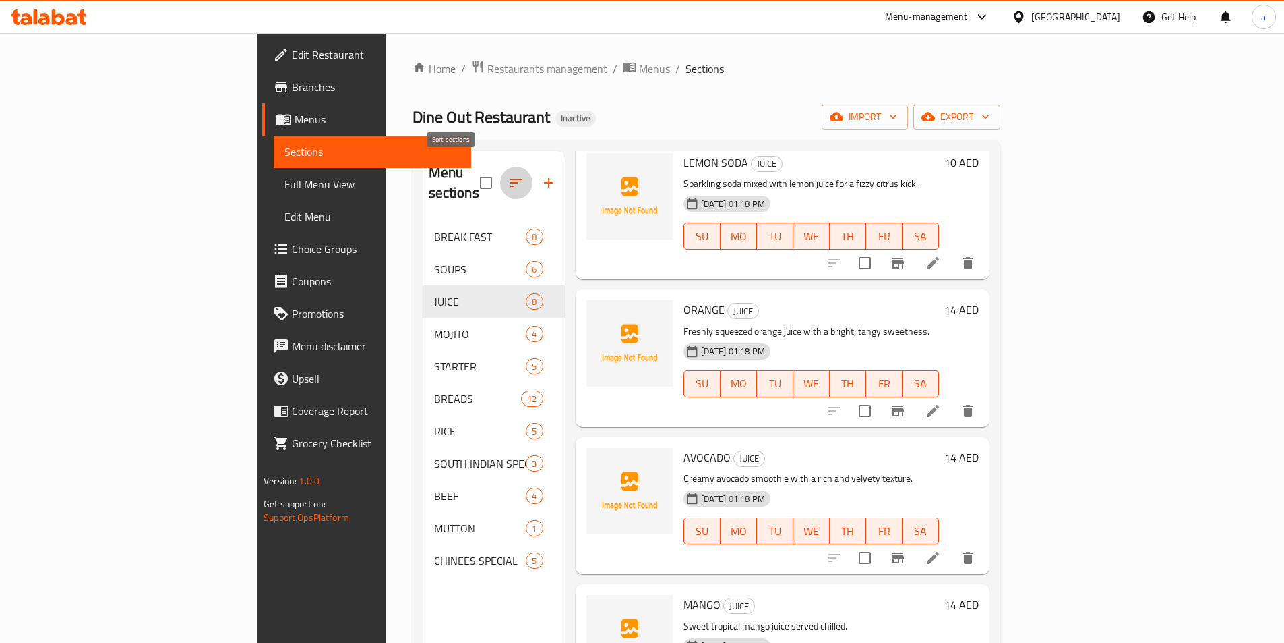
click at [500, 176] on button "button" at bounding box center [516, 183] width 32 height 32
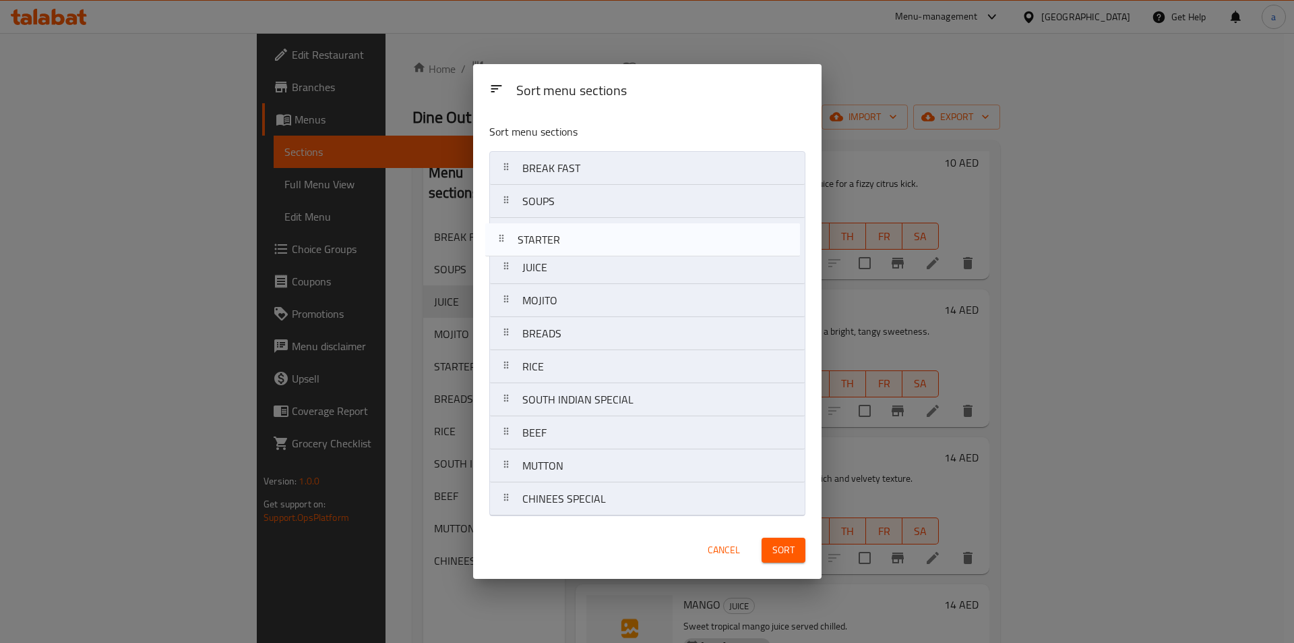
drag, startPoint x: 512, startPoint y: 303, endPoint x: 507, endPoint y: 237, distance: 66.9
click at [507, 237] on nav "BREAK FAST SOUPS JUICE MOJITO STARTER BREADS RICE SOUTH INDIAN SPECIAL BEEF MUT…" at bounding box center [647, 333] width 316 height 365
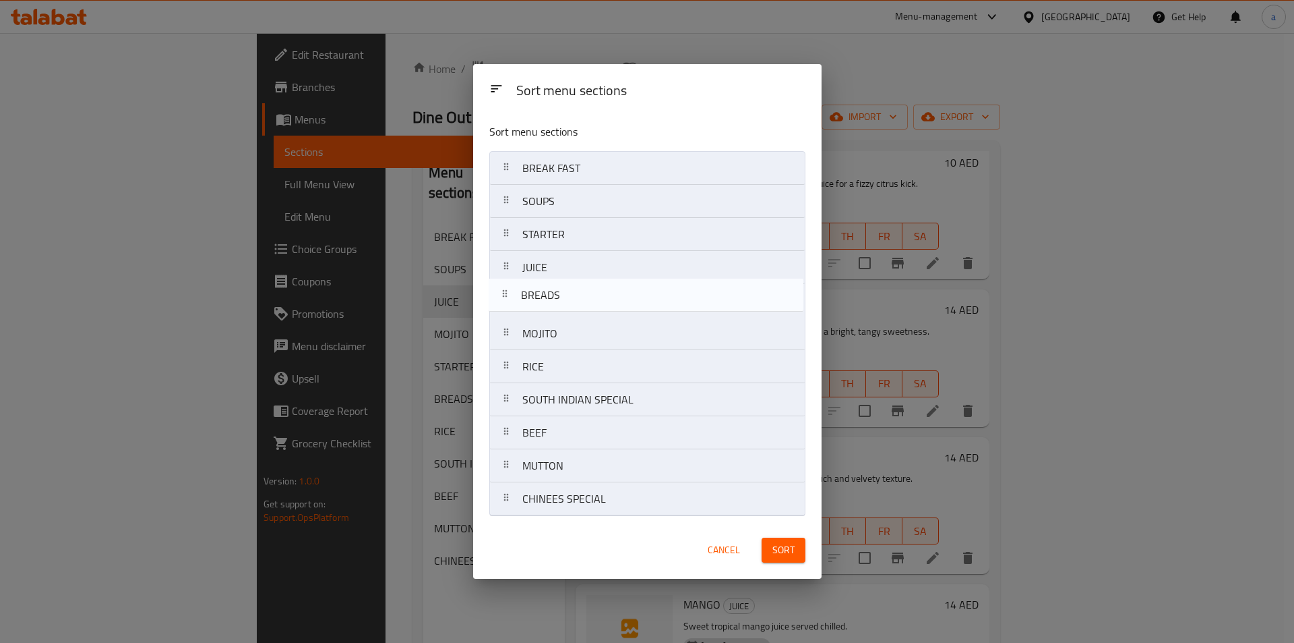
drag, startPoint x: 514, startPoint y: 339, endPoint x: 512, endPoint y: 293, distance: 45.9
click at [512, 293] on nav "BREAK FAST SOUPS STARTER JUICE MOJITO BREADS RICE SOUTH INDIAN SPECIAL BEEF MUT…" at bounding box center [647, 333] width 316 height 365
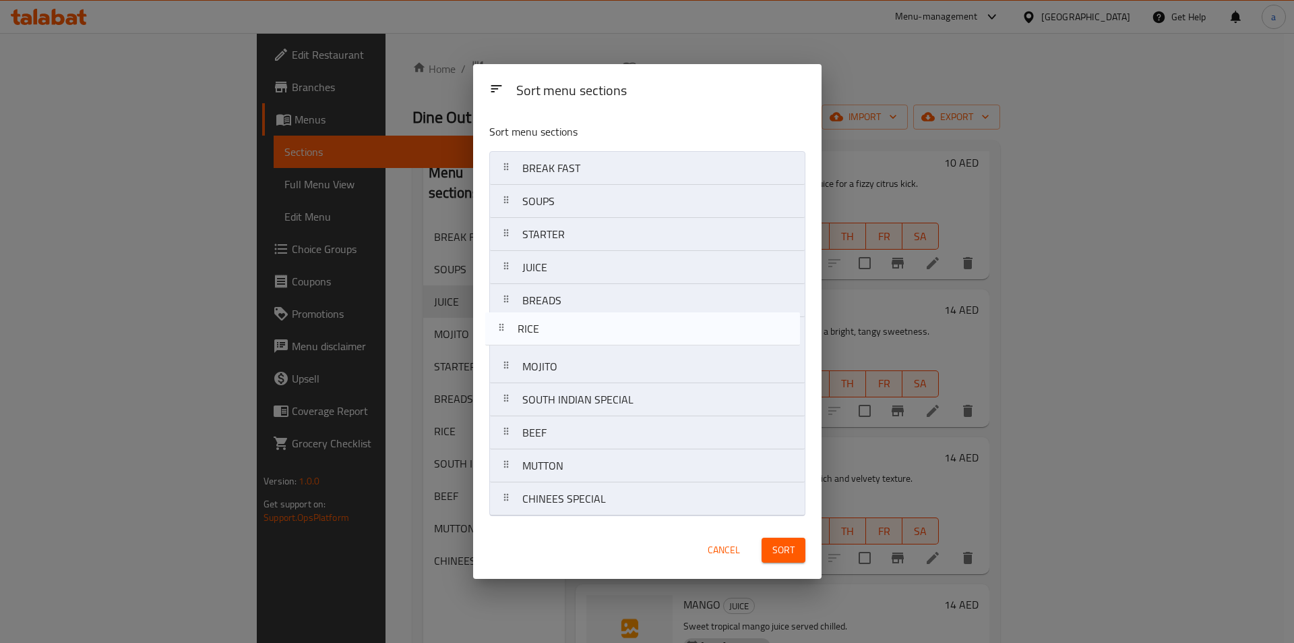
drag, startPoint x: 514, startPoint y: 369, endPoint x: 510, endPoint y: 324, distance: 44.7
click at [510, 324] on nav "BREAK FAST SOUPS STARTER JUICE BREADS MOJITO RICE SOUTH INDIAN SPECIAL BEEF MUT…" at bounding box center [647, 333] width 316 height 365
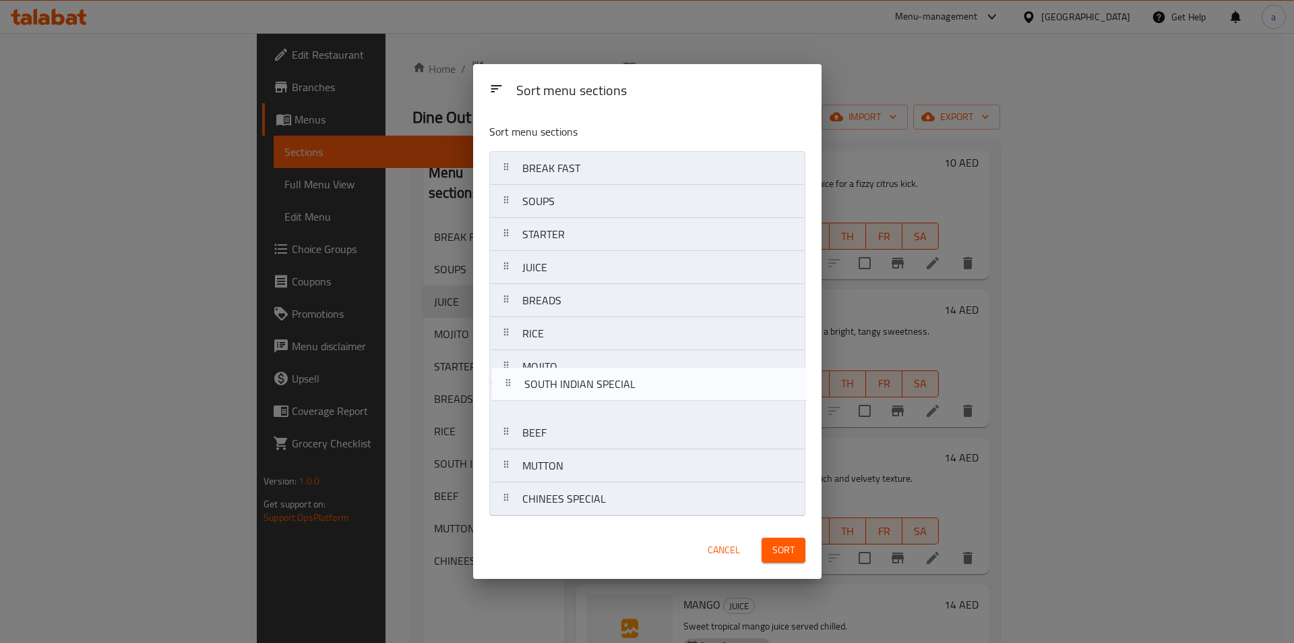
drag, startPoint x: 500, startPoint y: 401, endPoint x: 504, endPoint y: 366, distance: 35.3
click at [504, 366] on nav "BREAK FAST SOUPS STARTER JUICE BREADS RICE MOJITO SOUTH INDIAN SPECIAL BEEF MUT…" at bounding box center [647, 333] width 316 height 365
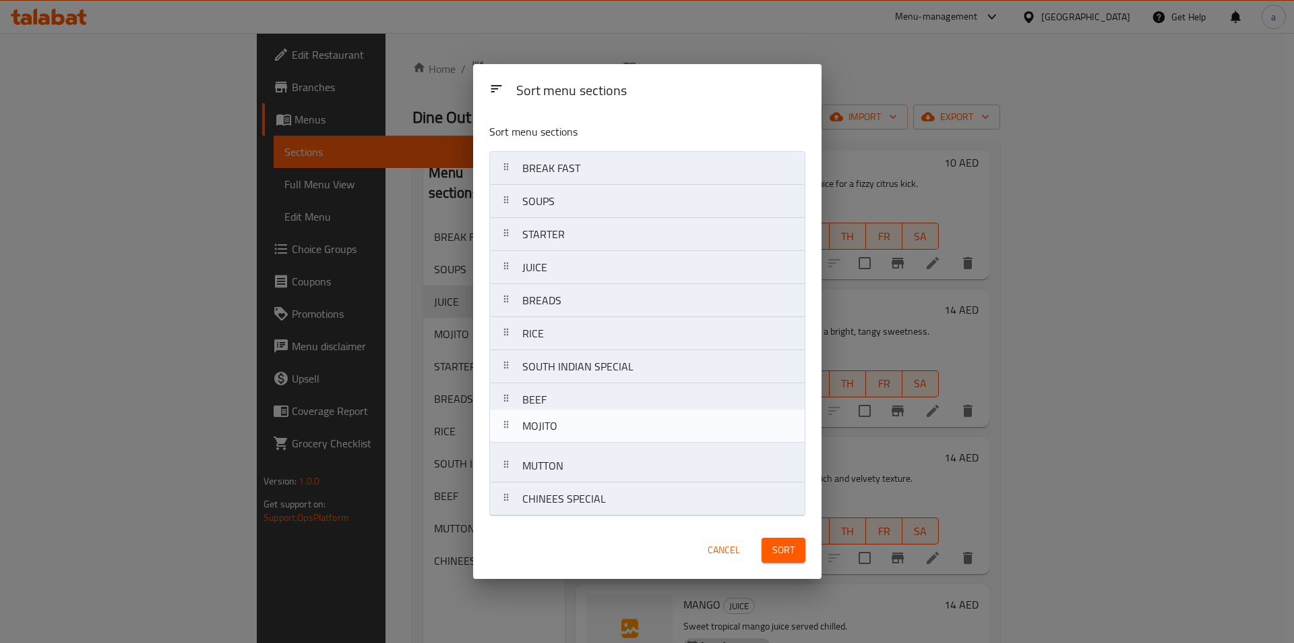
drag, startPoint x: 500, startPoint y: 409, endPoint x: 503, endPoint y: 439, distance: 29.8
click at [503, 439] on nav "BREAK FAST SOUPS STARTER JUICE BREADS RICE SOUTH INDIAN SPECIAL MOJITO BEEF MUT…" at bounding box center [647, 333] width 316 height 365
drag, startPoint x: 504, startPoint y: 475, endPoint x: 503, endPoint y: 453, distance: 21.6
click at [503, 453] on nav "BREAK FAST SOUPS STARTER JUICE BREADS RICE SOUTH INDIAN SPECIAL BEEF MOJITO MUT…" at bounding box center [647, 333] width 316 height 365
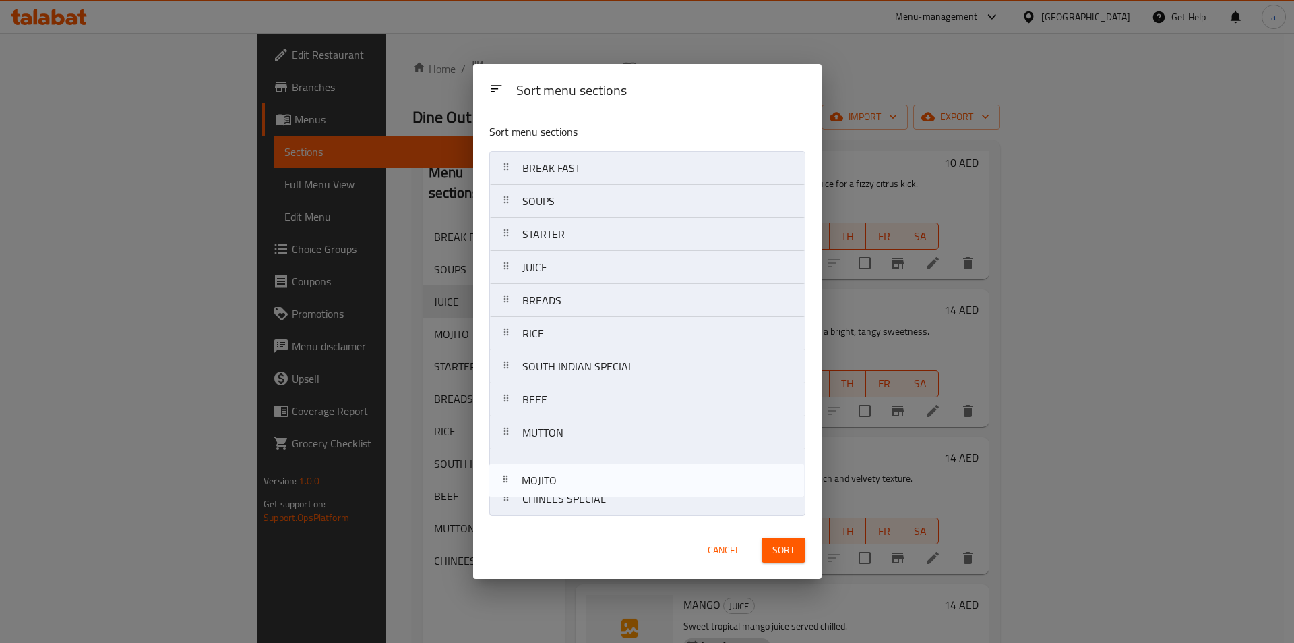
drag, startPoint x: 514, startPoint y: 474, endPoint x: 510, endPoint y: 506, distance: 31.9
click at [510, 506] on nav "BREAK FAST SOUPS STARTER JUICE BREADS RICE SOUTH INDIAN SPECIAL BEEF MUTTON MOJ…" at bounding box center [647, 333] width 316 height 365
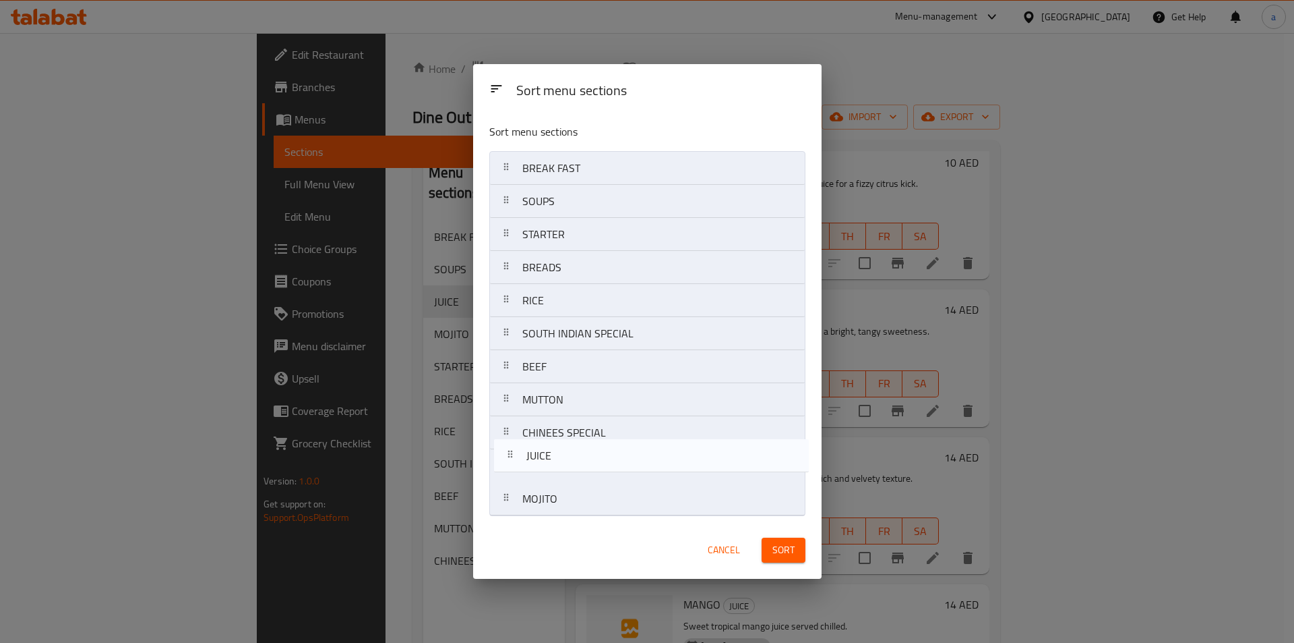
drag, startPoint x: 510, startPoint y: 277, endPoint x: 514, endPoint y: 469, distance: 192.2
click at [514, 469] on nav "BREAK FAST SOUPS STARTER JUICE BREADS RICE SOUTH INDIAN SPECIAL BEEF MUTTON CHI…" at bounding box center [647, 333] width 316 height 365
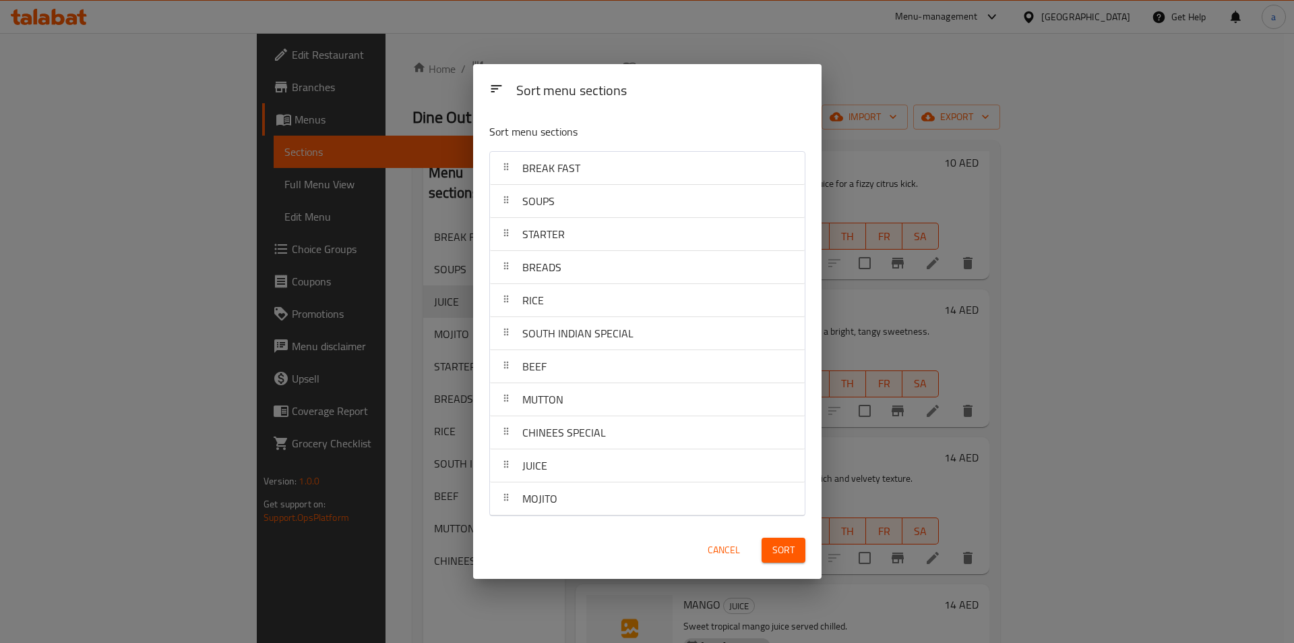
click at [798, 543] on button "Sort" at bounding box center [784, 549] width 44 height 25
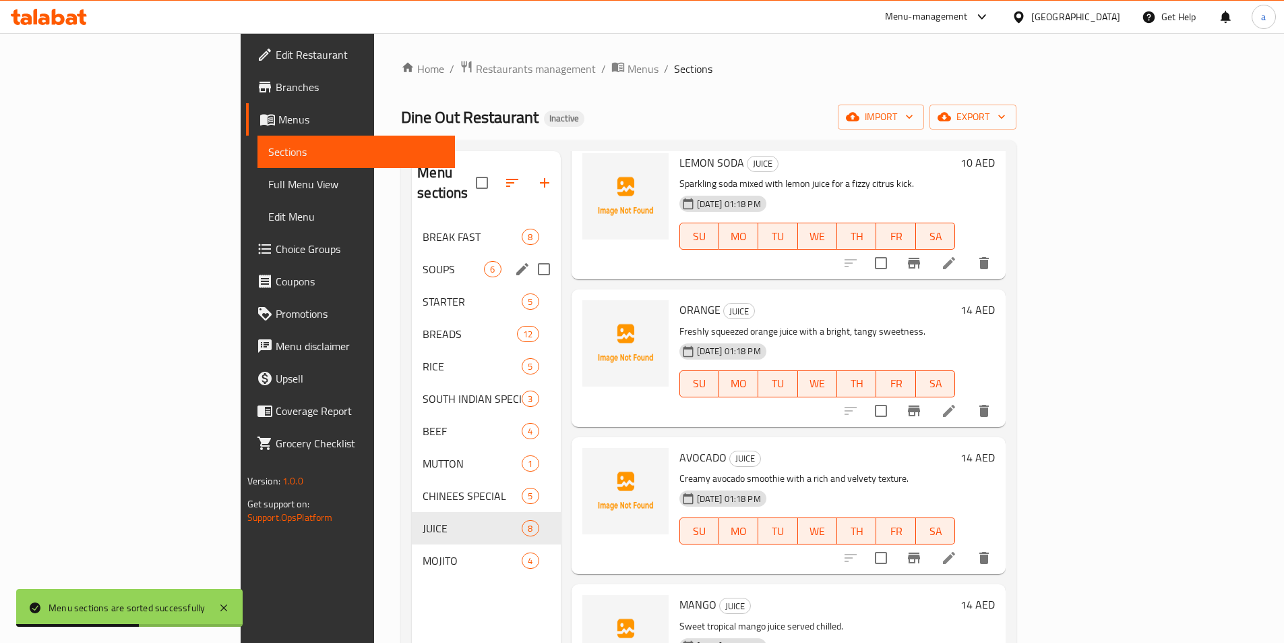
click at [423, 261] on span "SOUPS" at bounding box center [453, 269] width 61 height 16
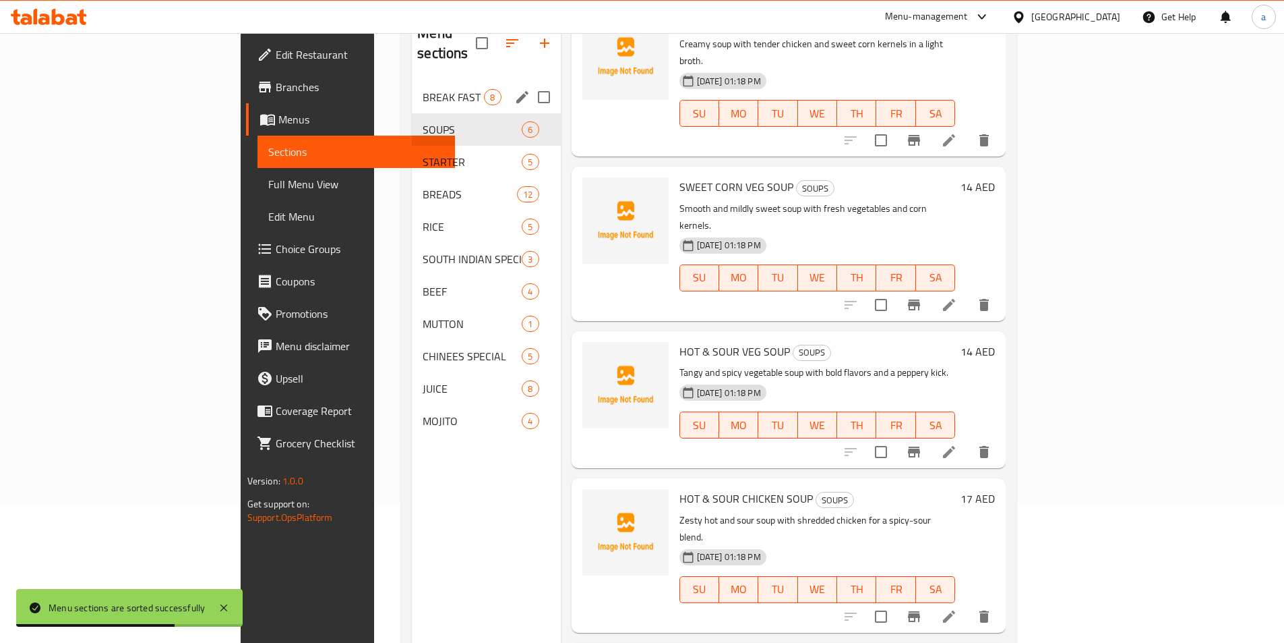
scroll to position [54, 0]
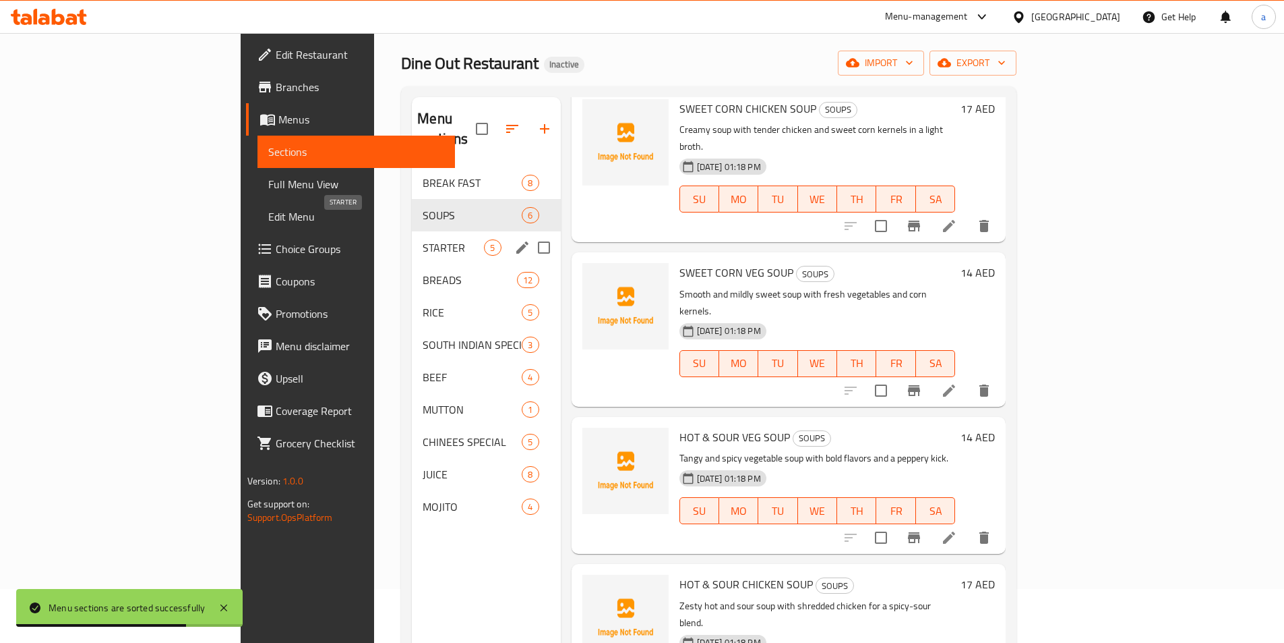
click at [423, 239] on span "STARTER" at bounding box center [453, 247] width 61 height 16
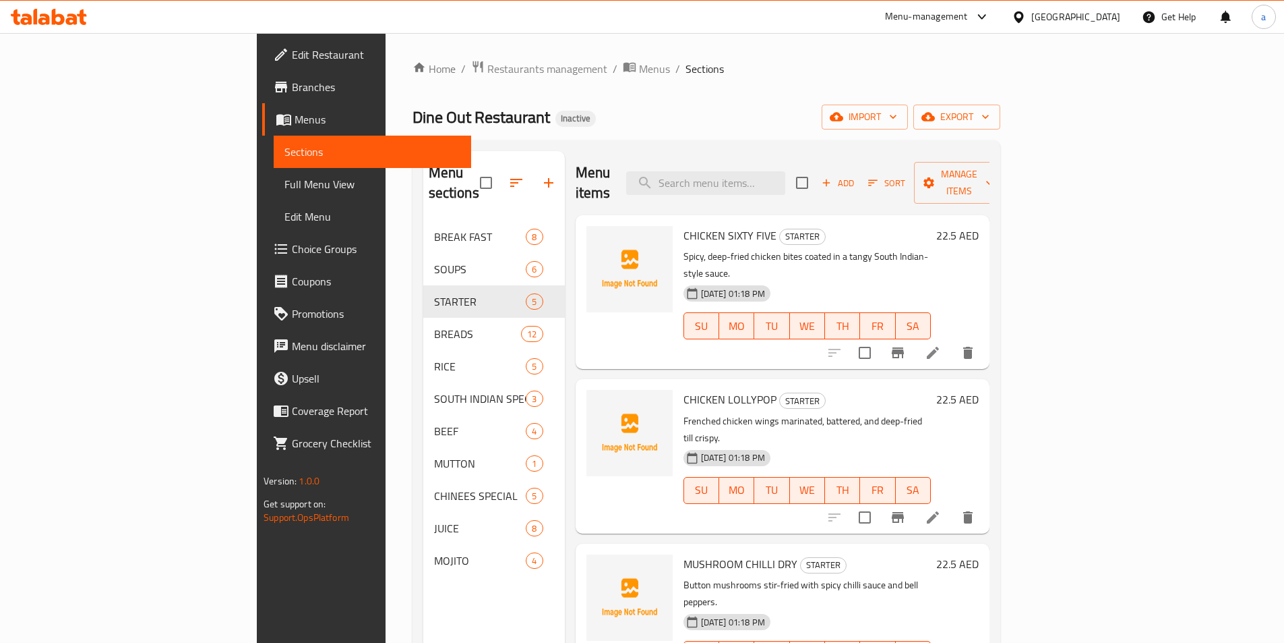
click at [952, 340] on li at bounding box center [933, 352] width 38 height 24
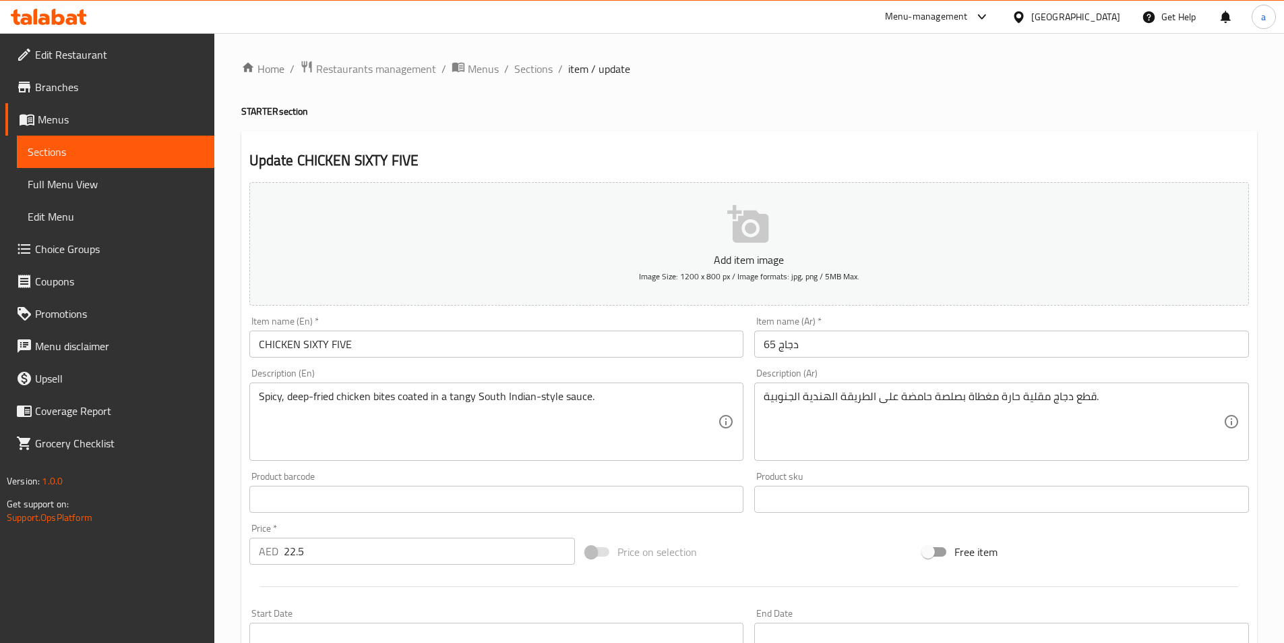
click at [832, 352] on input "دجاج 65" at bounding box center [1001, 343] width 495 height 27
click at [133, 152] on span "Sections" at bounding box center [116, 152] width 176 height 16
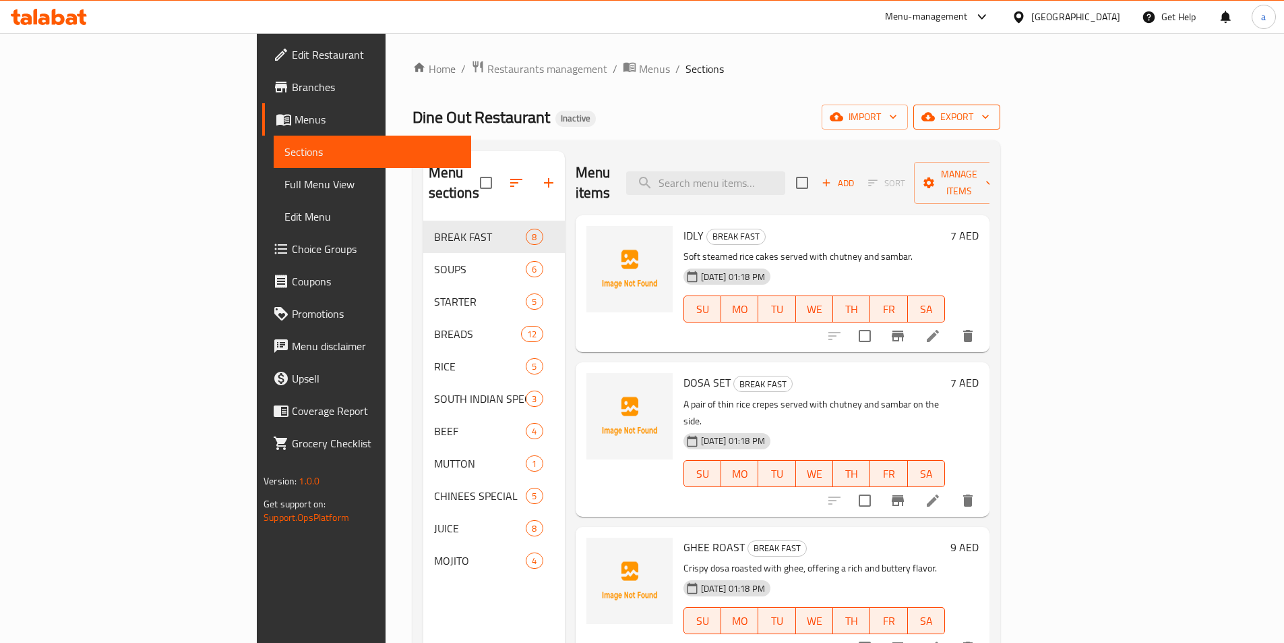
click at [935, 115] on icon "button" at bounding box center [928, 117] width 13 height 9
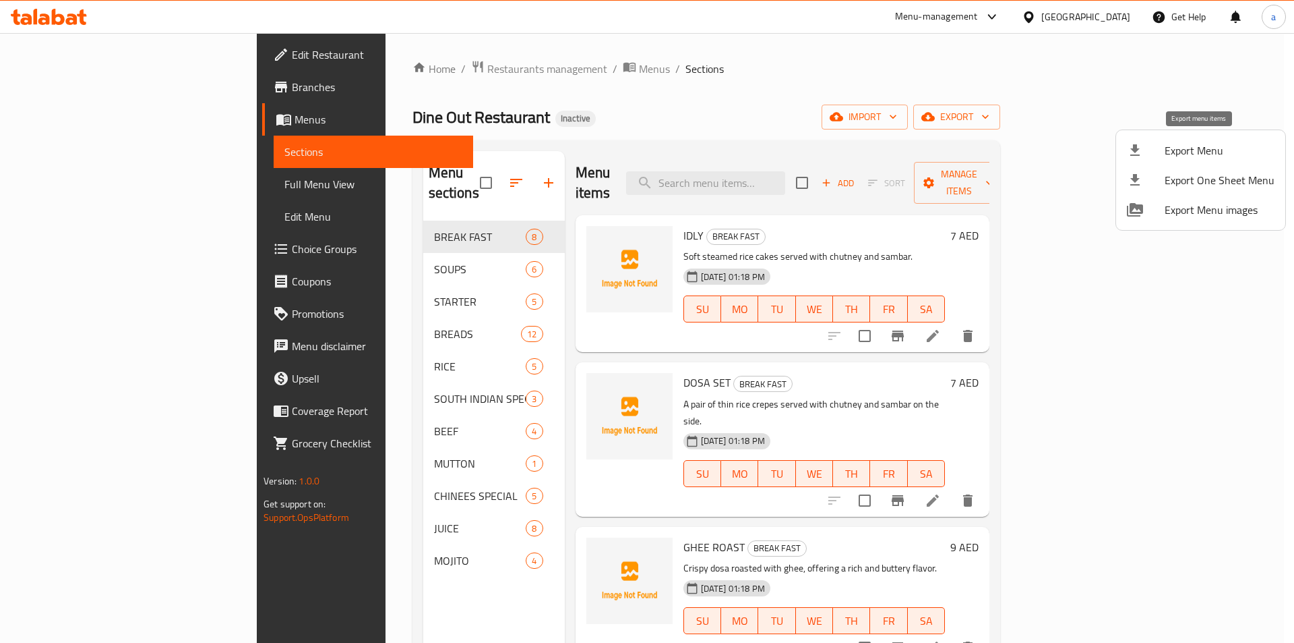
click at [1162, 154] on div at bounding box center [1146, 150] width 38 height 16
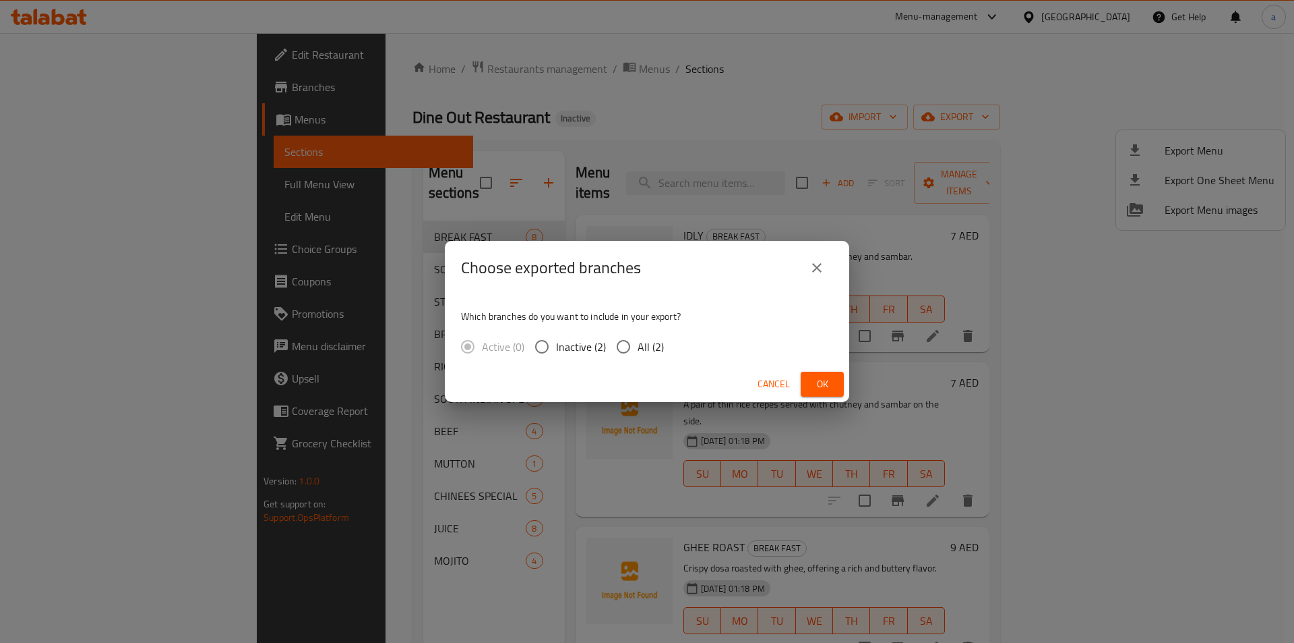
click at [623, 359] on input "All (2)" at bounding box center [623, 346] width 28 height 28
radio input "true"
click at [804, 378] on button "Ok" at bounding box center [822, 383] width 43 height 25
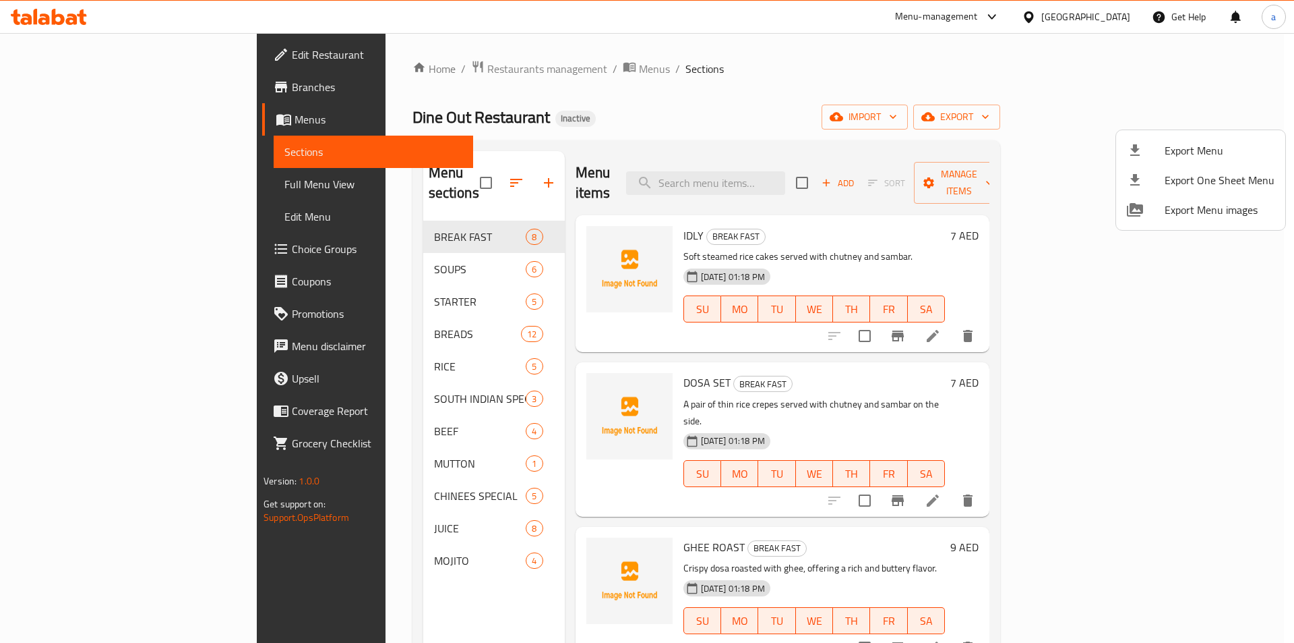
click at [532, 113] on div at bounding box center [647, 321] width 1294 height 643
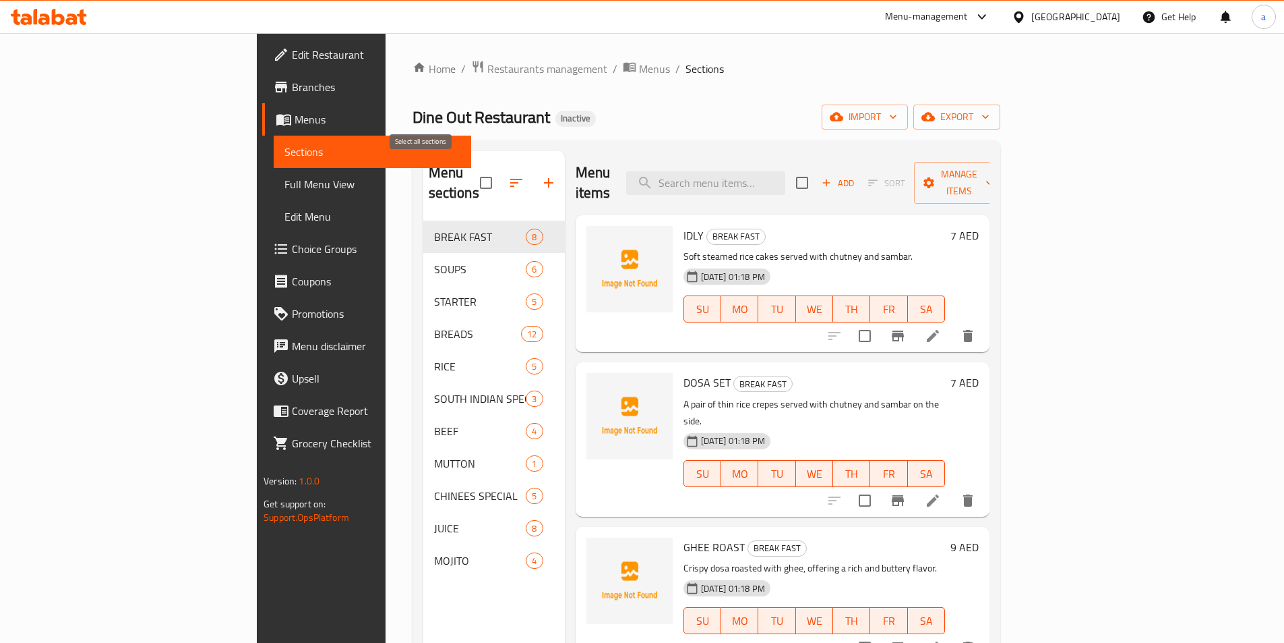
click at [472, 173] on input "checkbox" at bounding box center [486, 183] width 28 height 28
checkbox input "true"
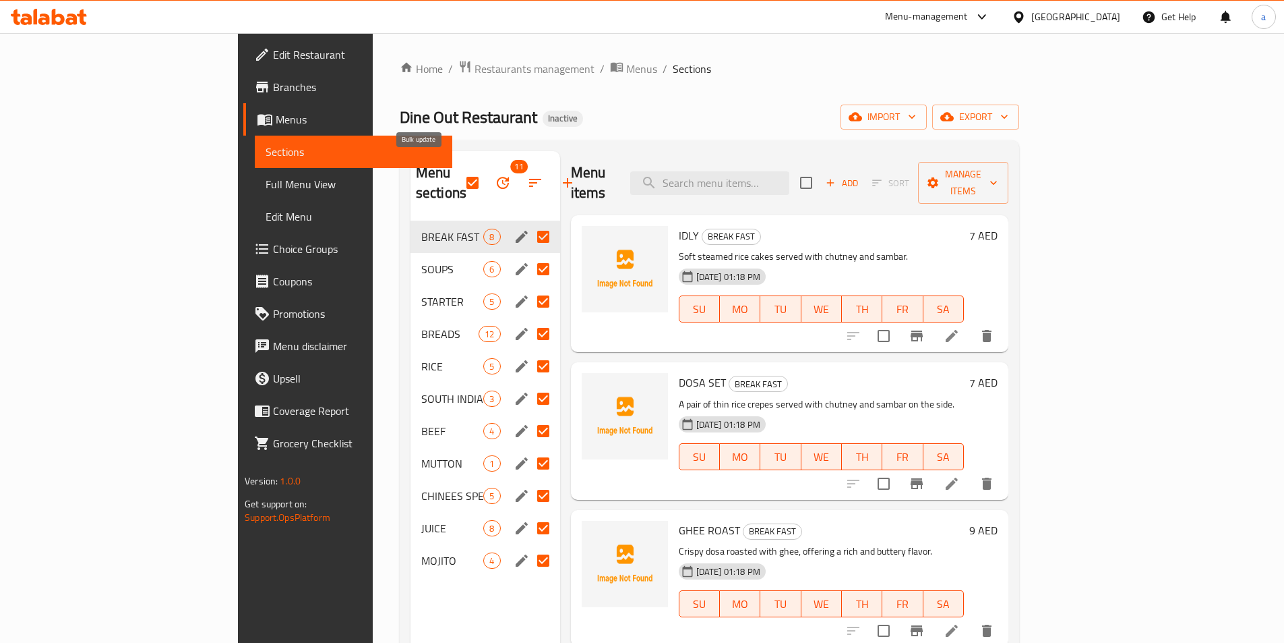
click at [487, 179] on button "button" at bounding box center [503, 183] width 32 height 32
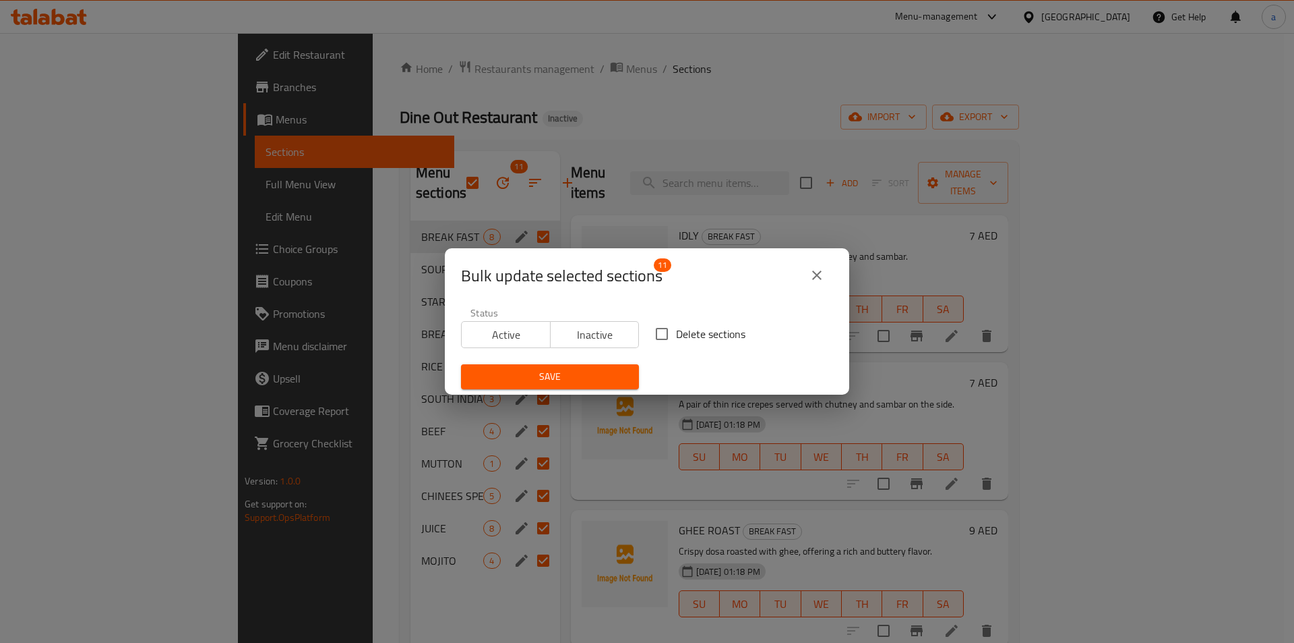
click at [708, 326] on span "Delete sections" at bounding box center [710, 334] width 69 height 16
click at [676, 326] on input "Delete sections" at bounding box center [662, 334] width 28 height 28
checkbox input "true"
click at [616, 363] on div "Save" at bounding box center [550, 376] width 194 height 41
click at [611, 376] on span "Save" at bounding box center [550, 376] width 156 height 17
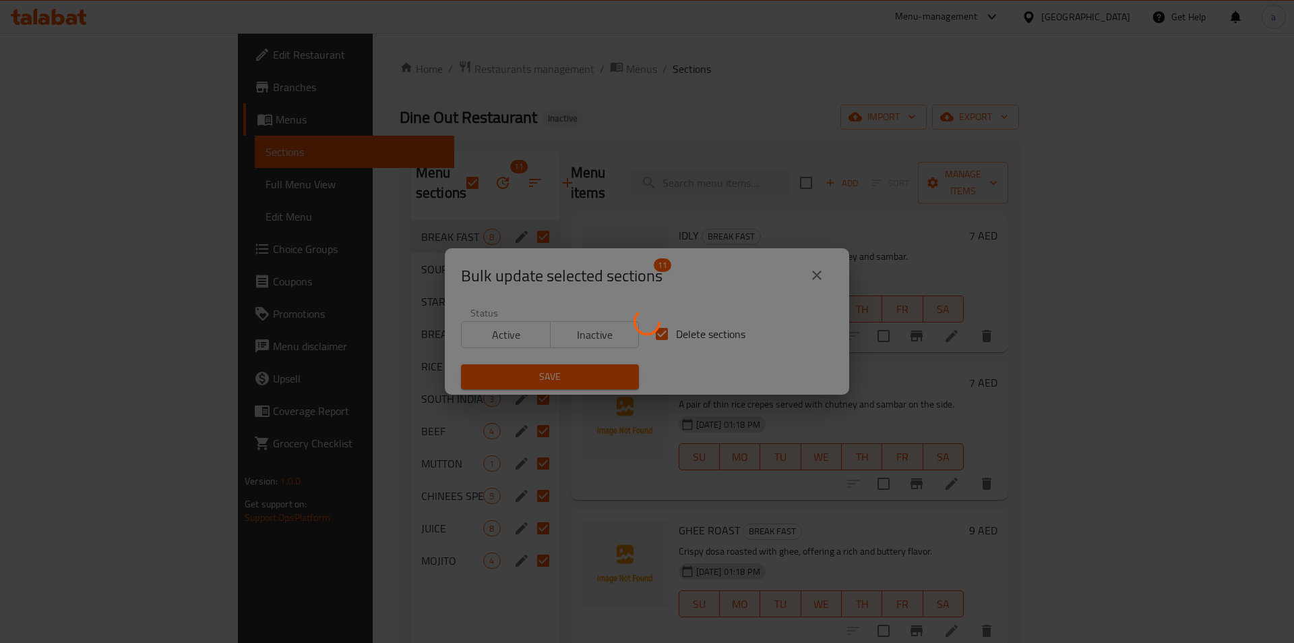
checkbox input "false"
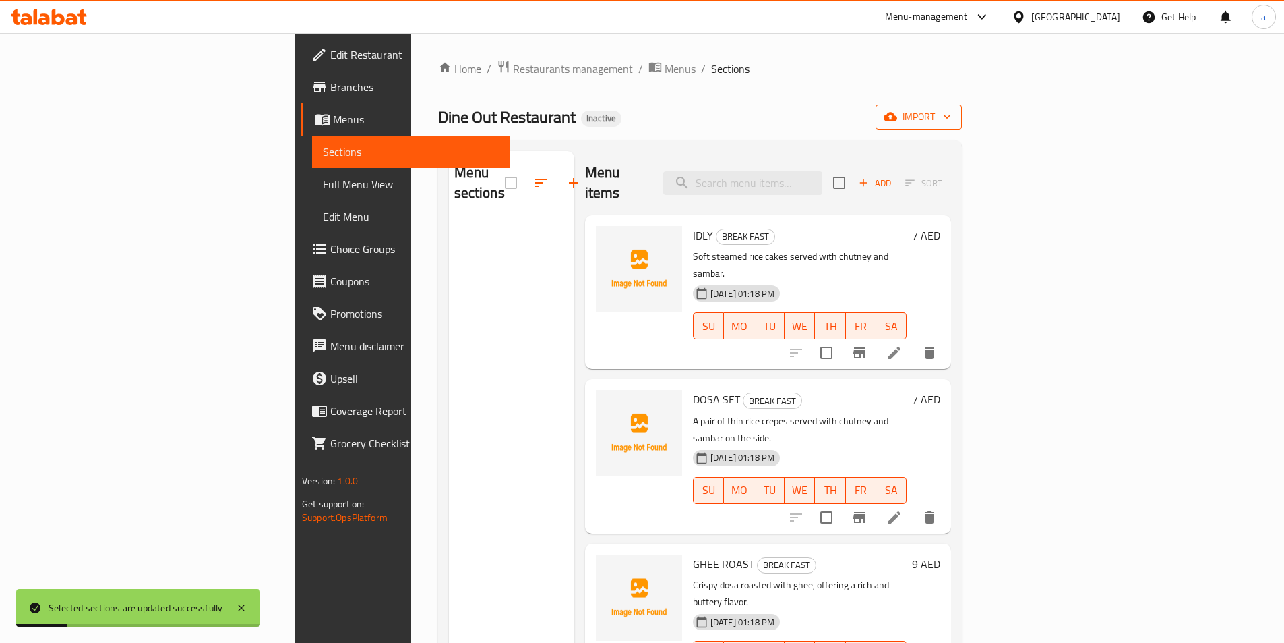
click at [951, 123] on span "import" at bounding box center [919, 117] width 65 height 17
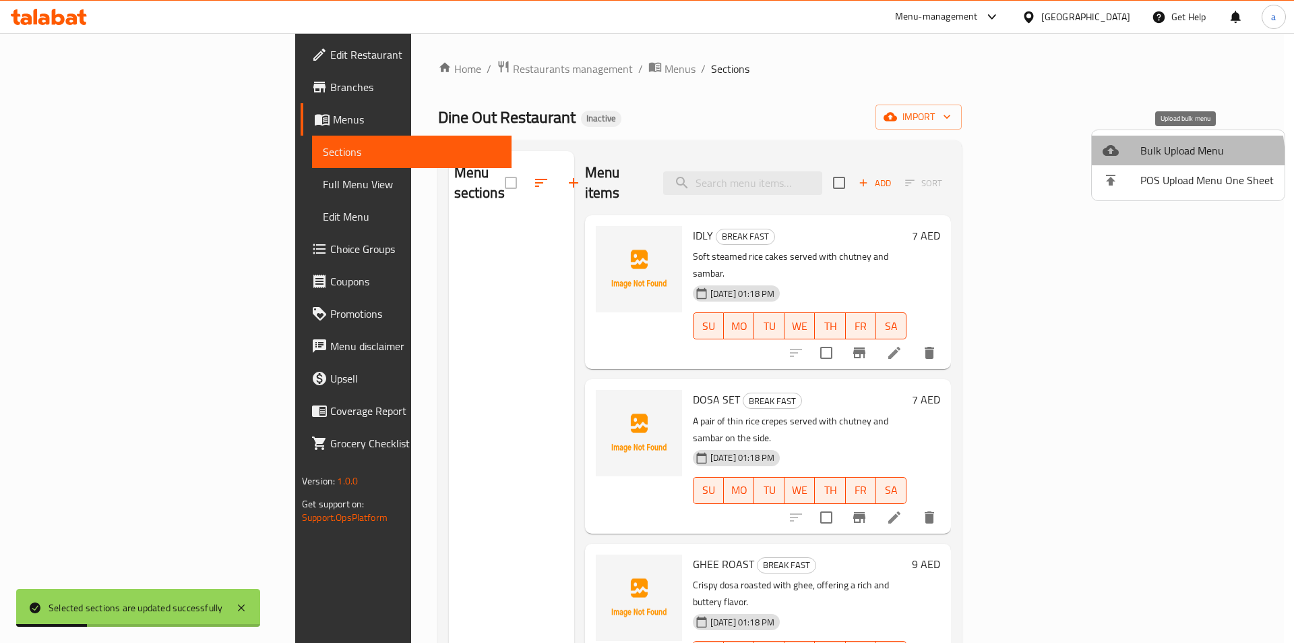
click at [1121, 162] on li "Bulk Upload Menu" at bounding box center [1188, 151] width 193 height 30
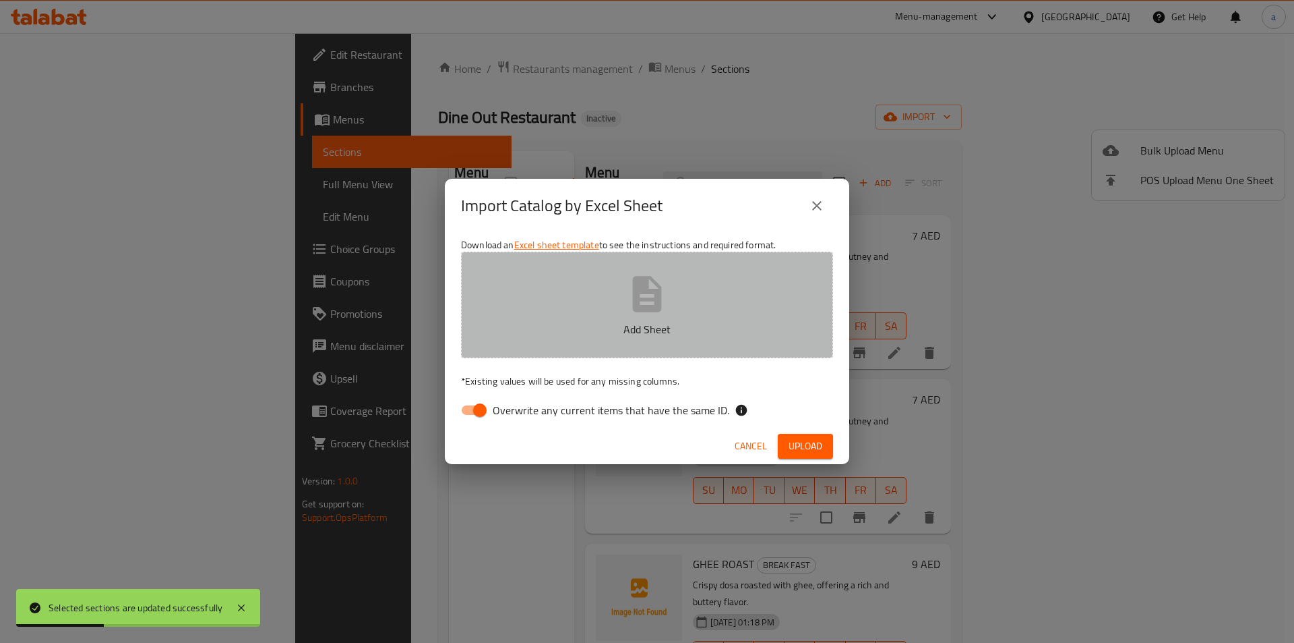
click at [665, 309] on icon "button" at bounding box center [647, 293] width 43 height 43
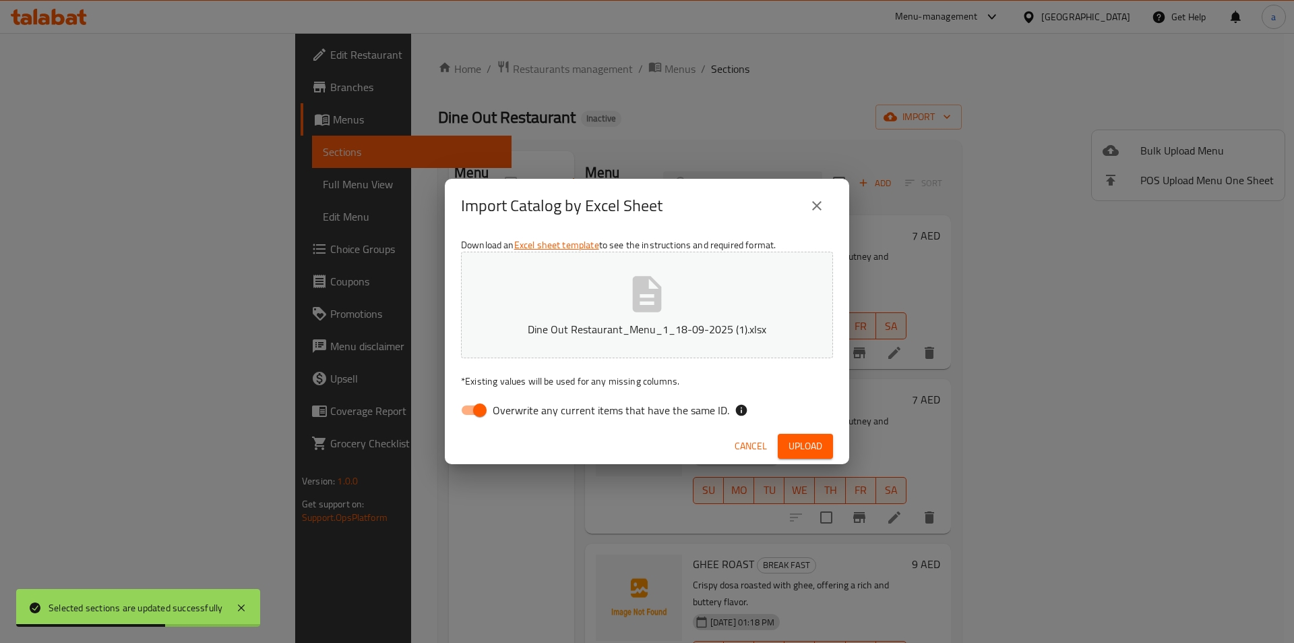
click at [527, 417] on span "Overwrite any current items that have the same ID." at bounding box center [611, 410] width 237 height 16
click at [518, 417] on input "Overwrite any current items that have the same ID." at bounding box center [480, 410] width 77 height 26
checkbox input "false"
click at [800, 440] on span "Upload" at bounding box center [806, 446] width 34 height 17
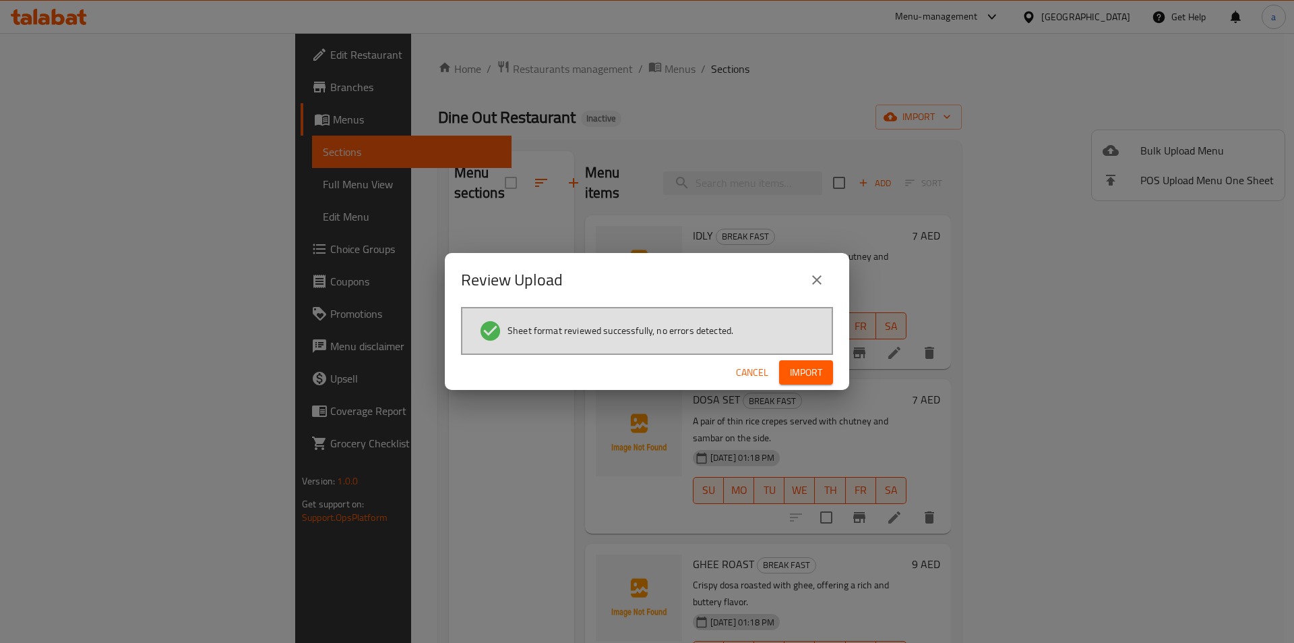
click at [813, 379] on span "Import" at bounding box center [806, 372] width 32 height 17
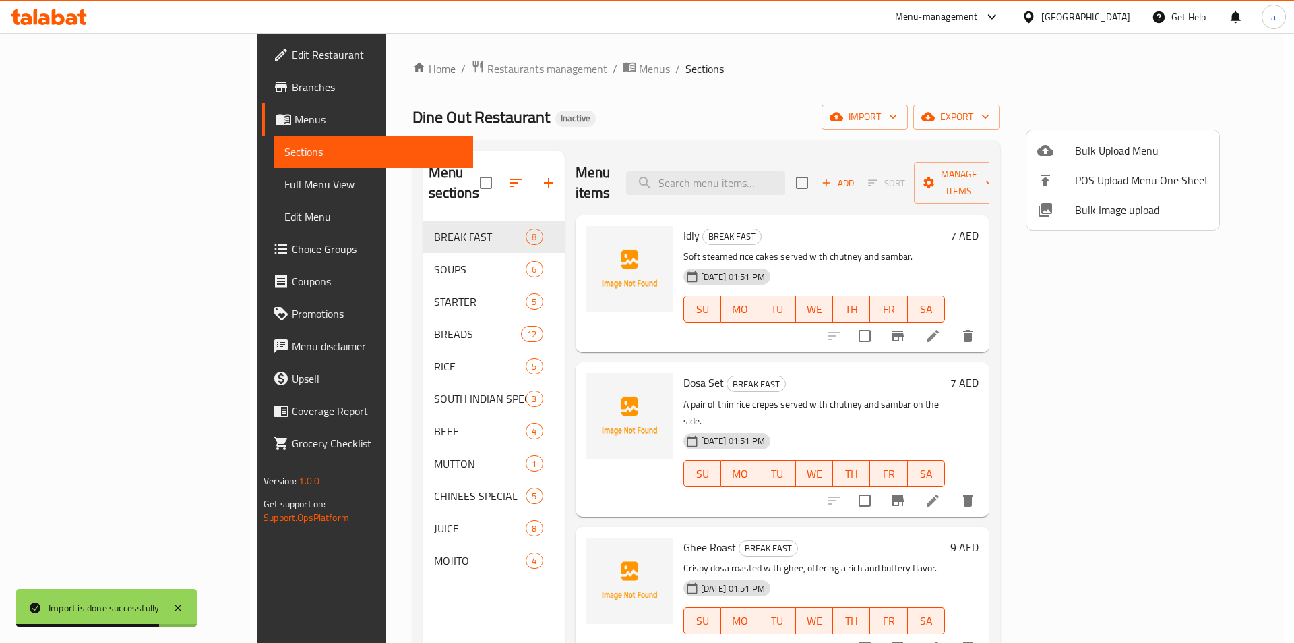
click at [411, 253] on div at bounding box center [647, 321] width 1294 height 643
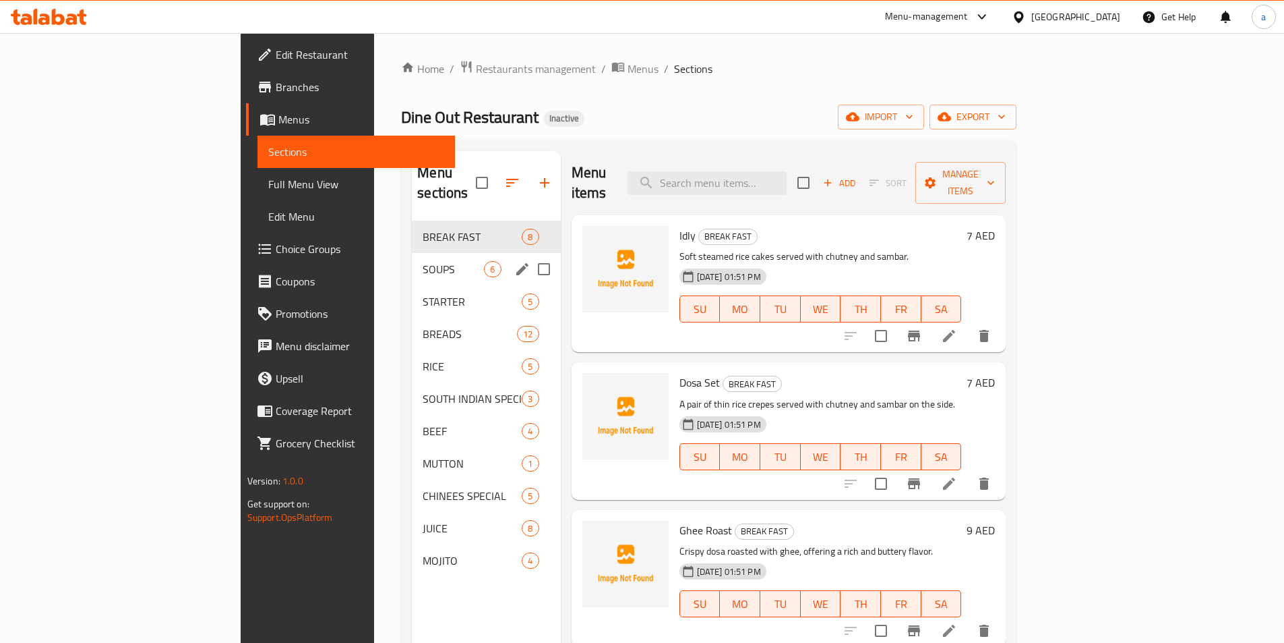
click at [412, 264] on div "SOUPS 6" at bounding box center [486, 269] width 148 height 32
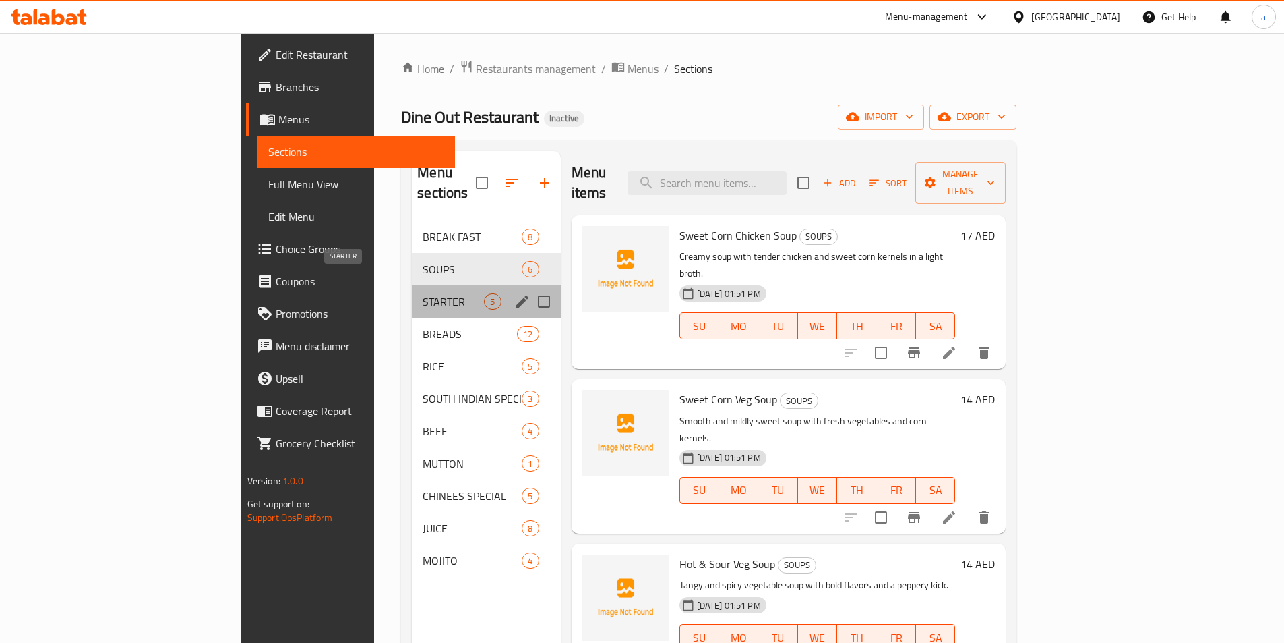
click at [423, 293] on span "STARTER" at bounding box center [453, 301] width 61 height 16
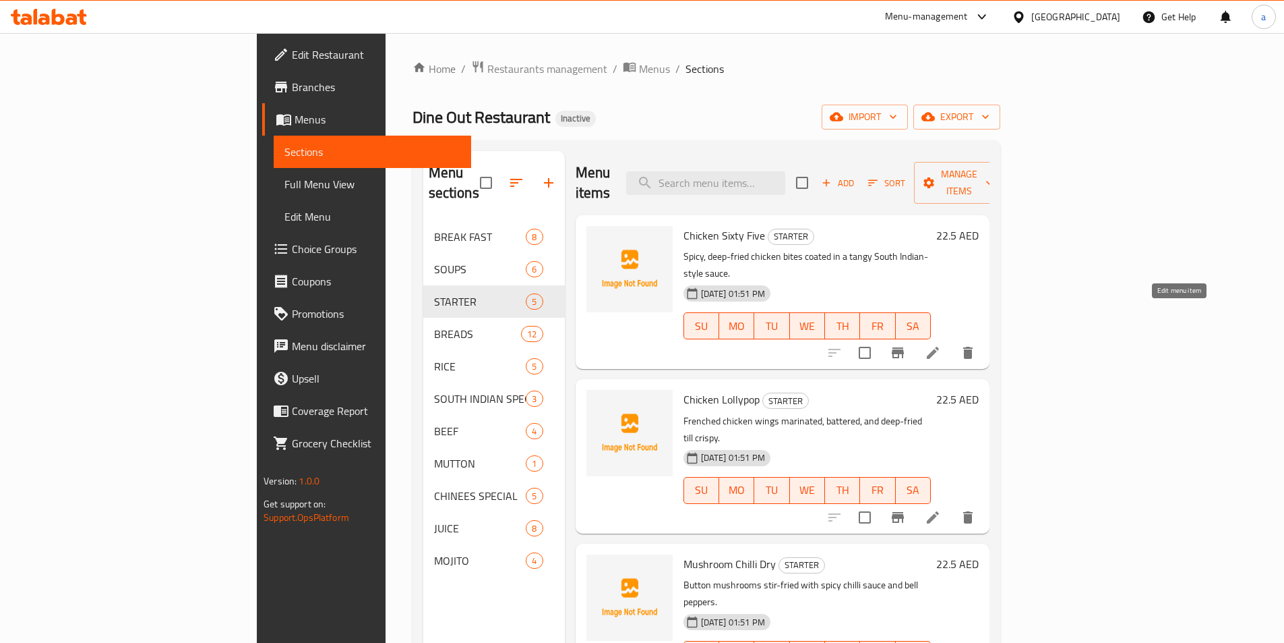
click at [941, 345] on icon at bounding box center [933, 353] width 16 height 16
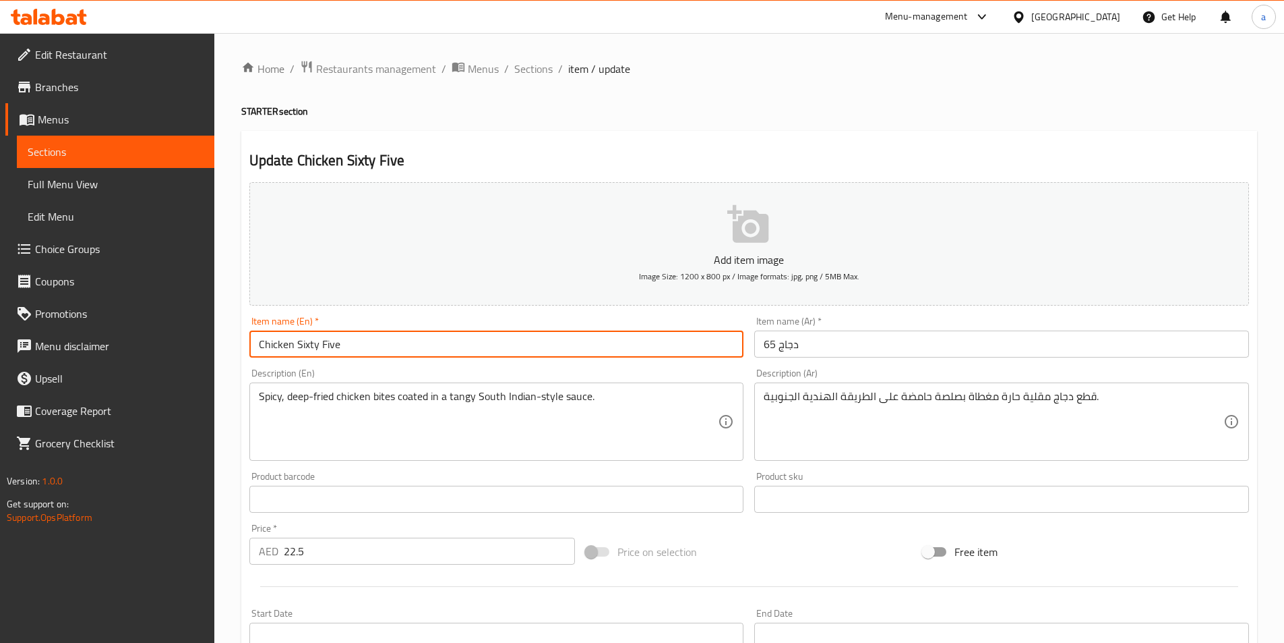
drag, startPoint x: 336, startPoint y: 345, endPoint x: 297, endPoint y: 351, distance: 39.6
click at [297, 351] on input "Chicken Sixty Five" at bounding box center [496, 343] width 495 height 27
type input "Chicken 65"
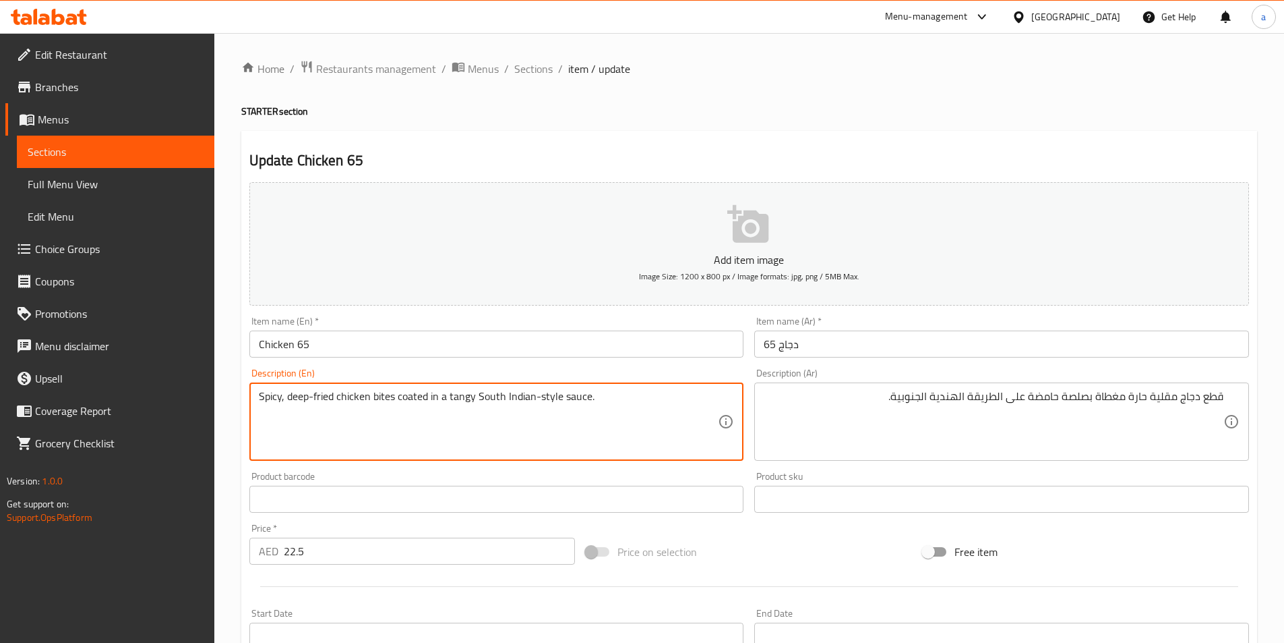
drag, startPoint x: 287, startPoint y: 395, endPoint x: 334, endPoint y: 398, distance: 47.9
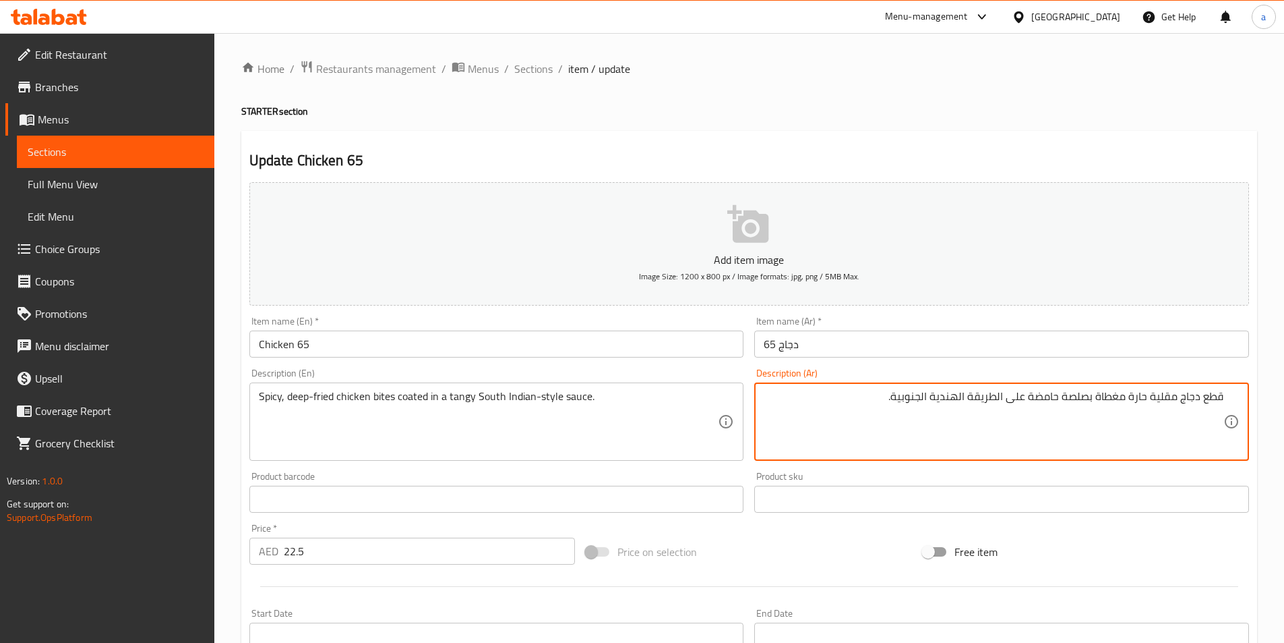
click at [1165, 393] on textarea "قطع دجاج مقلية حارة مغطاة بصلصة حامضة على الطريقة الهندية الجنوبية." at bounding box center [994, 422] width 460 height 64
paste textarea "/ مقلي بزيت غزير"
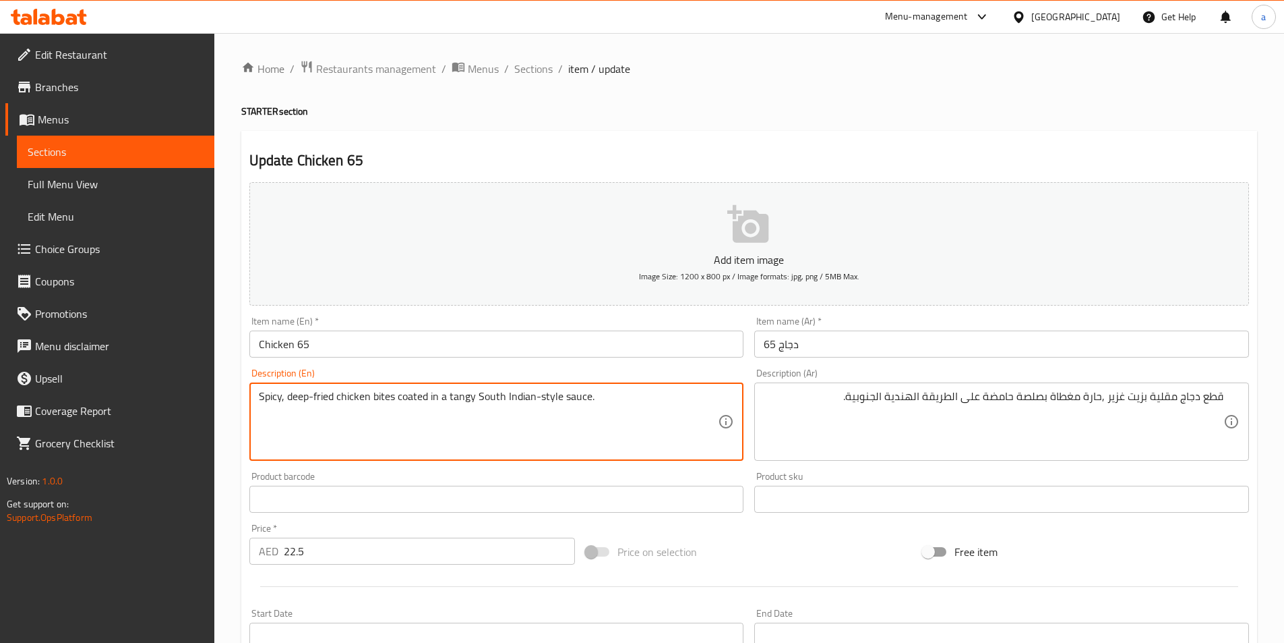
click at [416, 399] on textarea "Spicy, deep-fried chicken bites coated in a tangy South Indian-style sauce." at bounding box center [489, 422] width 460 height 64
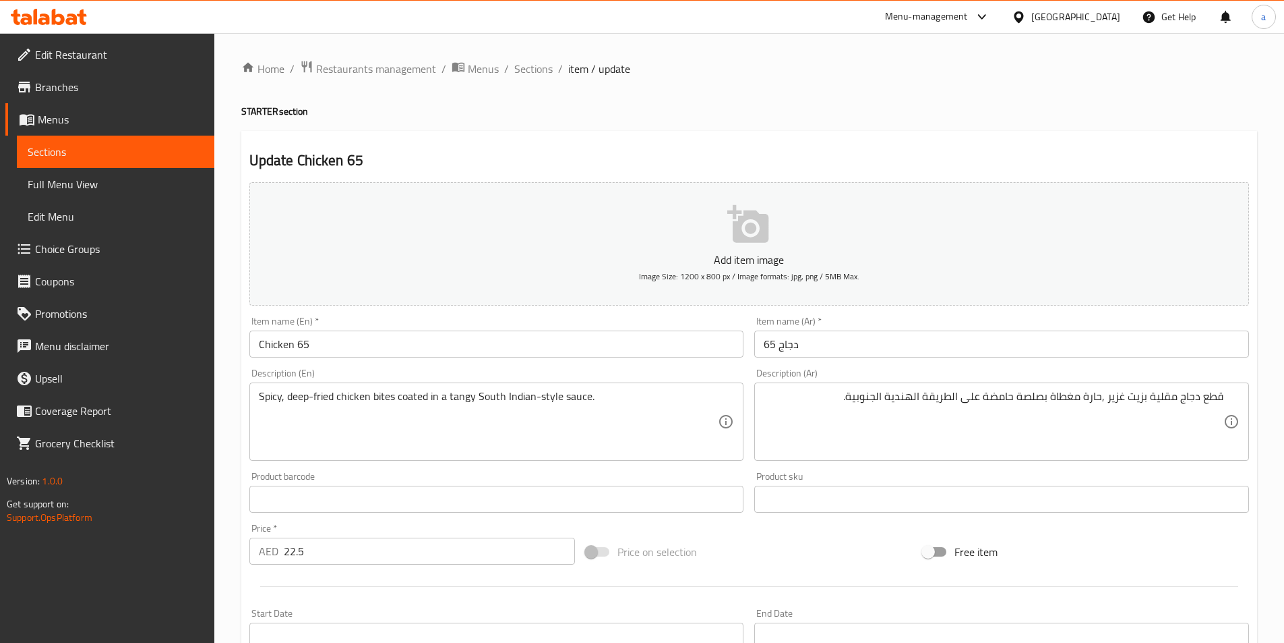
drag, startPoint x: 1046, startPoint y: 394, endPoint x: 1056, endPoint y: 394, distance: 9.4
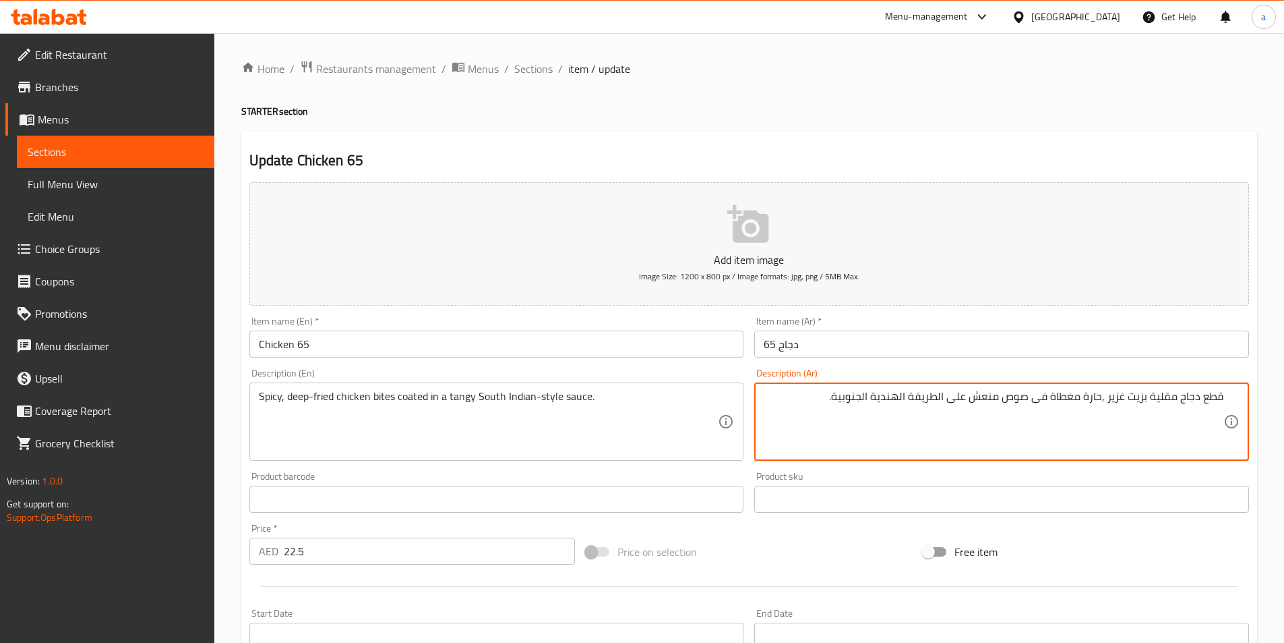
type textarea "قطع دجاج مقلية بزيت غزير ,حارة مغطاة فى صوص منعش على الطريقة الهندية الجنوبية."
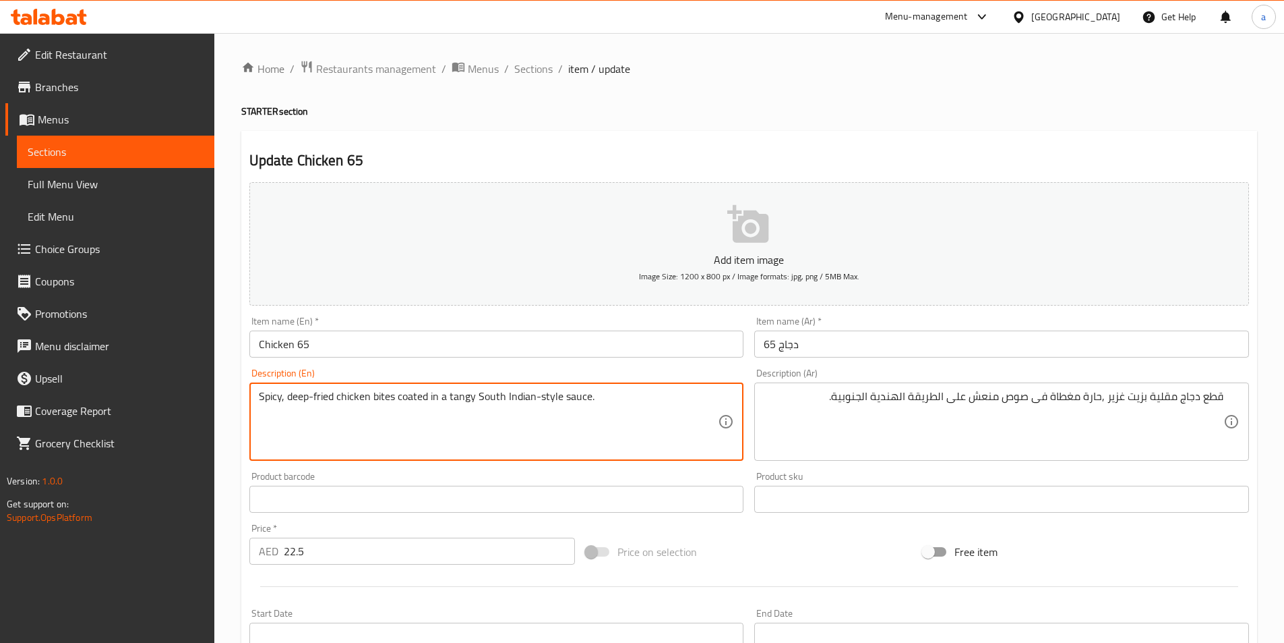
click at [489, 399] on textarea "Spicy, deep-fried chicken bites coated in a tangy South Indian-style sauce." at bounding box center [489, 422] width 460 height 64
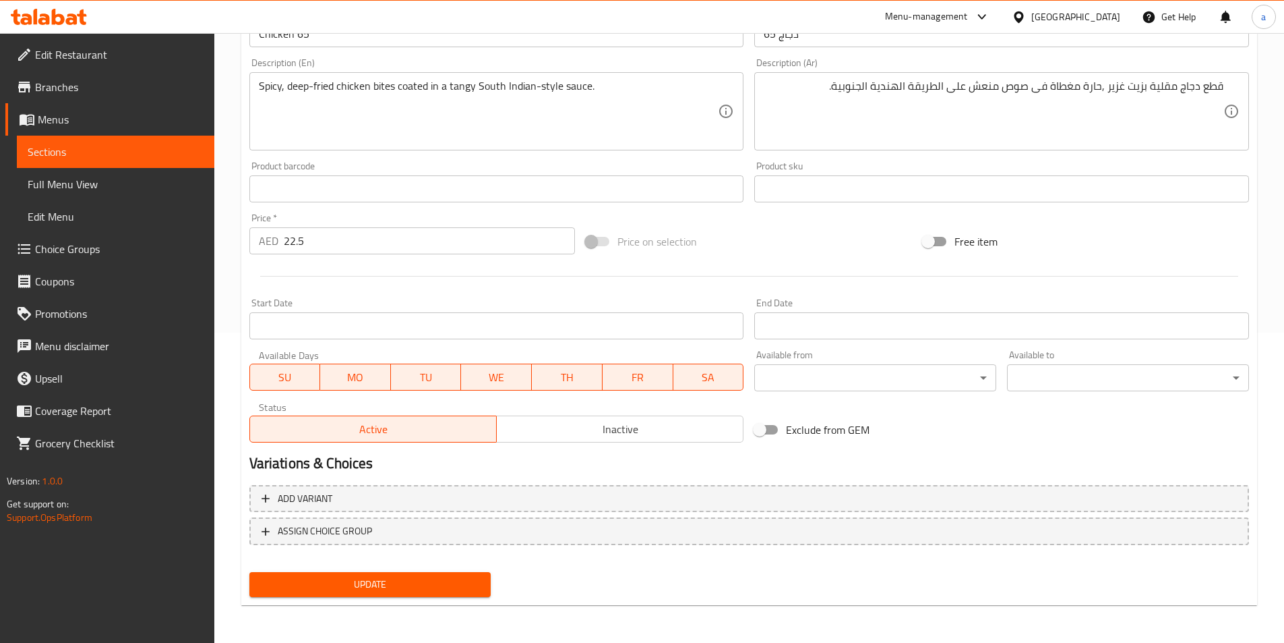
click at [384, 587] on span "Update" at bounding box center [370, 584] width 220 height 17
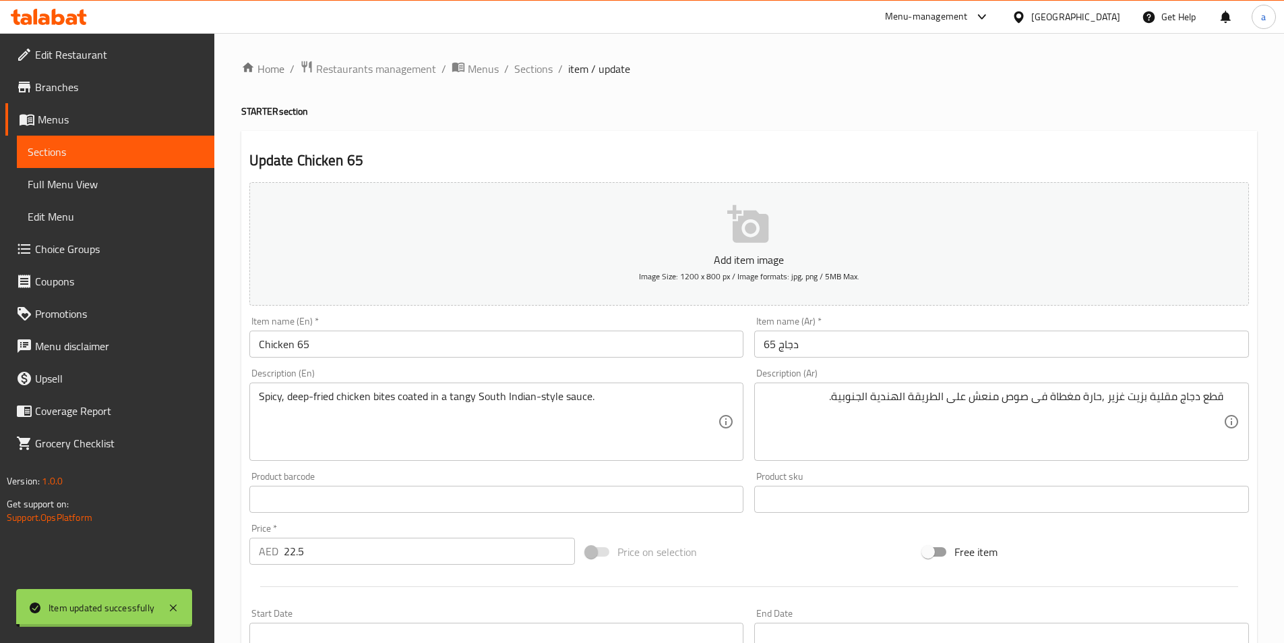
click at [539, 65] on span "Sections" at bounding box center [533, 69] width 38 height 16
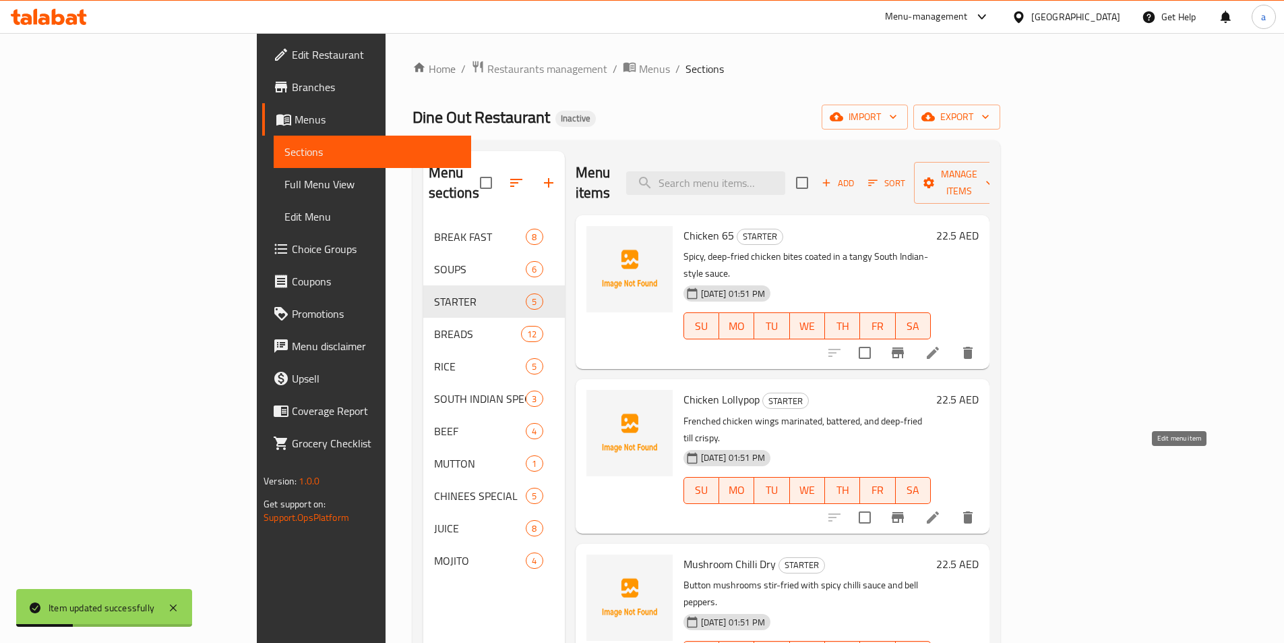
click at [941, 509] on icon at bounding box center [933, 517] width 16 height 16
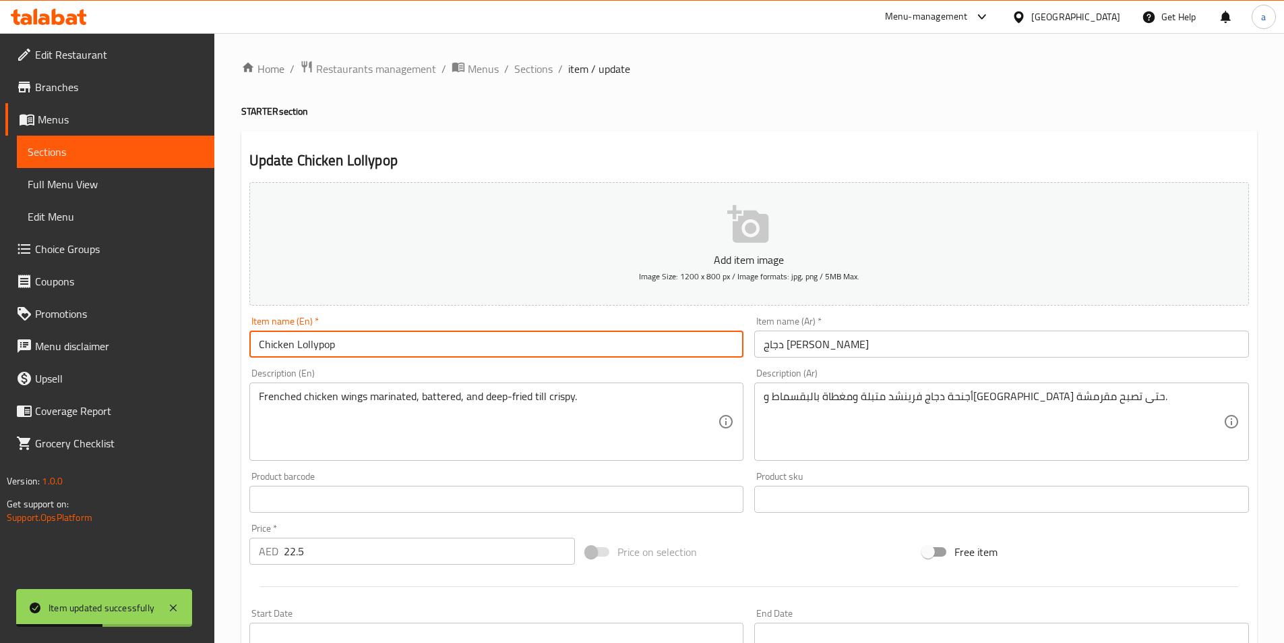
click at [339, 342] on input "Chicken Lollypop" at bounding box center [496, 343] width 495 height 27
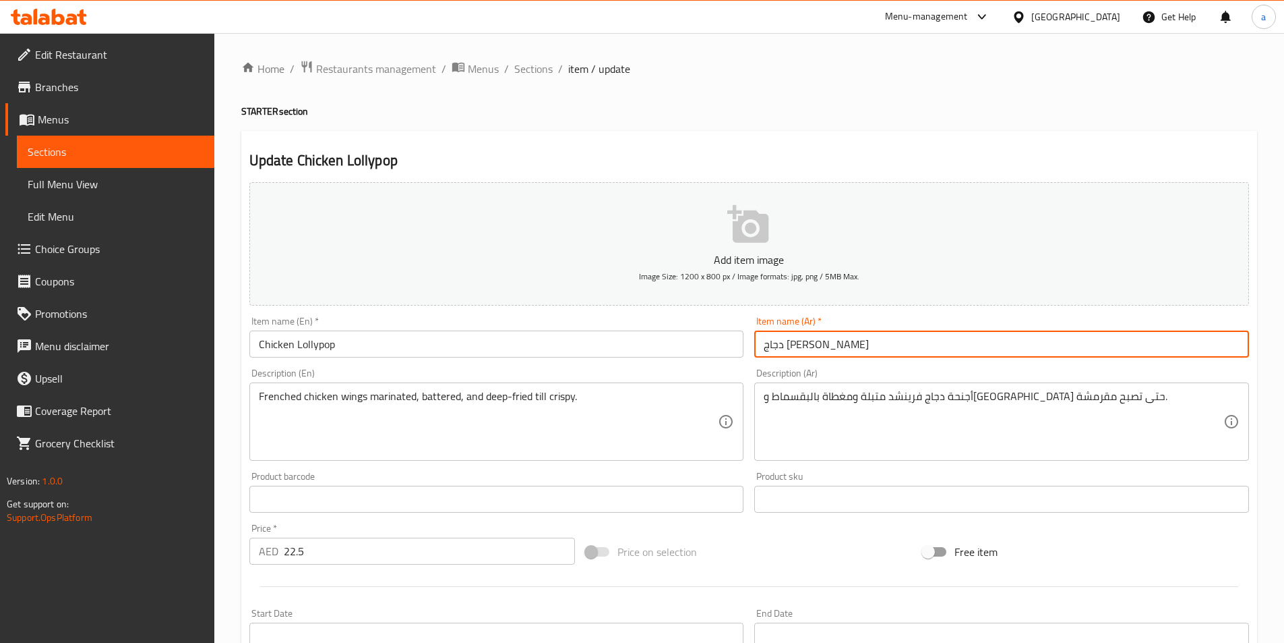
click at [784, 351] on input "دجاج [PERSON_NAME]" at bounding box center [1001, 343] width 495 height 27
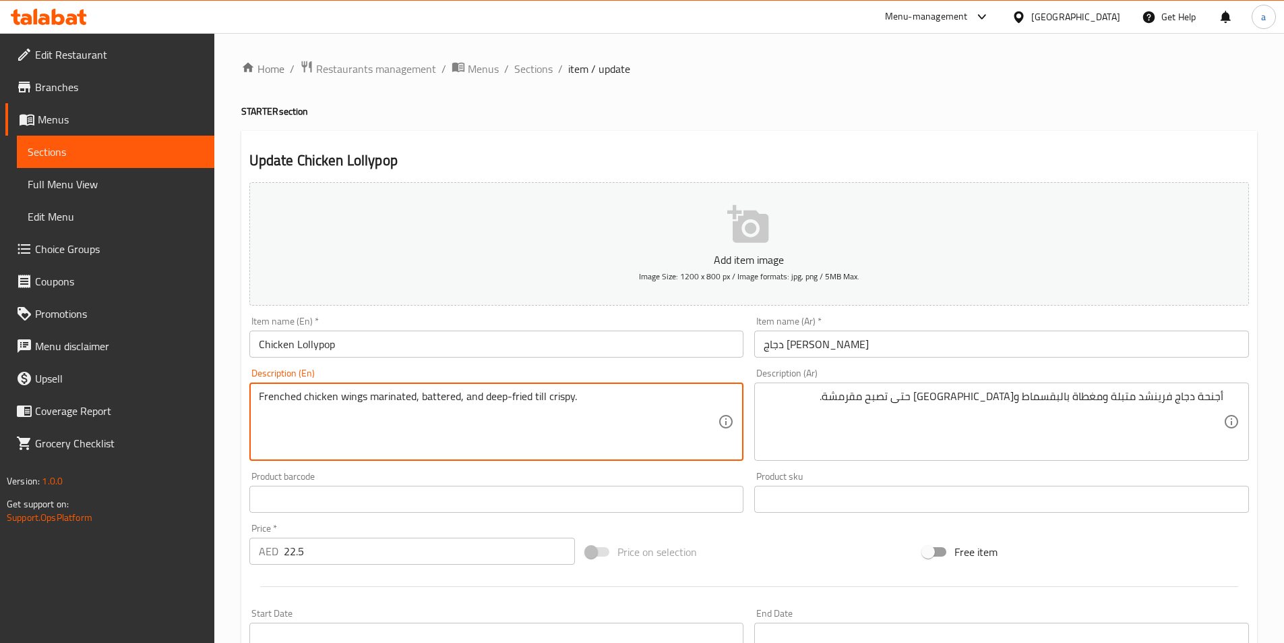
click at [342, 392] on textarea "Frenched chicken wings marinated, battered, and deep-fried till crispy." at bounding box center [489, 422] width 460 height 64
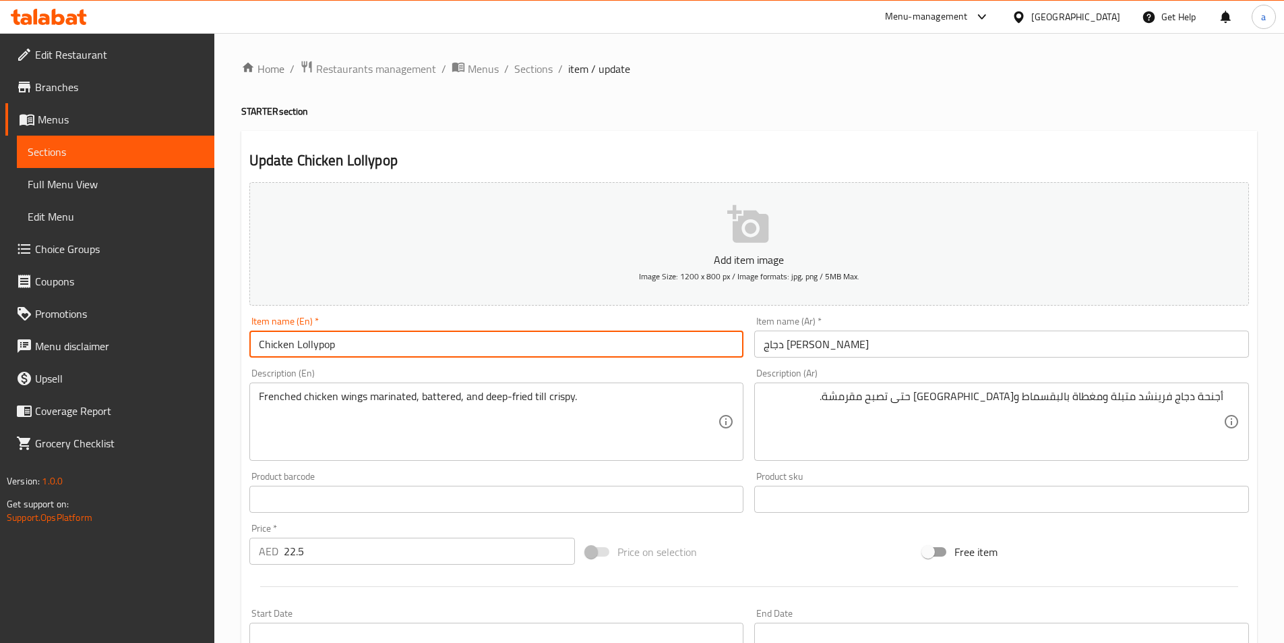
click at [324, 349] on input "Chicken Lollypop" at bounding box center [496, 343] width 495 height 27
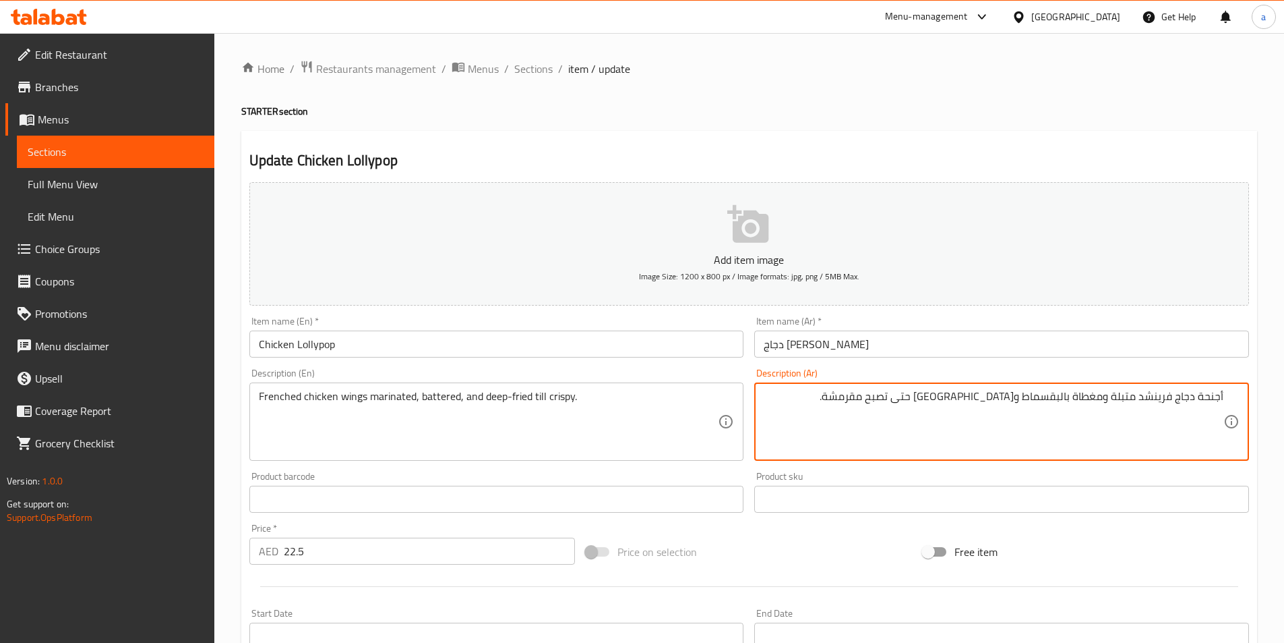
click at [435, 396] on textarea "Frenched chicken wings marinated, battered, and deep-fried till crispy." at bounding box center [489, 422] width 460 height 64
drag, startPoint x: 1110, startPoint y: 398, endPoint x: 1015, endPoint y: 396, distance: 95.1
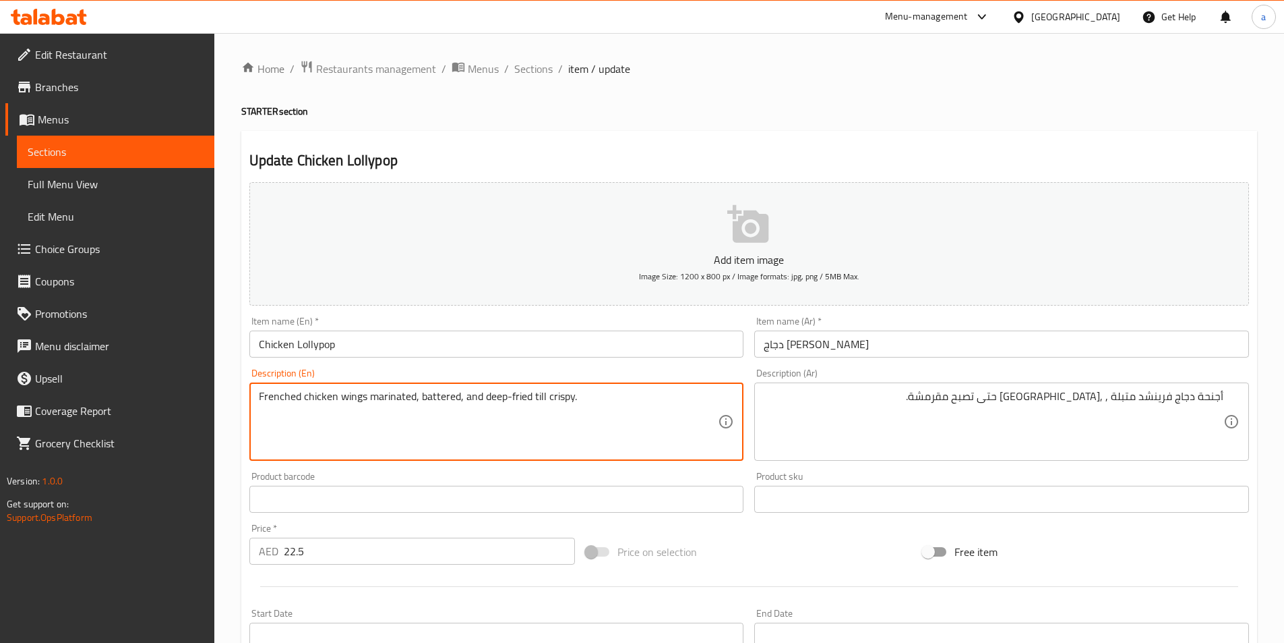
drag, startPoint x: 486, startPoint y: 396, endPoint x: 577, endPoint y: 411, distance: 92.2
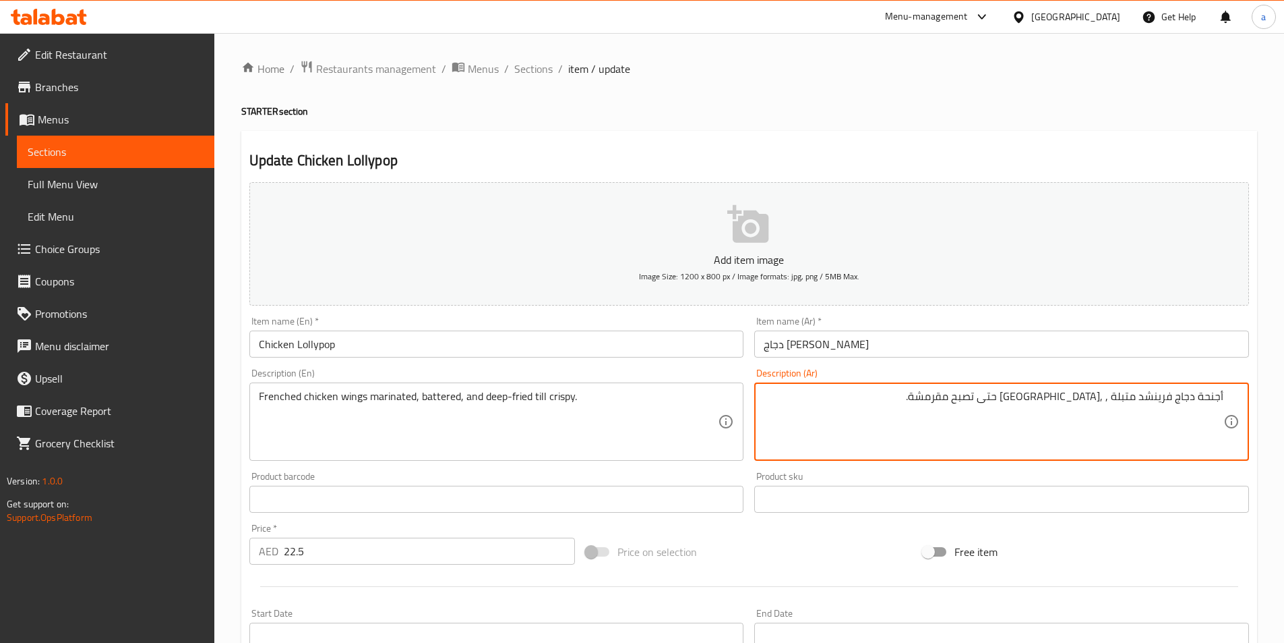
click at [1017, 395] on textarea "أجنحة دجاج فرينشد متبلة , ,[GEOGRAPHIC_DATA] حتى تصبح مقرمشة." at bounding box center [994, 422] width 460 height 64
click at [1106, 392] on textarea "أجنحة دجاج فرينشد متبلة , ,مقلية حتى تصبح كريسبى." at bounding box center [994, 422] width 460 height 64
paste textarea "/ مقلي بزيت غزير"
drag, startPoint x: 1055, startPoint y: 398, endPoint x: 1100, endPoint y: 405, distance: 45.8
click at [1100, 405] on textarea "أجنحة دجاج فرينشد متبلة , ,و مقلي / مقلي بزيت غزير حتى تصبح كريسبى." at bounding box center [994, 422] width 460 height 64
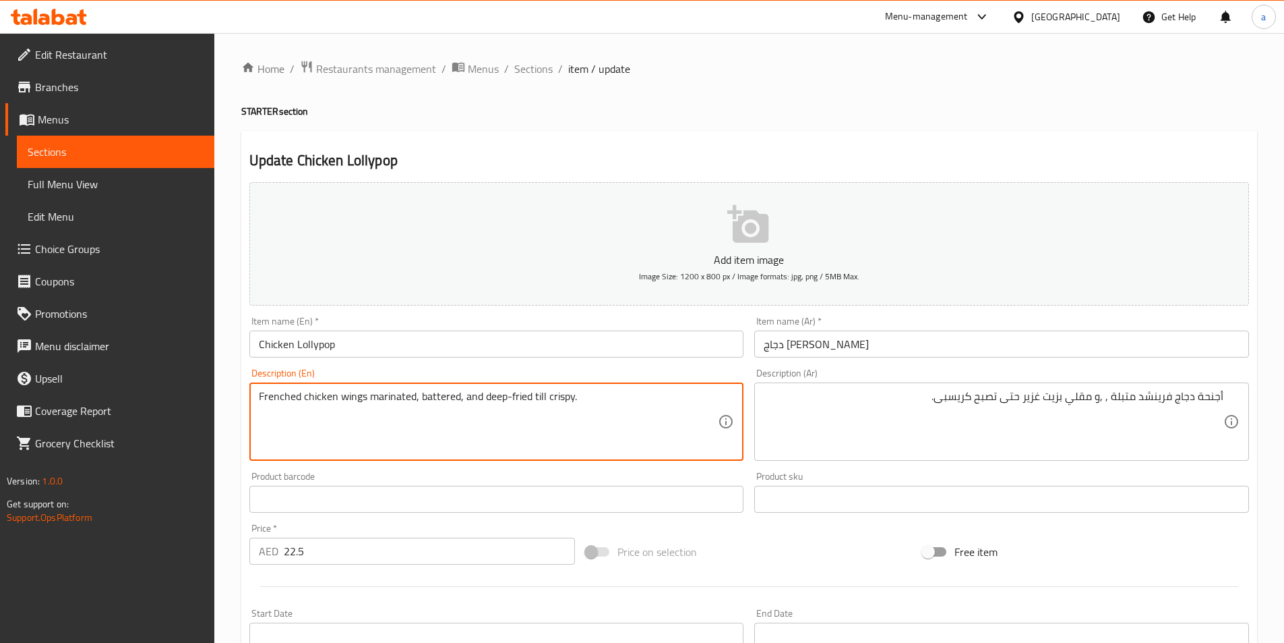
click at [428, 400] on textarea "Frenched chicken wings marinated, battered, and deep-fried till crispy." at bounding box center [489, 422] width 460 height 64
drag, startPoint x: 371, startPoint y: 399, endPoint x: 612, endPoint y: 513, distance: 266.3
click at [612, 513] on div "Add item image Image Size: 1200 x 800 px / Image formats: jpg, png / 5MB Max. I…" at bounding box center [749, 467] width 1011 height 581
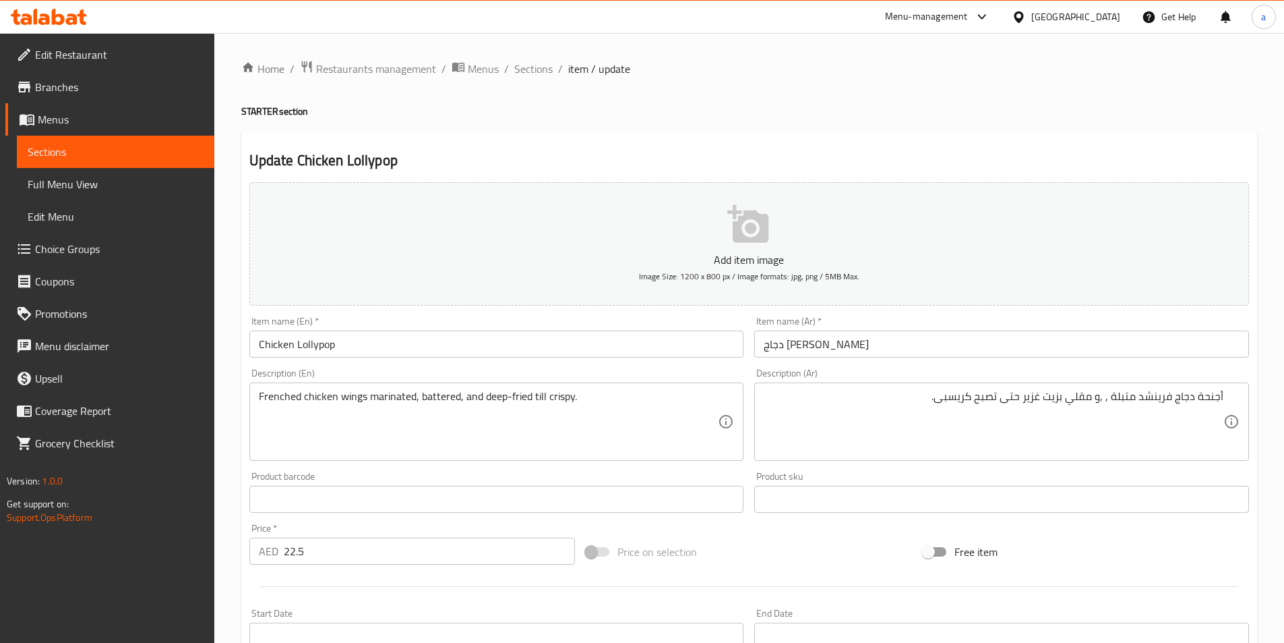
drag, startPoint x: 1106, startPoint y: 396, endPoint x: 1224, endPoint y: 384, distance: 118.6
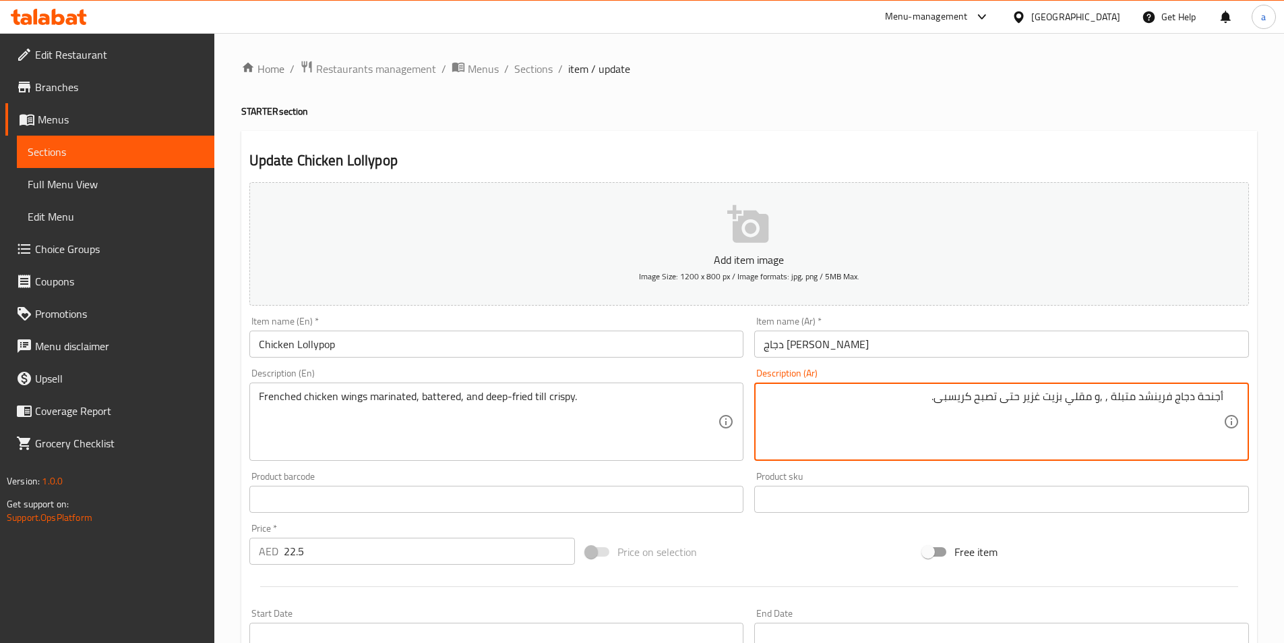
paste textarea "مغطى بالبقسماط"
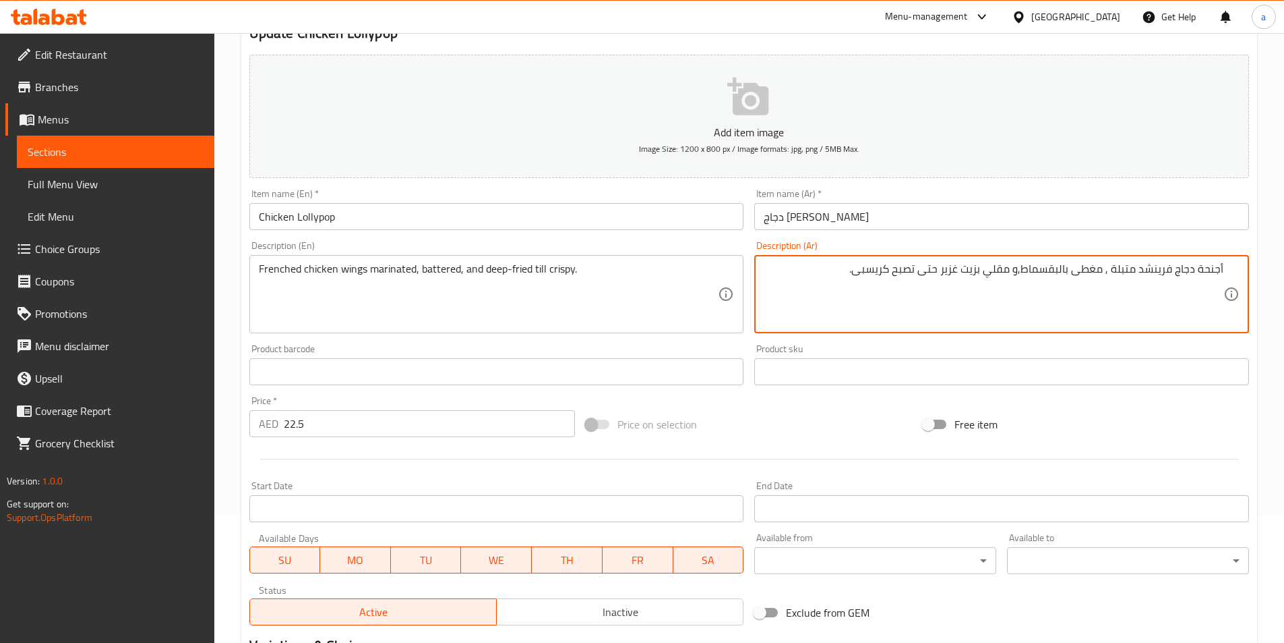
scroll to position [270, 0]
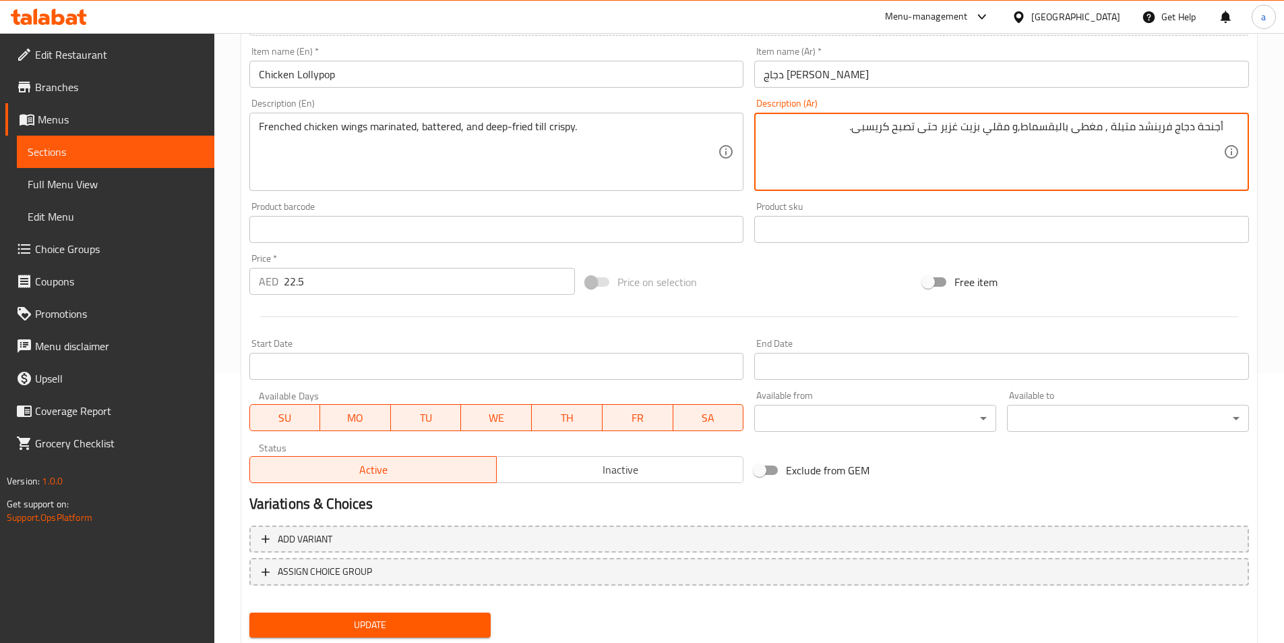
type textarea "أجنحة دجاج فرينشد متبلة , مغطى بالبقسماط,و مقلي بزيت غزير حتى تصبح كريسبى."
click at [460, 621] on span "Update" at bounding box center [370, 624] width 220 height 17
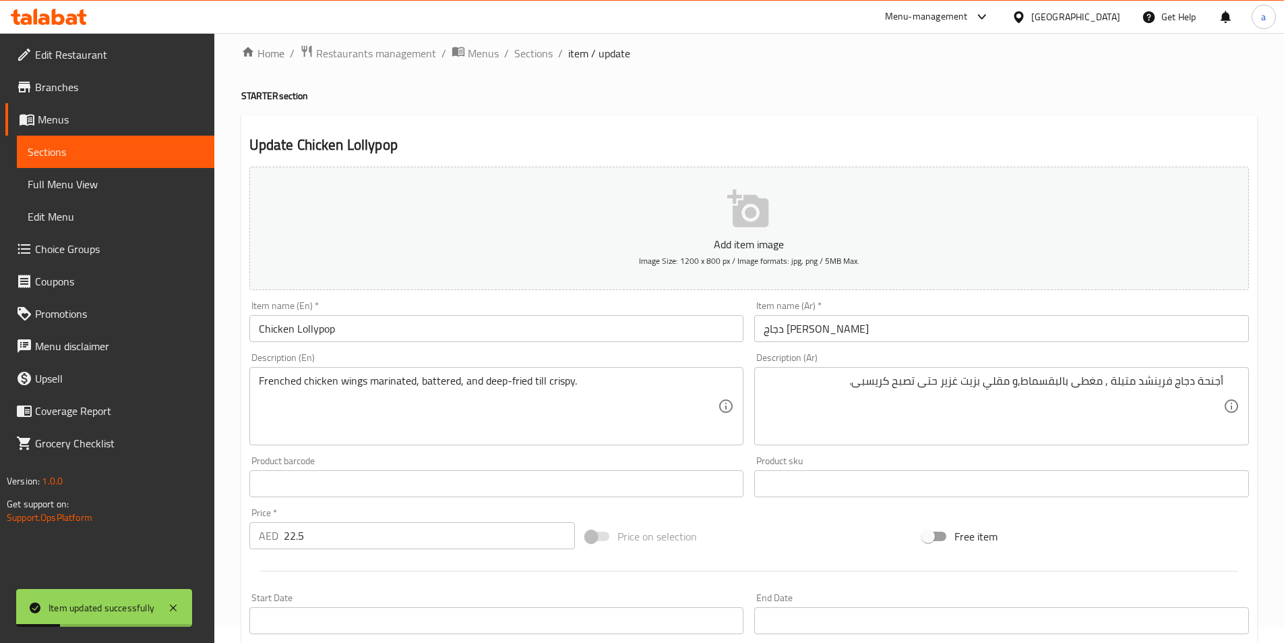
scroll to position [0, 0]
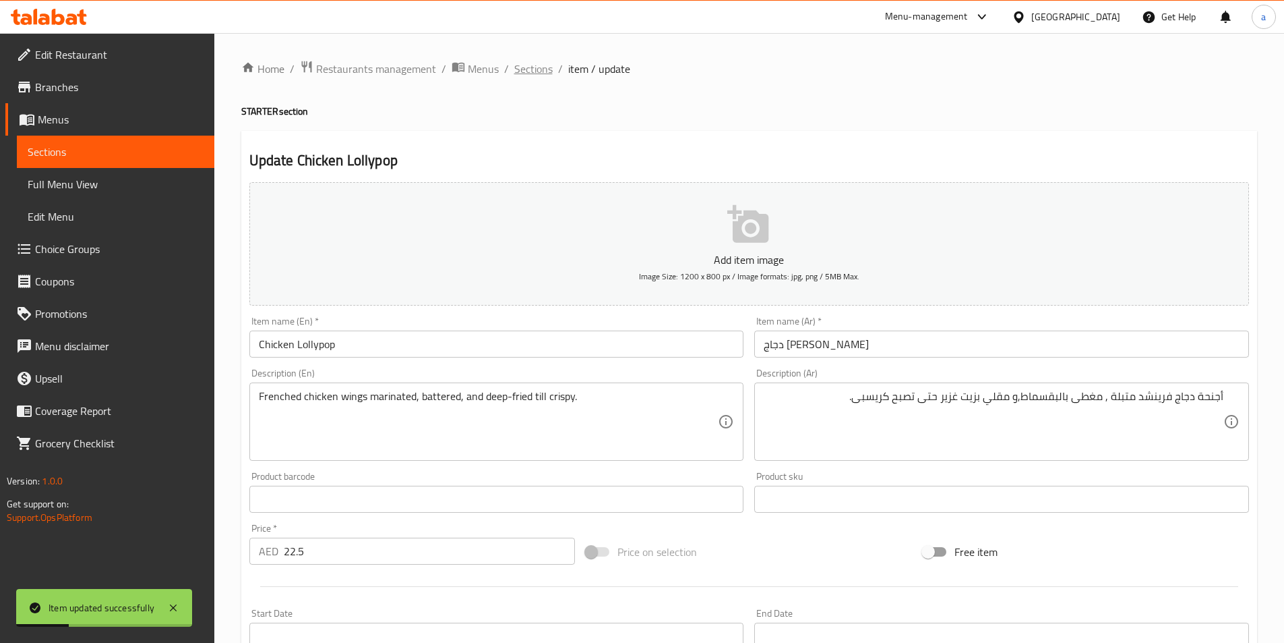
click at [539, 67] on span "Sections" at bounding box center [533, 69] width 38 height 16
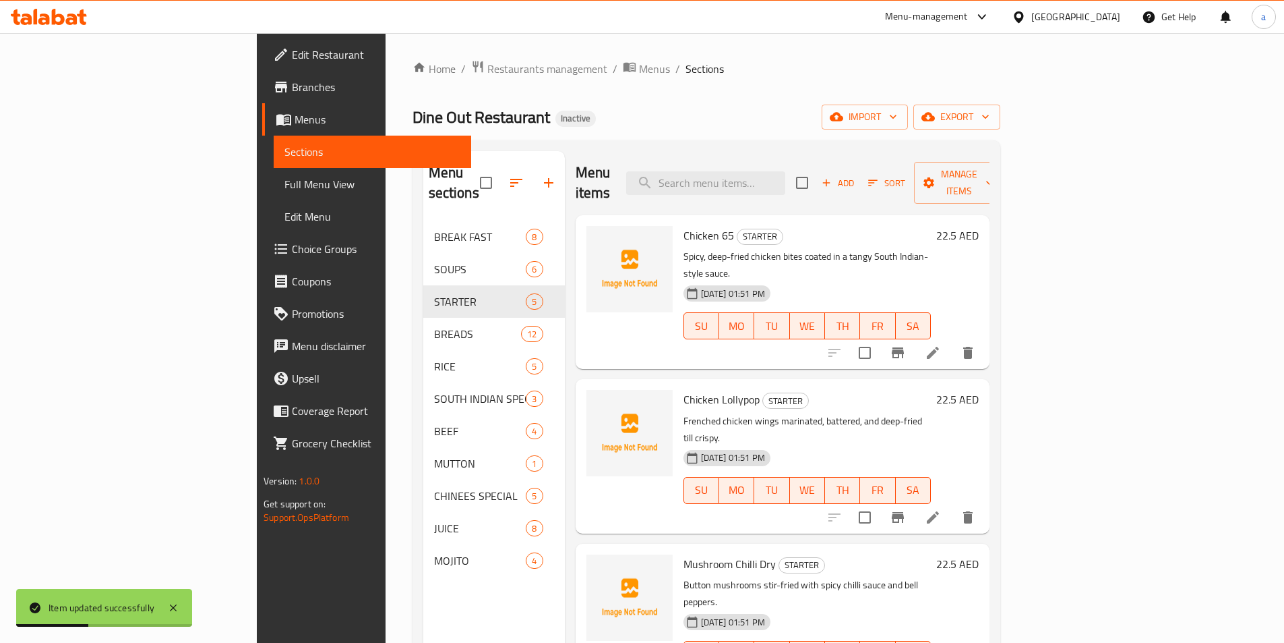
scroll to position [67, 0]
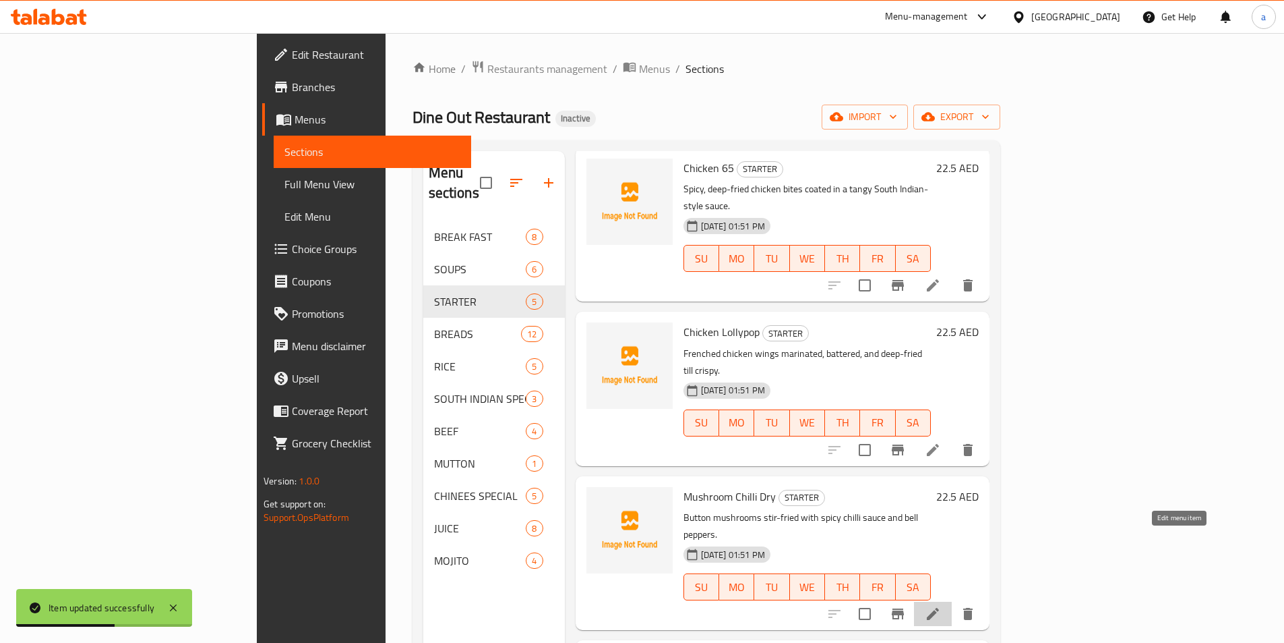
click at [941, 605] on icon at bounding box center [933, 613] width 16 height 16
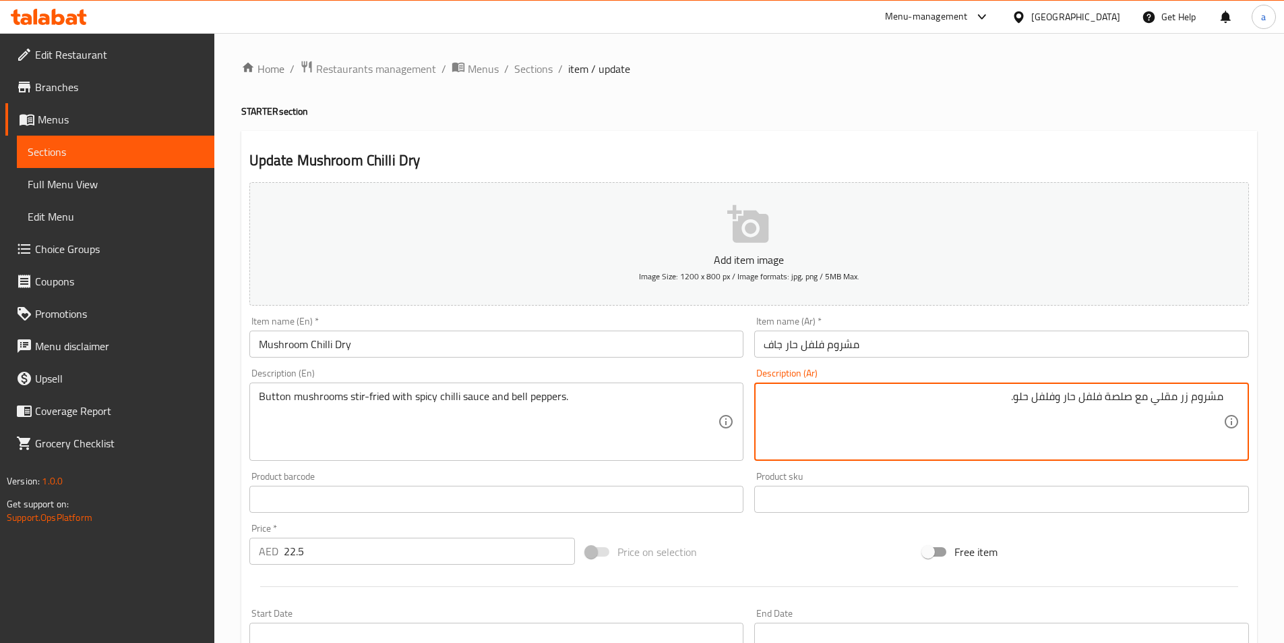
click at [272, 350] on input "Mushroom Chilli Dry" at bounding box center [496, 343] width 495 height 27
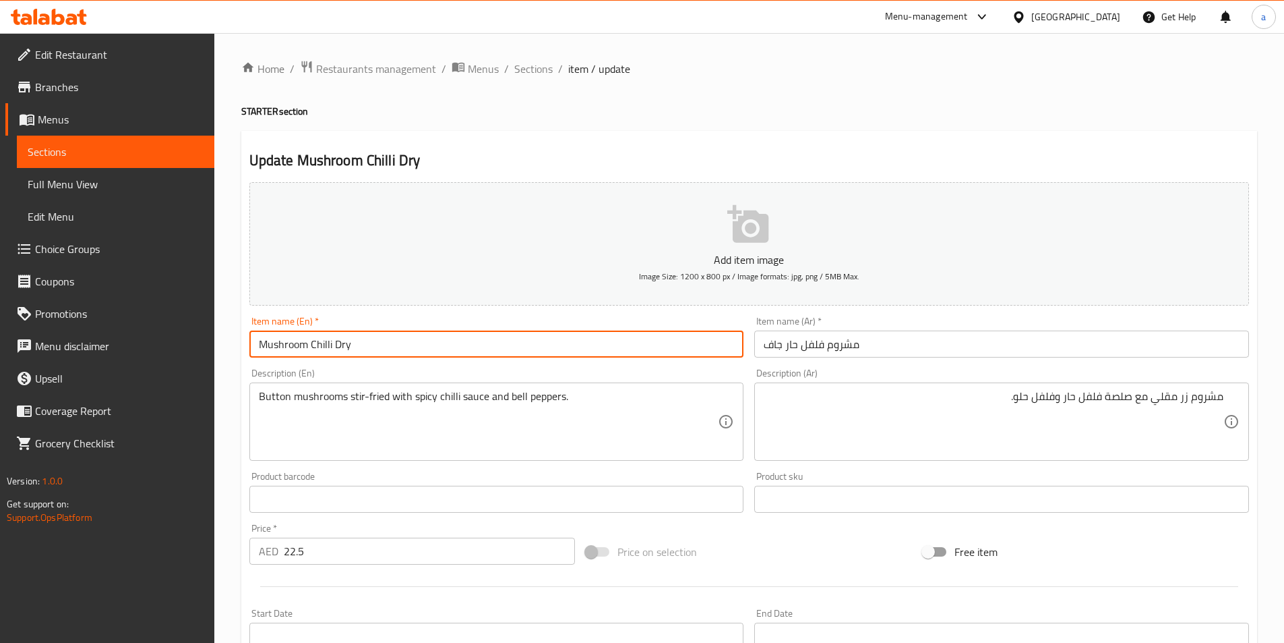
click at [272, 350] on input "Mushroom Chilli Dry" at bounding box center [496, 343] width 495 height 27
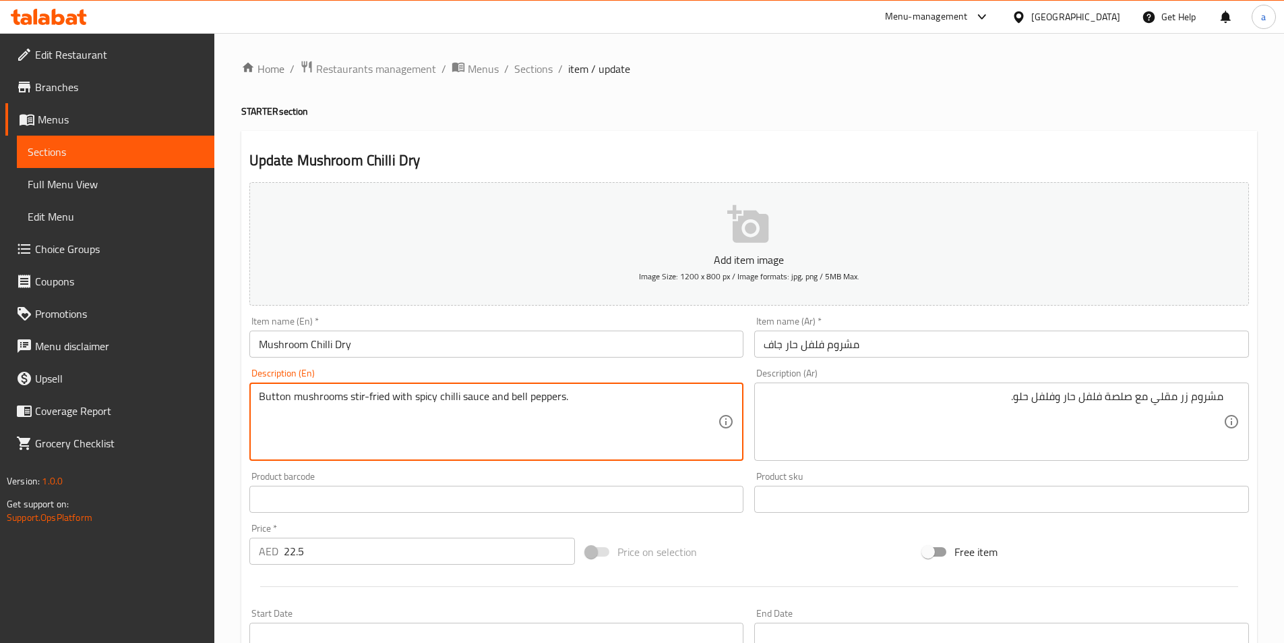
click at [274, 396] on textarea "Button mushrooms stir-fried with spicy chilli sauce and bell peppers." at bounding box center [489, 422] width 460 height 64
click at [370, 400] on textarea "Button mushrooms stir-fried with spicy chilli sauce and bell peppers." at bounding box center [489, 422] width 460 height 64
drag, startPoint x: 349, startPoint y: 392, endPoint x: 387, endPoint y: 408, distance: 41.4
click at [387, 408] on textarea "Button mushrooms stir-fried with spicy chilli sauce and bell peppers." at bounding box center [489, 422] width 460 height 64
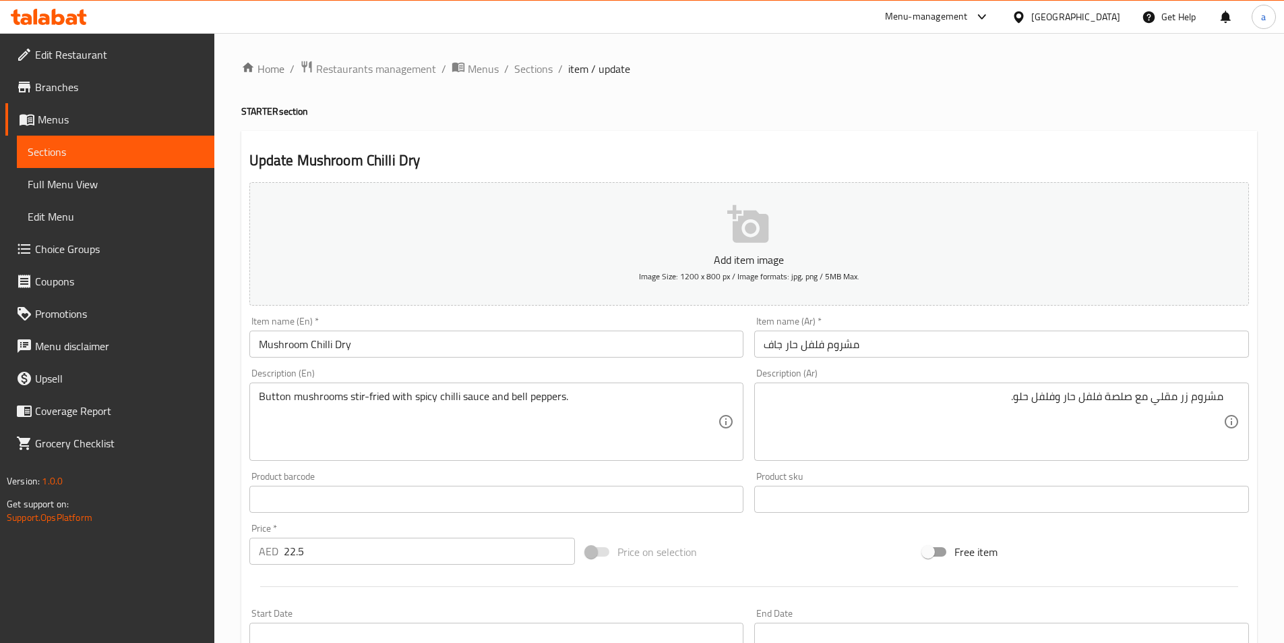
click at [275, 398] on textarea "Button mushrooms stir-fried with spicy chilli sauce and bell peppers." at bounding box center [489, 422] width 460 height 64
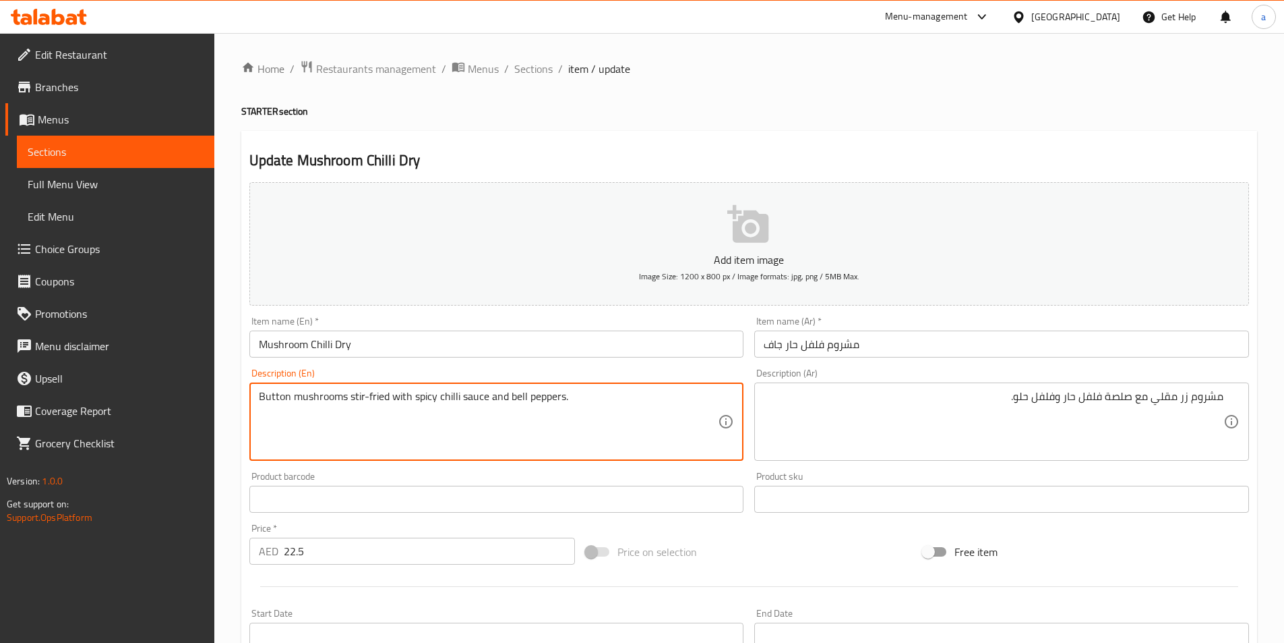
click at [275, 398] on textarea "Button mushrooms stir-fried with spicy chilli sauce and bell peppers." at bounding box center [489, 422] width 460 height 64
click at [1224, 392] on div "مشروم زر مقلي مع صلصة فلفل حار وفلفل حلو. Description (Ar)" at bounding box center [1001, 421] width 495 height 78
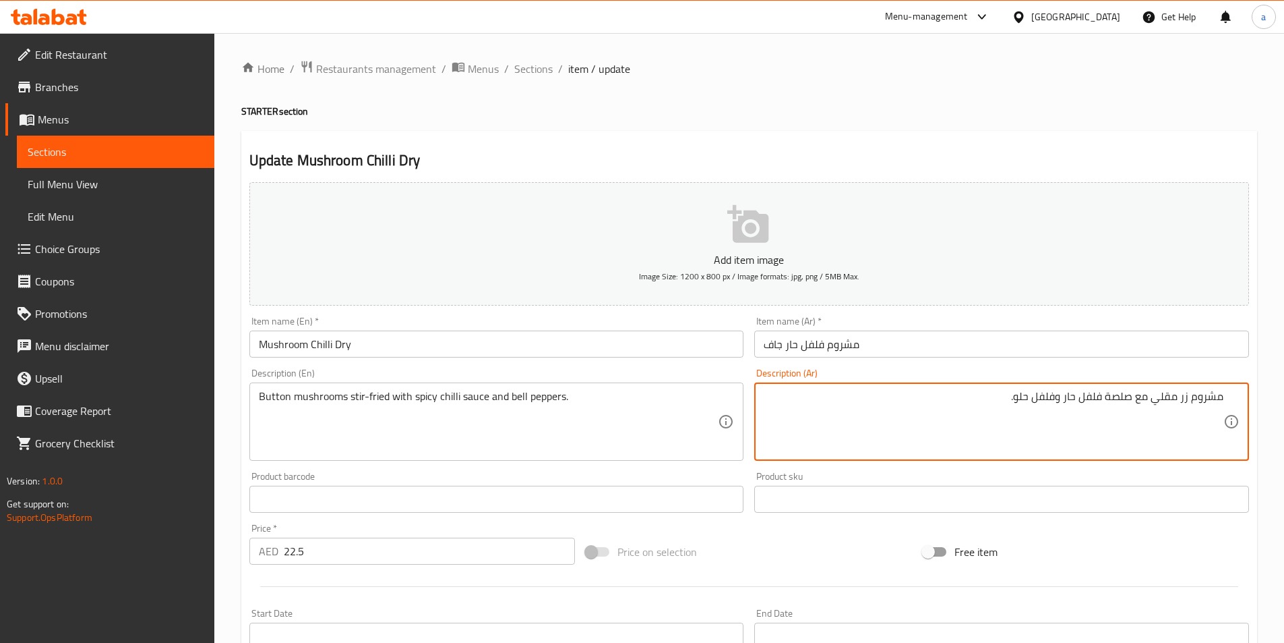
click at [1222, 398] on textarea "مشروم زر مقلي مع صلصة فلفل حار وفلفل حلو." at bounding box center [994, 422] width 460 height 64
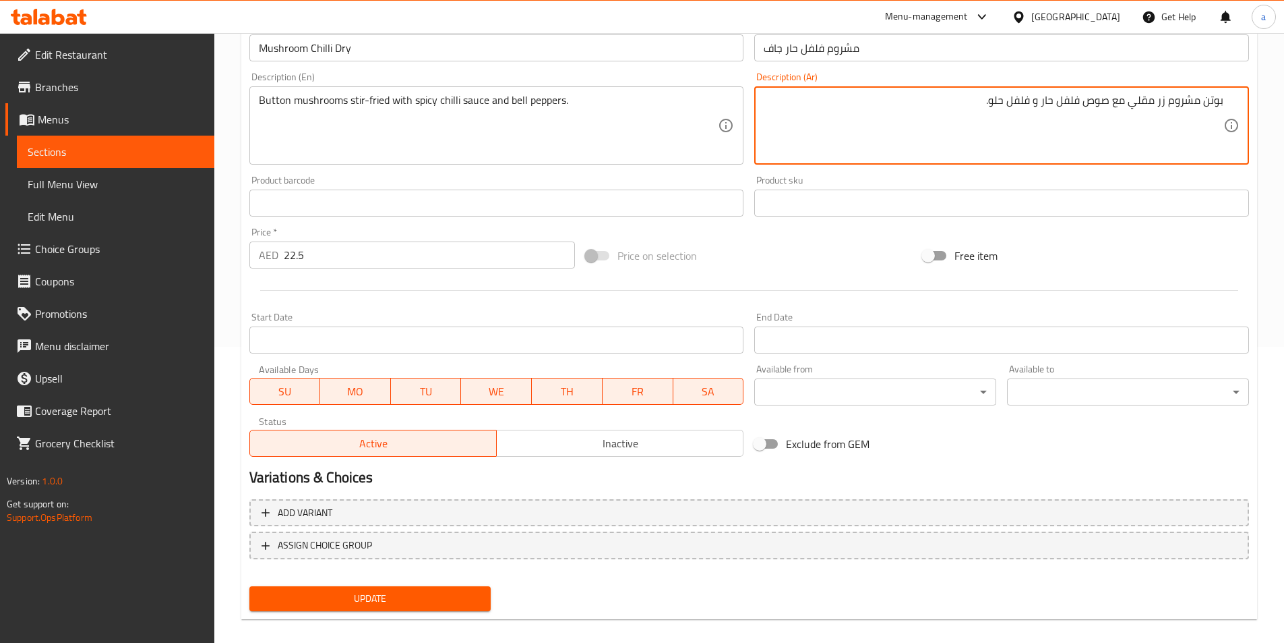
scroll to position [310, 0]
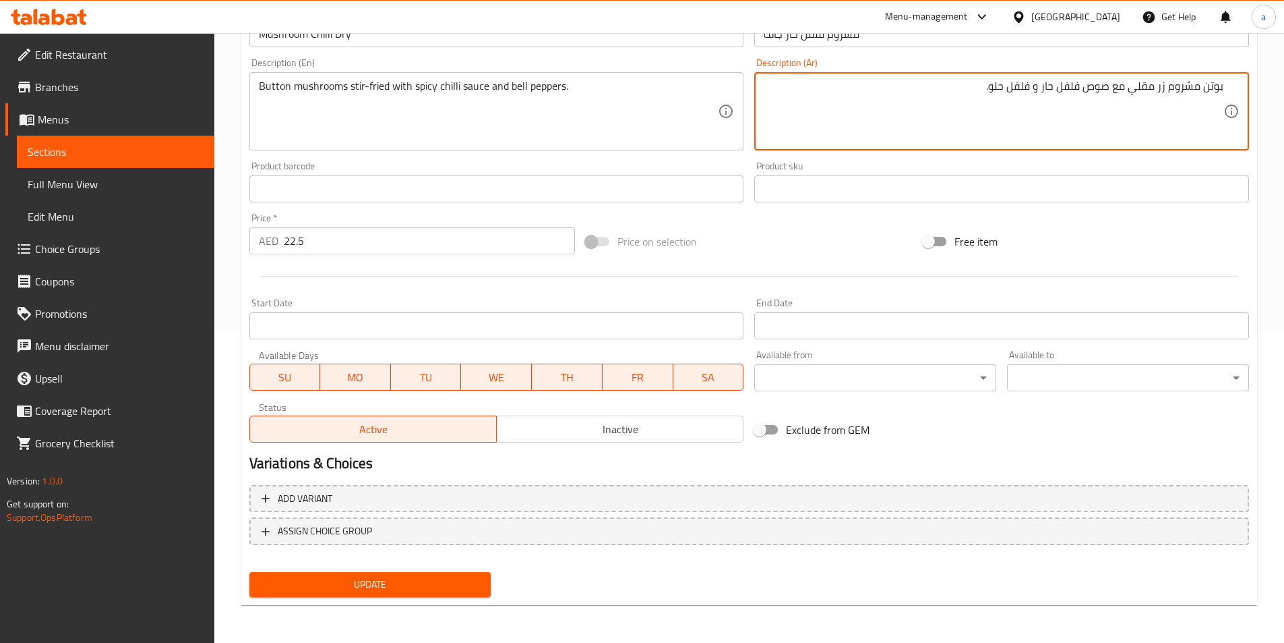
type textarea "بوتن مشروم زر مقلي مع صوص فلفل حار و فلفل حلو."
click at [450, 574] on button "Update" at bounding box center [370, 584] width 242 height 25
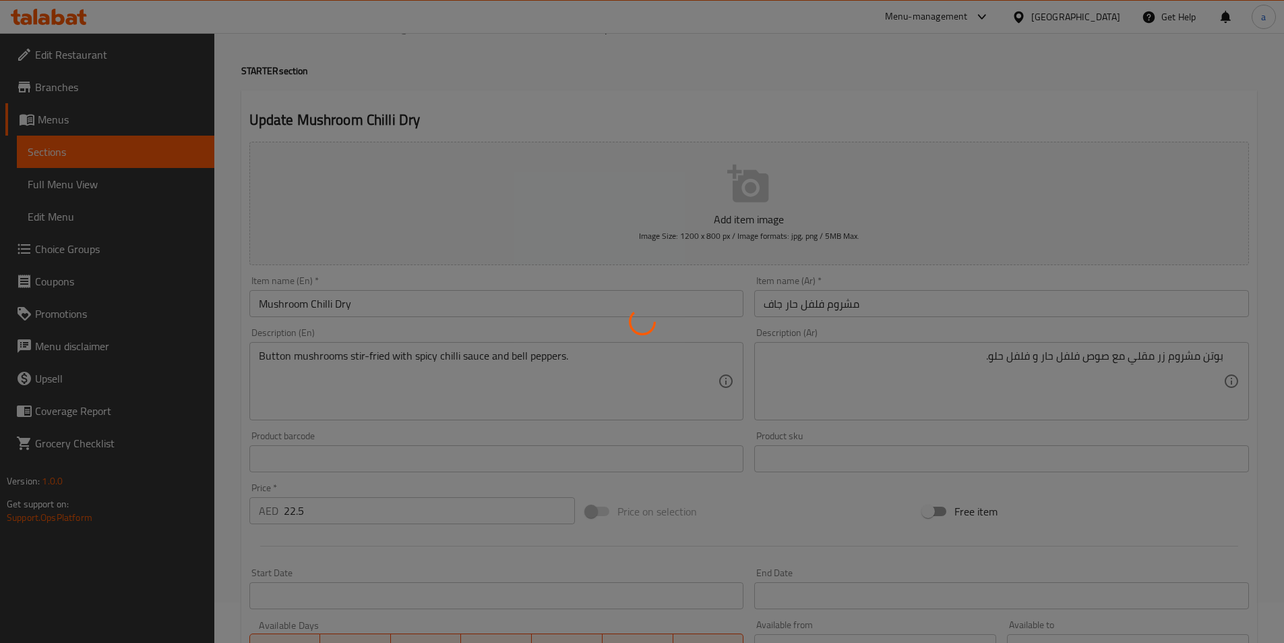
scroll to position [0, 0]
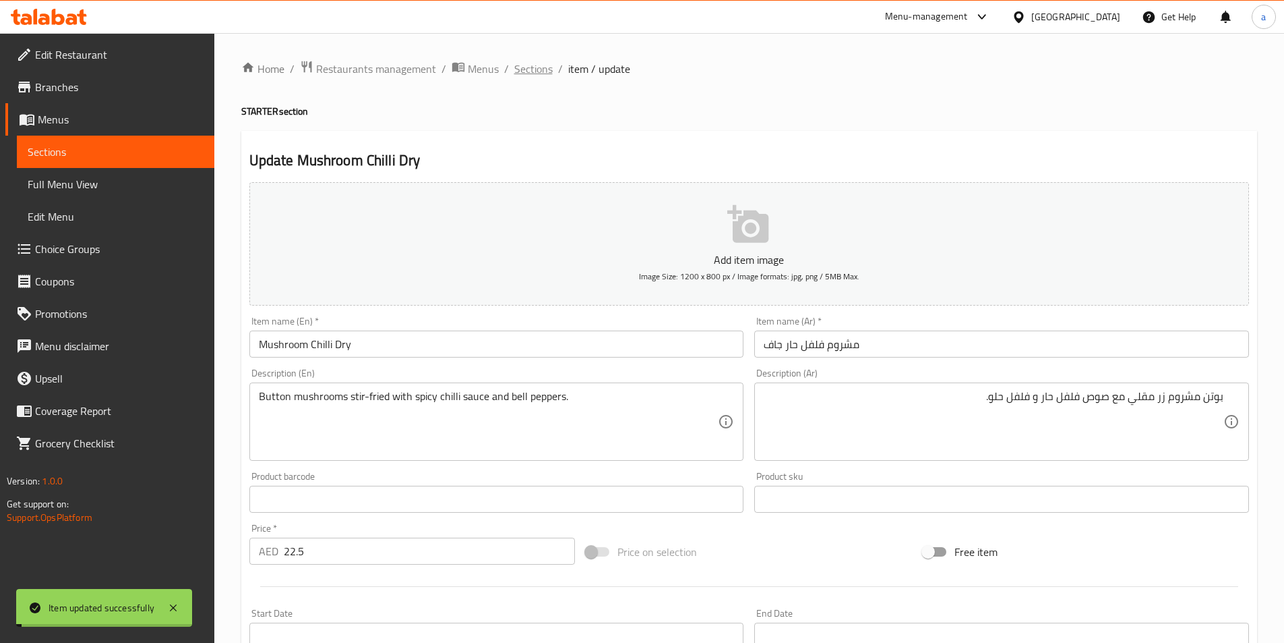
click at [538, 62] on span "Sections" at bounding box center [533, 69] width 38 height 16
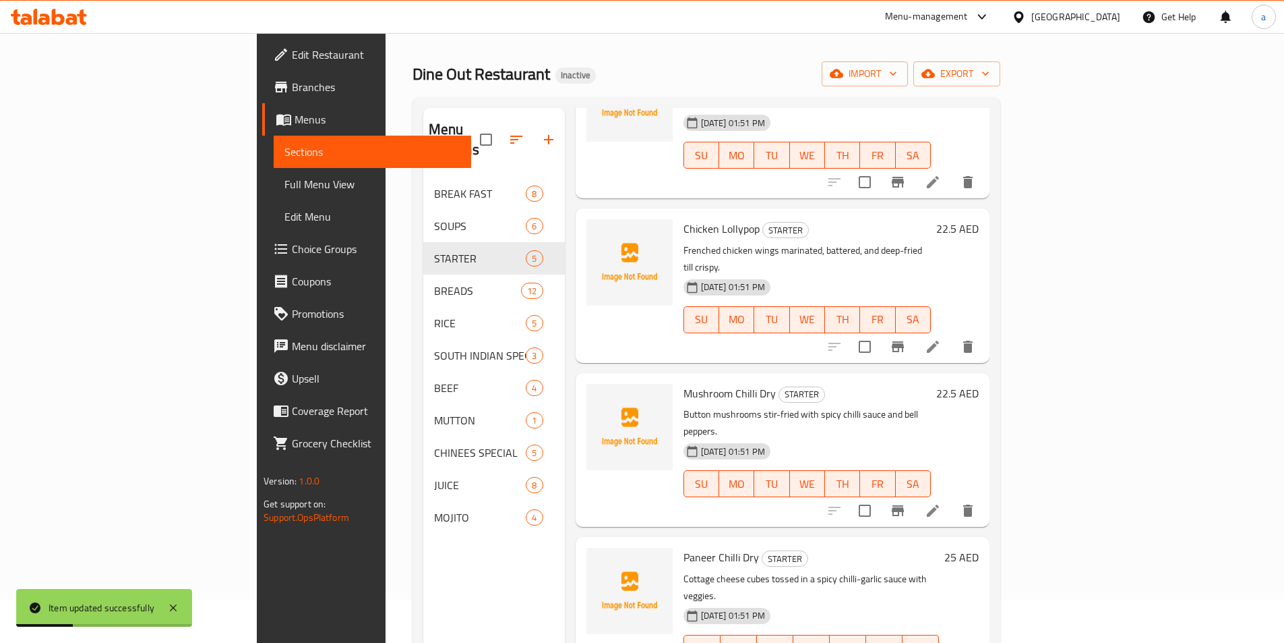
scroll to position [67, 0]
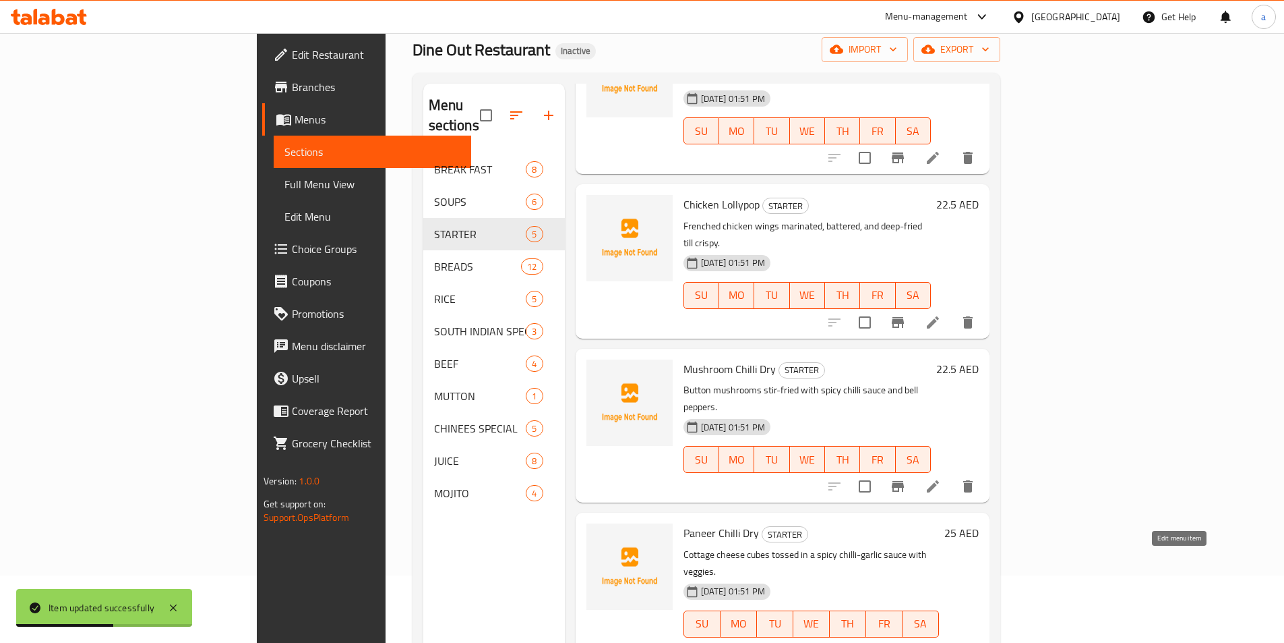
click at [941, 642] on icon at bounding box center [933, 651] width 16 height 16
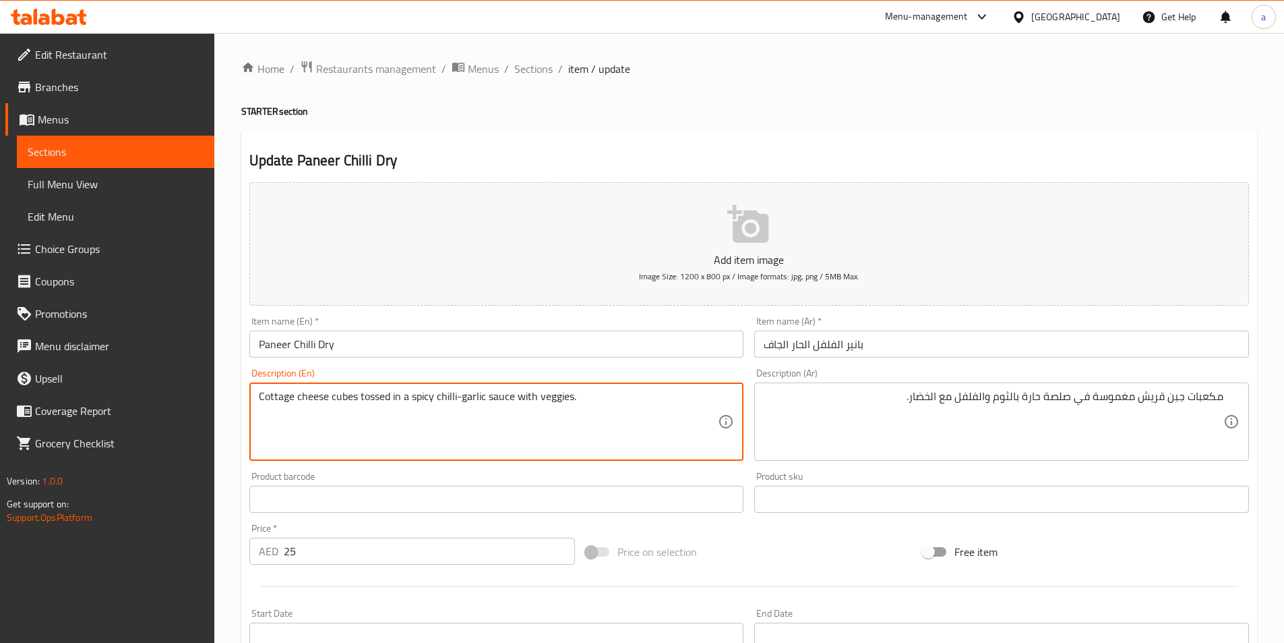
click at [272, 399] on textarea "Cottage cheese cubes tossed in a spicy chilli-garlic sauce with veggies." at bounding box center [489, 422] width 460 height 64
click at [446, 397] on textarea "Cottage cheese cubes tossed in a spicy chilli-garlic sauce with veggies." at bounding box center [489, 422] width 460 height 64
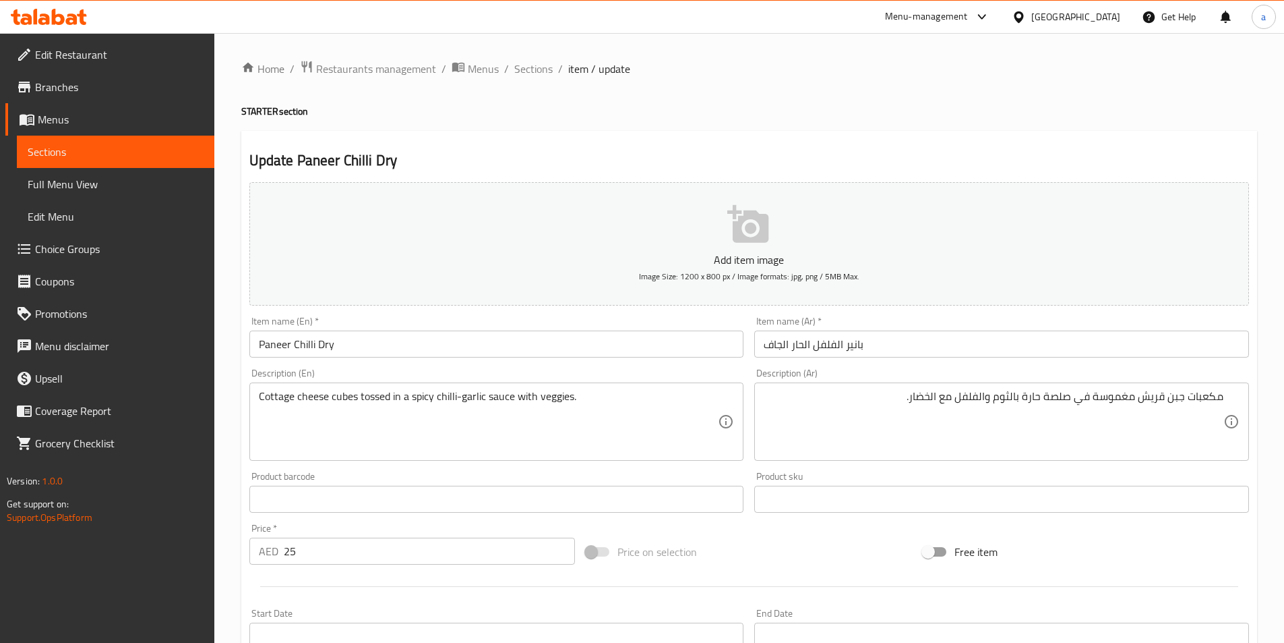
click at [444, 399] on textarea "Cottage cheese cubes tossed in a spicy chilli-garlic sauce with veggies." at bounding box center [489, 422] width 460 height 64
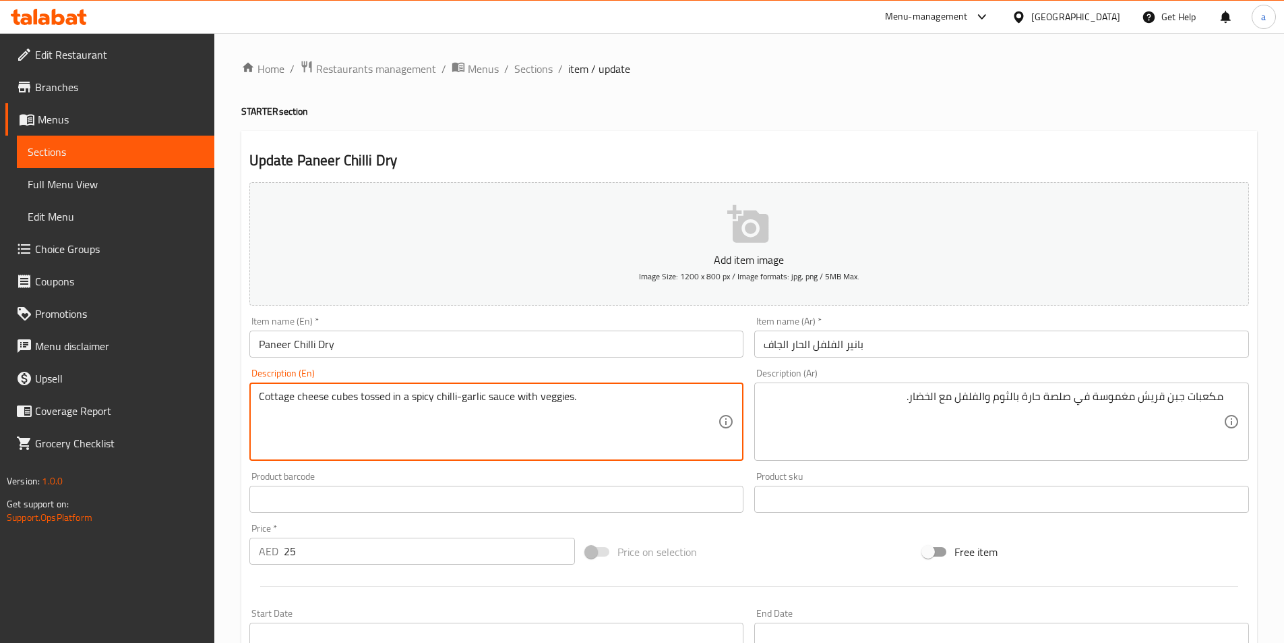
click at [444, 399] on textarea "Cottage cheese cubes tossed in a spicy chilli-garlic sauce with veggies." at bounding box center [489, 422] width 460 height 64
paste textarea "Chili"
type textarea "Cottage cheese cubes tossed in a spicy Chili-garlic sauce with veggies."
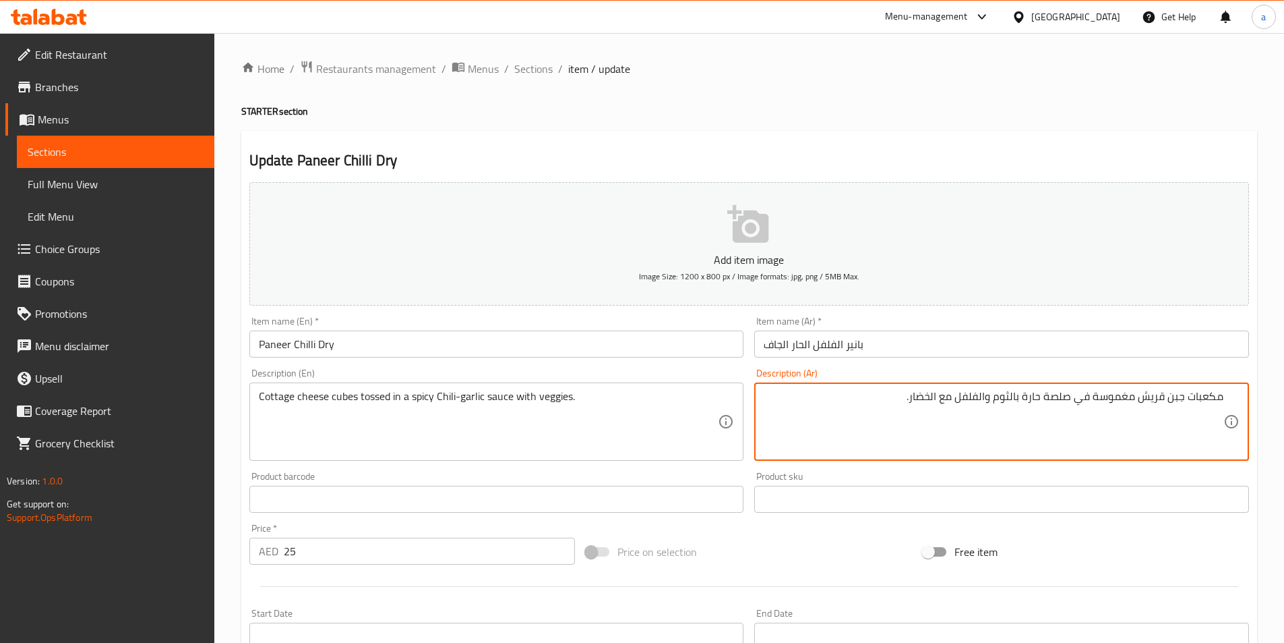
click at [1063, 390] on textarea "مكعبات جبن قريش مغموسة في صلصة حارة بالثوم والفلفل مع الخضار." at bounding box center [994, 422] width 460 height 64
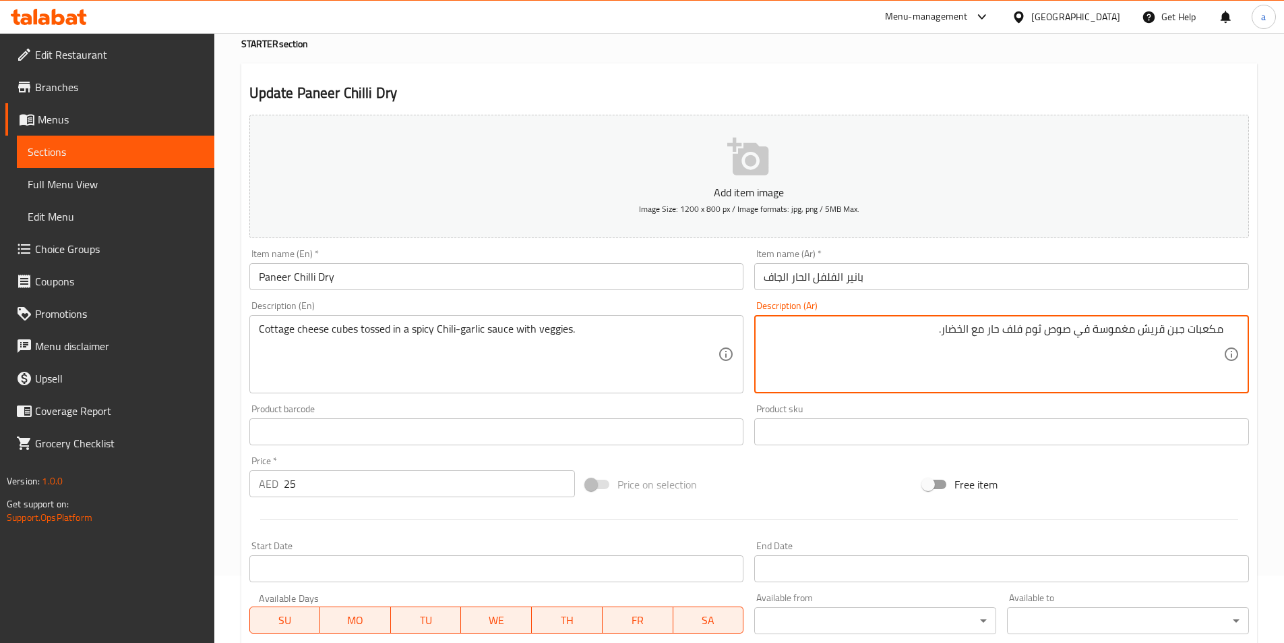
scroll to position [202, 0]
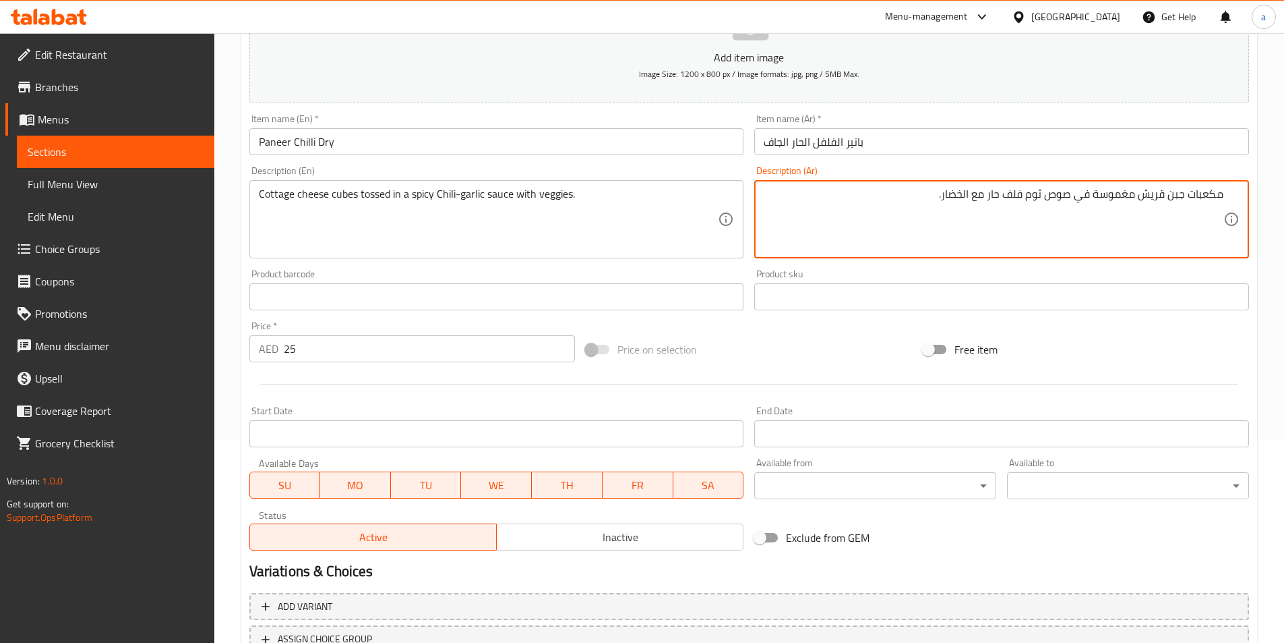
click at [1011, 191] on textarea "مكعبات جبن قريش مغموسة في صوص ثوم فلف حار مع الخضار." at bounding box center [994, 219] width 460 height 64
click at [1008, 193] on textarea "مكعبات جبن قريش مغموسة في صوص ثوم فلف حار مع الخضار." at bounding box center [994, 219] width 460 height 64
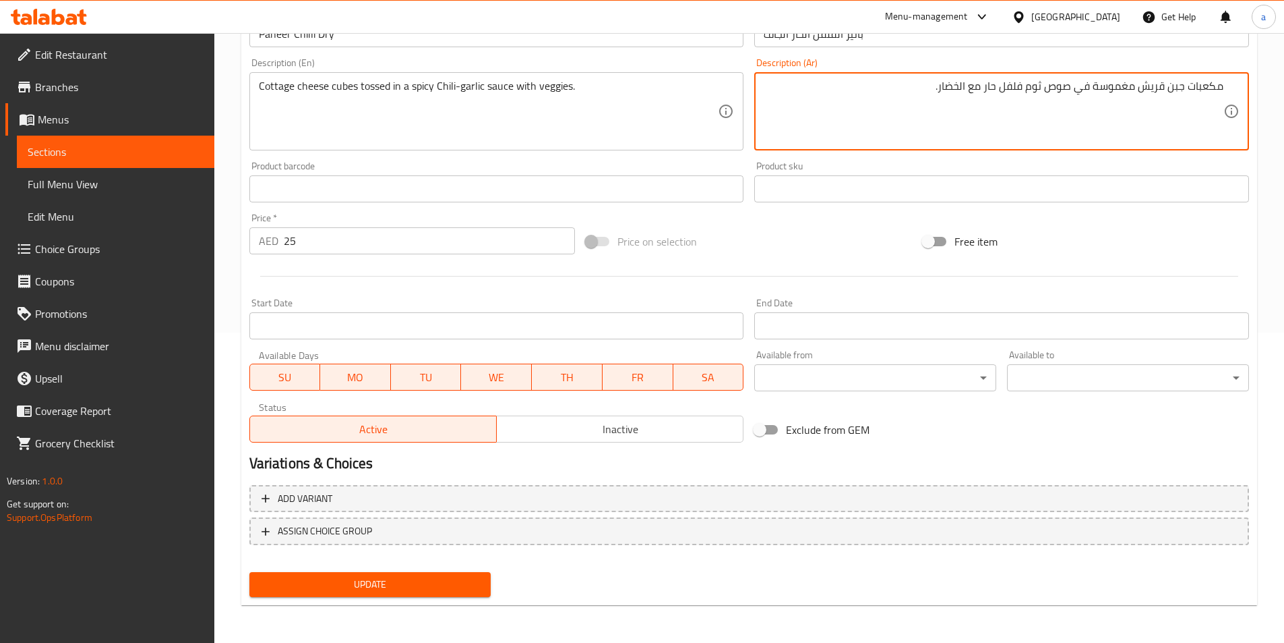
type textarea "مكعبات جبن قريش مغموسة في صوص ثوم فلفل حار مع الخضار."
click at [320, 583] on span "Update" at bounding box center [370, 584] width 220 height 17
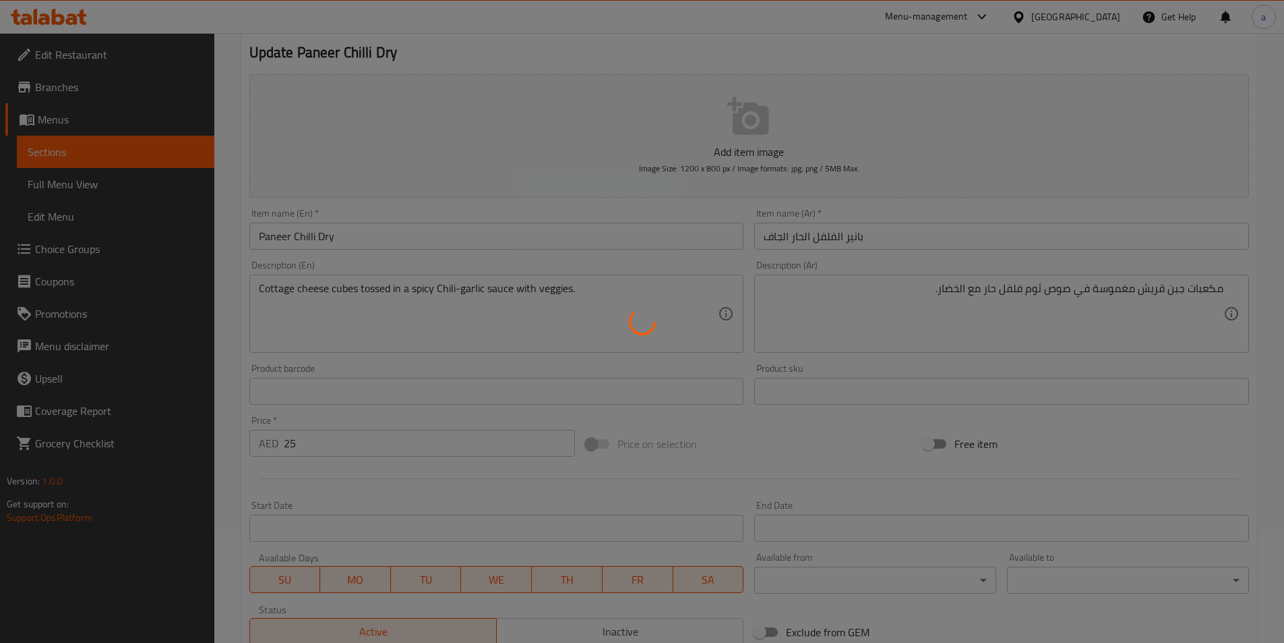
scroll to position [0, 0]
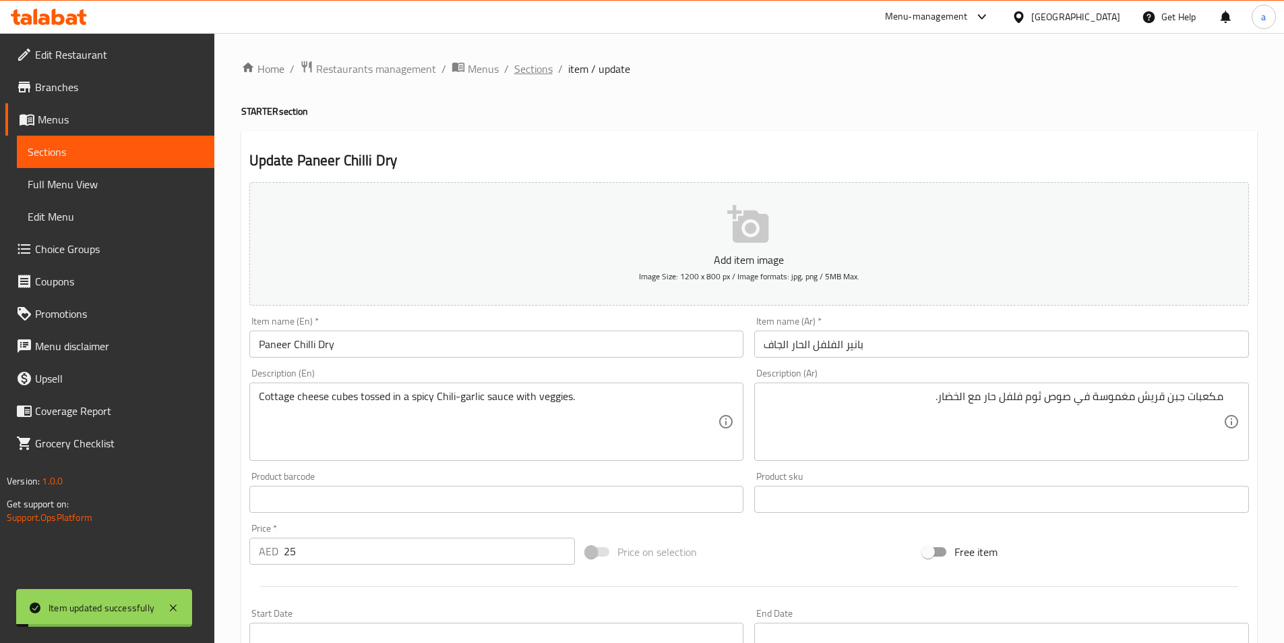
click at [516, 68] on span "Sections" at bounding box center [533, 69] width 38 height 16
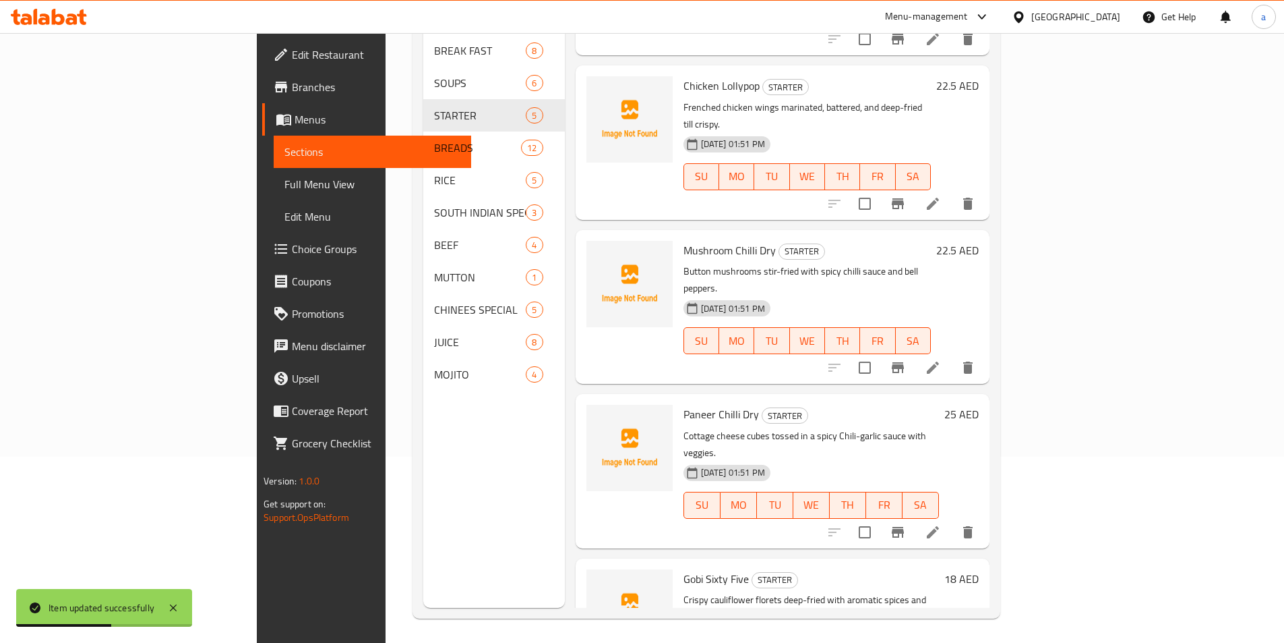
scroll to position [189, 0]
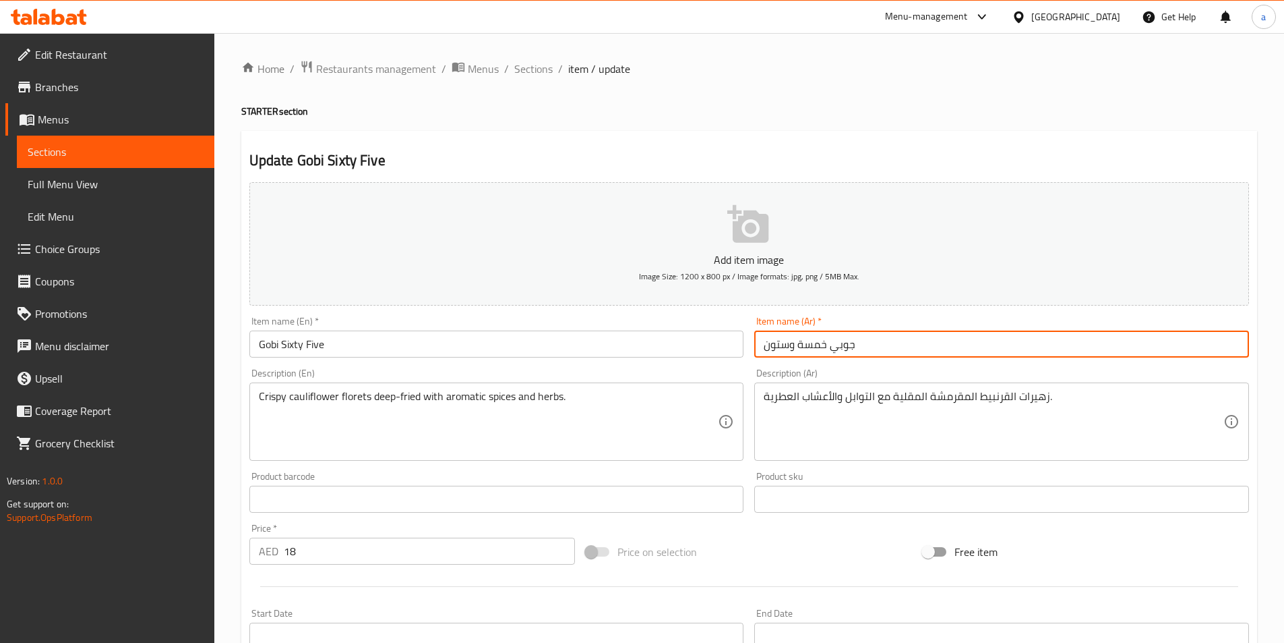
drag, startPoint x: 826, startPoint y: 344, endPoint x: 716, endPoint y: 359, distance: 111.0
click at [716, 359] on div "Add item image Image Size: 1200 x 800 px / Image formats: jpg, png / 5MB Max. I…" at bounding box center [749, 467] width 1011 height 581
type input "جوبي 65"
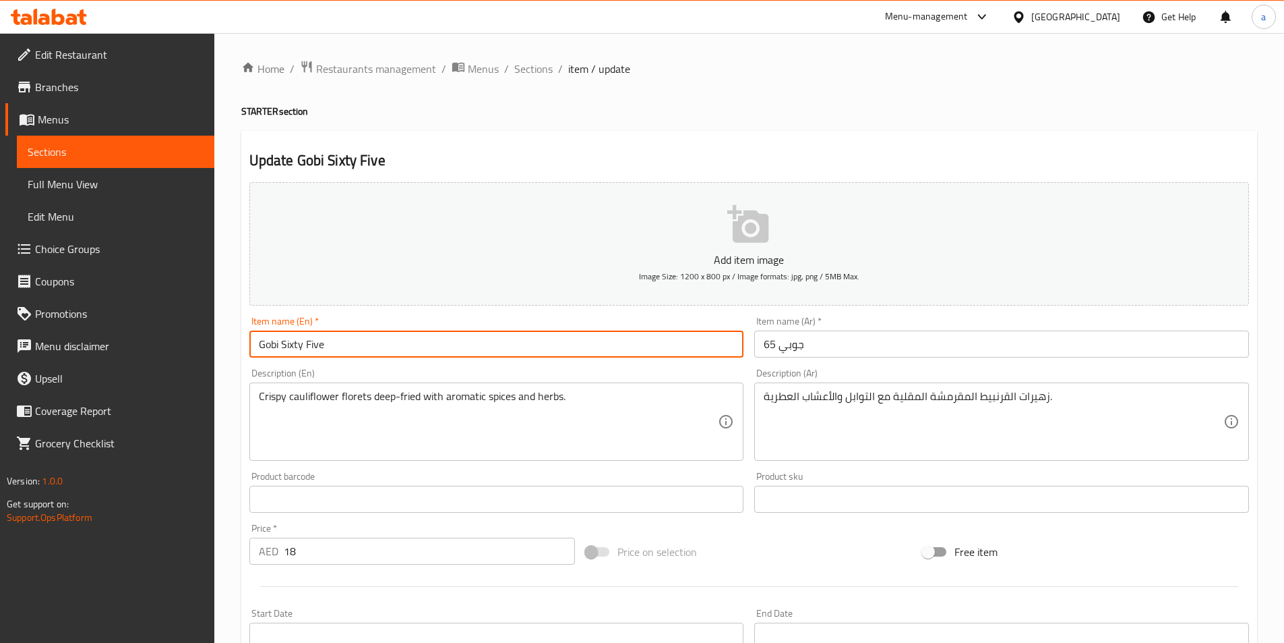
drag, startPoint x: 376, startPoint y: 331, endPoint x: 282, endPoint y: 344, distance: 93.9
click at [282, 344] on input "Gobi Sixty Five" at bounding box center [496, 343] width 495 height 27
type input "Gobi 65"
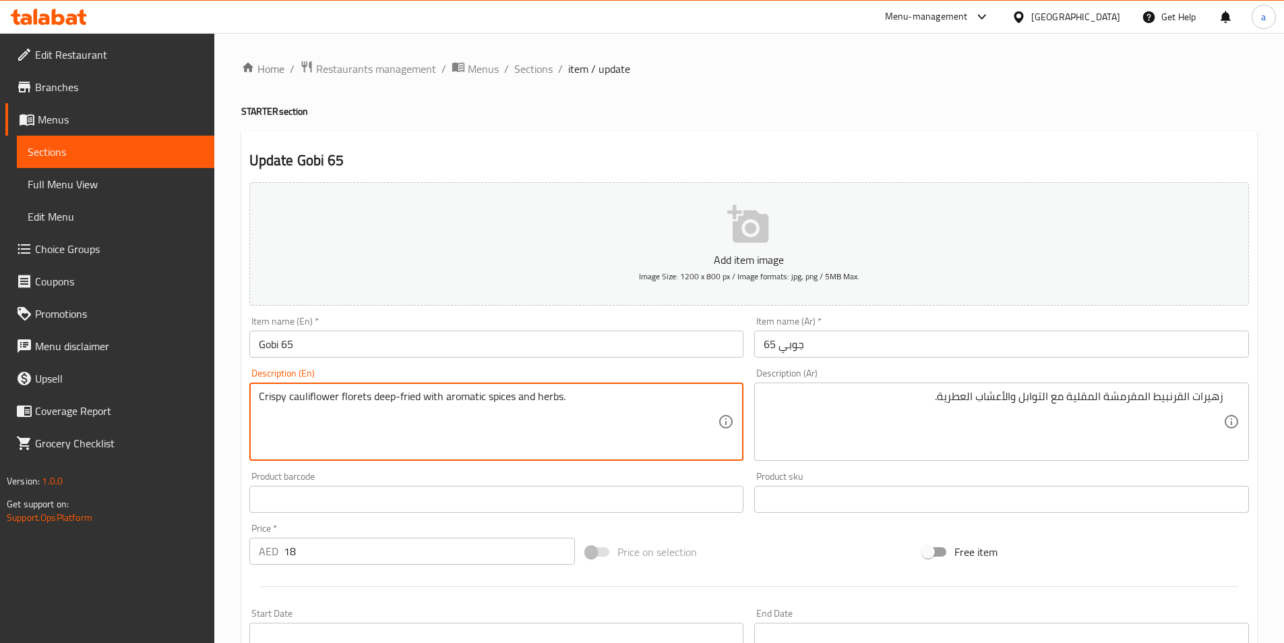
click at [304, 397] on textarea "Crispy cauliflower florets deep-fried with aromatic spices and herbs." at bounding box center [489, 422] width 460 height 64
click at [362, 393] on textarea "Crispy cauliflower florets deep-fried with aromatic spices and herbs." at bounding box center [489, 422] width 460 height 64
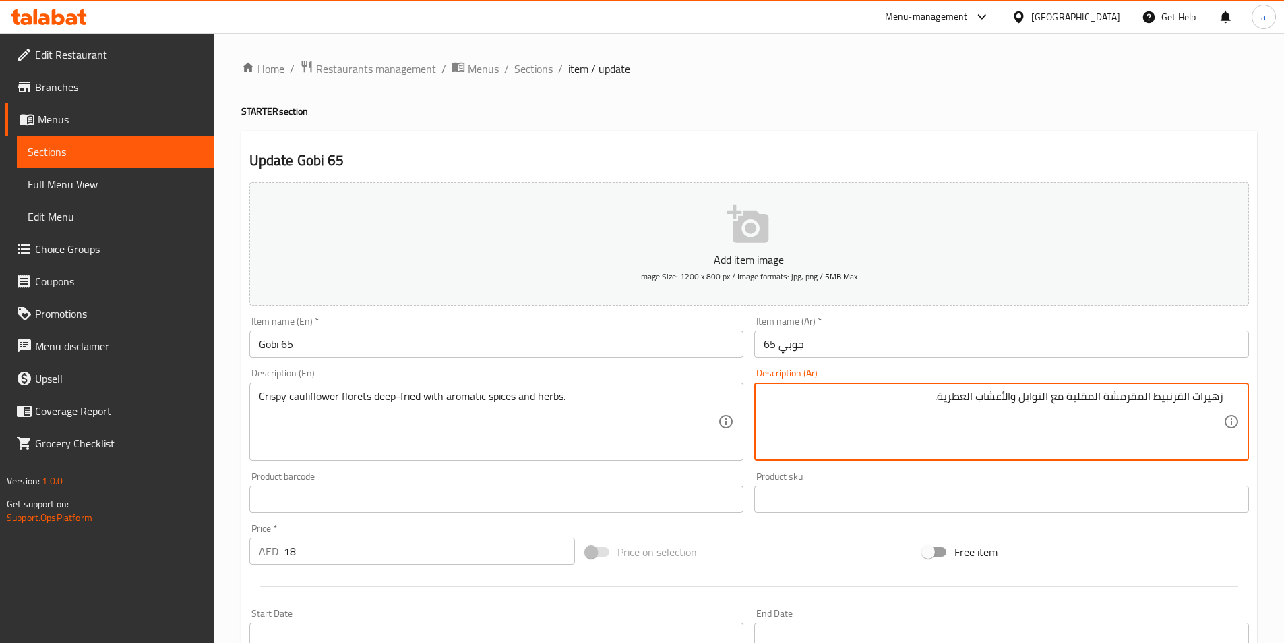
click at [1082, 395] on textarea "زهيرات القرنبيط المقرمشة المقلية مع التوابل والأعشاب العطرية." at bounding box center [994, 422] width 460 height 64
click at [1127, 398] on textarea "زهيرات القرنبيط المقرمشة الكريسبى مع التوابل والأعشاب العطرية." at bounding box center [994, 422] width 460 height 64
paste textarea "قلي / مقلي بزيت غزيرم"
drag, startPoint x: 1069, startPoint y: 394, endPoint x: 1109, endPoint y: 394, distance: 39.8
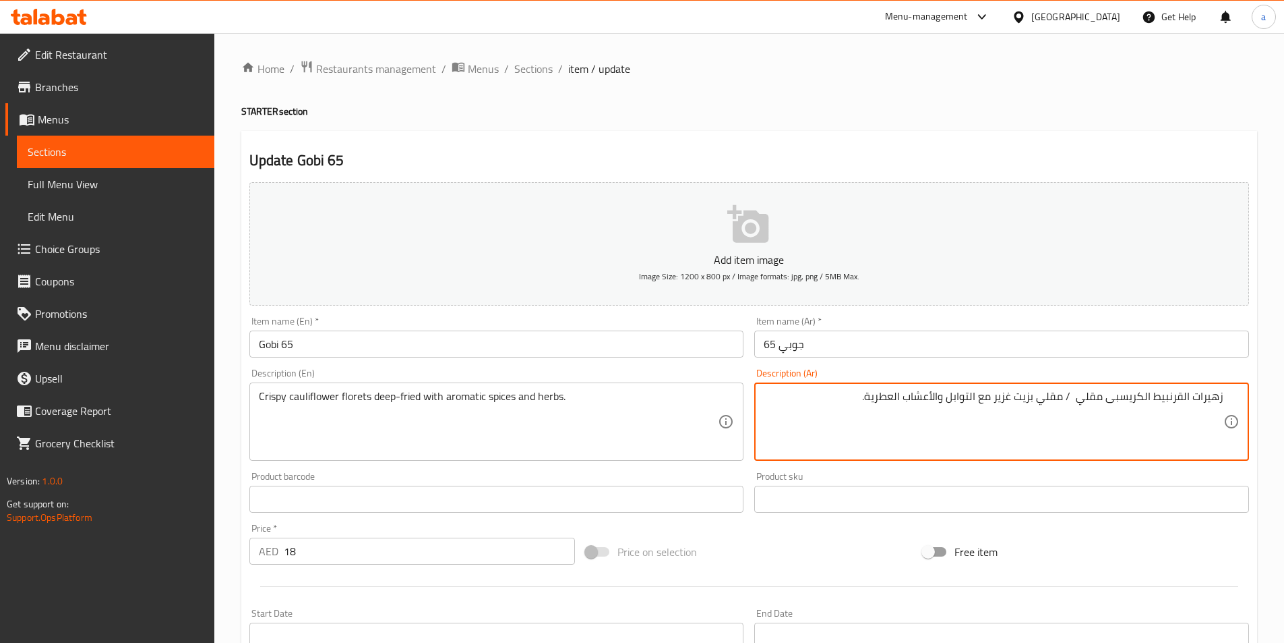
click at [1109, 394] on textarea "زهيرات القرنبيط الكريسبى مقلي / مقلي بزيت غزير مع التوابل والأعشاب العطرية." at bounding box center [994, 422] width 460 height 64
click at [980, 396] on textarea "زهيرات القرنبيط الكريسبى مقلي بزيت غزير مع التوابل والأعشاب العطرية." at bounding box center [994, 422] width 460 height 64
type textarea "زهيرات القرنبيط الكريسبى مقلي بزيت غزير مع التوابل و الأعشاب العطرية."
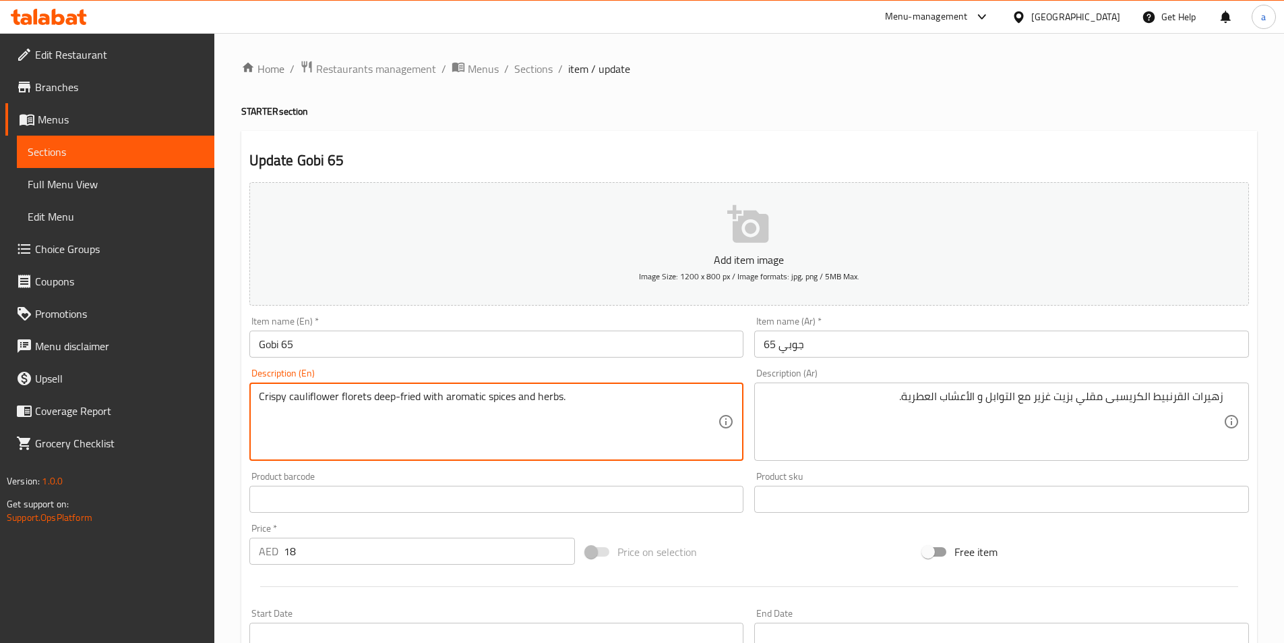
click at [502, 396] on textarea "Crispy cauliflower florets deep-fried with aromatic spices and herbs." at bounding box center [489, 422] width 460 height 64
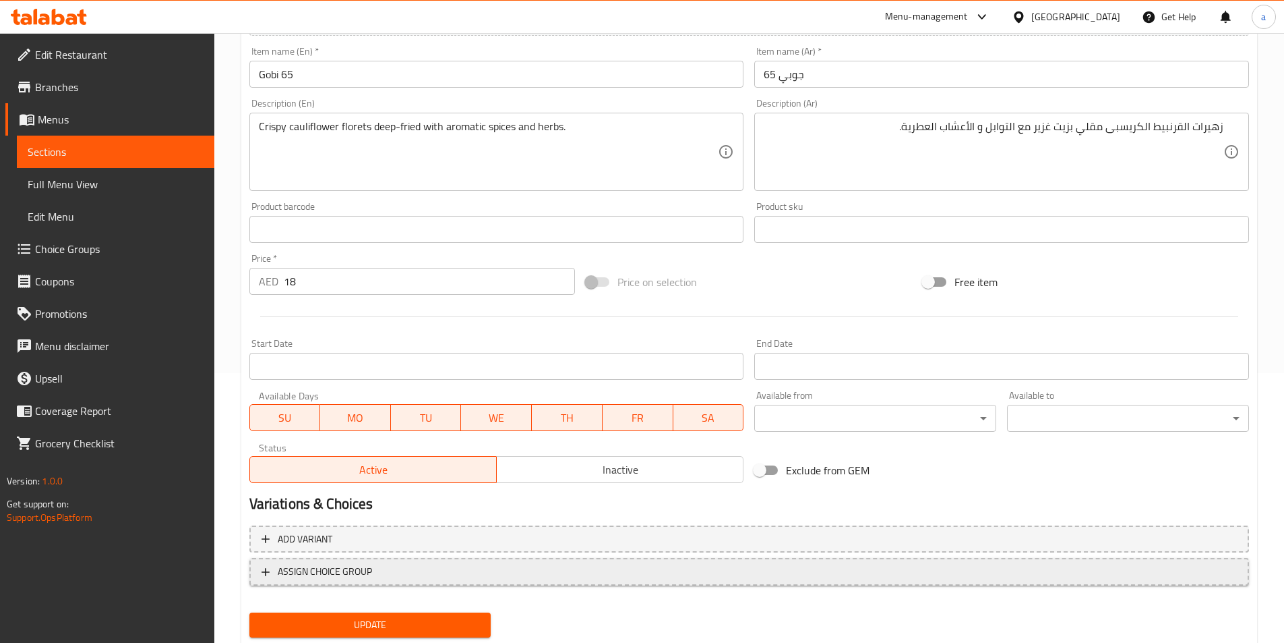
scroll to position [310, 0]
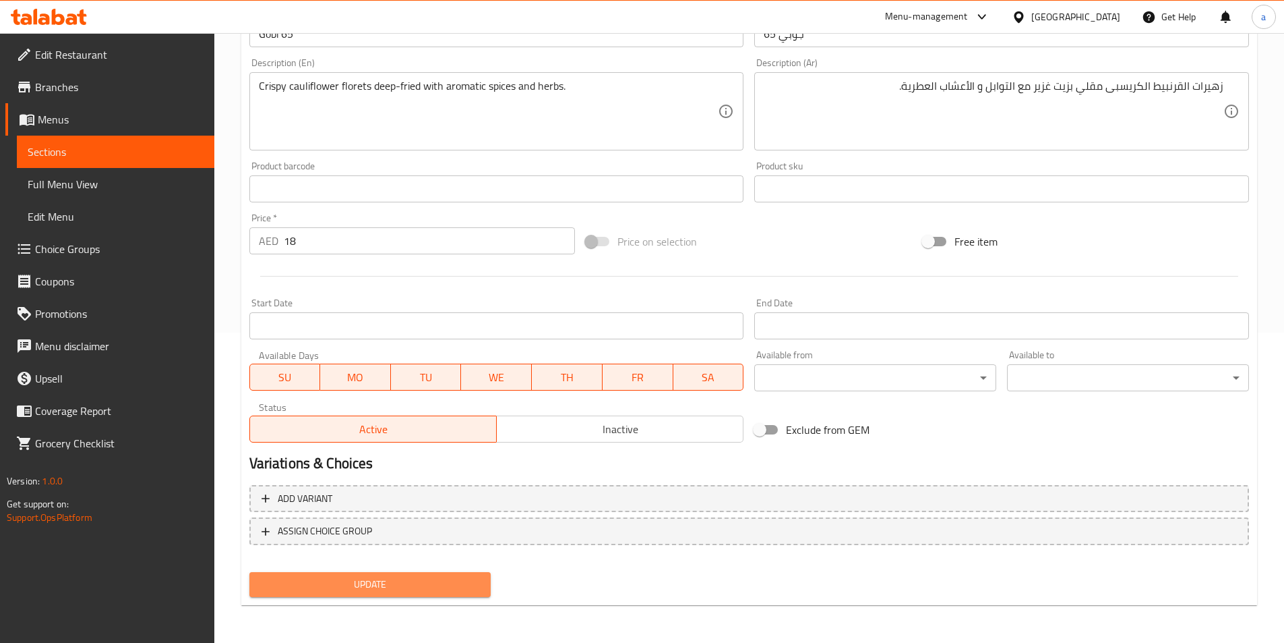
drag, startPoint x: 470, startPoint y: 578, endPoint x: 458, endPoint y: 529, distance: 50.5
click at [469, 578] on span "Update" at bounding box center [370, 584] width 220 height 17
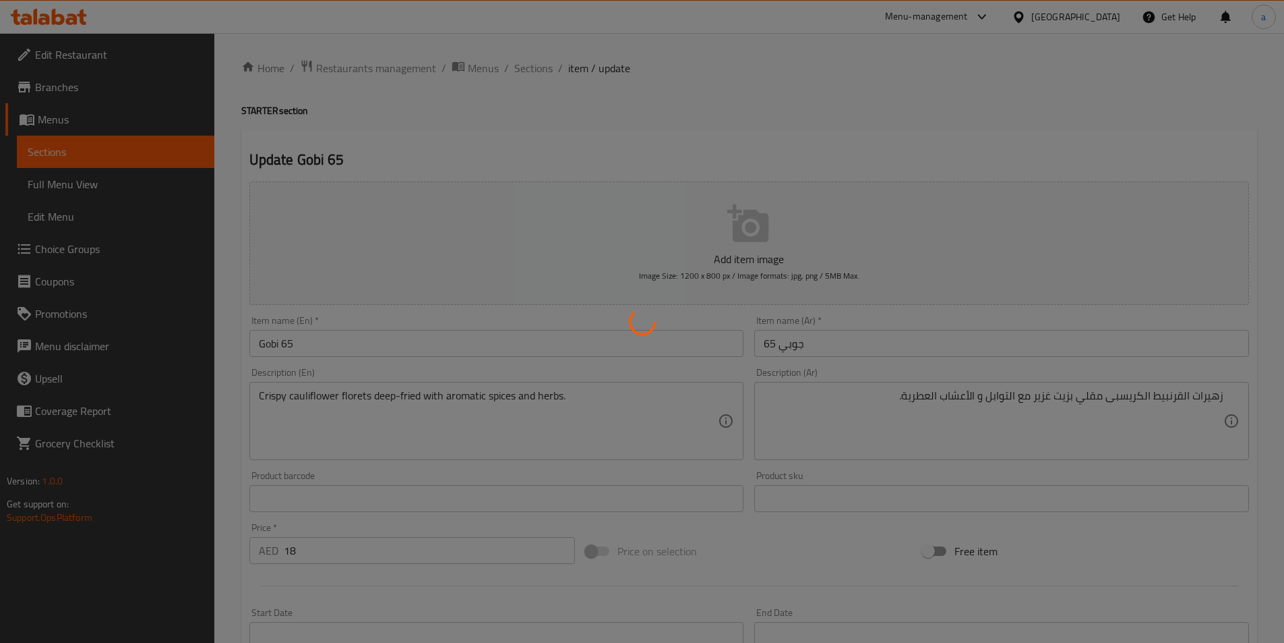
scroll to position [0, 0]
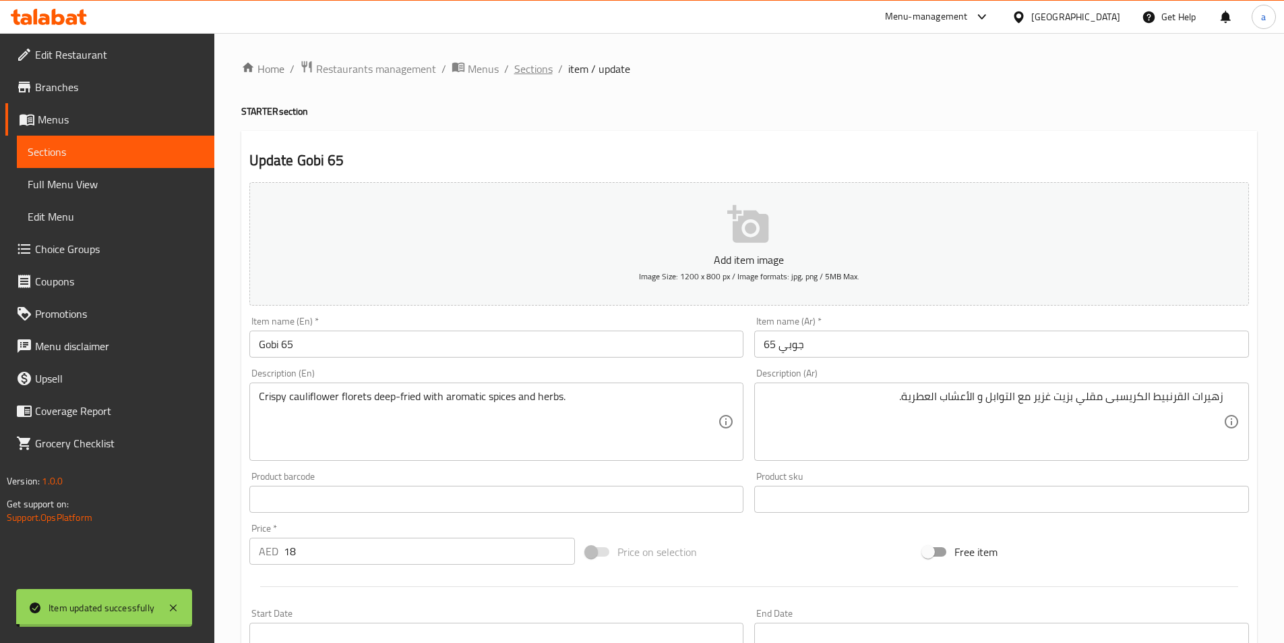
click at [544, 69] on span "Sections" at bounding box center [533, 69] width 38 height 16
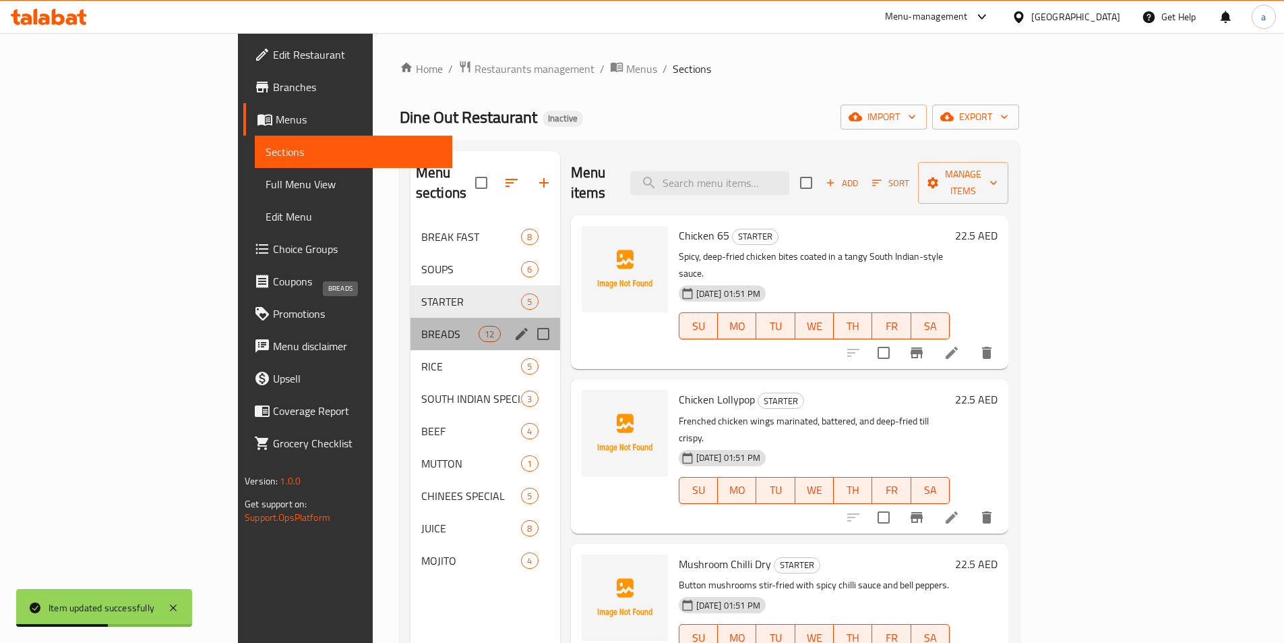
click at [421, 326] on span "BREADS" at bounding box center [449, 334] width 57 height 16
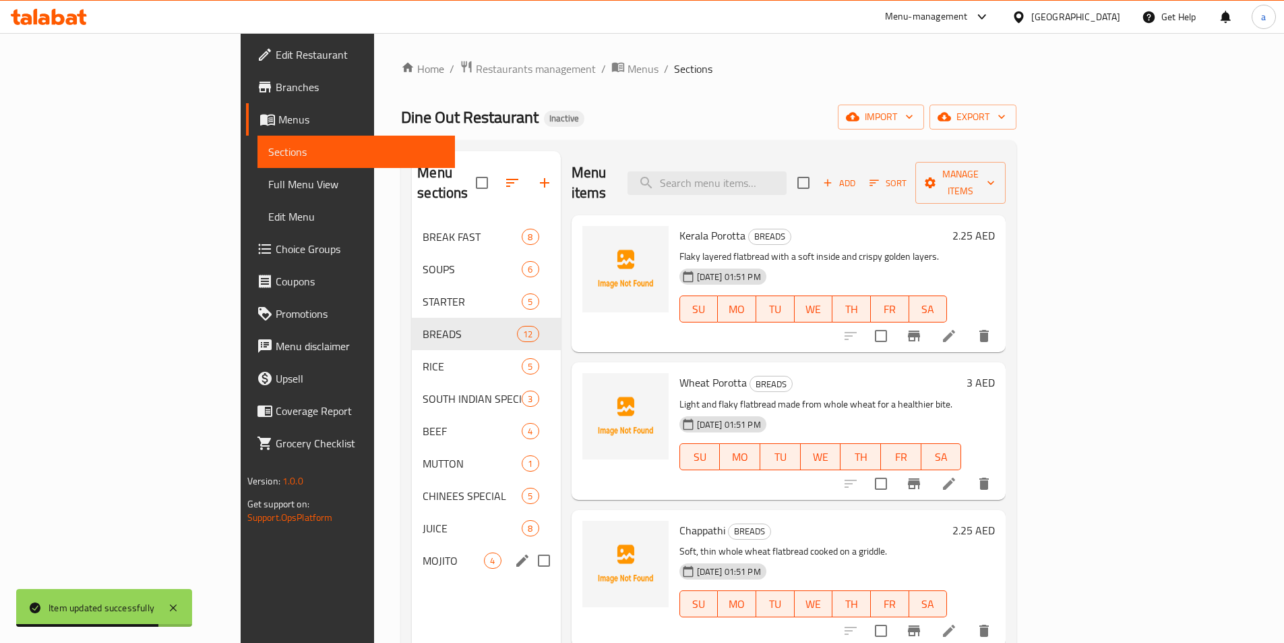
click at [412, 551] on div "MOJITO 4" at bounding box center [486, 560] width 148 height 32
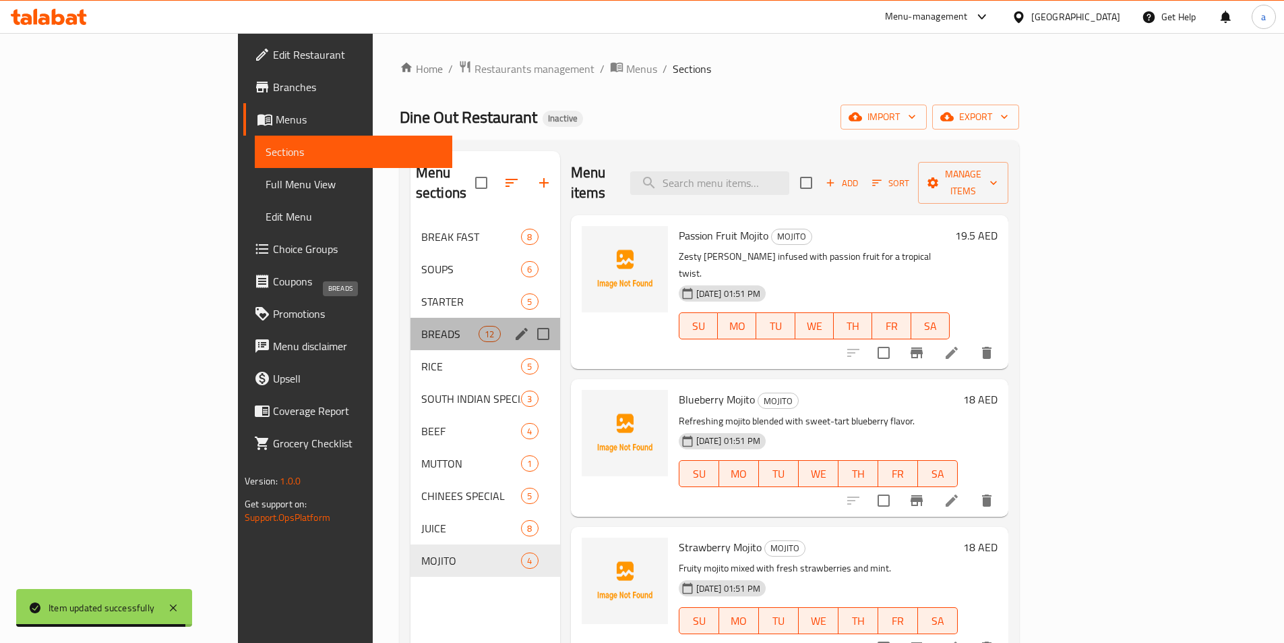
click at [421, 326] on span "BREADS" at bounding box center [449, 334] width 57 height 16
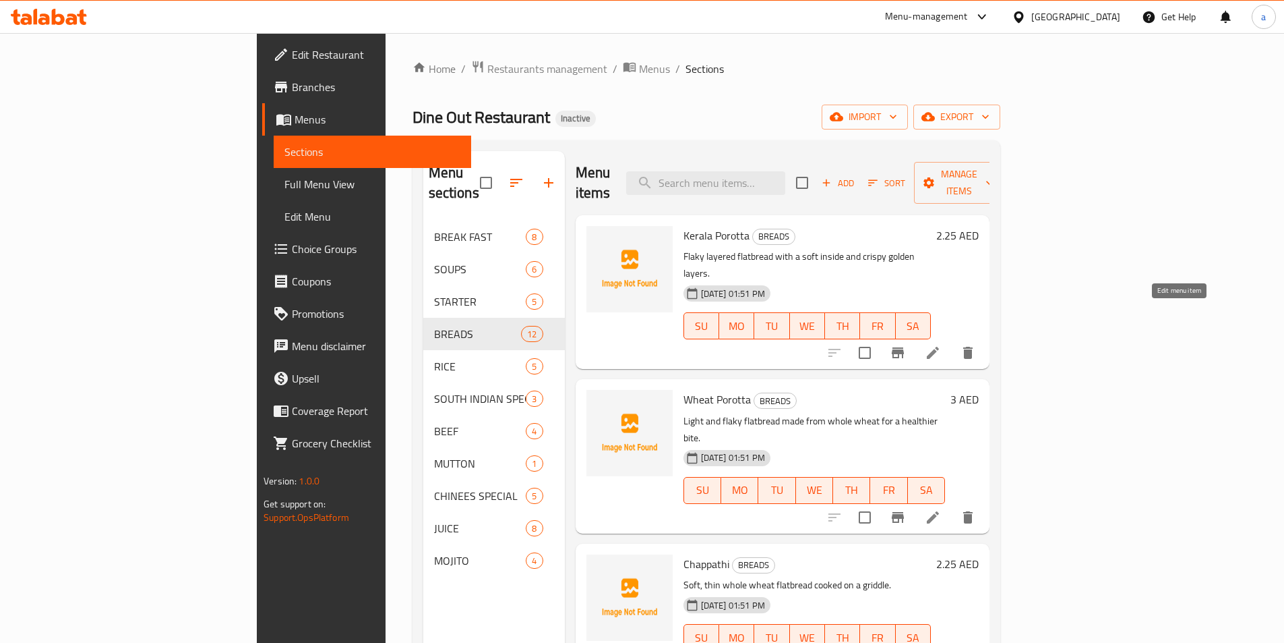
click at [941, 345] on icon at bounding box center [933, 353] width 16 height 16
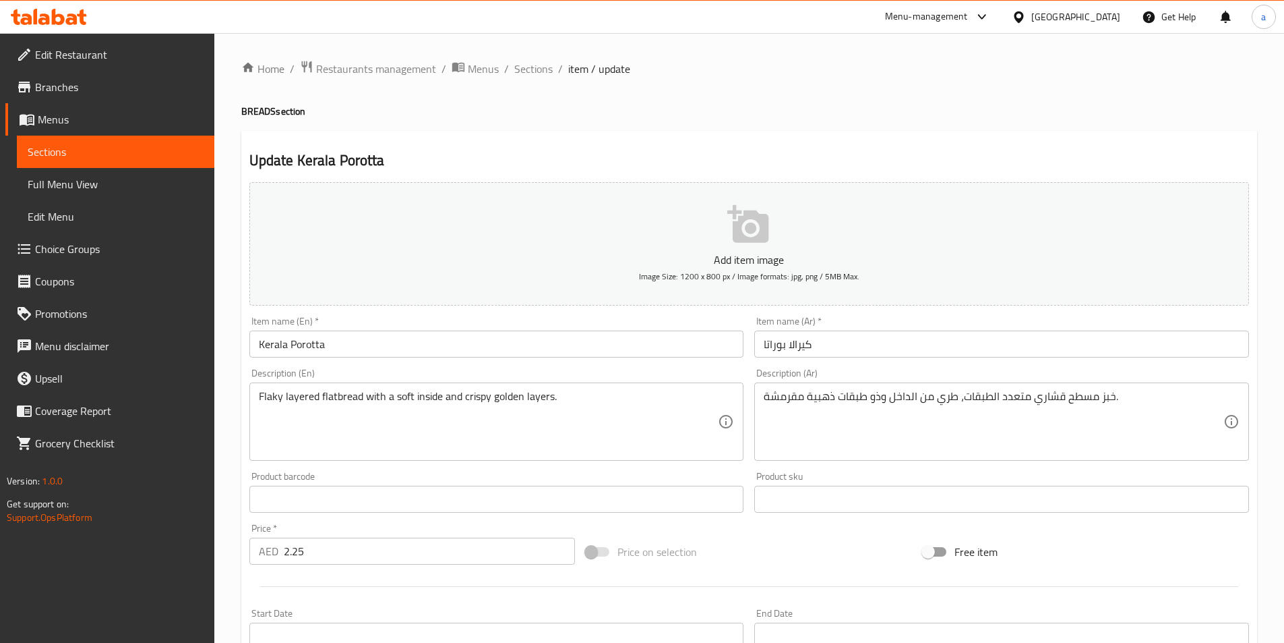
click at [843, 349] on input "كيرالا بوراتا" at bounding box center [1001, 343] width 495 height 27
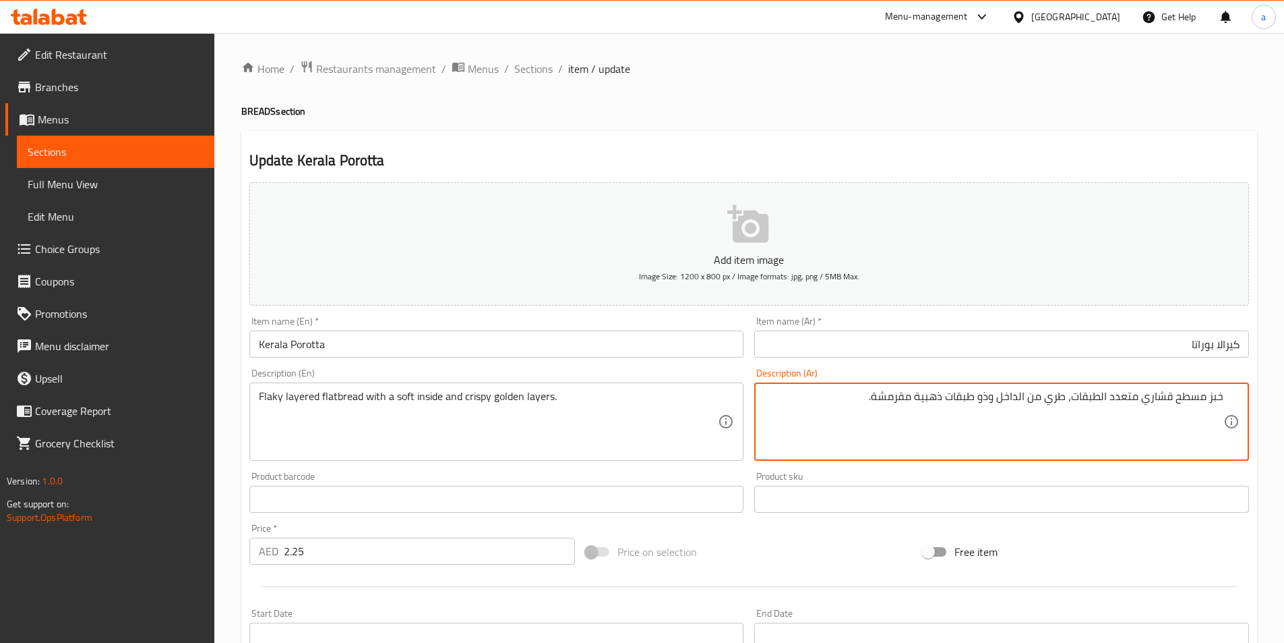
click at [282, 345] on input "Kerala Porotta" at bounding box center [496, 343] width 495 height 27
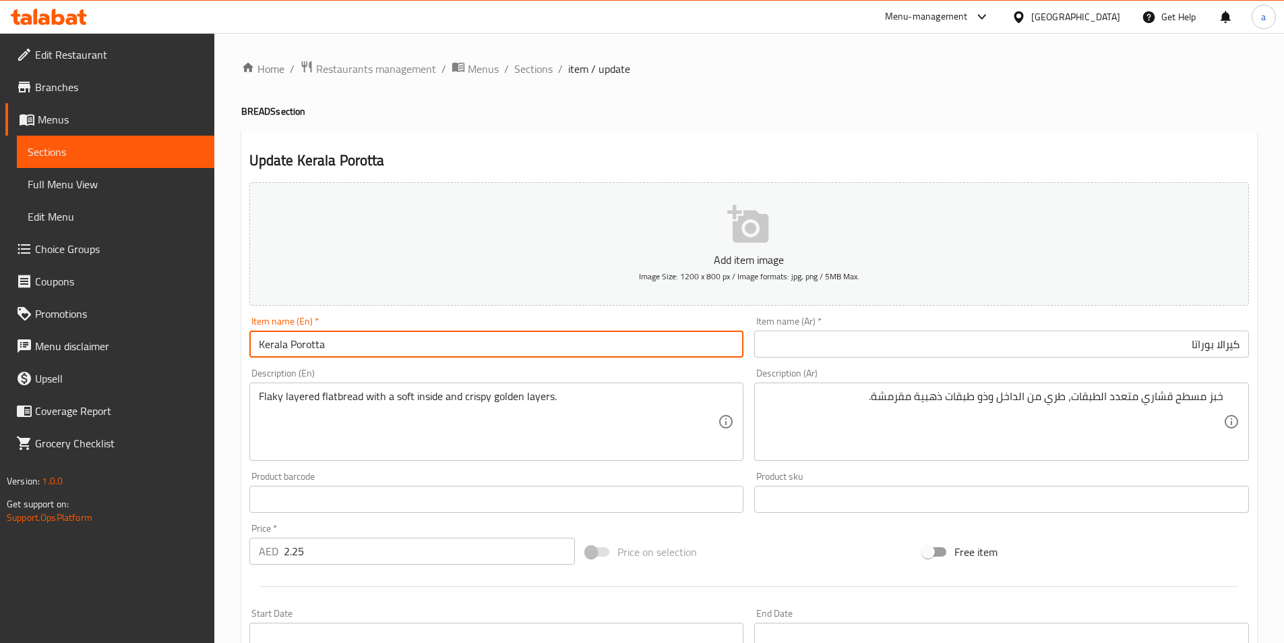
click at [282, 345] on input "Kerala Porotta" at bounding box center [496, 343] width 495 height 27
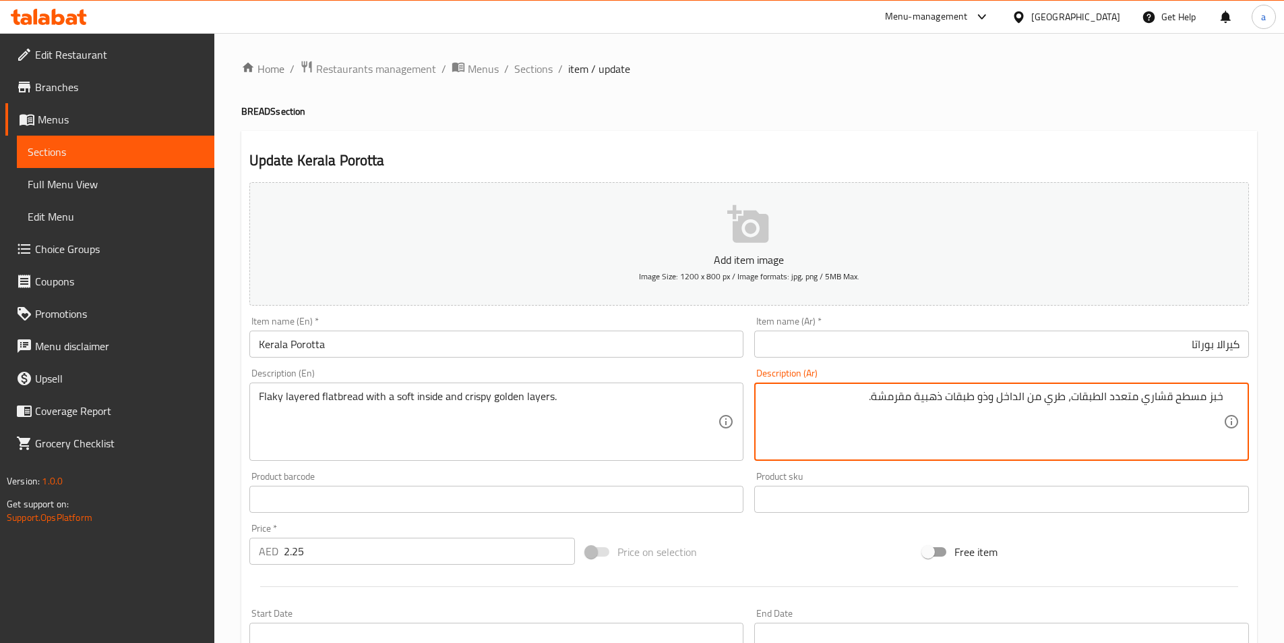
click at [1168, 399] on textarea "خبز مسطح قشاري متعدد الطبقات، طري من الداخل وذو طبقات ذهبية مقرمشة." at bounding box center [994, 422] width 460 height 64
drag, startPoint x: 1099, startPoint y: 398, endPoint x: 1107, endPoint y: 400, distance: 8.5
click at [1107, 400] on textarea "خبز مسطح فلاكى طبقات مع طري من الداخل و طبقات [PERSON_NAME]." at bounding box center [994, 422] width 460 height 64
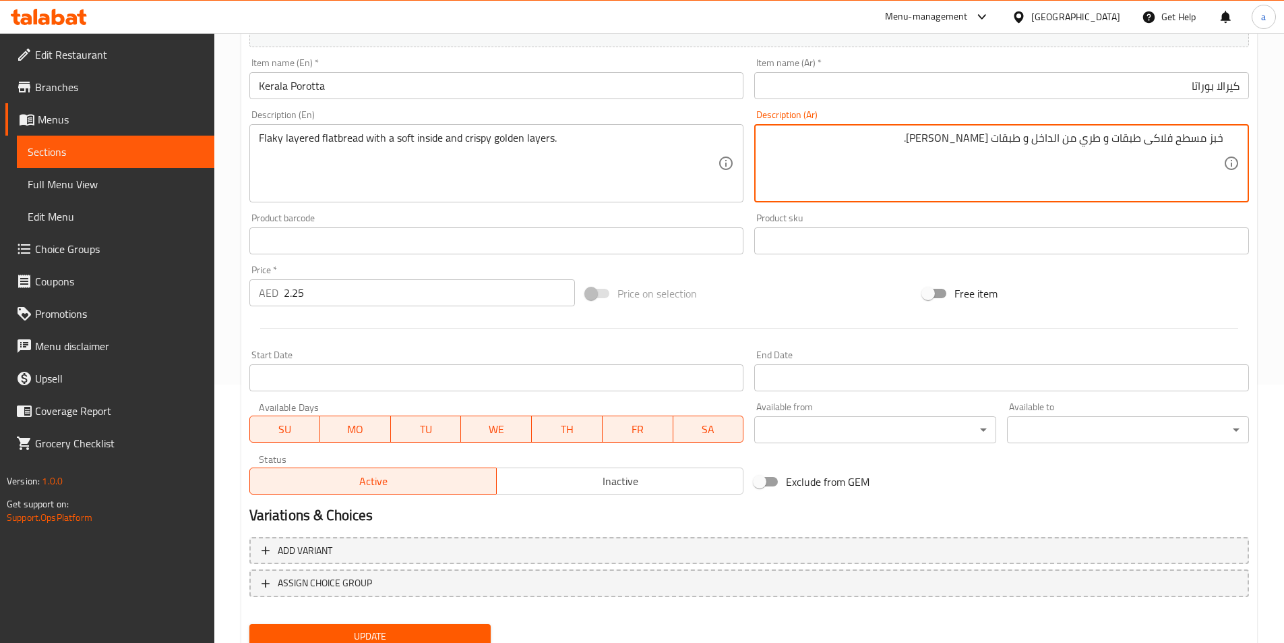
scroll to position [310, 0]
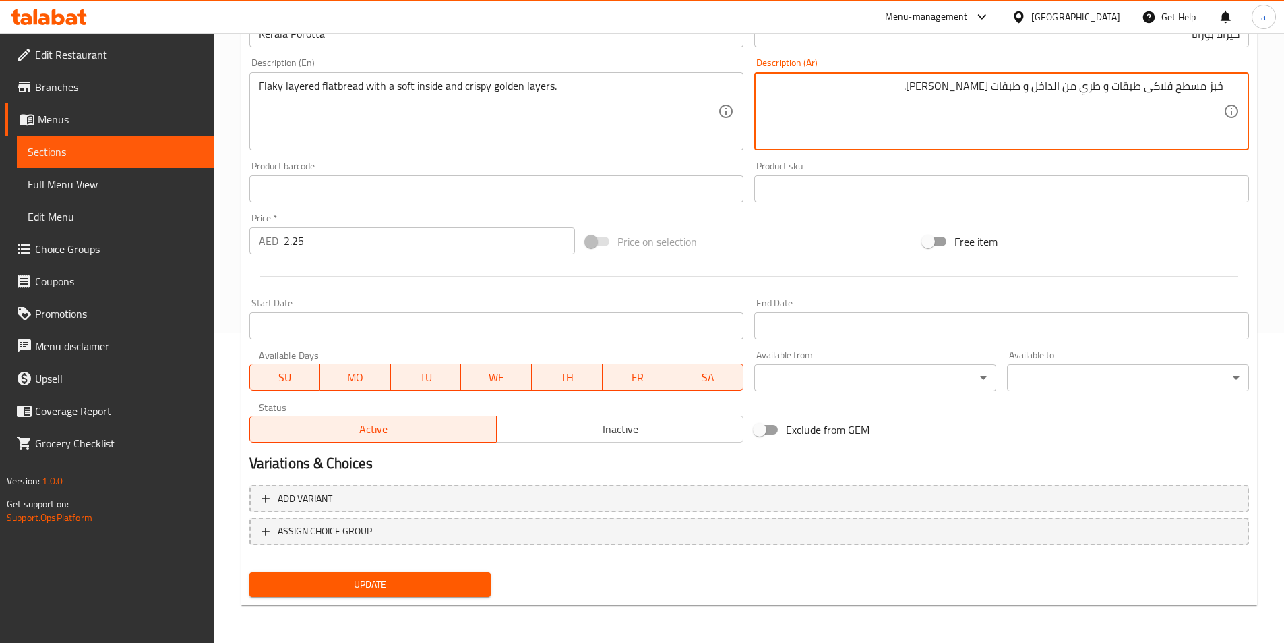
type textarea "خبز مسطح فلاكى طبقات و طري من الداخل و طبقات [PERSON_NAME]."
click at [336, 584] on span "Update" at bounding box center [370, 584] width 220 height 17
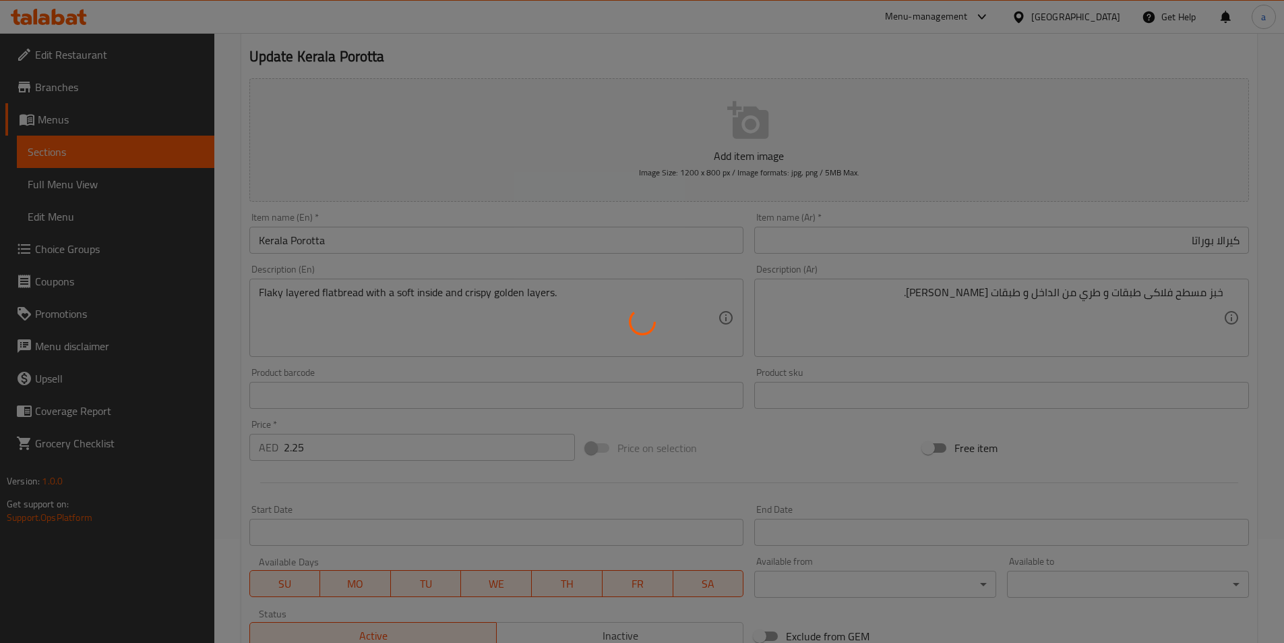
scroll to position [0, 0]
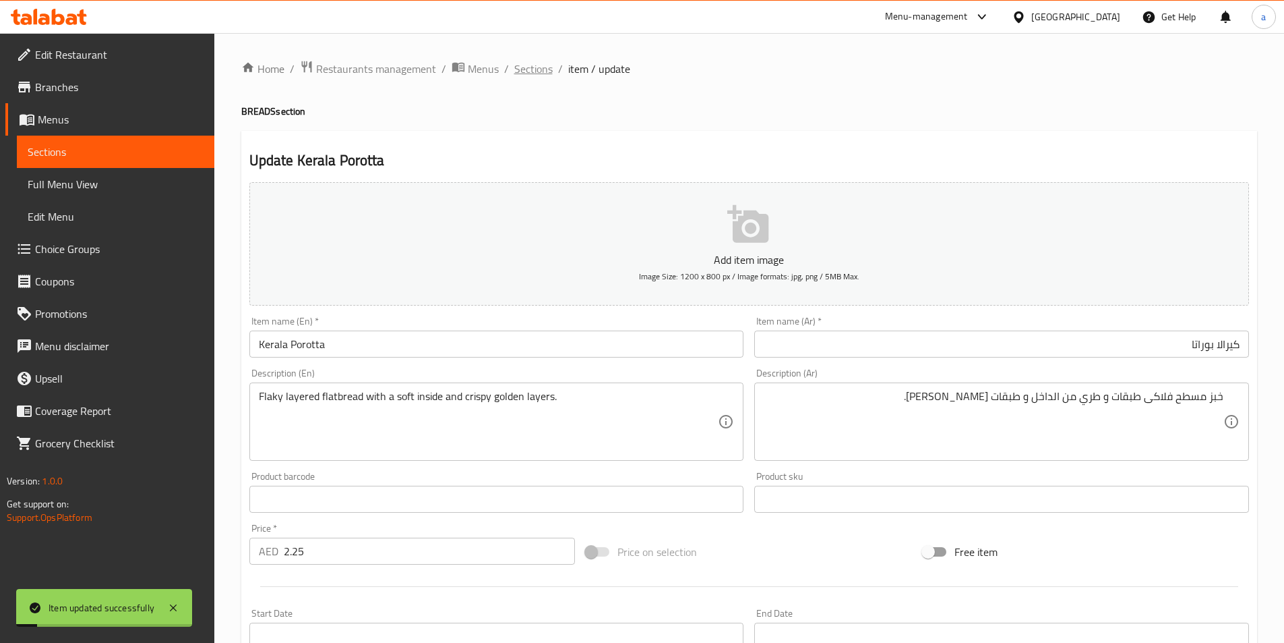
click at [541, 70] on span "Sections" at bounding box center [533, 69] width 38 height 16
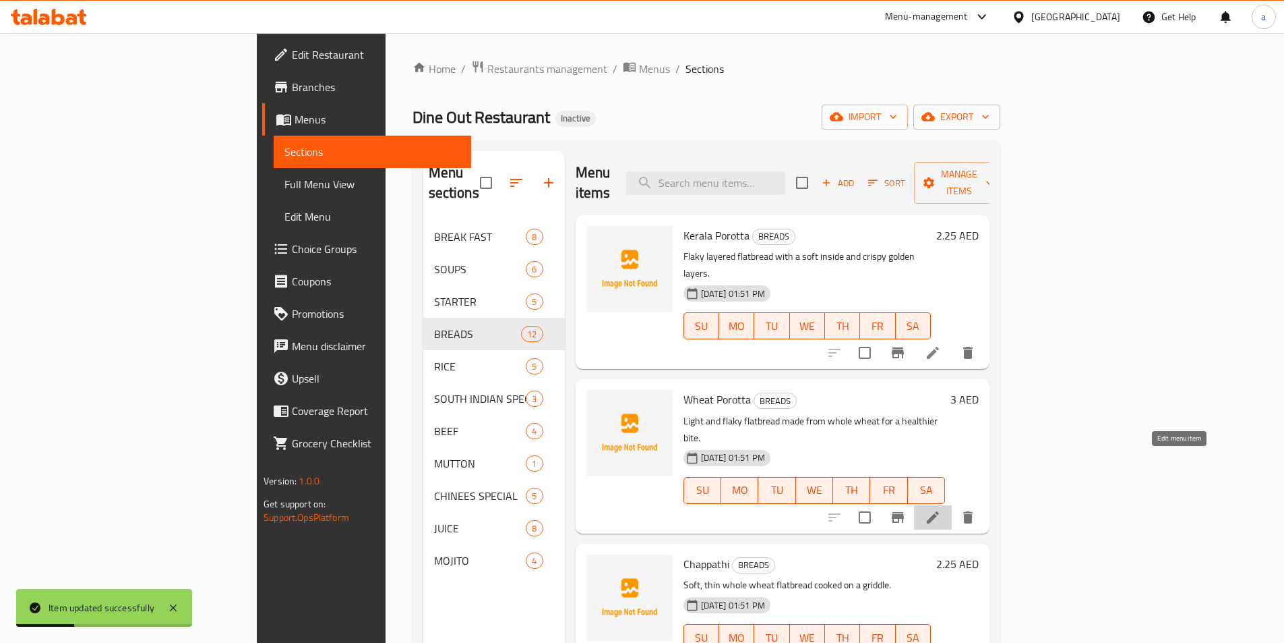
click at [941, 509] on icon at bounding box center [933, 517] width 16 height 16
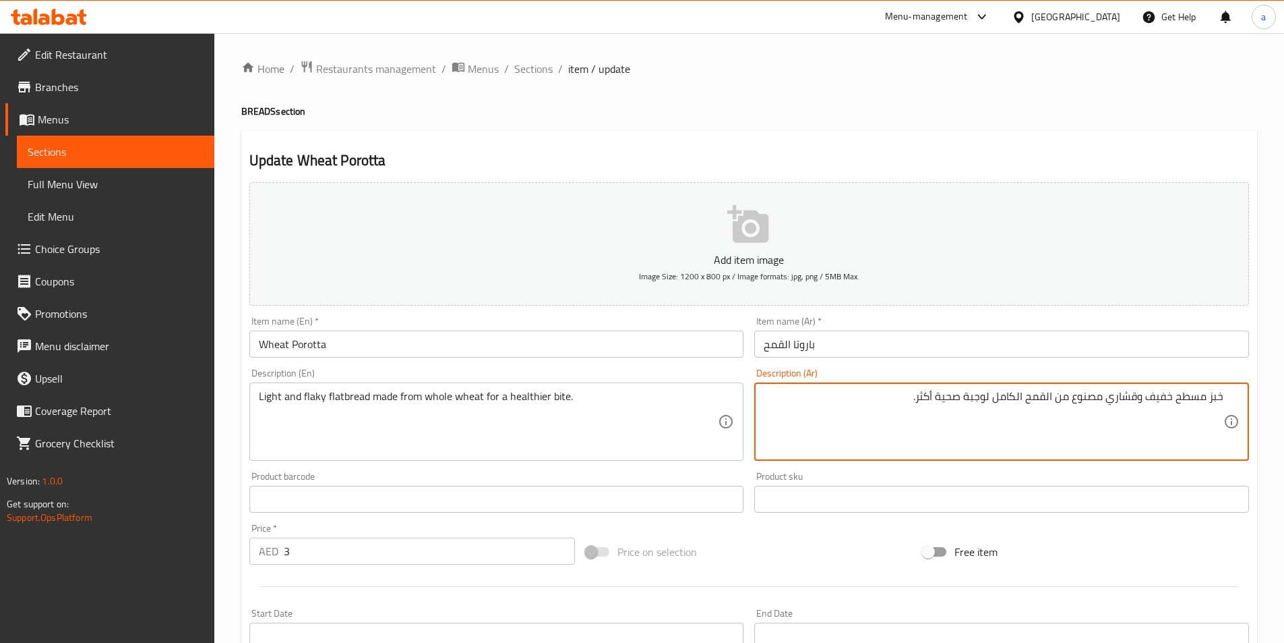
click at [1161, 395] on textarea "خبز مسطح خفيف وقشاري مصنوع من القمح الكامل لوجبة صحية أكثر." at bounding box center [994, 422] width 460 height 64
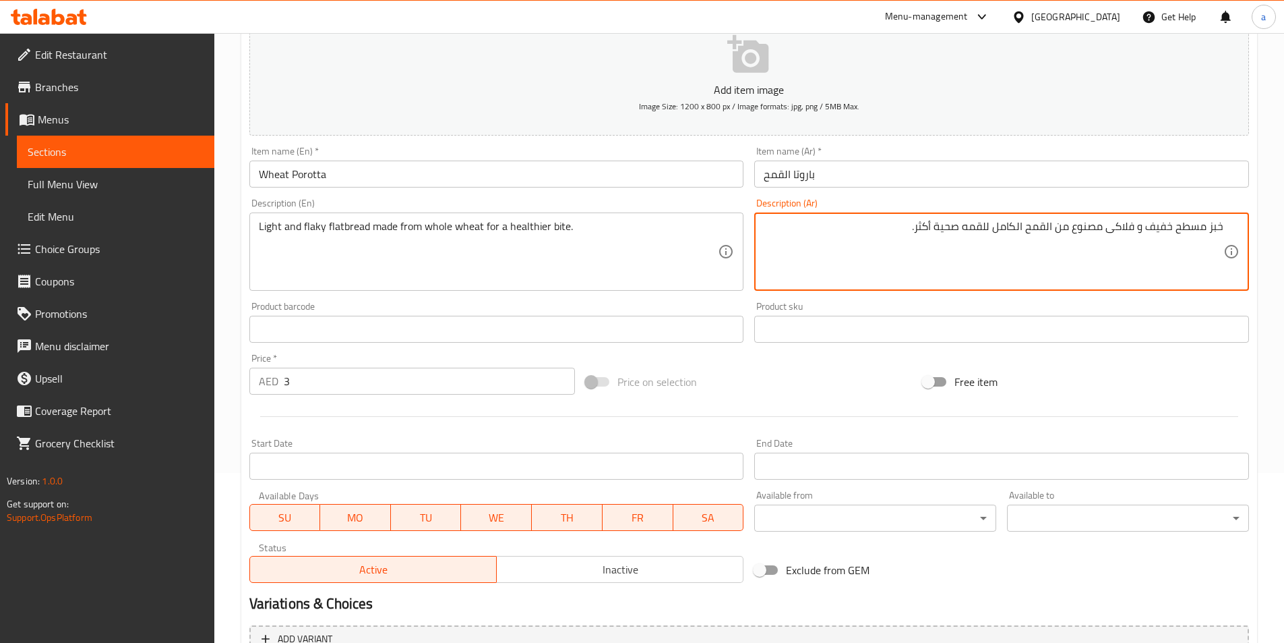
scroll to position [310, 0]
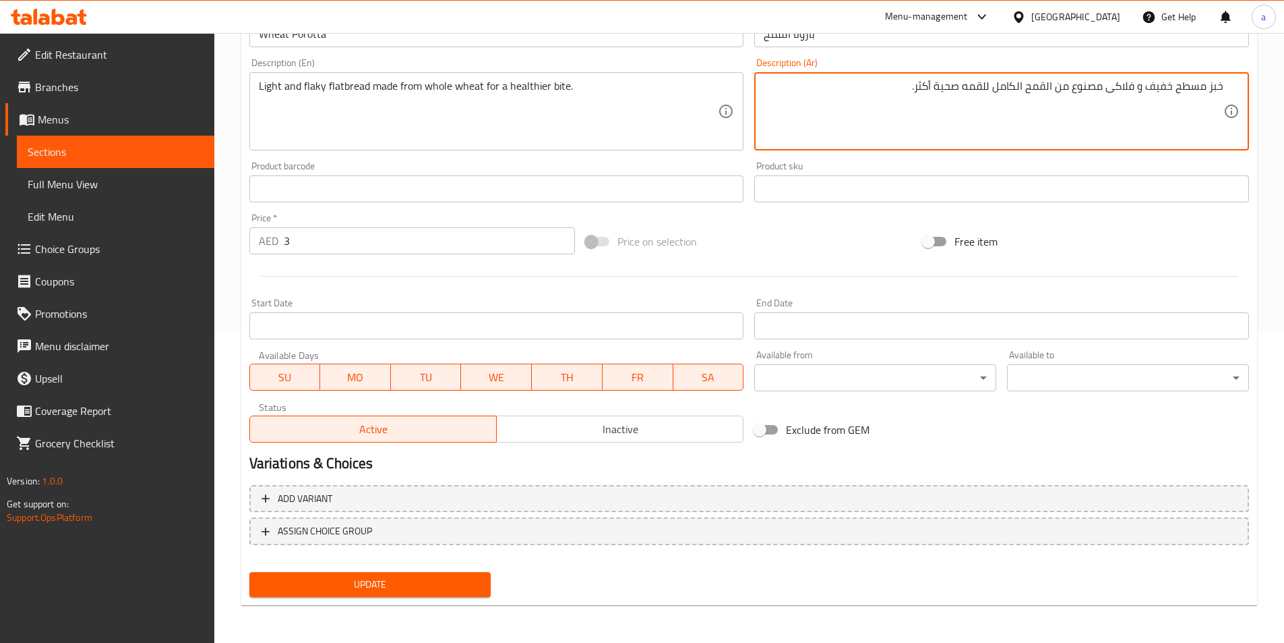
type textarea "خبز مسطح خفيف و فلاكى مصنوع من القمح الكامل للقمه صحية أكثر."
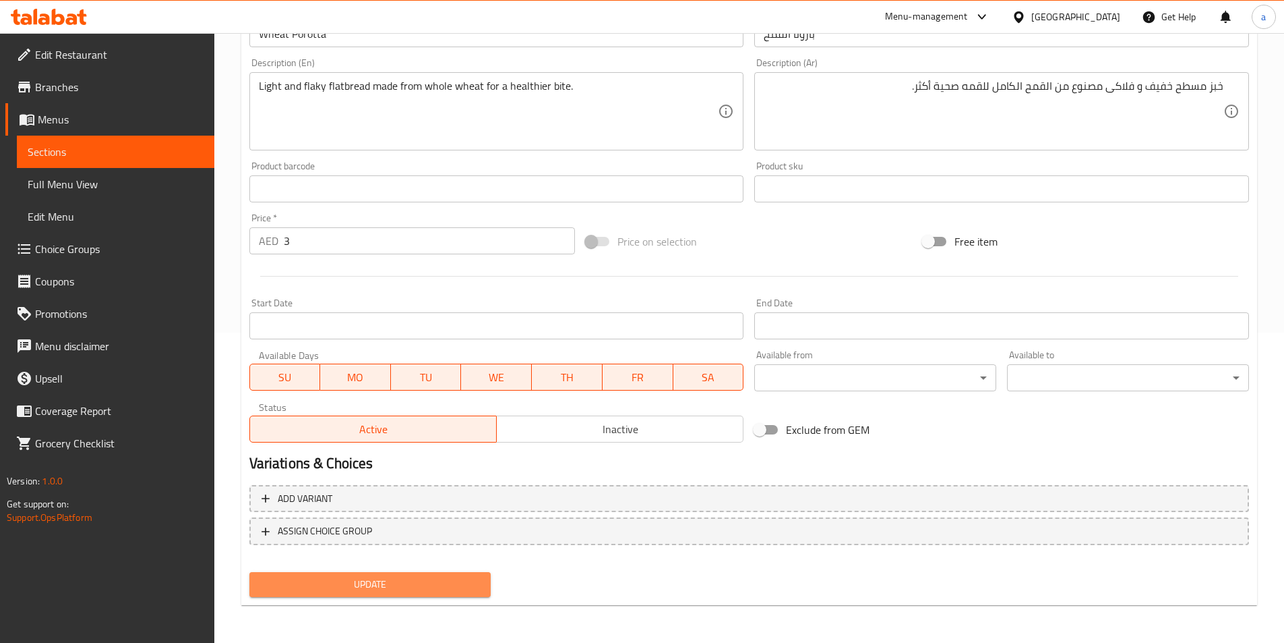
click at [450, 591] on span "Update" at bounding box center [370, 584] width 220 height 17
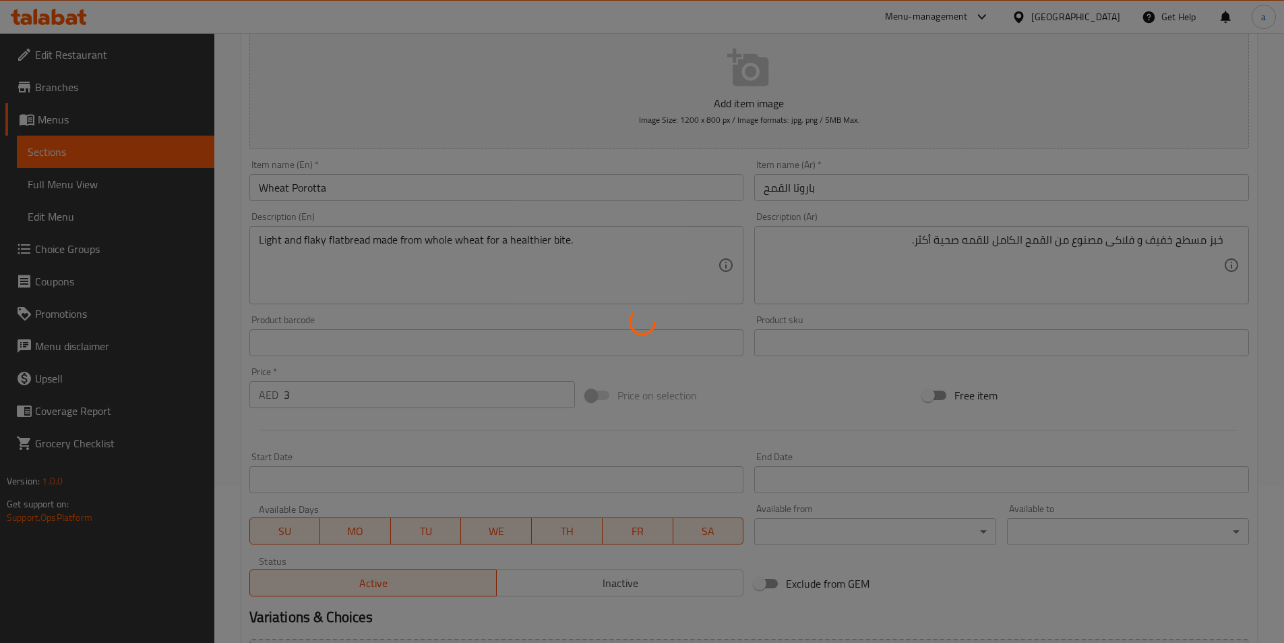
scroll to position [0, 0]
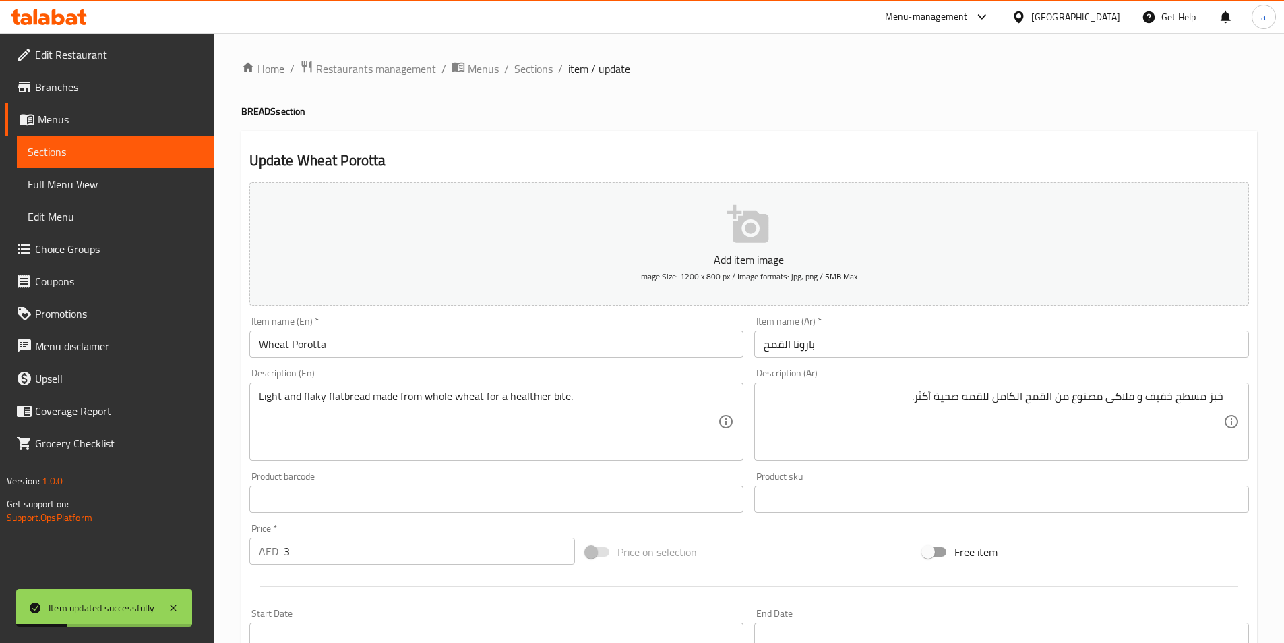
click at [539, 73] on span "Sections" at bounding box center [533, 69] width 38 height 16
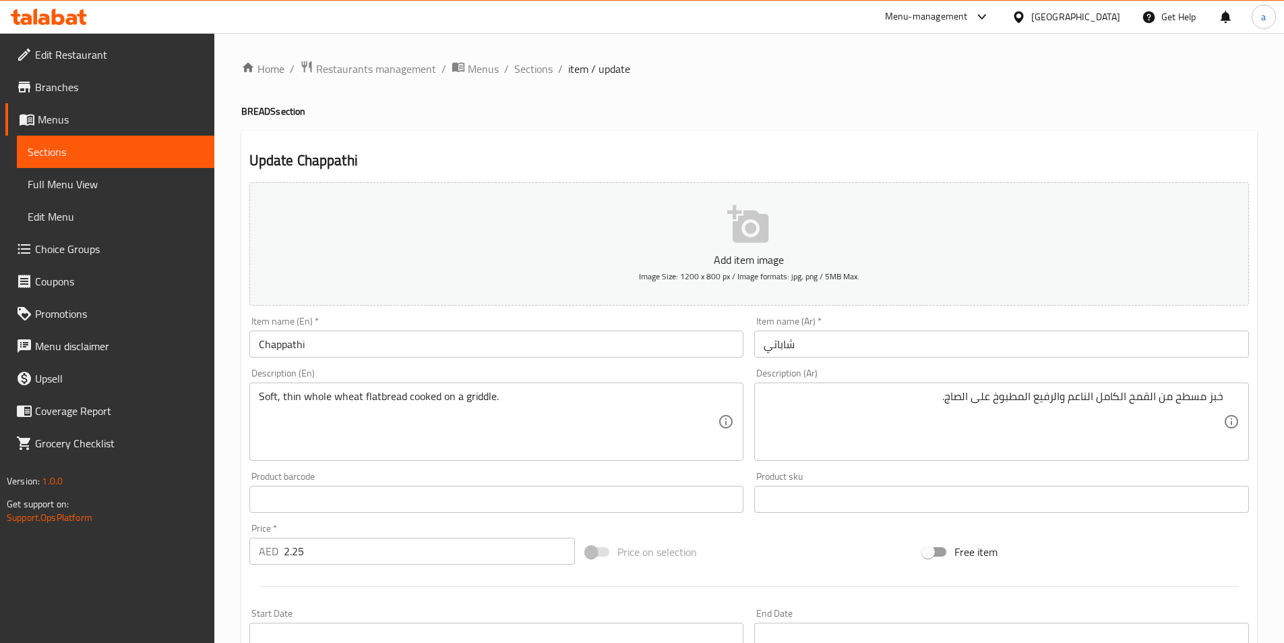
drag, startPoint x: 1090, startPoint y: 397, endPoint x: 1200, endPoint y: 397, distance: 109.9
click at [1090, 397] on textarea "خبز مسطح من القمح الكامل الناعم والرفيع المطبوخ على الصاج." at bounding box center [994, 422] width 460 height 64
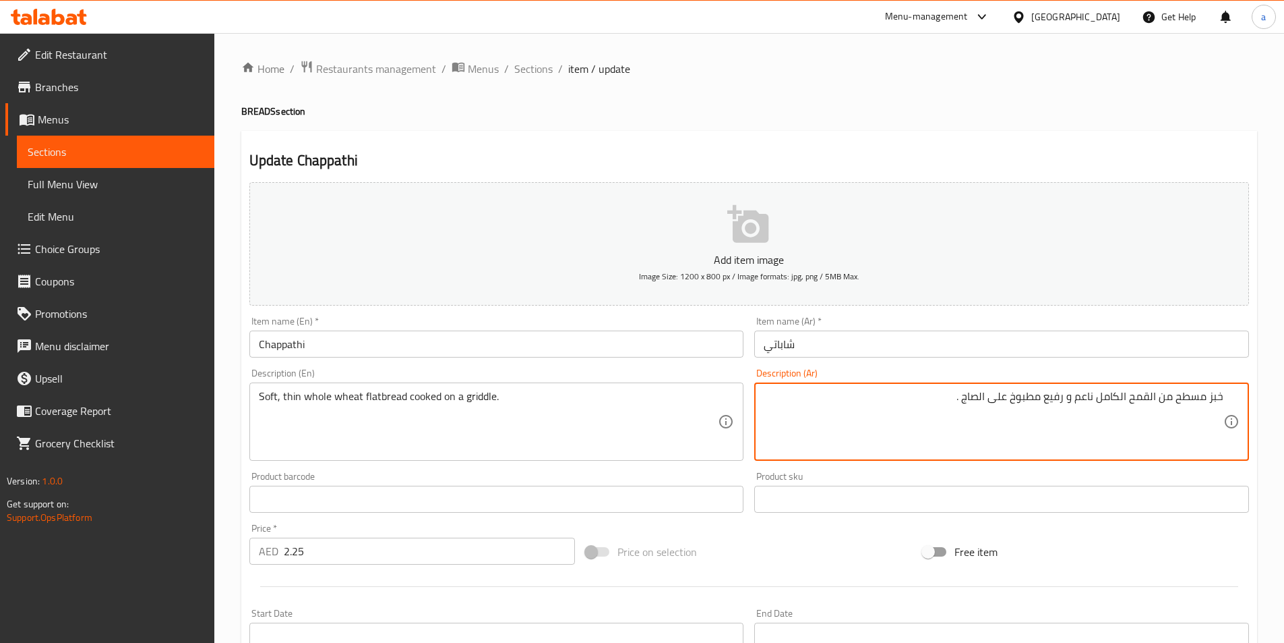
type textarea "خبز مسطح من القمح الكامل ناعم و رفيع مطبوخ على الصاج ."
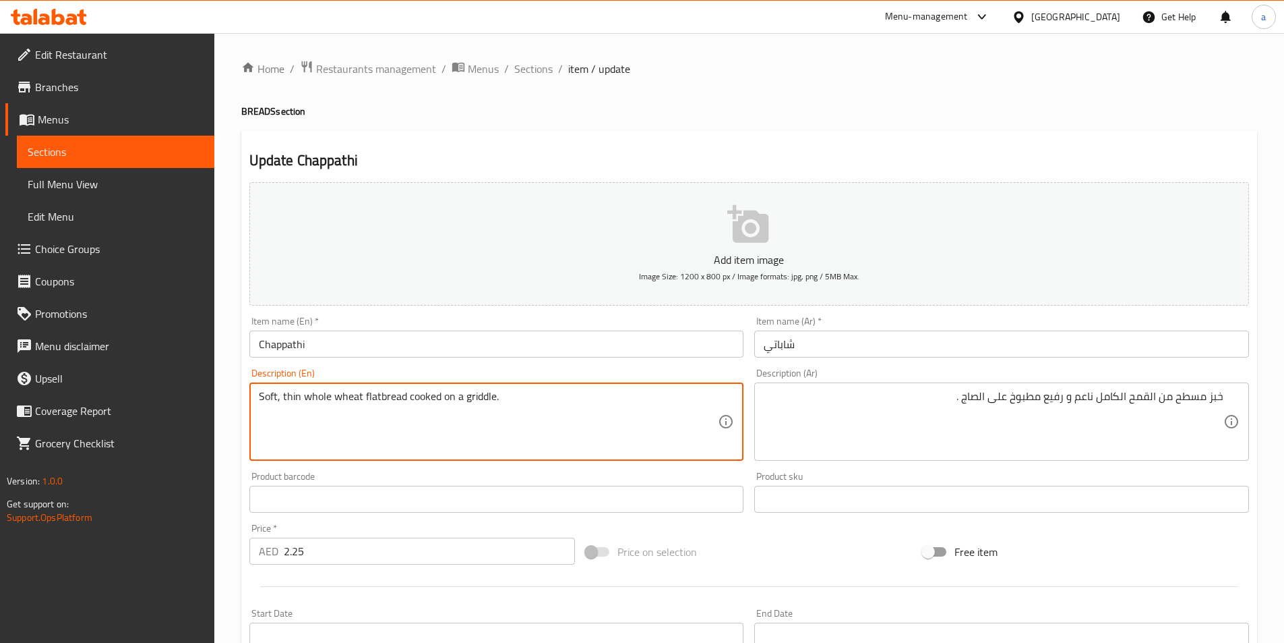
click at [474, 393] on textarea "Soft, thin whole wheat flatbread cooked on a griddle." at bounding box center [489, 422] width 460 height 64
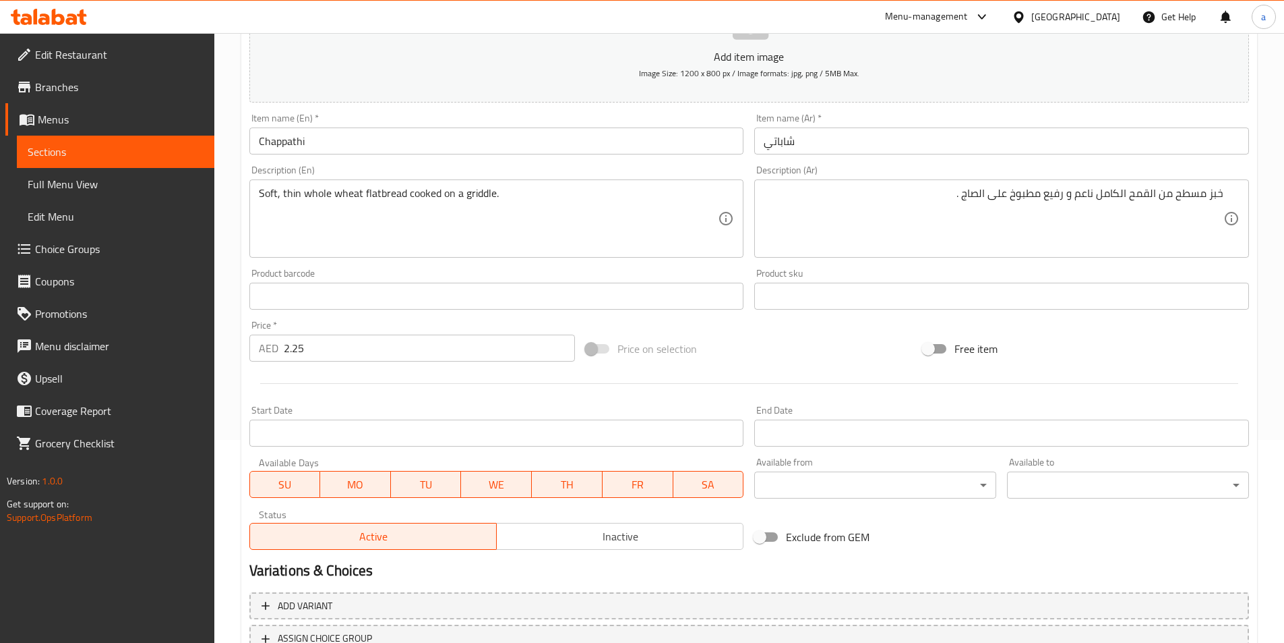
scroll to position [310, 0]
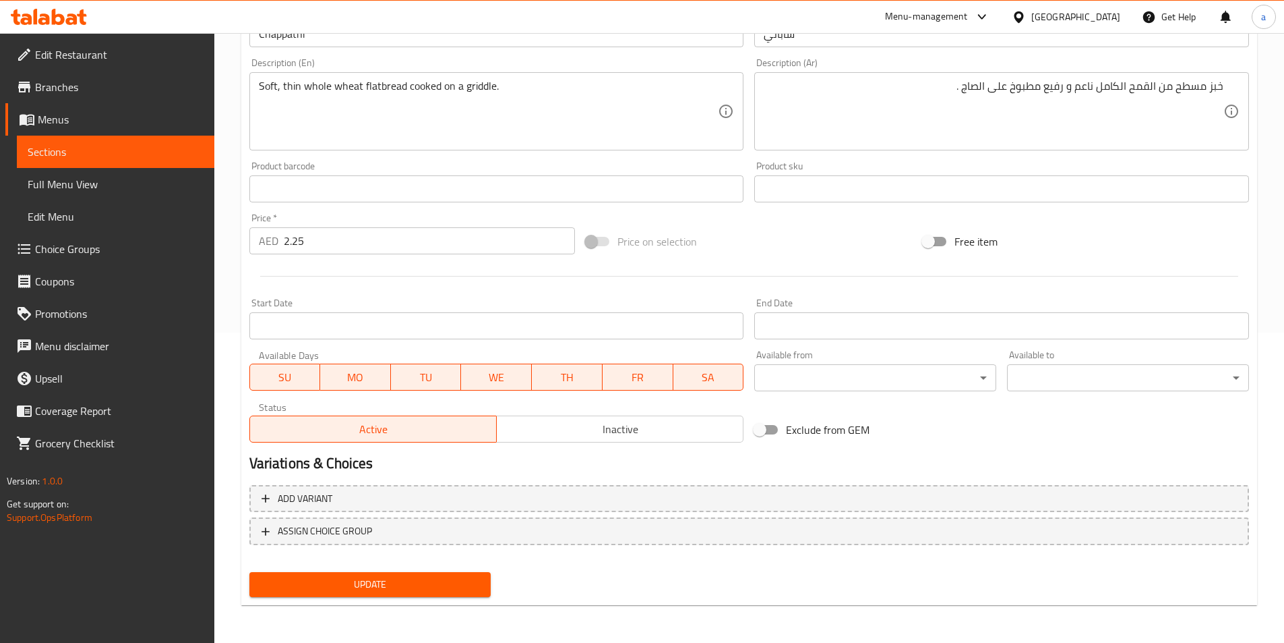
drag, startPoint x: 414, startPoint y: 587, endPoint x: 162, endPoint y: 371, distance: 331.3
click at [414, 587] on span "Update" at bounding box center [370, 584] width 220 height 17
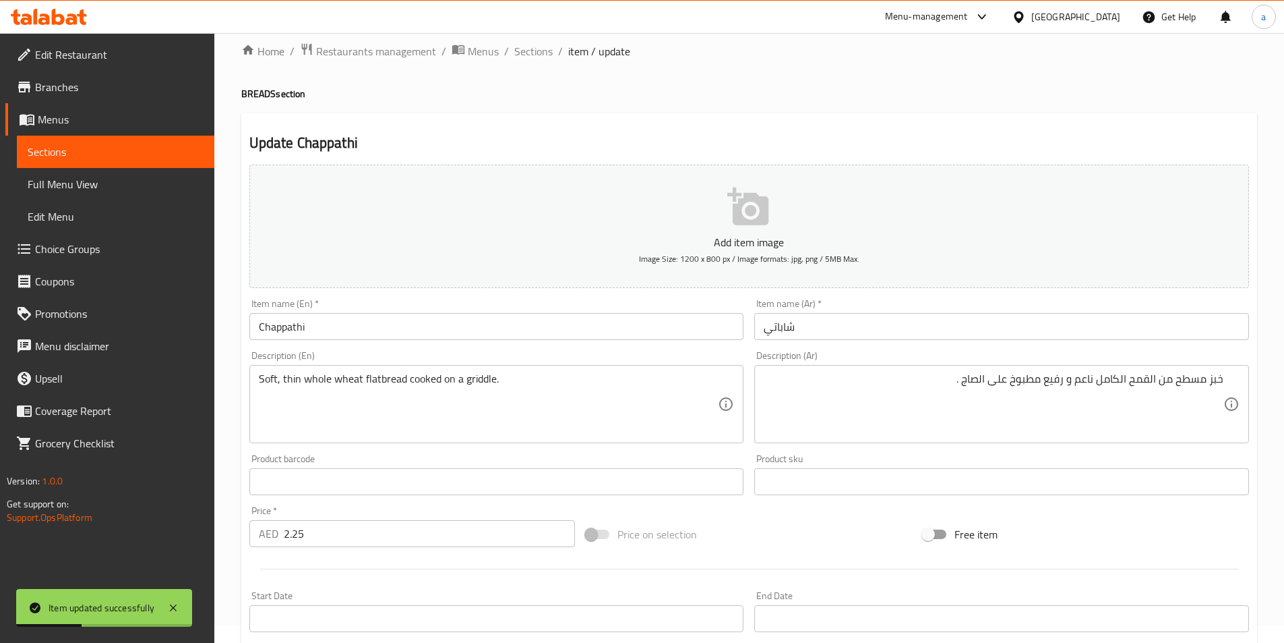
scroll to position [0, 0]
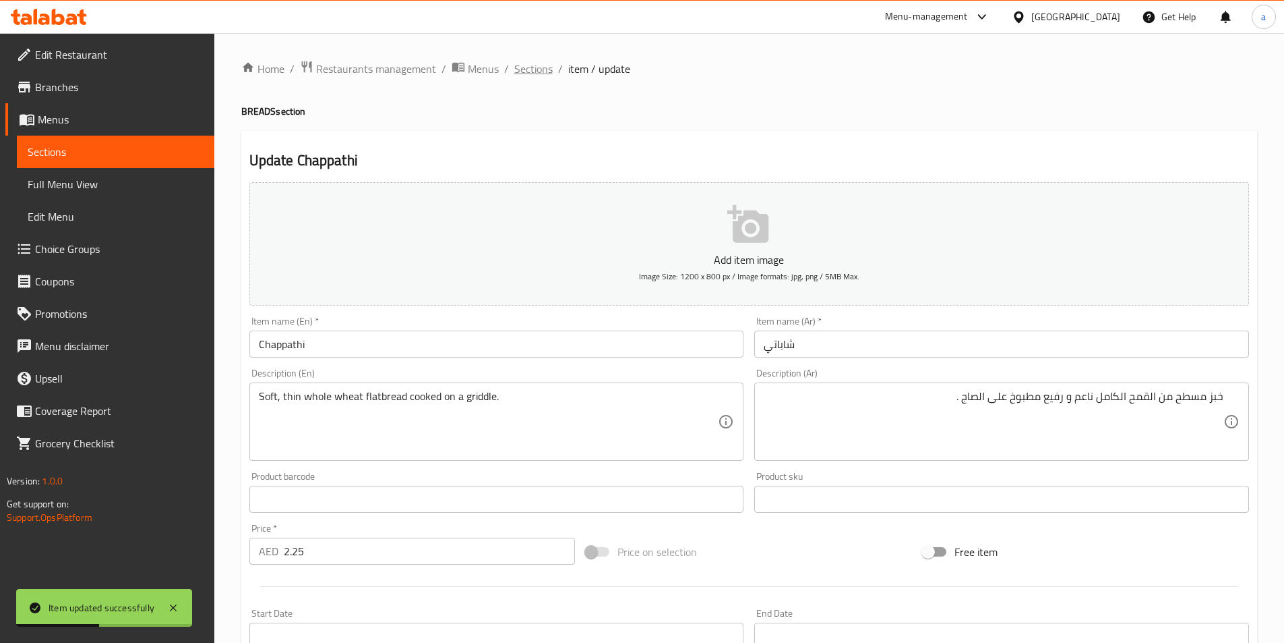
click at [533, 72] on span "Sections" at bounding box center [533, 69] width 38 height 16
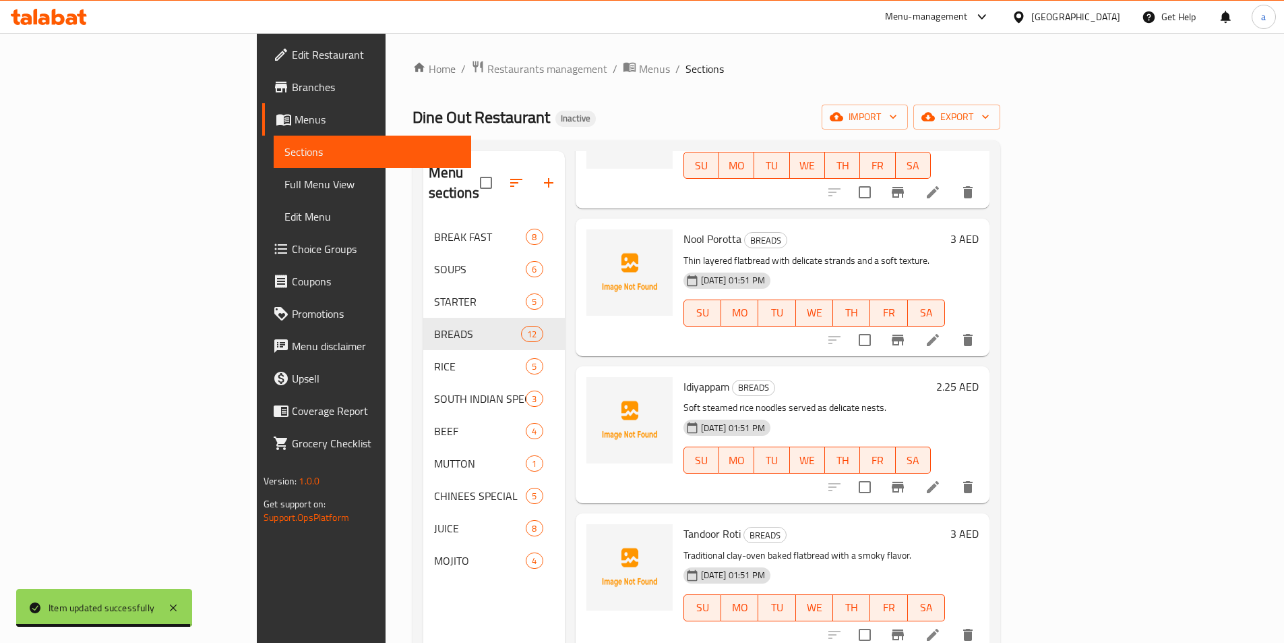
scroll to position [405, 0]
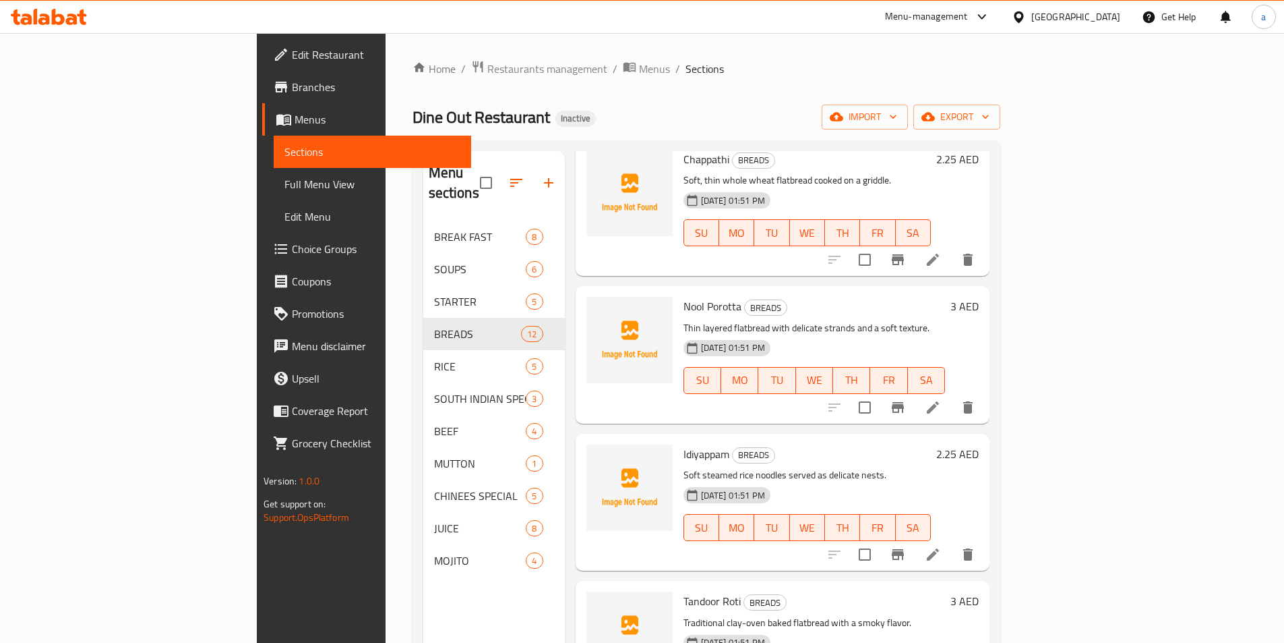
click at [952, 395] on li at bounding box center [933, 407] width 38 height 24
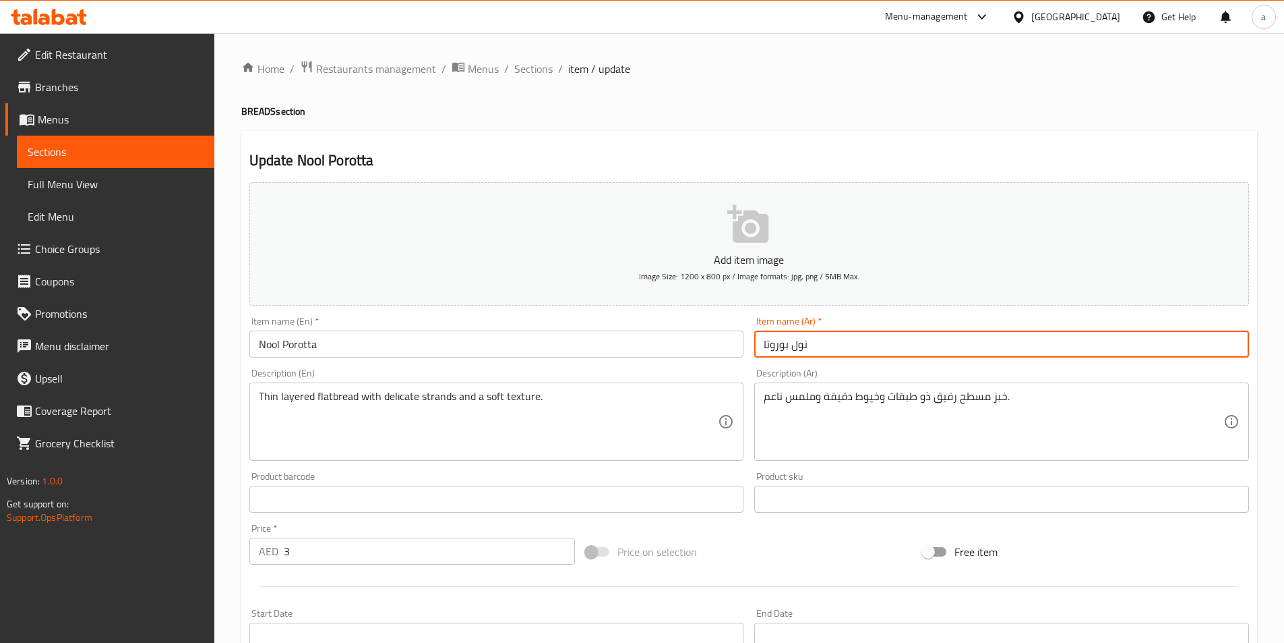
click at [895, 350] on input "نول بوروتا" at bounding box center [1001, 343] width 495 height 27
drag, startPoint x: 895, startPoint y: 350, endPoint x: 1013, endPoint y: 407, distance: 131.2
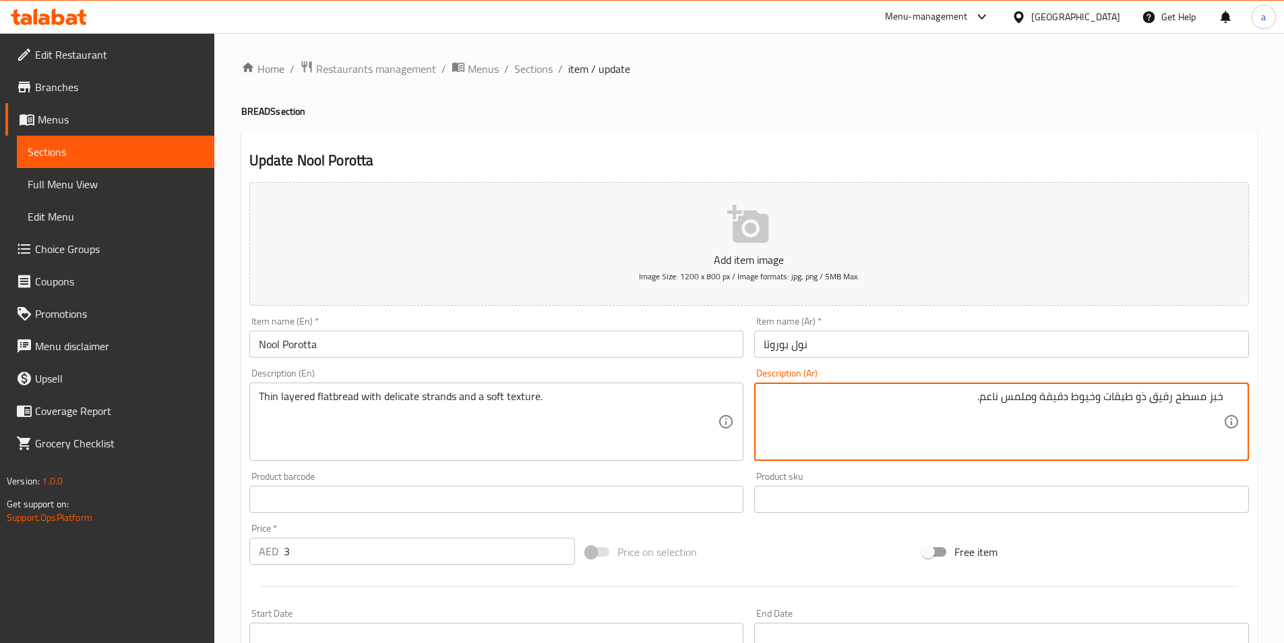
click at [1163, 402] on textarea "خبز مسطح رقيق ذو طبقات وخيوط دقيقة وملمس ناعم." at bounding box center [994, 422] width 460 height 64
click at [1145, 399] on textarea "خبز مسطح رفيع ذو طبقات وخيوط دقيقة وملمس ناعم." at bounding box center [994, 422] width 460 height 64
click at [1122, 399] on textarea "خبز مسطح رفيع طبقات وخيوط دقيقة وملمس ناعم." at bounding box center [994, 422] width 460 height 64
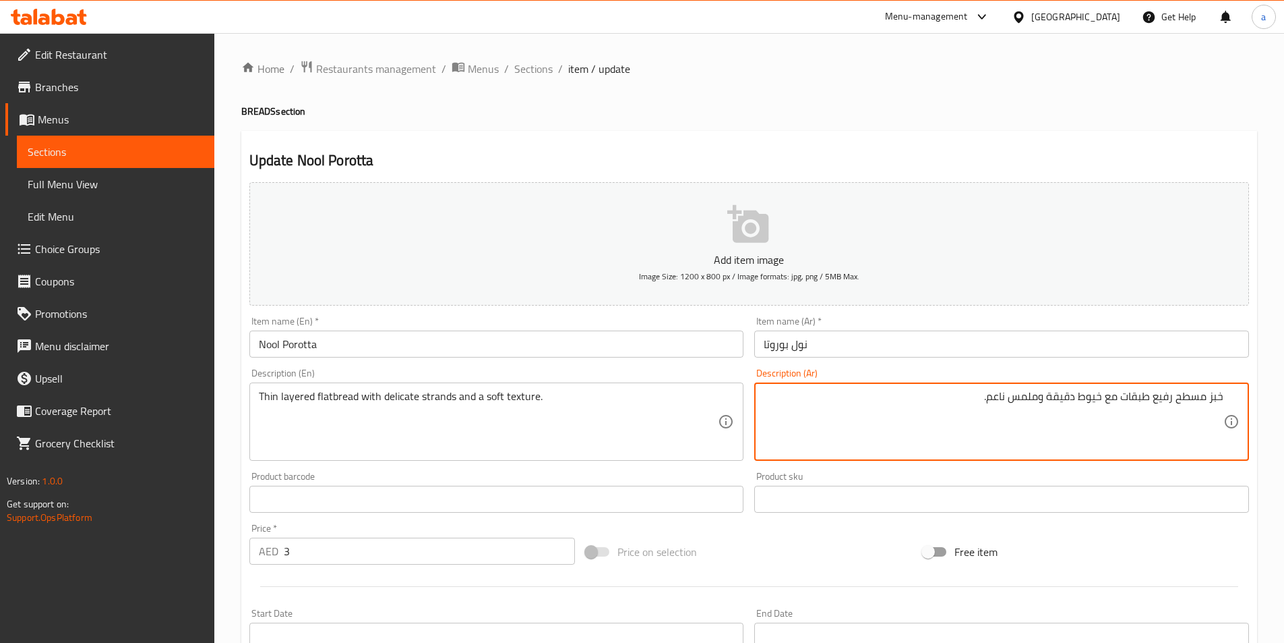
click at [1040, 396] on textarea "خبز مسطح رفيع طبقات مع خيوط دقيقة وملمس ناعم." at bounding box center [994, 422] width 460 height 64
drag, startPoint x: 1104, startPoint y: 392, endPoint x: 1050, endPoint y: 403, distance: 55.0
click at [1050, 403] on textarea "خبز مسطح رفيع طبقات مع خيوط دقيقة و ملمس ناعم." at bounding box center [994, 422] width 460 height 64
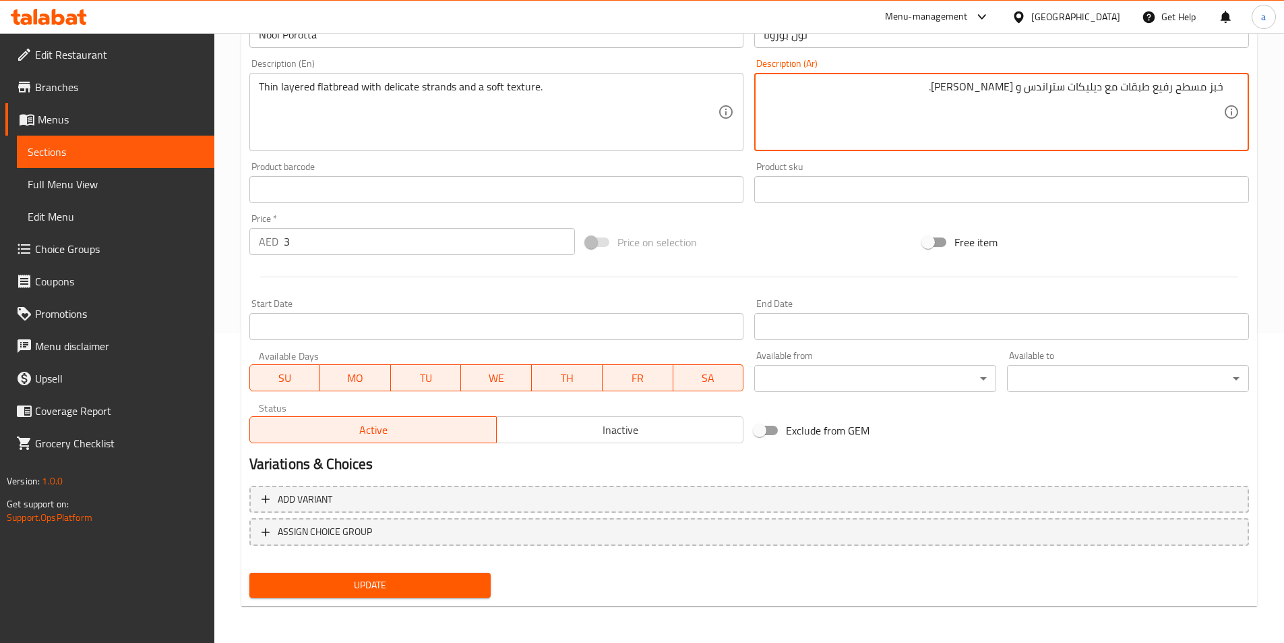
scroll to position [310, 0]
type textarea "خبز مسطح رفيع طبقات مع ديليكات ستراندس و [PERSON_NAME]."
click at [398, 592] on span "Update" at bounding box center [370, 584] width 220 height 17
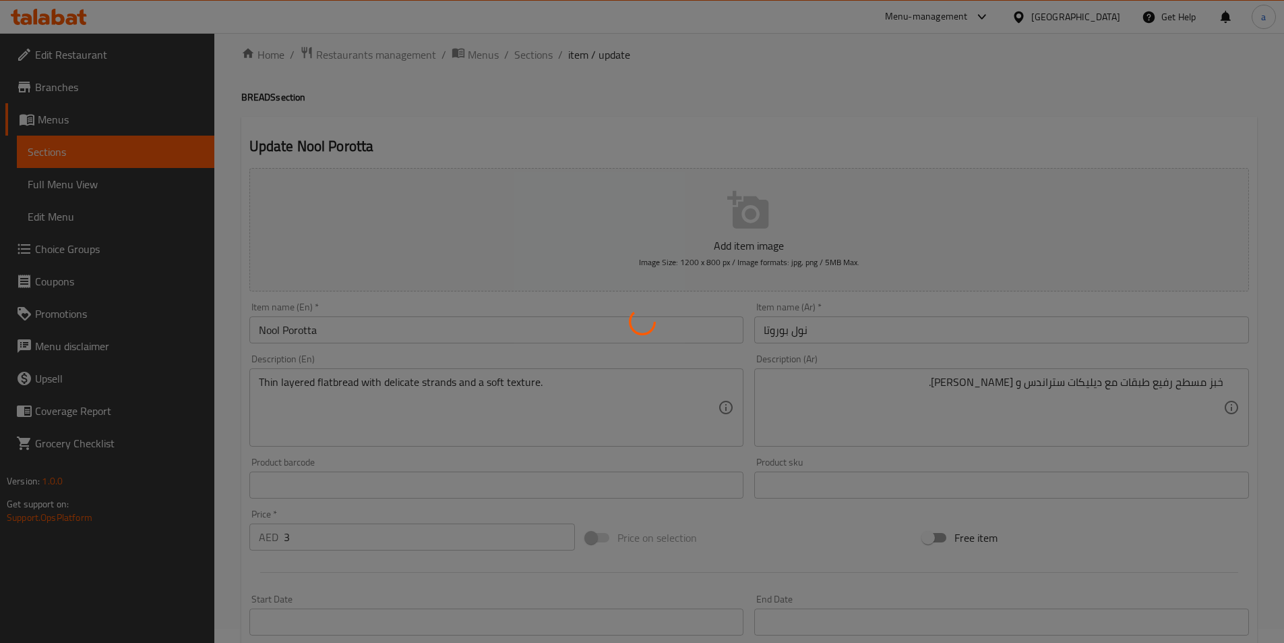
scroll to position [0, 0]
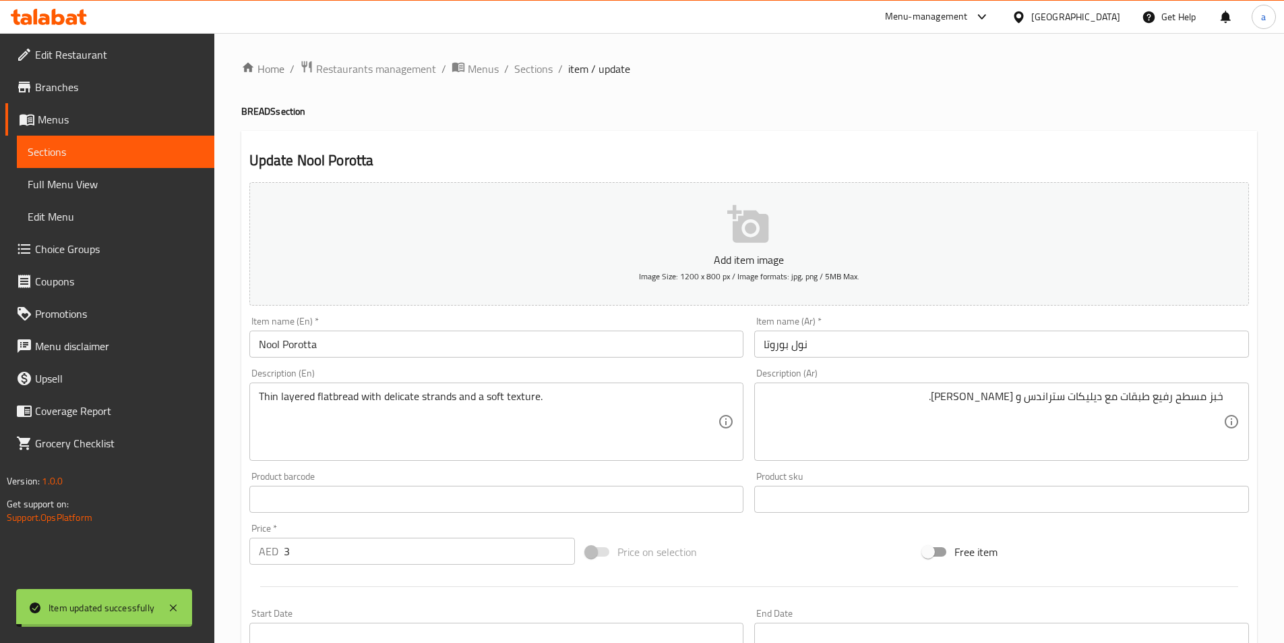
click at [526, 69] on span "Sections" at bounding box center [533, 69] width 38 height 16
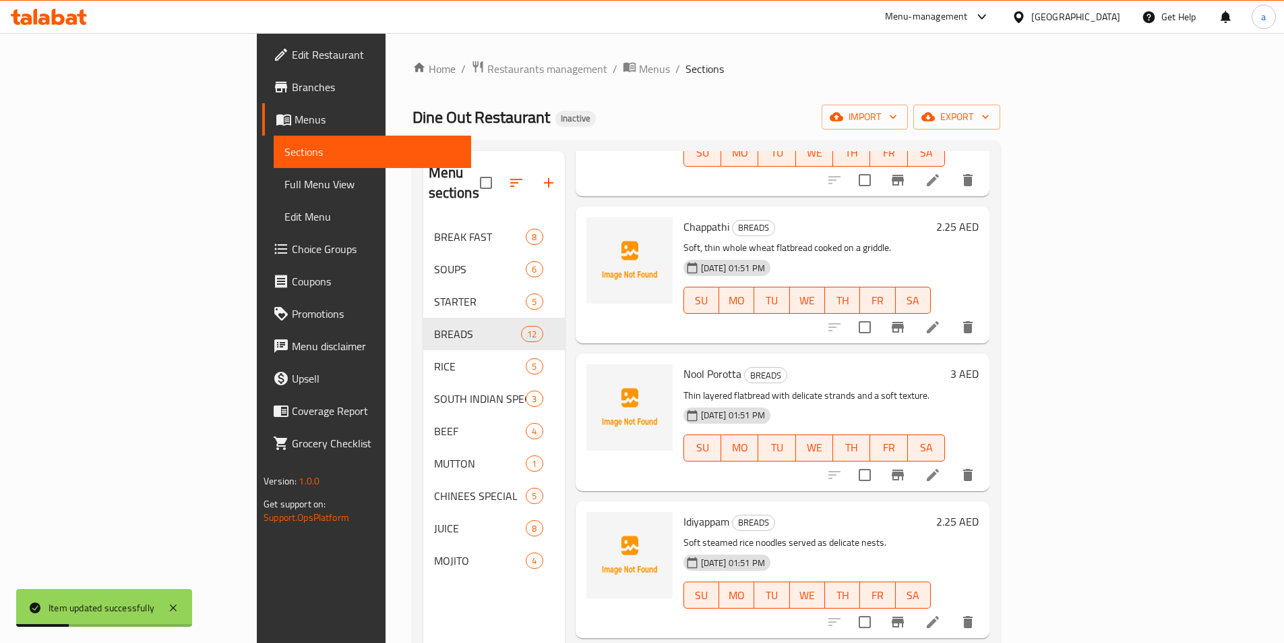
scroll to position [472, 0]
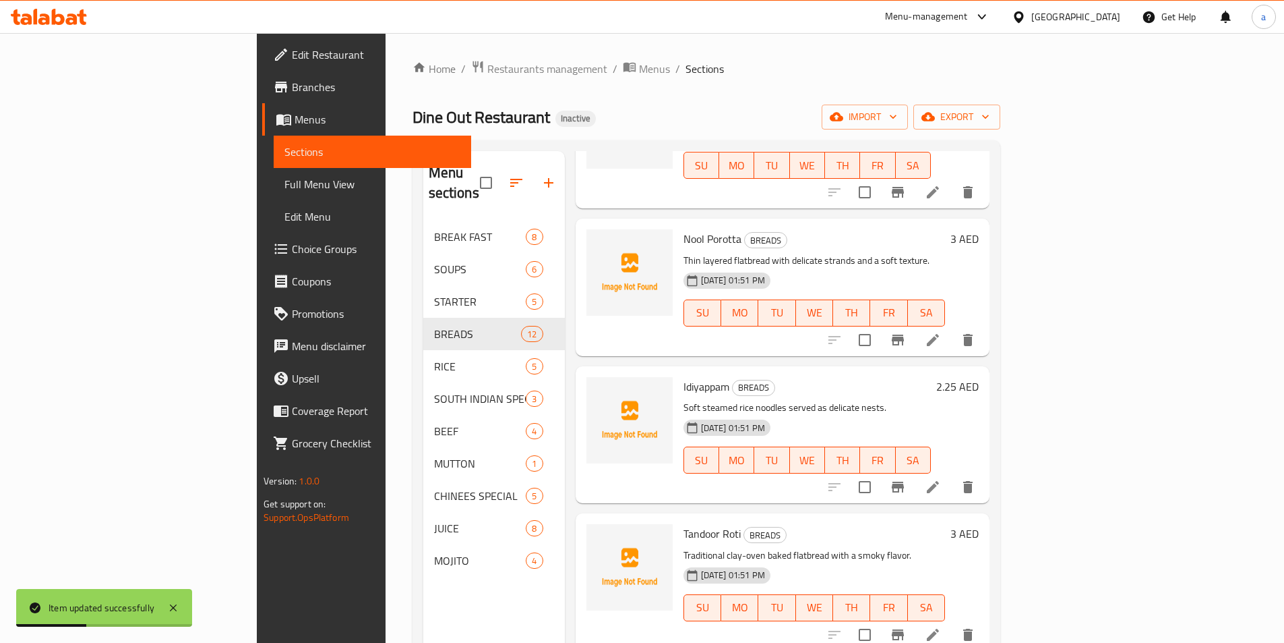
click at [952, 475] on li at bounding box center [933, 487] width 38 height 24
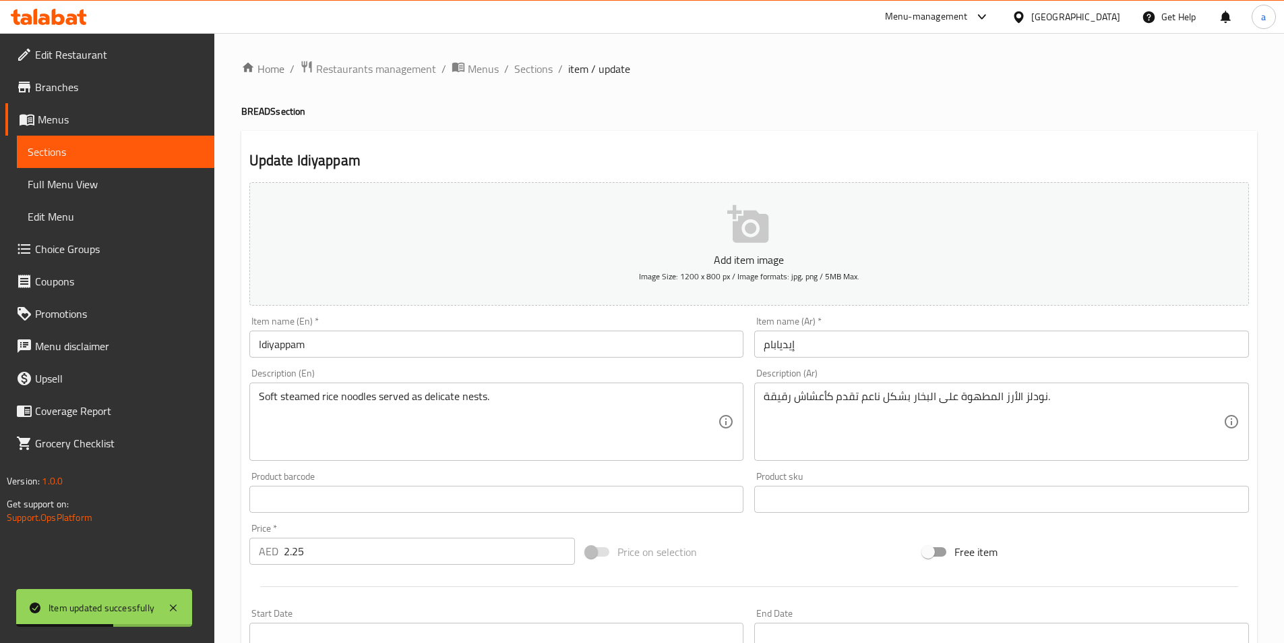
click at [824, 342] on input "إيديابام" at bounding box center [1001, 343] width 495 height 27
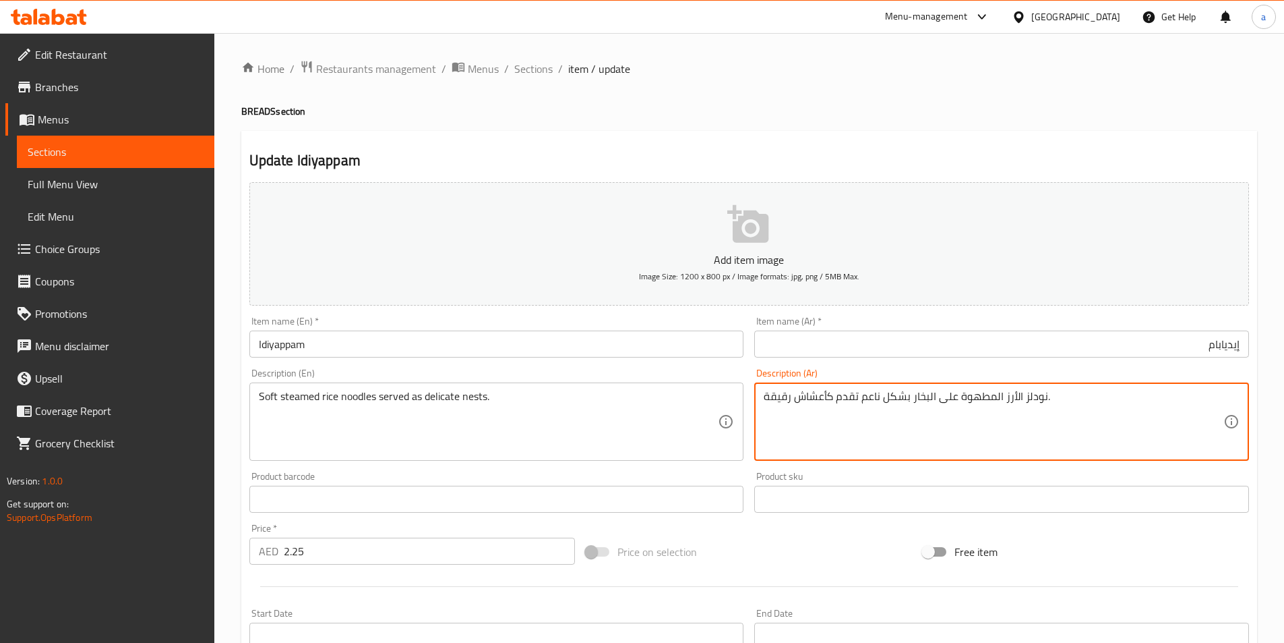
drag, startPoint x: 978, startPoint y: 409, endPoint x: 1170, endPoint y: 410, distance: 192.2
click at [1170, 410] on textarea "نودلز الأرز المطهوة على البخار بشكل ناعم تقدم كأعشاش رقيقة." at bounding box center [994, 422] width 460 height 64
click at [1114, 409] on textarea "نودلز الأرز المطهوة على البخار بشكل ناعم تقدم كأعشاش رقيقة." at bounding box center [994, 422] width 460 height 64
click at [1159, 398] on textarea "نودلز الأرز المطهوة على البخار بشكل ناعم تقدم كأعشاش رقيقة." at bounding box center [994, 422] width 460 height 64
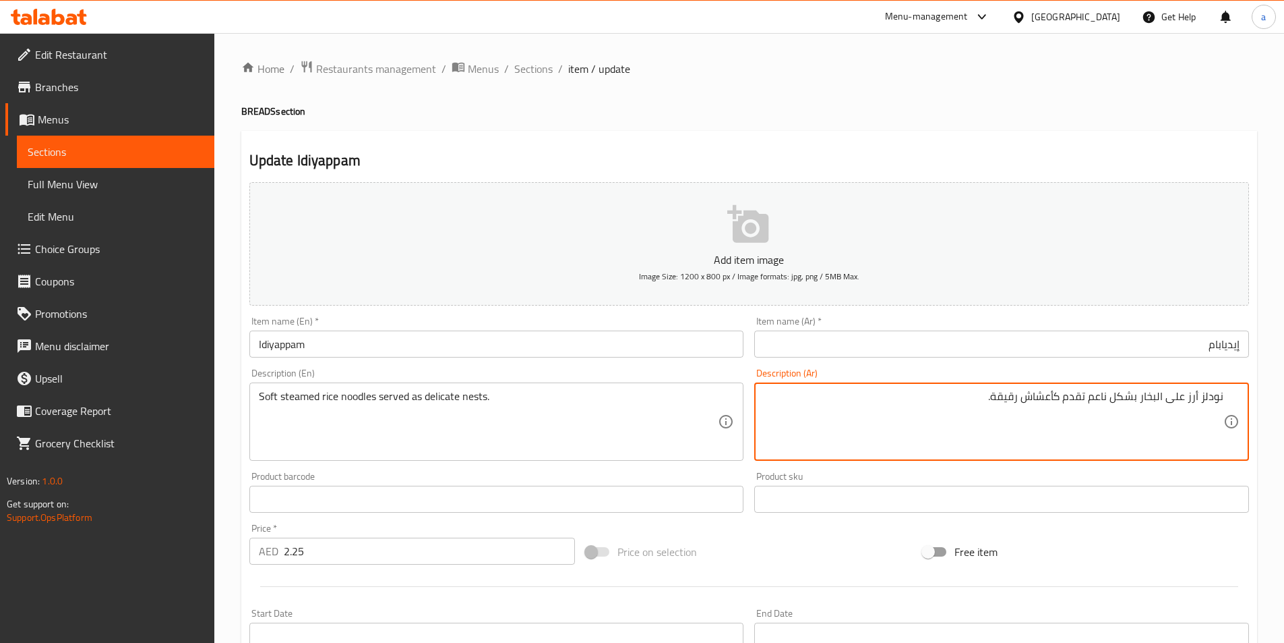
click at [1133, 397] on textarea "نودلز أرز على البخار بشكل ناعم تقدم كأعشاش رقيقة." at bounding box center [994, 422] width 460 height 64
click at [1117, 401] on textarea "نودلز أرز على البخار ناعم تقدم كأعشاش رقيقة." at bounding box center [994, 422] width 460 height 64
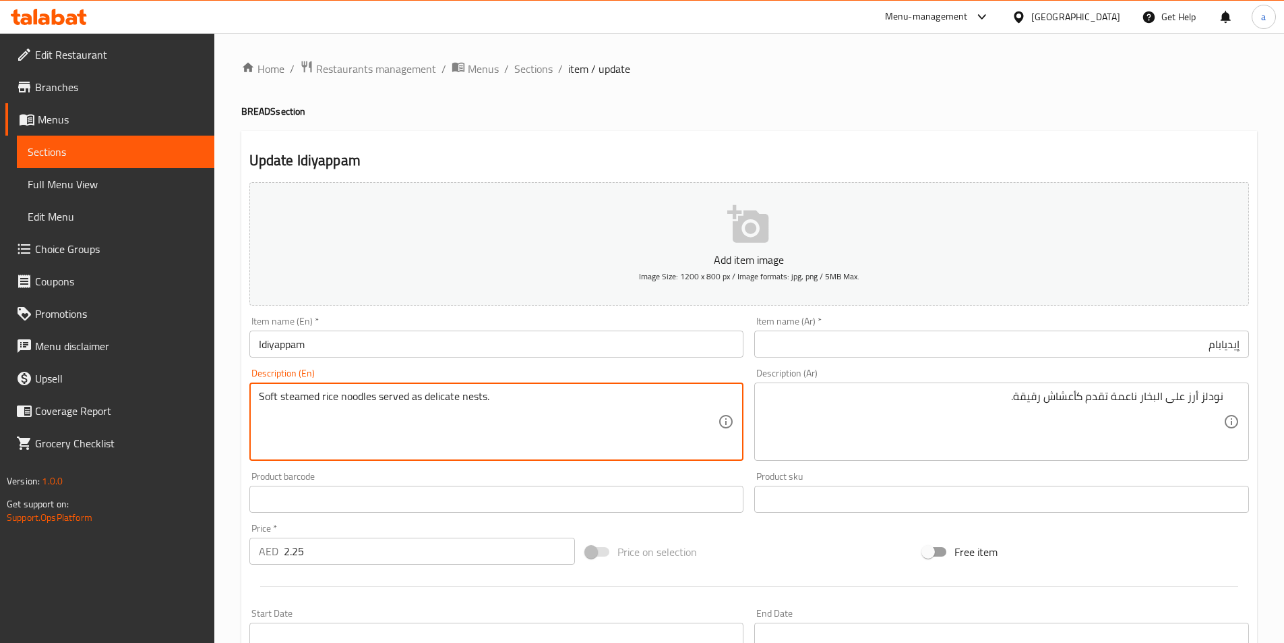
click at [475, 393] on textarea "Soft steamed rice noodles served as delicate nests." at bounding box center [489, 422] width 460 height 64
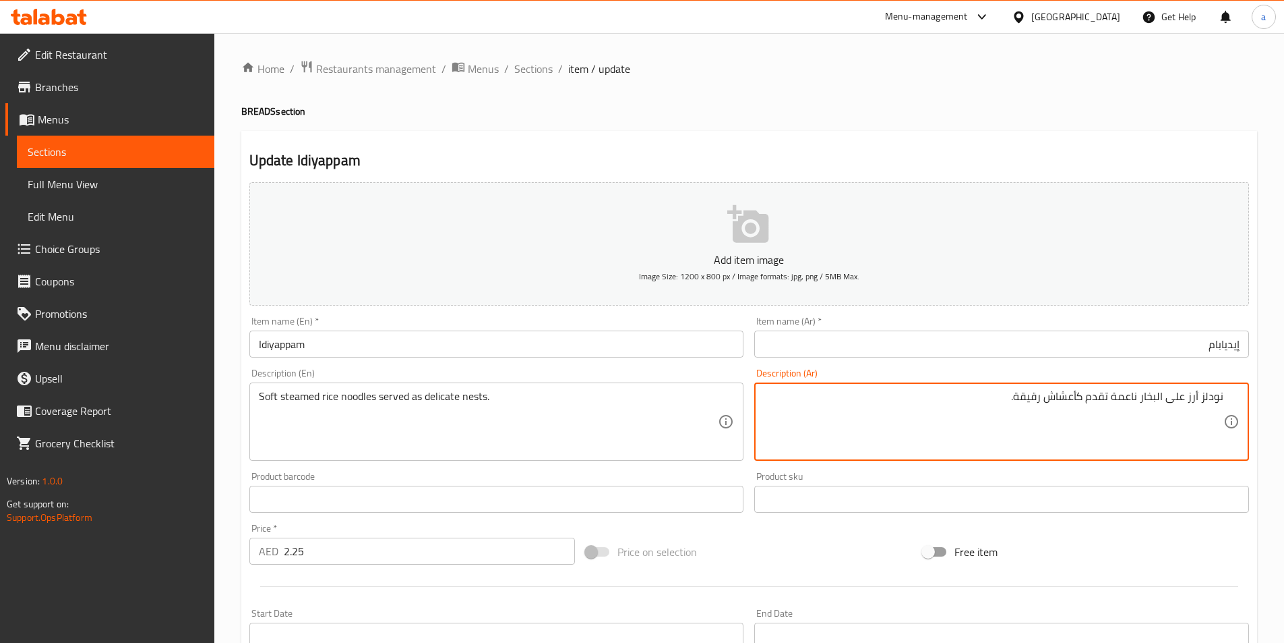
click at [1032, 403] on textarea "نودلز أرز على البخار ناعمة تقدم كأعشاش رقيقة." at bounding box center [994, 422] width 460 height 64
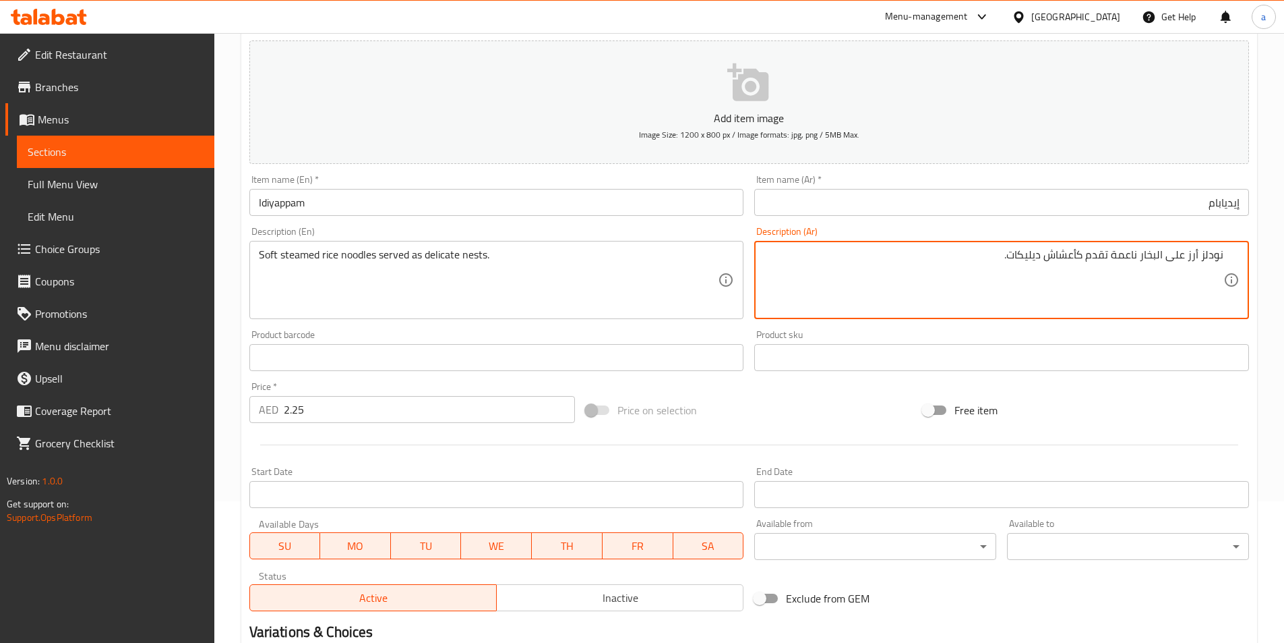
scroll to position [67, 0]
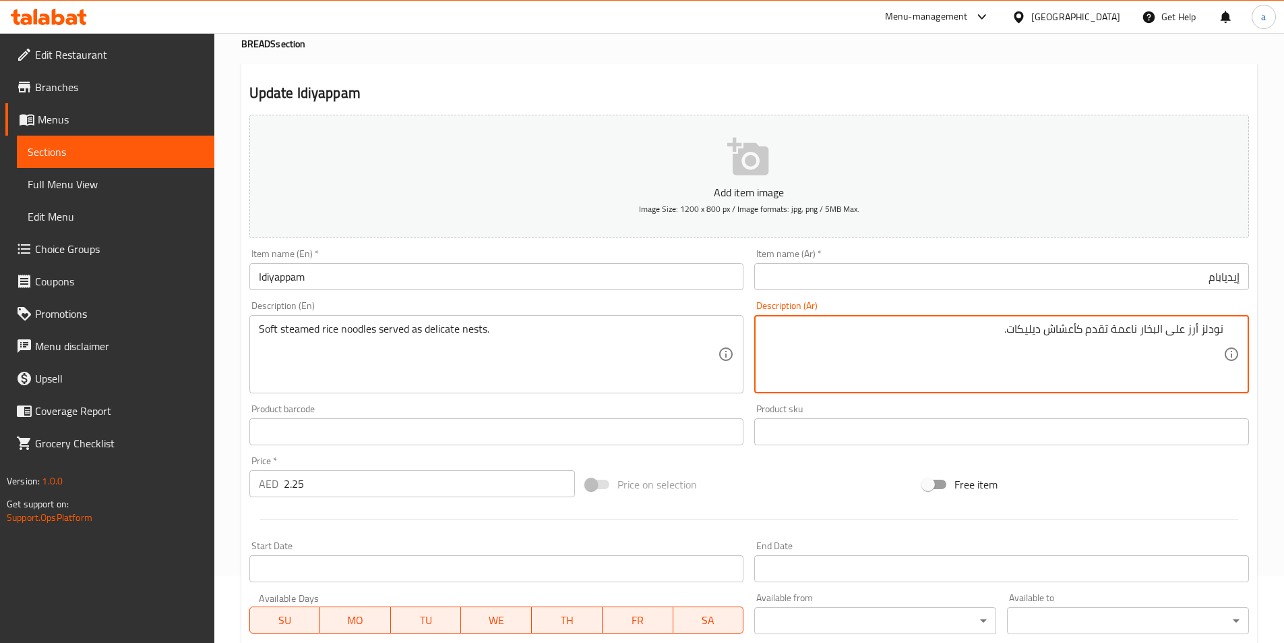
type textarea "نودلز أرز على البخار ناعمة تقدم كأعشاش ديليكات."
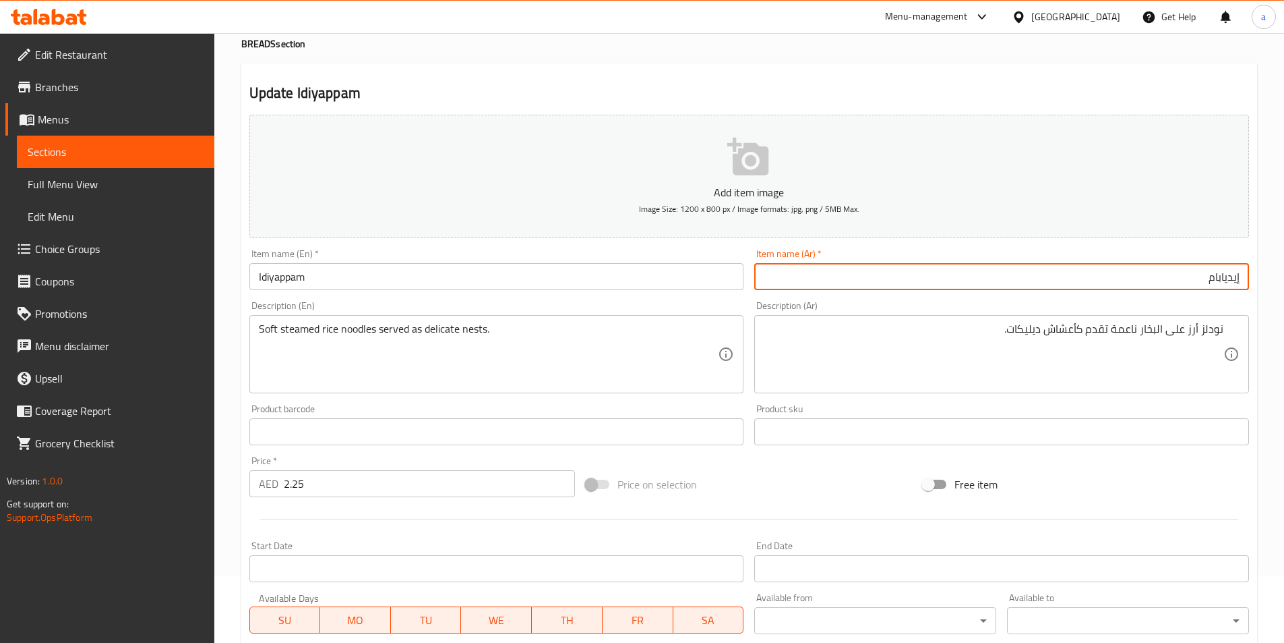
click at [1208, 276] on input "إيديابام" at bounding box center [1001, 276] width 495 height 27
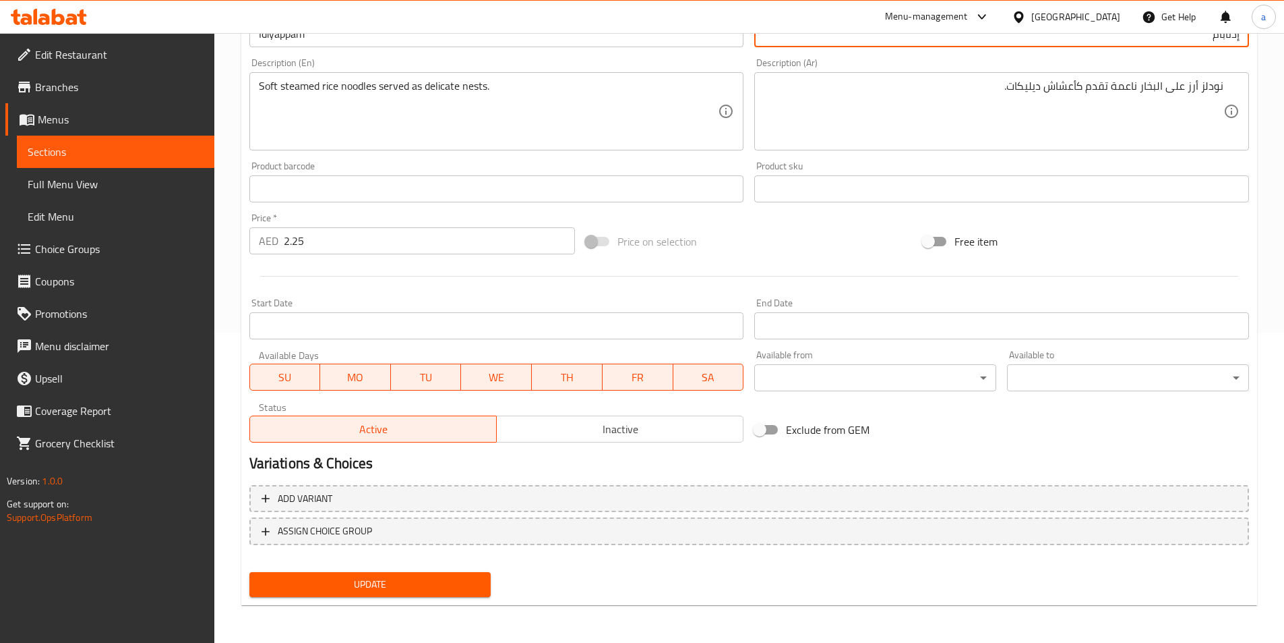
scroll to position [243, 0]
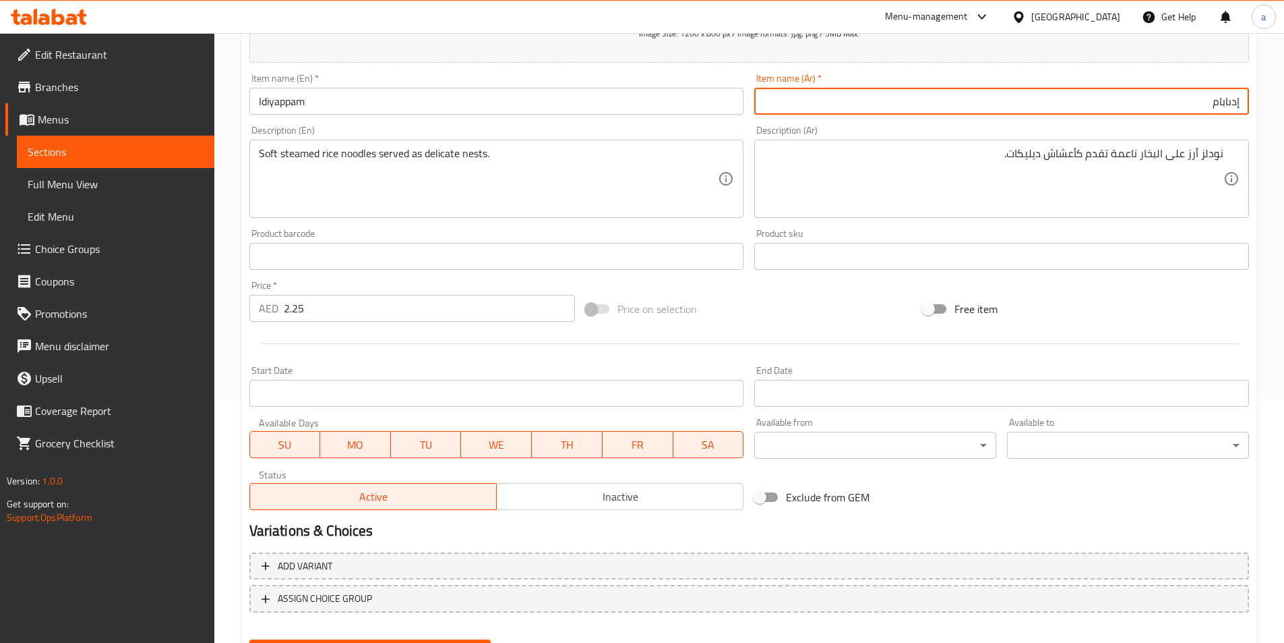
click at [1229, 102] on input "إدىابام" at bounding box center [1001, 101] width 495 height 27
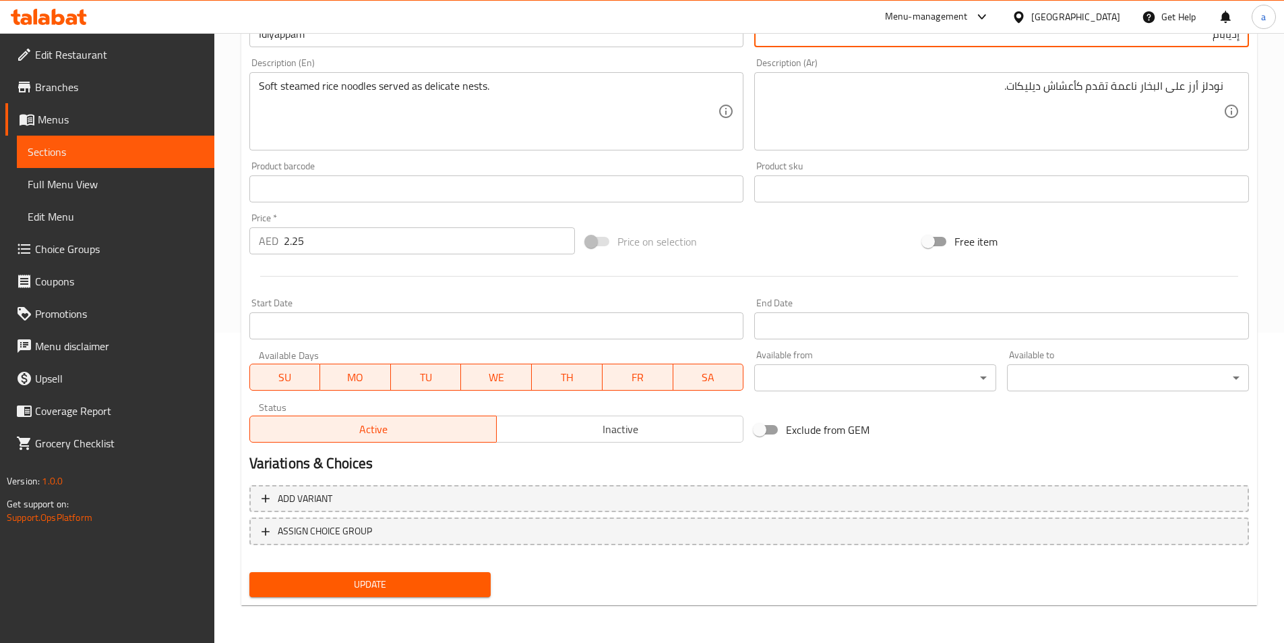
type input "إديابام"
click at [452, 584] on span "Update" at bounding box center [370, 584] width 220 height 17
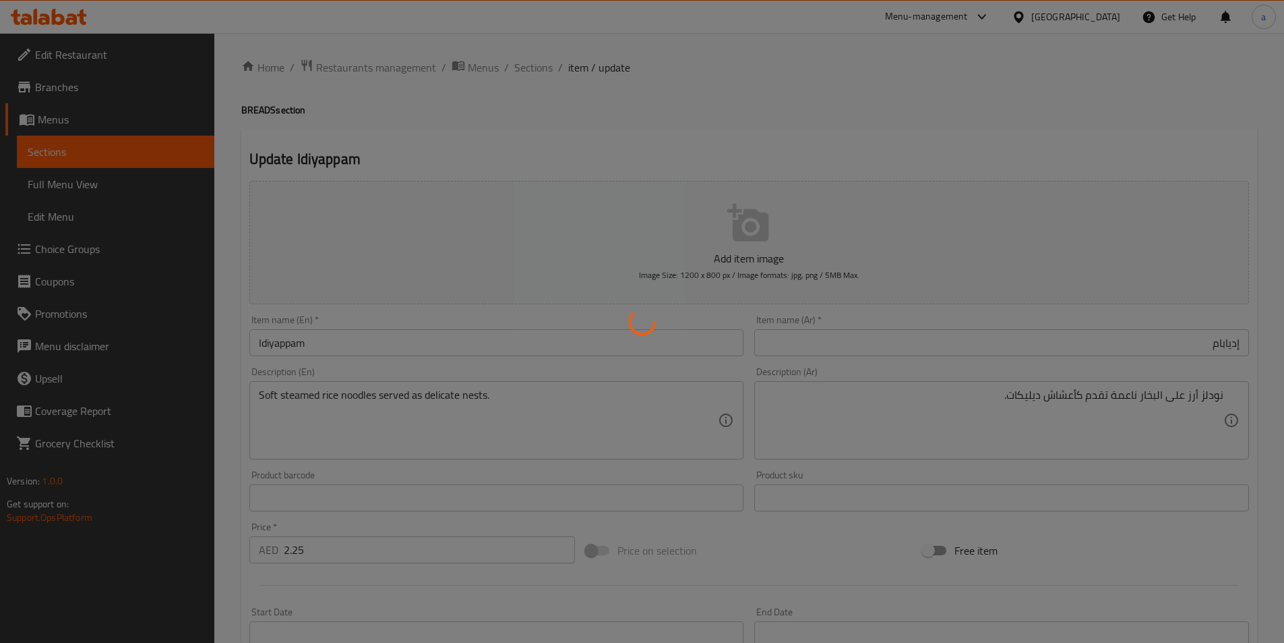
scroll to position [0, 0]
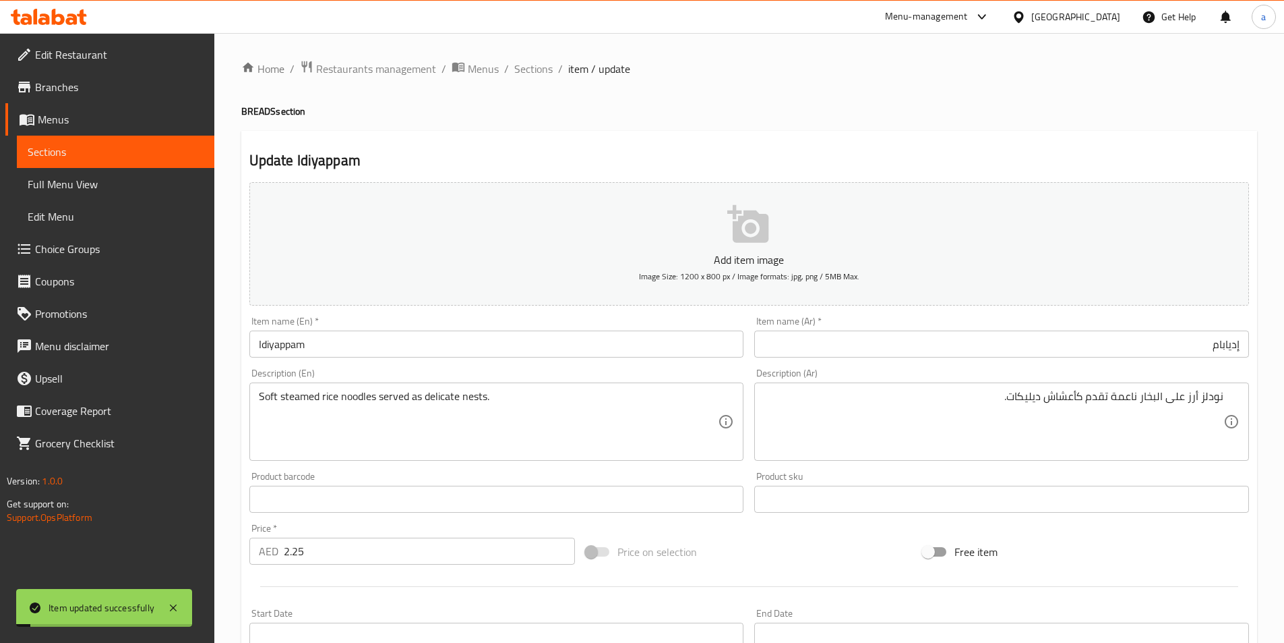
click at [535, 66] on span "Sections" at bounding box center [533, 69] width 38 height 16
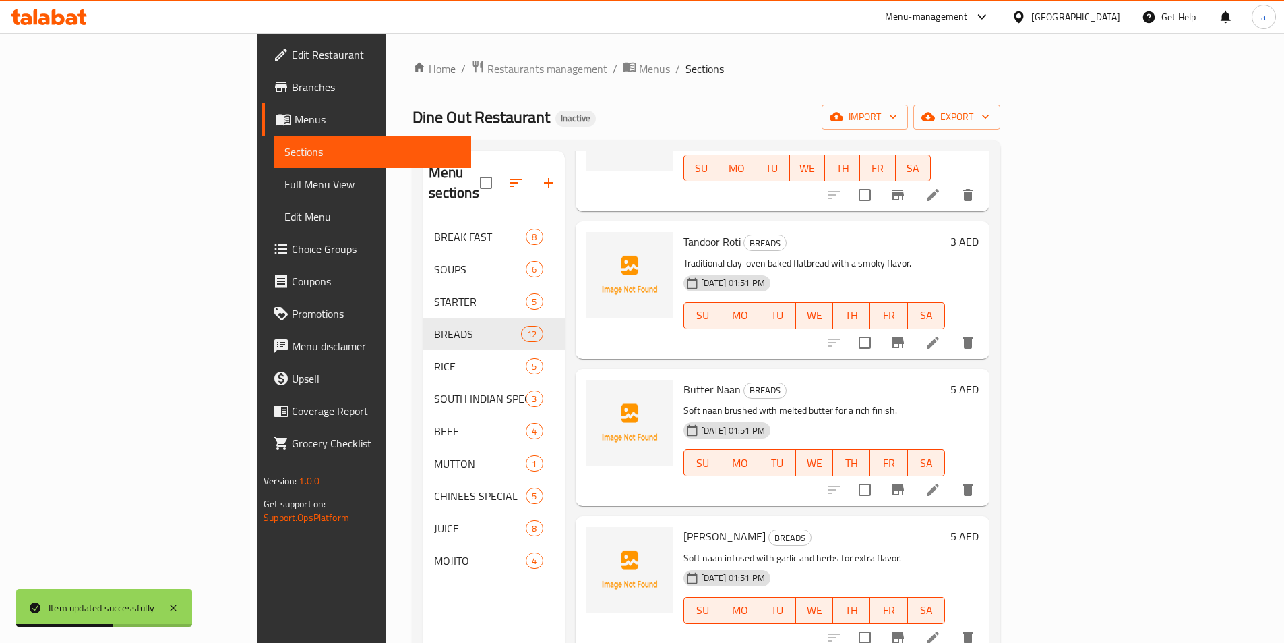
scroll to position [742, 0]
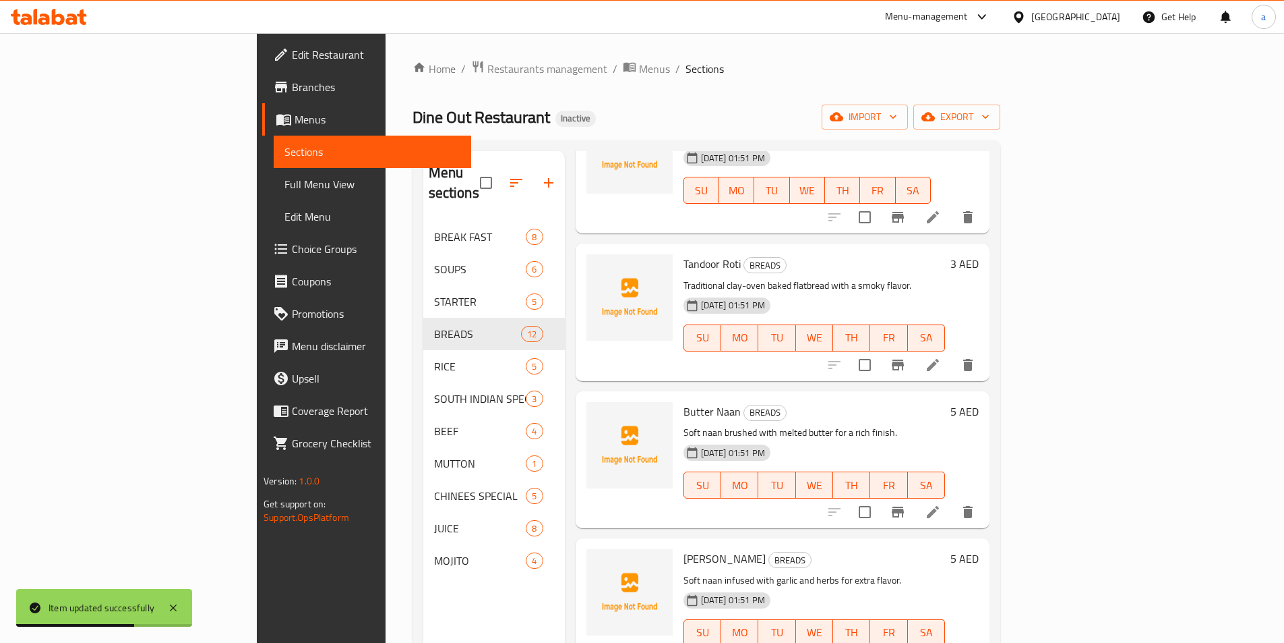
click at [952, 353] on li at bounding box center [933, 365] width 38 height 24
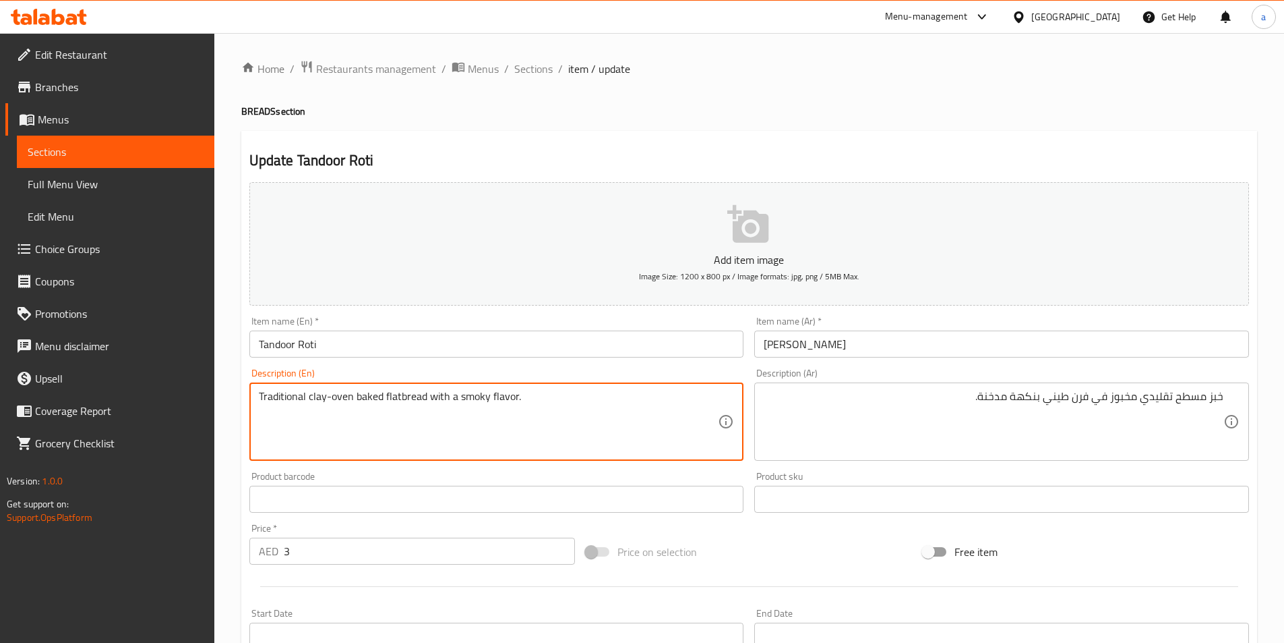
drag, startPoint x: 307, startPoint y: 396, endPoint x: 352, endPoint y: 401, distance: 44.7
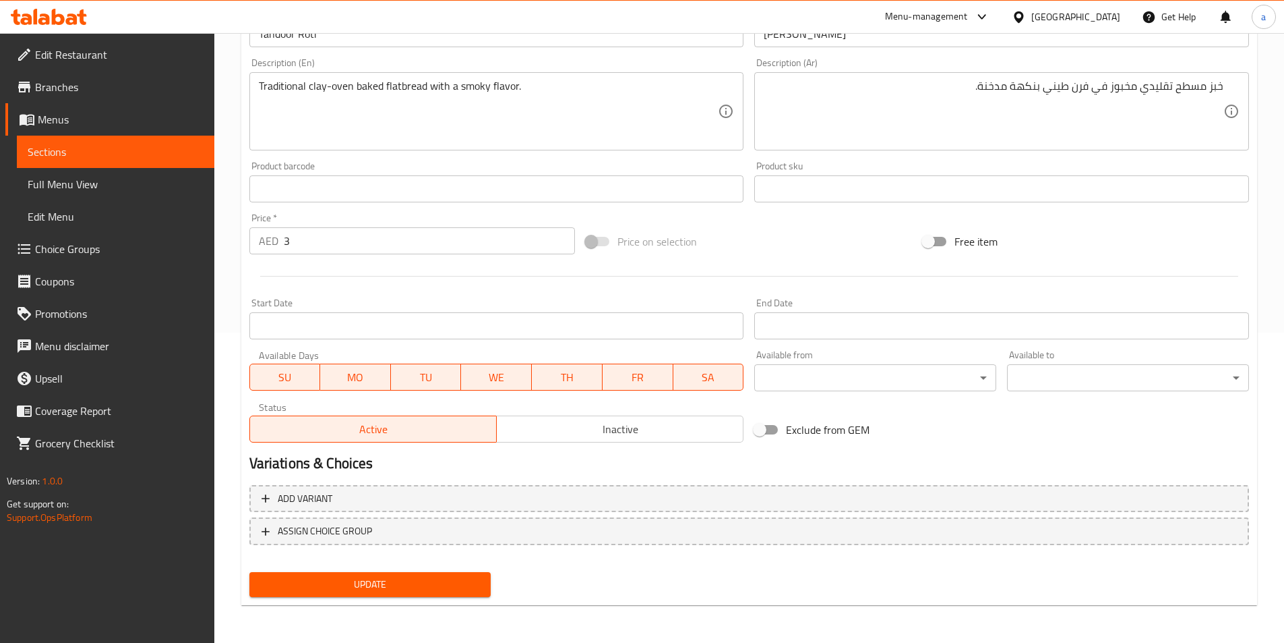
click at [476, 589] on span "Update" at bounding box center [370, 584] width 220 height 17
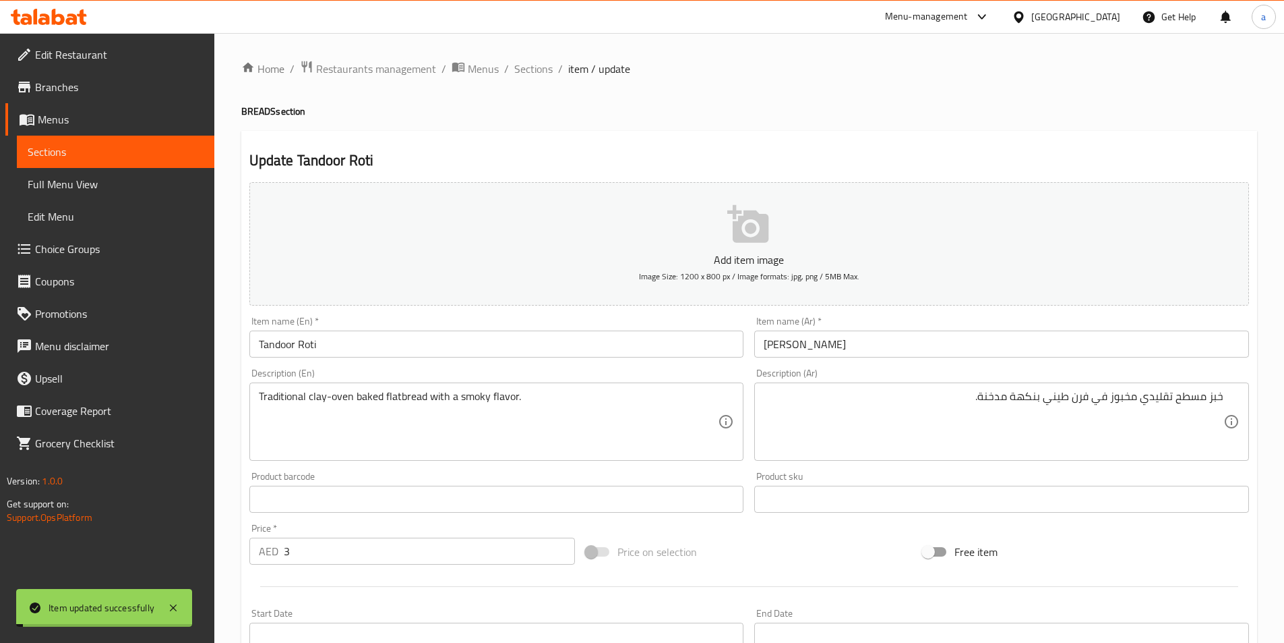
click at [531, 68] on span "Sections" at bounding box center [533, 69] width 38 height 16
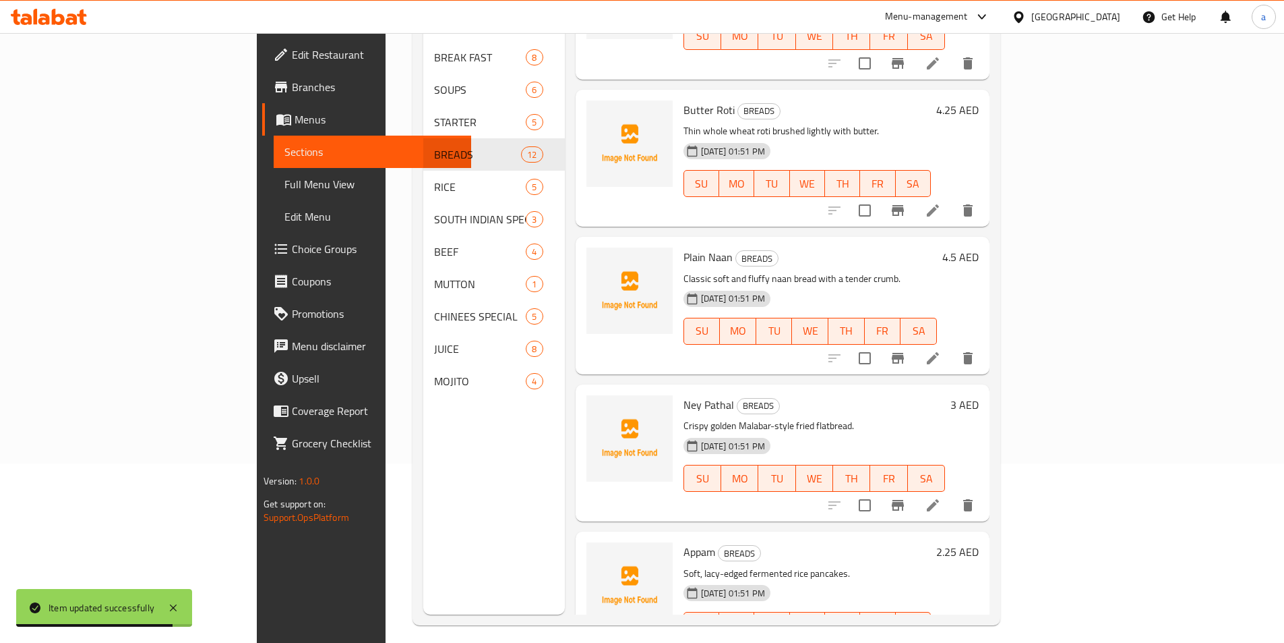
scroll to position [189, 0]
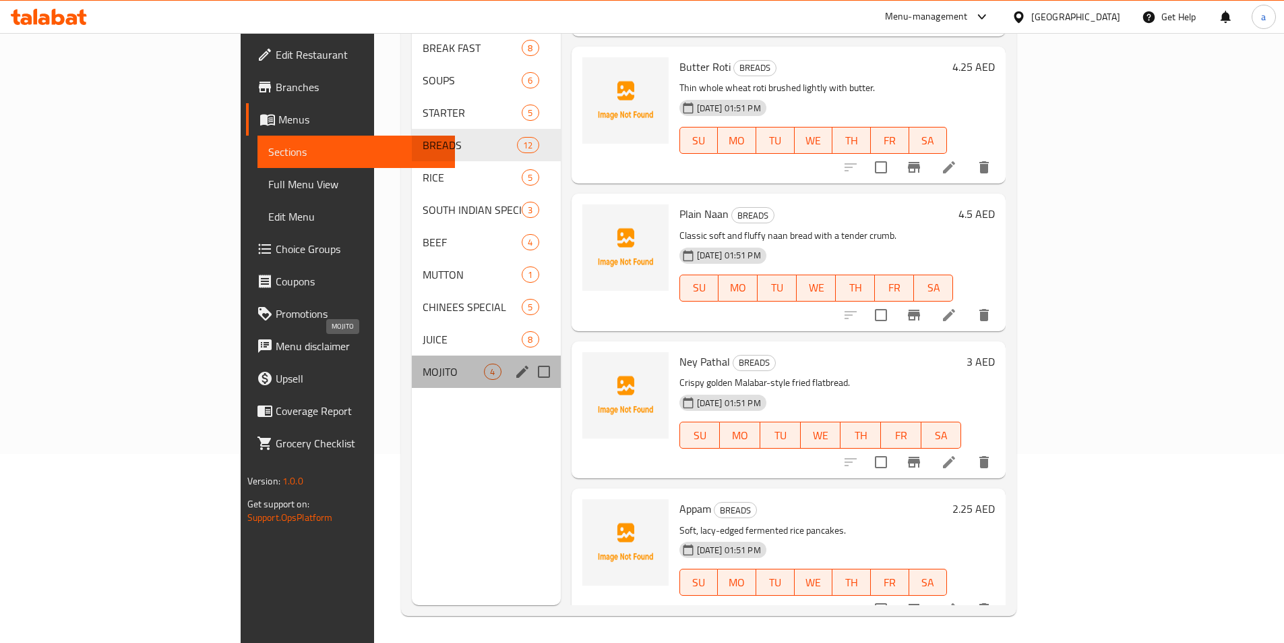
click at [423, 363] on span "MOJITO" at bounding box center [453, 371] width 61 height 16
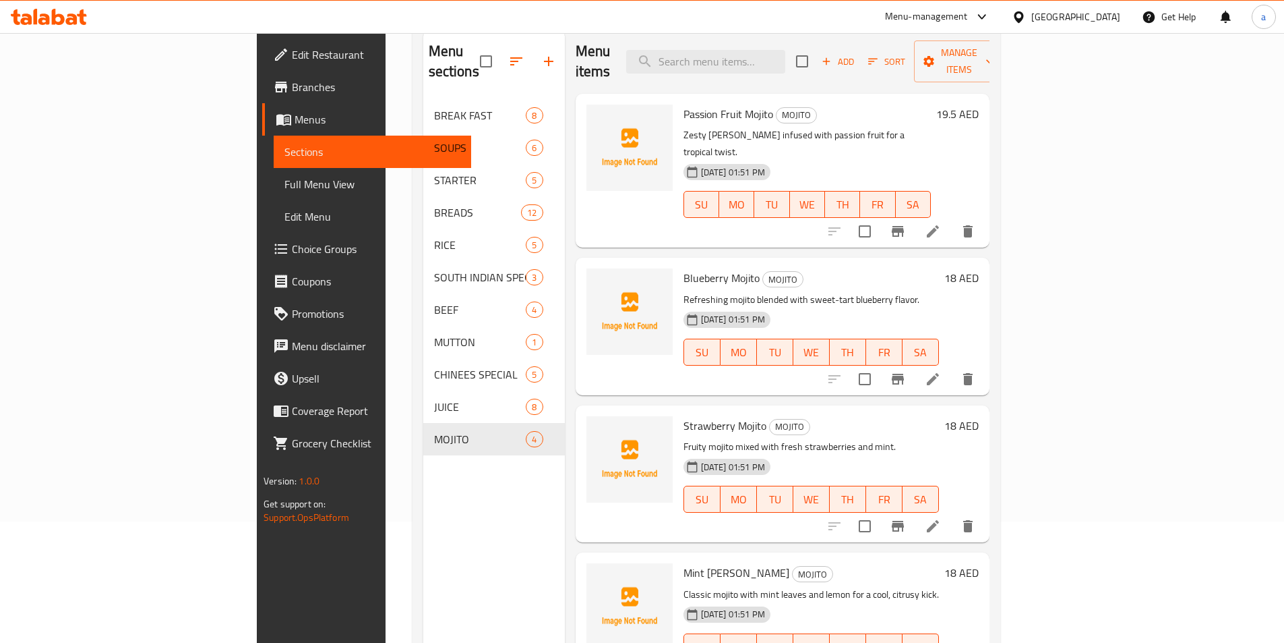
scroll to position [189, 0]
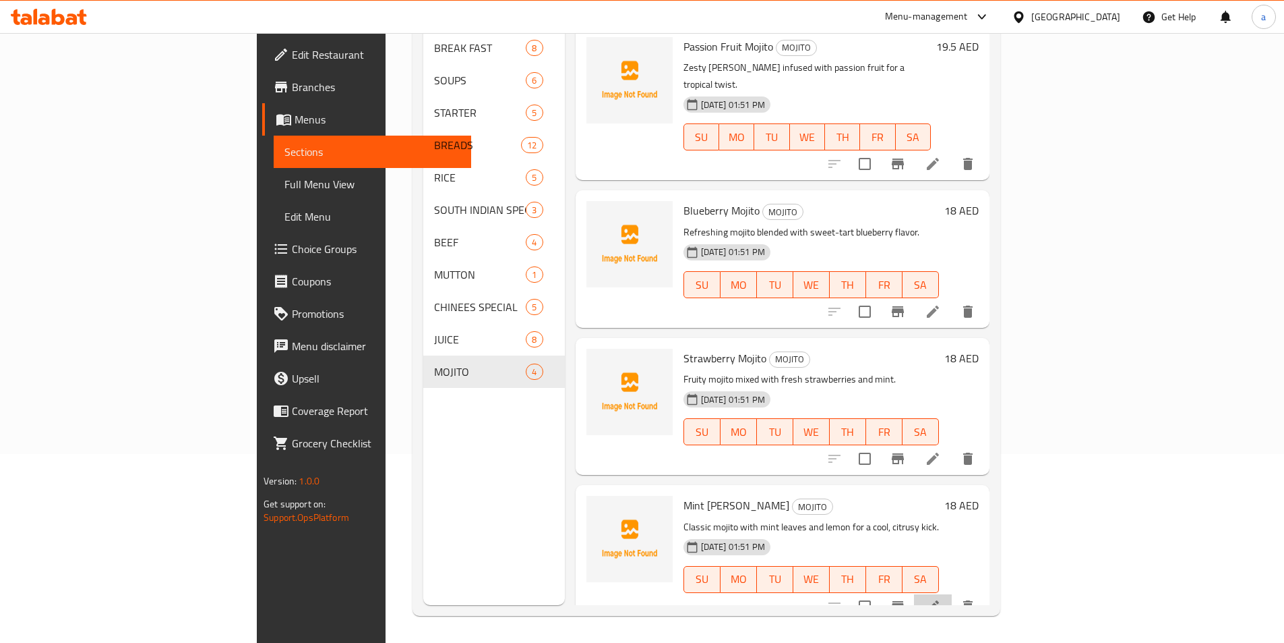
click at [952, 594] on li at bounding box center [933, 606] width 38 height 24
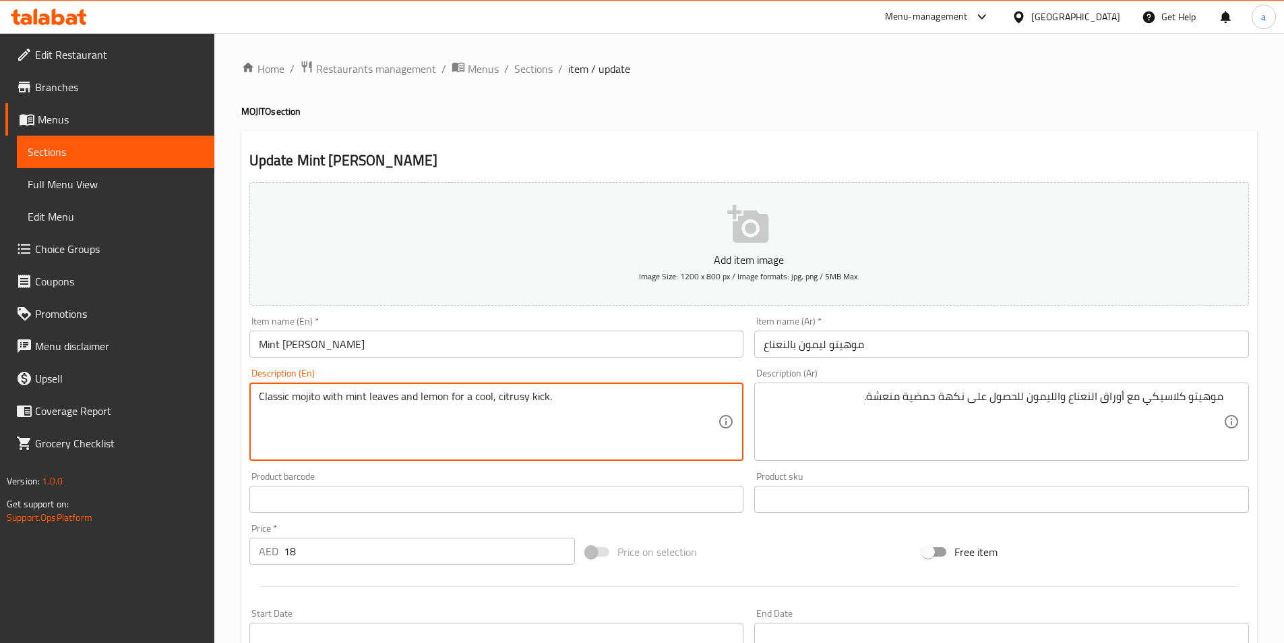
click at [306, 398] on textarea "Classic mojito with mint leaves and lemon for a cool, citrusy kick." at bounding box center [489, 422] width 460 height 64
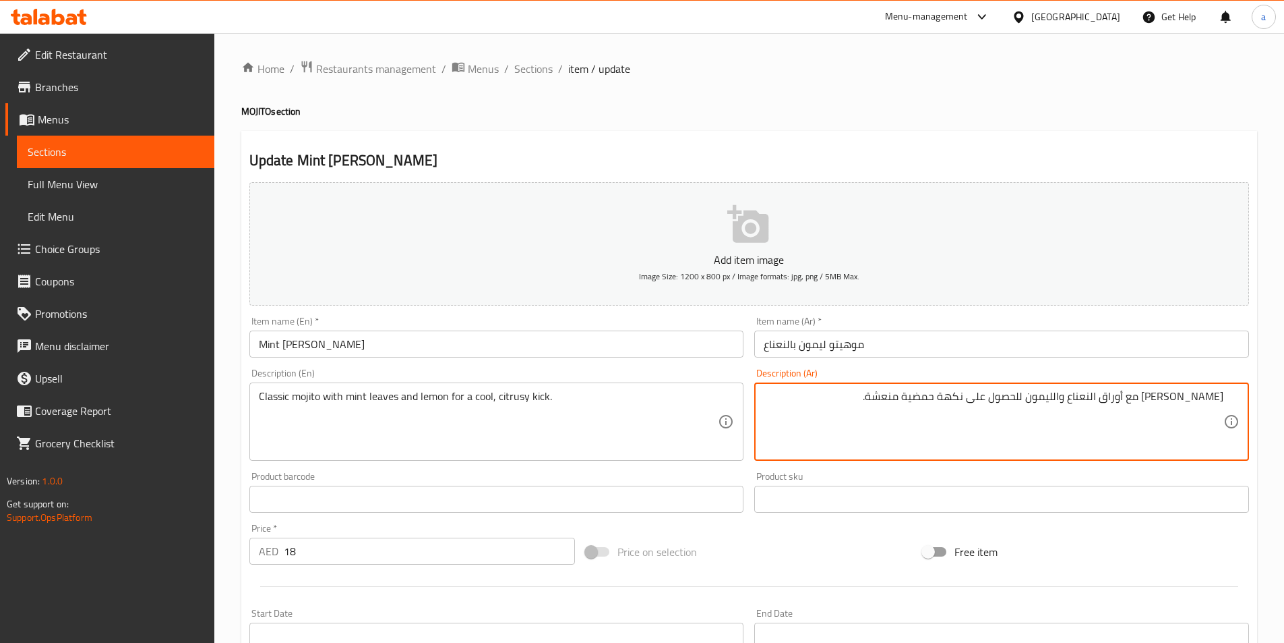
click at [1071, 394] on textarea "[PERSON_NAME] مع أوراق النعناع والليمون للحصول على نكهة حمضية منعشة." at bounding box center [994, 422] width 460 height 64
drag, startPoint x: 1028, startPoint y: 398, endPoint x: 736, endPoint y: 465, distance: 299.6
click at [736, 465] on div "Add item image Image Size: 1200 x 800 px / Image formats: jpg, png / 5MB Max. I…" at bounding box center [749, 467] width 1011 height 581
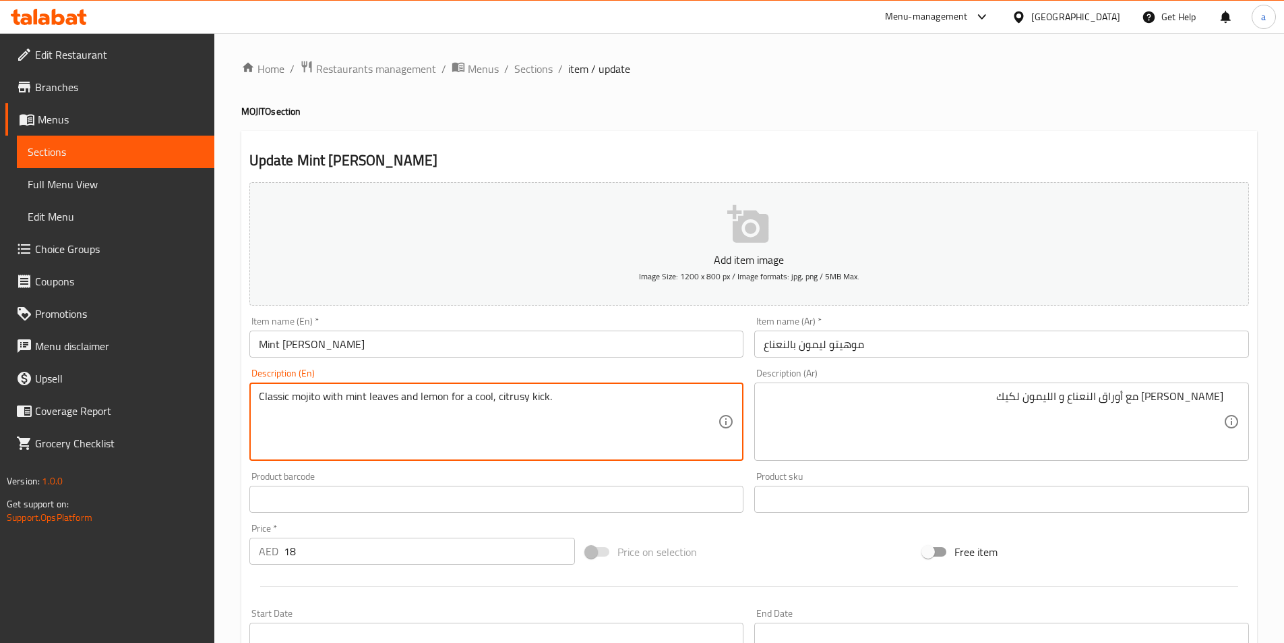
click at [508, 397] on textarea "Classic mojito with mint leaves and lemon for a cool, citrusy kick." at bounding box center [489, 422] width 460 height 64
click at [478, 401] on textarea "Classic mojito with mint leaves and lemon for a cool, citrusy kick." at bounding box center [489, 422] width 460 height 64
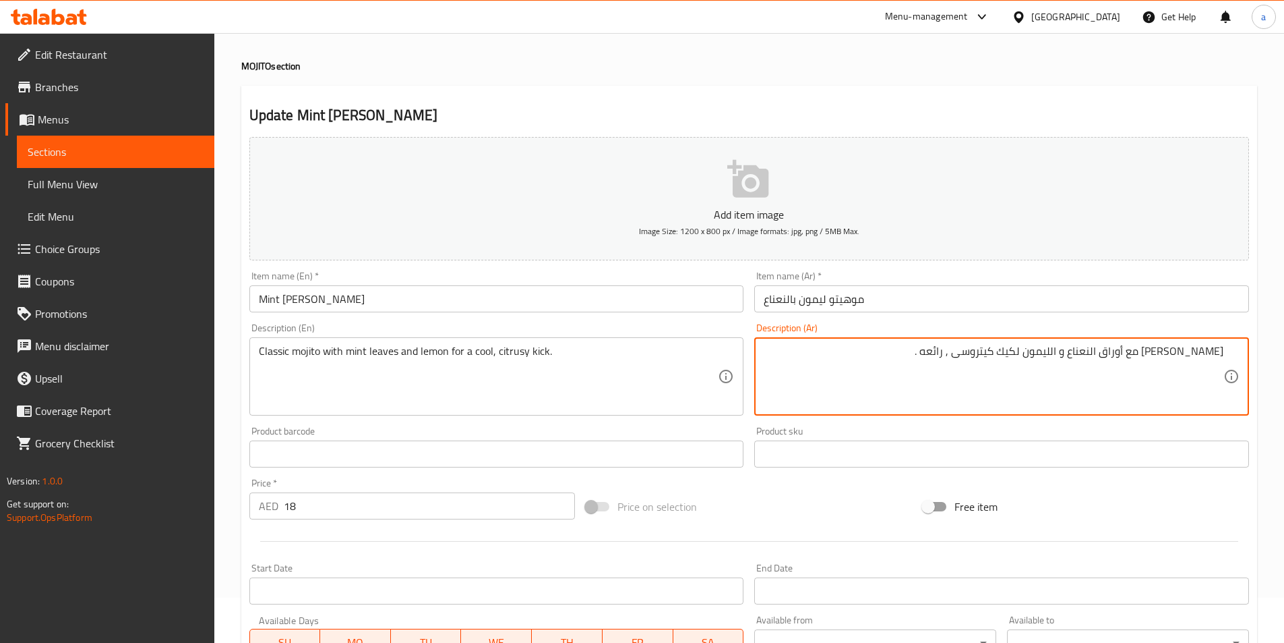
scroll to position [67, 0]
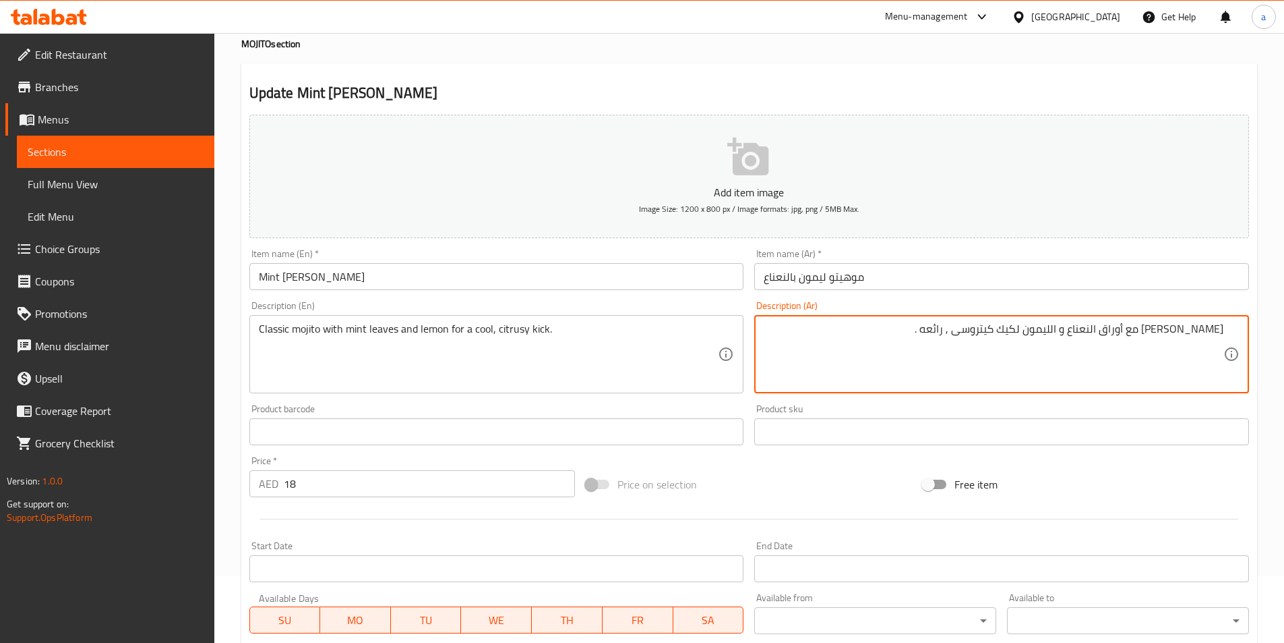
type textarea "[PERSON_NAME] مع أوراق النعناع و الليمون لكيك كيتروسى , رائعه ."
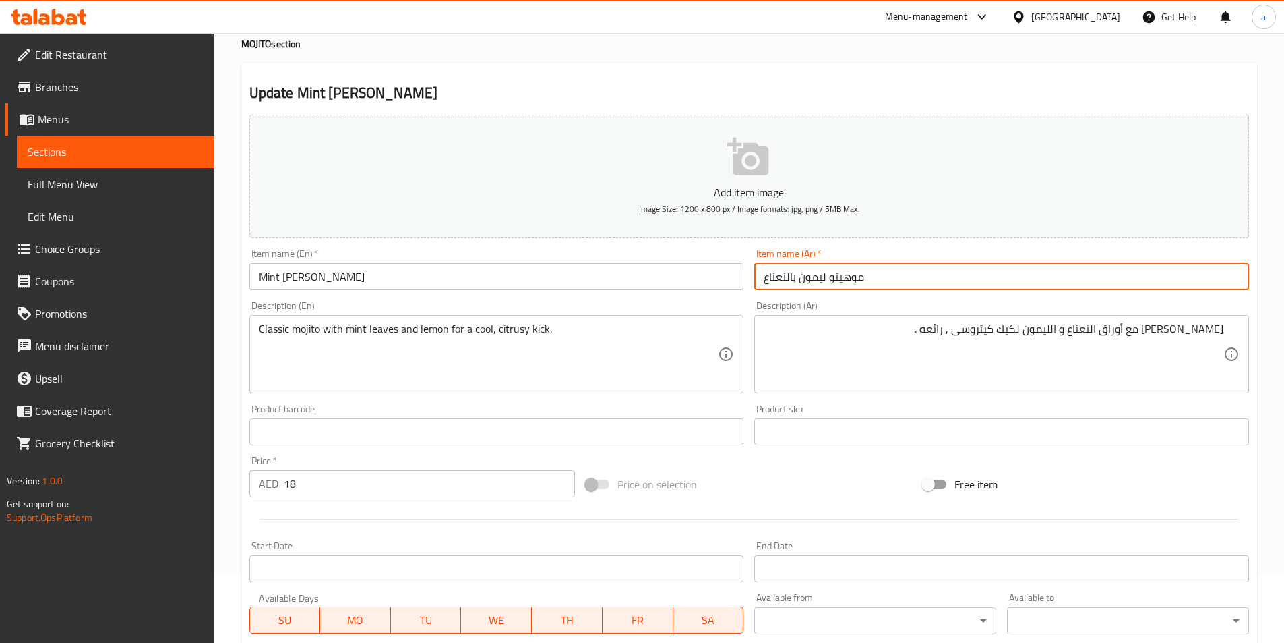
drag, startPoint x: 789, startPoint y: 282, endPoint x: 799, endPoint y: 286, distance: 10.9
click at [799, 286] on input "موهيتو ليمون بالنعناع" at bounding box center [1001, 276] width 495 height 27
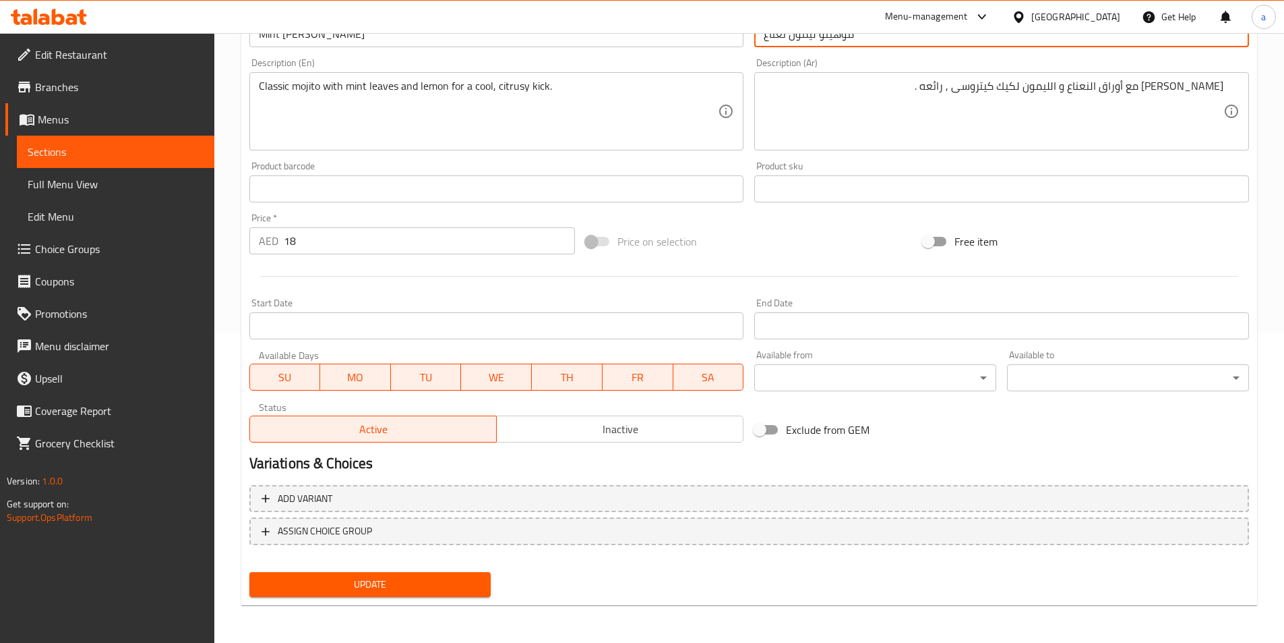
type input "موهيتو ليمون نعناع"
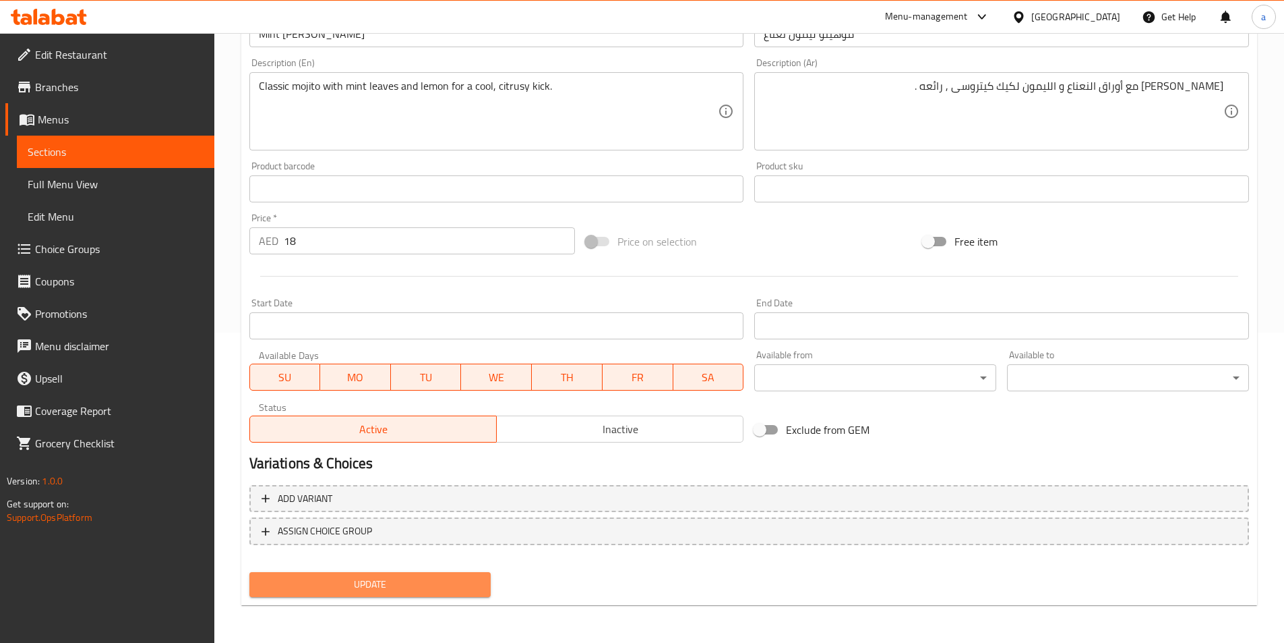
click at [464, 572] on button "Update" at bounding box center [370, 584] width 242 height 25
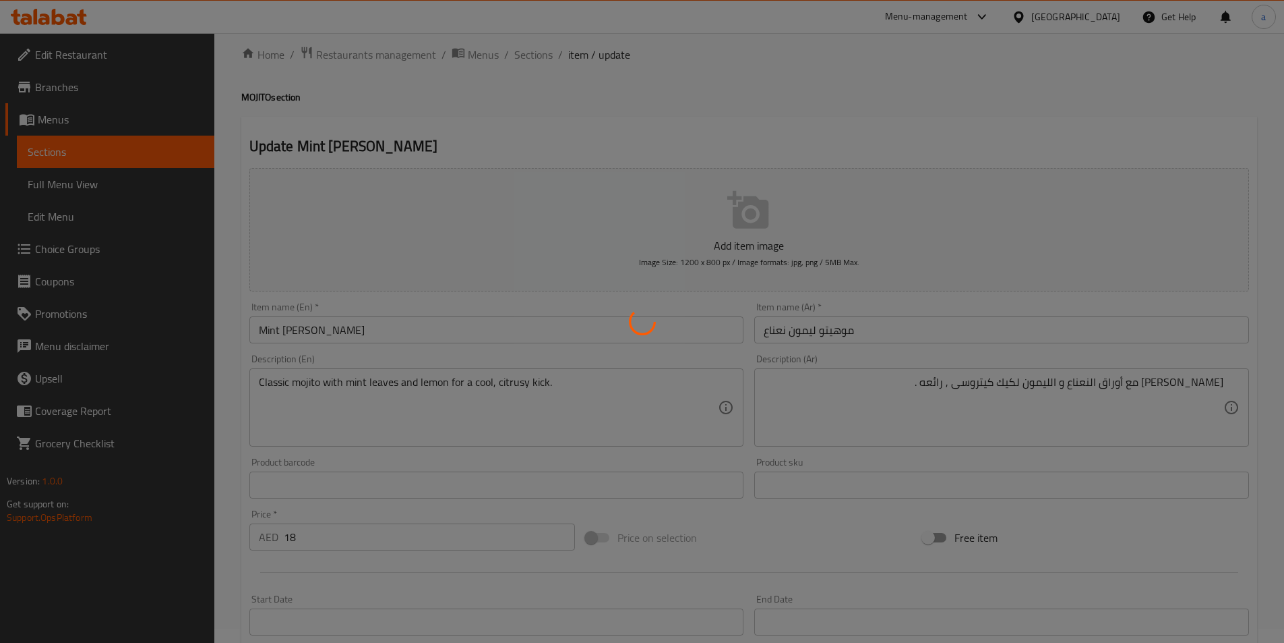
scroll to position [0, 0]
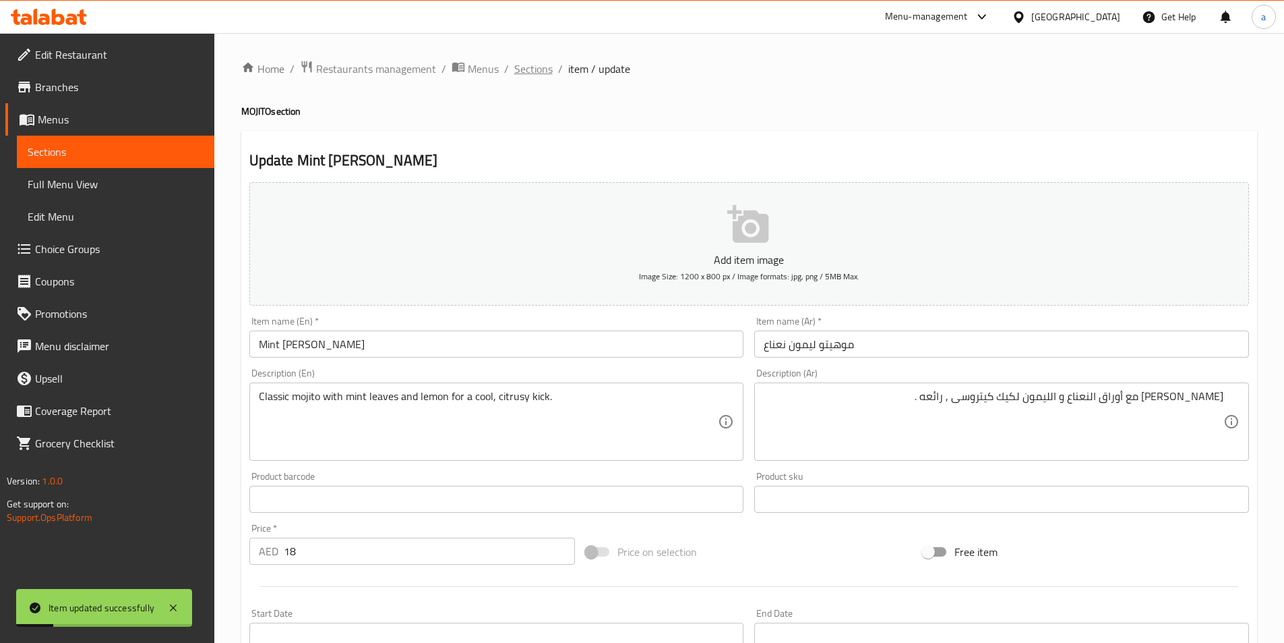
click at [538, 64] on span "Sections" at bounding box center [533, 69] width 38 height 16
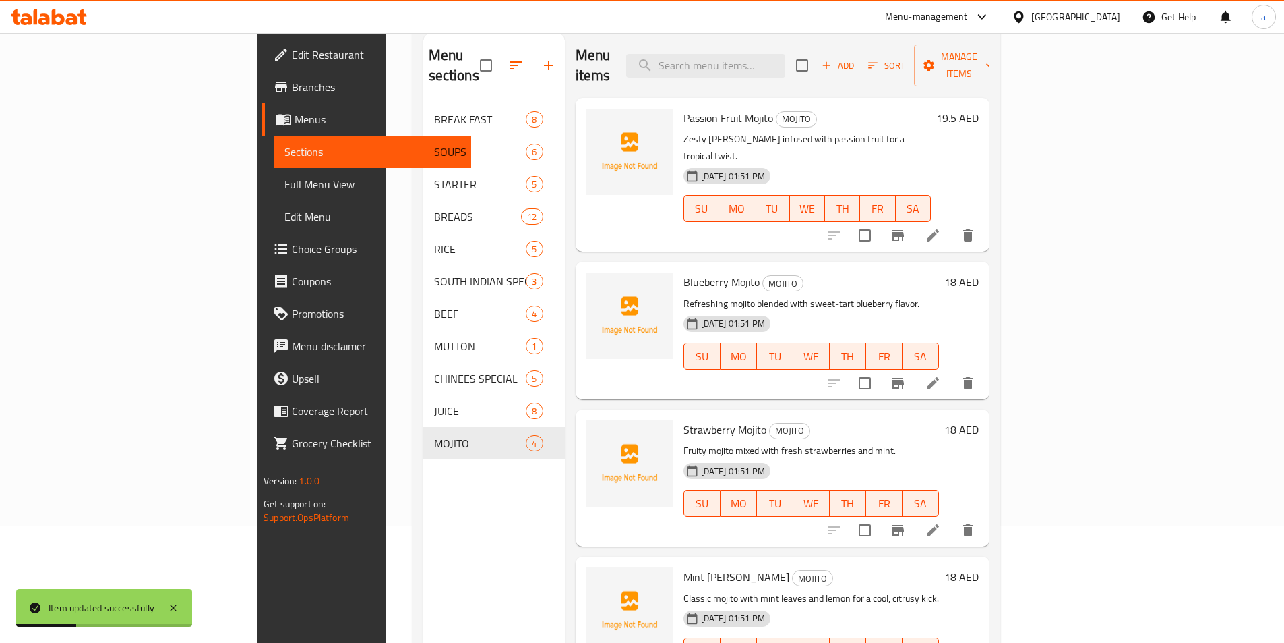
scroll to position [189, 0]
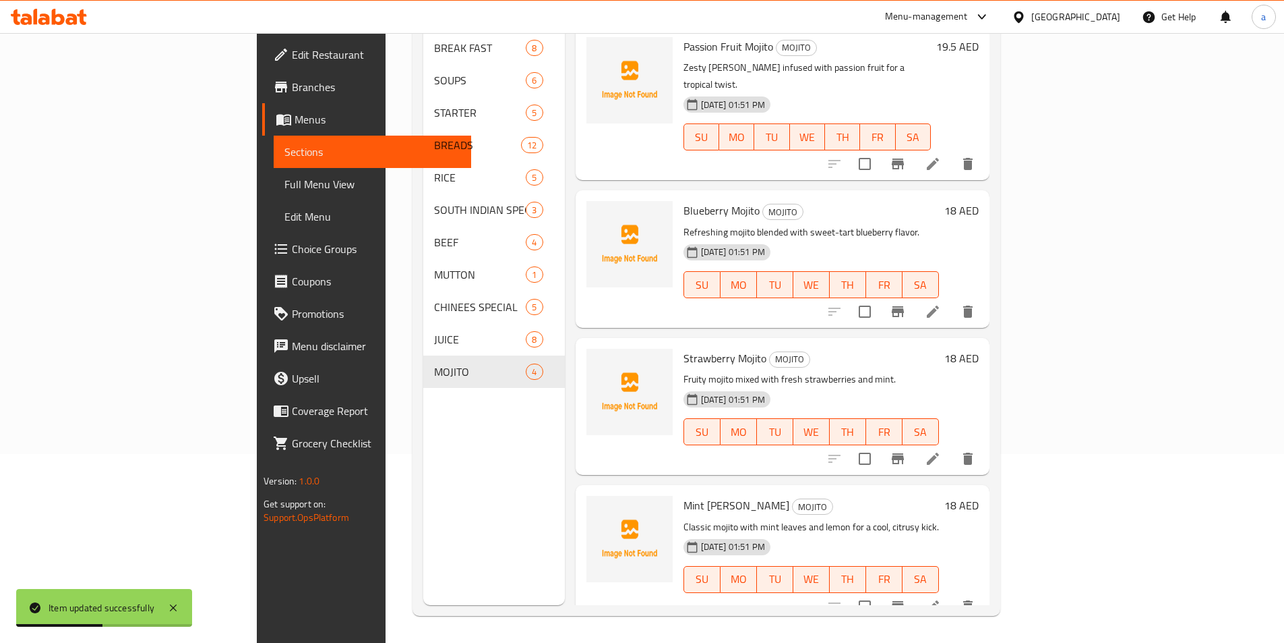
click at [952, 446] on li at bounding box center [933, 458] width 38 height 24
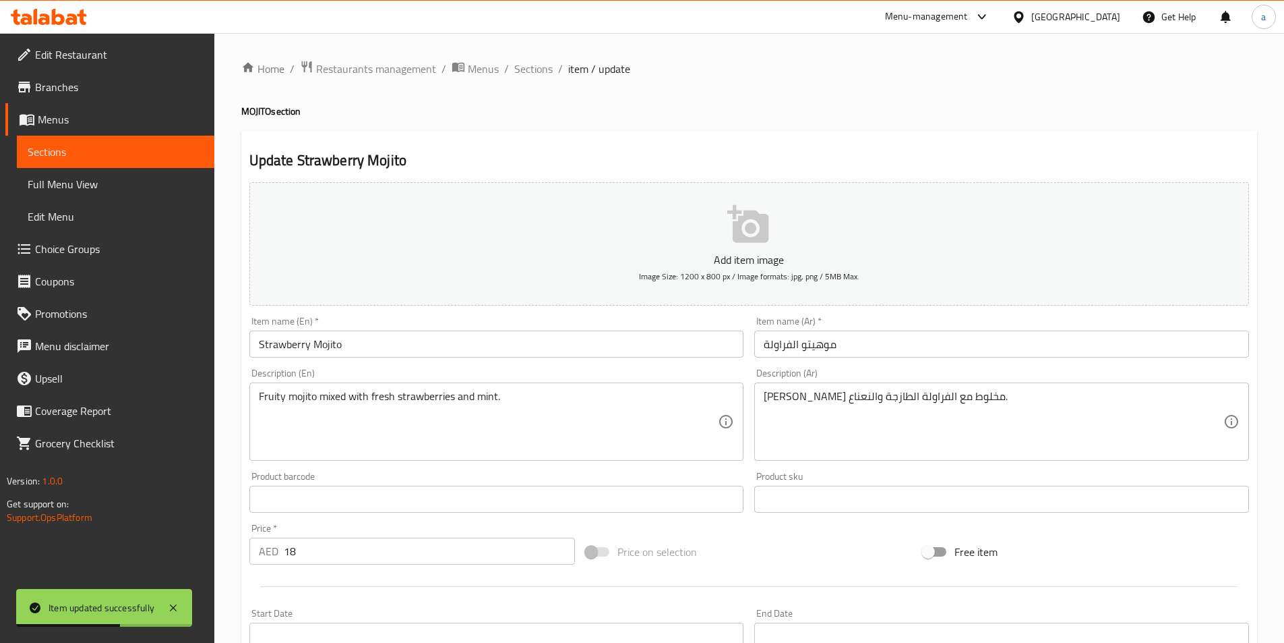
click at [683, 353] on input "Strawberry Mojito" at bounding box center [496, 343] width 495 height 27
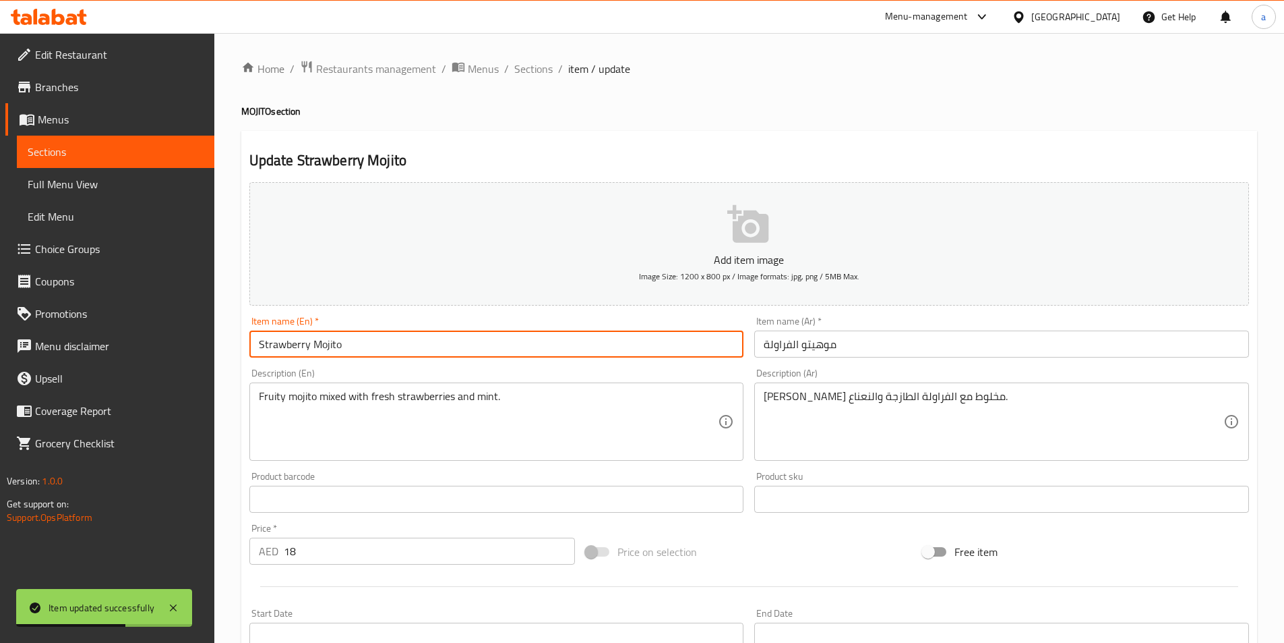
click at [683, 353] on input "Strawberry Mojito" at bounding box center [496, 343] width 495 height 27
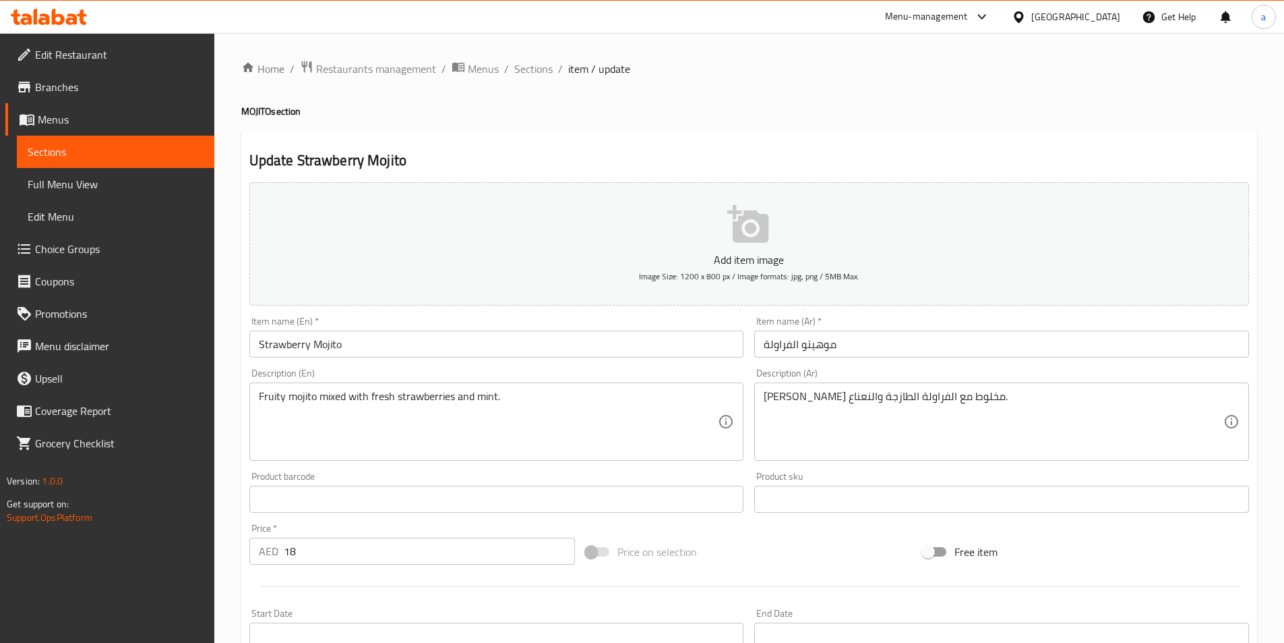
click at [749, 349] on div "Item name (Ar)   * موهيتو الفراولة Item name (Ar) *" at bounding box center [1002, 337] width 506 height 52
click at [787, 348] on input "موهيتو الفراولة" at bounding box center [1001, 343] width 495 height 27
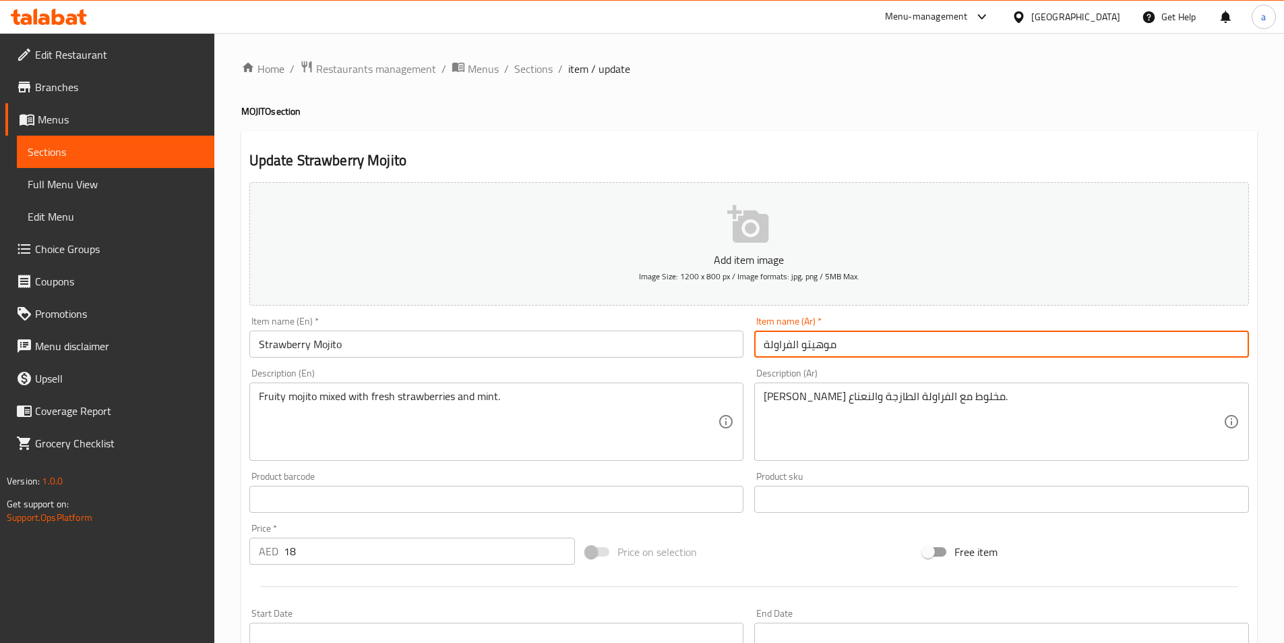
click at [787, 348] on input "موهيتو الفراولة" at bounding box center [1001, 343] width 495 height 27
paste input "text"
type input "موهيتو فراولة"
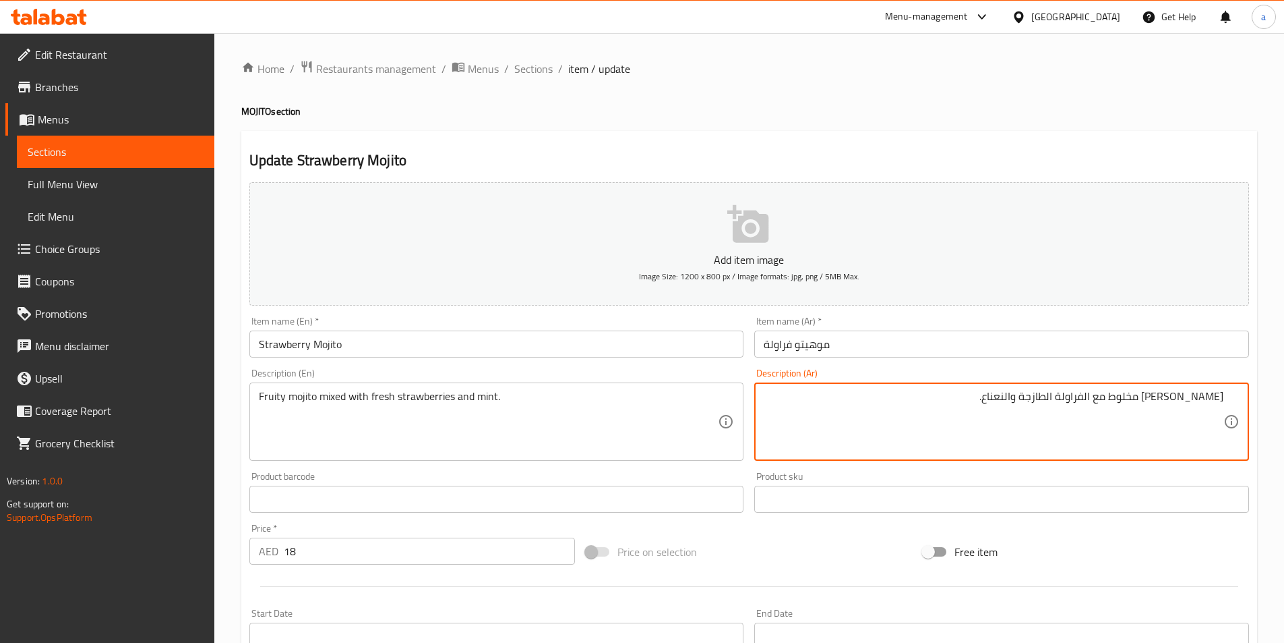
click at [1173, 394] on textarea "[PERSON_NAME] مخلوط مع الفراولة الطازجة والنعناع." at bounding box center [994, 422] width 460 height 64
click at [1032, 400] on textarea "[PERSON_NAME] مخلوط مع الفراولة الطازجة والنعناع." at bounding box center [994, 422] width 460 height 64
click at [1030, 405] on textarea "[PERSON_NAME] مخلوط مع الفراولة الطازجة والنعناع." at bounding box center [994, 422] width 460 height 64
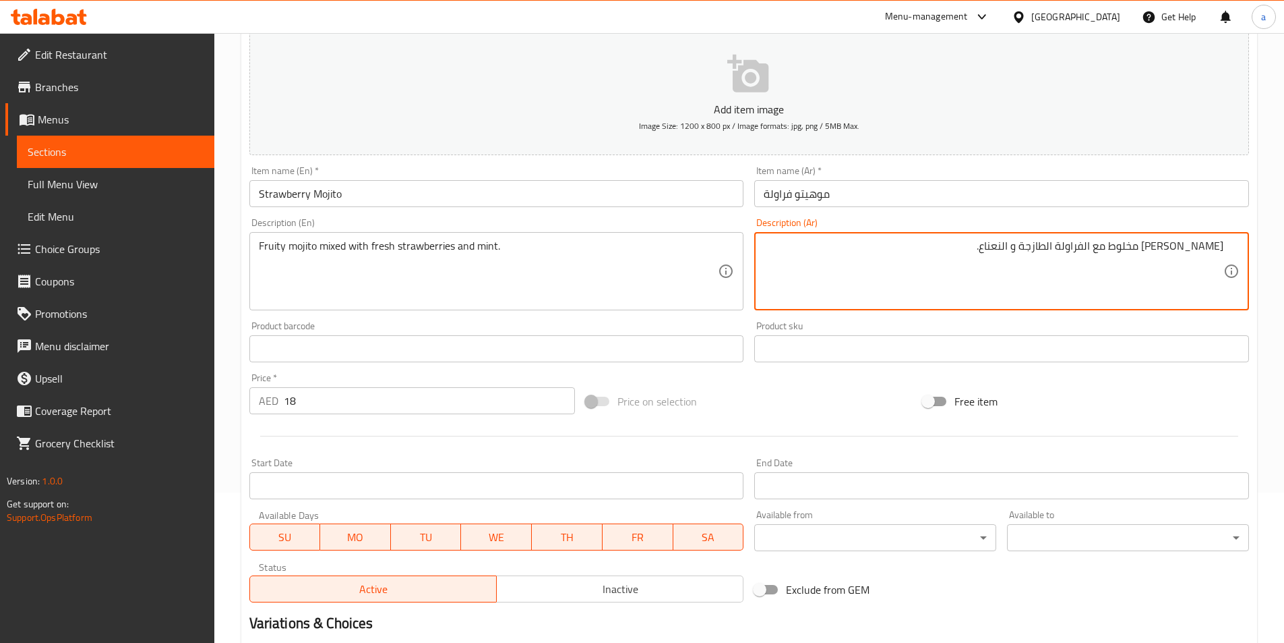
scroll to position [310, 0]
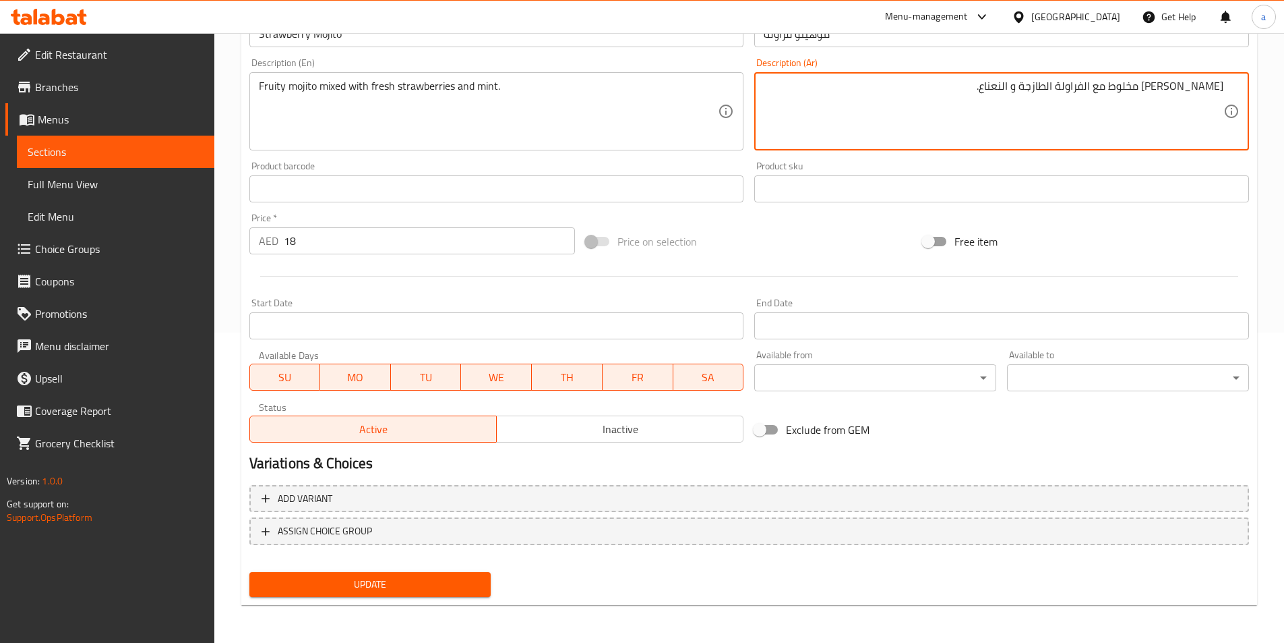
type textarea "[PERSON_NAME] مخلوط مع الفراولة الطازجة و النعناع."
click at [458, 580] on span "Update" at bounding box center [370, 584] width 220 height 17
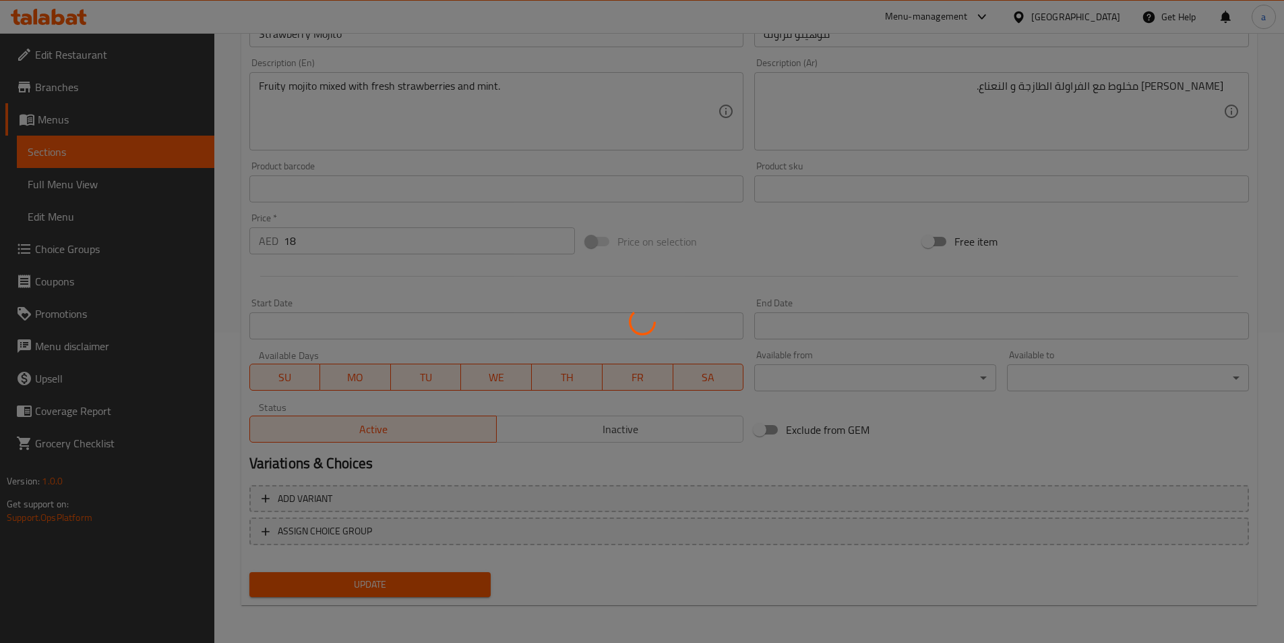
scroll to position [0, 0]
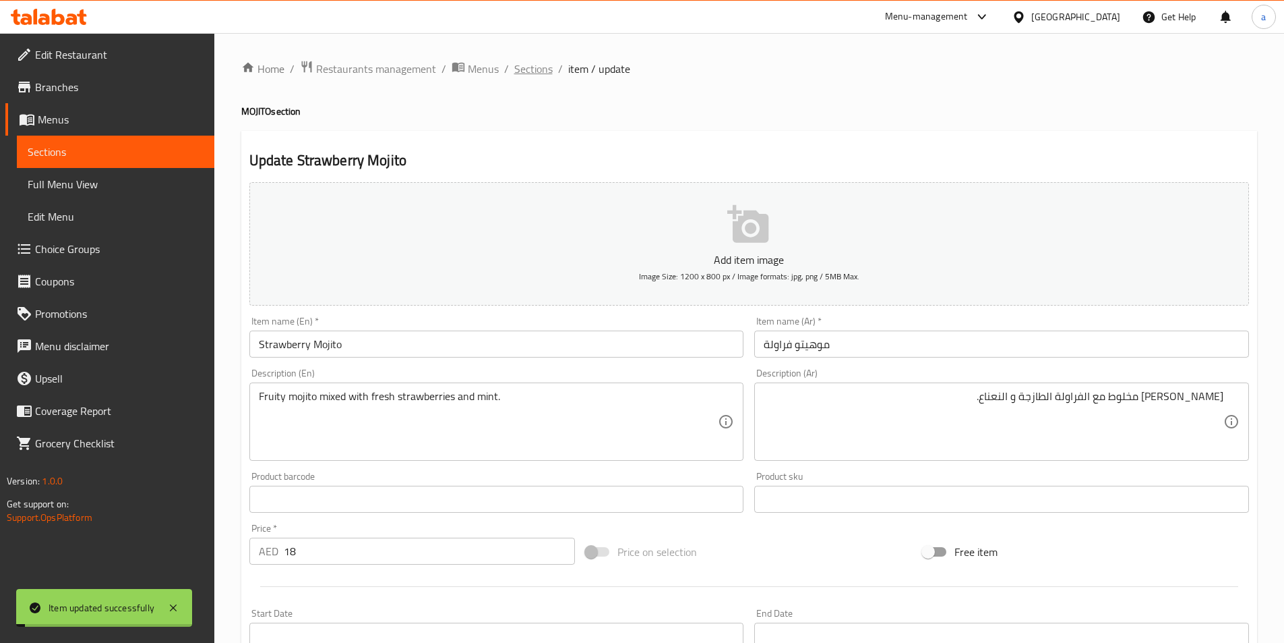
click at [543, 73] on span "Sections" at bounding box center [533, 69] width 38 height 16
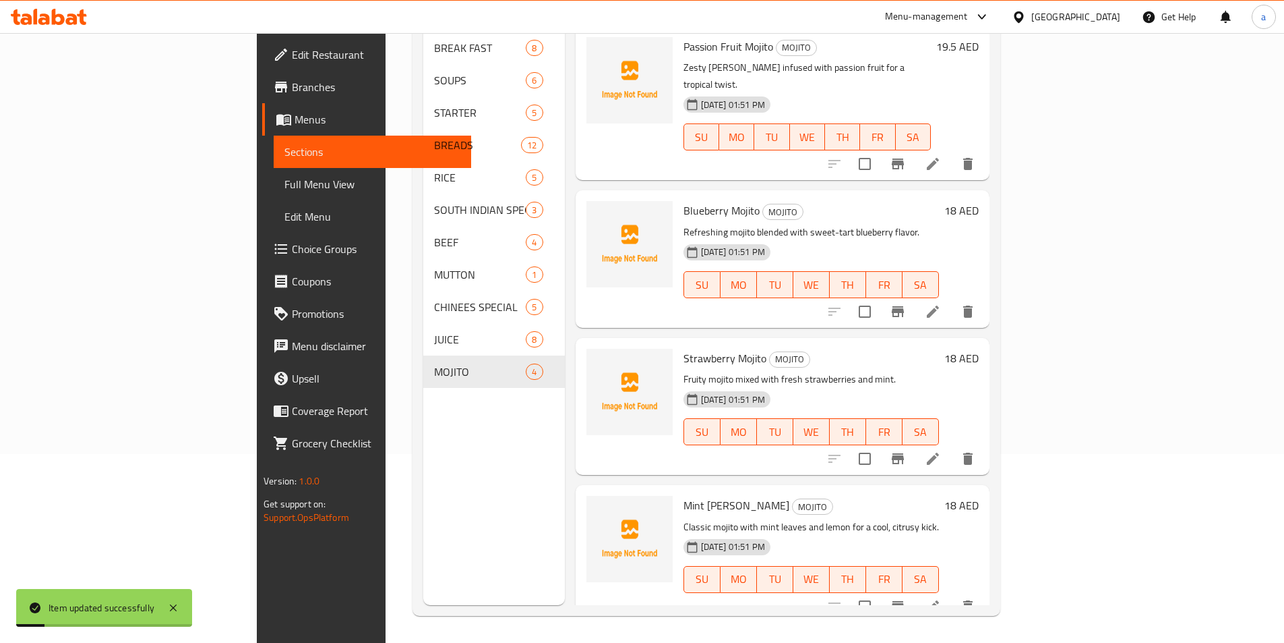
scroll to position [121, 0]
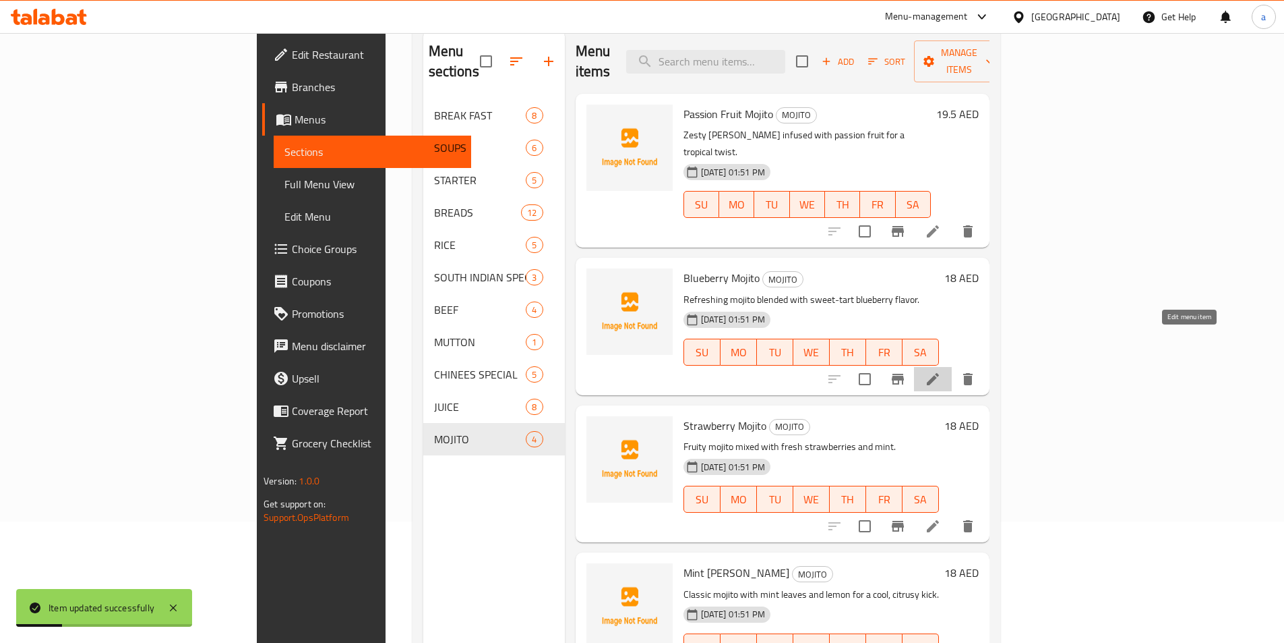
click at [939, 373] on icon at bounding box center [933, 379] width 12 height 12
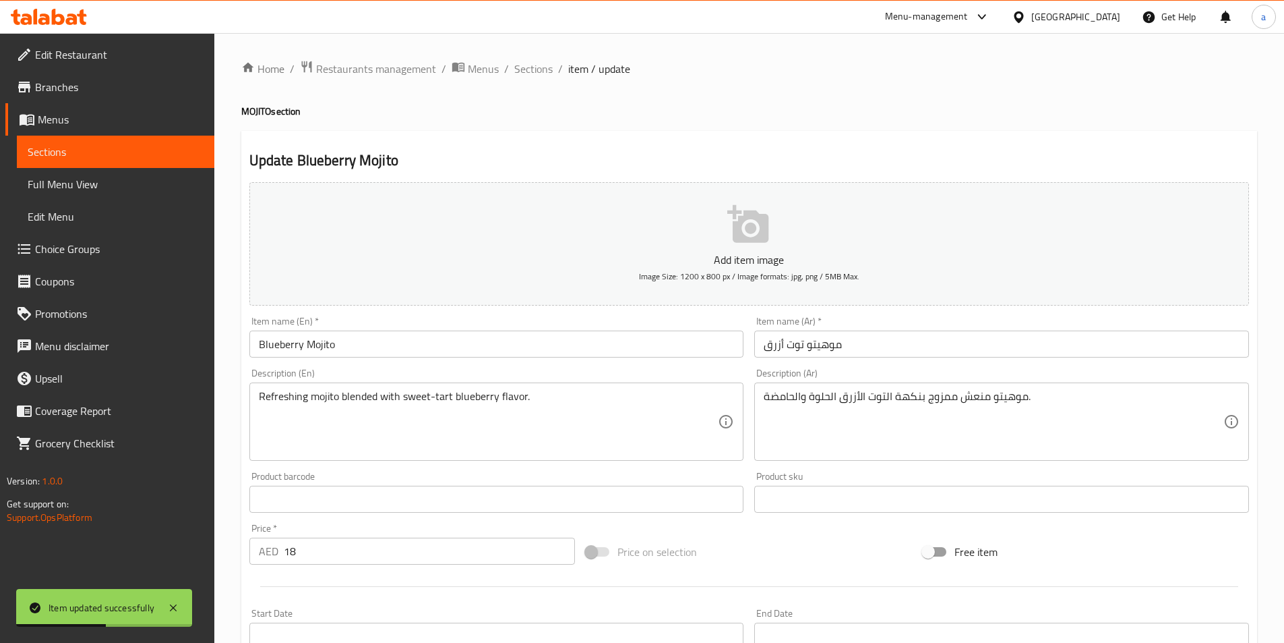
click at [363, 359] on div "Item name (En)   * Blueberry Mojito Item name (En) *" at bounding box center [497, 337] width 506 height 52
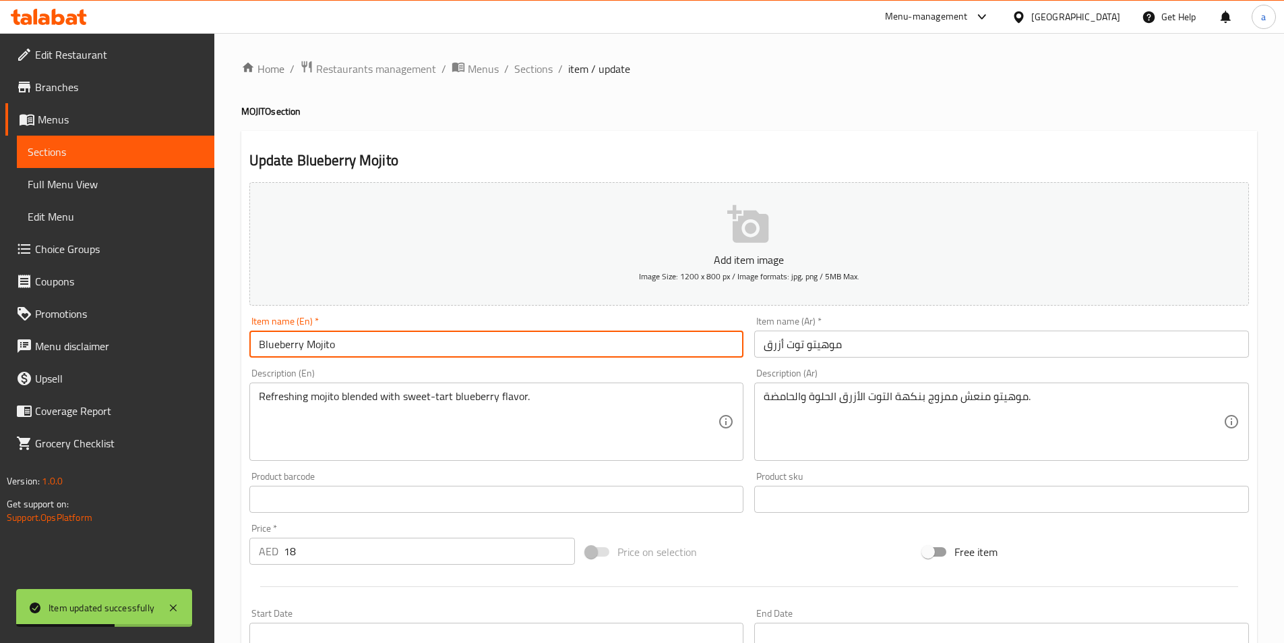
click at [365, 355] on input "Blueberry Mojito" at bounding box center [496, 343] width 495 height 27
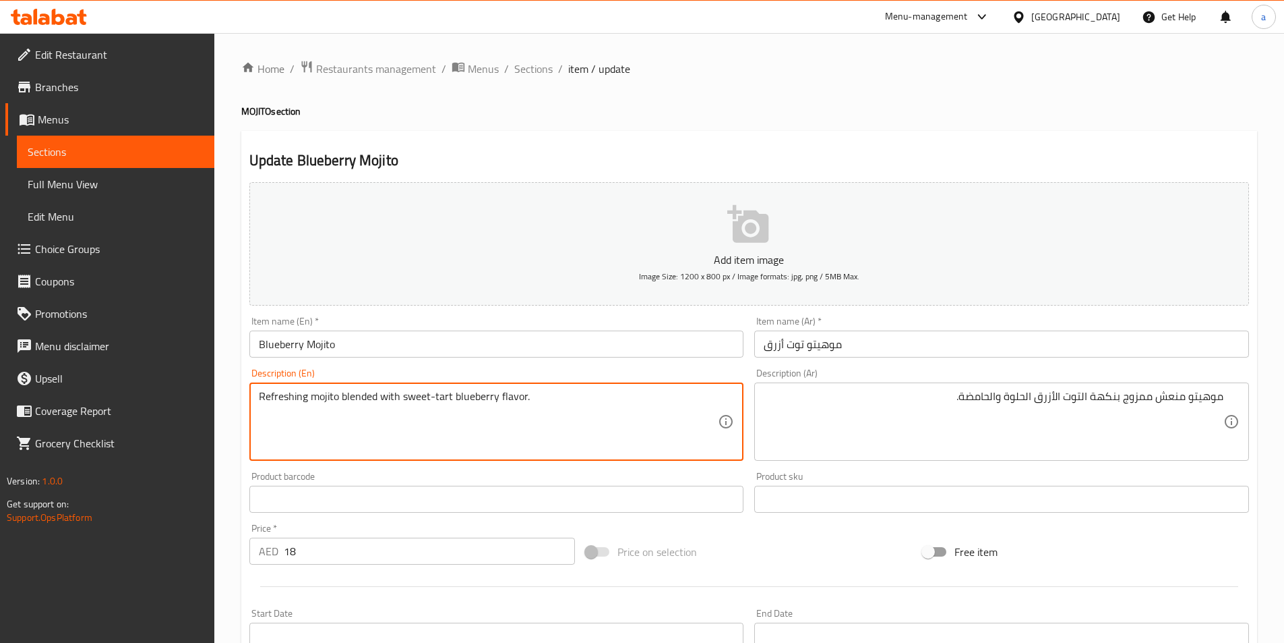
drag, startPoint x: 448, startPoint y: 392, endPoint x: 424, endPoint y: 393, distance: 24.3
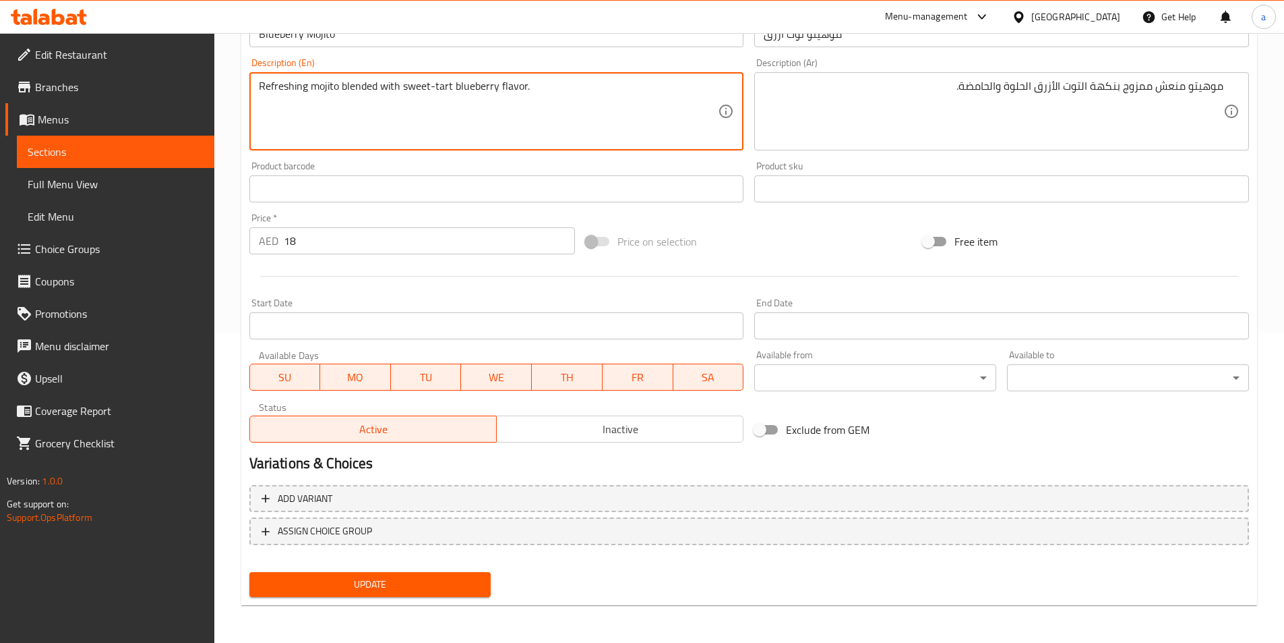
click at [423, 578] on span "Update" at bounding box center [370, 584] width 220 height 17
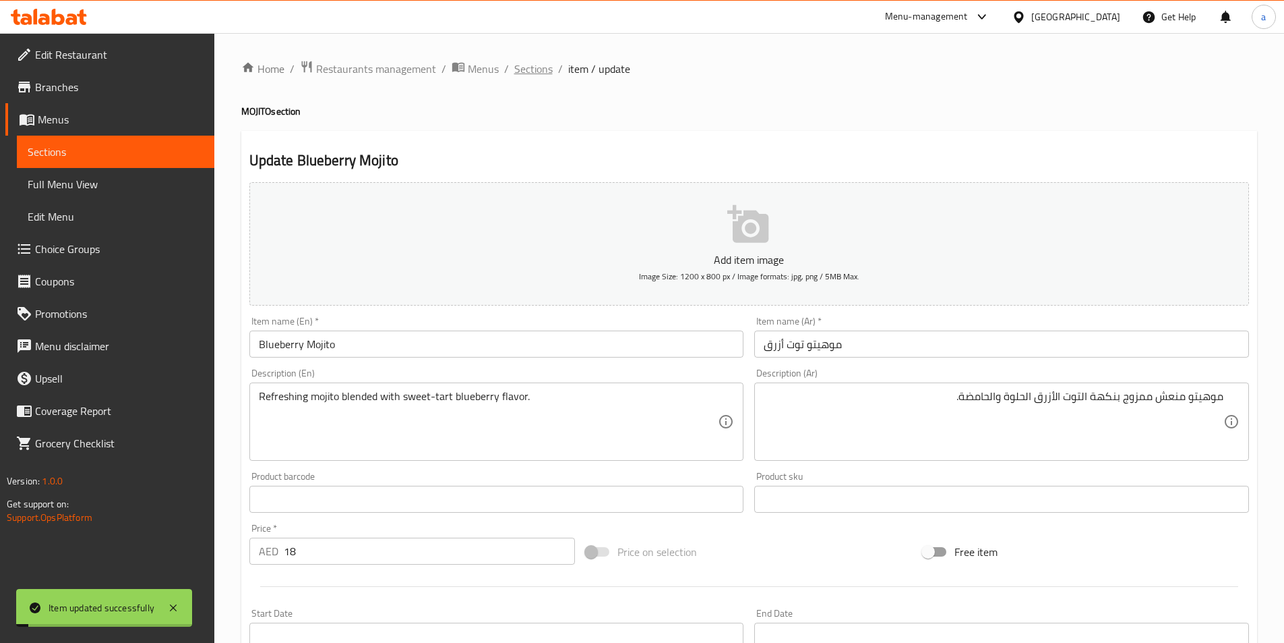
click at [541, 65] on span "Sections" at bounding box center [533, 69] width 38 height 16
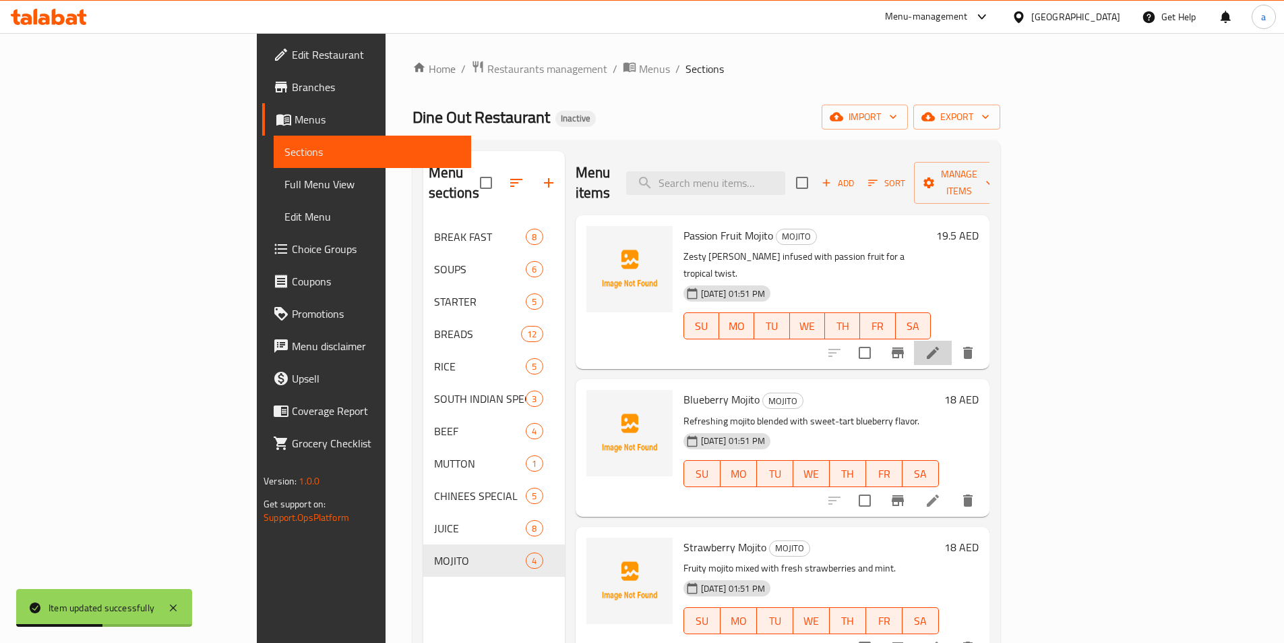
click at [952, 340] on li at bounding box center [933, 352] width 38 height 24
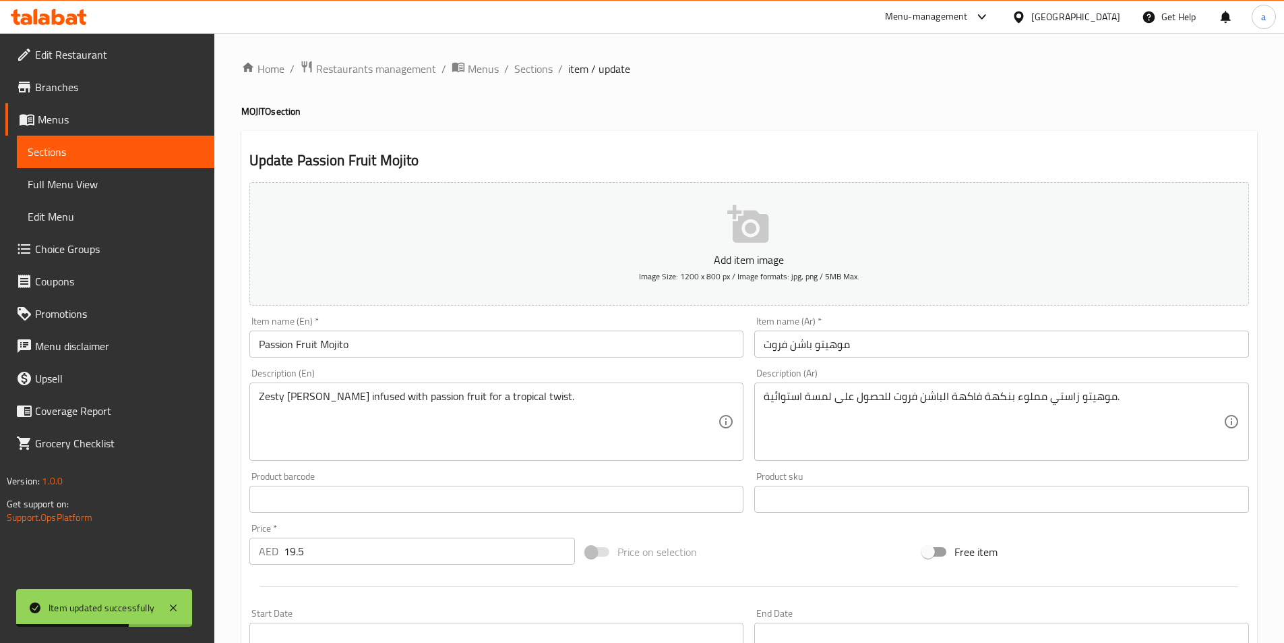
click at [855, 347] on input "موهيتو باشن فروت" at bounding box center [1001, 343] width 495 height 27
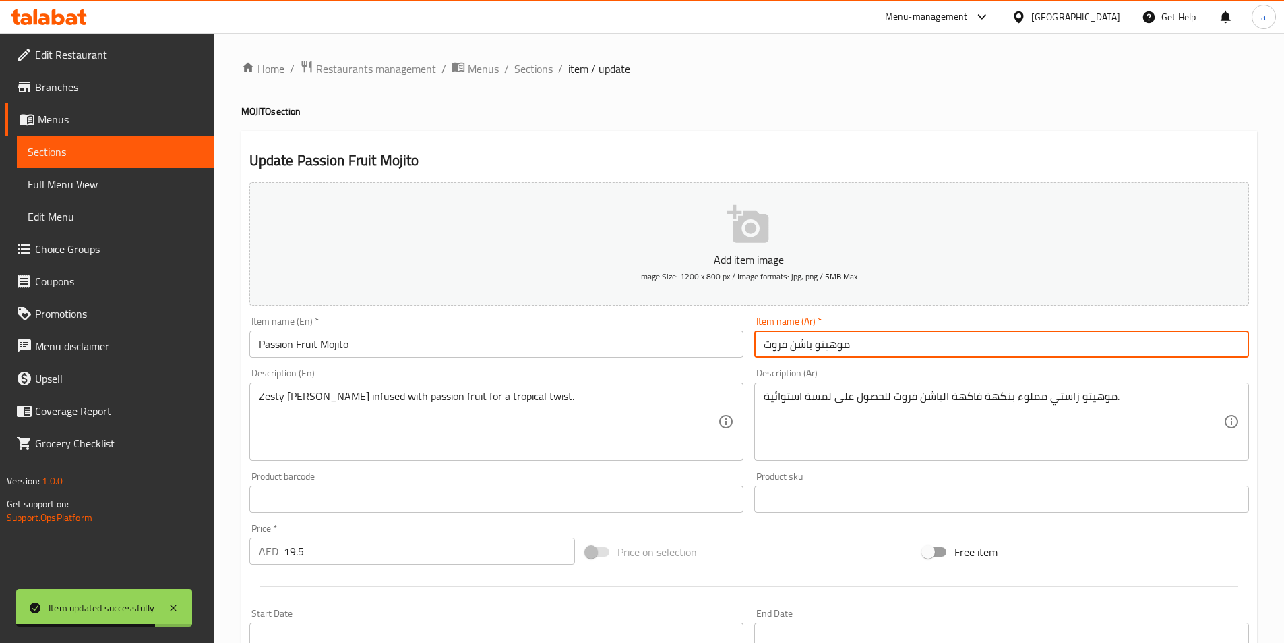
drag, startPoint x: 855, startPoint y: 347, endPoint x: 262, endPoint y: 345, distance: 593.3
click at [262, 345] on input "Passion Fruit Mojito" at bounding box center [496, 343] width 495 height 27
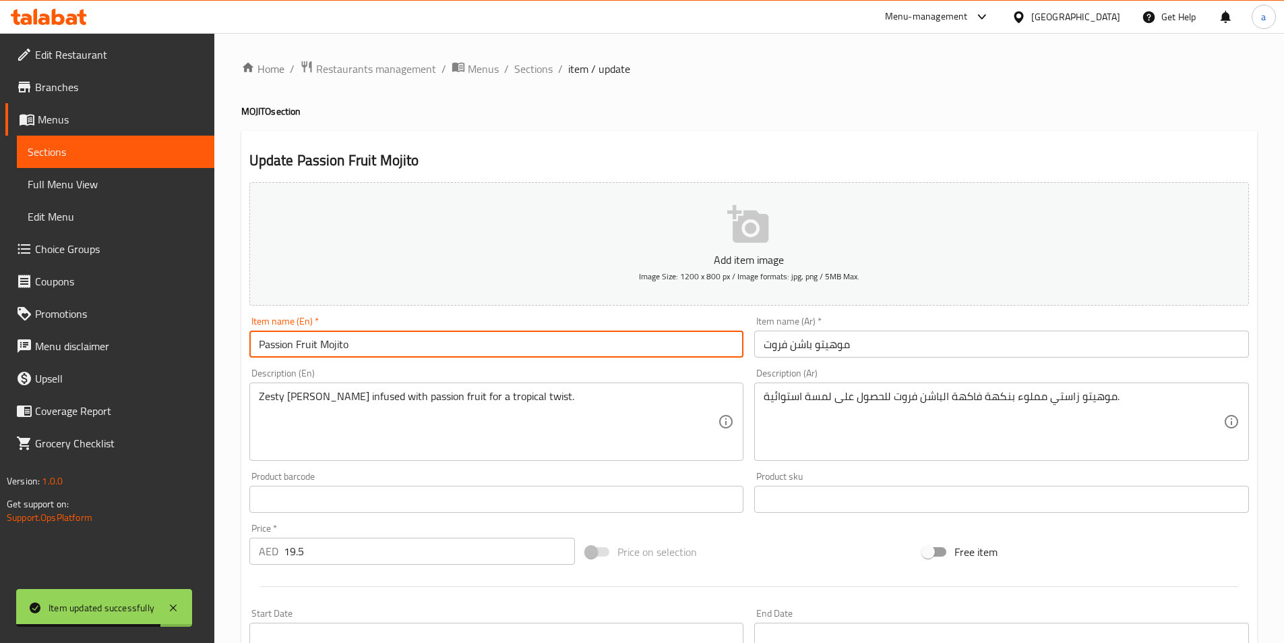
click at [262, 345] on input "Passion Fruit Mojito" at bounding box center [496, 343] width 495 height 27
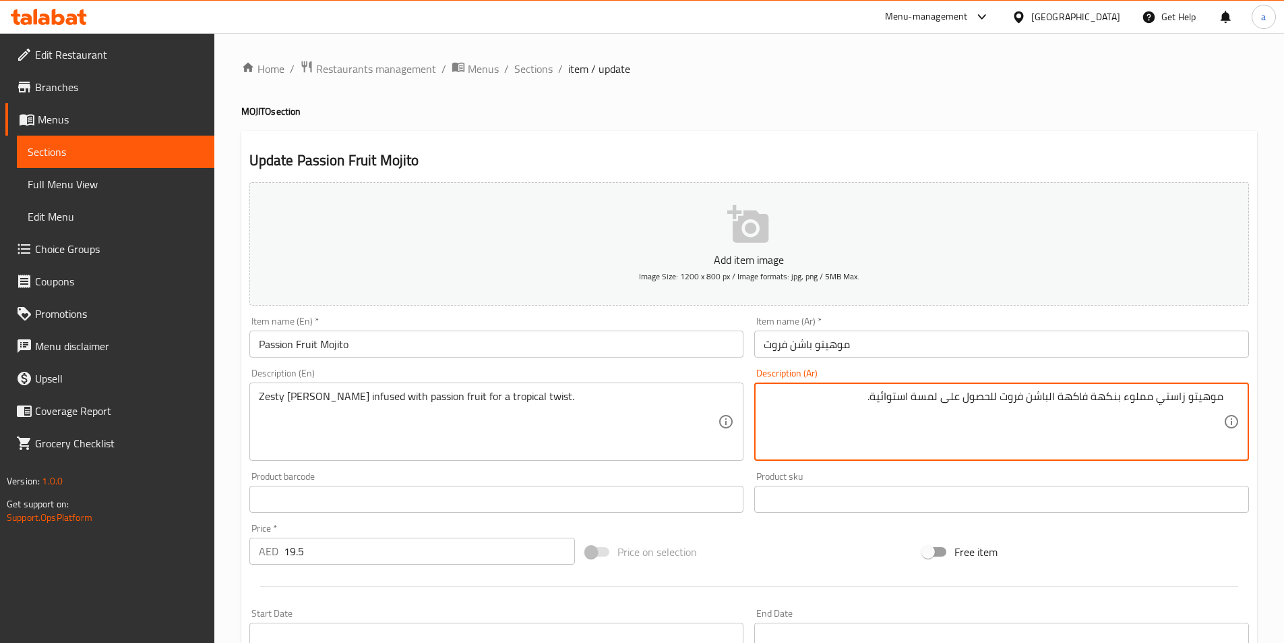
click at [1177, 394] on textarea "موهيتو زاستي مملوء بنكهة فاكهة الباشن فروت للحصول على لمسة استوائية." at bounding box center [994, 422] width 460 height 64
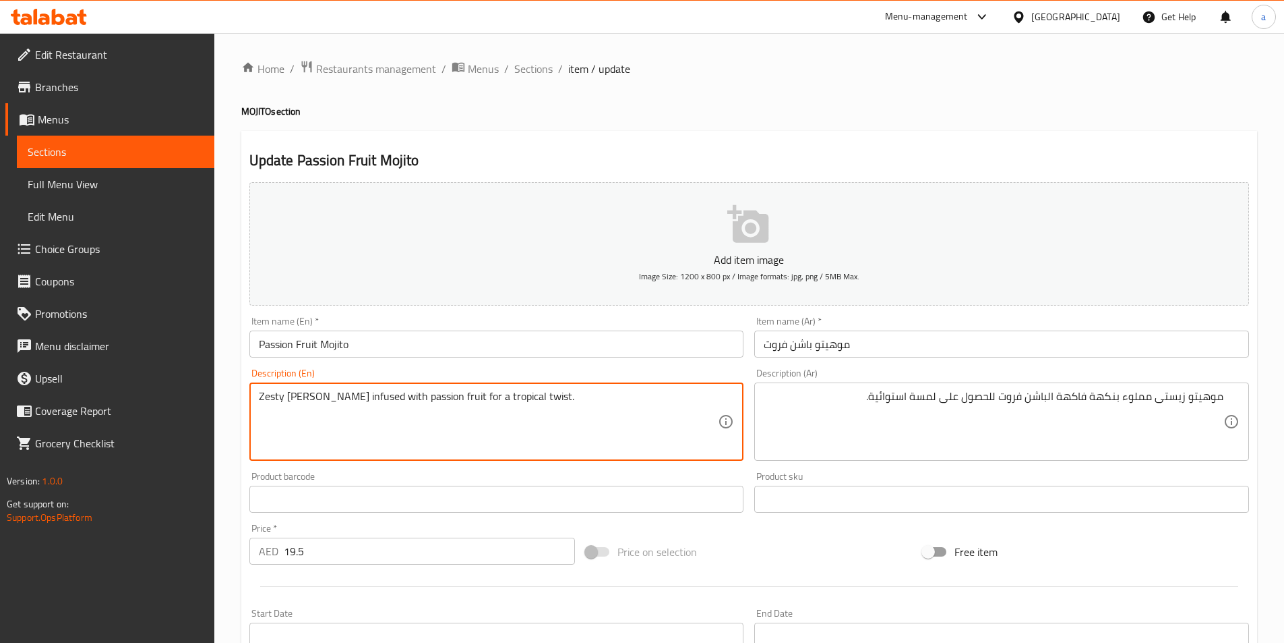
click at [339, 395] on textarea "Zesty [PERSON_NAME] infused with passion fruit for a tropical twist." at bounding box center [489, 422] width 460 height 64
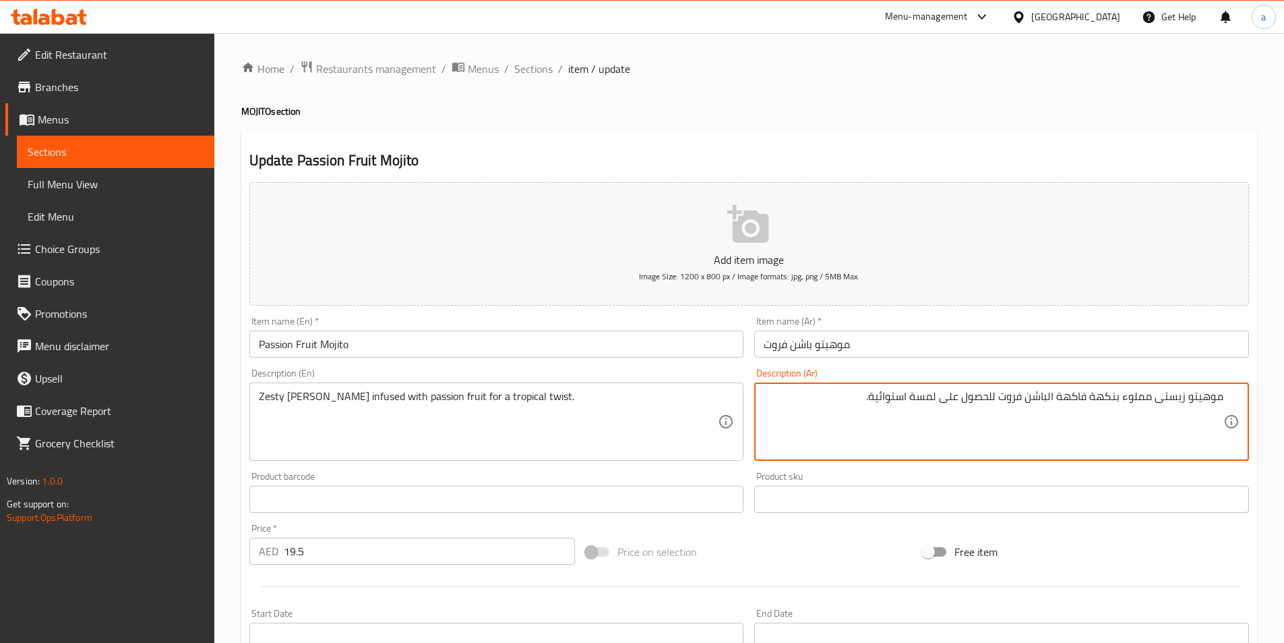
click at [1128, 399] on textarea "موهيتو زيستى مملوء بنكهة فاكهة الباشن فروت للحصول على لمسة استوائية." at bounding box center [994, 422] width 460 height 64
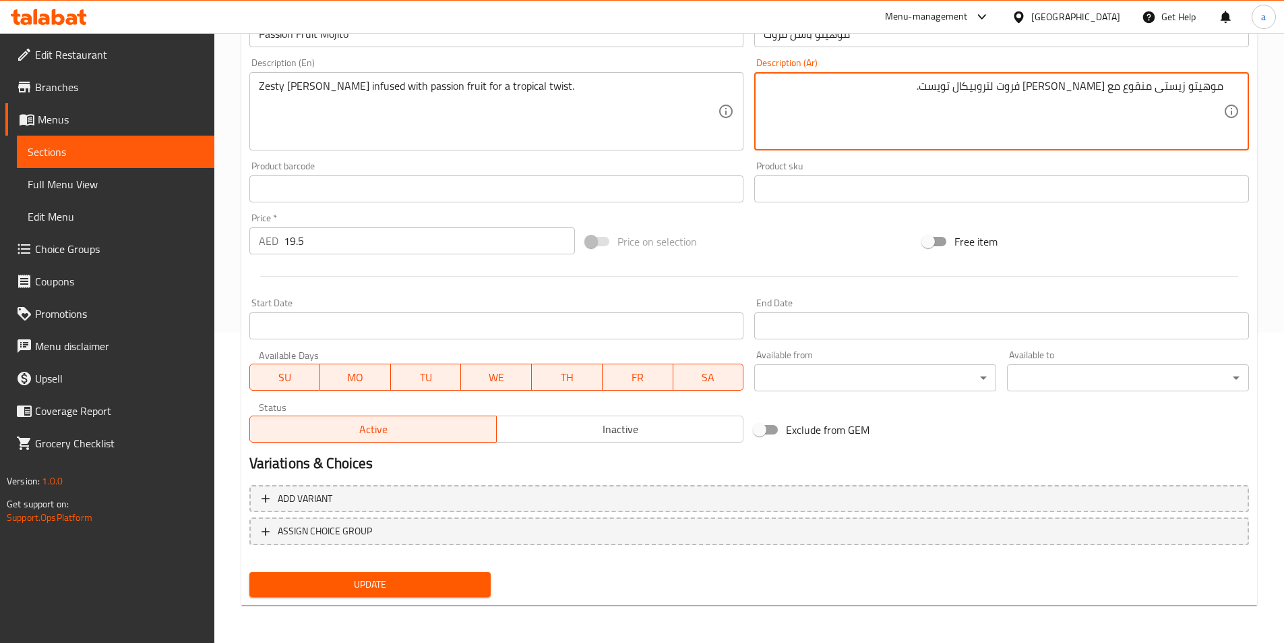
type textarea "موهيتو زيستى منقوع مع [PERSON_NAME] فروت لتروبيكال تويست."
click at [439, 581] on span "Update" at bounding box center [370, 584] width 220 height 17
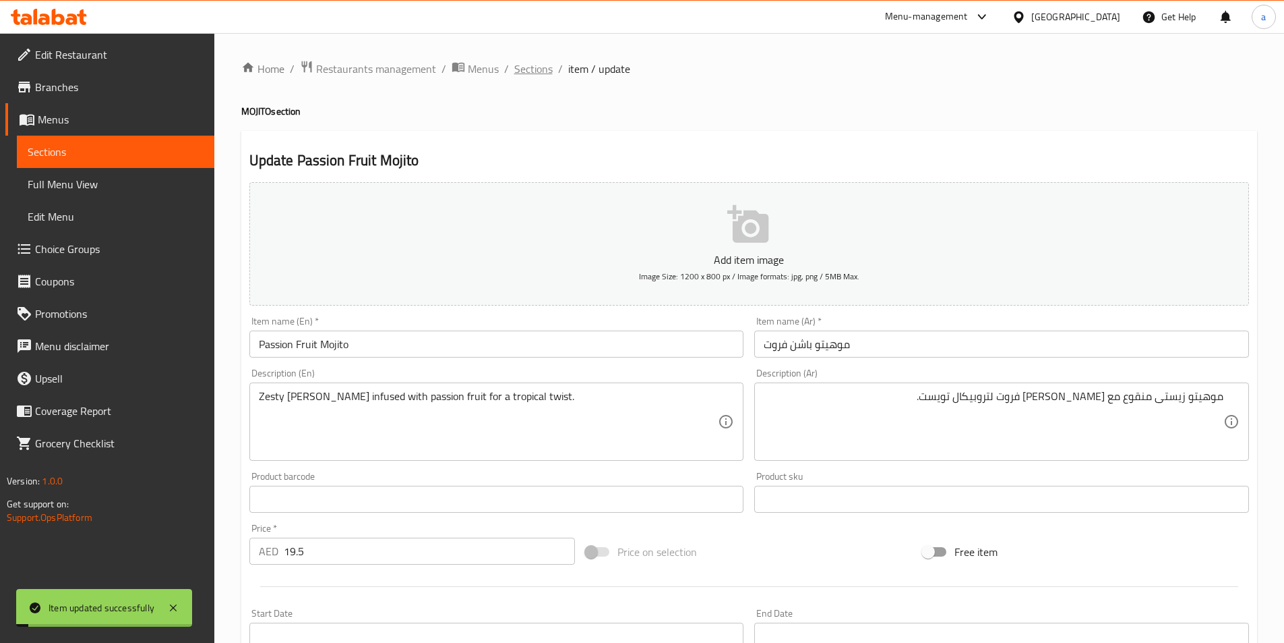
click at [542, 67] on span "Sections" at bounding box center [533, 69] width 38 height 16
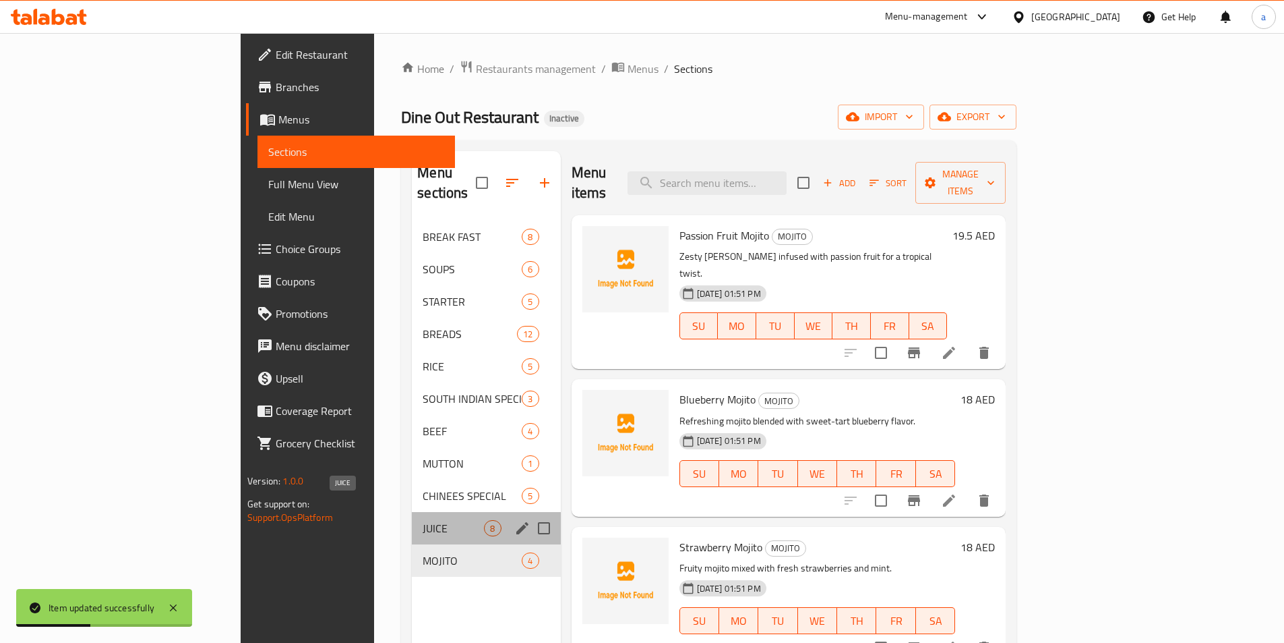
click at [423, 520] on span "JUICE" at bounding box center [453, 528] width 61 height 16
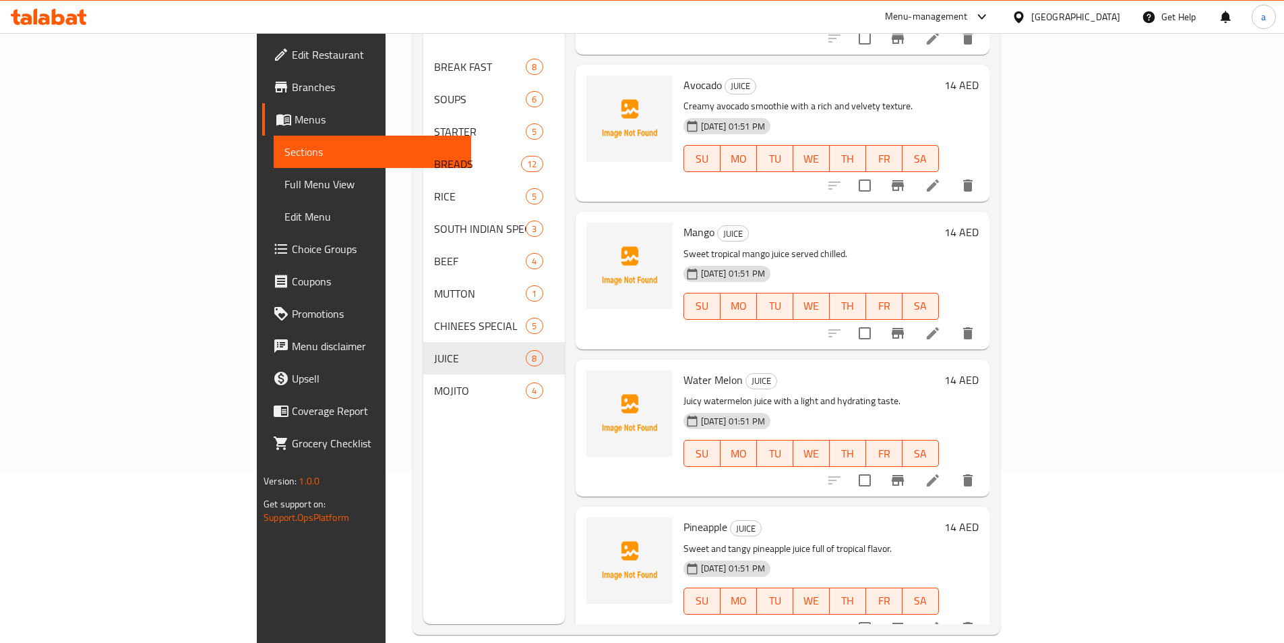
scroll to position [189, 0]
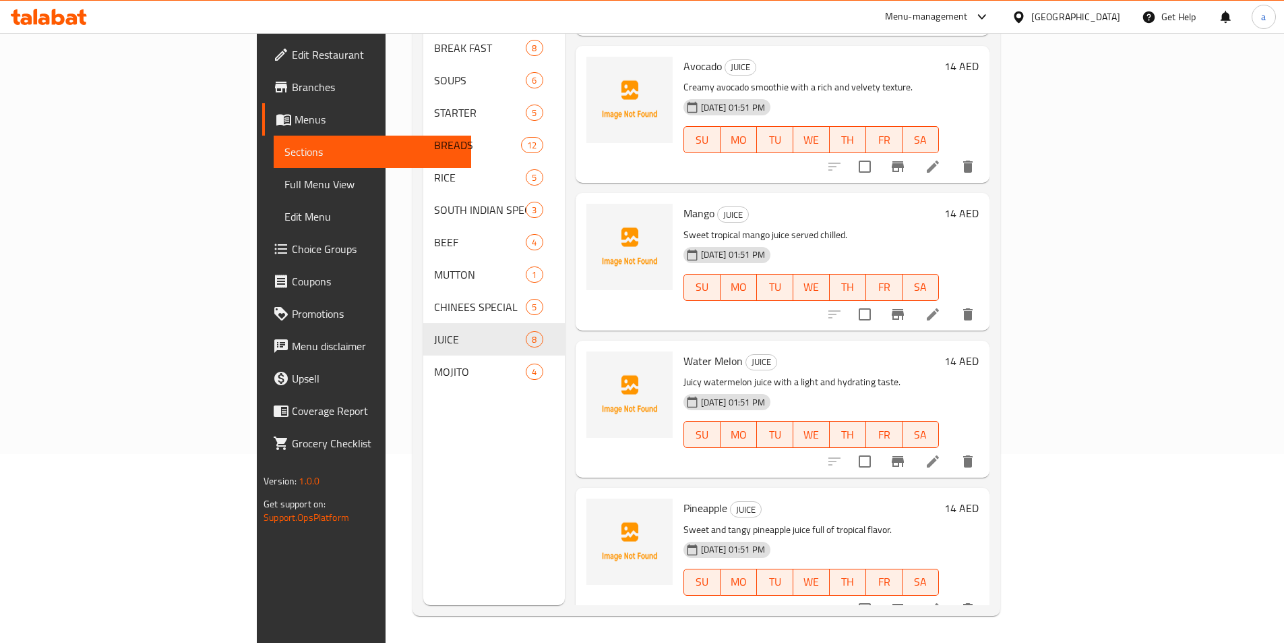
click at [941, 601] on icon at bounding box center [933, 609] width 16 height 16
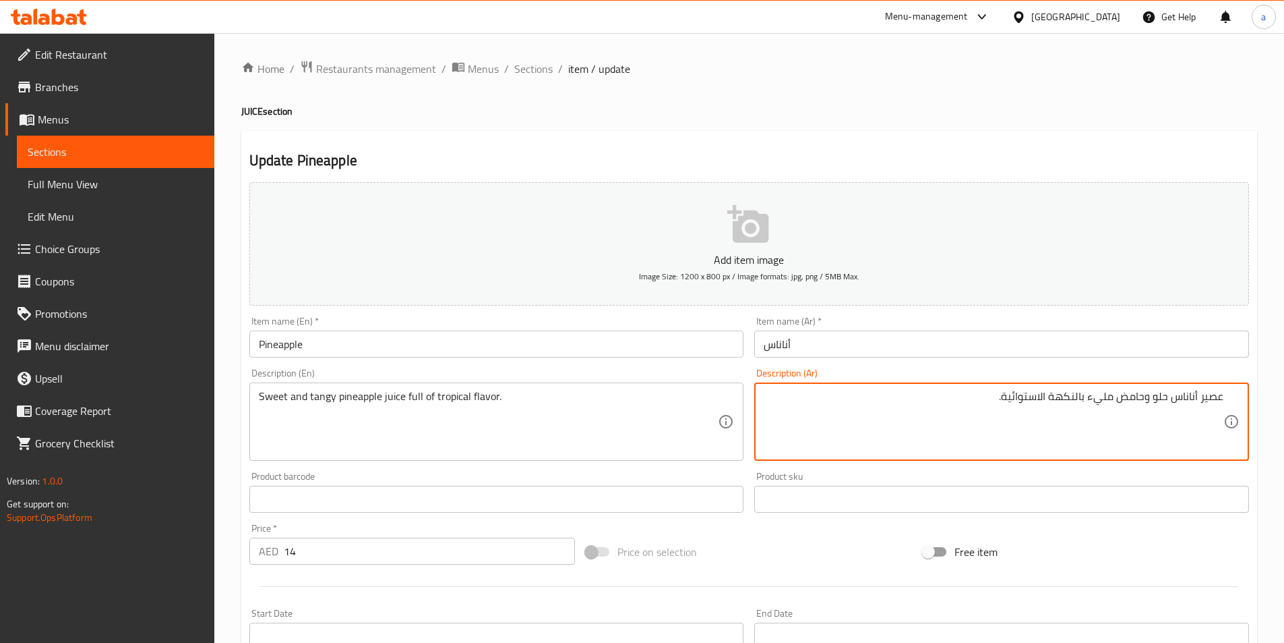
click at [1137, 398] on textarea "عصير أناناس حلو وحامض مليء بالنكهة الاستوائية." at bounding box center [994, 422] width 460 height 64
click at [1144, 398] on textarea "عصير أناناس حلو وحامض مليء بالنكهة الاستوائية." at bounding box center [994, 422] width 460 height 64
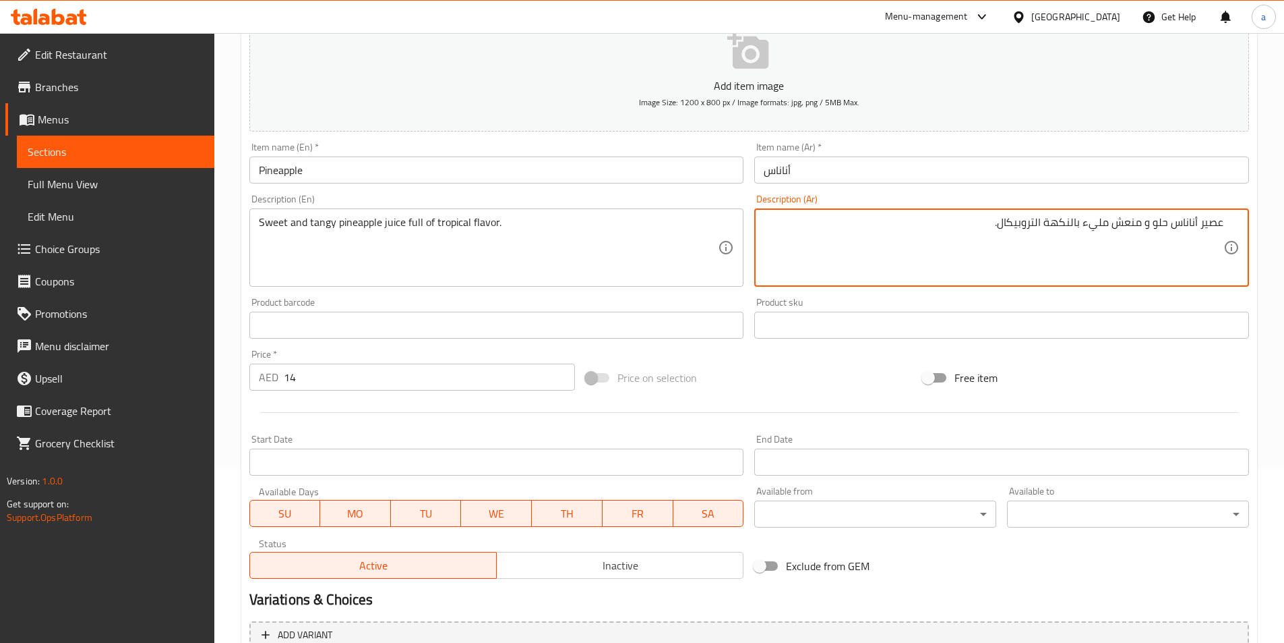
scroll to position [310, 0]
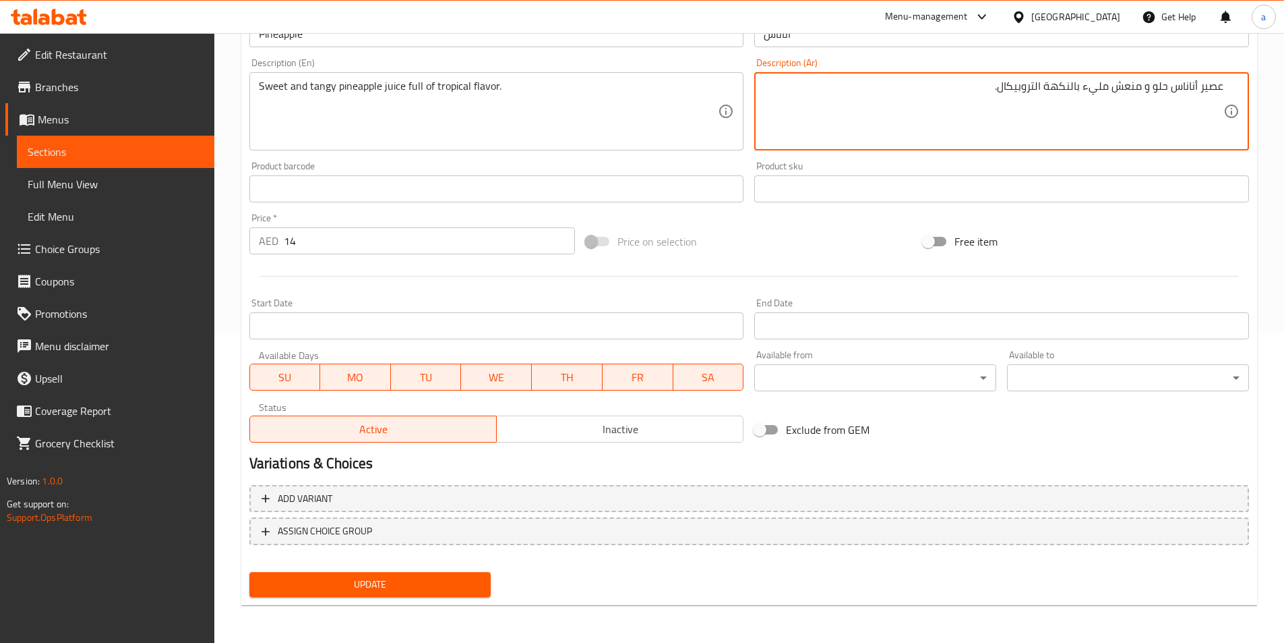
type textarea "عصير أناناس حلو و منعش مليء بالنكهة التروبيكال."
click at [468, 583] on span "Update" at bounding box center [370, 584] width 220 height 17
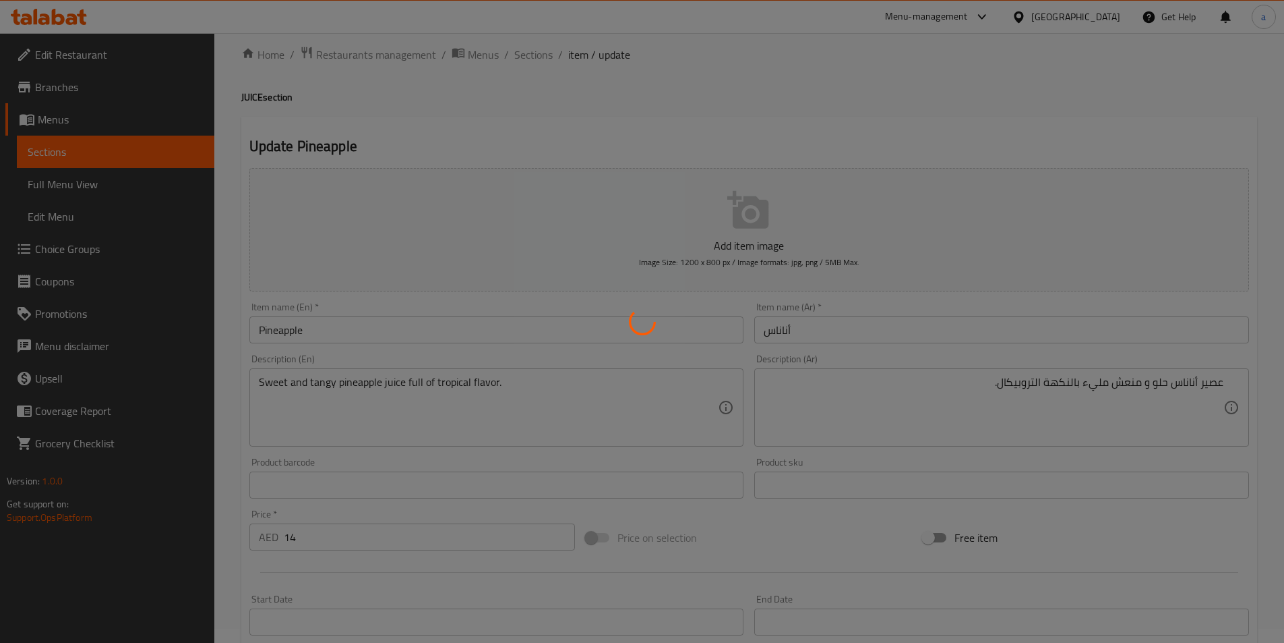
scroll to position [0, 0]
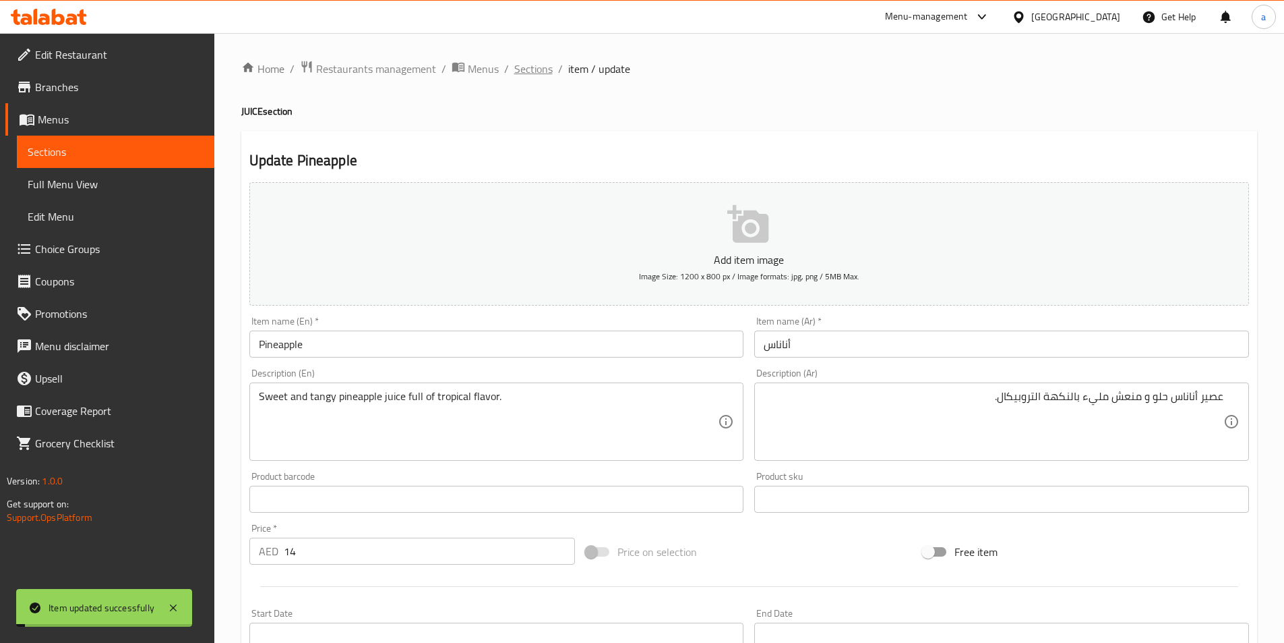
click at [531, 66] on span "Sections" at bounding box center [533, 69] width 38 height 16
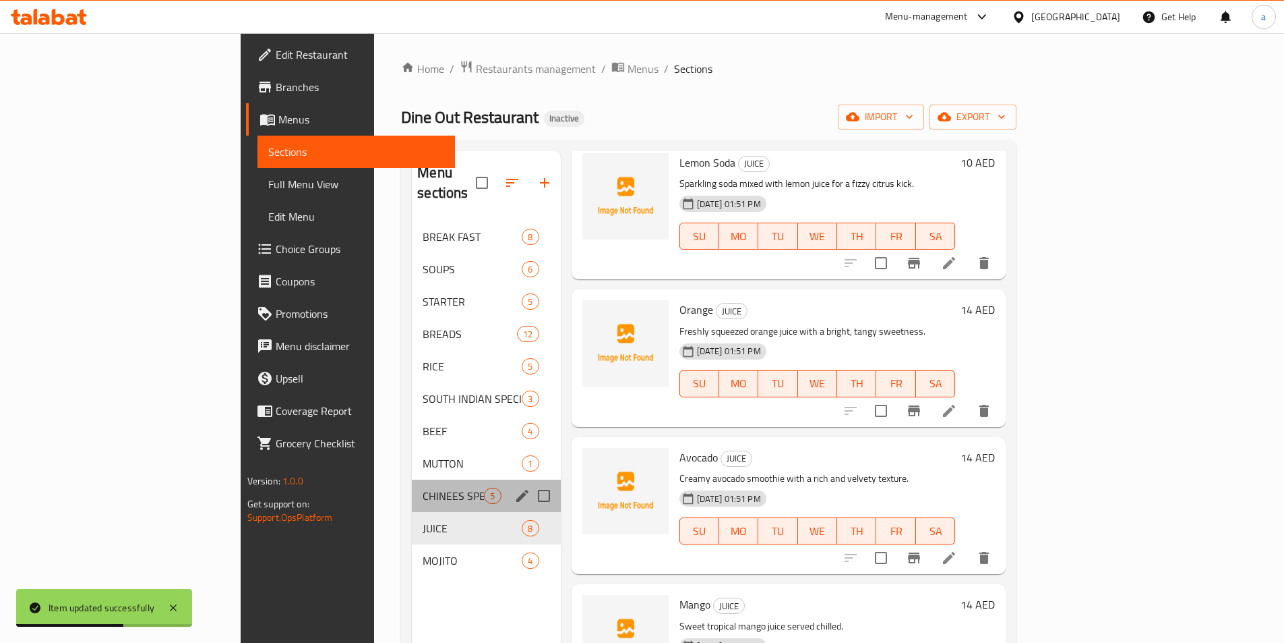
click at [412, 479] on div "CHINEES SPECIAL 5" at bounding box center [486, 495] width 148 height 32
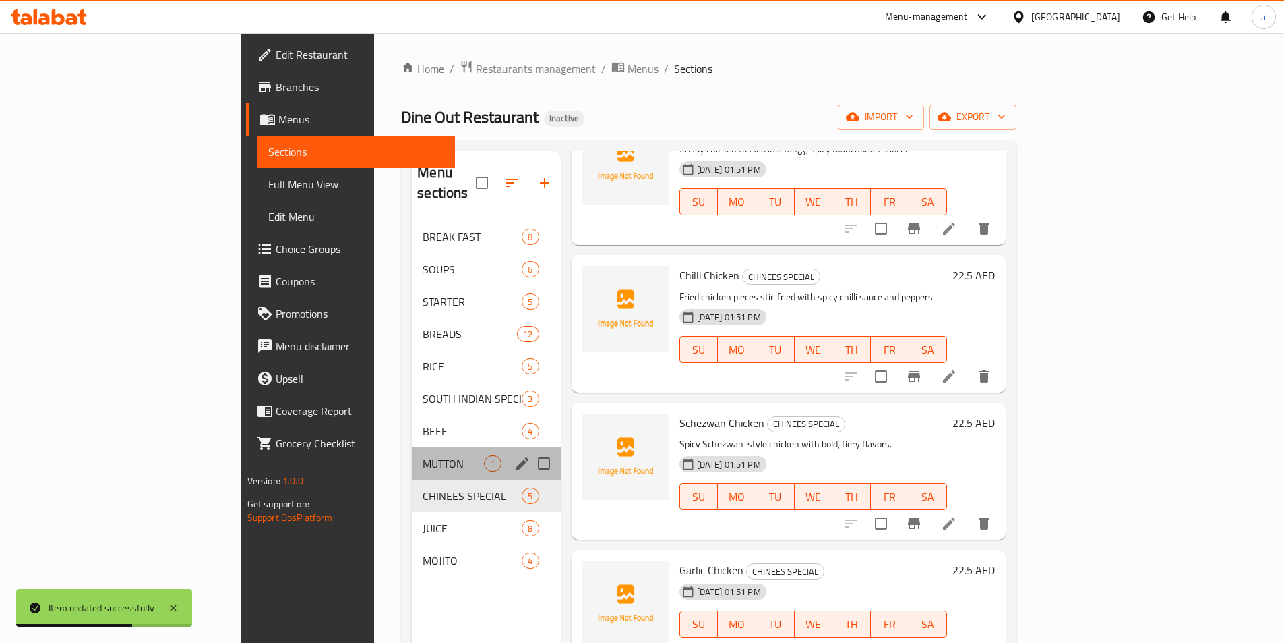
click at [423, 455] on span "MUTTON" at bounding box center [453, 463] width 61 height 16
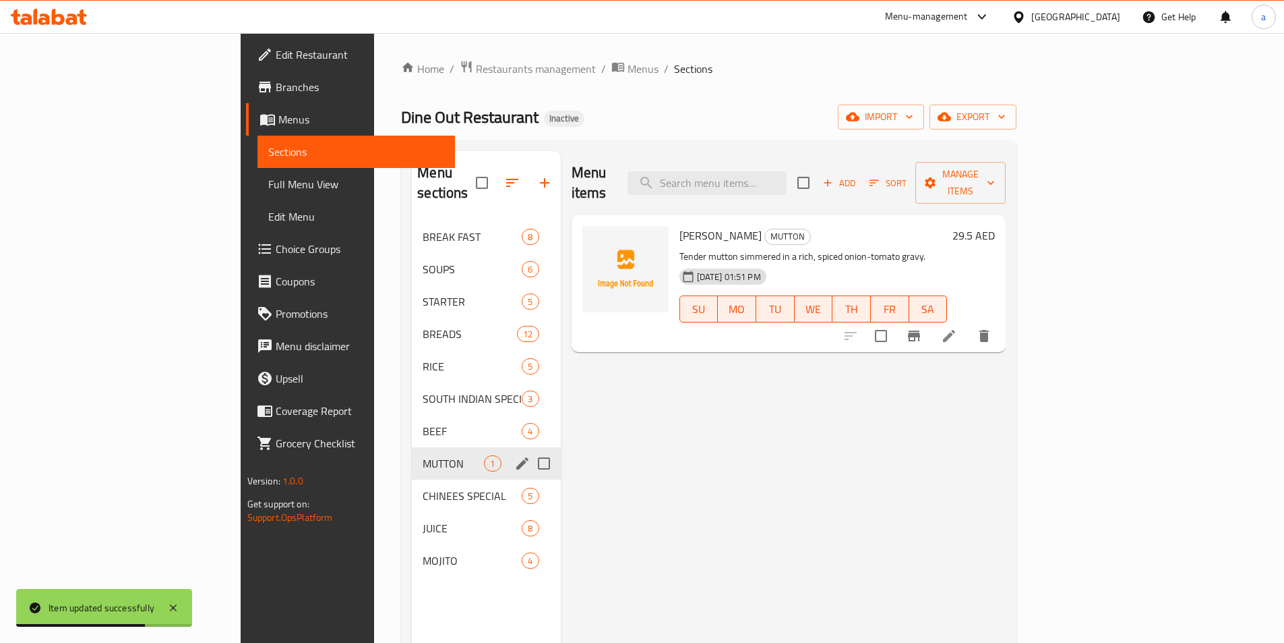
click at [412, 447] on div "MUTTON 1" at bounding box center [486, 463] width 148 height 32
click at [412, 415] on div "BEEF 4" at bounding box center [486, 431] width 148 height 32
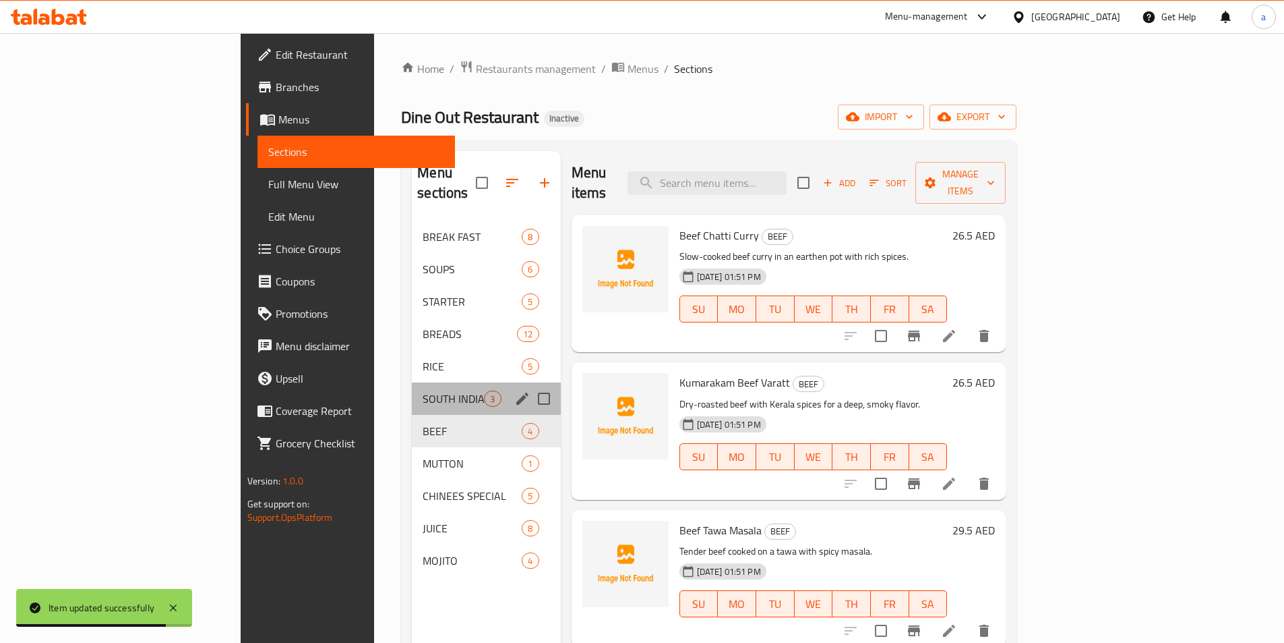
click at [412, 382] on div "SOUTH INDIAN SPECIAL 3" at bounding box center [486, 398] width 148 height 32
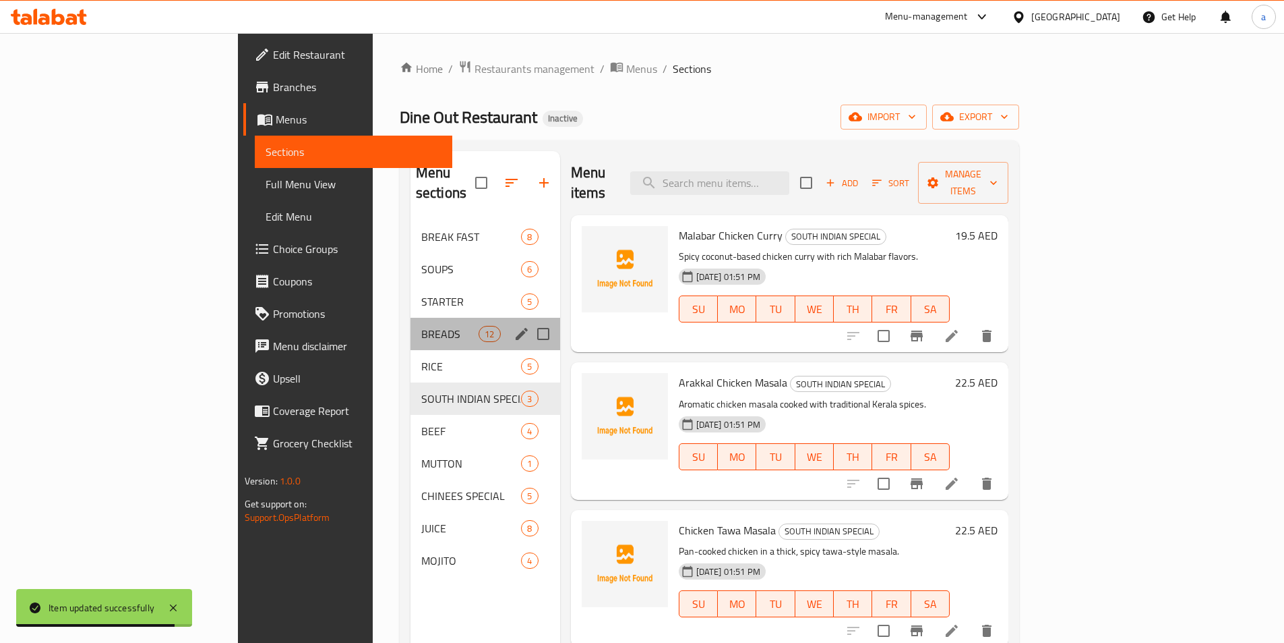
click at [411, 322] on div "BREADS 12" at bounding box center [486, 334] width 150 height 32
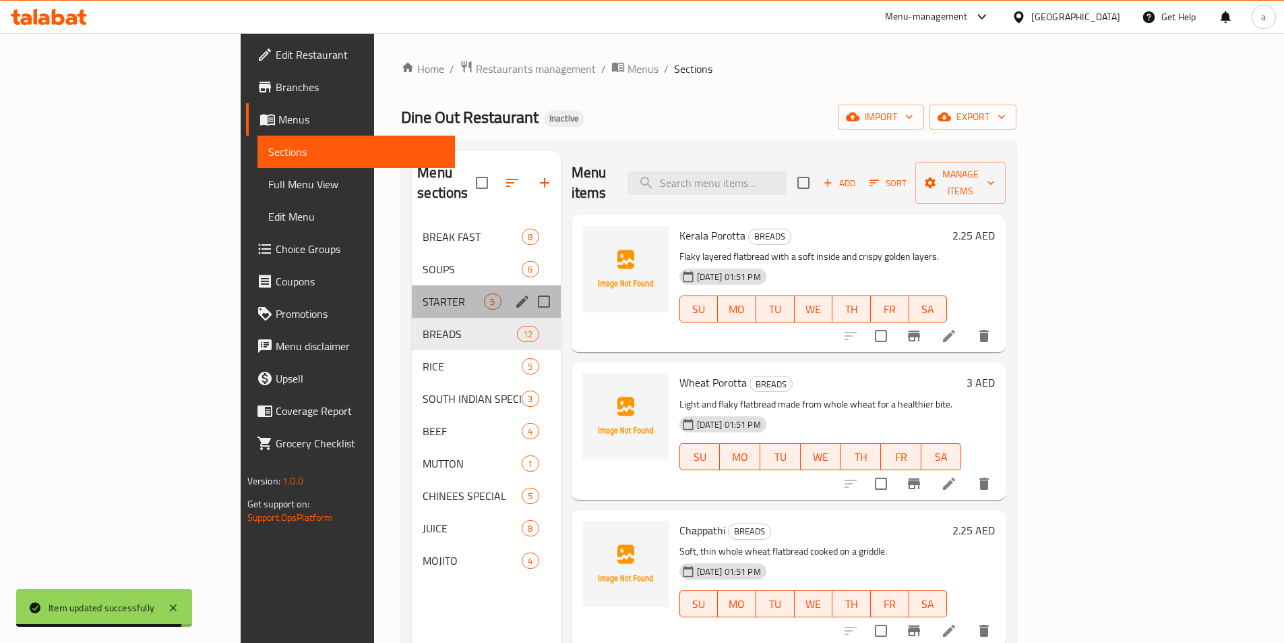
click at [423, 293] on span "STARTER" at bounding box center [453, 301] width 61 height 16
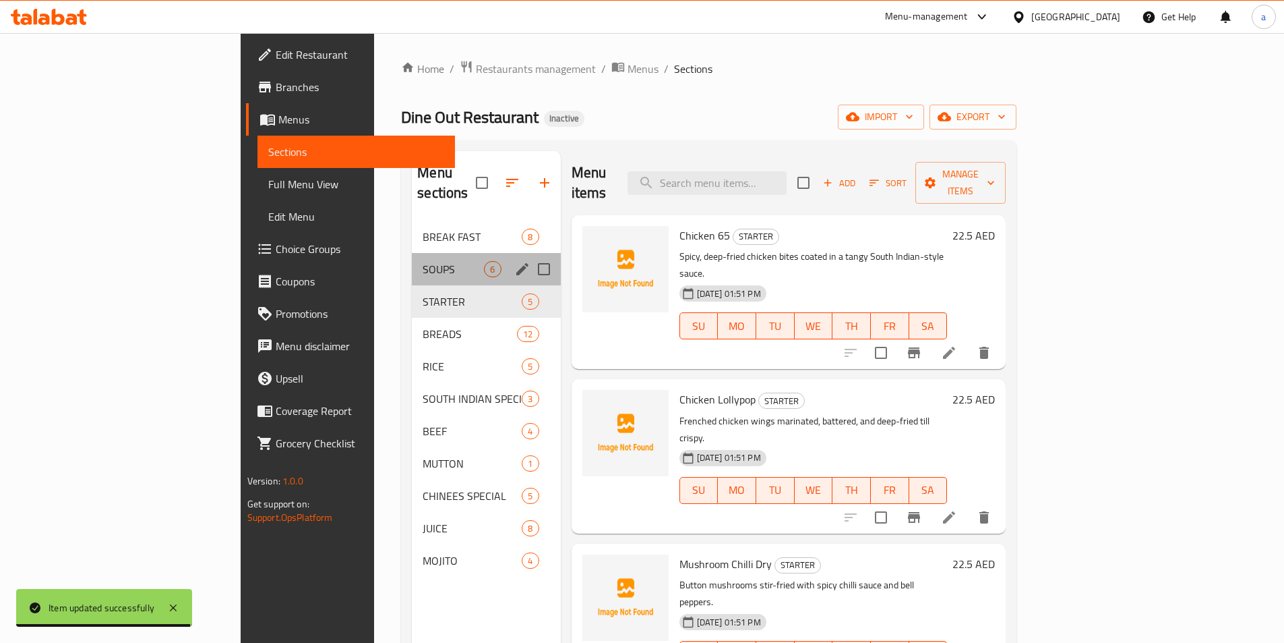
click at [412, 253] on div "SOUPS 6" at bounding box center [486, 269] width 148 height 32
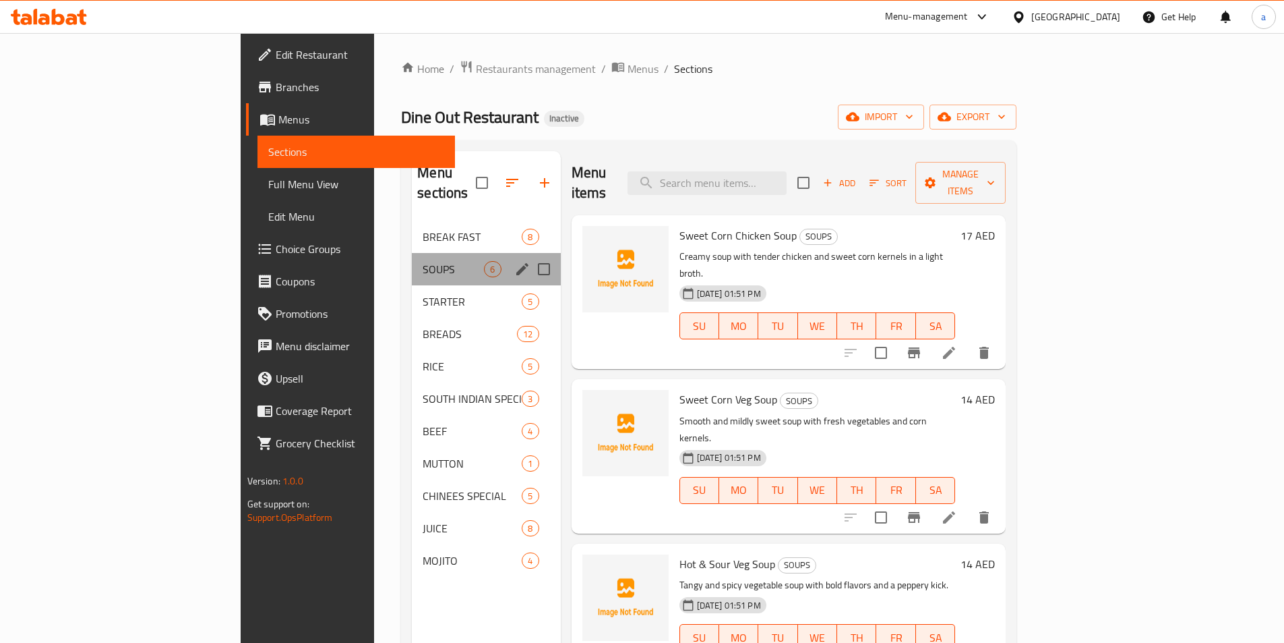
click at [412, 253] on div "SOUPS 6" at bounding box center [486, 269] width 148 height 32
click at [423, 229] on span "BREAK FAST" at bounding box center [453, 237] width 61 height 16
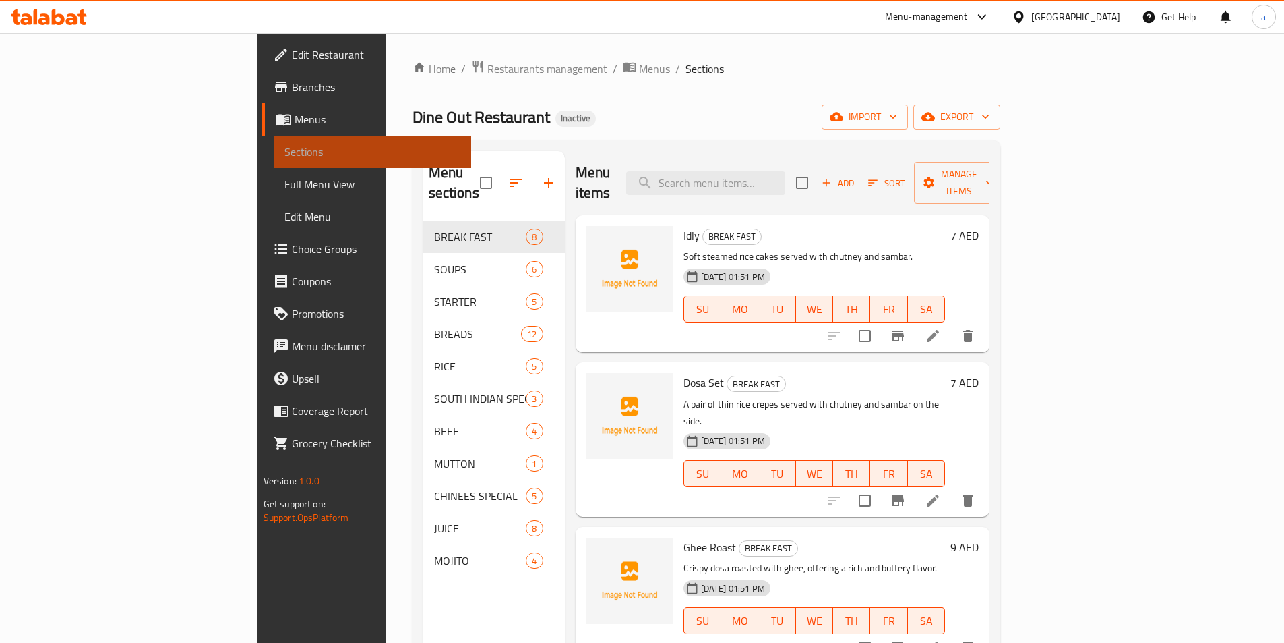
click at [285, 153] on span "Sections" at bounding box center [373, 152] width 176 height 16
click at [295, 117] on span "Menus" at bounding box center [378, 119] width 166 height 16
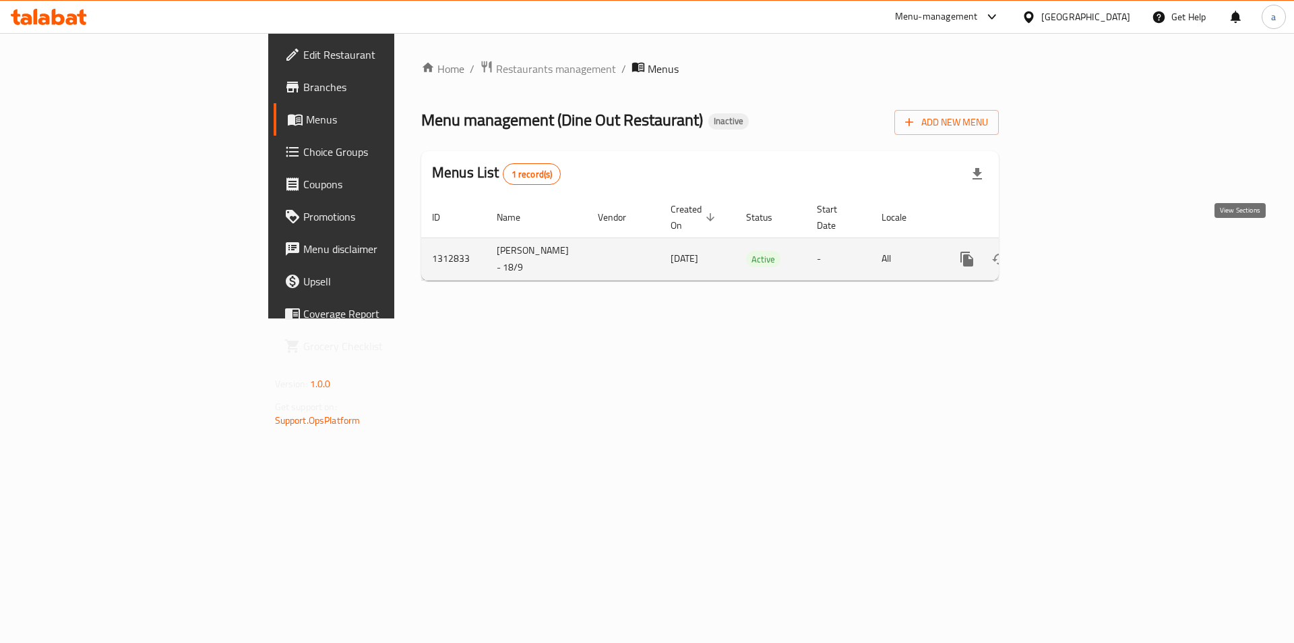
click at [1073, 251] on icon "enhanced table" at bounding box center [1064, 259] width 16 height 16
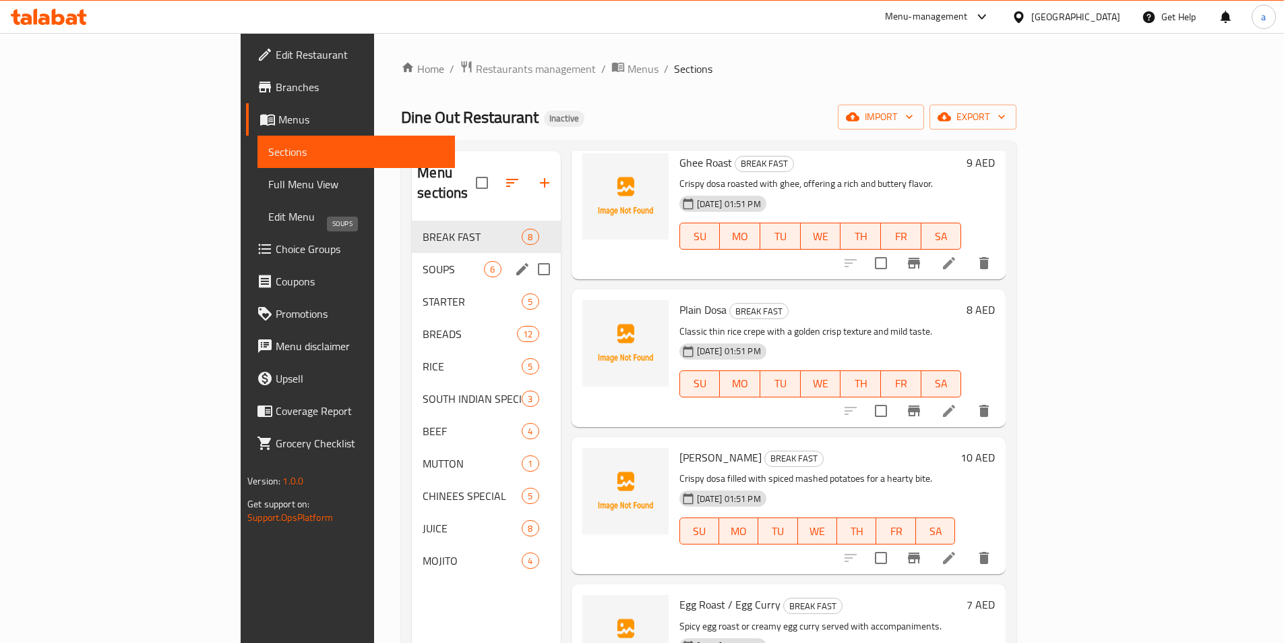
click at [423, 261] on span "SOUPS" at bounding box center [453, 269] width 61 height 16
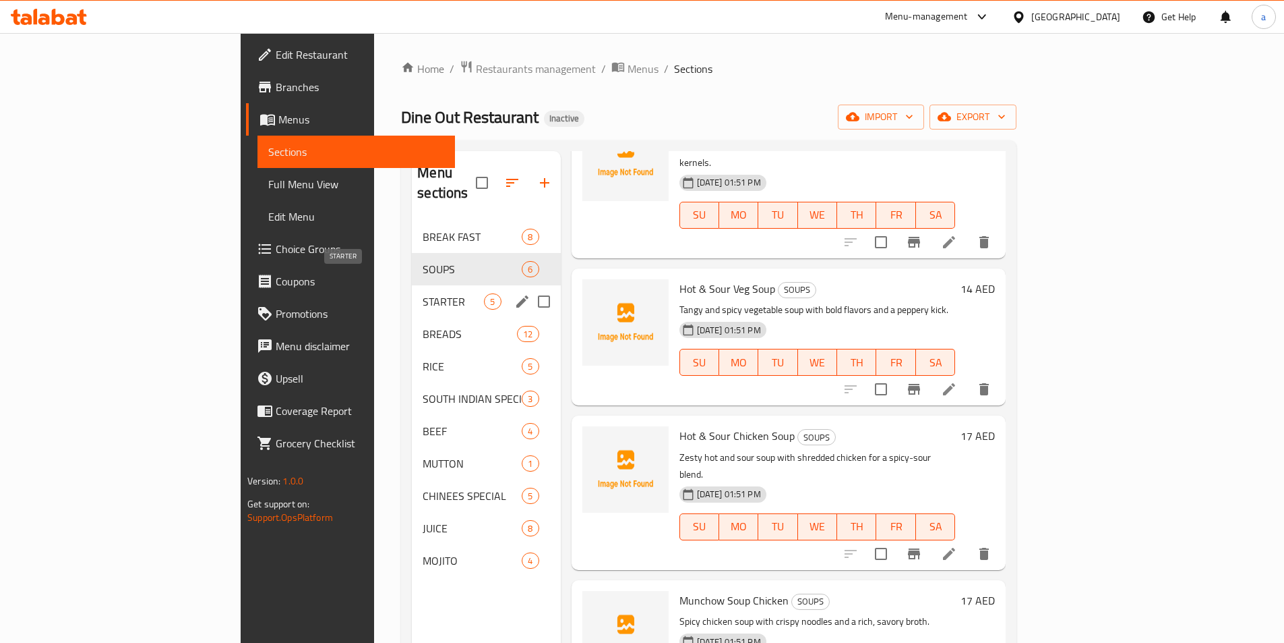
click at [423, 293] on span "STARTER" at bounding box center [453, 301] width 61 height 16
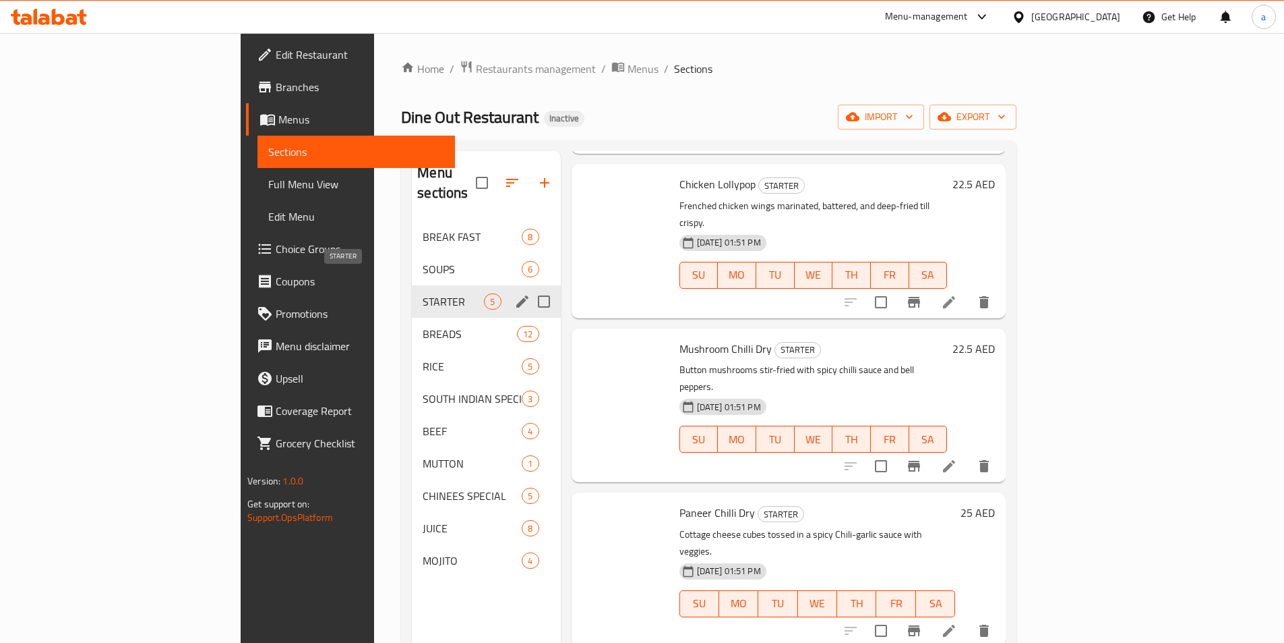
scroll to position [127, 0]
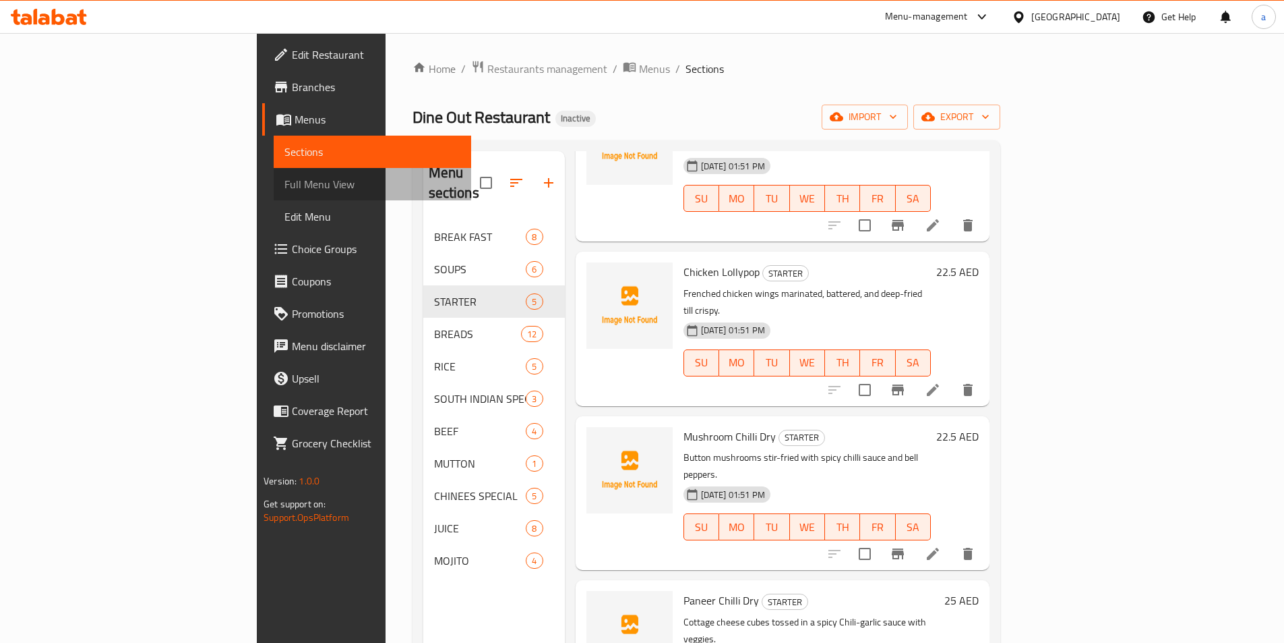
click at [274, 171] on link "Full Menu View" at bounding box center [373, 184] width 198 height 32
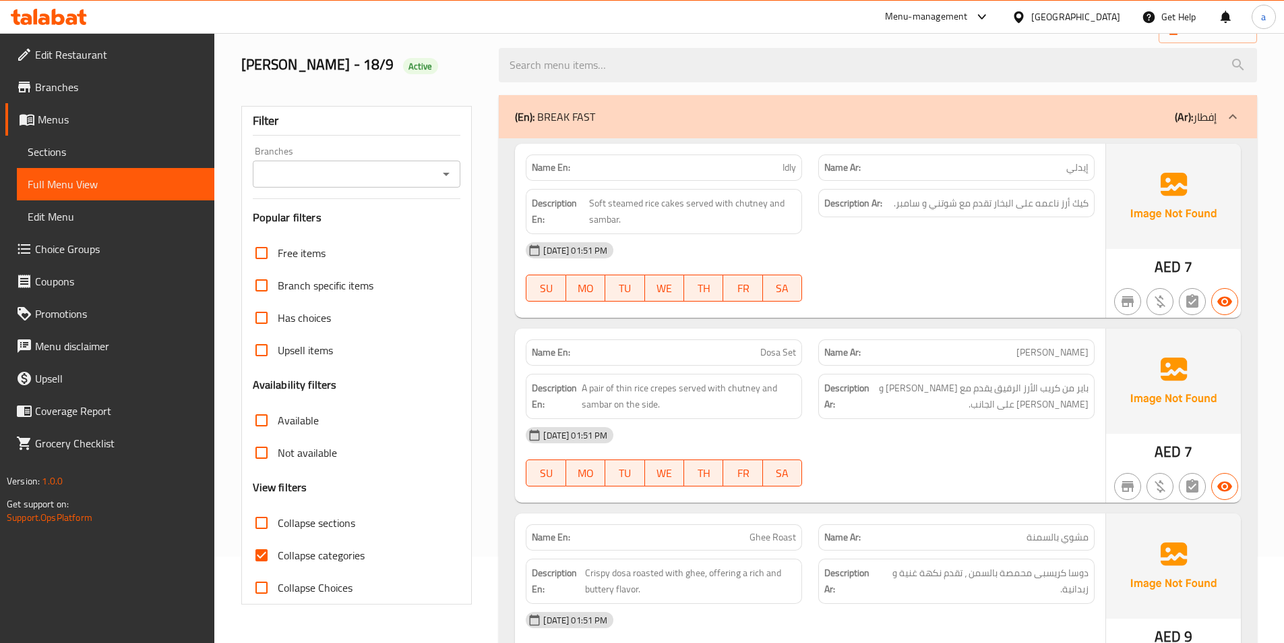
scroll to position [202, 0]
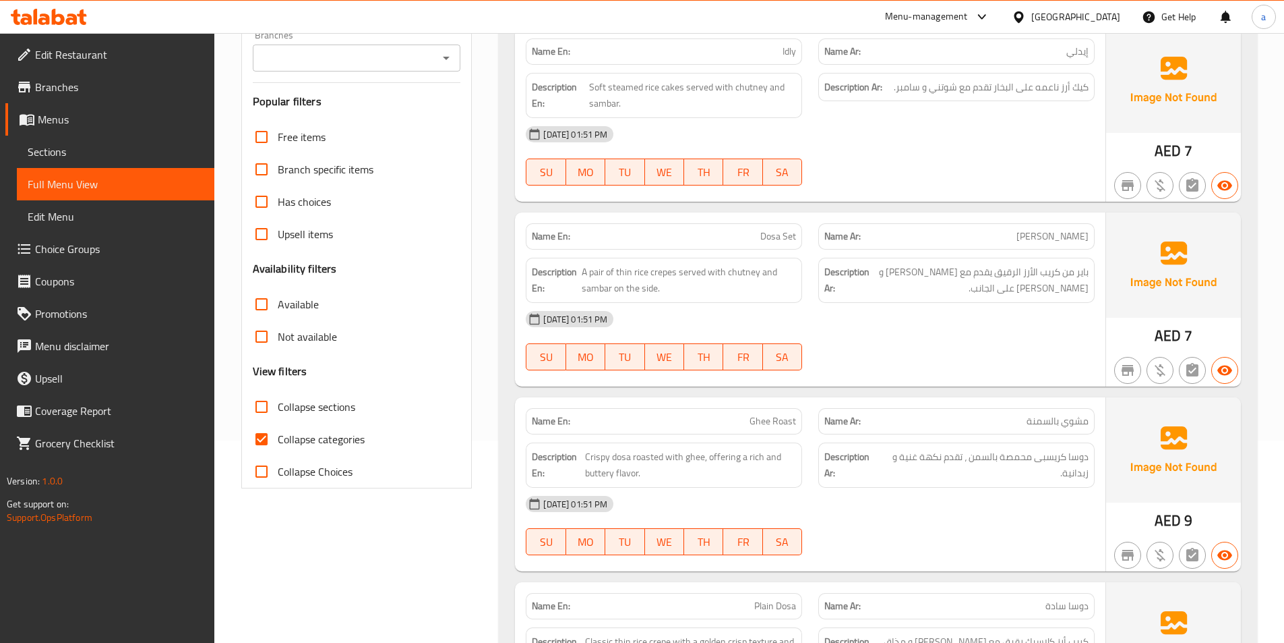
click at [332, 433] on span "Collapse categories" at bounding box center [321, 439] width 87 height 16
click at [278, 433] on input "Collapse categories" at bounding box center [261, 439] width 32 height 32
checkbox input "false"
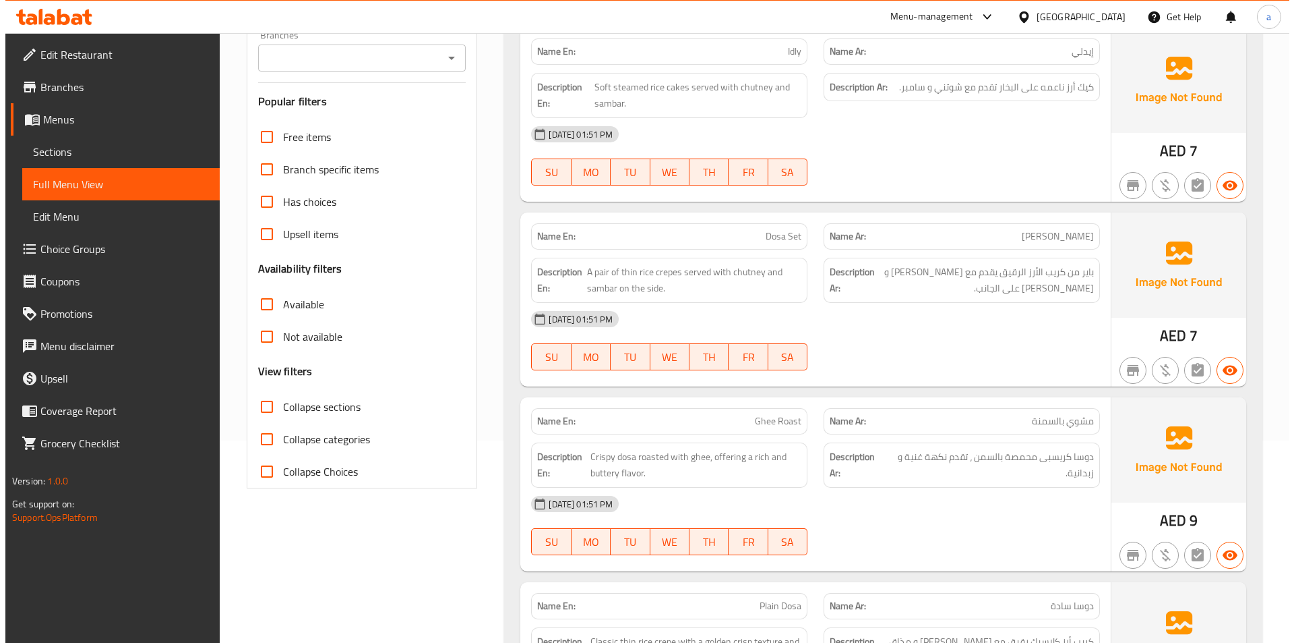
scroll to position [0, 0]
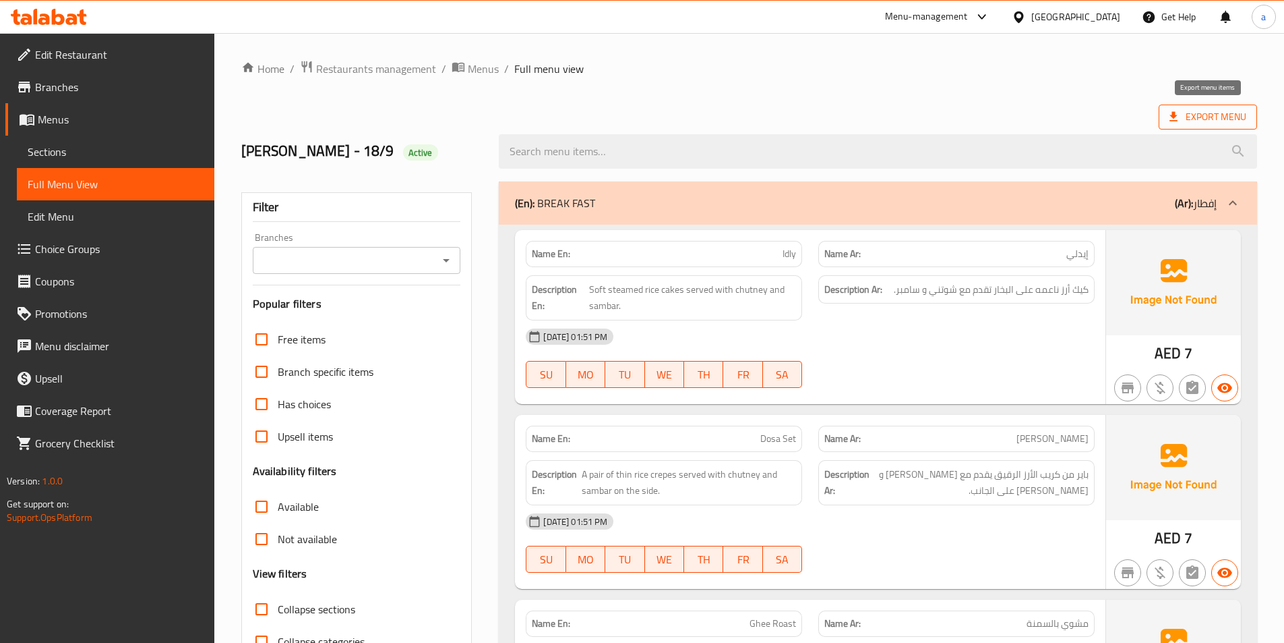
click at [1195, 124] on span "Export Menu" at bounding box center [1208, 117] width 77 height 17
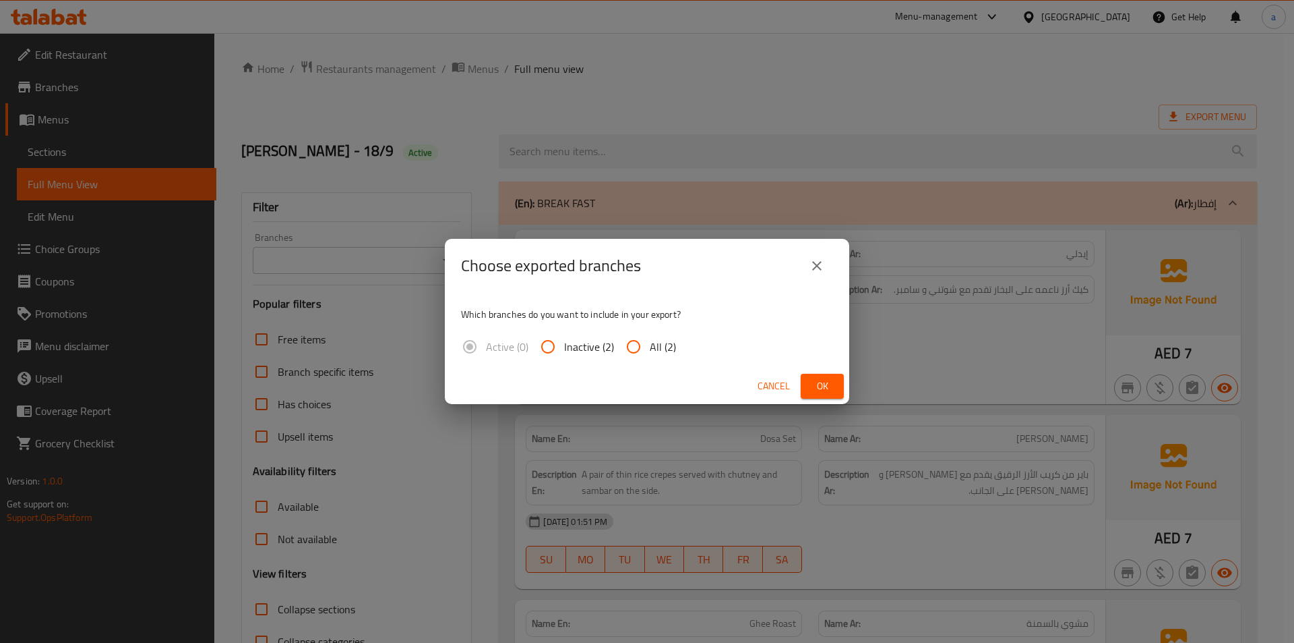
click at [650, 342] on span "All (2)" at bounding box center [663, 346] width 26 height 16
click at [649, 342] on input "All (2)" at bounding box center [634, 346] width 32 height 32
radio input "true"
click at [813, 391] on span "Ok" at bounding box center [823, 386] width 22 height 17
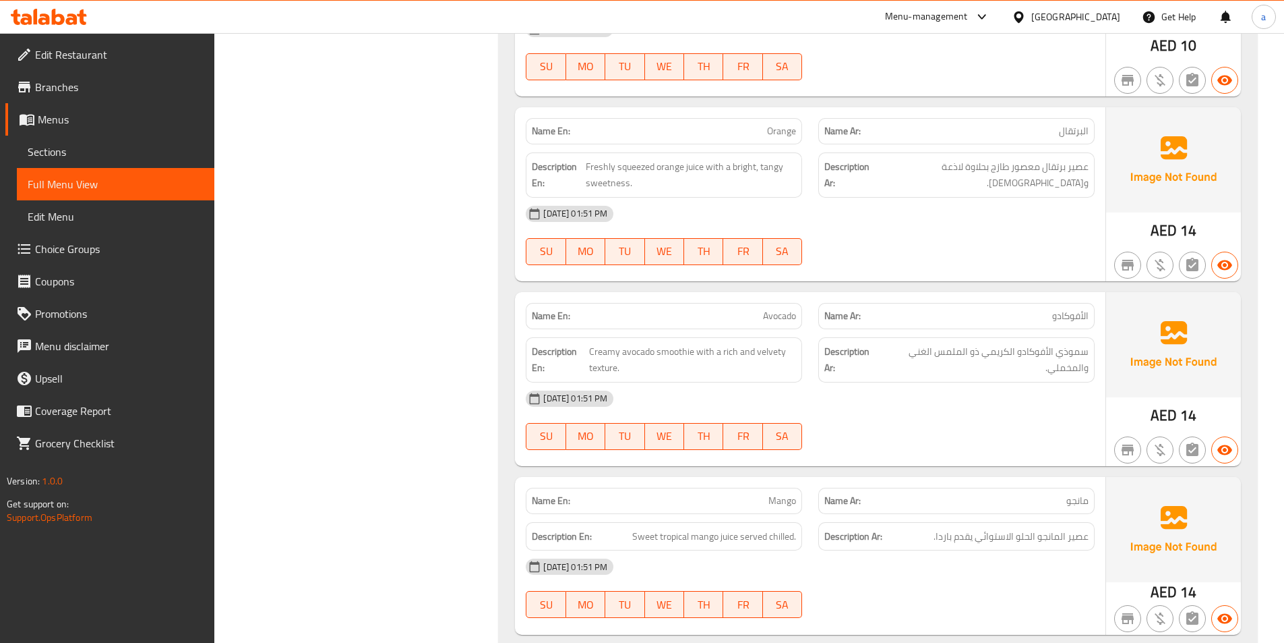
scroll to position [10127, 0]
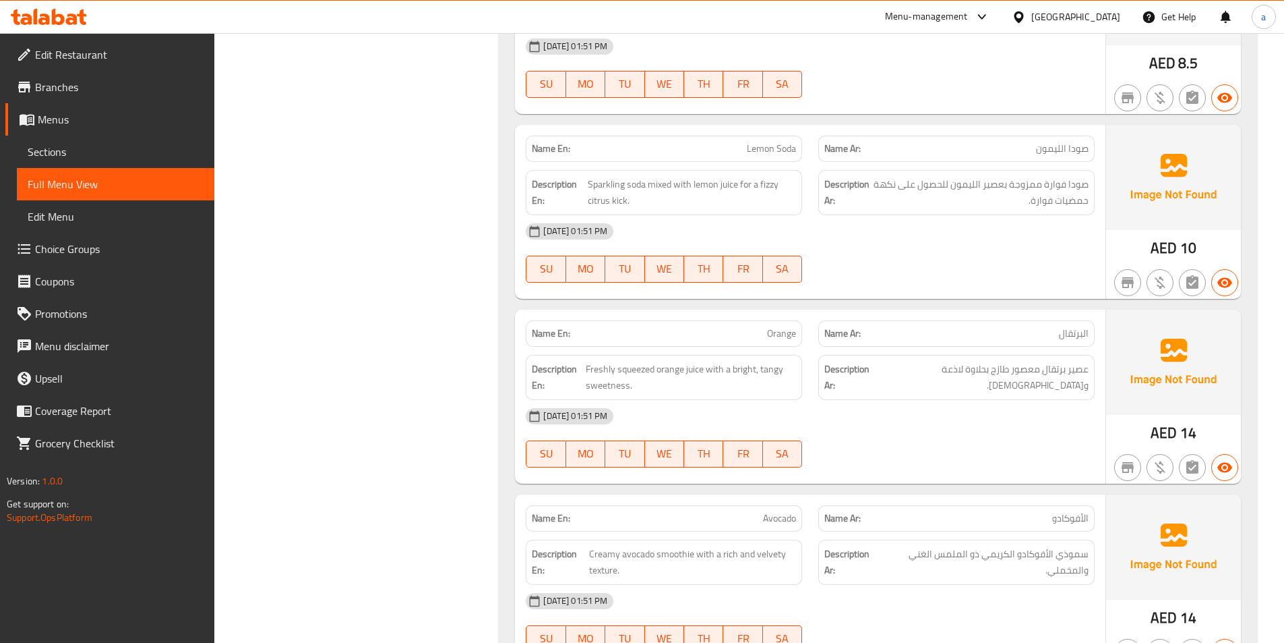
click at [82, 16] on icon at bounding box center [81, 17] width 9 height 16
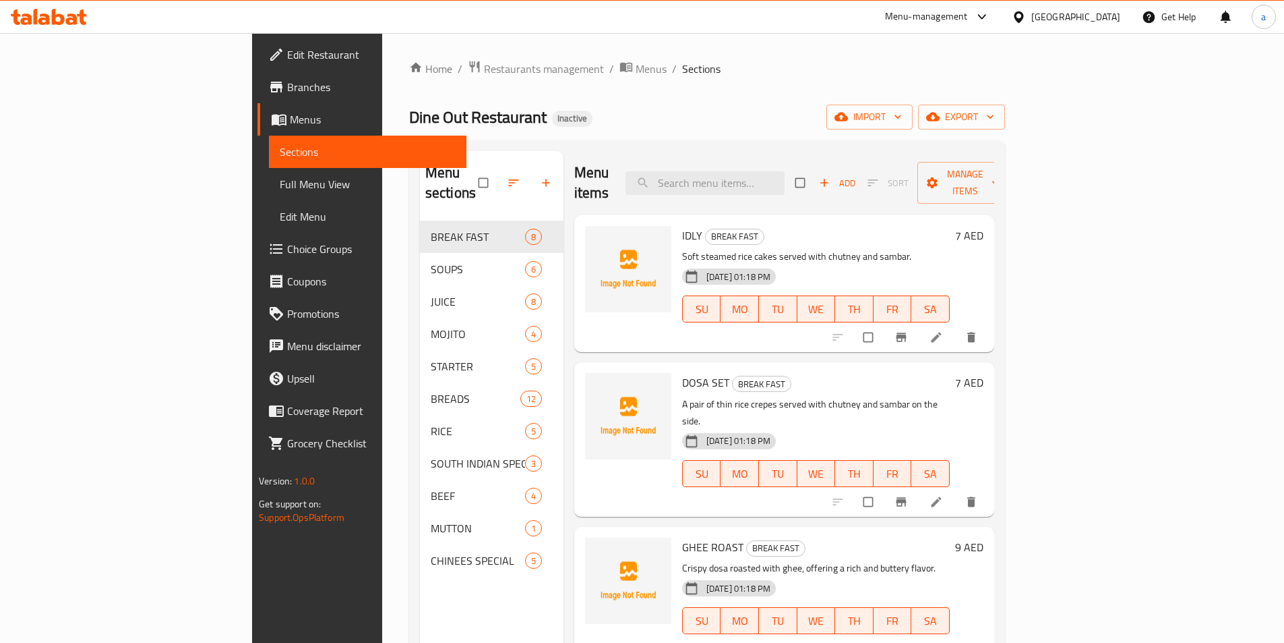
click at [280, 190] on span "Full Menu View" at bounding box center [368, 184] width 176 height 16
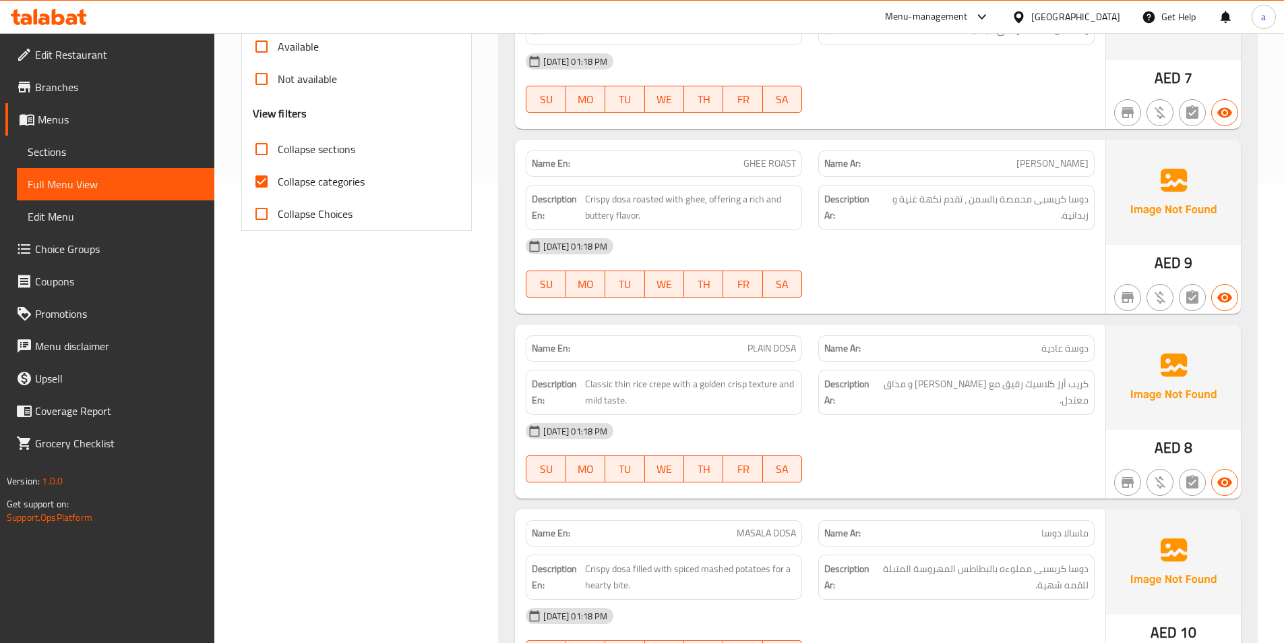
scroll to position [337, 0]
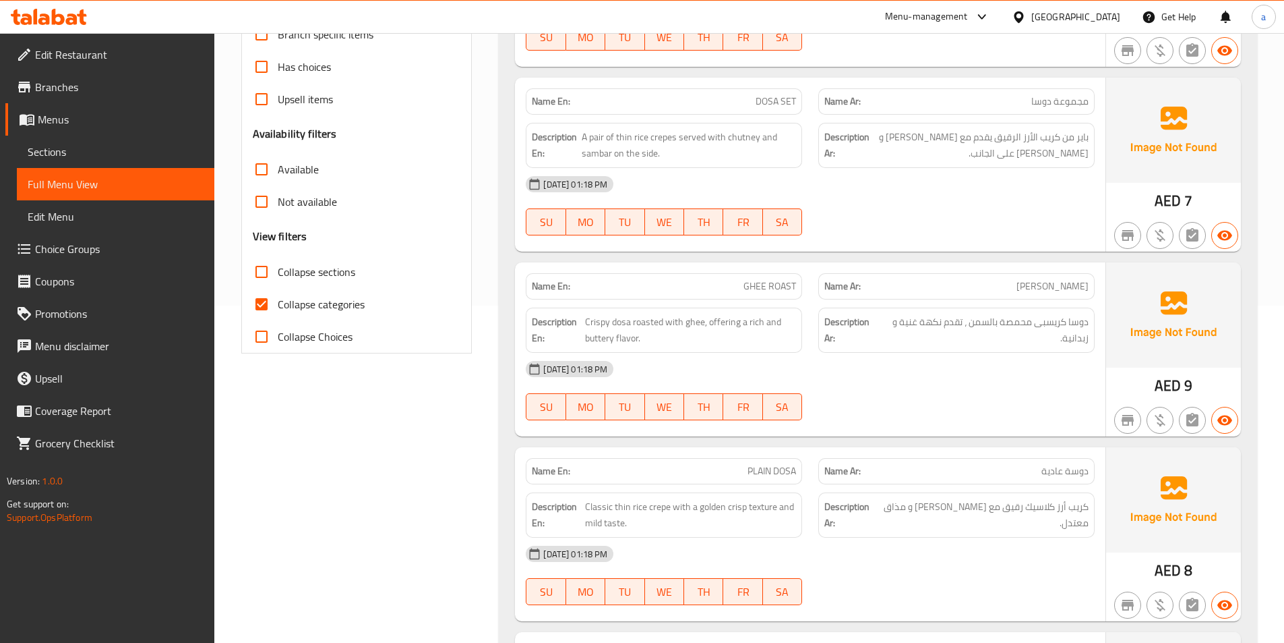
click at [93, 122] on span "Menus" at bounding box center [121, 119] width 166 height 16
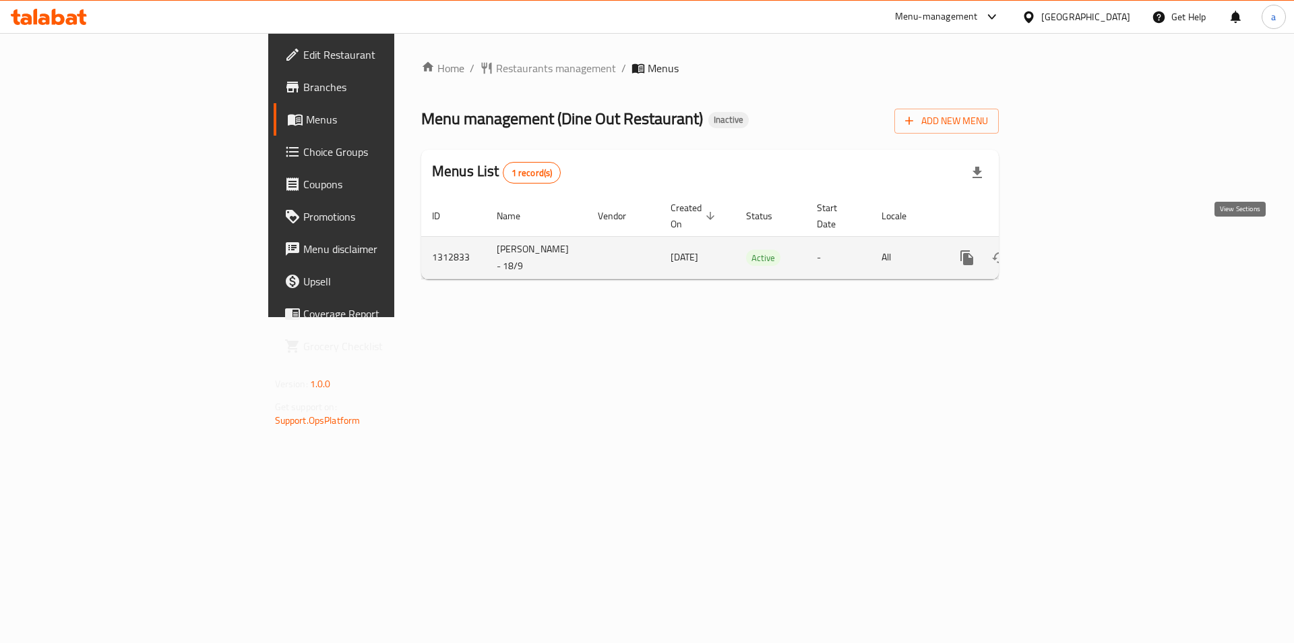
click at [1081, 247] on link "enhanced table" at bounding box center [1064, 257] width 32 height 32
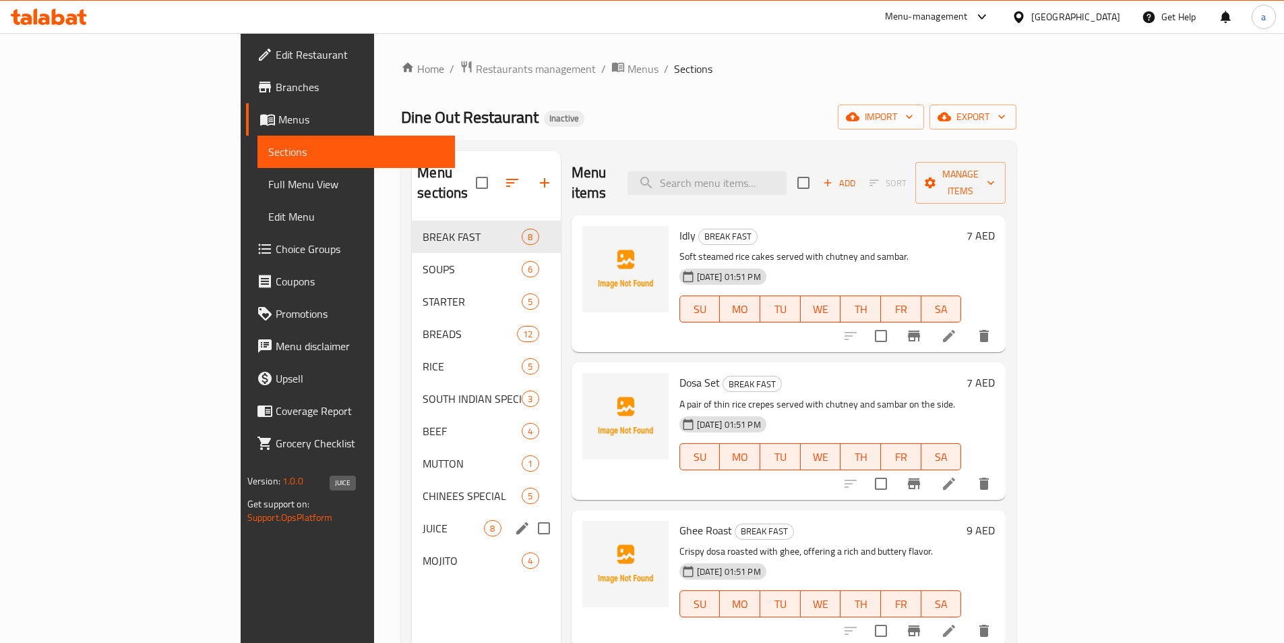
click at [423, 520] on span "JUICE" at bounding box center [453, 528] width 61 height 16
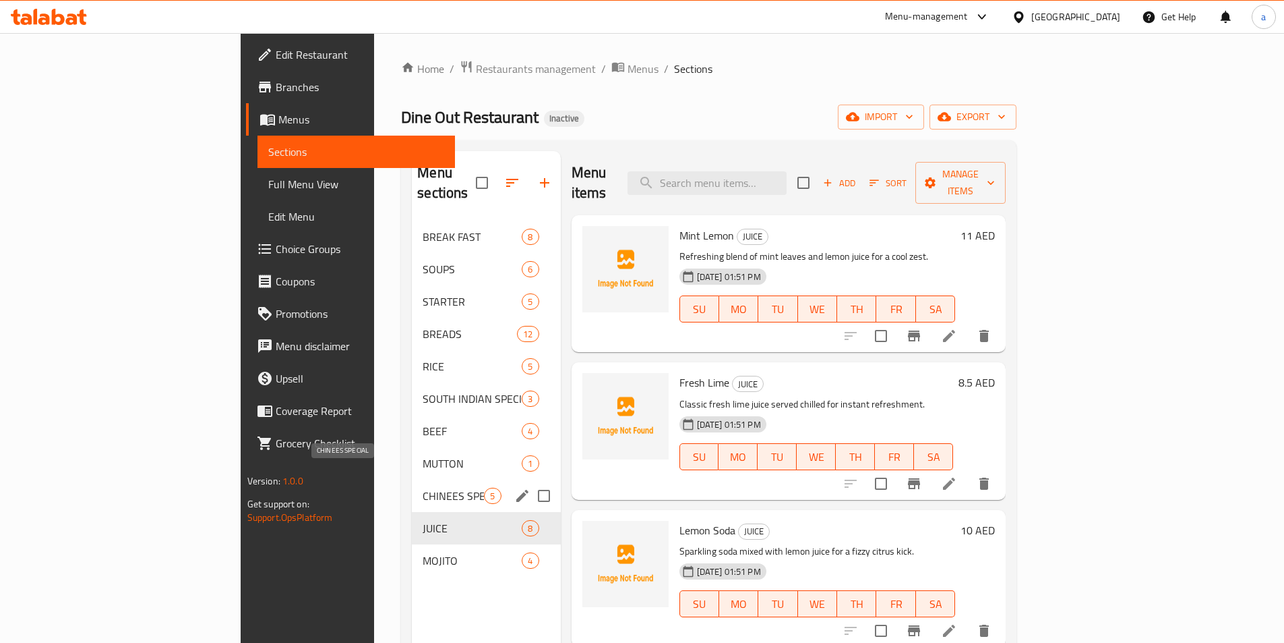
click at [423, 487] on span "CHINEES SPECIAL" at bounding box center [453, 495] width 61 height 16
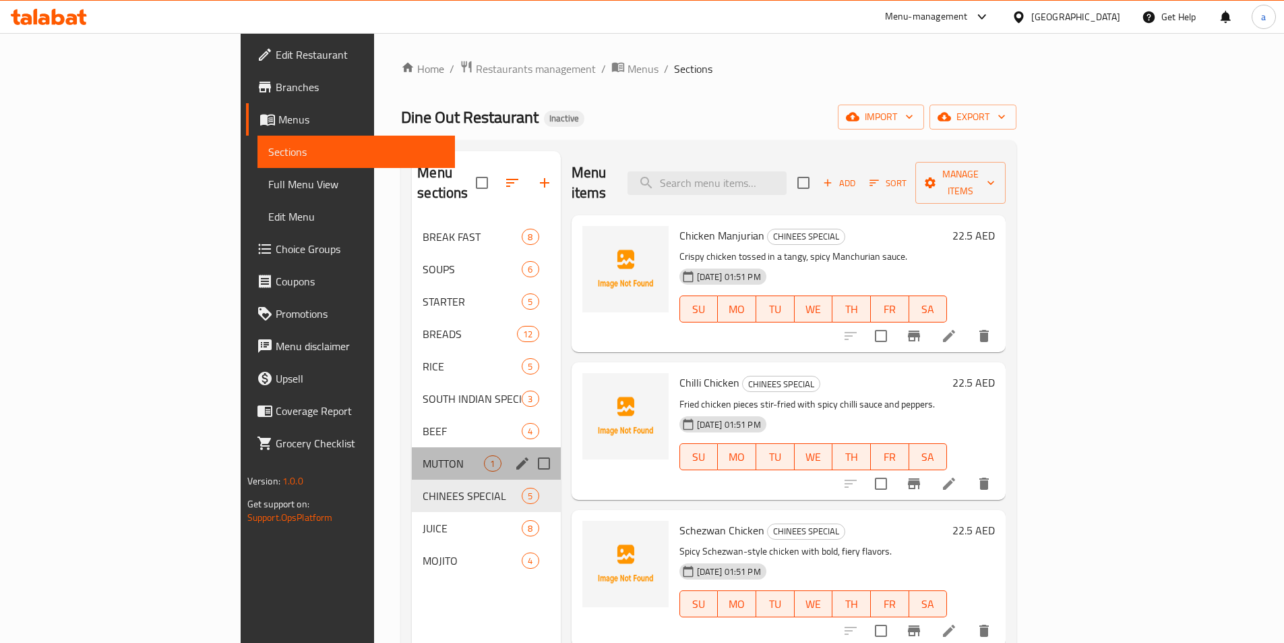
click at [412, 447] on div "MUTTON 1" at bounding box center [486, 463] width 148 height 32
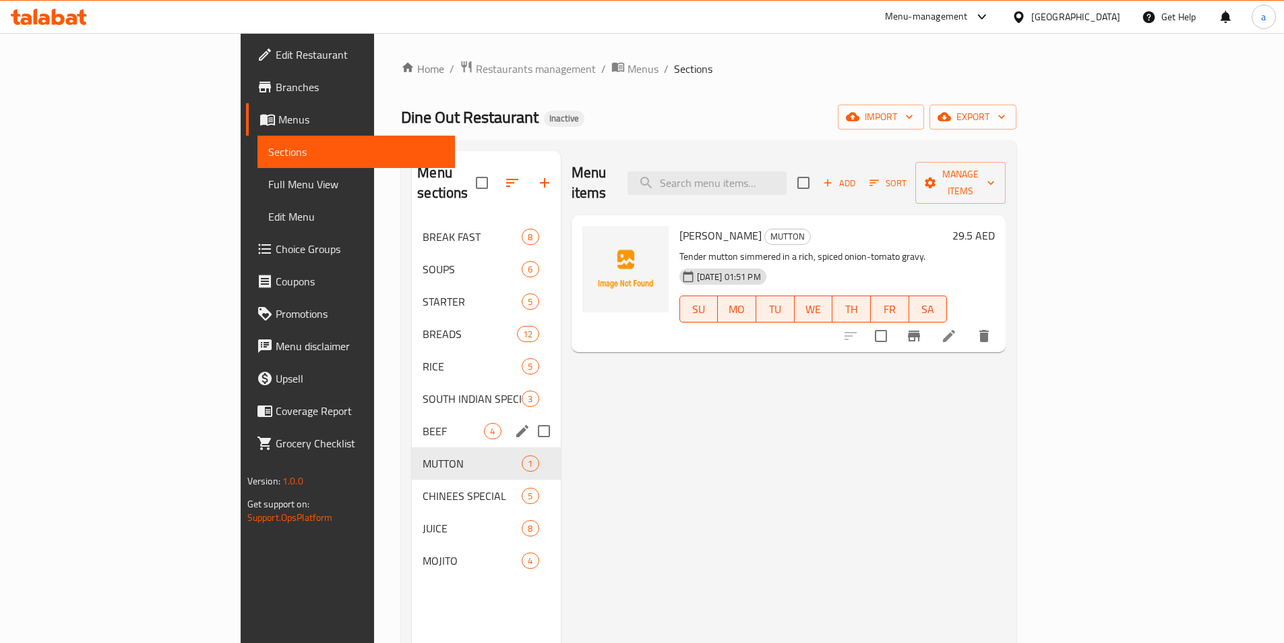
click at [423, 423] on span "BEEF" at bounding box center [453, 431] width 61 height 16
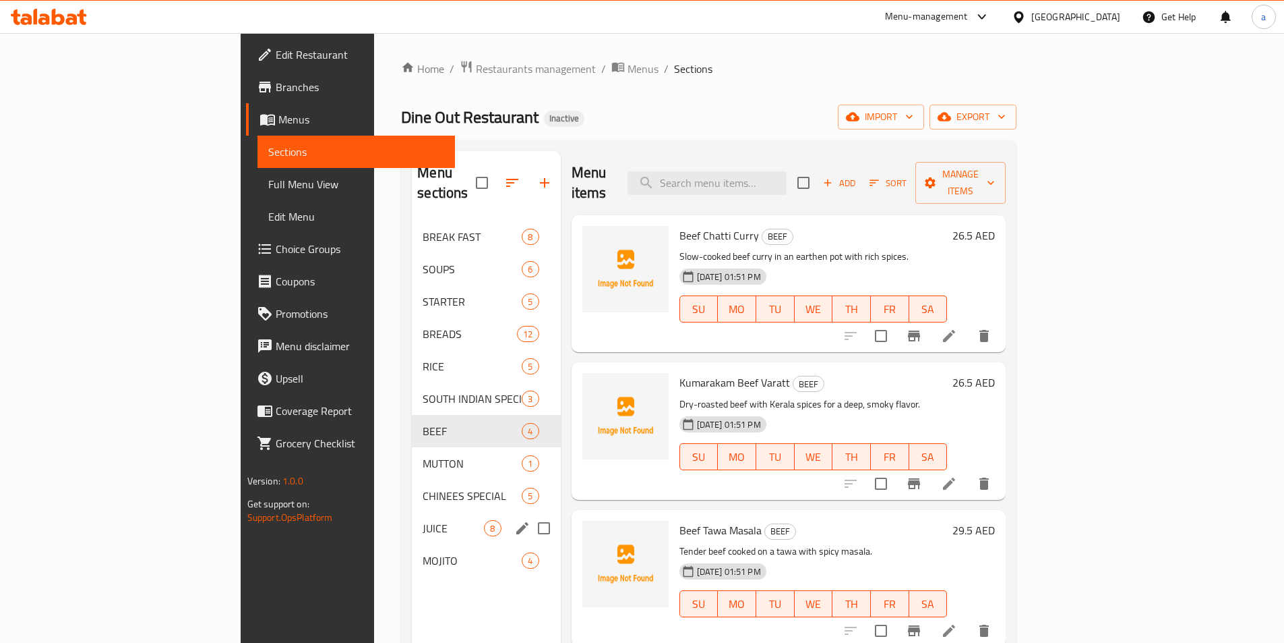
click at [423, 520] on span "JUICE" at bounding box center [453, 528] width 61 height 16
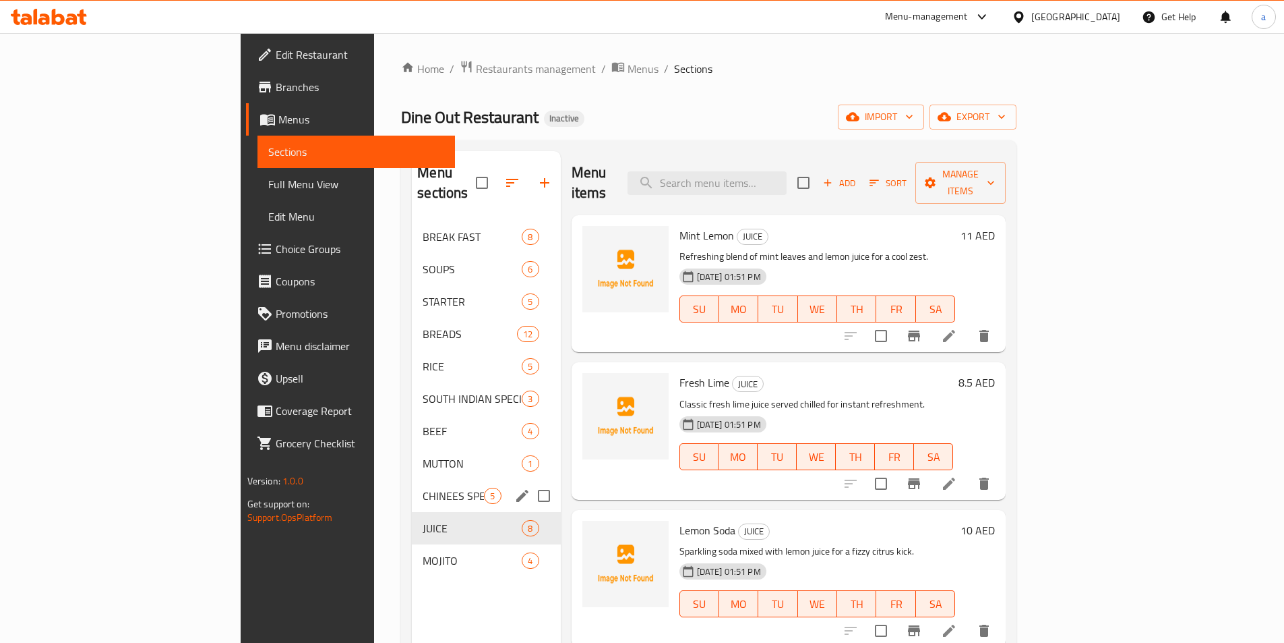
click at [412, 489] on div "CHINEES SPECIAL 5" at bounding box center [486, 495] width 148 height 32
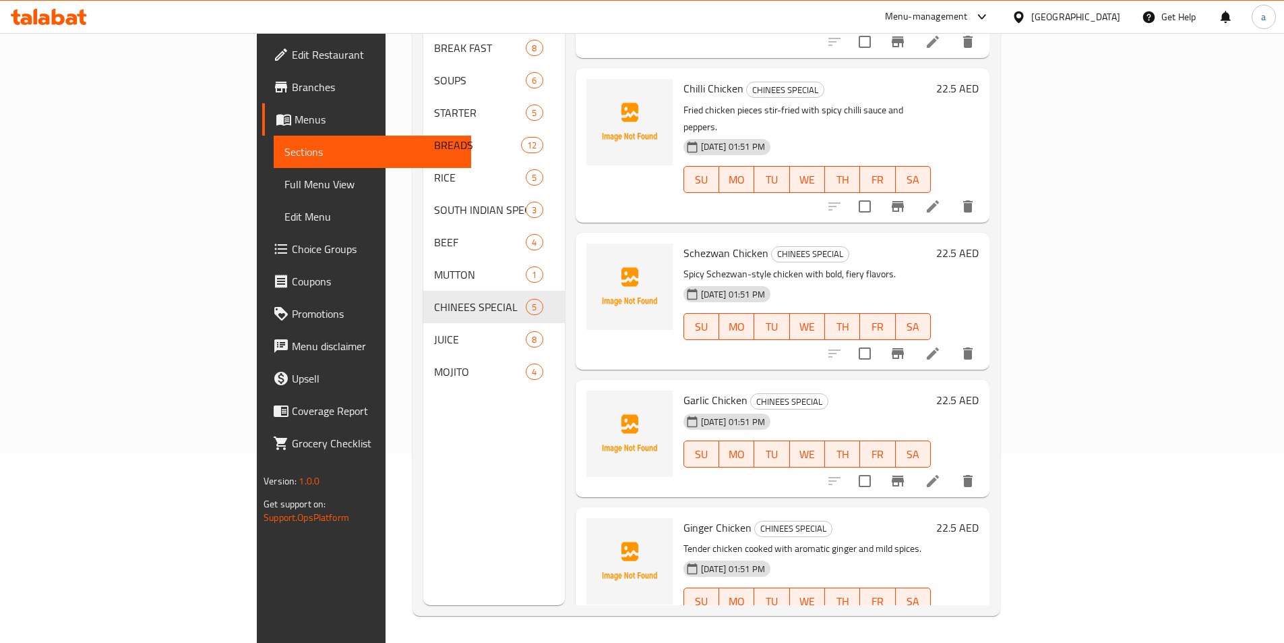
scroll to position [107, 0]
click at [939, 473] on icon at bounding box center [933, 479] width 12 height 12
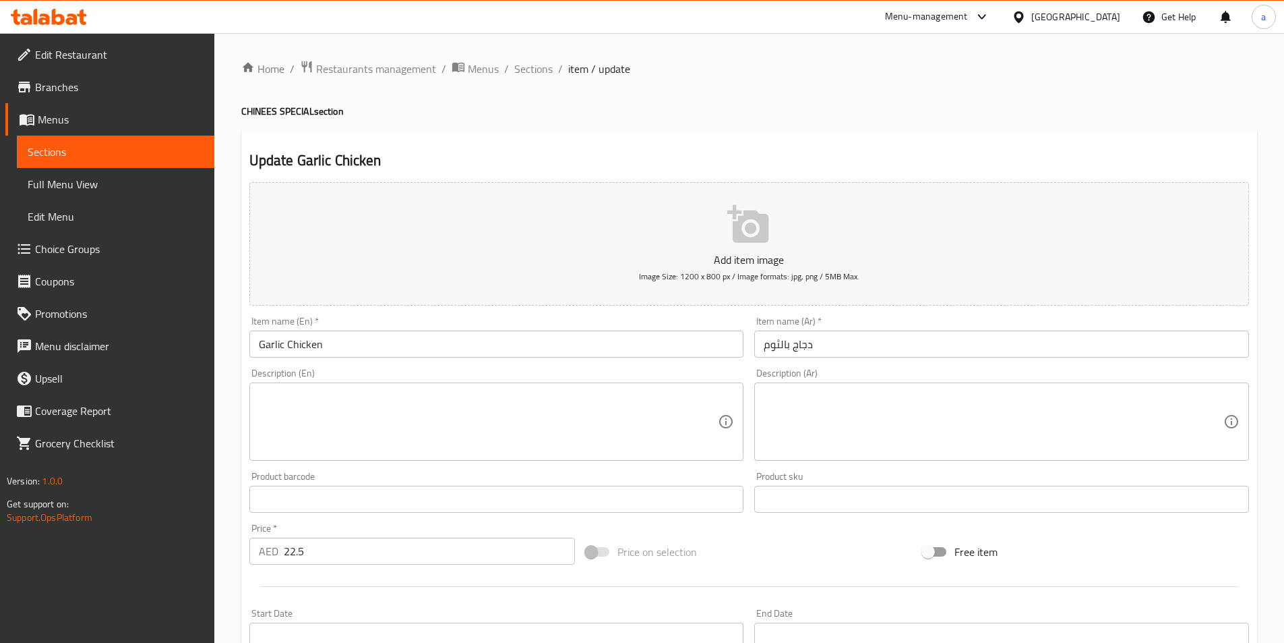
click at [784, 349] on input "دجاج بالثوم" at bounding box center [1001, 343] width 495 height 27
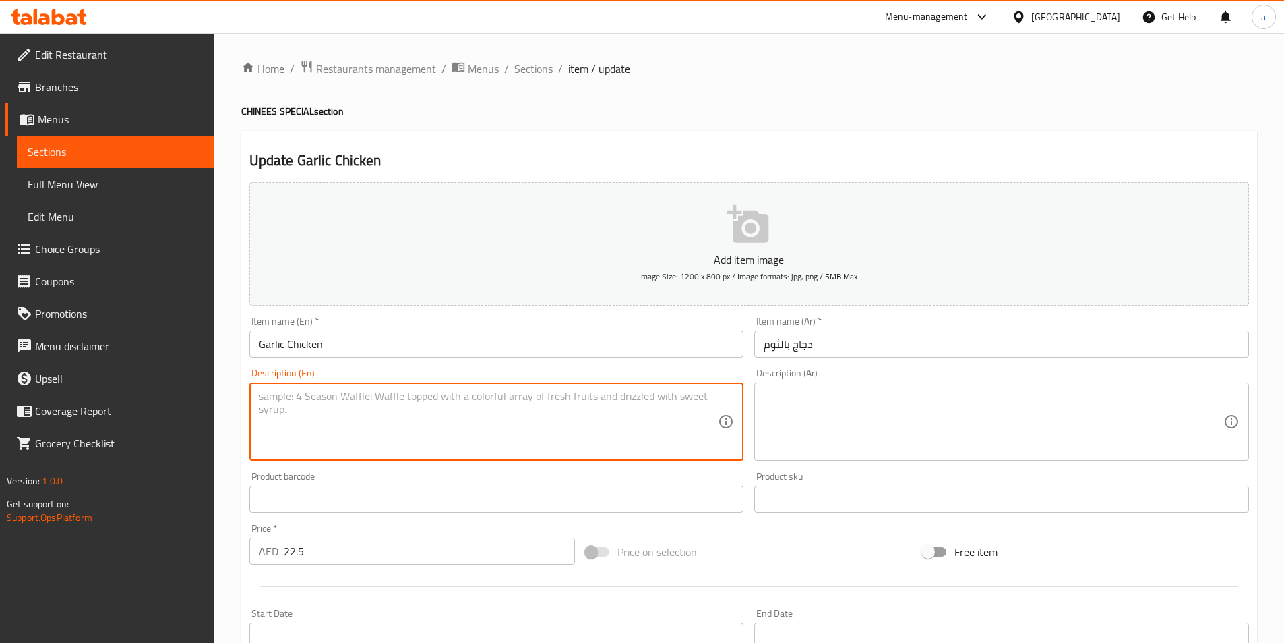
click at [543, 394] on textarea at bounding box center [489, 422] width 460 height 64
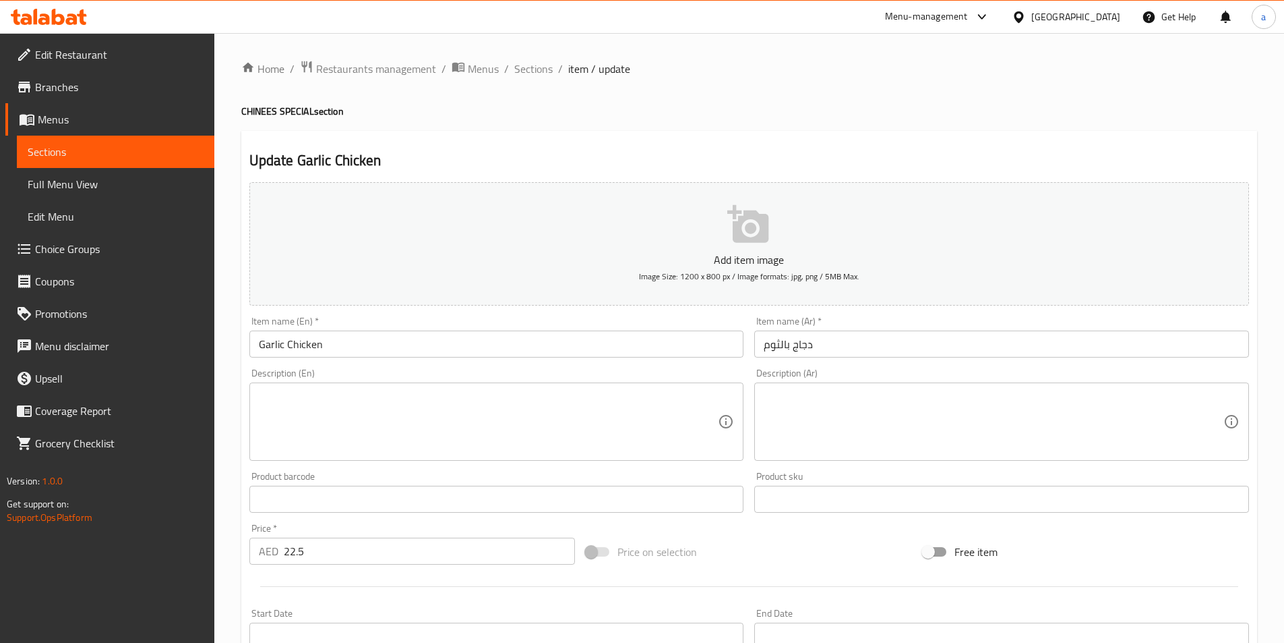
click at [335, 431] on textarea at bounding box center [489, 422] width 460 height 64
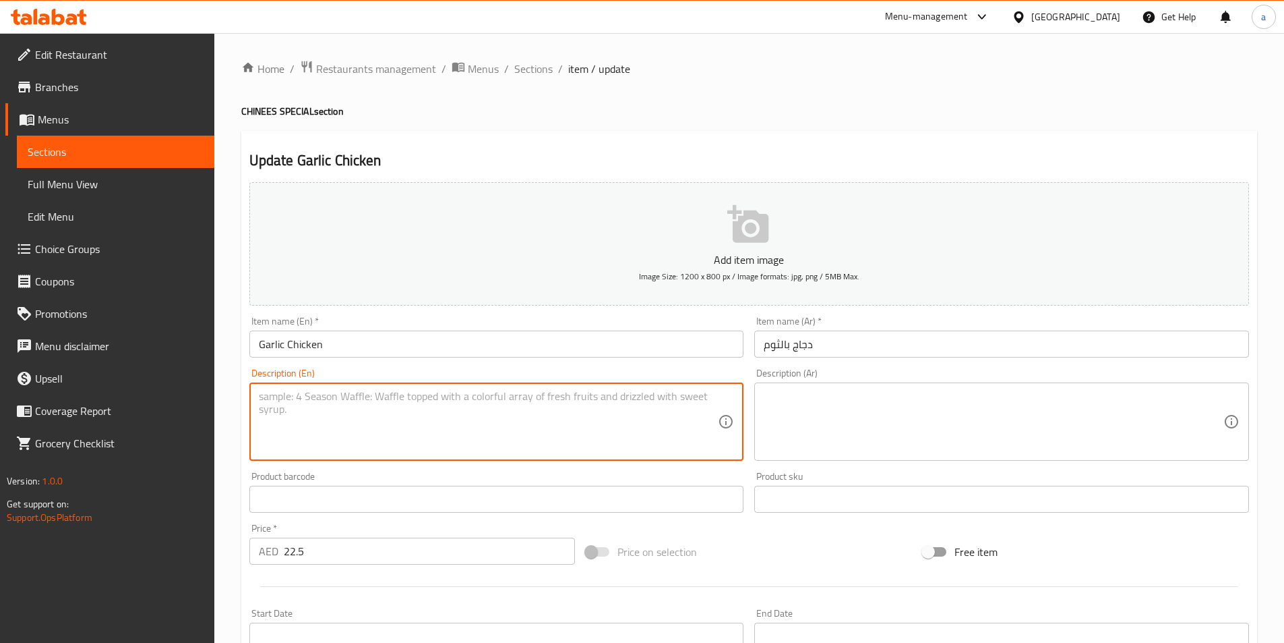
paste textarea "Juicy chicken sautéed with garlic in a savory sauce."
click at [352, 392] on textarea "Juicy chicken sautéed with garlic in a savory sauce." at bounding box center [489, 422] width 460 height 64
click at [338, 405] on textarea "Juicy chicken sautéed with garlic in a savory sauce." at bounding box center [489, 422] width 460 height 64
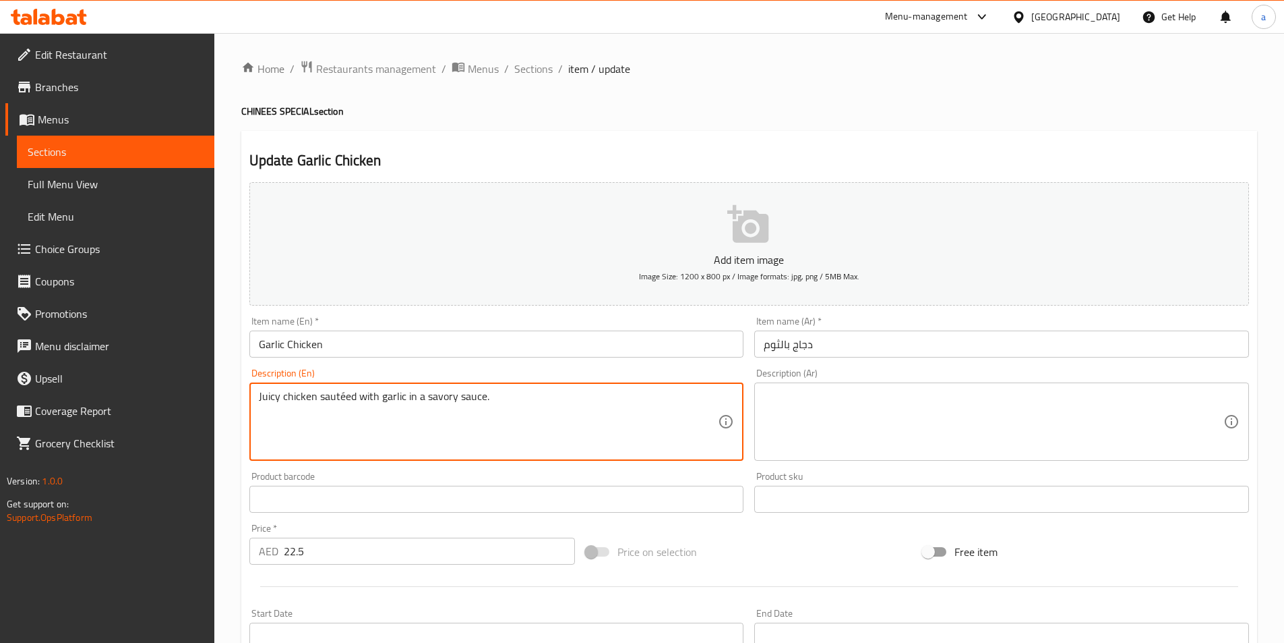
type textarea "Juicy chicken sautéed with garlic in a savory sauce."
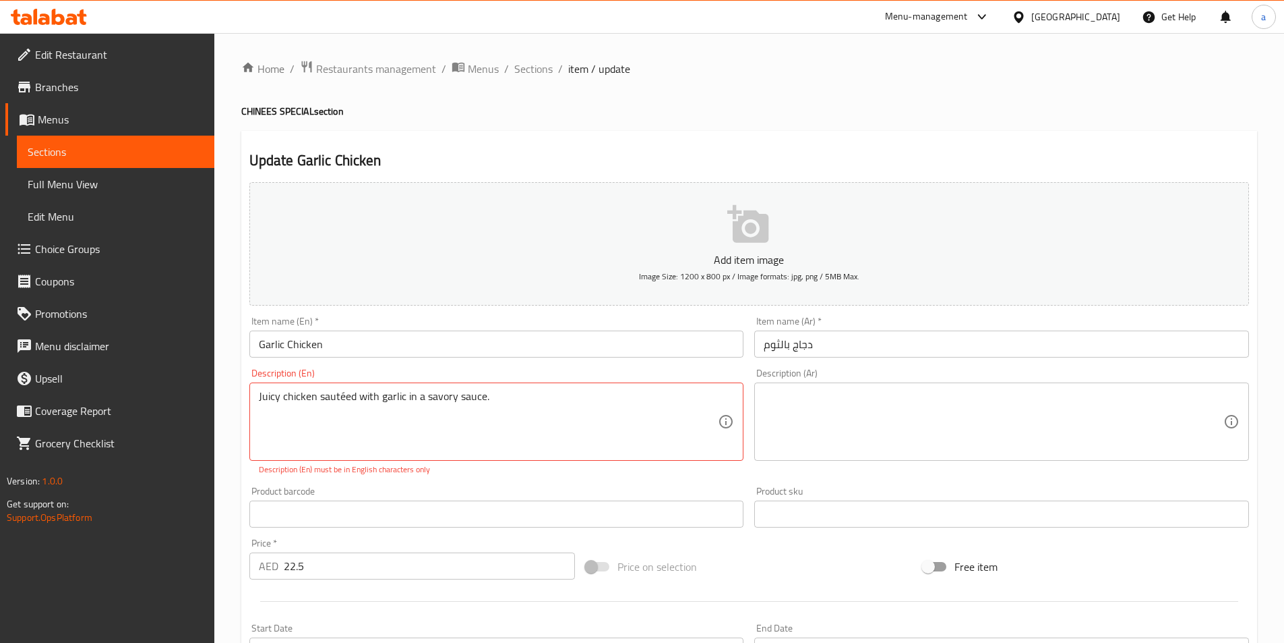
click at [804, 433] on textarea at bounding box center [994, 422] width 460 height 64
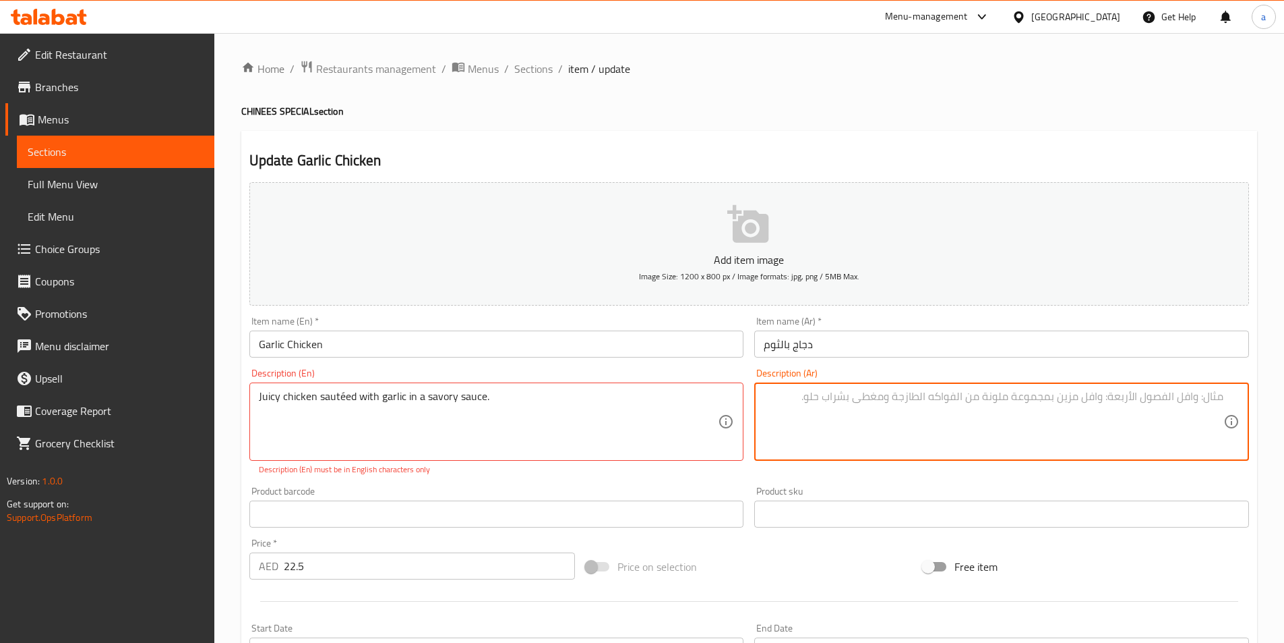
click at [1027, 413] on textarea at bounding box center [994, 422] width 460 height 64
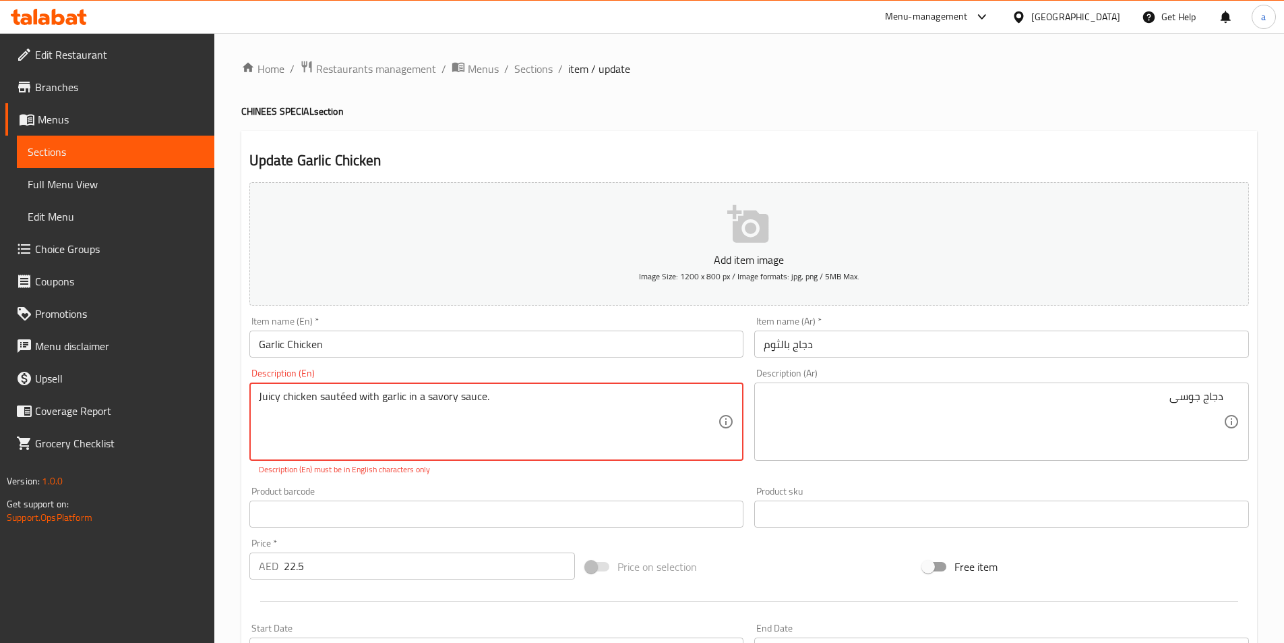
click at [344, 401] on textarea "Juicy chicken sautéed with garlic in a savory sauce." at bounding box center [489, 422] width 460 height 64
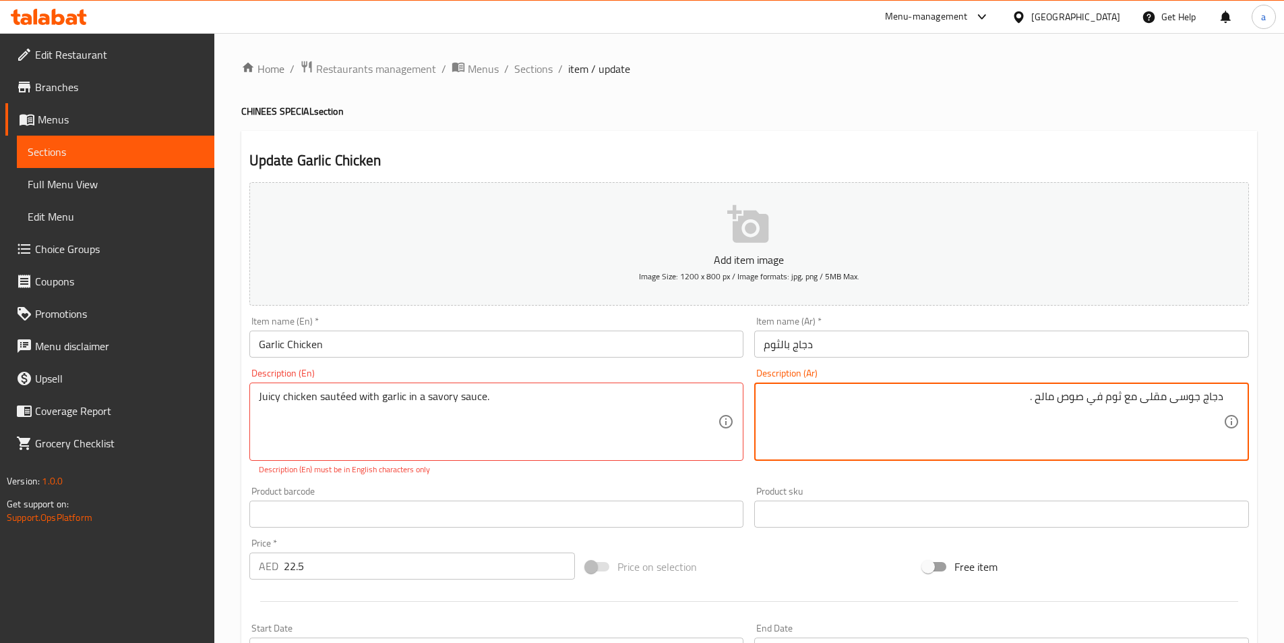
type textarea "دجاج جوسى مقلى مع ثوم في صوص مالح ."
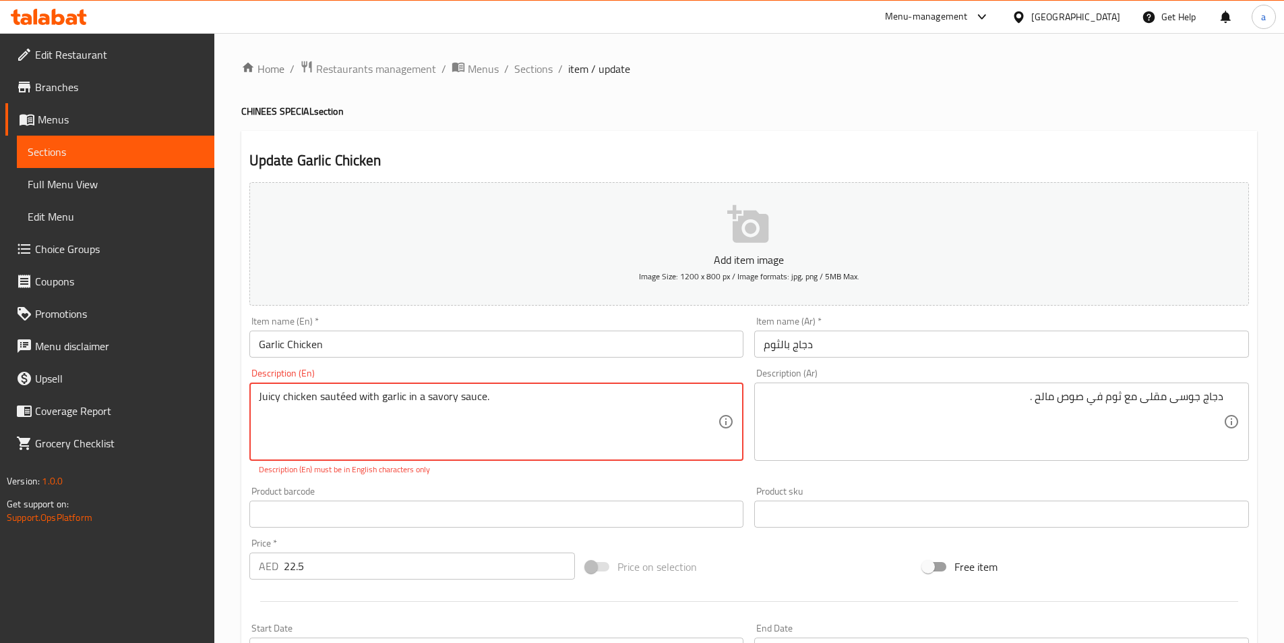
click at [441, 390] on textarea "Juicy chicken sautéed with garlic in a savory sauce." at bounding box center [489, 422] width 460 height 64
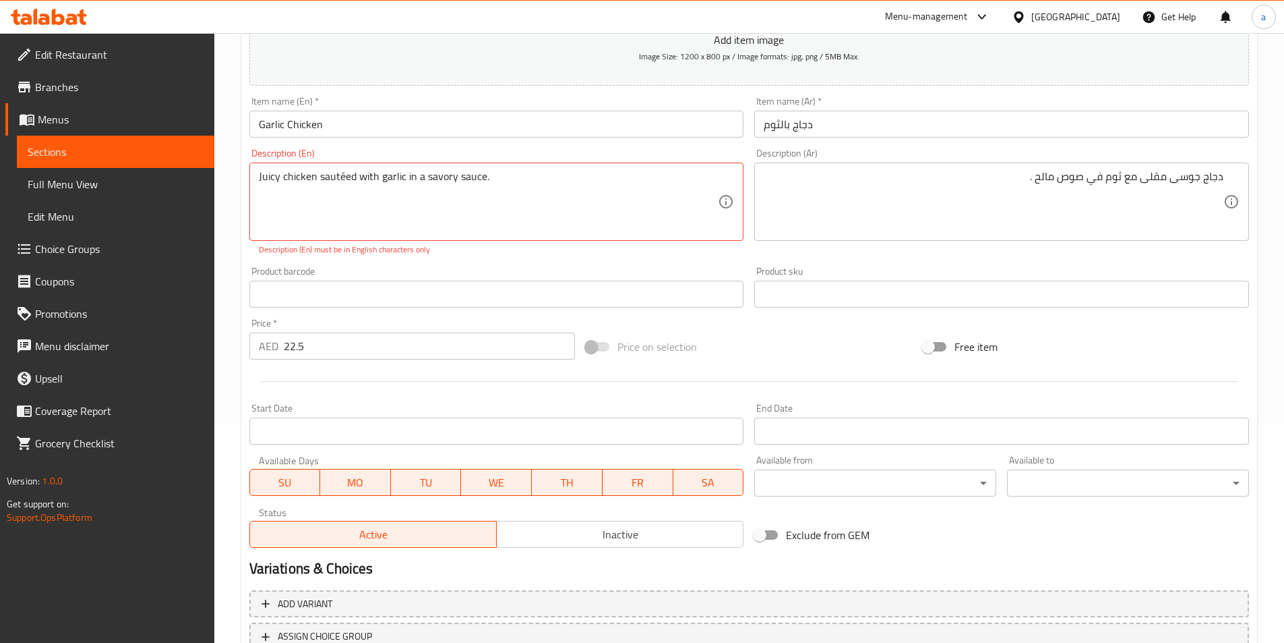
scroll to position [325, 0]
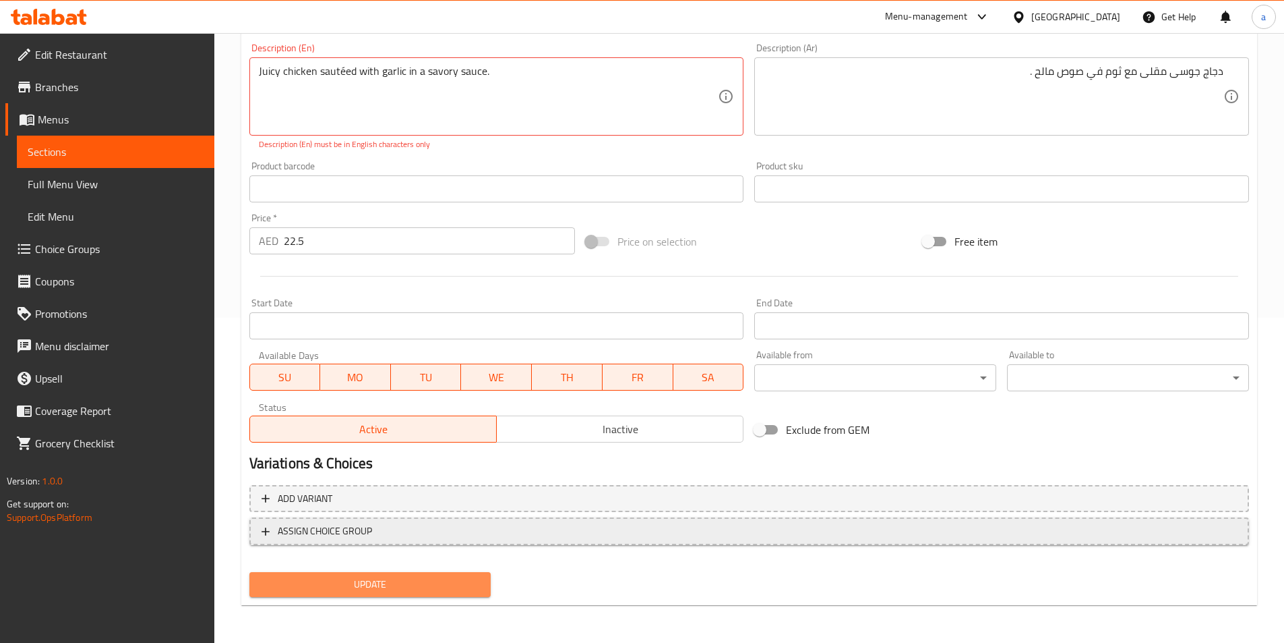
drag, startPoint x: 457, startPoint y: 596, endPoint x: 417, endPoint y: 531, distance: 76.0
click at [457, 596] on button "Update" at bounding box center [370, 584] width 242 height 25
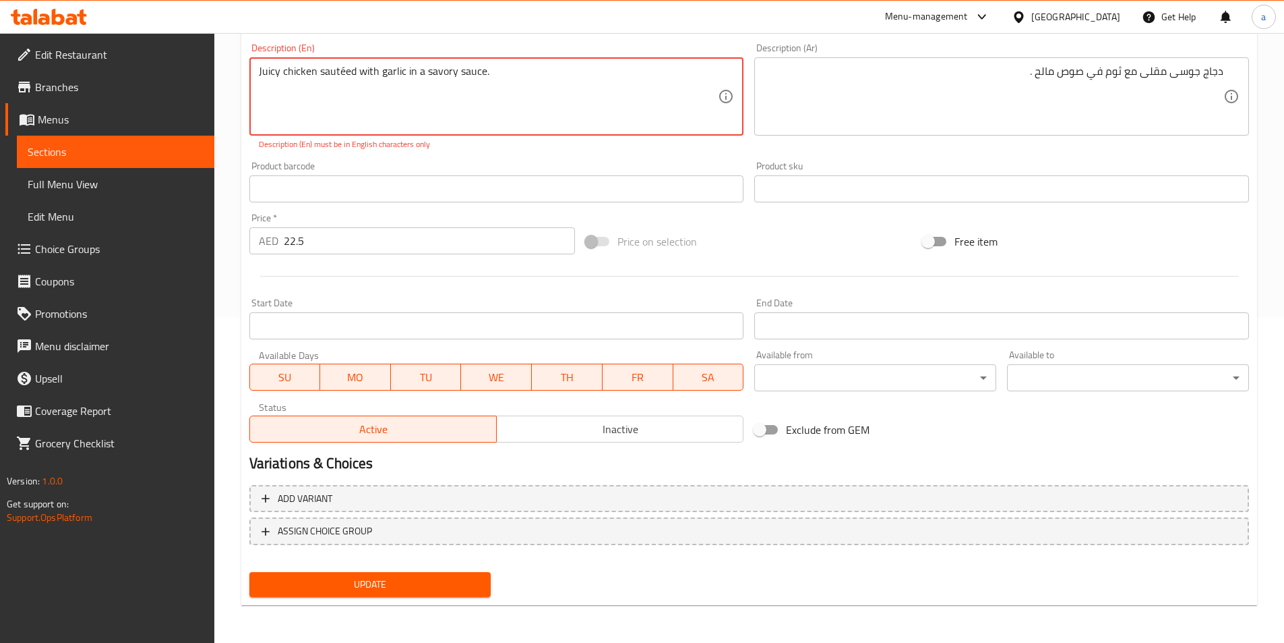
click at [454, 70] on textarea "Juicy chicken sautéed with garlic in a savory sauce." at bounding box center [489, 97] width 460 height 64
click at [343, 70] on textarea "Juicy chicken sautéed with garlic in a savory sauce." at bounding box center [489, 97] width 460 height 64
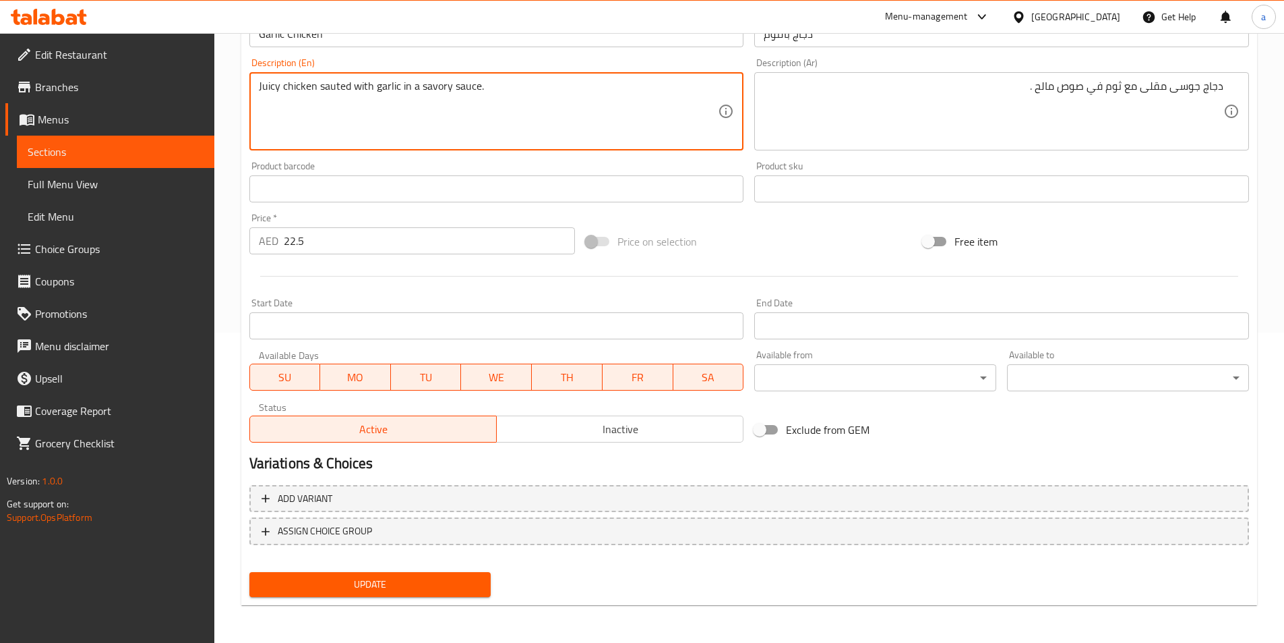
scroll to position [310, 0]
type textarea "Juicy chicken sauteed with garlic in a savory sauce."
click at [362, 574] on button "Update" at bounding box center [370, 584] width 242 height 25
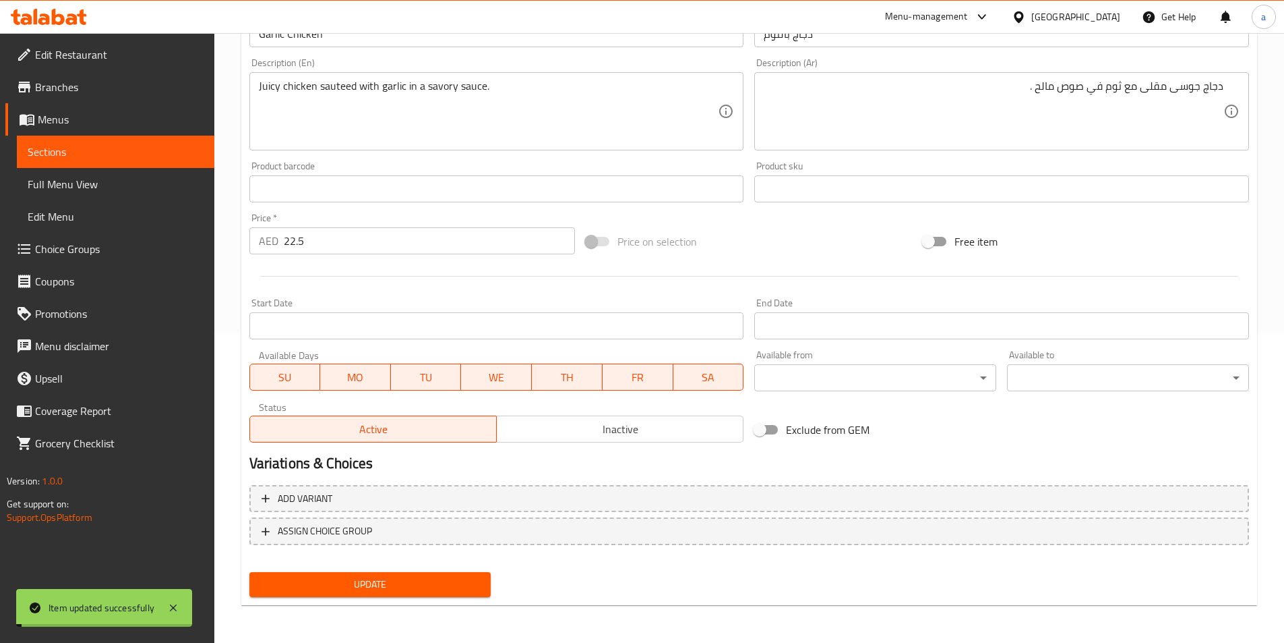
click at [78, 185] on span "Full Menu View" at bounding box center [116, 184] width 176 height 16
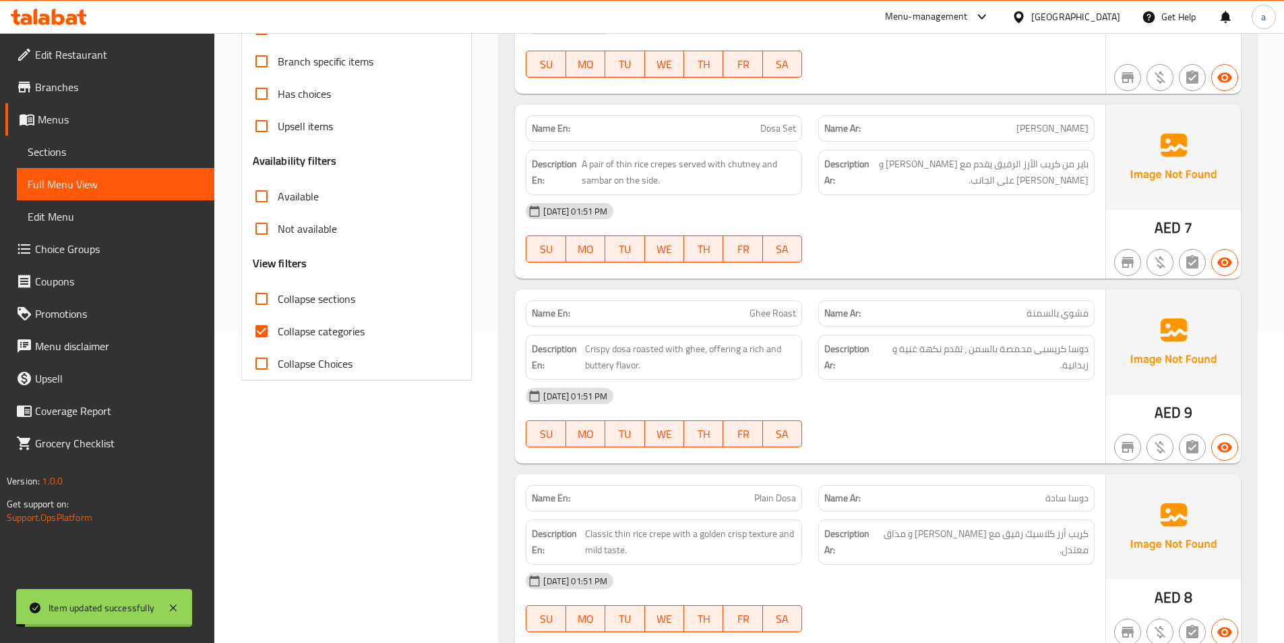
click at [338, 324] on span "Collapse categories" at bounding box center [321, 331] width 87 height 16
click at [278, 324] on input "Collapse categories" at bounding box center [261, 331] width 32 height 32
click at [321, 334] on span "Collapse categories" at bounding box center [321, 331] width 87 height 16
click at [278, 334] on input "Collapse categories" at bounding box center [261, 331] width 32 height 32
checkbox input "true"
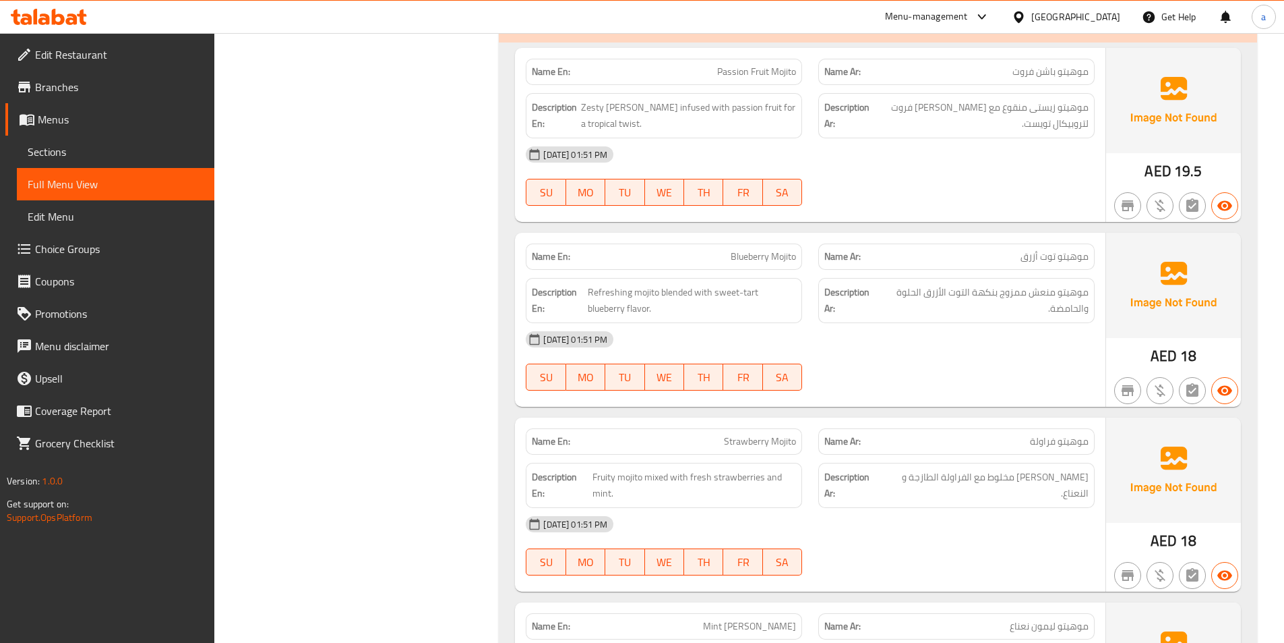
scroll to position [11273, 0]
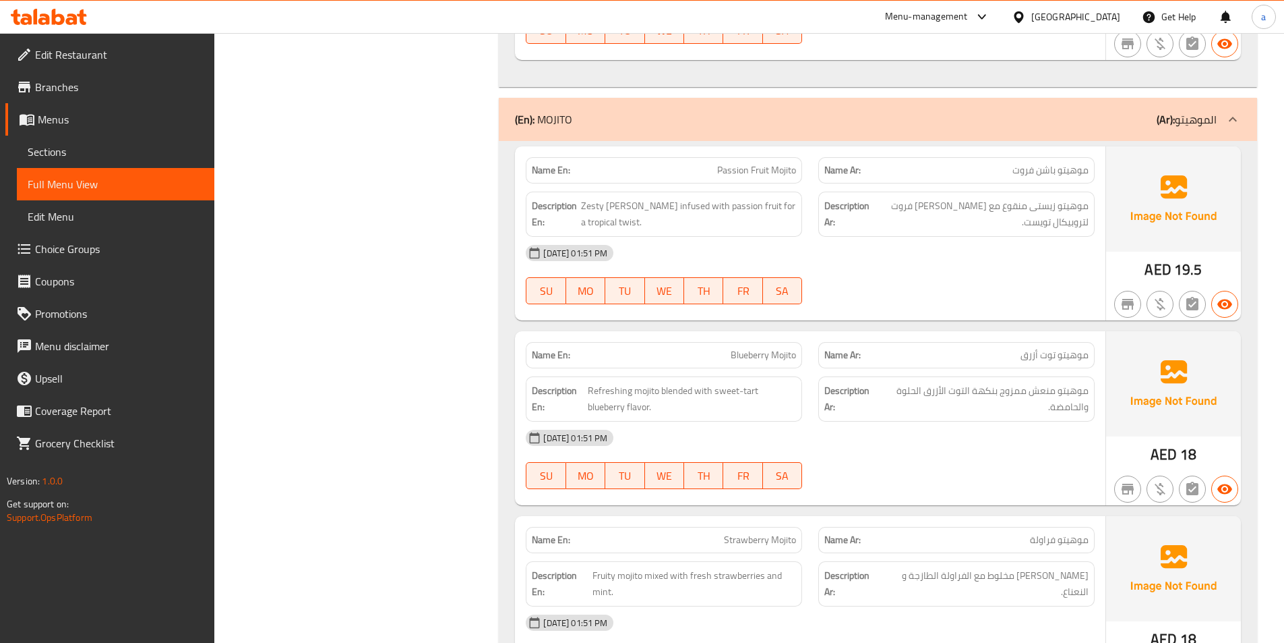
click at [101, 169] on link "Full Menu View" at bounding box center [116, 184] width 198 height 32
click at [90, 147] on span "Sections" at bounding box center [116, 152] width 176 height 16
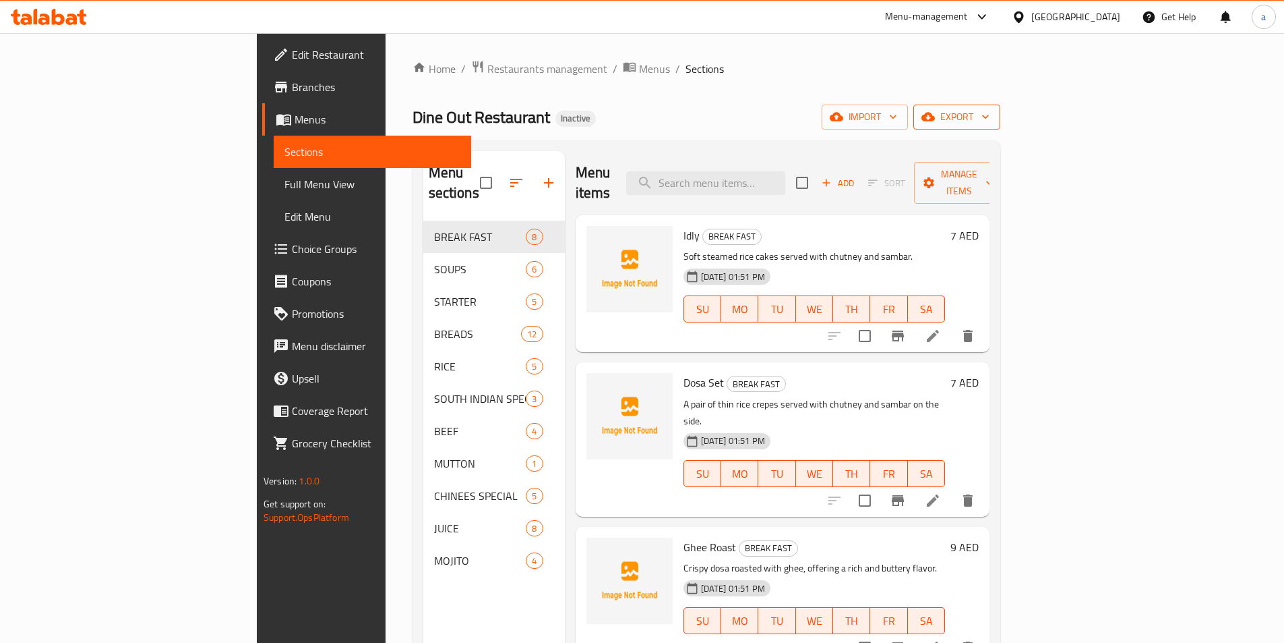
click at [990, 111] on span "export" at bounding box center [956, 117] width 65 height 17
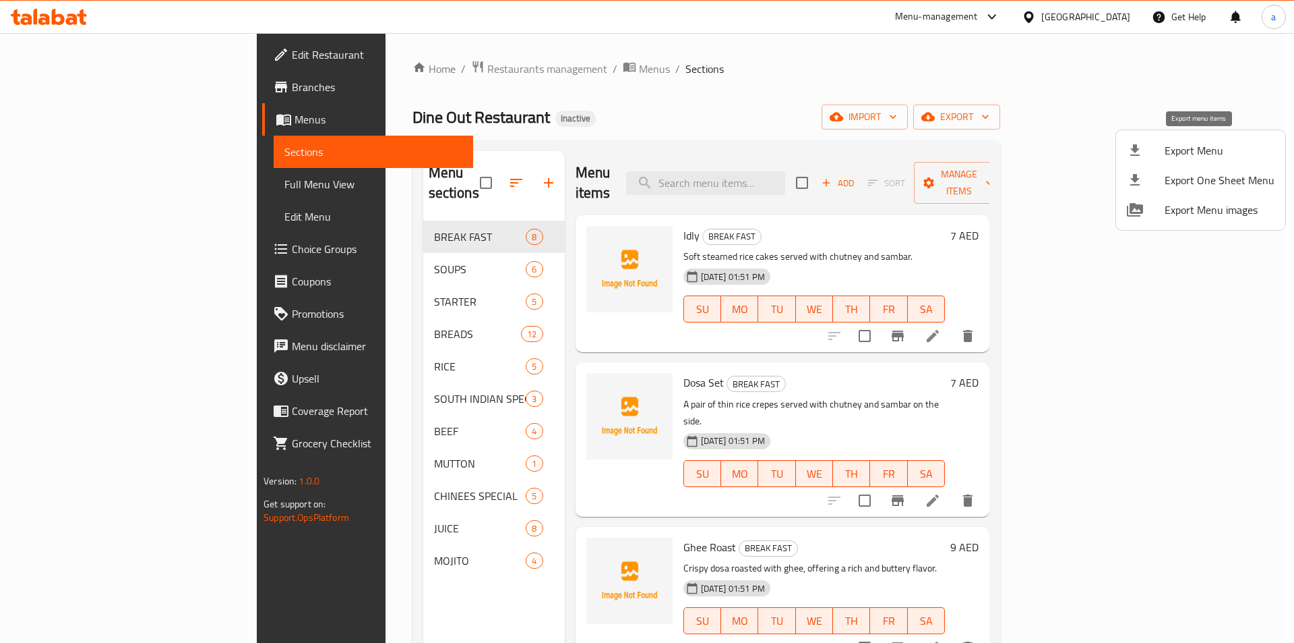
click at [1130, 160] on li "Export Menu" at bounding box center [1200, 151] width 169 height 30
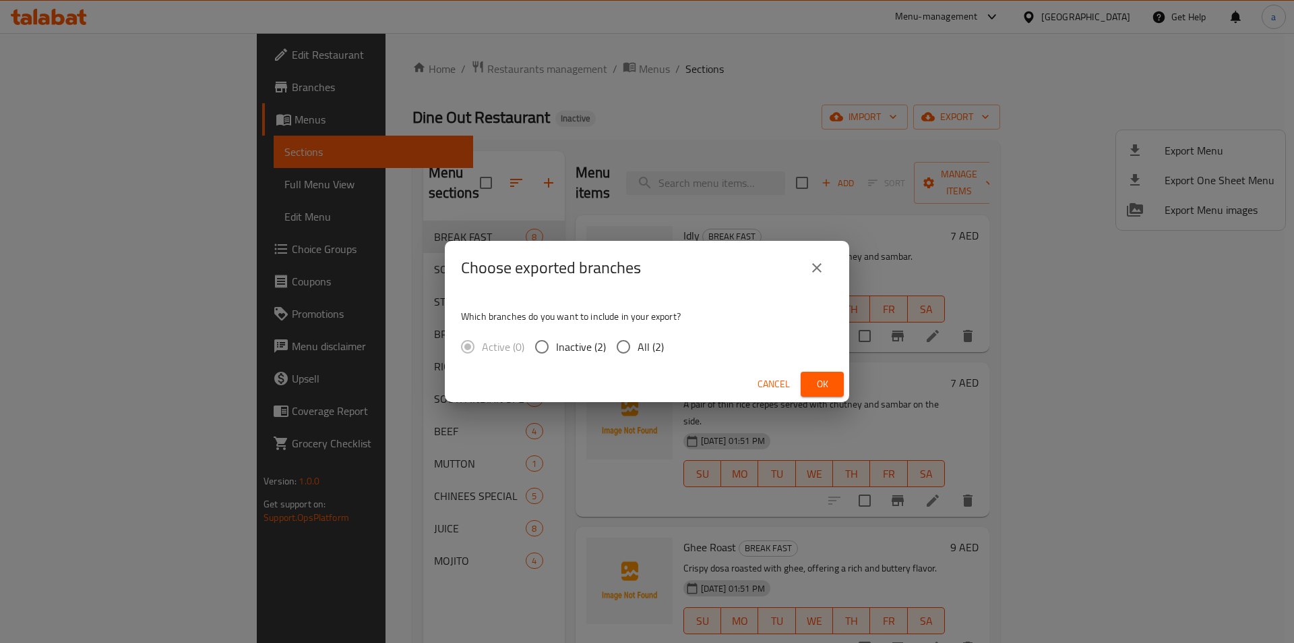
click at [627, 350] on input "All (2)" at bounding box center [623, 346] width 28 height 28
radio input "true"
click at [806, 373] on button "Ok" at bounding box center [822, 383] width 43 height 25
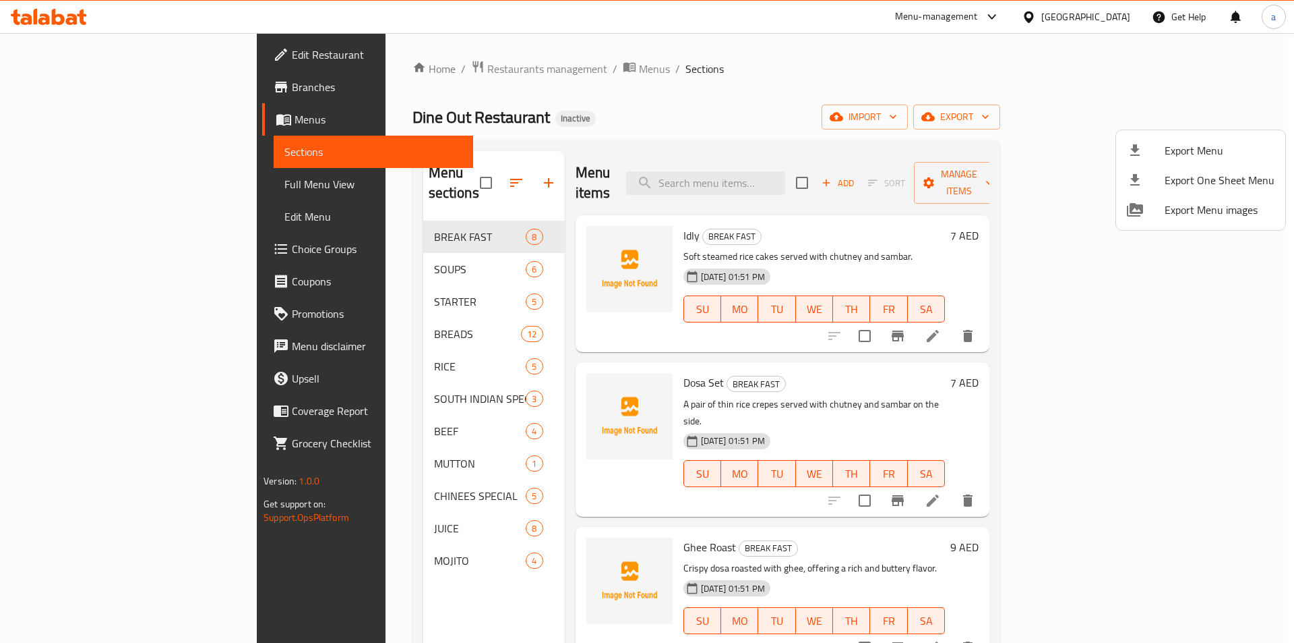
click at [295, 448] on div at bounding box center [647, 321] width 1294 height 643
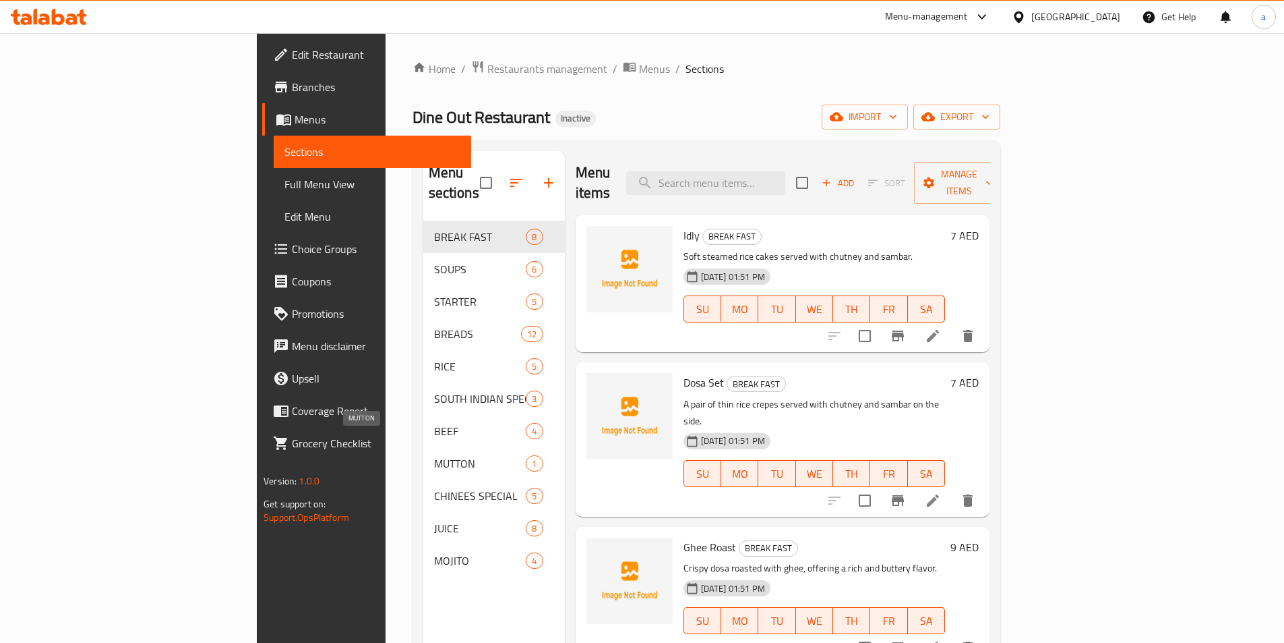
click at [434, 455] on span "MUTTON" at bounding box center [480, 463] width 92 height 16
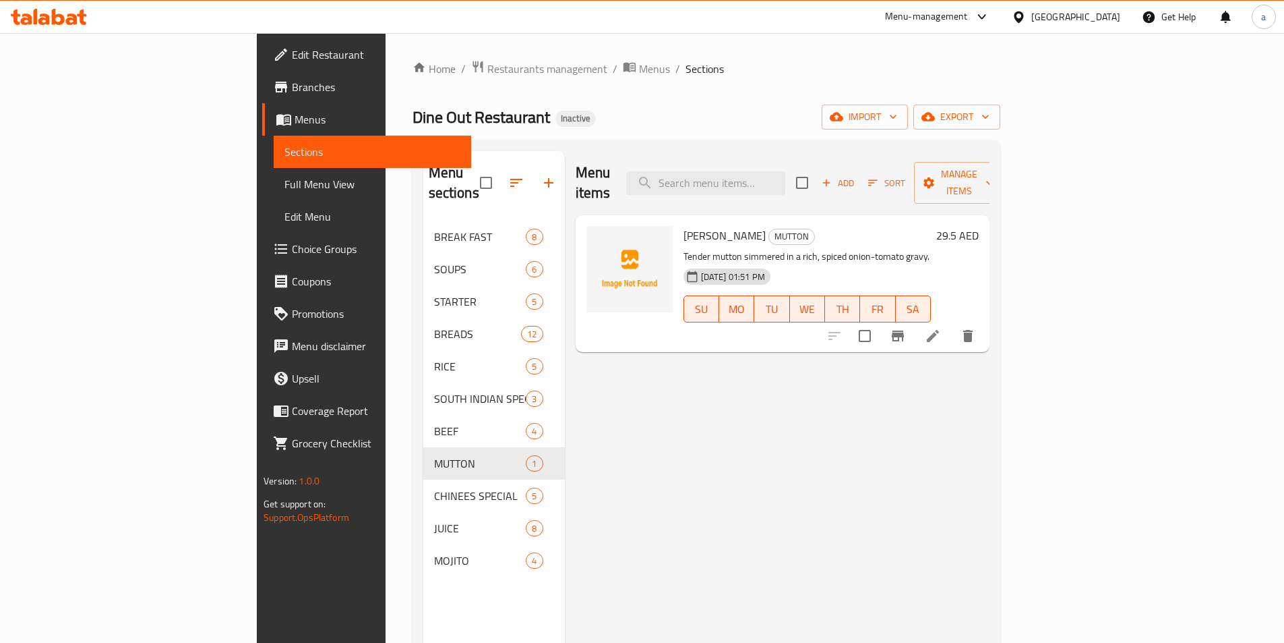
click at [952, 324] on li at bounding box center [933, 336] width 38 height 24
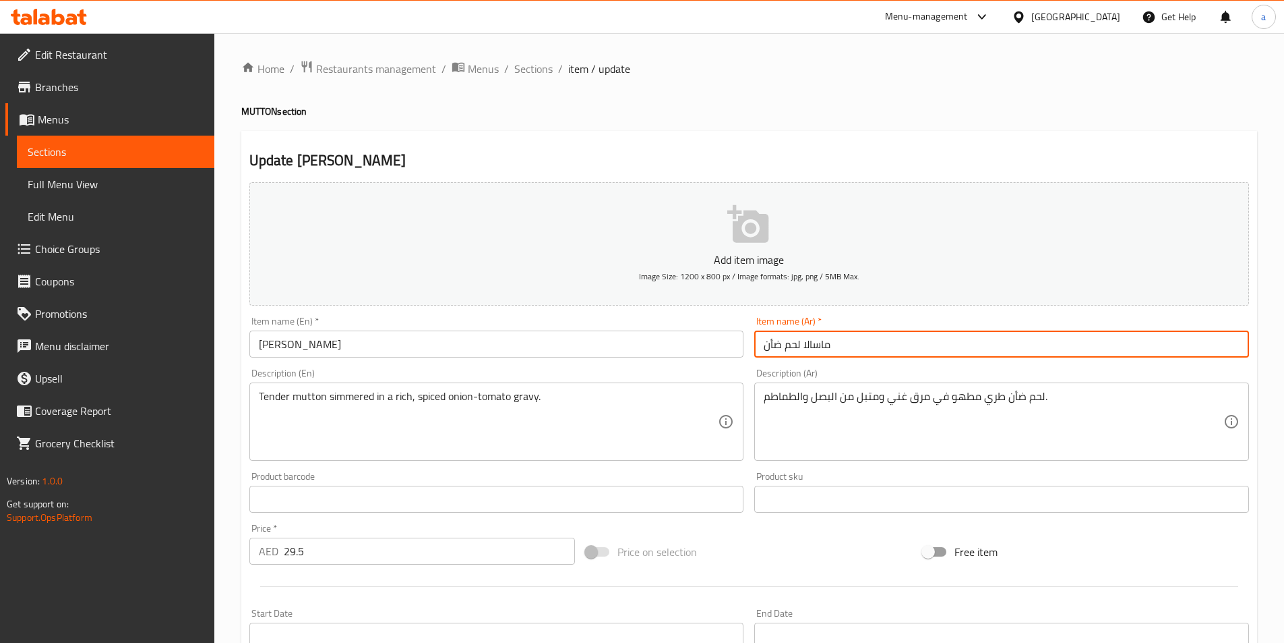
click at [800, 332] on input "ماسالا لحم ضأن" at bounding box center [1001, 343] width 495 height 27
drag, startPoint x: 800, startPoint y: 342, endPoint x: 731, endPoint y: 347, distance: 68.9
click at [731, 347] on div "Add item image Image Size: 1200 x 800 px / Image formats: jpg, png / 5MB Max. I…" at bounding box center [749, 467] width 1011 height 581
type input "ماسالا غنم"
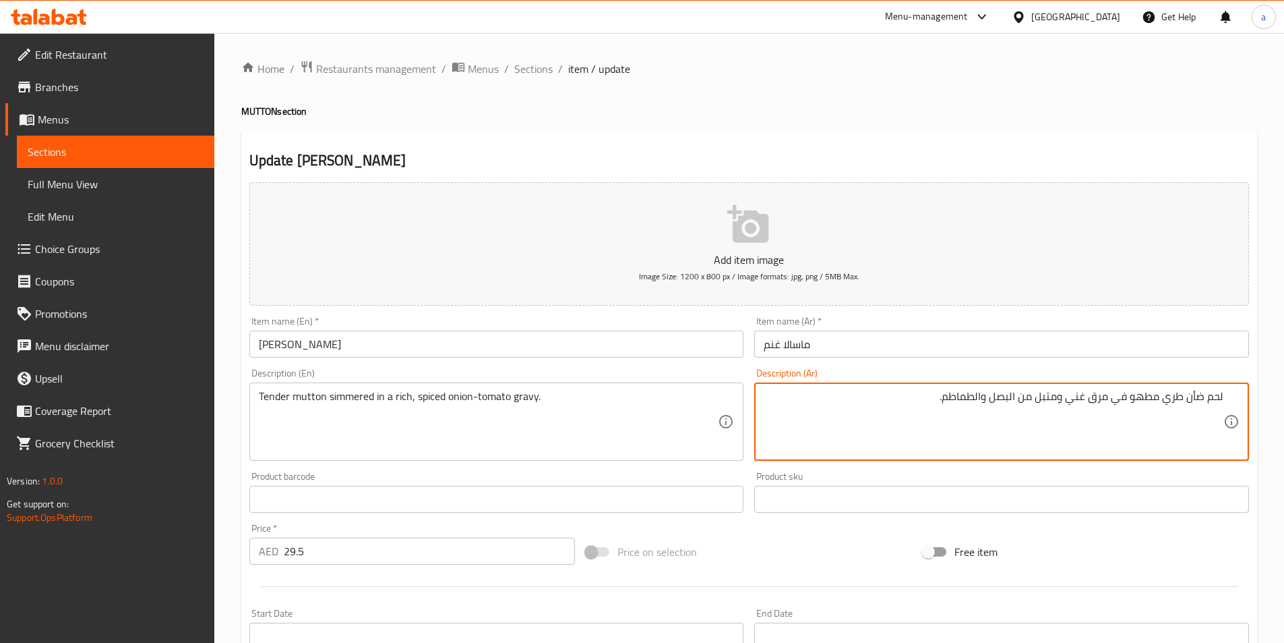
click at [1199, 394] on textarea "لحم ضأن طري مطهو في مرق غني ومتبل من البصل والطماطم." at bounding box center [994, 422] width 460 height 64
drag, startPoint x: 1184, startPoint y: 394, endPoint x: 1241, endPoint y: 396, distance: 57.3
click at [1241, 396] on div "لحم ضأن طري مطهو في مرق غني ومتبل من البصل والطماطم. Description (Ar)" at bounding box center [1001, 421] width 495 height 78
type textarea "غنم طري مطهو في مرق غني ومتبل من البصل والطماطم."
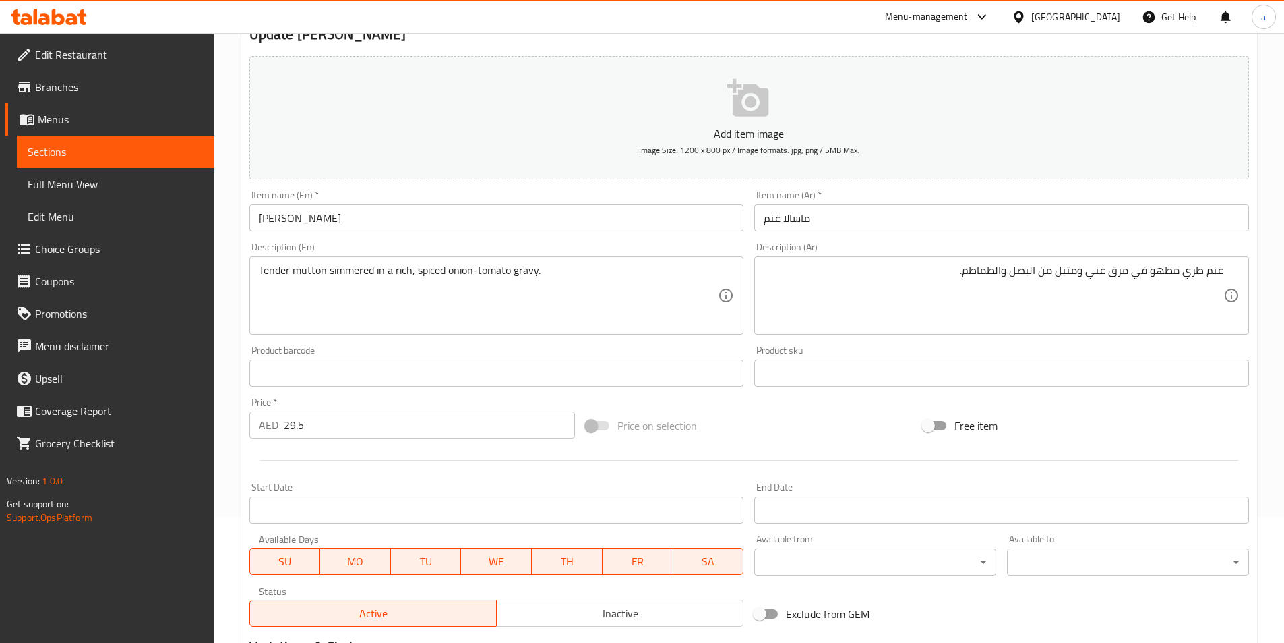
scroll to position [310, 0]
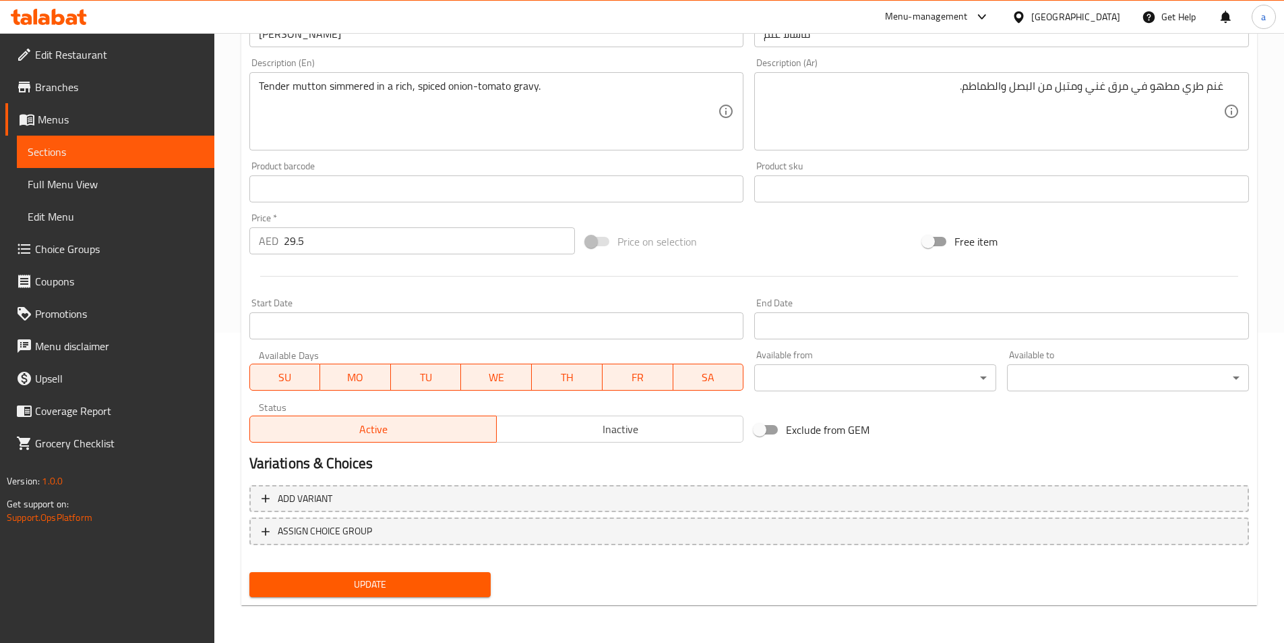
drag, startPoint x: 445, startPoint y: 572, endPoint x: 434, endPoint y: 558, distance: 18.7
click at [445, 572] on button "Update" at bounding box center [370, 584] width 242 height 25
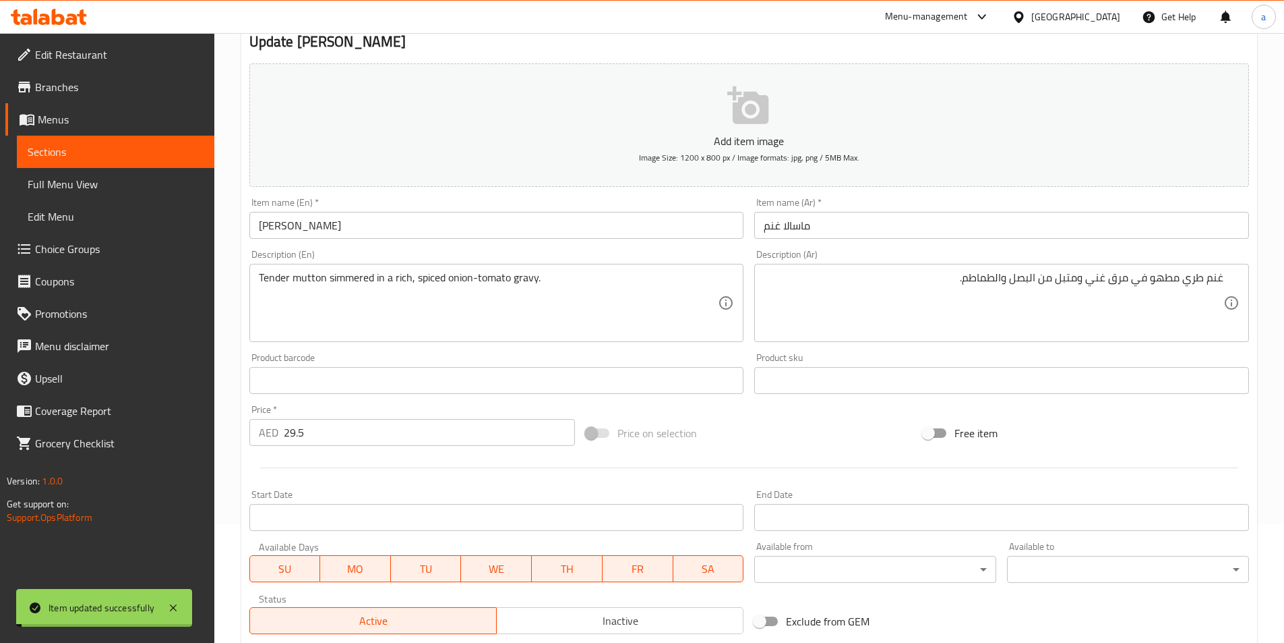
scroll to position [108, 0]
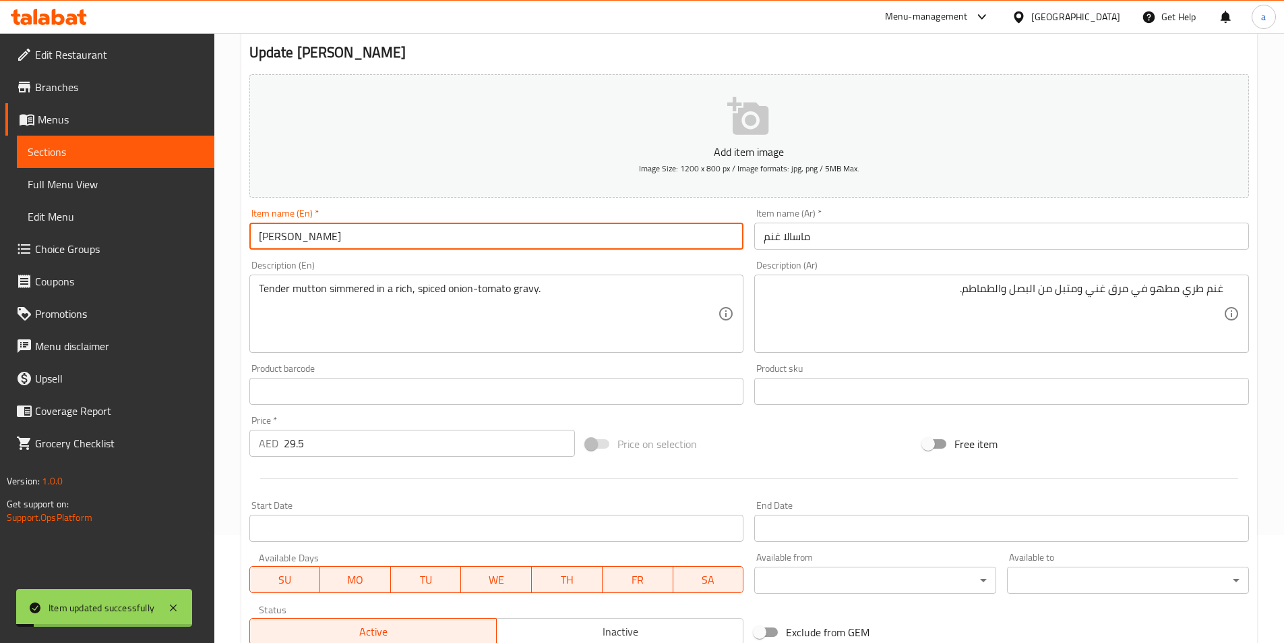
click at [270, 237] on input "[PERSON_NAME]" at bounding box center [496, 235] width 495 height 27
click at [81, 192] on span "Full Menu View" at bounding box center [116, 184] width 176 height 16
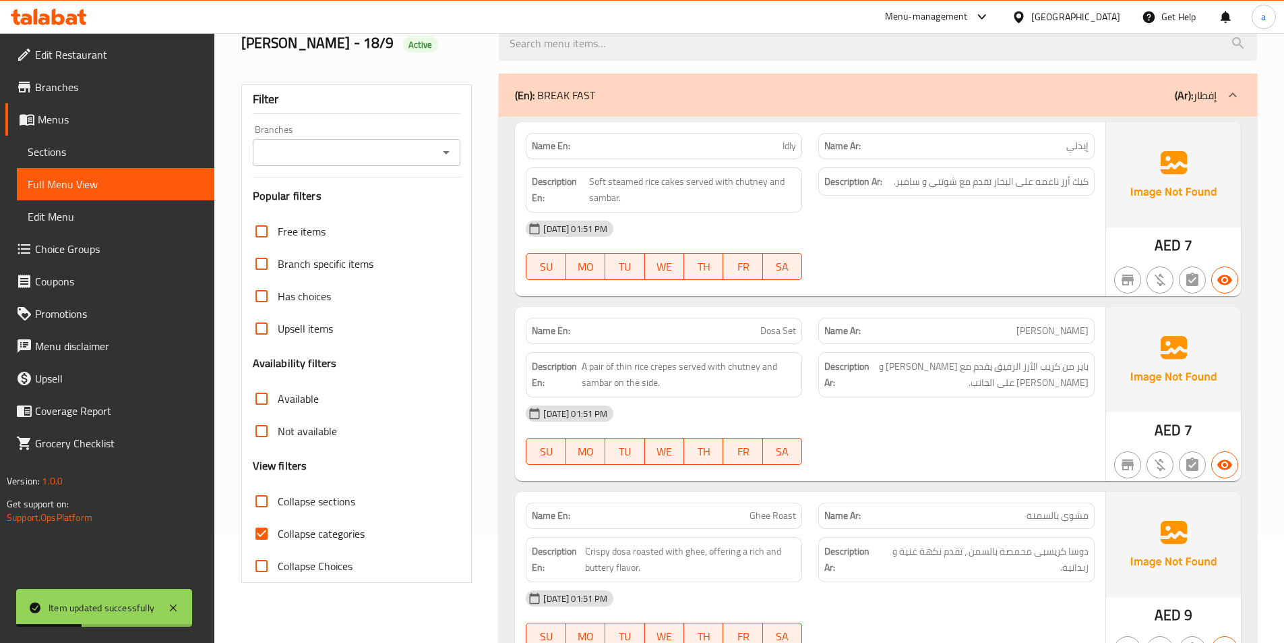
click at [866, 243] on div "[DATE] 01:51 PM" at bounding box center [810, 228] width 585 height 32
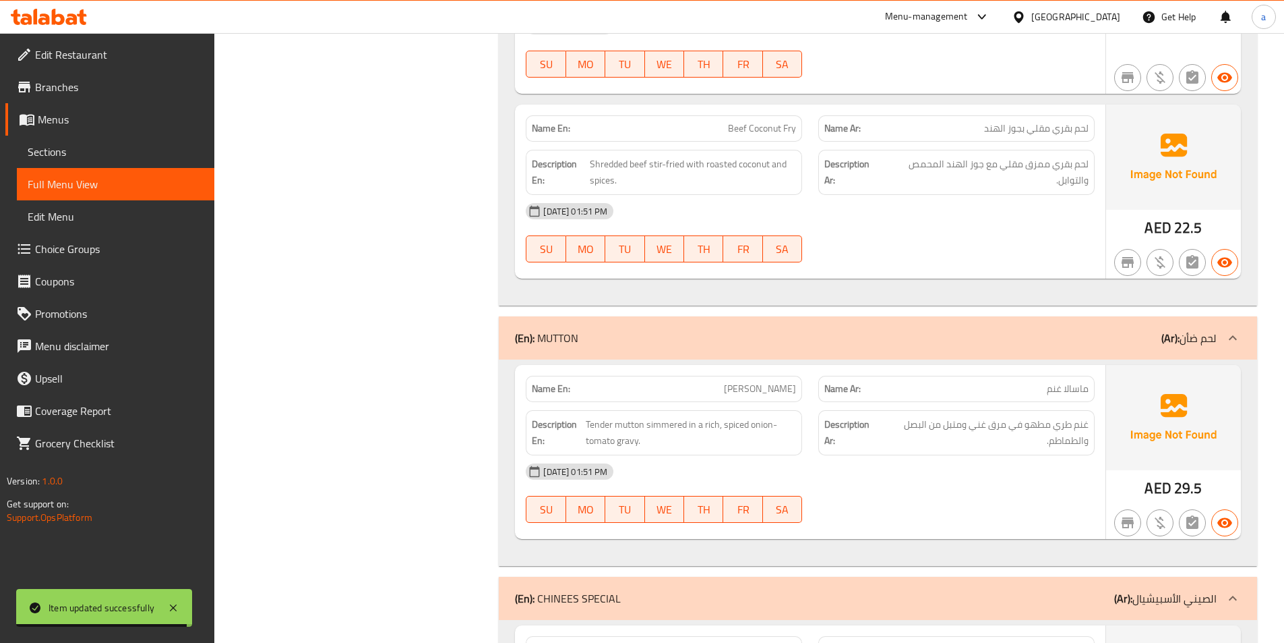
click at [146, 127] on span "Menus" at bounding box center [121, 119] width 166 height 16
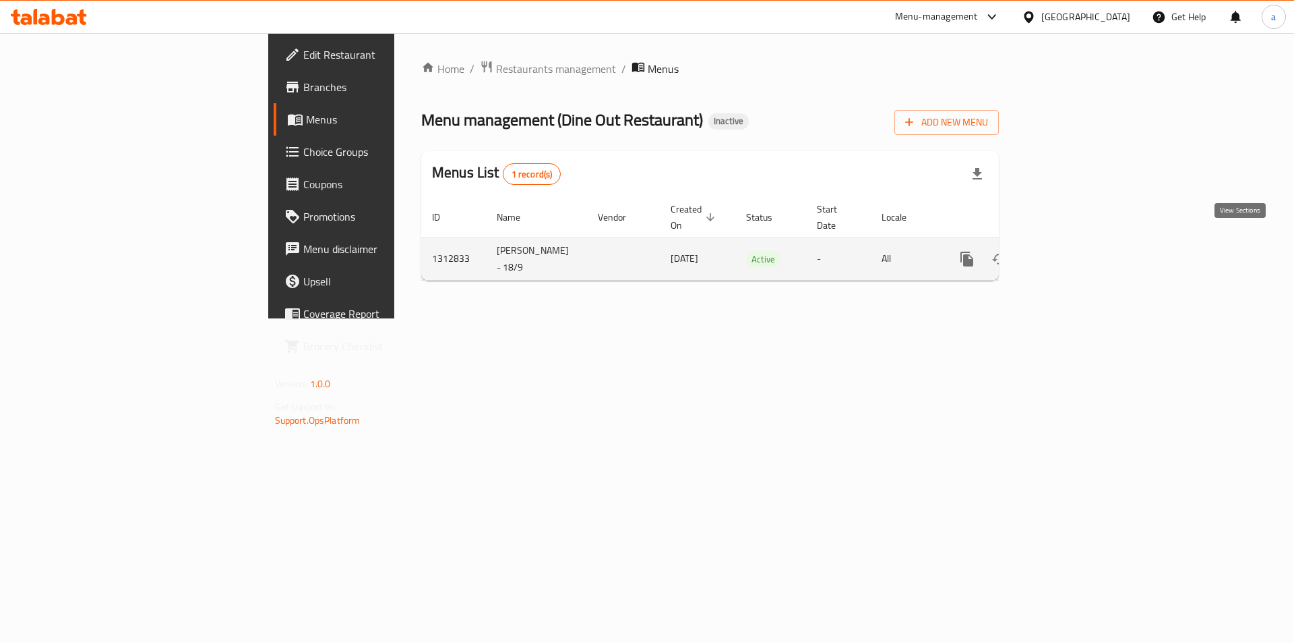
click at [1081, 244] on link "enhanced table" at bounding box center [1064, 259] width 32 height 32
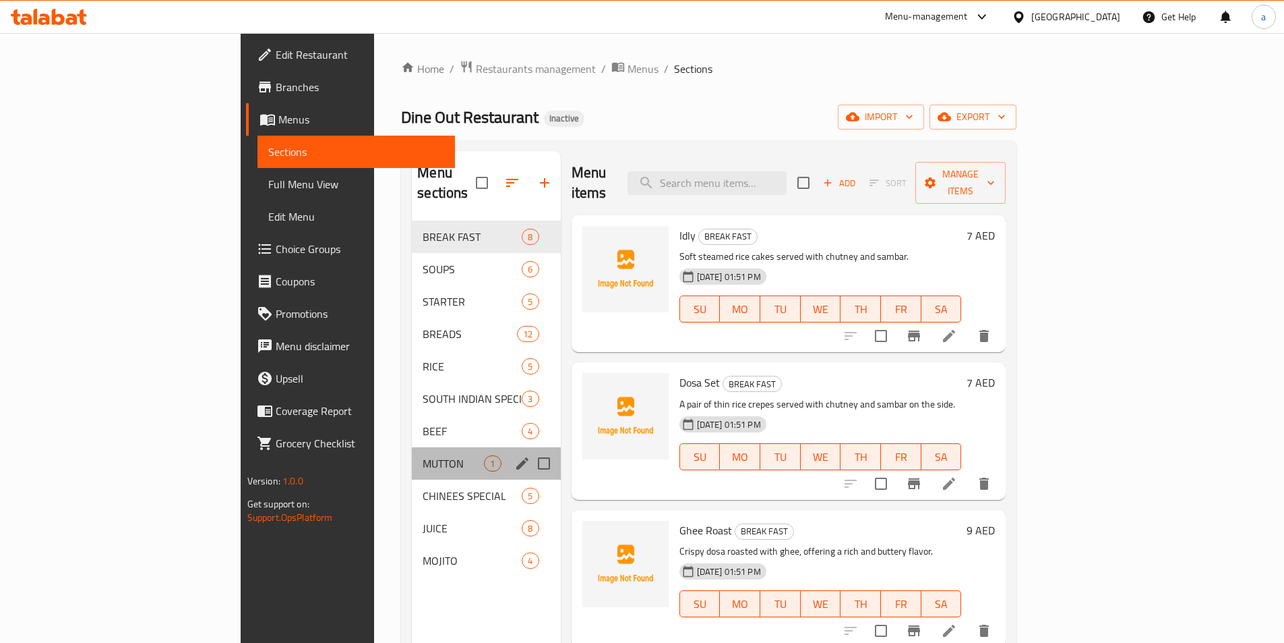
click at [448, 448] on div "MUTTON 1" at bounding box center [486, 463] width 148 height 32
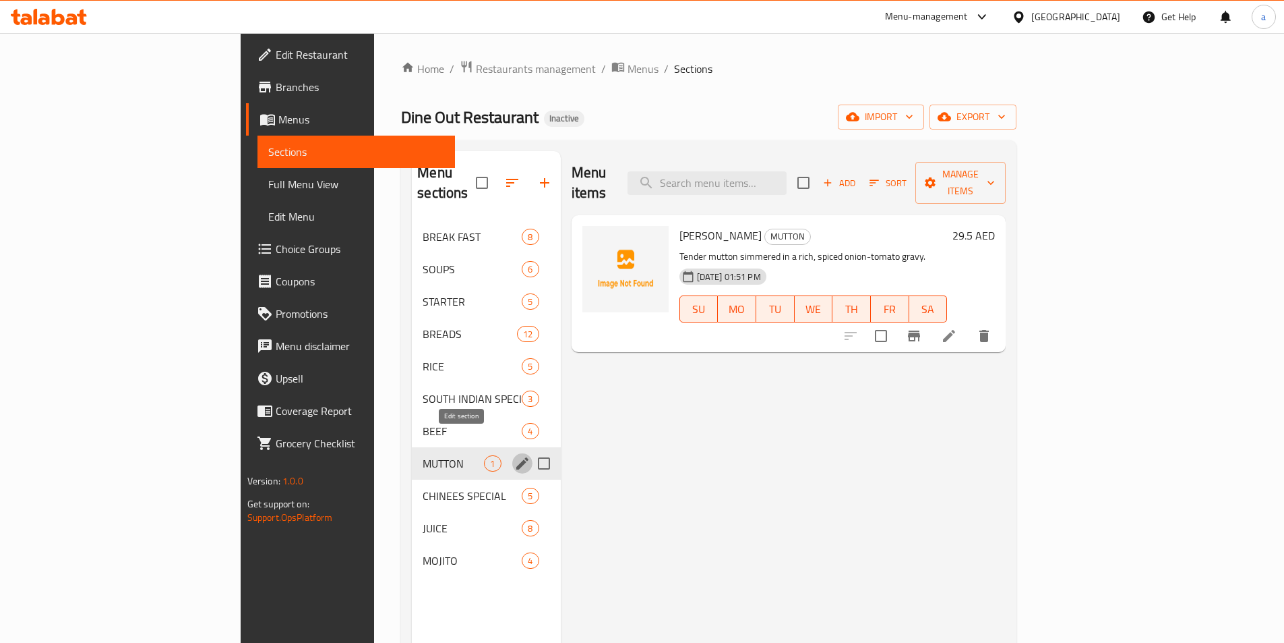
click at [516, 457] on icon "edit" at bounding box center [522, 463] width 12 height 12
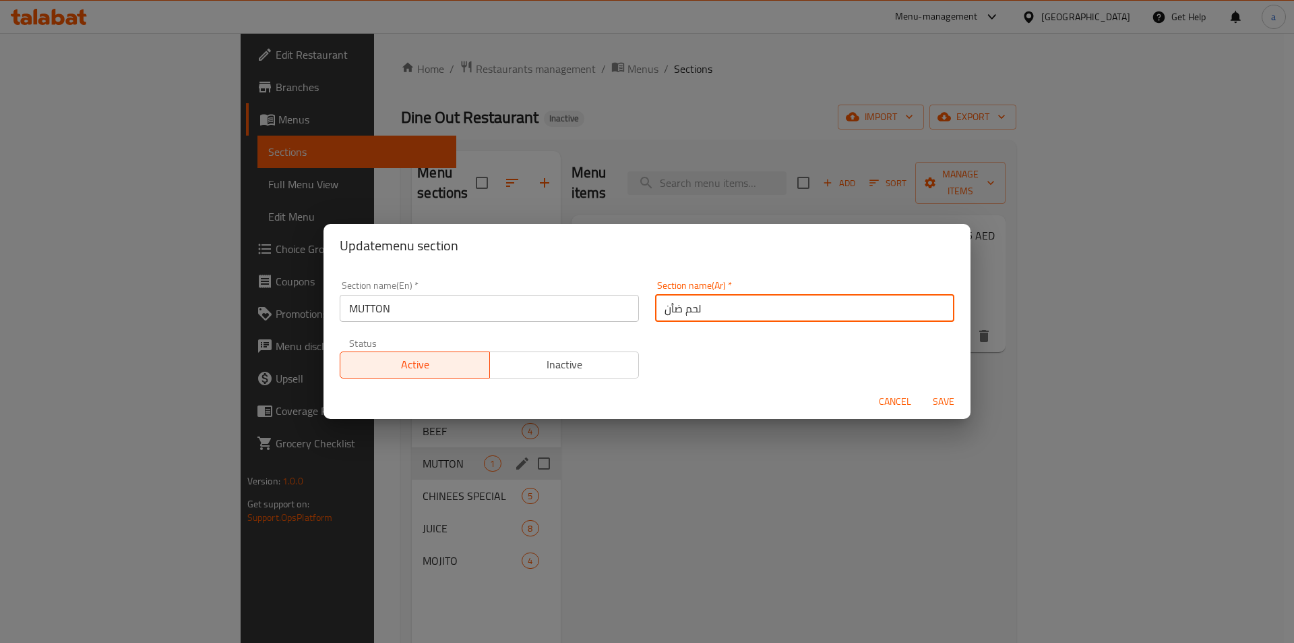
click at [791, 311] on input "لحم ضأن" at bounding box center [804, 308] width 299 height 27
type input "غنم"
click at [949, 403] on span "Save" at bounding box center [944, 401] width 32 height 17
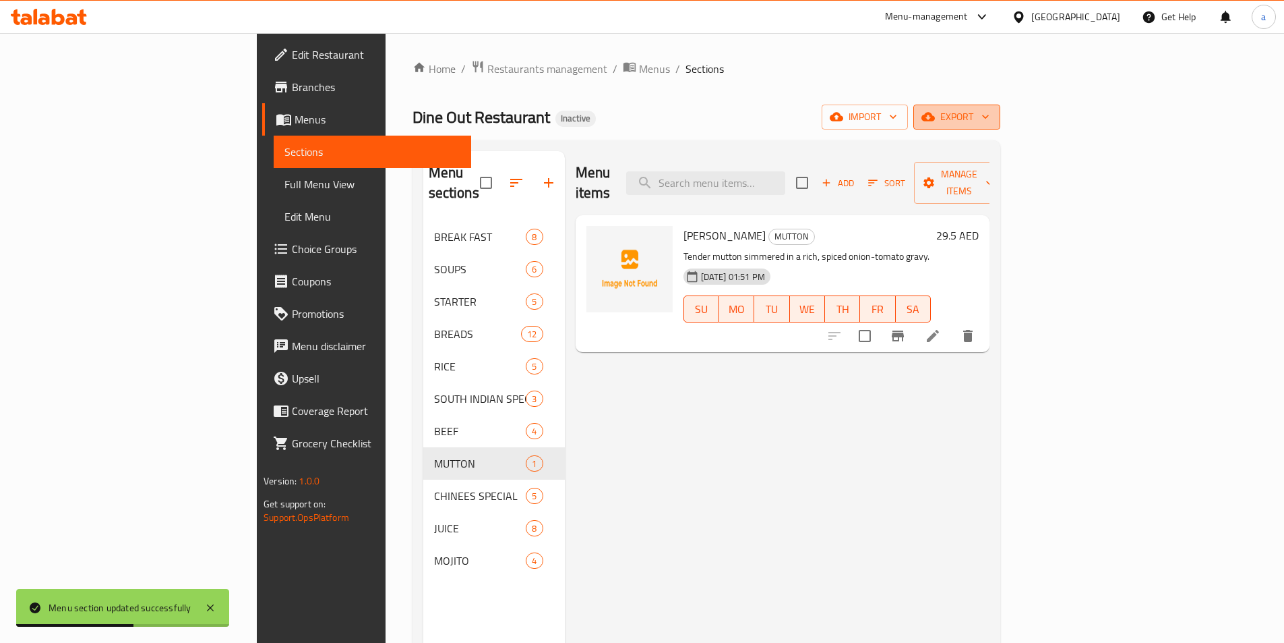
click at [992, 119] on icon "button" at bounding box center [985, 116] width 13 height 13
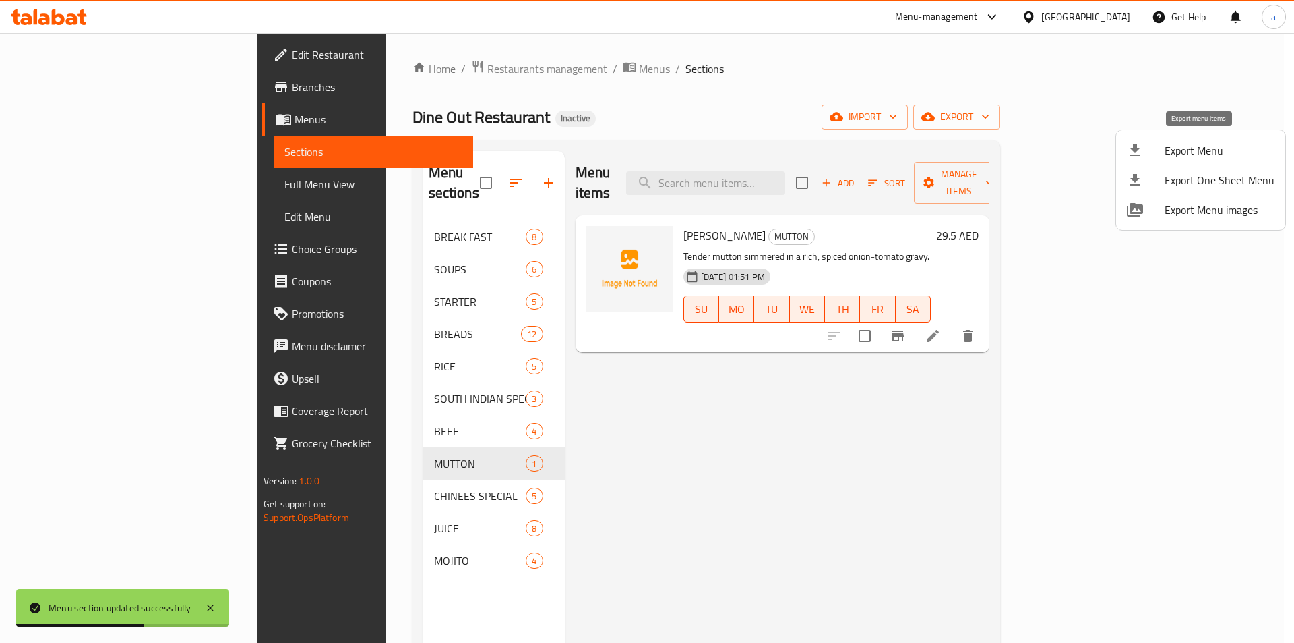
click at [1190, 154] on span "Export Menu" at bounding box center [1220, 150] width 110 height 16
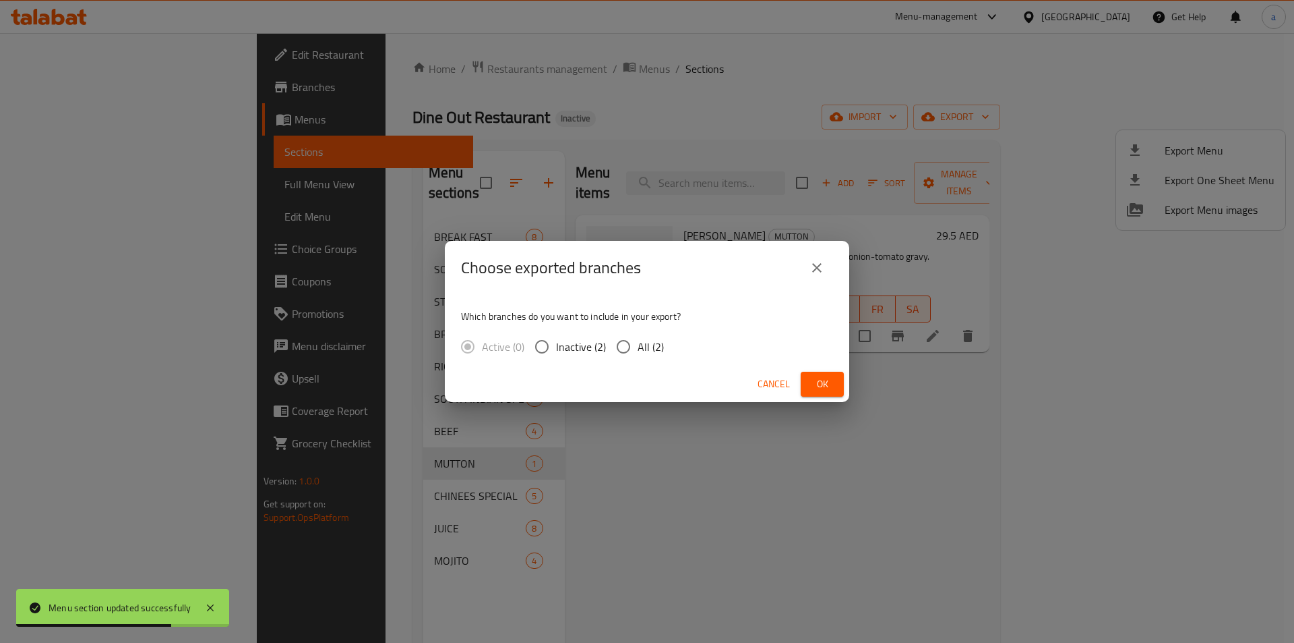
click at [648, 347] on span "All (2)" at bounding box center [651, 346] width 26 height 16
click at [638, 347] on input "All (2)" at bounding box center [623, 346] width 28 height 28
radio input "true"
click at [807, 380] on button "Ok" at bounding box center [822, 383] width 43 height 25
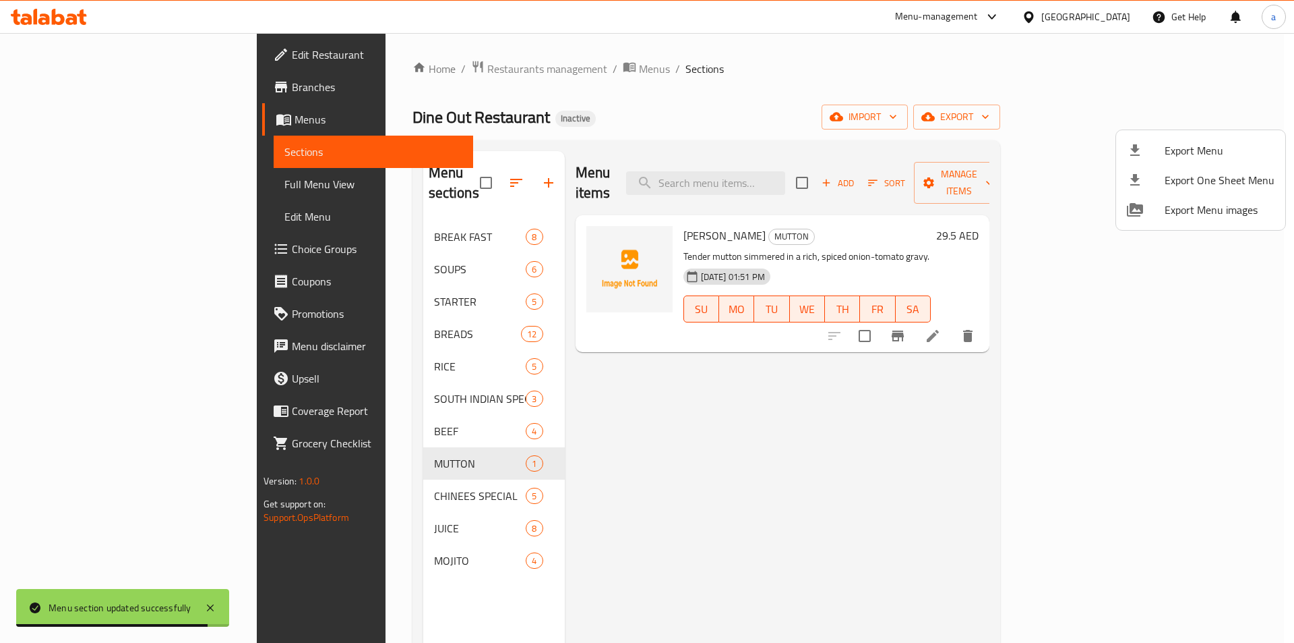
click at [109, 187] on div at bounding box center [647, 321] width 1294 height 643
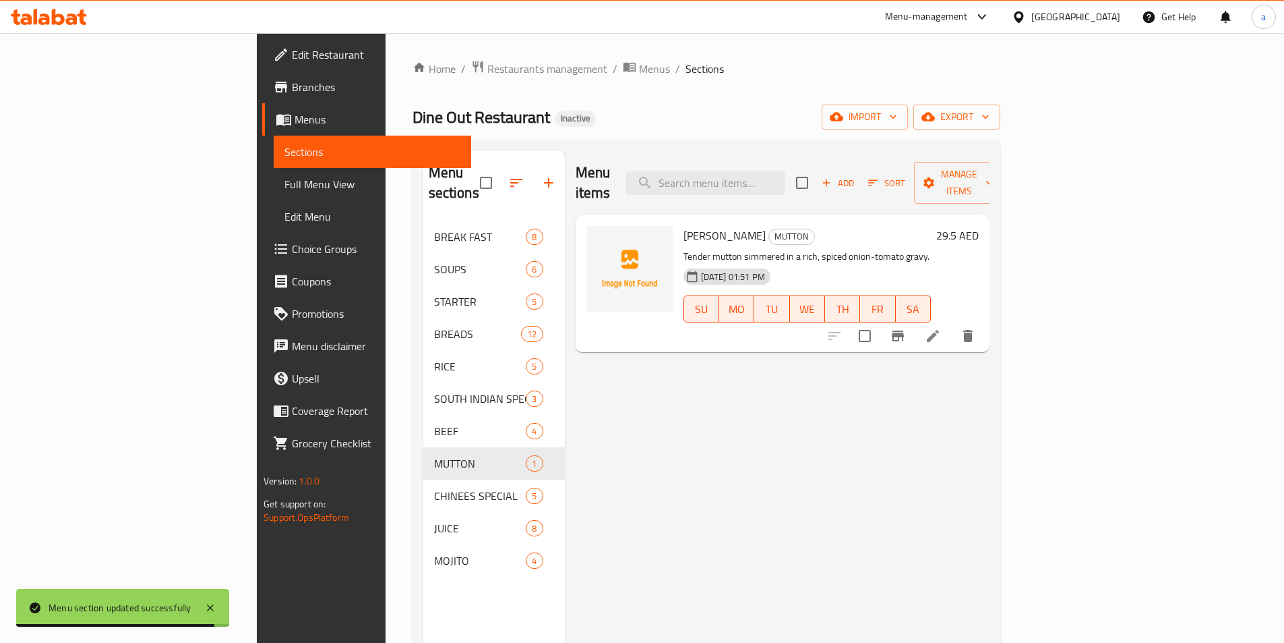
click at [285, 186] on span "Full Menu View" at bounding box center [373, 184] width 176 height 16
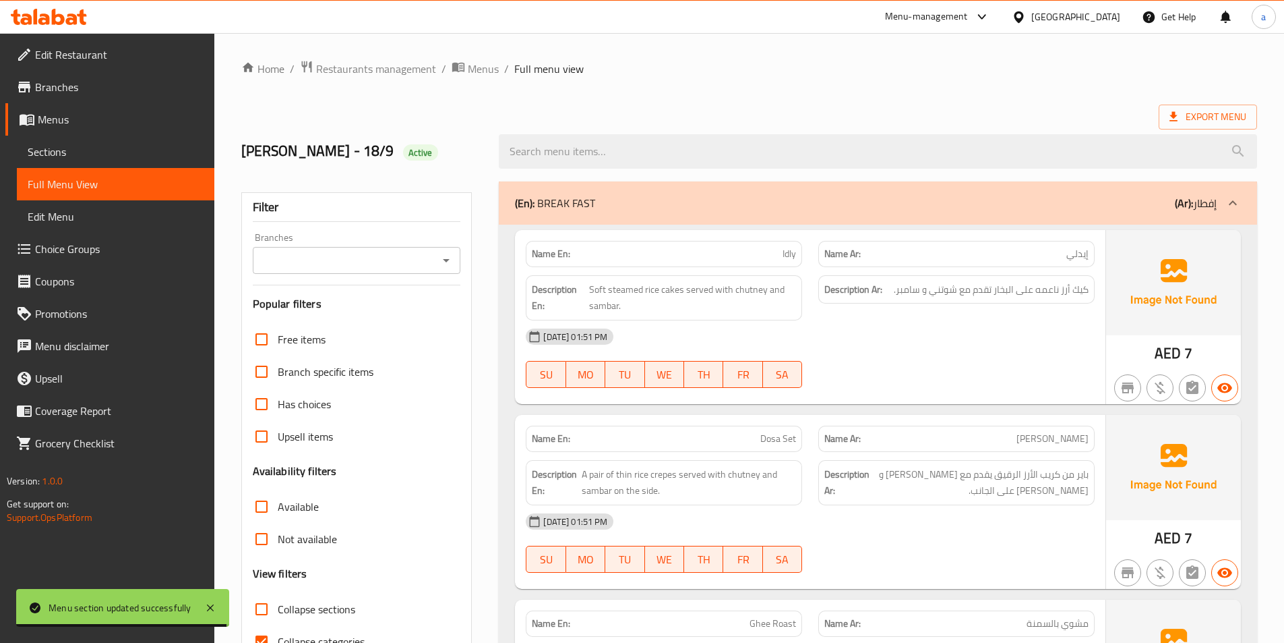
scroll to position [337, 0]
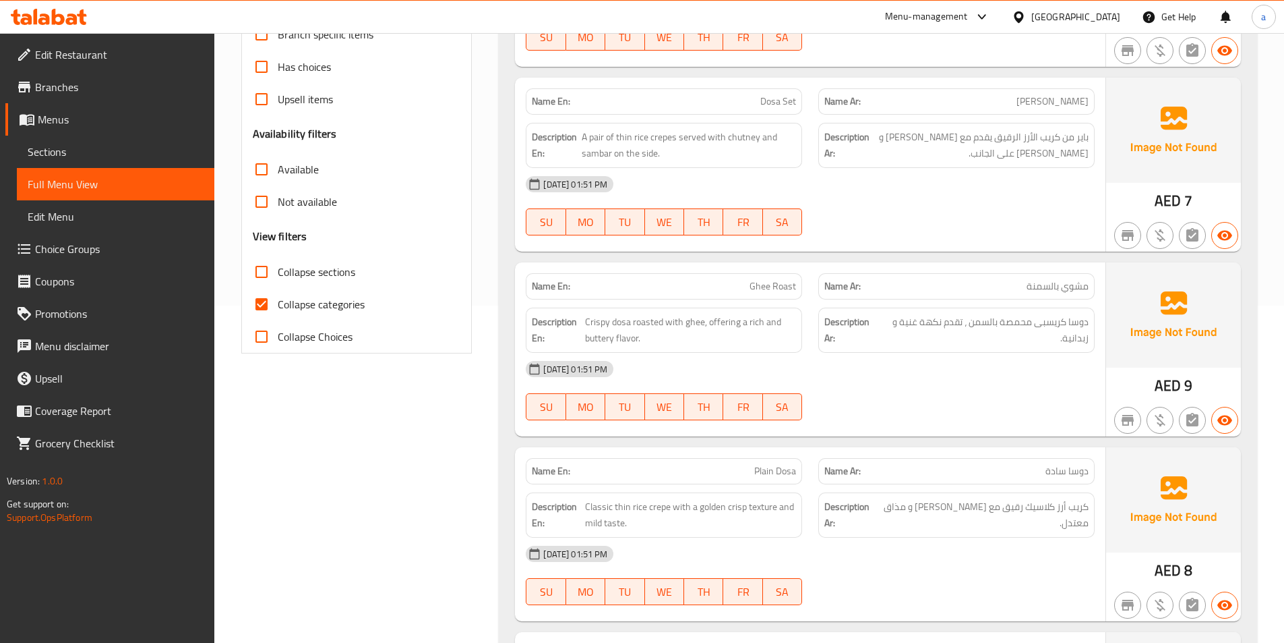
click at [309, 309] on span "Collapse categories" at bounding box center [321, 304] width 87 height 16
click at [278, 309] on input "Collapse categories" at bounding box center [261, 304] width 32 height 32
checkbox input "false"
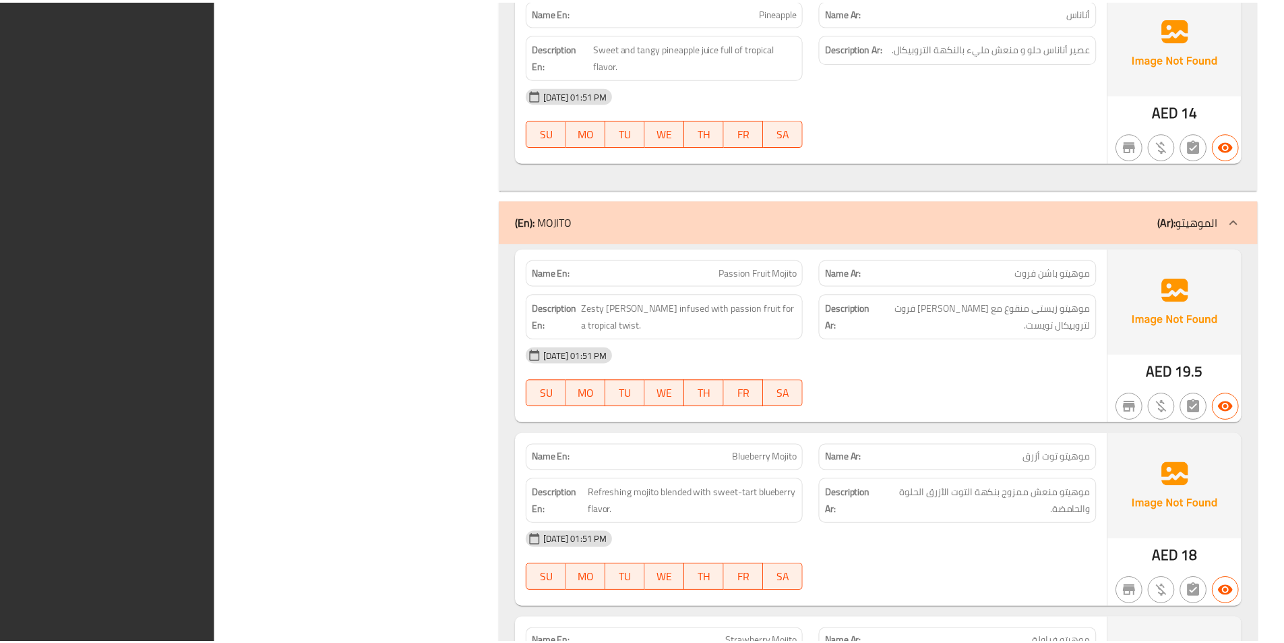
scroll to position [11542, 0]
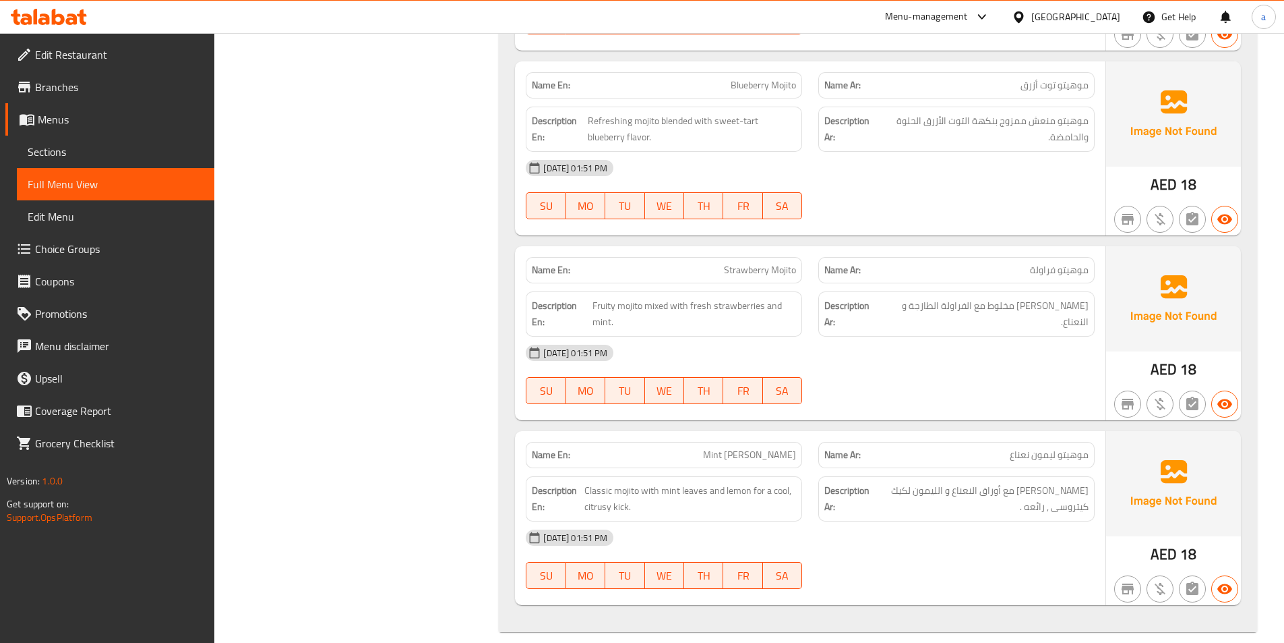
click at [40, 125] on span "Menus" at bounding box center [121, 119] width 166 height 16
